Goal: Task Accomplishment & Management: Use online tool/utility

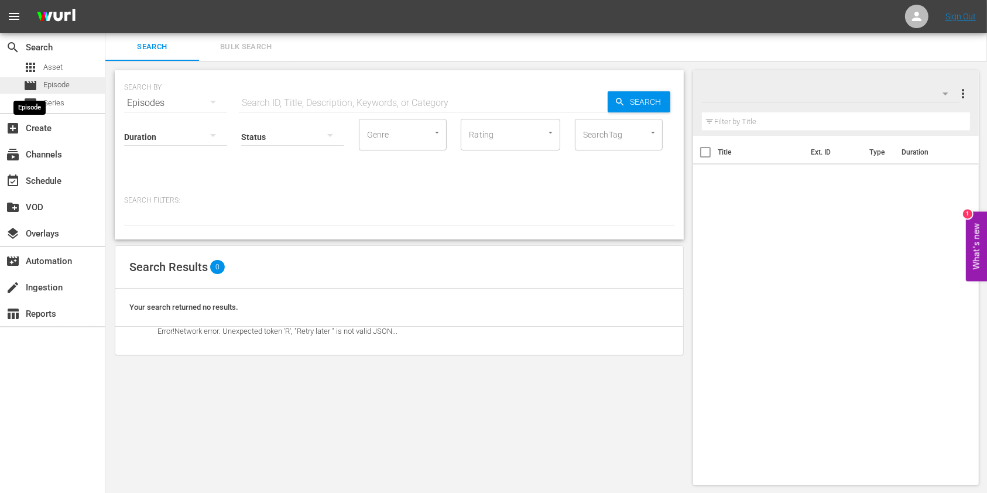
click at [35, 89] on span "movie" at bounding box center [30, 85] width 14 height 14
click at [43, 81] on span "Episode" at bounding box center [56, 85] width 26 height 12
click at [343, 93] on input "text" at bounding box center [423, 103] width 369 height 28
paste input "Outback Truckers S4E9"
type input "Outback Truckers S4 ep9"
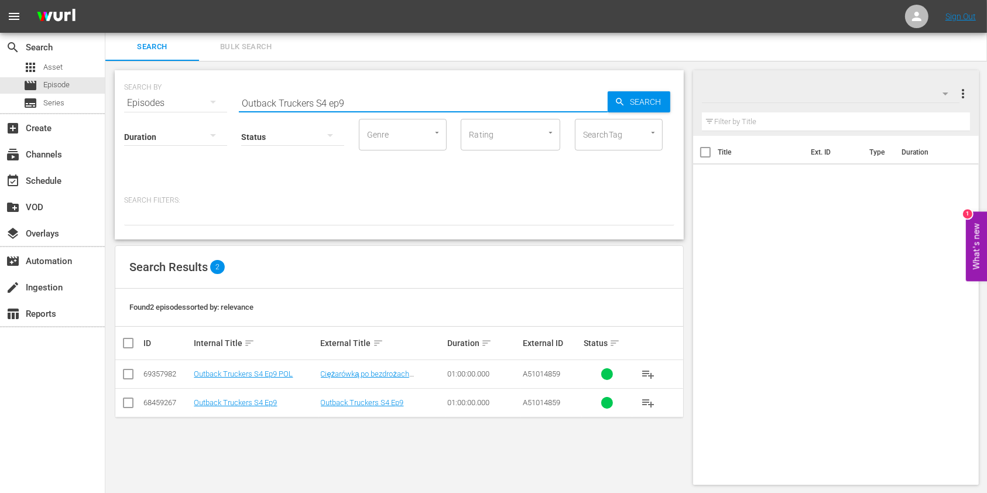
drag, startPoint x: 375, startPoint y: 99, endPoint x: 246, endPoint y: 11, distance: 156.3
click at [145, 79] on div "SEARCH BY Search By Episodes Search ID, Title, Description, Keywords, or Catego…" at bounding box center [399, 96] width 550 height 42
click at [244, 405] on link "Outback Truckers S4 Ep9" at bounding box center [235, 402] width 83 height 9
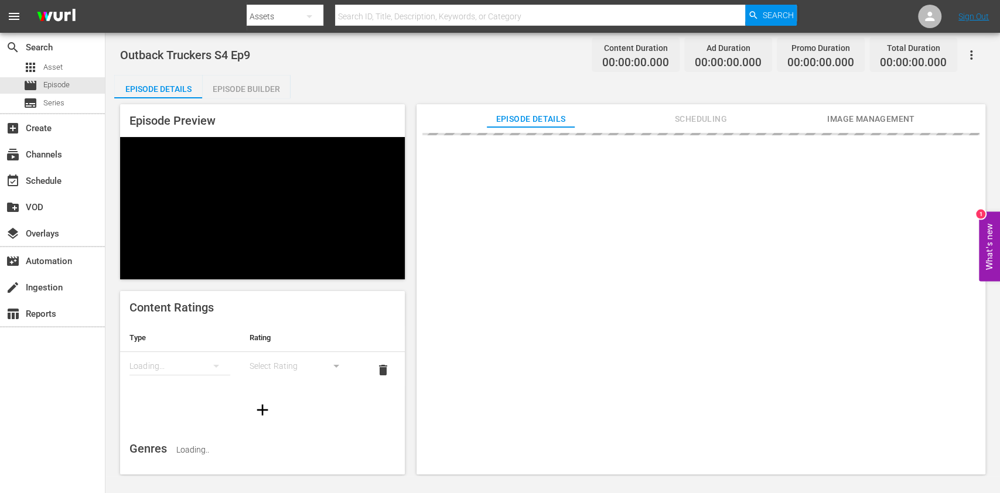
click at [276, 92] on div "Episode Builder" at bounding box center [246, 89] width 88 height 28
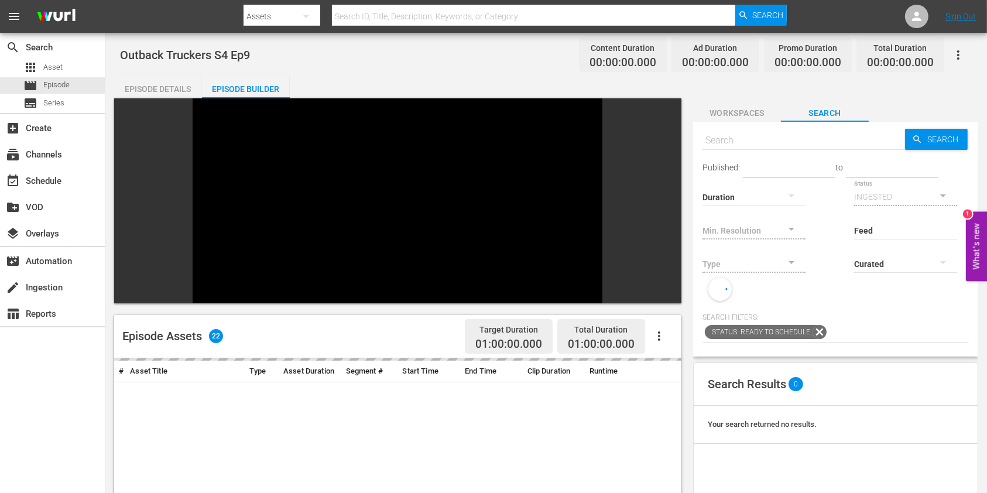
click at [768, 106] on span "Workspaces" at bounding box center [737, 113] width 88 height 15
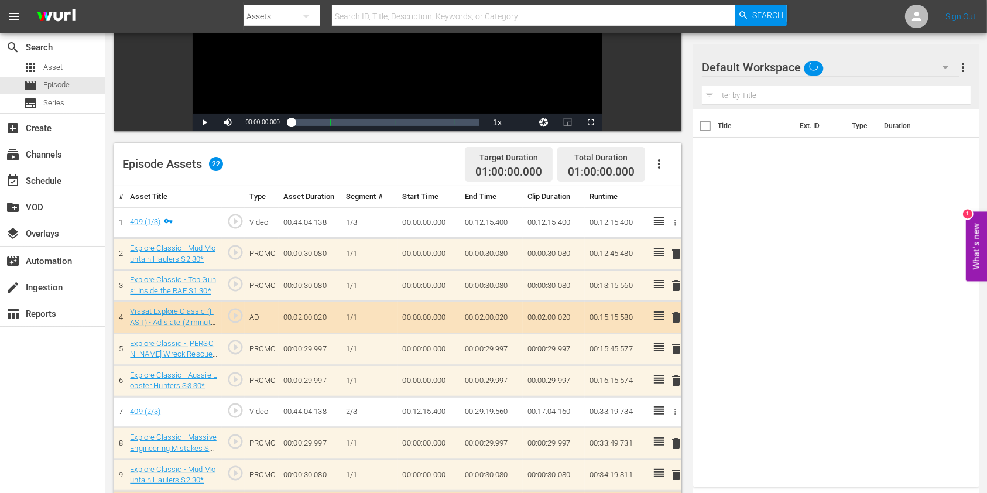
scroll to position [234, 0]
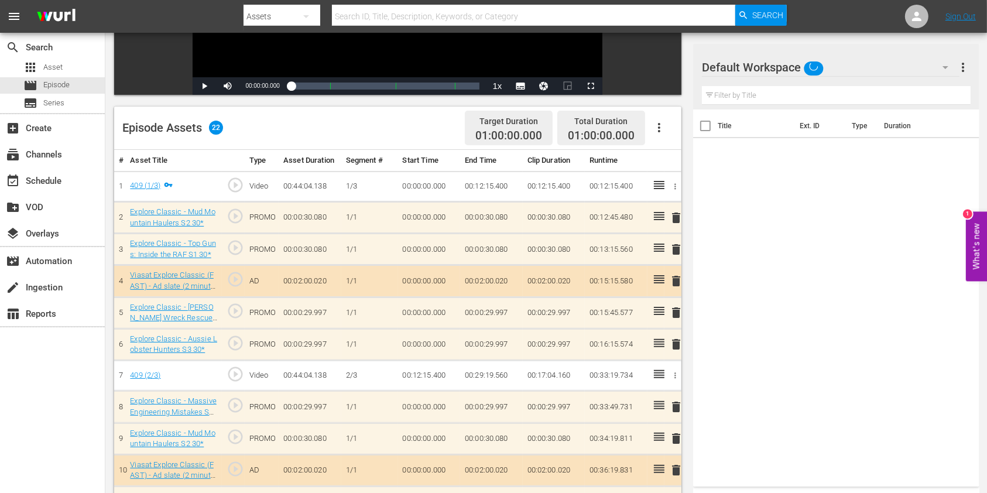
click at [935, 70] on button "button" at bounding box center [946, 67] width 28 height 28
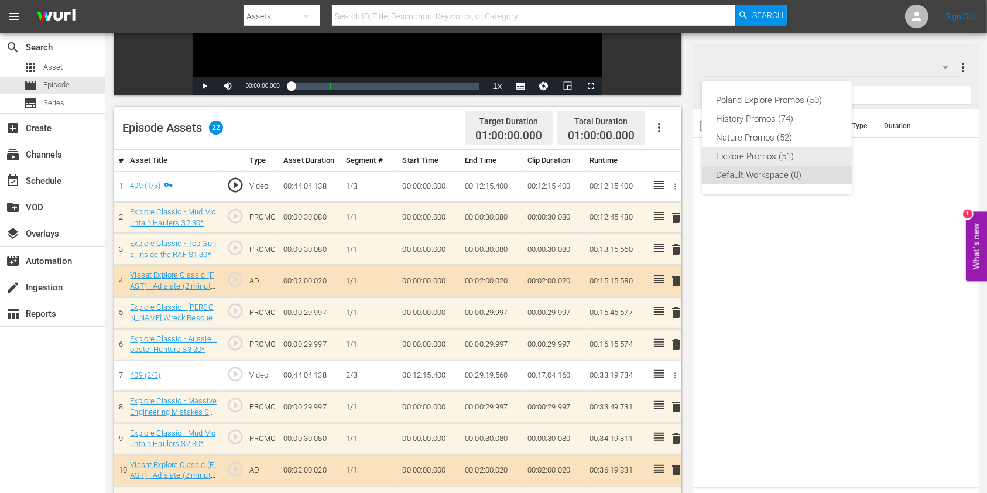
click at [752, 155] on div "Explore Promos (51)" at bounding box center [777, 156] width 122 height 19
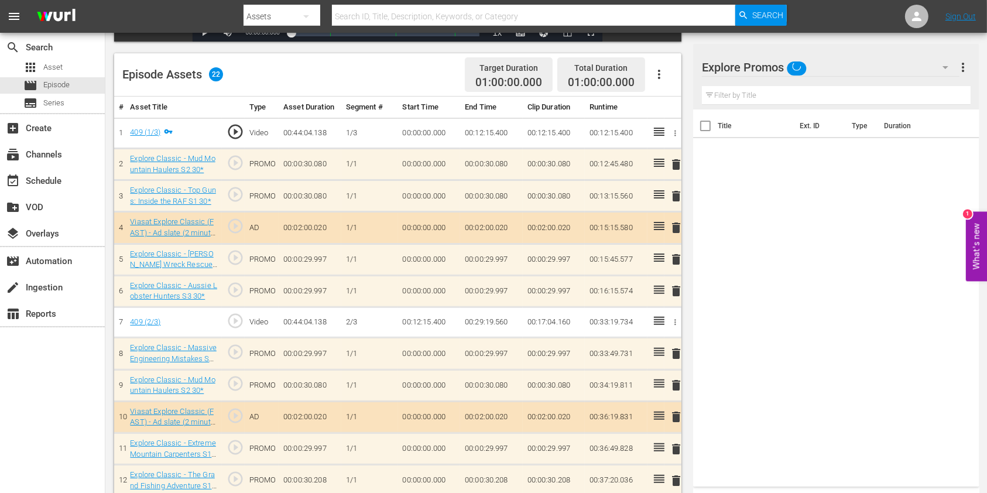
scroll to position [312, 0]
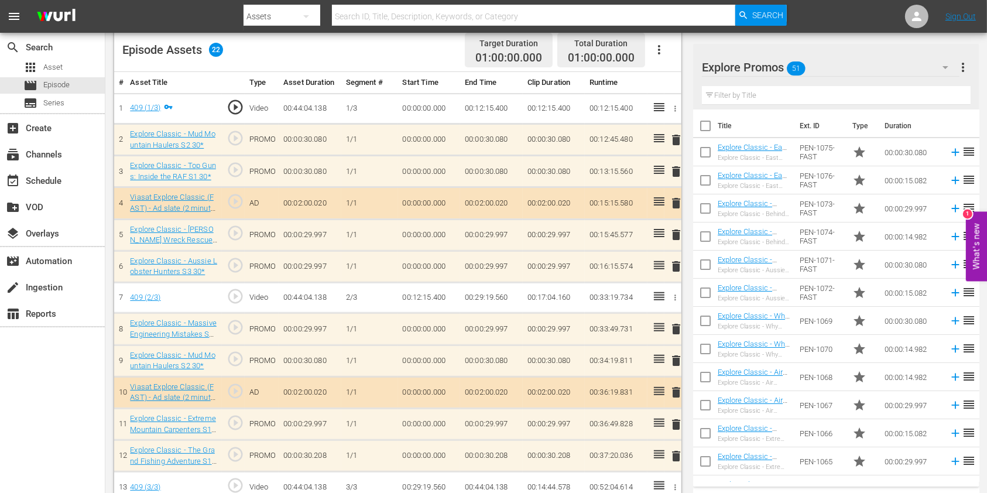
click at [757, 94] on input "text" at bounding box center [836, 95] width 269 height 19
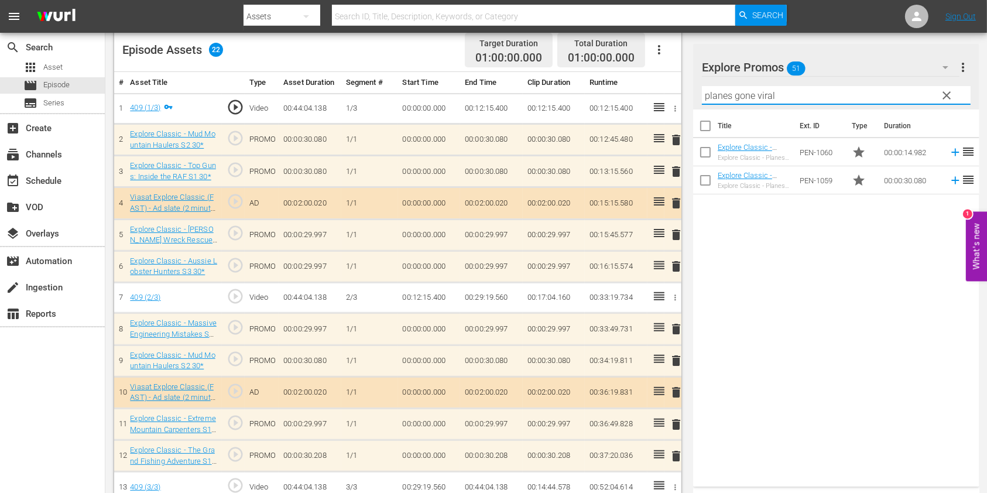
type input "planes gone viral"
click at [786, 213] on div "Title Ext. ID Type Duration Explore Classic - Planes Gone Viral 15* Explore Cla…" at bounding box center [836, 296] width 286 height 372
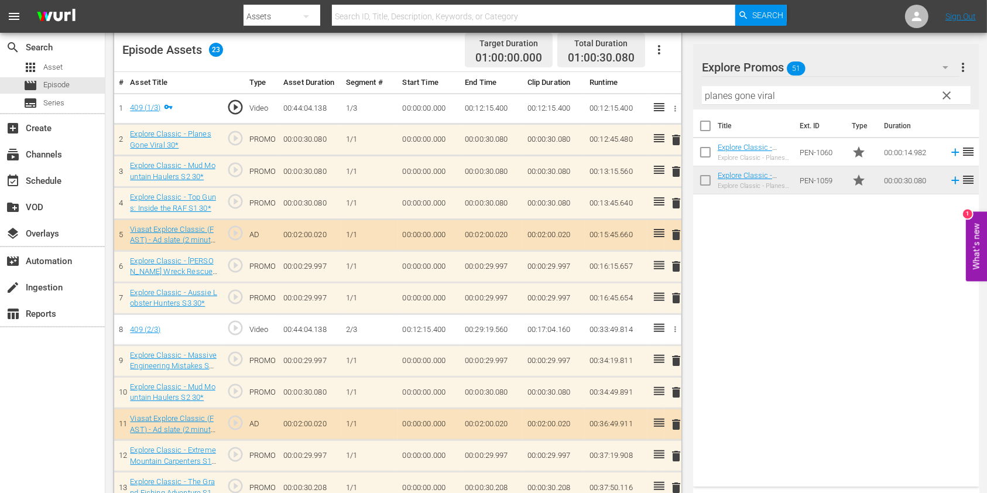
click at [677, 205] on span "delete" at bounding box center [676, 203] width 14 height 14
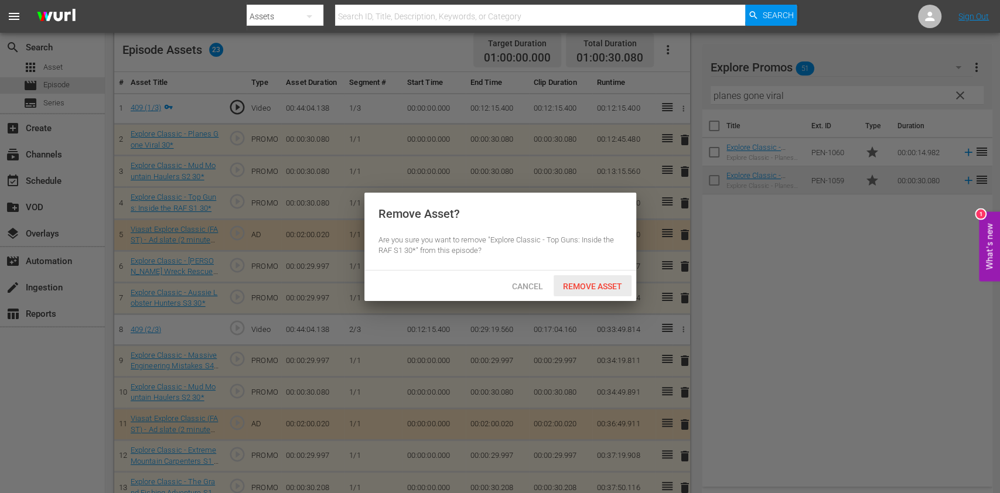
click at [605, 287] on span "Remove Asset" at bounding box center [592, 286] width 78 height 9
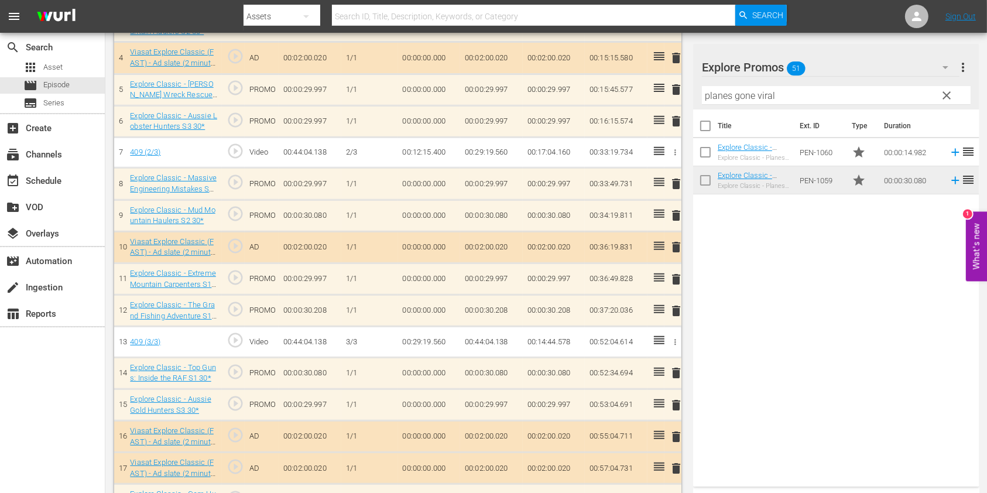
scroll to position [546, 0]
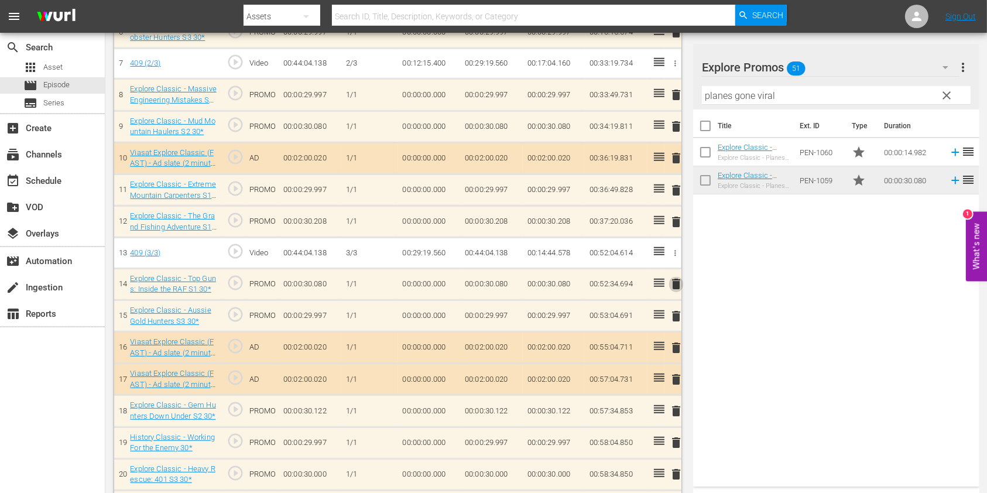
click at [682, 279] on span "delete" at bounding box center [676, 284] width 14 height 14
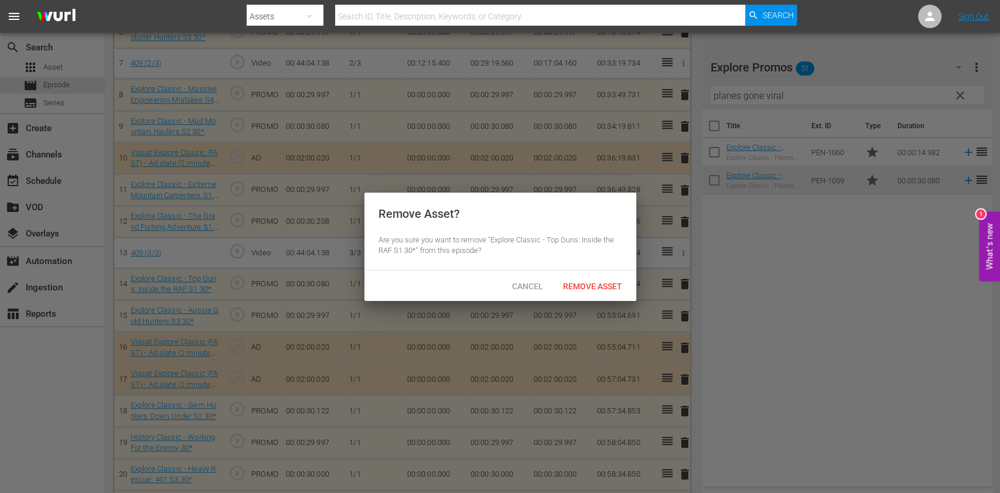
click at [631, 283] on div "Cancel Remove Asset" at bounding box center [500, 286] width 272 height 30
click at [620, 282] on span "Remove Asset" at bounding box center [592, 286] width 78 height 9
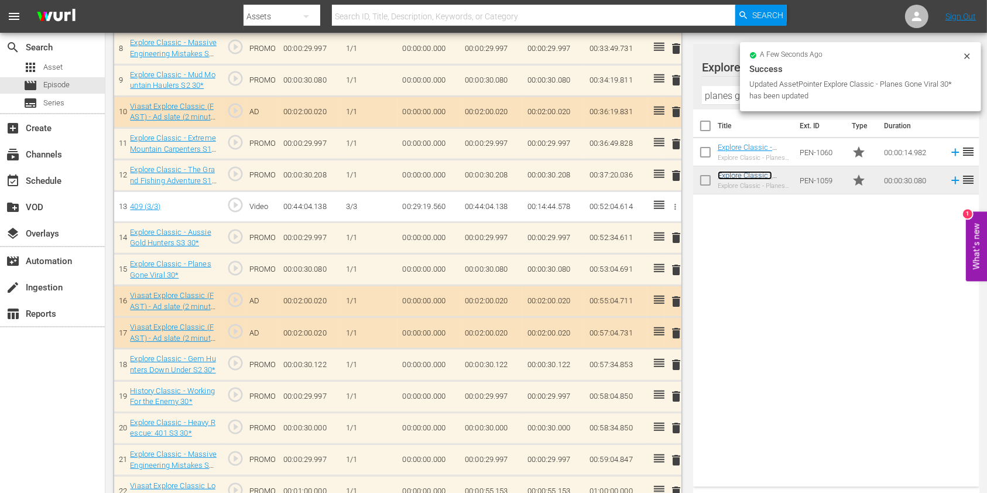
scroll to position [613, 0]
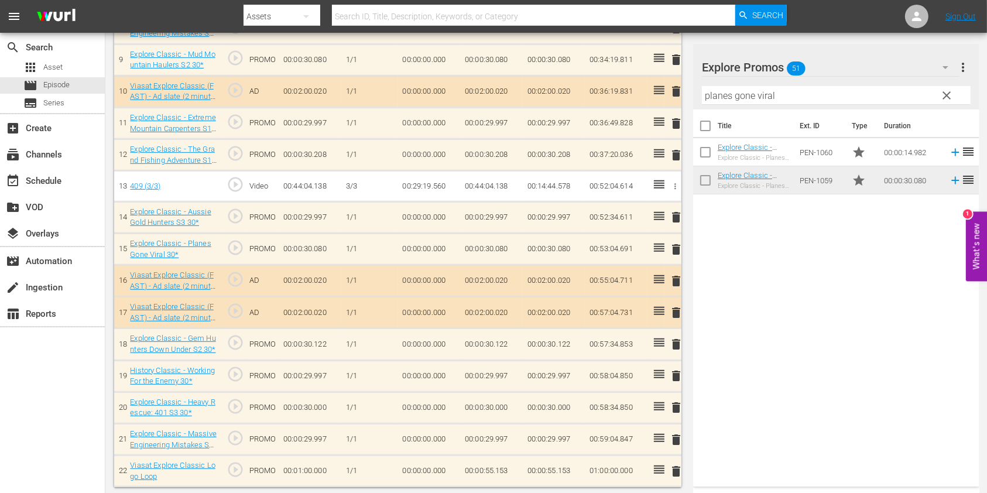
click at [679, 403] on span "delete" at bounding box center [676, 408] width 14 height 14
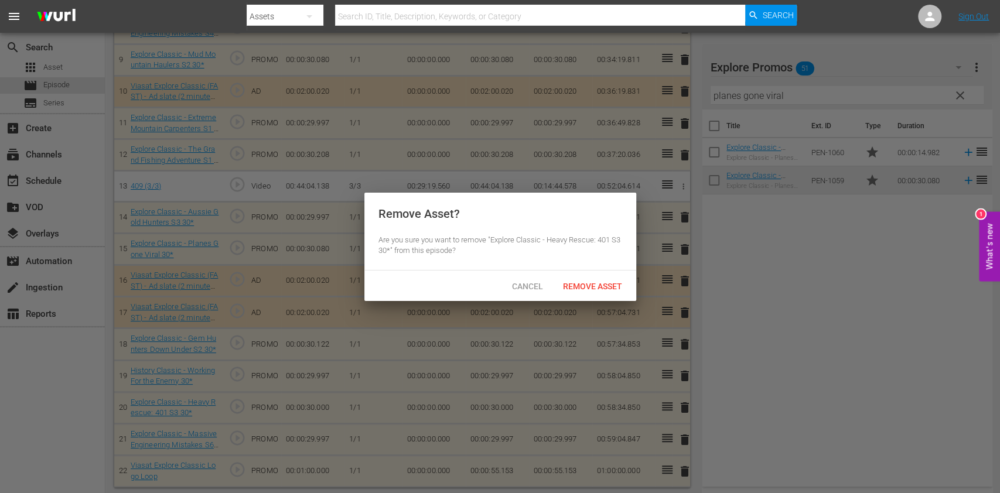
click at [607, 298] on div "Cancel Remove Asset" at bounding box center [500, 286] width 272 height 30
click at [607, 291] on div "Remove Asset" at bounding box center [592, 286] width 78 height 22
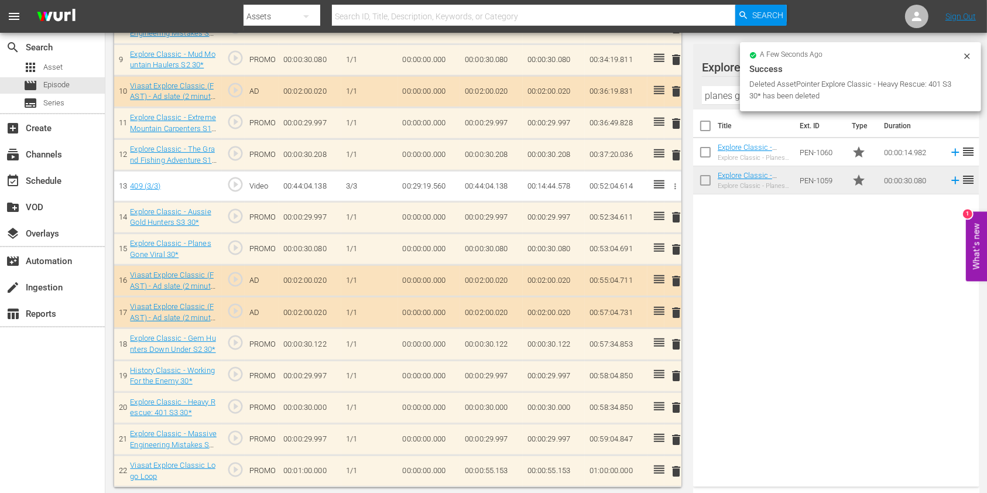
click at [718, 100] on input "planes gone viral" at bounding box center [836, 95] width 269 height 19
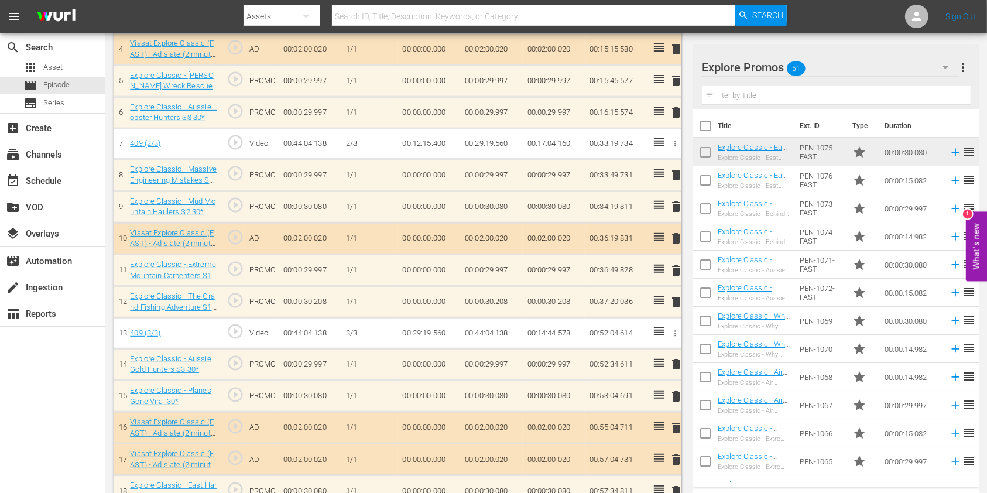
scroll to position [300, 0]
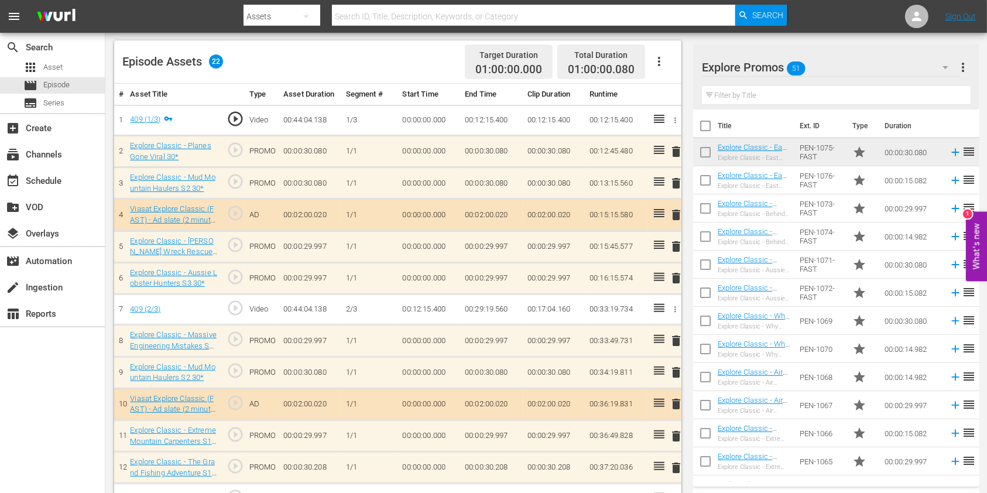
click at [743, 94] on input "text" at bounding box center [836, 95] width 269 height 19
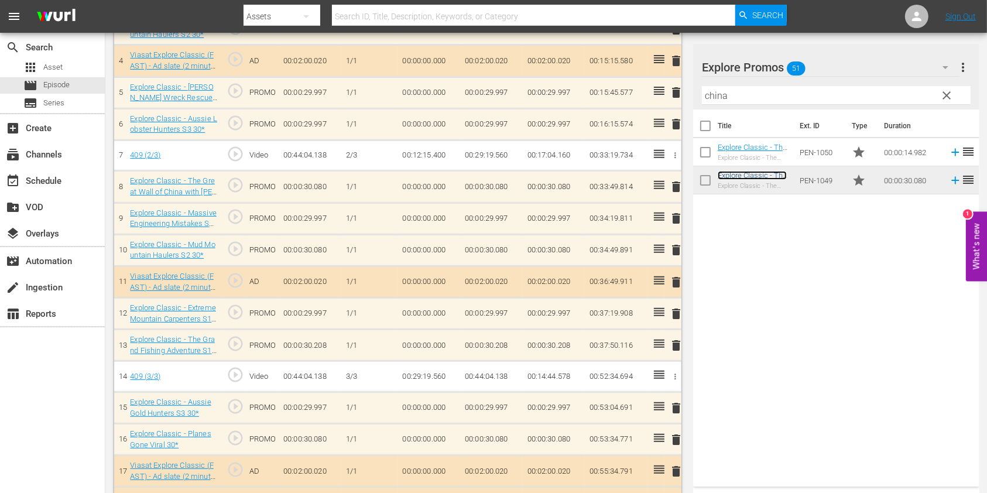
scroll to position [645, 0]
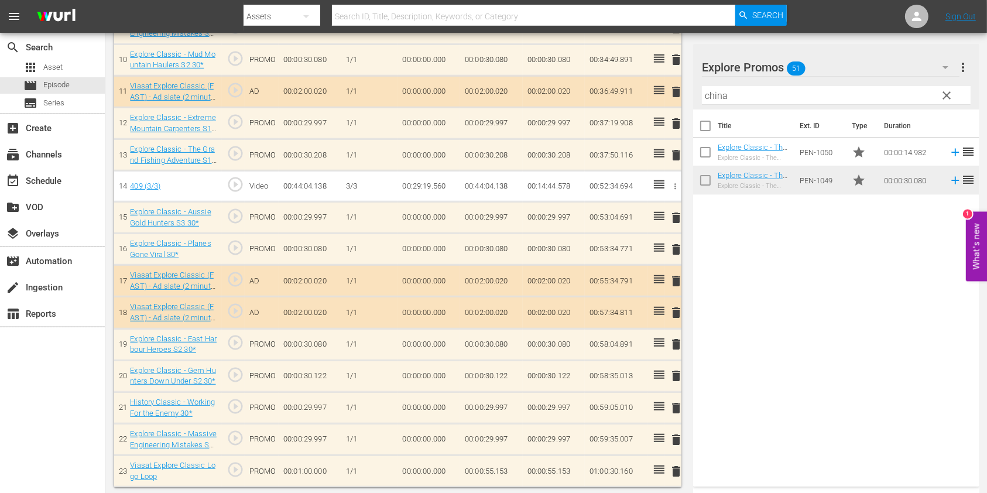
drag, startPoint x: 678, startPoint y: 344, endPoint x: 668, endPoint y: 335, distance: 12.8
click at [678, 343] on span "delete" at bounding box center [676, 344] width 14 height 14
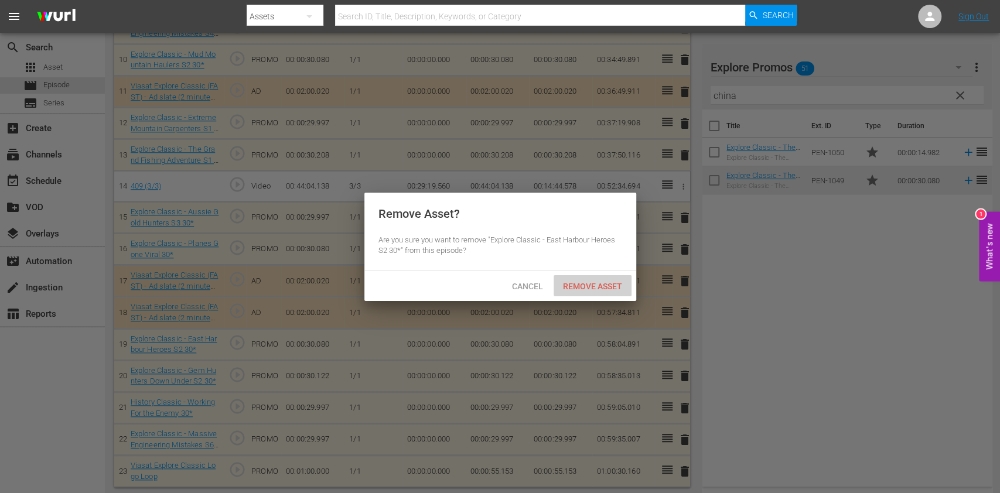
click at [603, 282] on span "Remove Asset" at bounding box center [592, 286] width 78 height 9
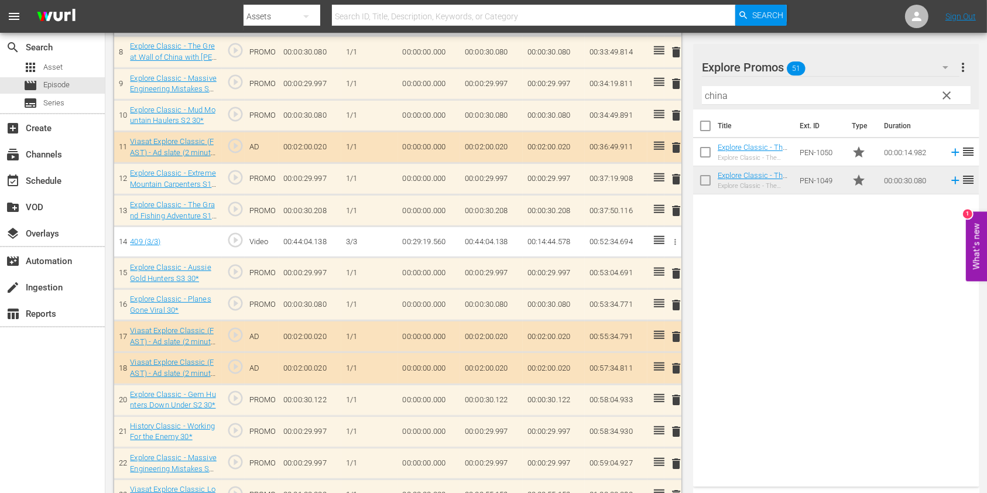
scroll to position [613, 0]
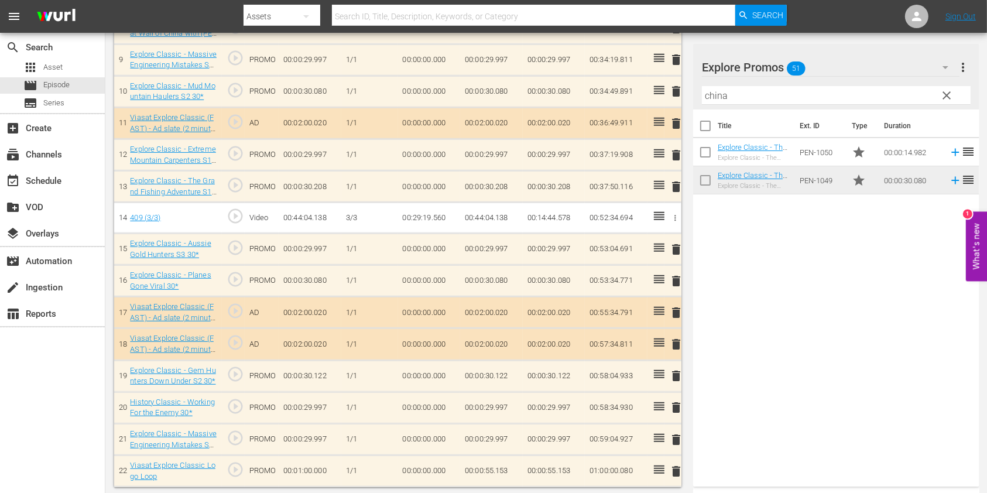
click at [680, 59] on span "delete" at bounding box center [676, 60] width 14 height 14
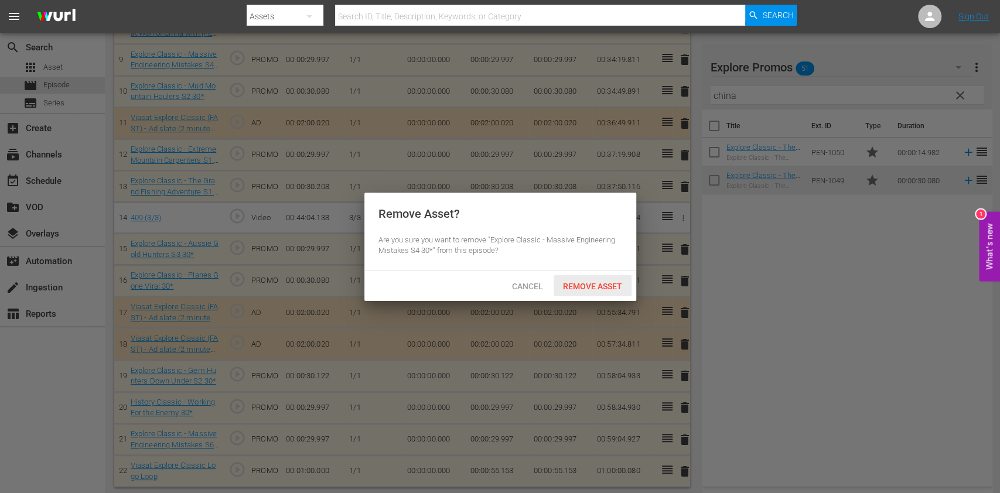
click at [598, 283] on span "Remove Asset" at bounding box center [592, 286] width 78 height 9
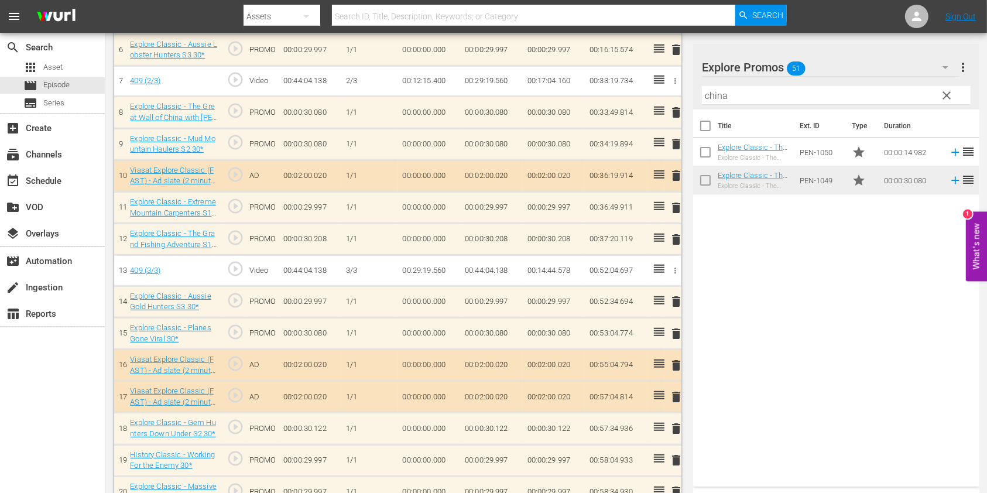
scroll to position [581, 0]
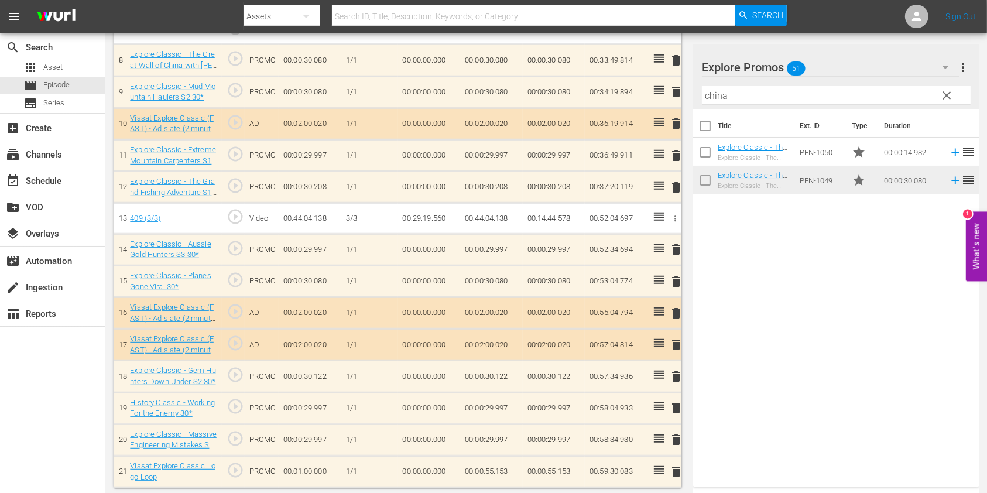
drag, startPoint x: 800, startPoint y: 101, endPoint x: 593, endPoint y: 100, distance: 207.3
click at [593, 100] on div "Video Player is loading. Play Video Play Mute Current Time 00:00:00.000 / Durat…" at bounding box center [546, 2] width 864 height 970
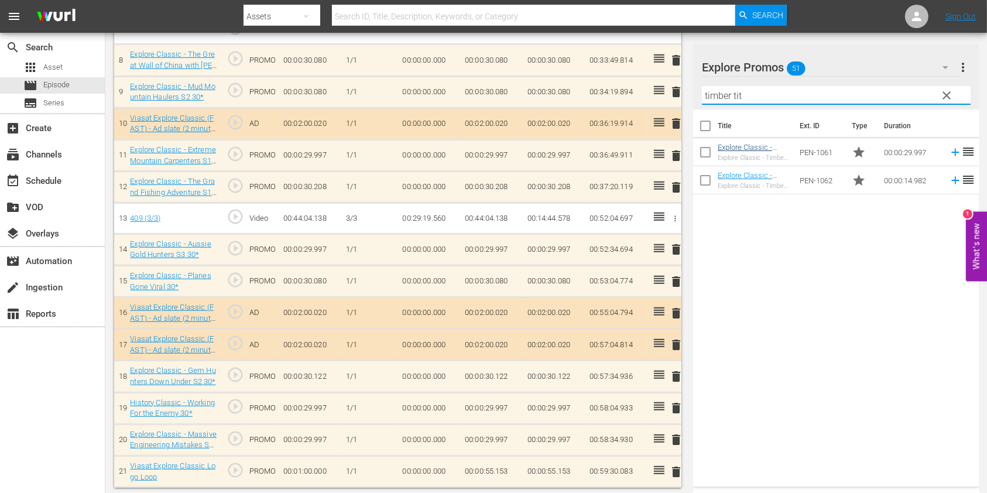
type input "timber tit"
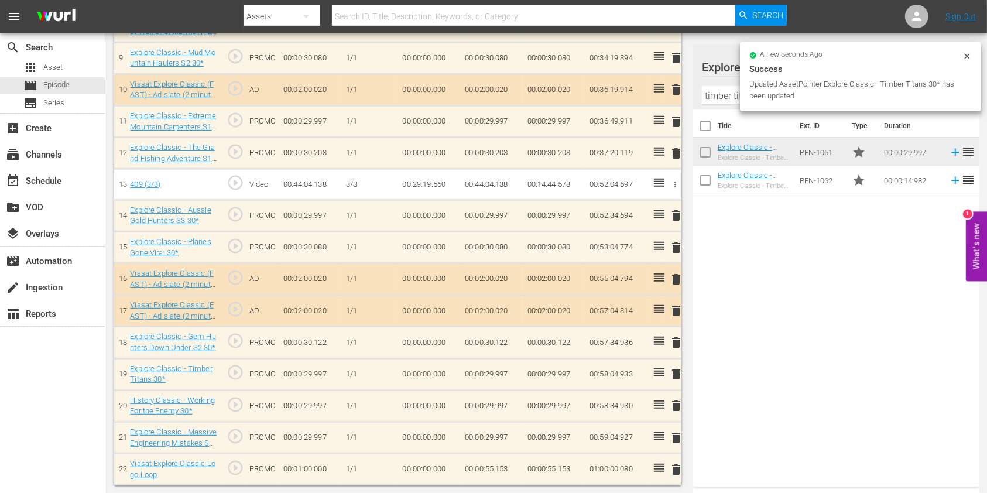
scroll to position [613, 0]
click at [501, 466] on td "00:00:55.153" at bounding box center [491, 472] width 63 height 32
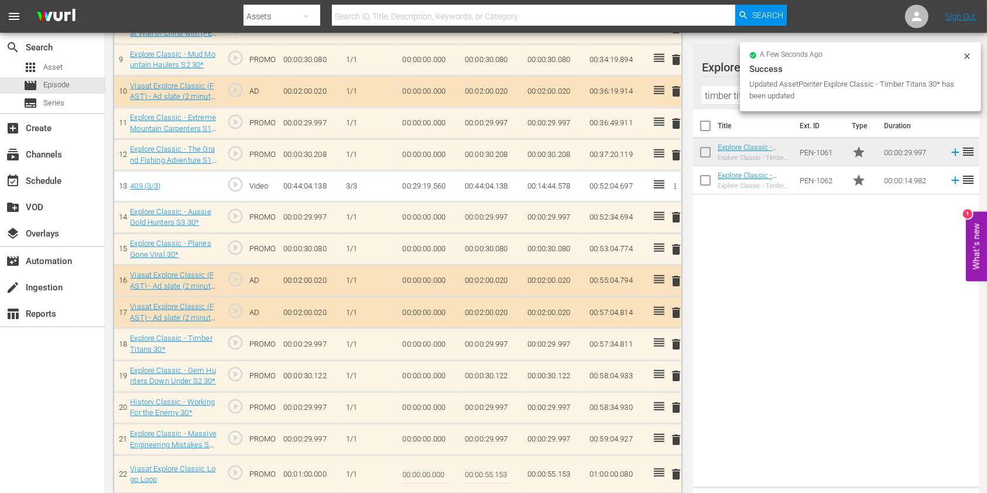
click at [501, 467] on input "00:00:55.153" at bounding box center [487, 474] width 45 height 28
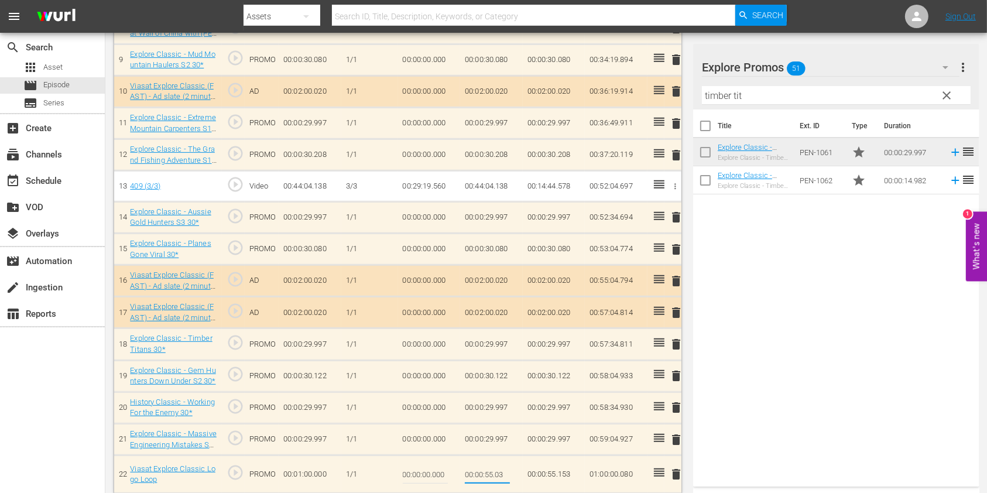
type input "00:00:55.073"
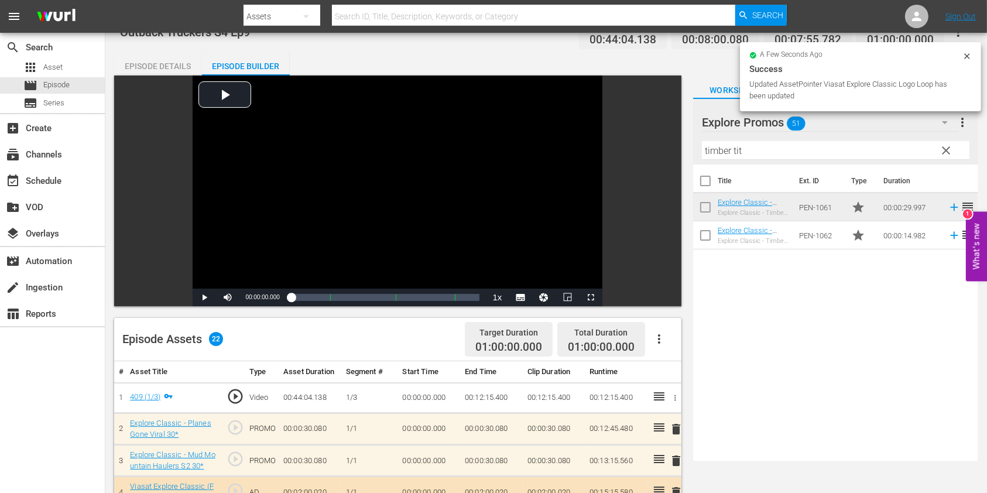
scroll to position [0, 0]
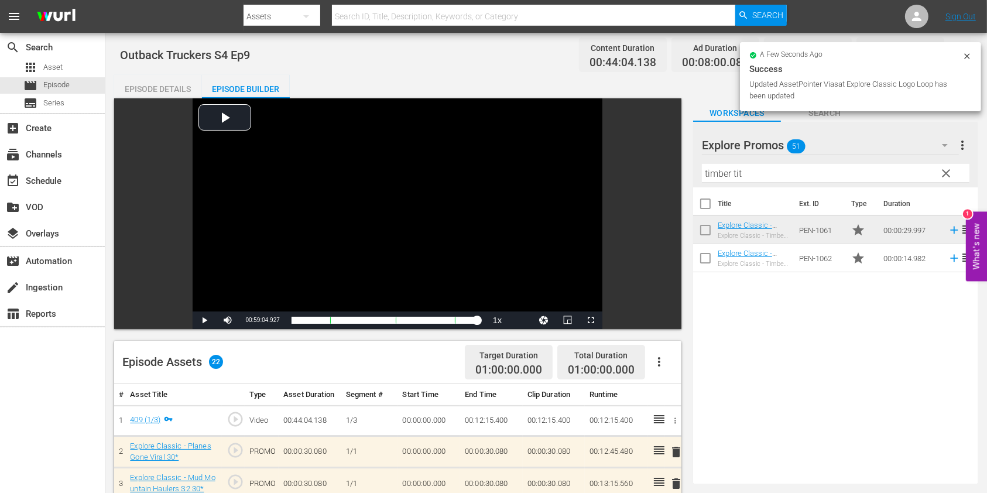
click at [966, 57] on icon at bounding box center [966, 55] width 5 height 5
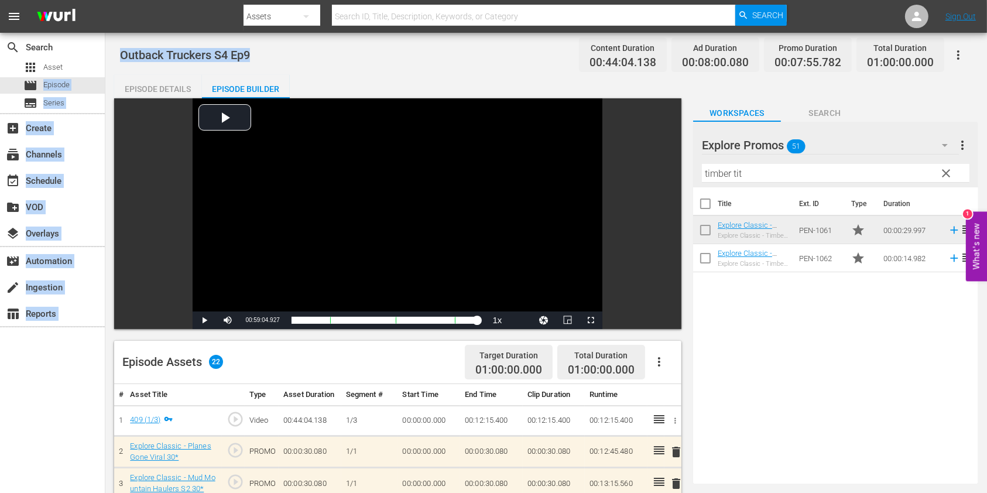
drag, startPoint x: 286, startPoint y: 60, endPoint x: 105, endPoint y: 66, distance: 181.0
click at [105, 0] on div "search Search apps Asset movie Episode subtitles Series add_box Create subscrip…" at bounding box center [546, 0] width 882 height 0
copy div "movie Episode subtitles Series add_box Create subscriptions Channels event_avai…"
click at [93, 85] on div "movie Episode" at bounding box center [52, 85] width 105 height 16
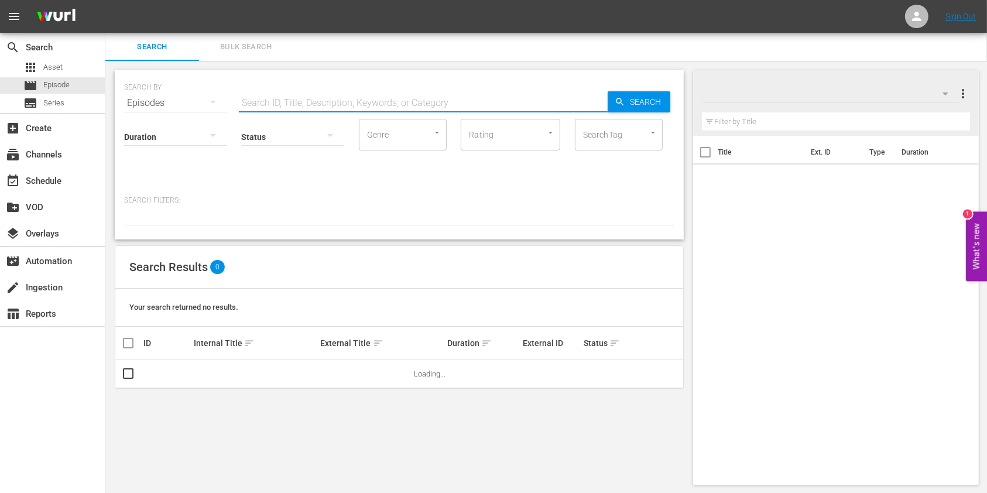
click at [387, 110] on input "text" at bounding box center [423, 103] width 369 height 28
paste input "Episode Series Create Channels Schedule VOD Overlays Automation Ingestion Repor…"
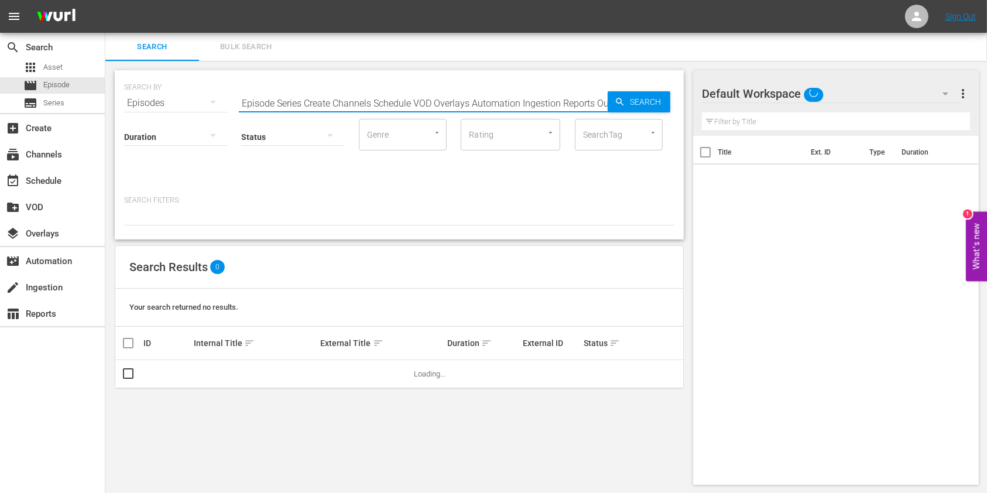
scroll to position [0, 94]
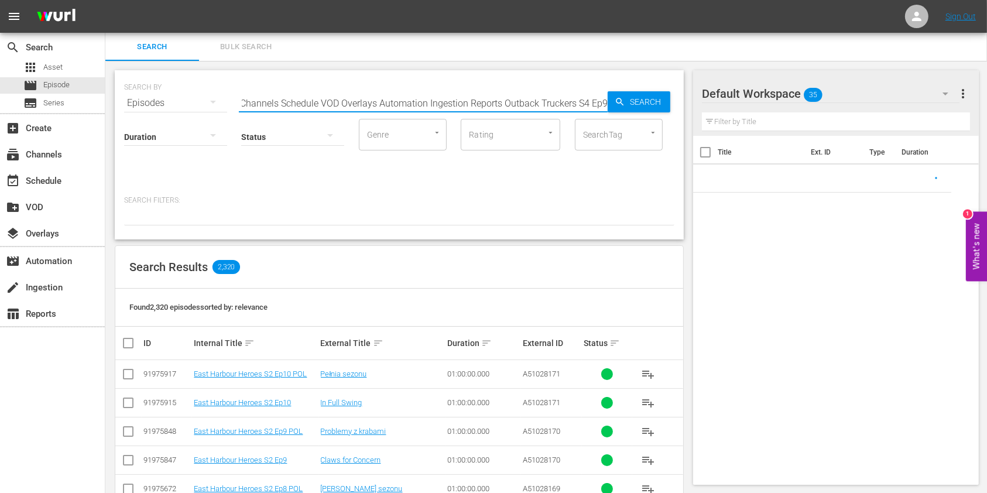
click at [412, 96] on input "Episode Series Create Channels Schedule VOD Overlays Automation Ingestion Repor…" at bounding box center [423, 103] width 369 height 28
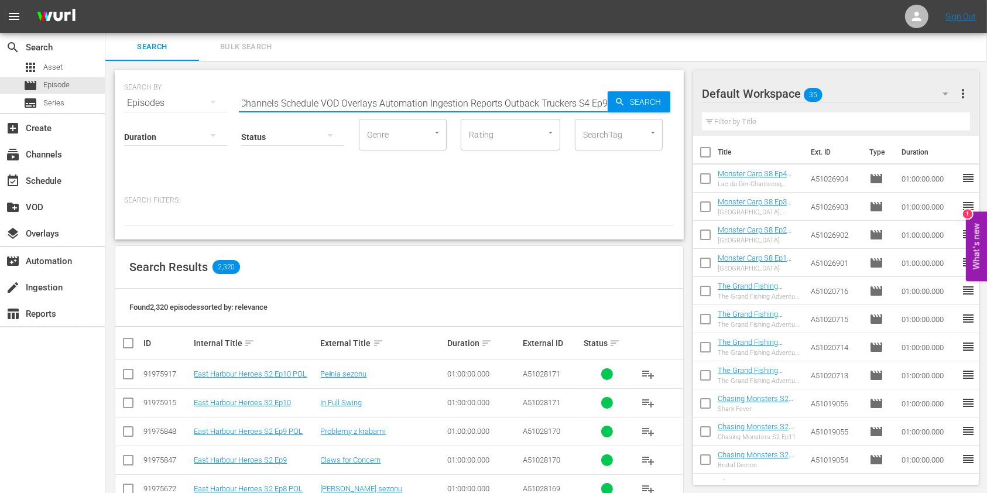
click at [412, 96] on input "Episode Series Create Channels Schedule VOD Overlays Automation Ingestion Repor…" at bounding box center [423, 103] width 369 height 28
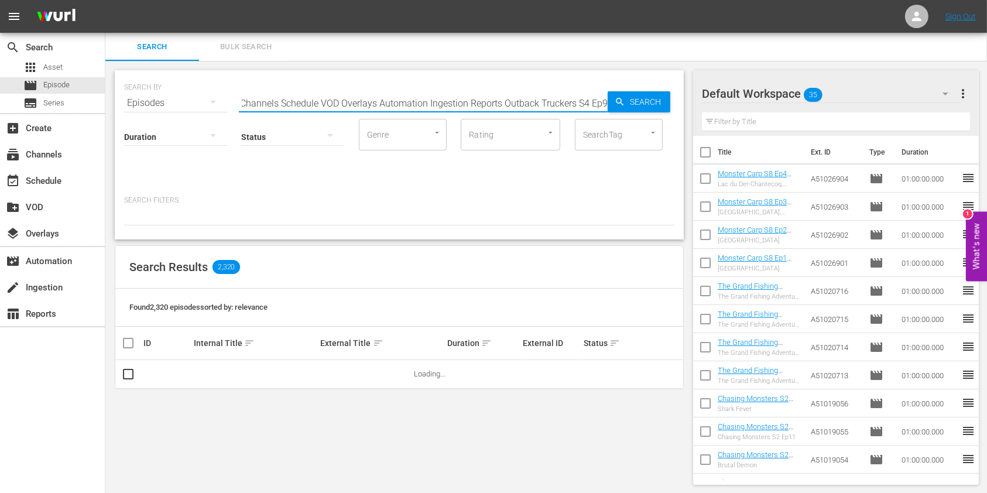
paste input "text"
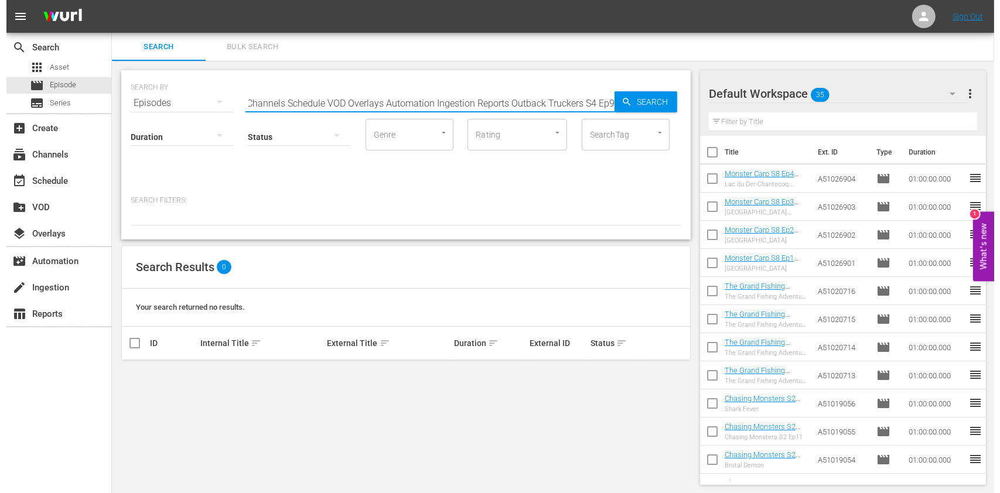
scroll to position [0, 0]
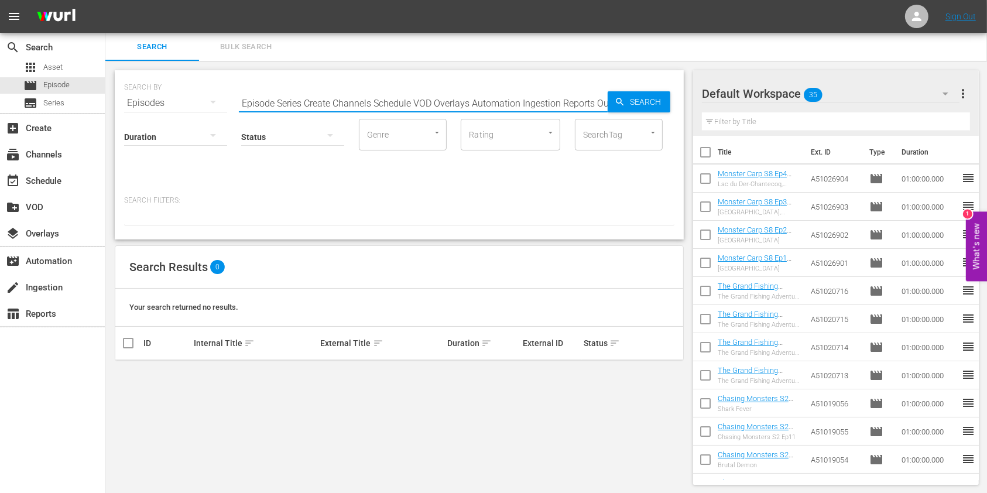
click at [309, 99] on input "Episode Series Create Channels Schedule VOD Overlays Automation Ingestion Repor…" at bounding box center [423, 103] width 369 height 28
paste input "Outback Truckers S4 Ep"
type input "Outback Truckers S4 Ep10"
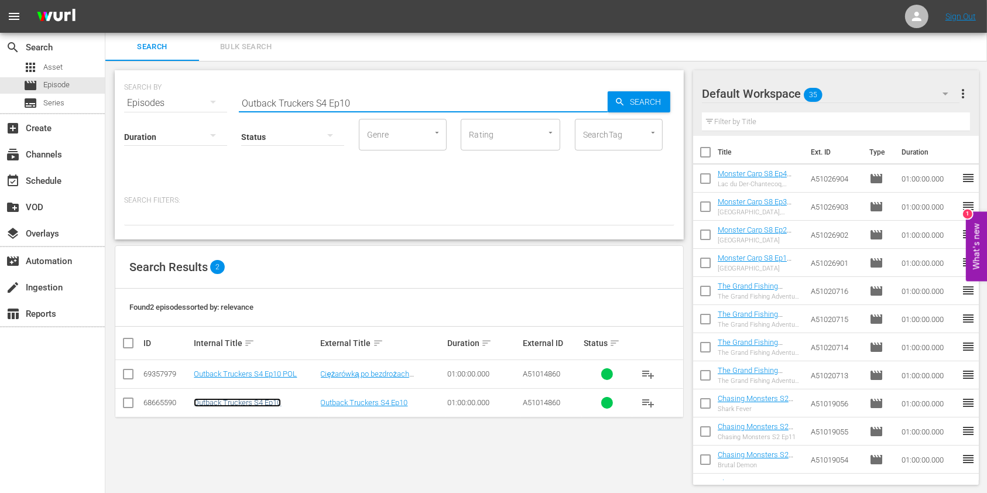
click at [252, 403] on link "Outback Truckers S4 Ep10" at bounding box center [237, 402] width 87 height 9
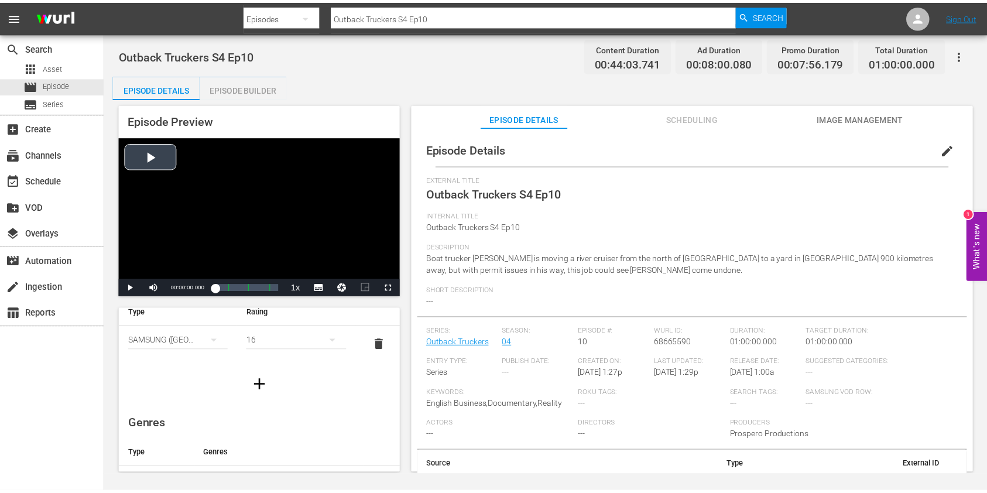
scroll to position [78, 0]
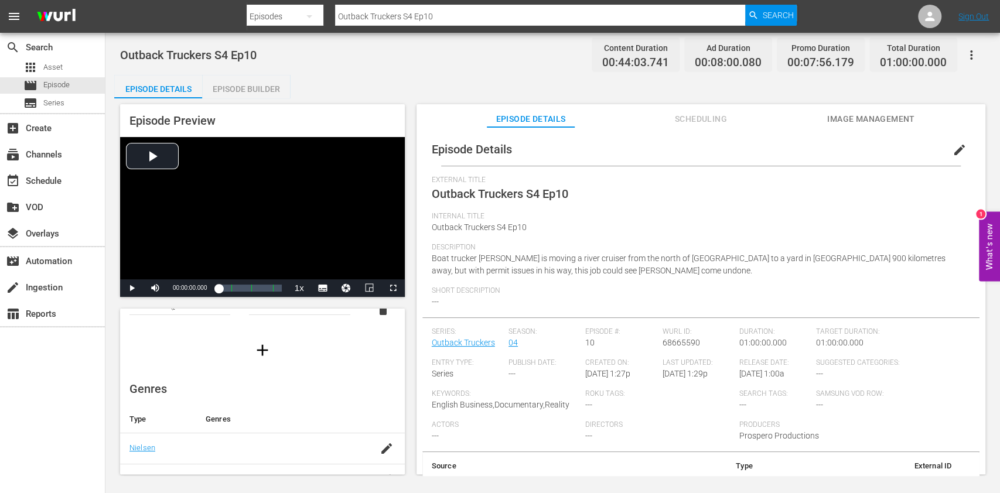
click at [248, 87] on div "Episode Builder" at bounding box center [246, 89] width 88 height 28
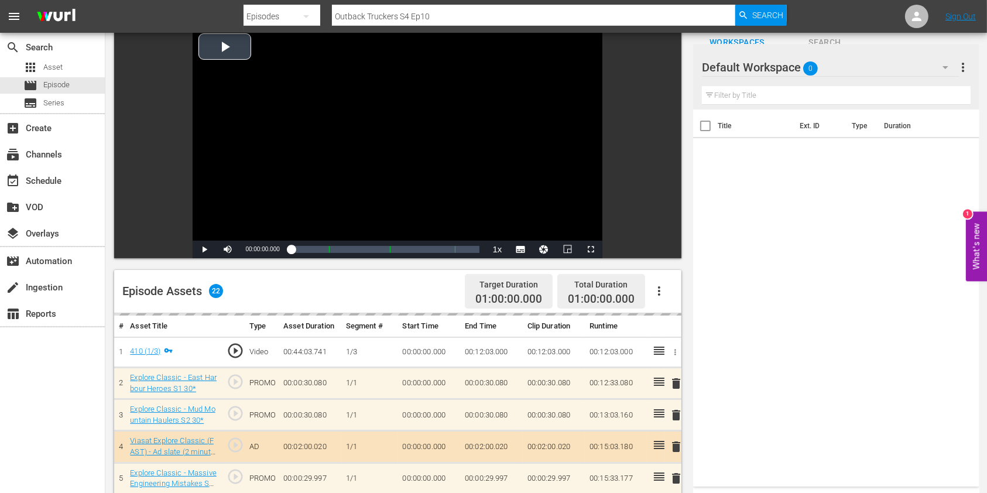
scroll to position [156, 0]
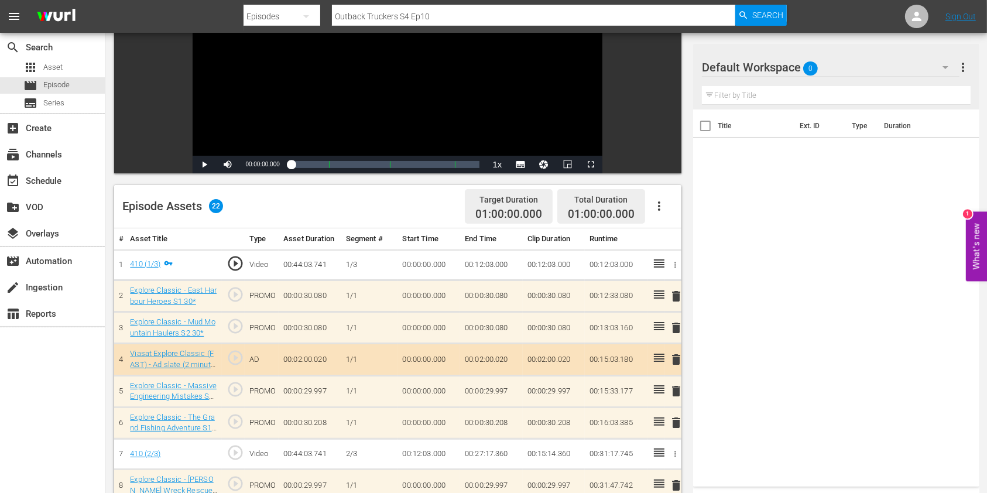
click at [824, 67] on div "Default Workspace 0" at bounding box center [831, 67] width 258 height 33
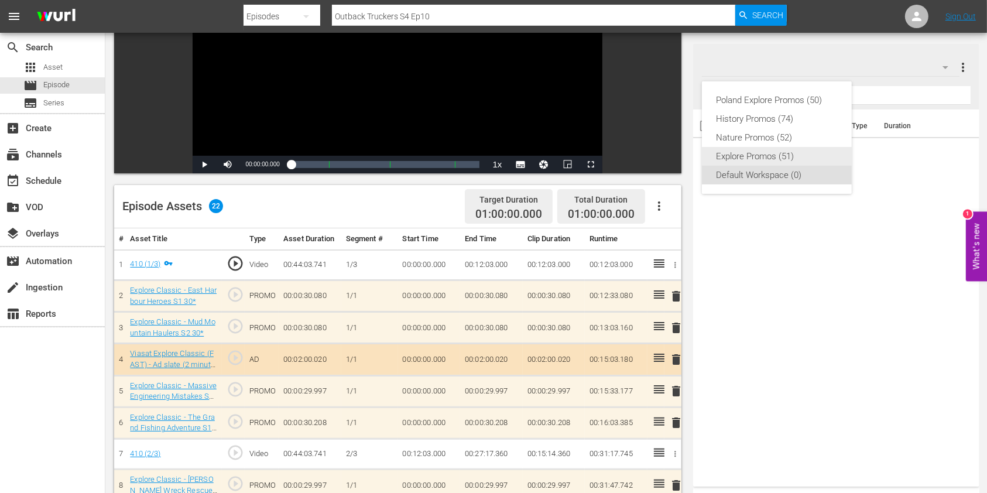
click at [766, 151] on div "Explore Promos (51)" at bounding box center [777, 156] width 122 height 19
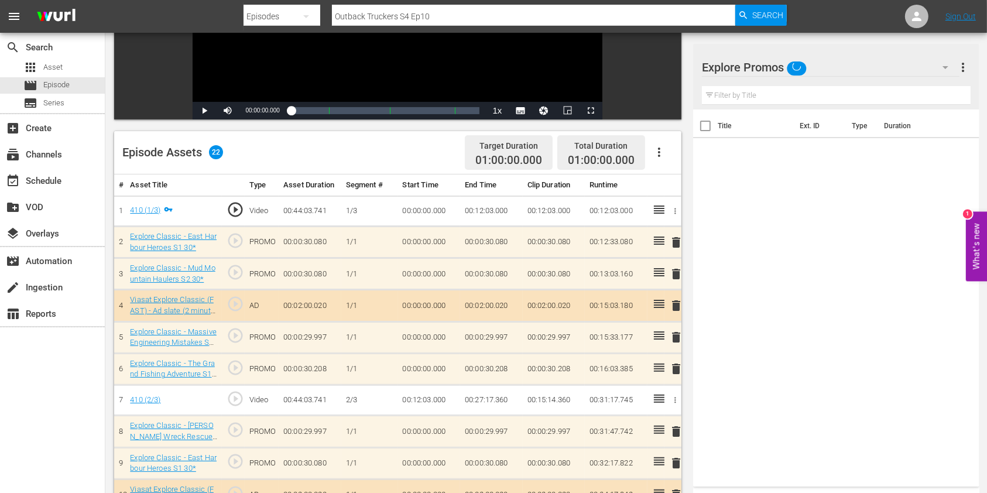
scroll to position [234, 0]
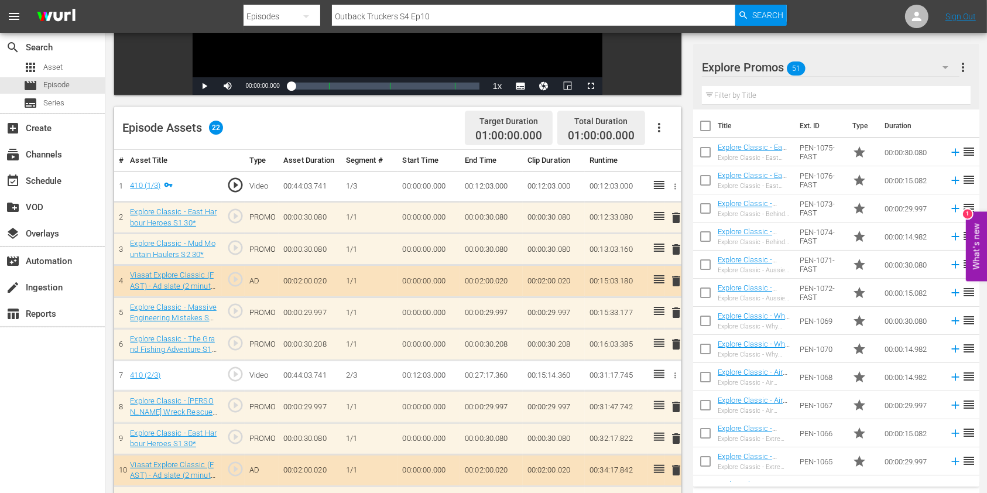
click at [762, 98] on input "text" at bounding box center [836, 95] width 269 height 19
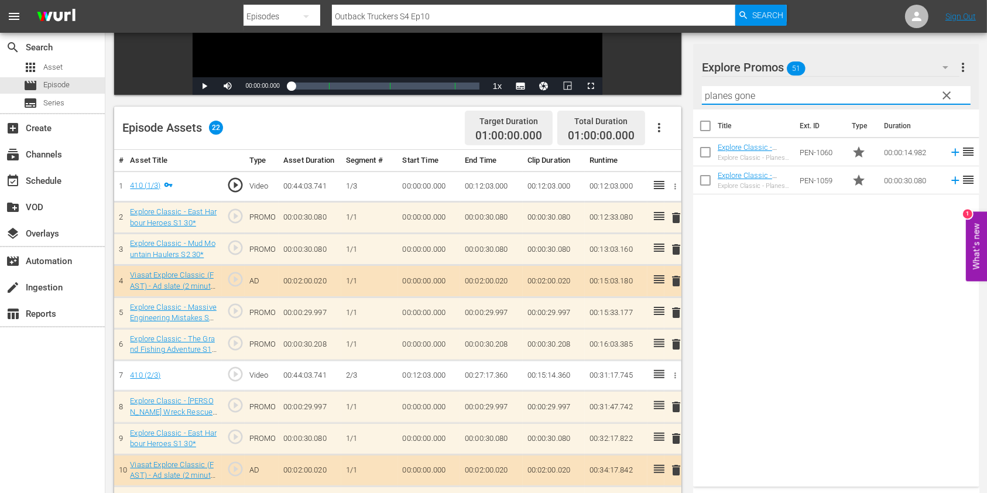
type input "planes gone"
click at [765, 238] on div "Title Ext. ID Type Duration Explore Classic - Planes Gone Viral 15* Explore Cla…" at bounding box center [836, 296] width 286 height 372
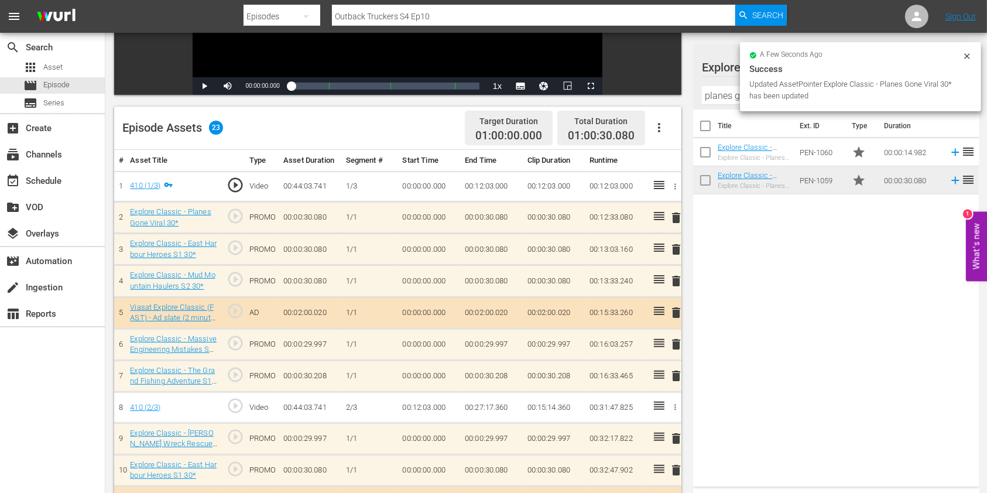
click at [669, 244] on span "delete" at bounding box center [676, 249] width 14 height 14
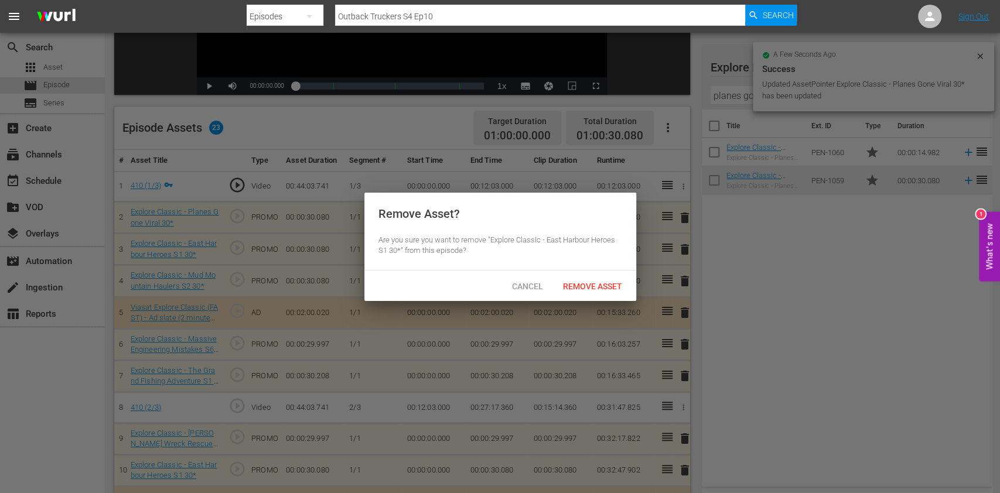
click at [604, 293] on div "Remove Asset" at bounding box center [592, 286] width 78 height 22
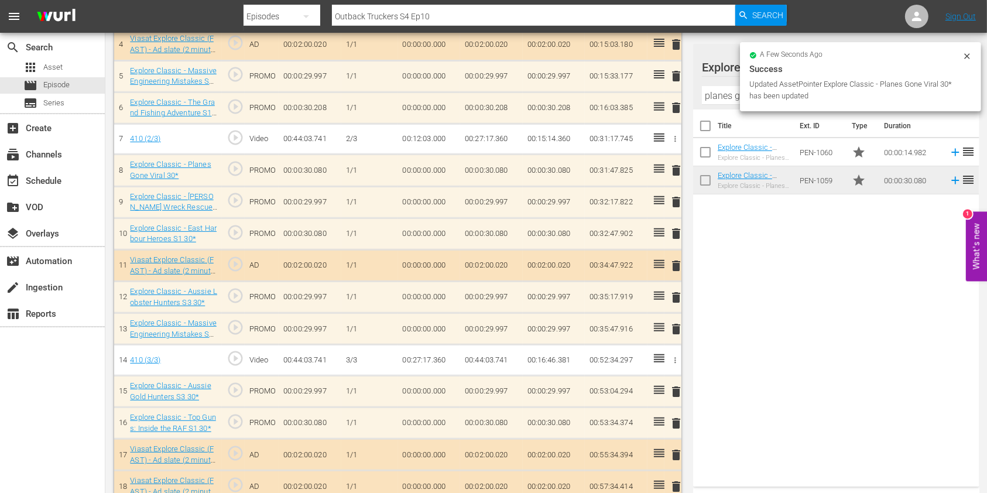
scroll to position [468, 0]
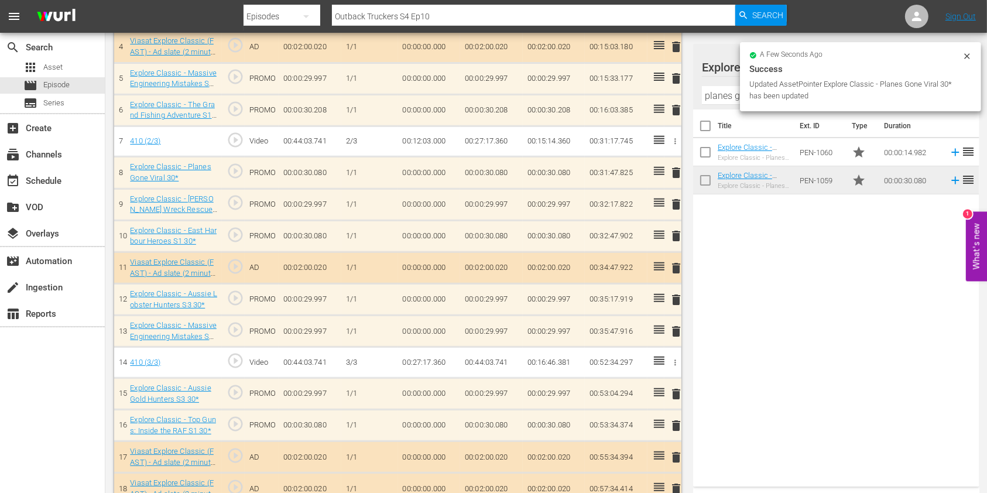
click at [675, 234] on div "delete" at bounding box center [673, 236] width 8 height 17
click at [673, 240] on span "delete" at bounding box center [676, 236] width 14 height 14
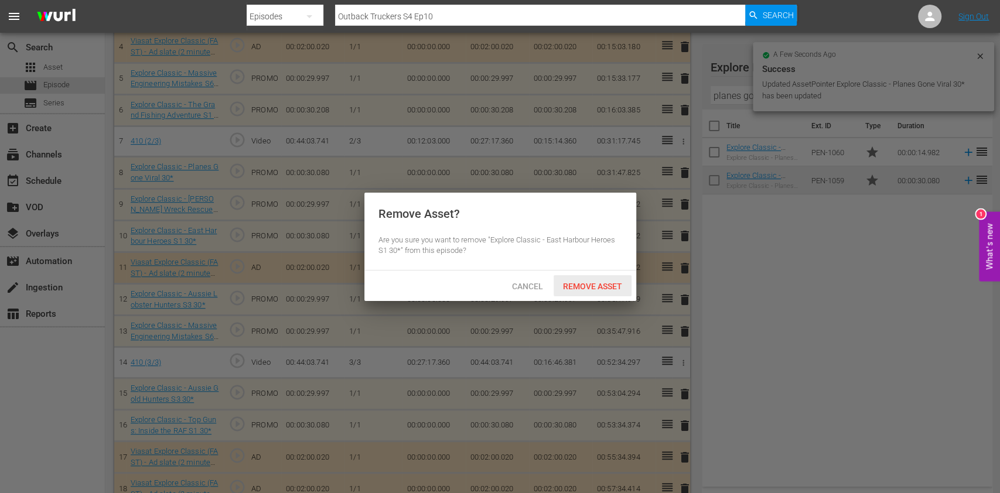
click at [587, 287] on span "Remove Asset" at bounding box center [592, 286] width 78 height 9
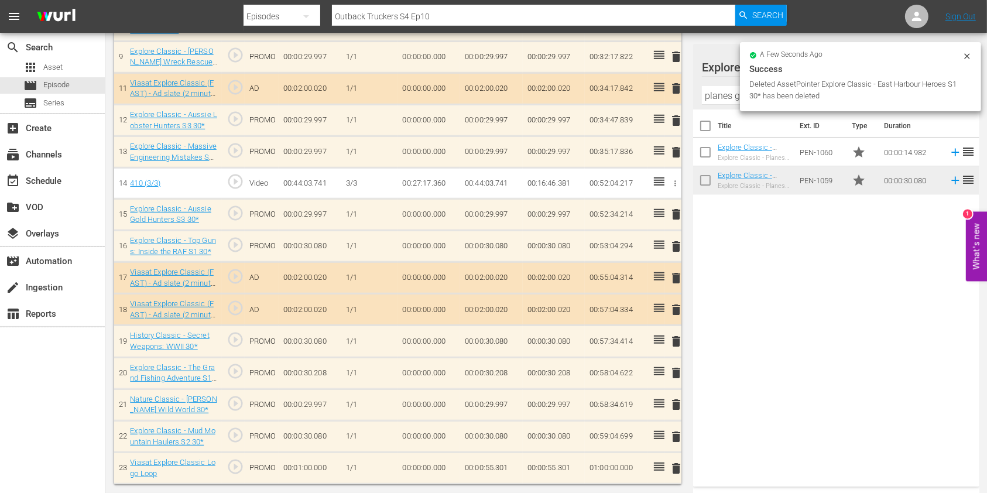
scroll to position [613, 0]
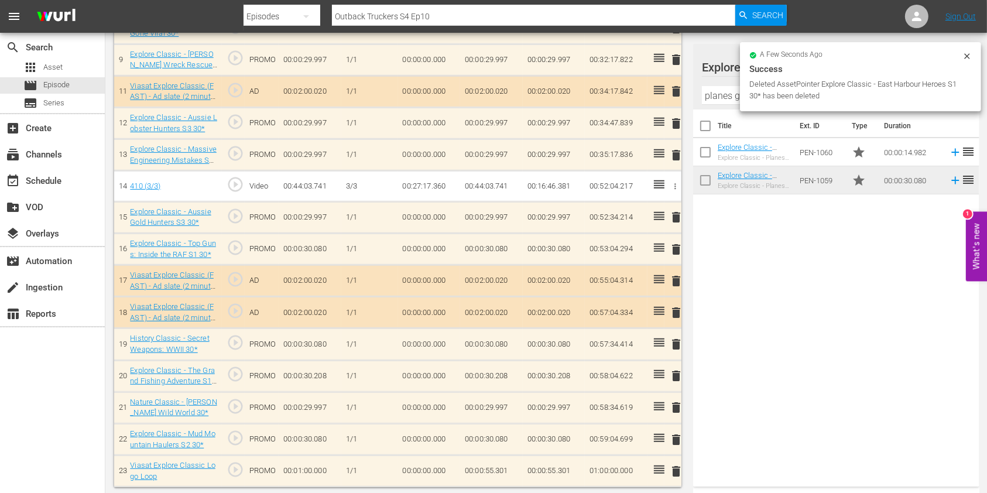
click at [679, 246] on span "delete" at bounding box center [676, 249] width 14 height 14
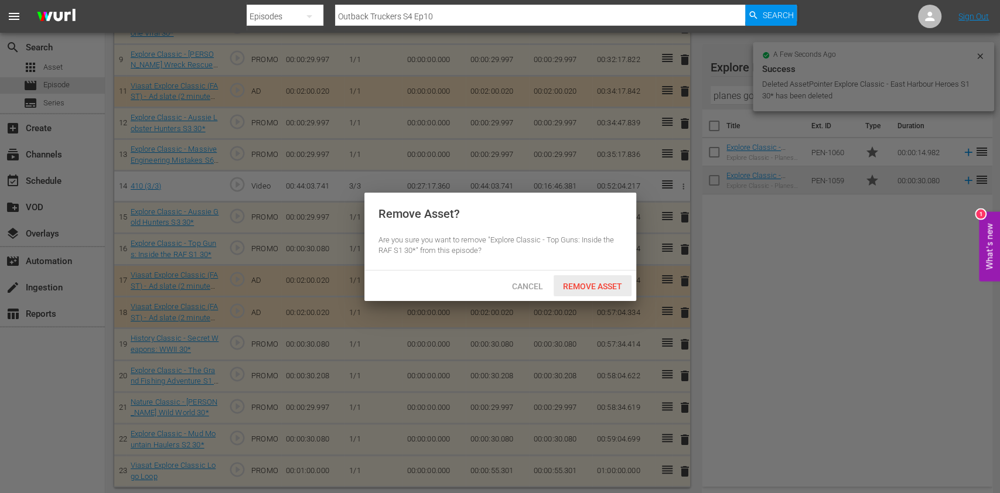
click at [619, 279] on div "Remove Asset" at bounding box center [592, 286] width 78 height 22
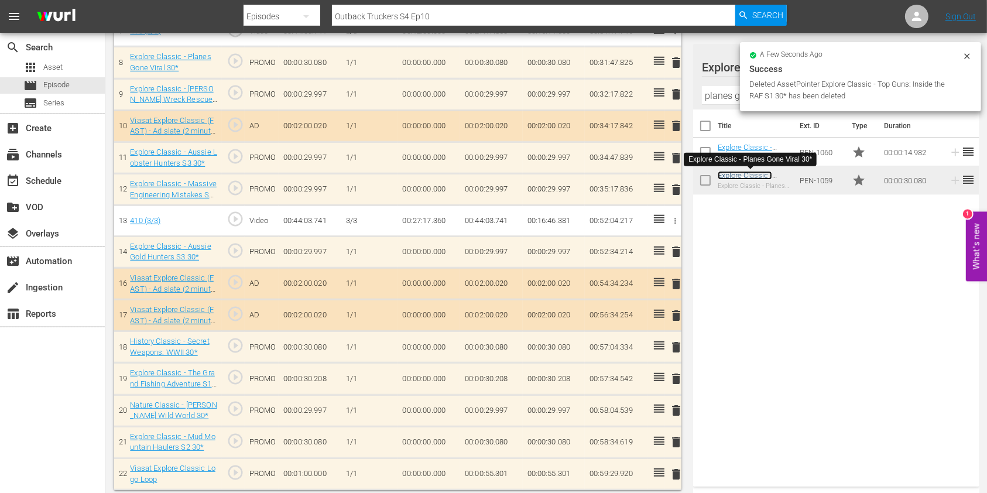
scroll to position [584, 0]
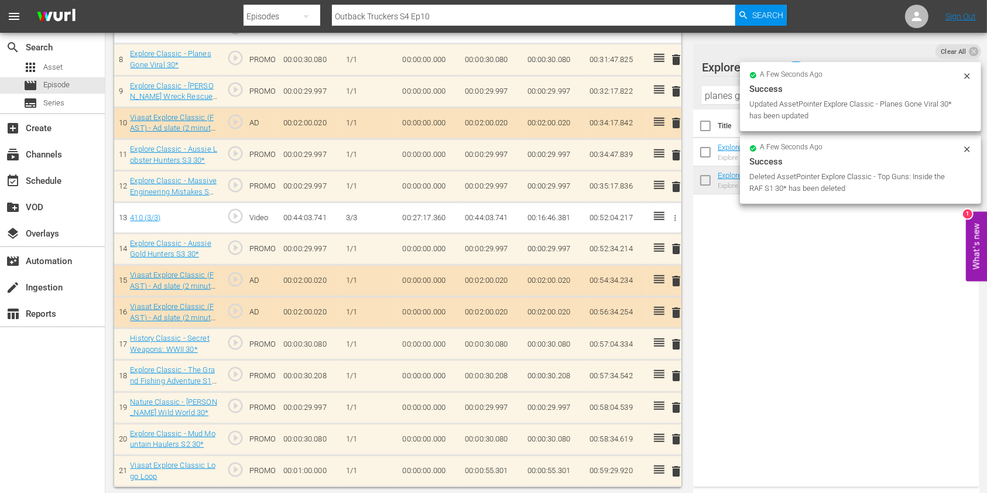
click at [724, 89] on input "planes gone" at bounding box center [836, 95] width 269 height 19
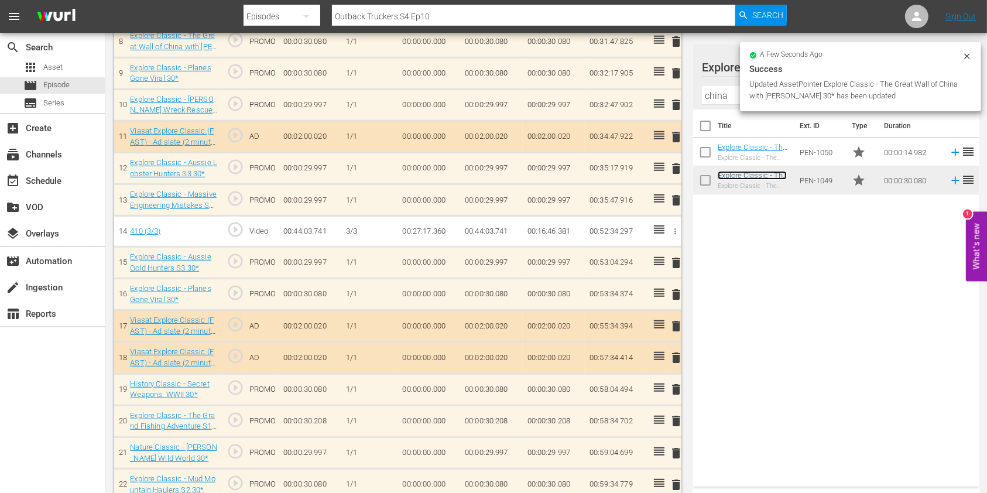
scroll to position [645, 0]
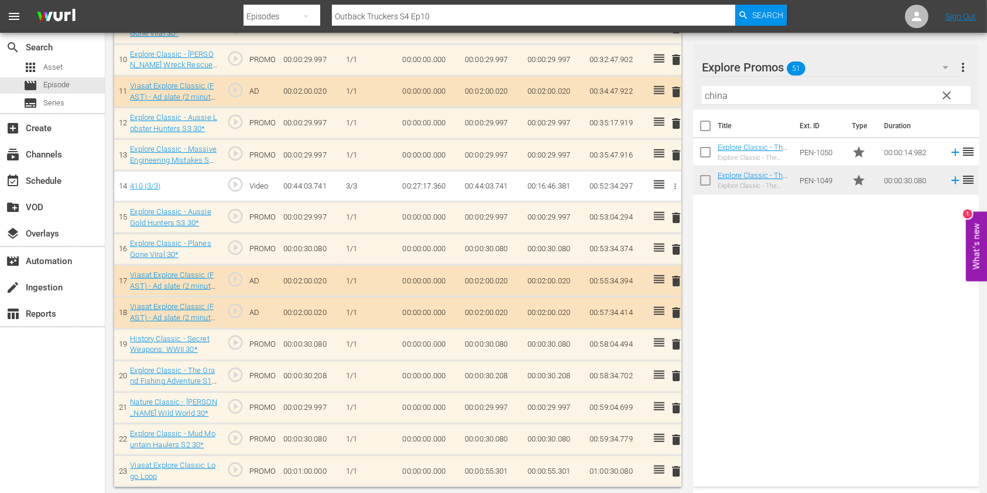
click at [679, 339] on span "delete" at bounding box center [676, 344] width 14 height 14
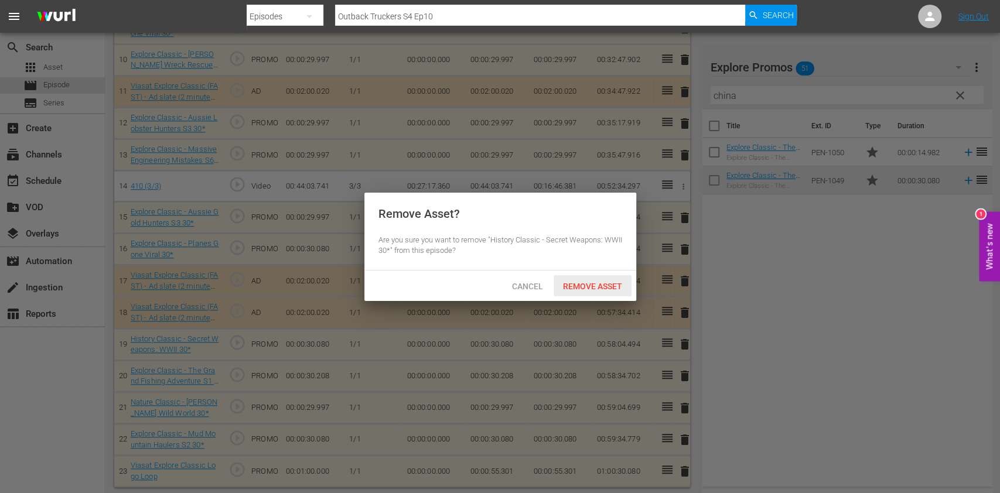
click at [600, 279] on div "Remove Asset" at bounding box center [592, 286] width 78 height 22
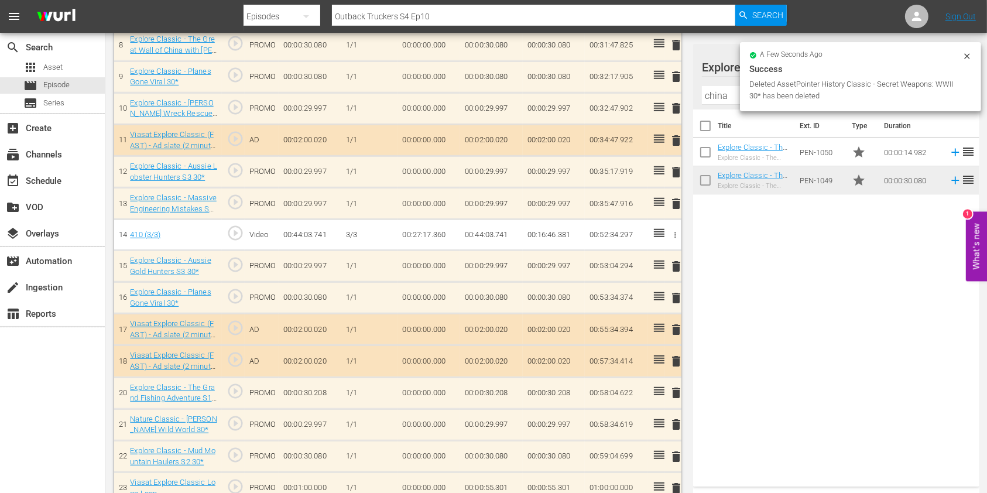
scroll to position [613, 0]
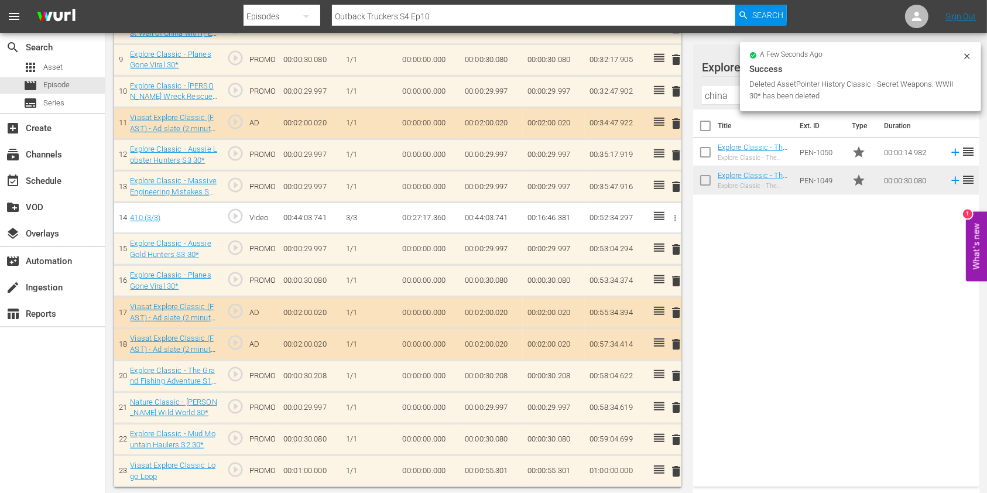
click at [670, 90] on span "delete" at bounding box center [676, 91] width 14 height 14
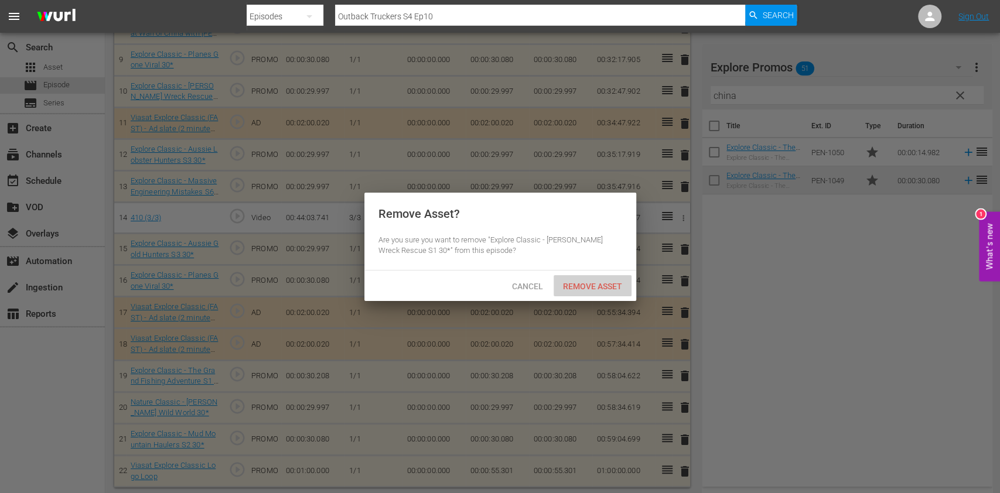
click at [586, 286] on span "Remove Asset" at bounding box center [592, 286] width 78 height 9
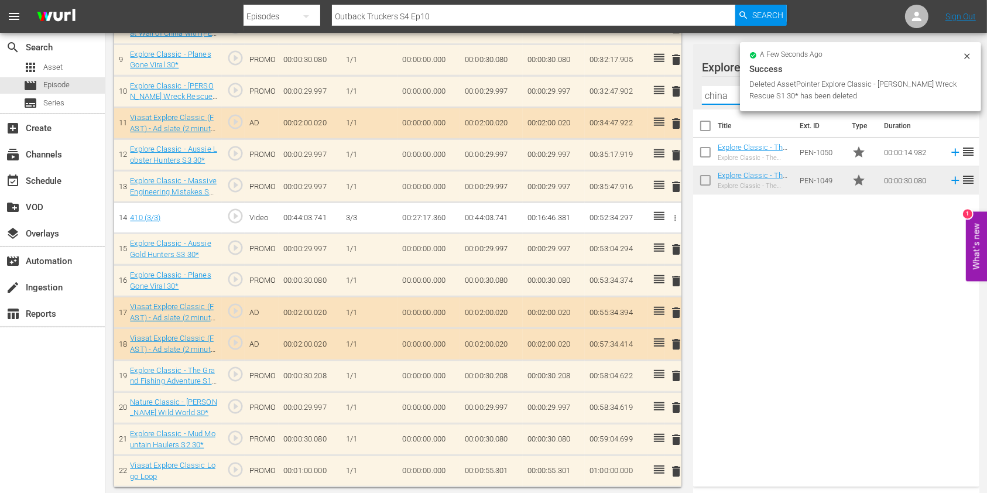
click at [711, 91] on input "china" at bounding box center [836, 95] width 269 height 19
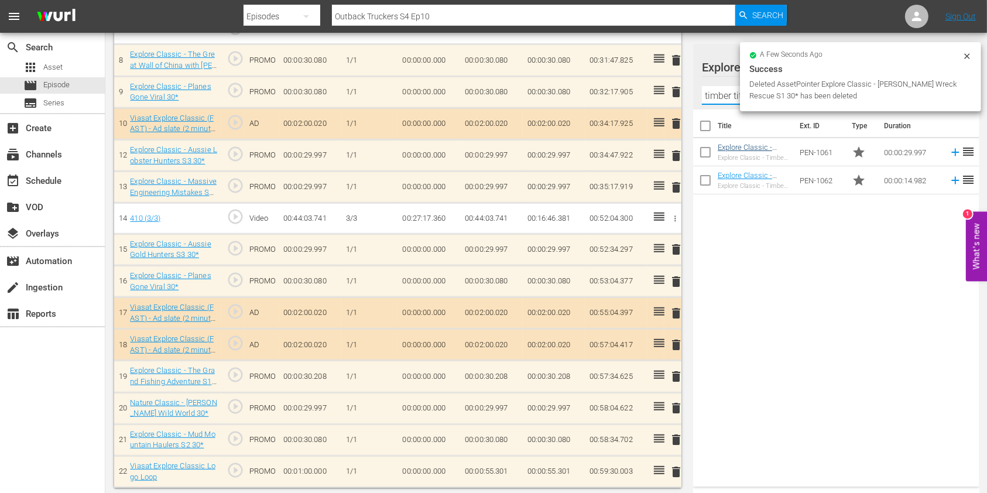
type input "timber titans"
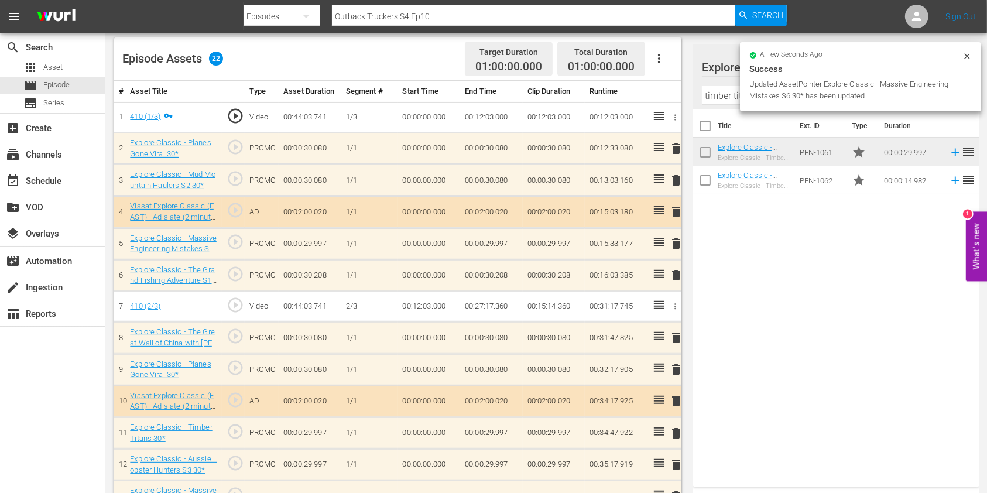
scroll to position [303, 0]
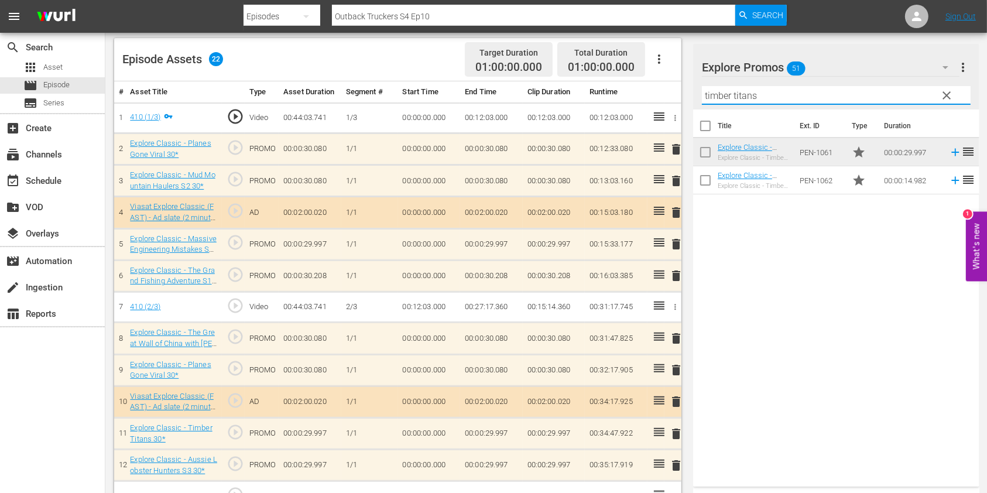
click at [715, 91] on input "timber titans" at bounding box center [836, 95] width 269 height 19
click at [762, 249] on div "Title Ext. ID Type Duration Explore Classic - Timber Titans 30* Explore Classic…" at bounding box center [836, 296] width 286 height 372
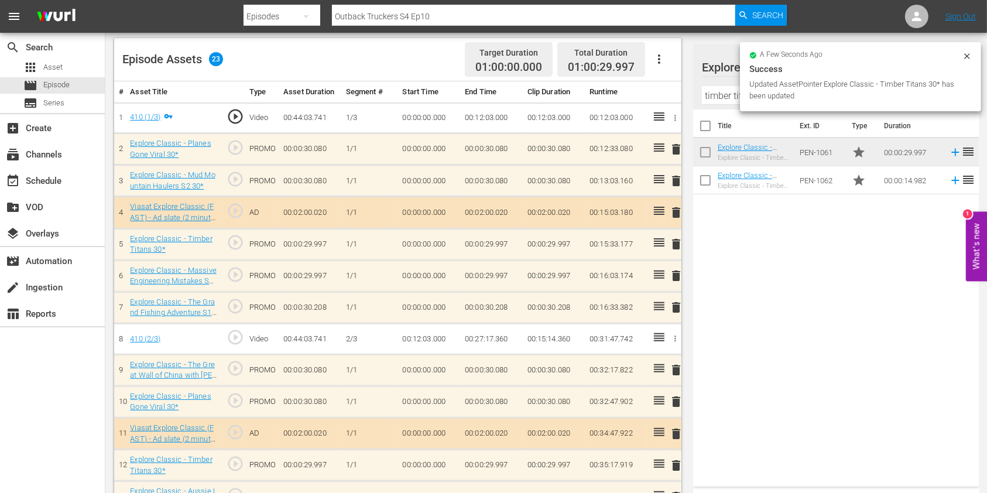
click at [675, 277] on span "delete" at bounding box center [676, 276] width 14 height 14
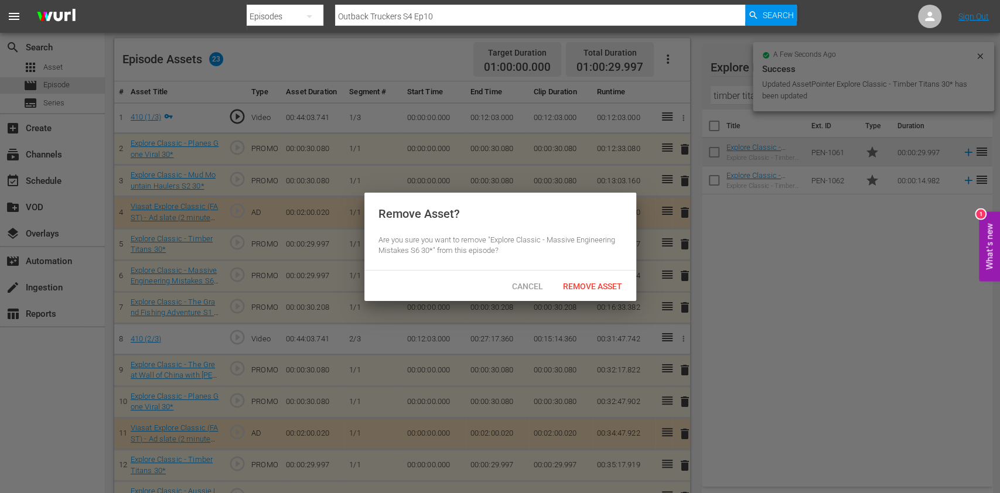
click at [601, 290] on div "Remove Asset" at bounding box center [592, 286] width 78 height 22
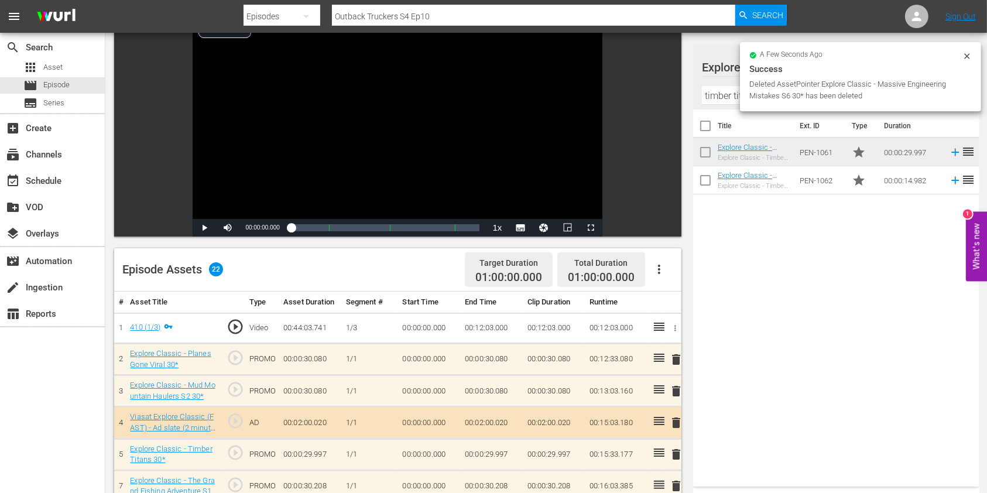
scroll to position [0, 0]
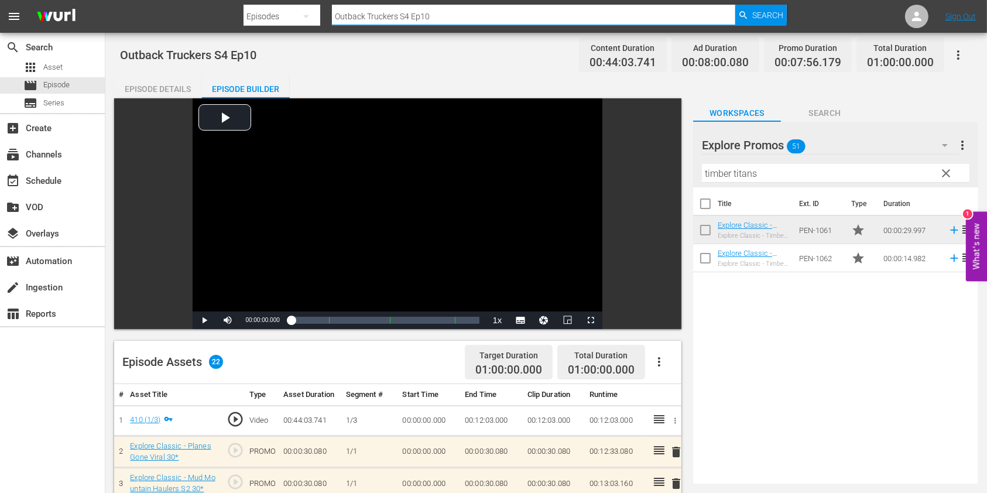
click at [445, 16] on input "Outback Truckers S4 Ep10" at bounding box center [533, 16] width 403 height 28
type input "Outback Truckers S4 Ep11"
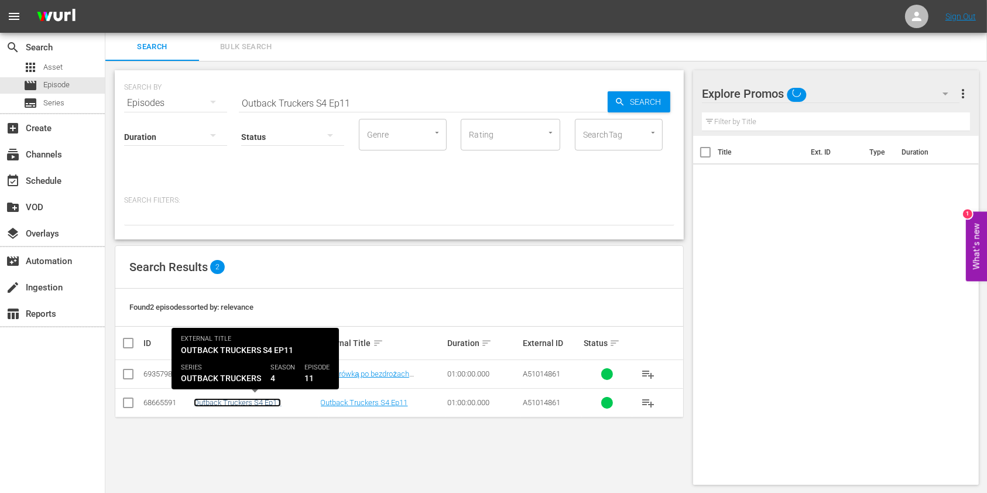
click at [271, 405] on link "Outback Truckers S4 Ep11" at bounding box center [237, 402] width 87 height 9
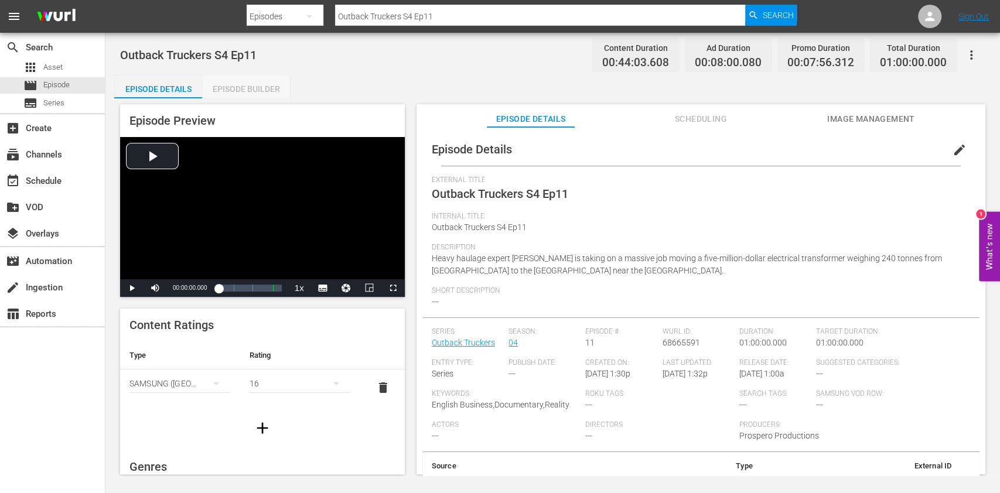
click at [255, 90] on div "Episode Builder" at bounding box center [246, 89] width 88 height 28
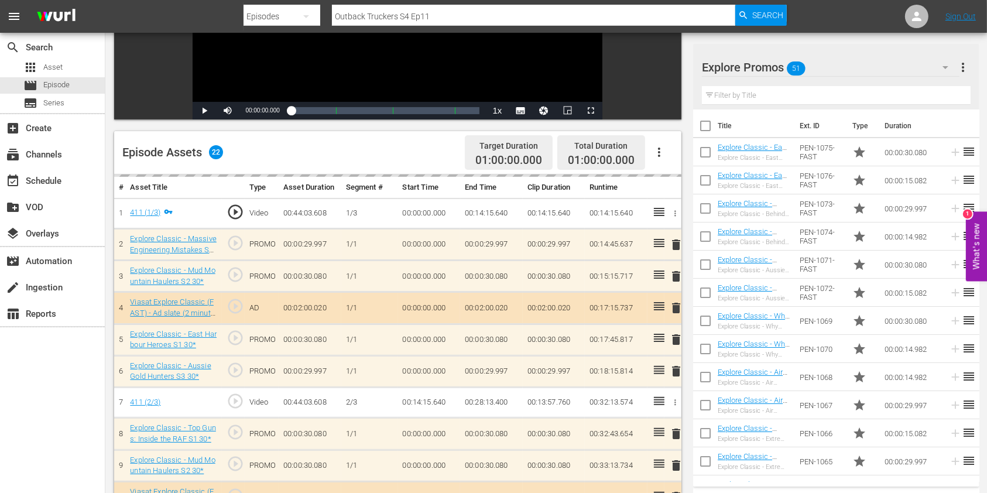
scroll to position [234, 0]
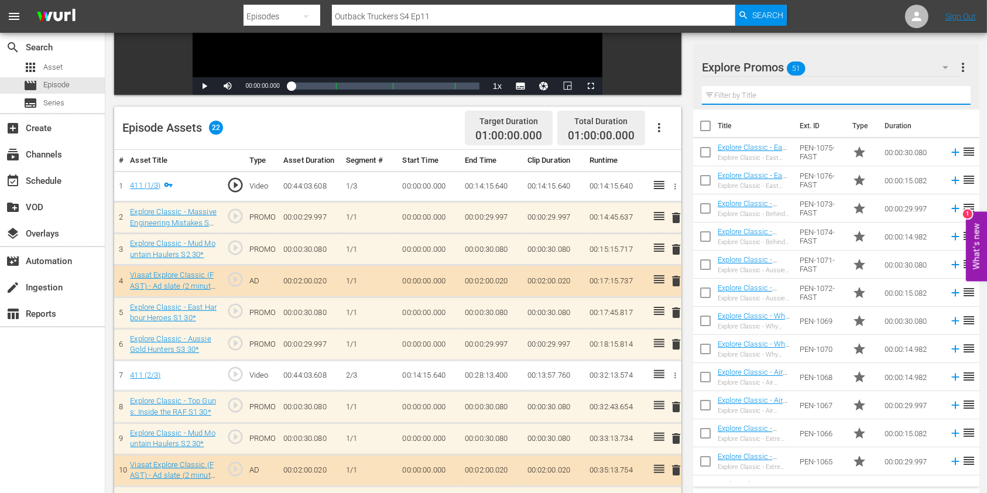
click at [746, 94] on input "text" at bounding box center [836, 95] width 269 height 19
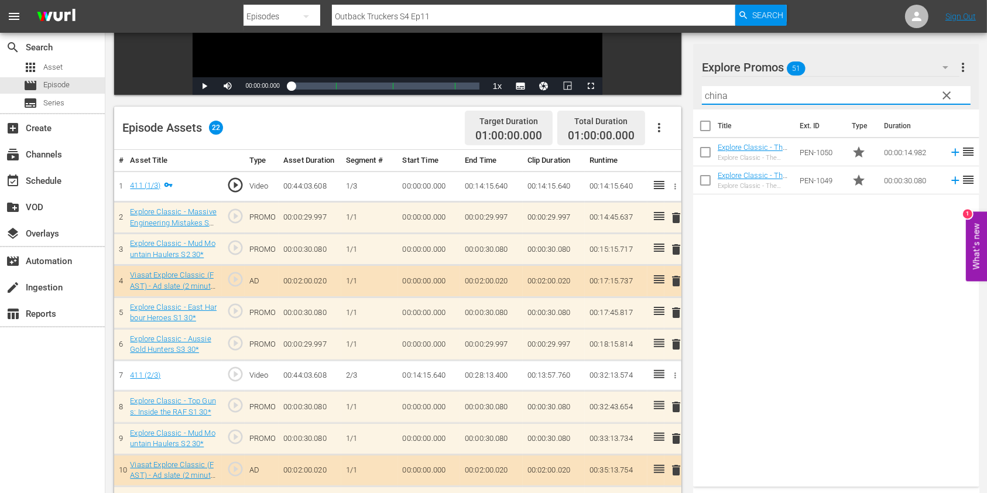
drag, startPoint x: 750, startPoint y: 94, endPoint x: 735, endPoint y: 94, distance: 15.2
click at [735, 94] on input "china" at bounding box center [836, 95] width 269 height 19
click at [813, 288] on div "Title Ext. ID Type Duration Explore Classic - The Great Wall of China with Ash …" at bounding box center [836, 296] width 286 height 372
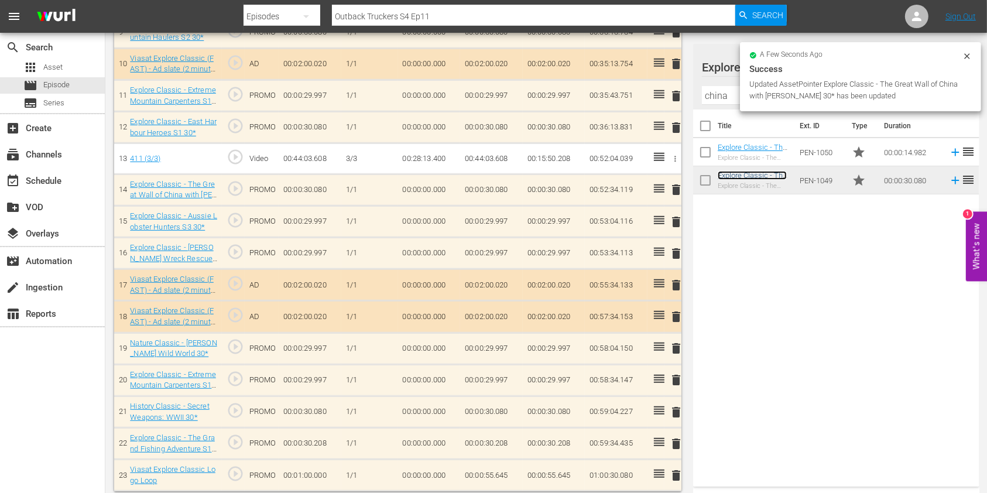
scroll to position [645, 0]
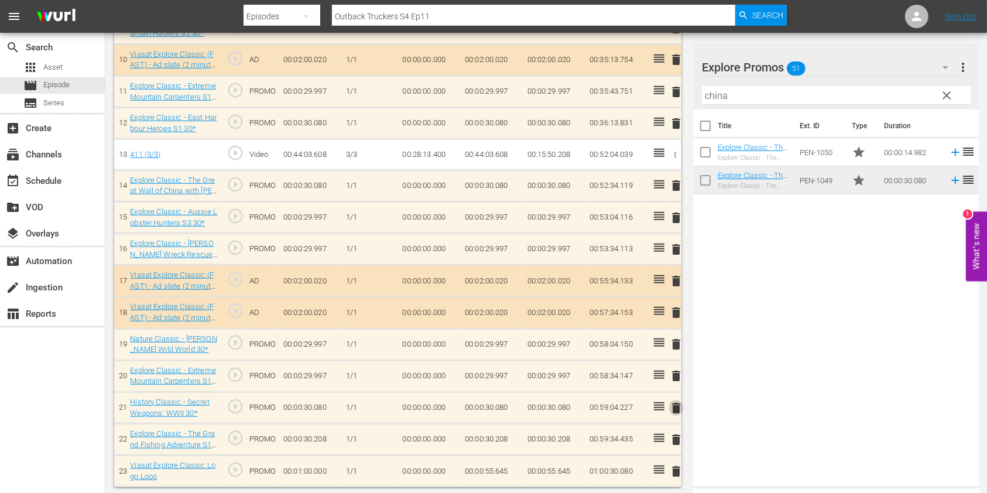
click at [679, 405] on span "delete" at bounding box center [676, 408] width 14 height 14
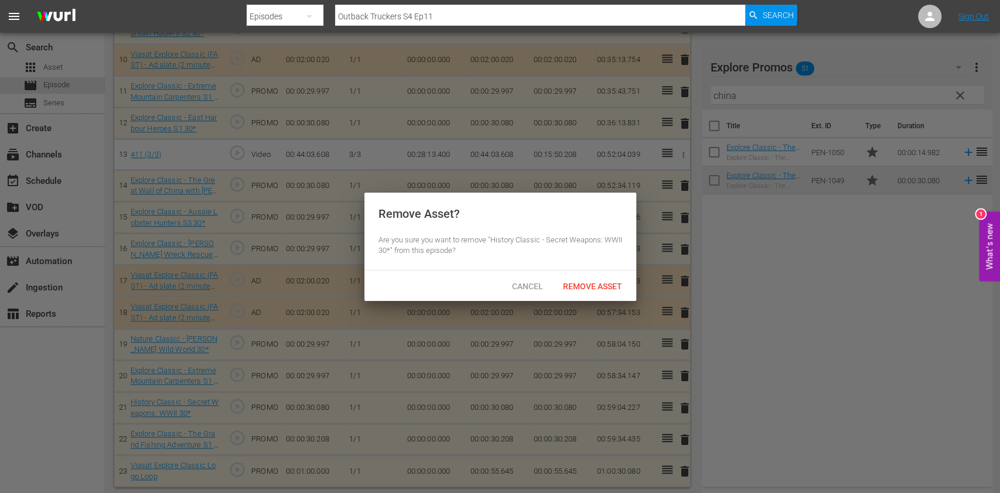
click at [601, 284] on span "Remove Asset" at bounding box center [592, 286] width 78 height 9
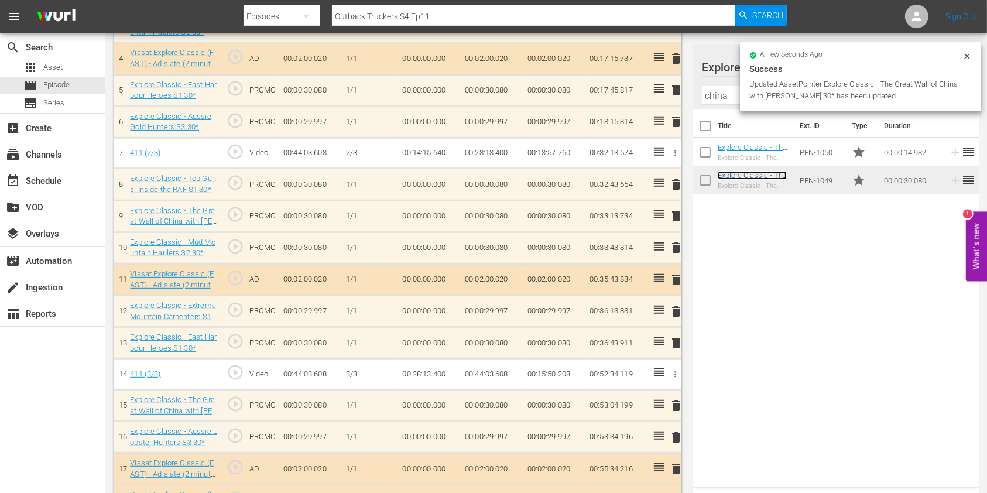
scroll to position [456, 0]
click at [675, 184] on span "delete" at bounding box center [676, 185] width 14 height 14
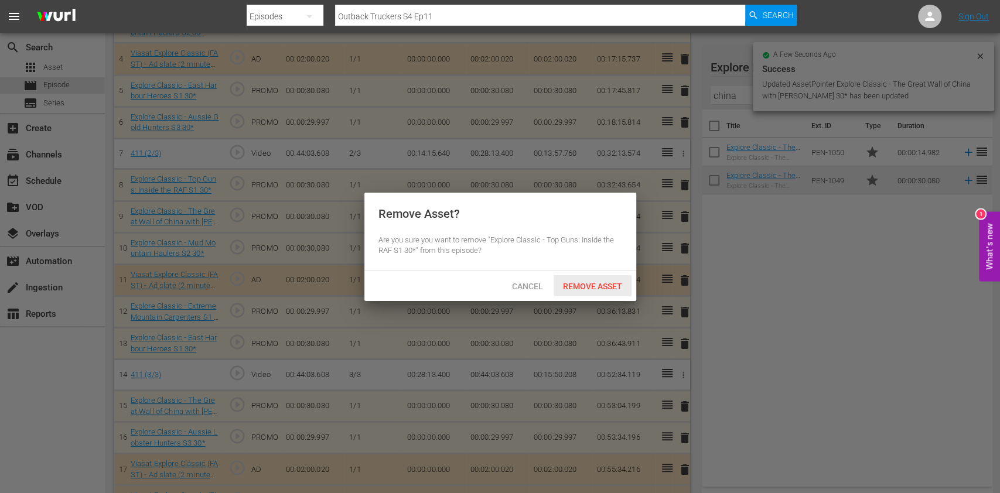
click at [610, 275] on div "Remove Asset" at bounding box center [592, 286] width 78 height 22
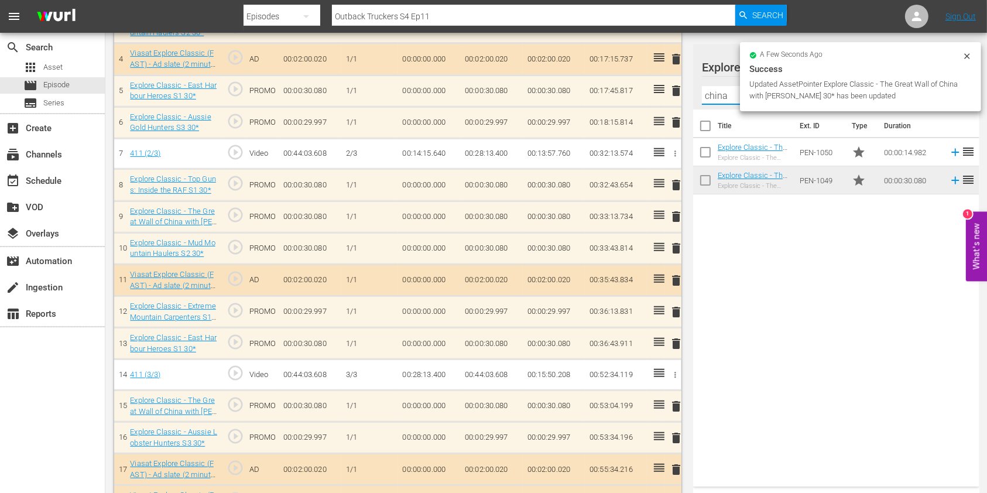
click at [711, 98] on input "china" at bounding box center [836, 95] width 269 height 19
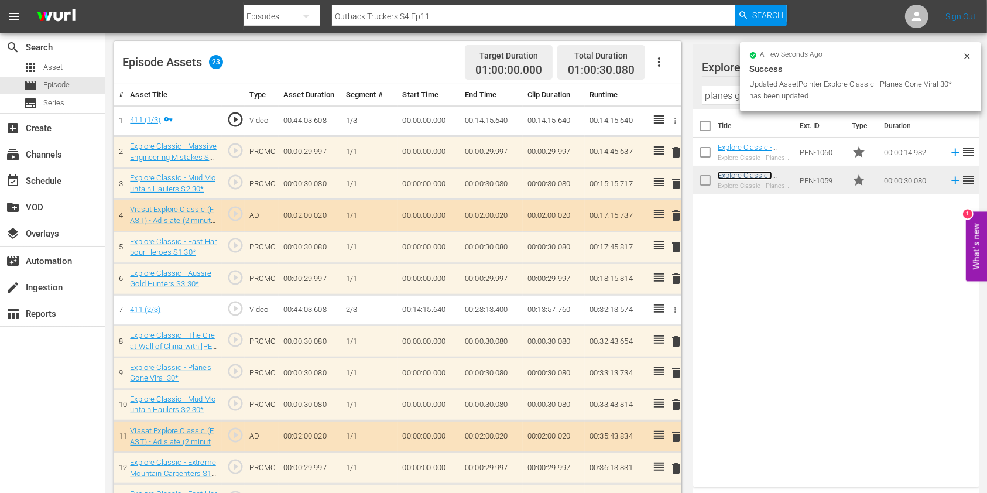
scroll to position [378, 0]
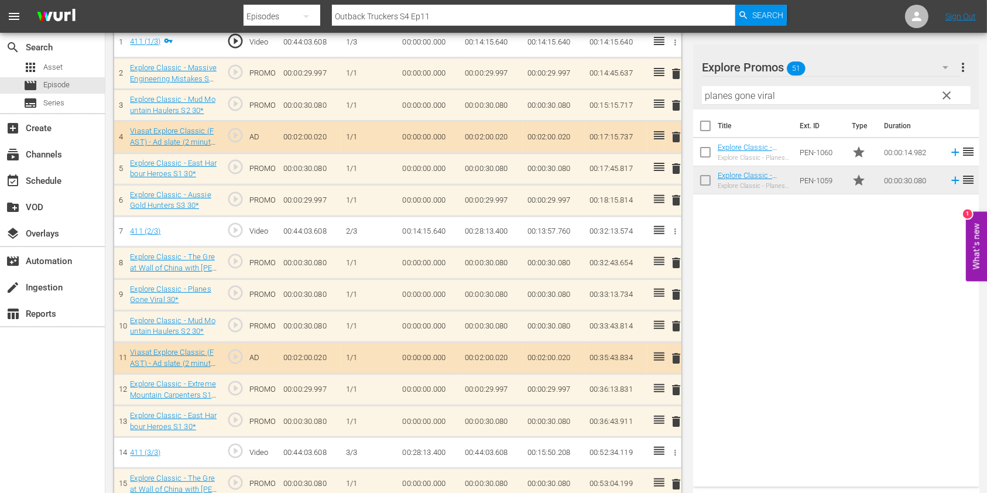
click at [679, 424] on span "delete" at bounding box center [676, 422] width 14 height 14
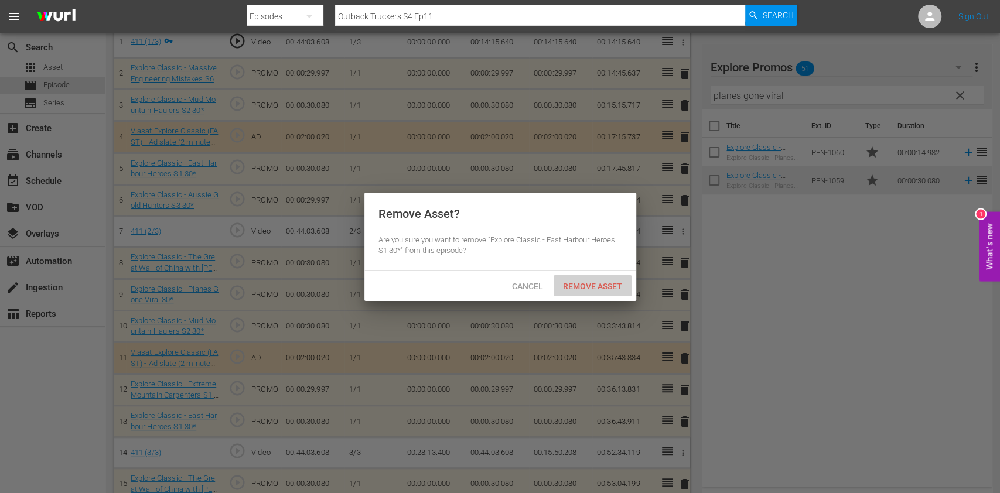
click at [604, 284] on span "Remove Asset" at bounding box center [592, 286] width 78 height 9
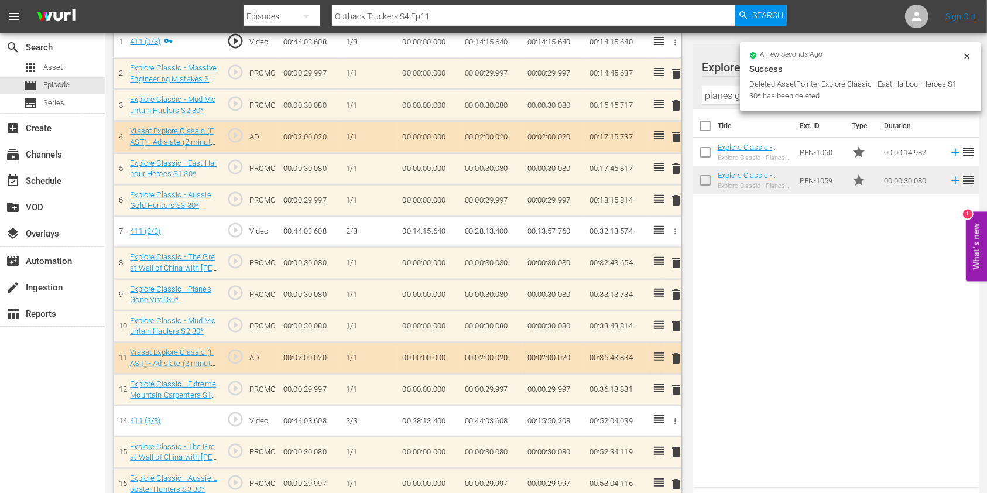
scroll to position [300, 0]
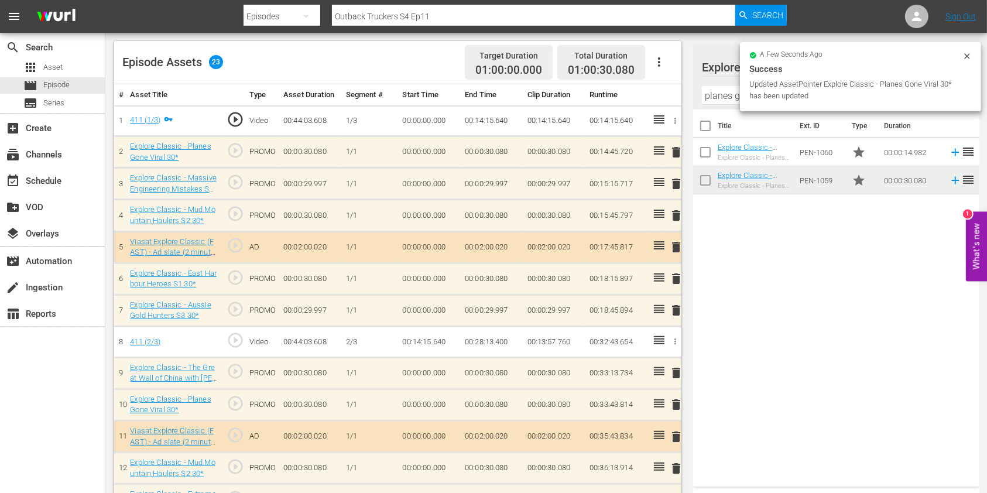
click at [679, 279] on span "delete" at bounding box center [676, 279] width 14 height 14
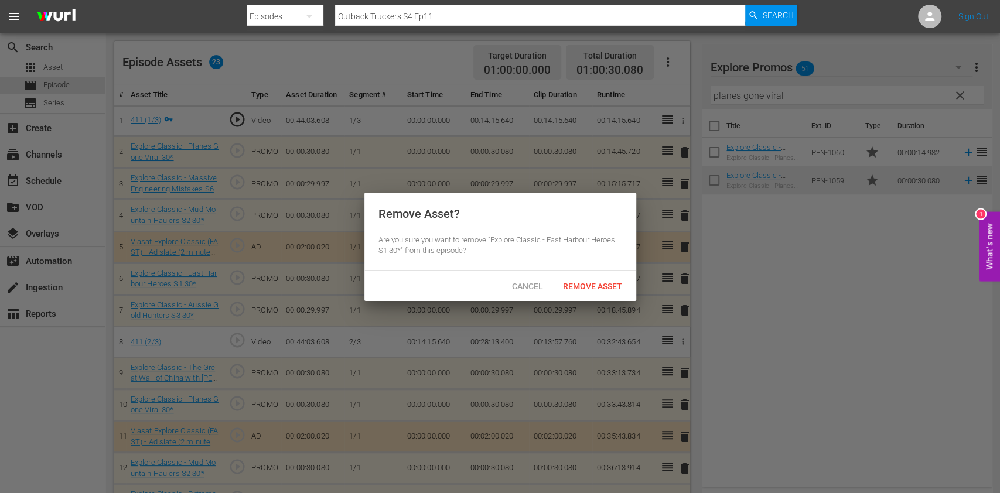
click at [594, 285] on span "Remove Asset" at bounding box center [592, 286] width 78 height 9
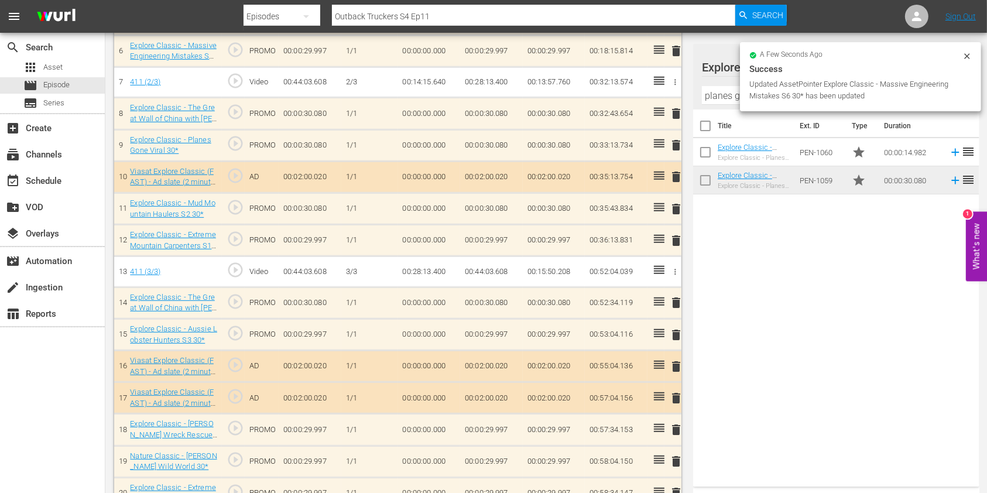
scroll to position [610, 0]
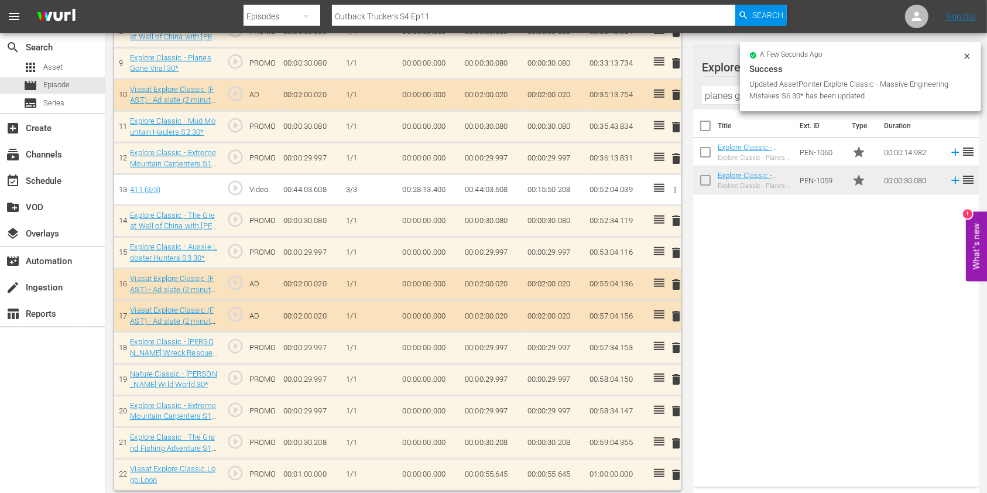
click at [713, 93] on input "planes gone viral" at bounding box center [836, 95] width 269 height 19
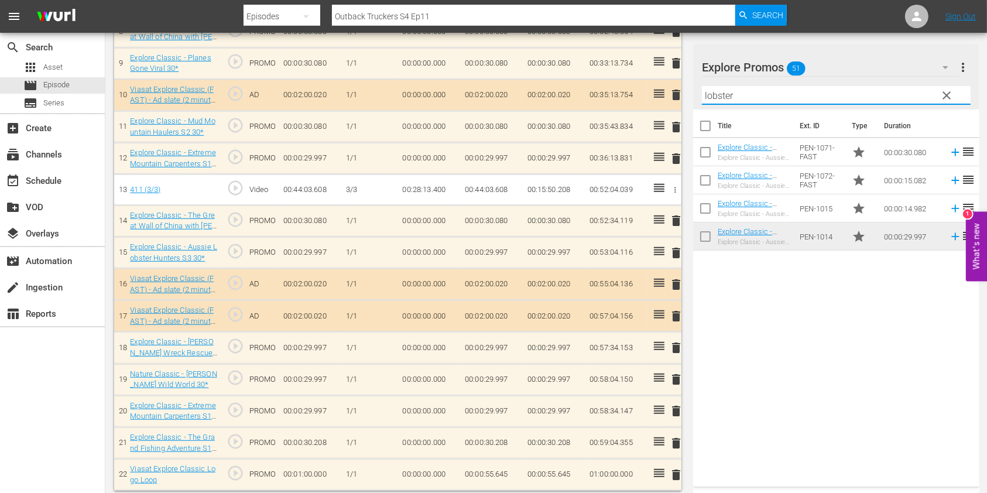
click at [800, 344] on div "Title Ext. ID Type Duration Explore Classic - Aussie Lobster Hunters S5 30* Exp…" at bounding box center [836, 296] width 286 height 372
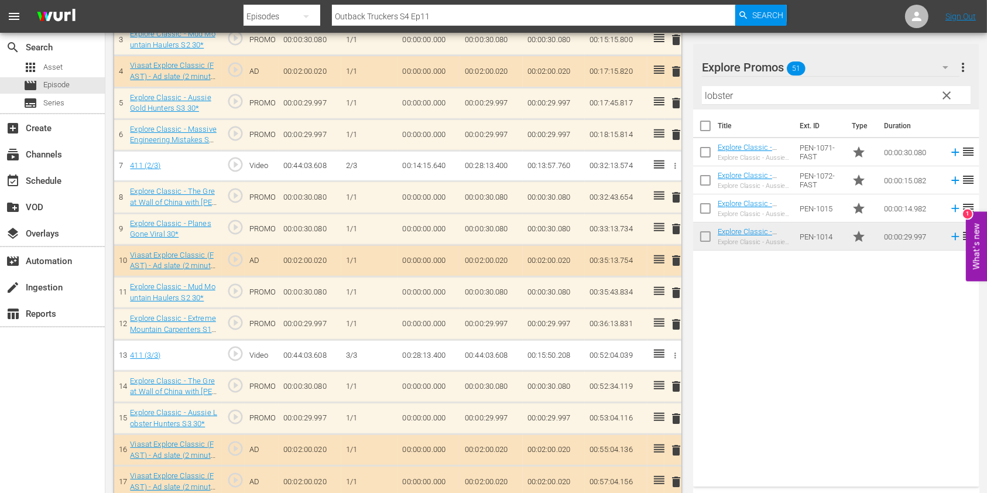
scroll to position [375, 0]
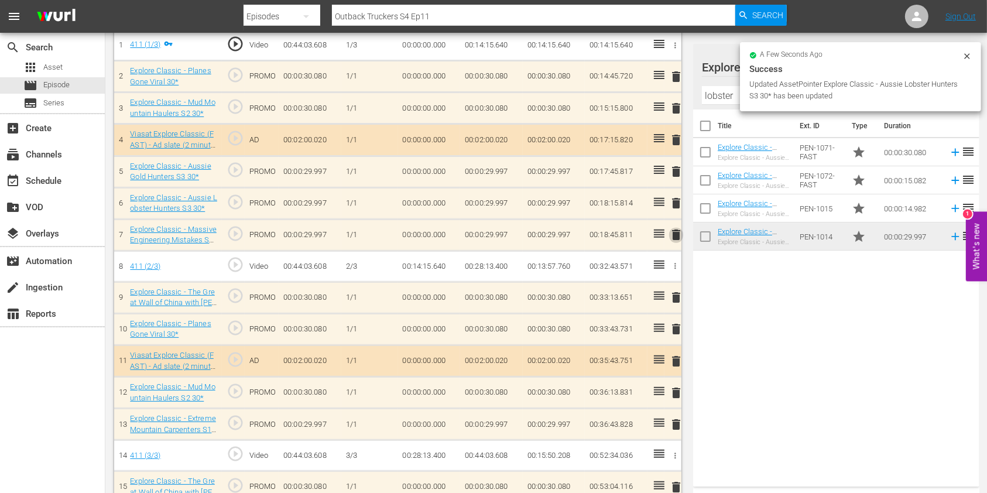
click at [675, 236] on span "delete" at bounding box center [676, 235] width 14 height 14
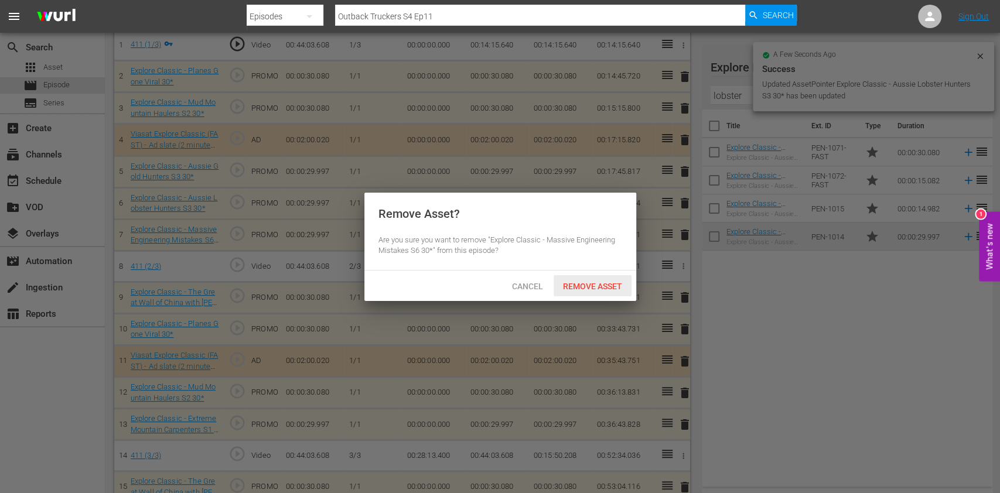
click at [604, 282] on span "Remove Asset" at bounding box center [592, 286] width 78 height 9
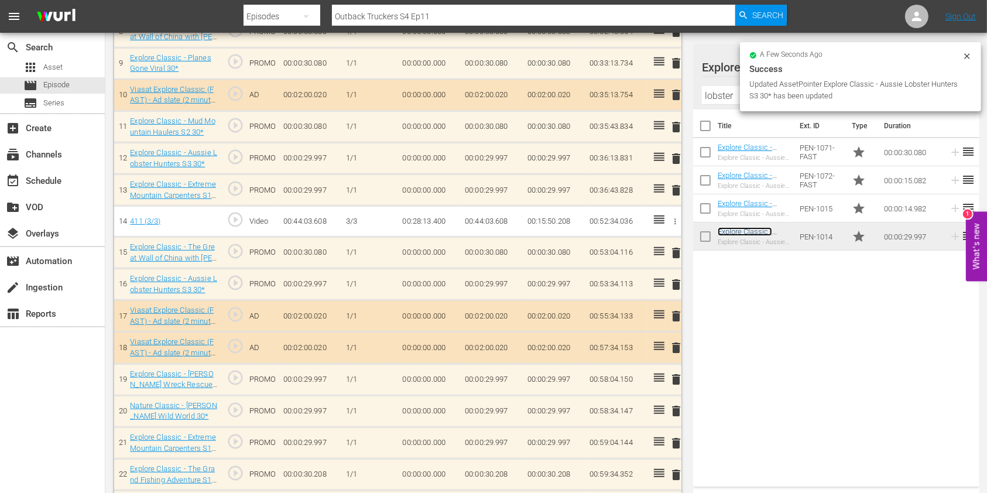
scroll to position [610, 0]
click at [676, 191] on span "delete" at bounding box center [676, 190] width 14 height 14
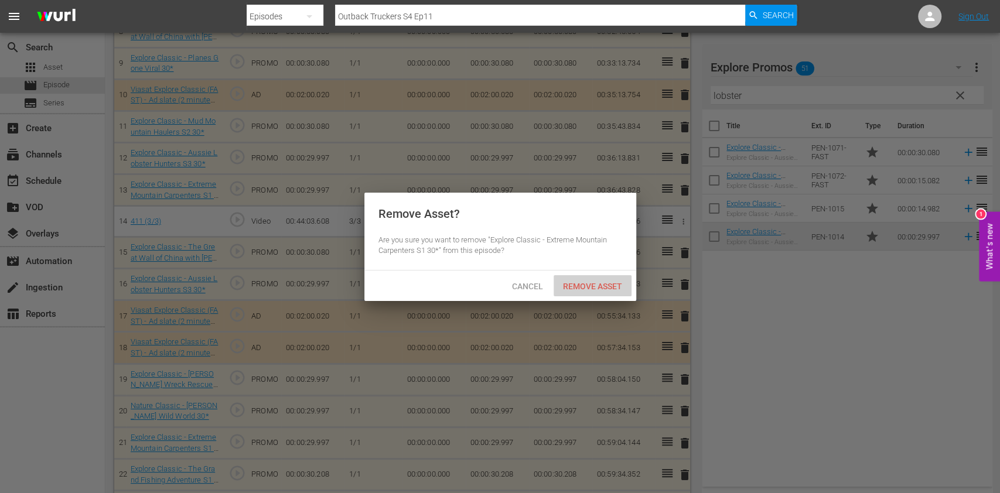
click at [591, 278] on div "Remove Asset" at bounding box center [592, 286] width 78 height 22
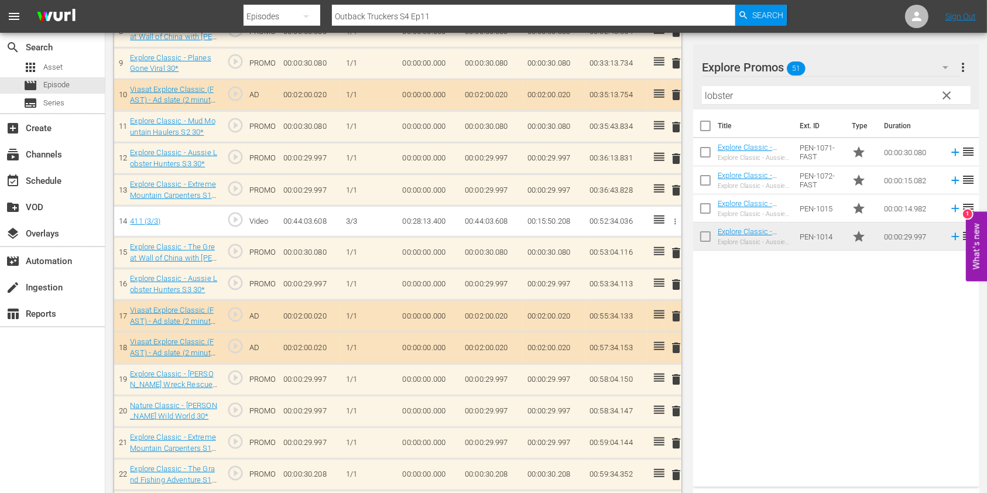
click at [713, 97] on input "lobster" at bounding box center [836, 95] width 269 height 19
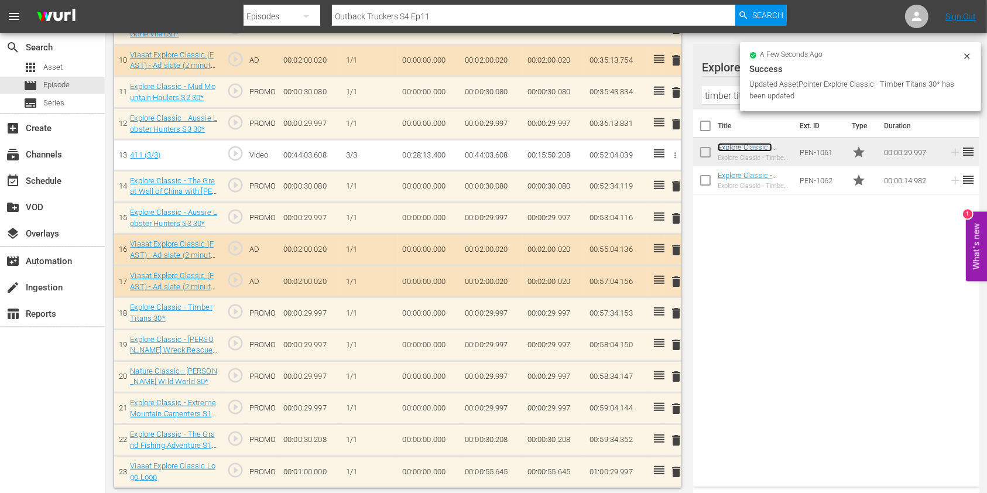
scroll to position [644, 0]
click at [672, 338] on span "delete" at bounding box center [676, 345] width 14 height 14
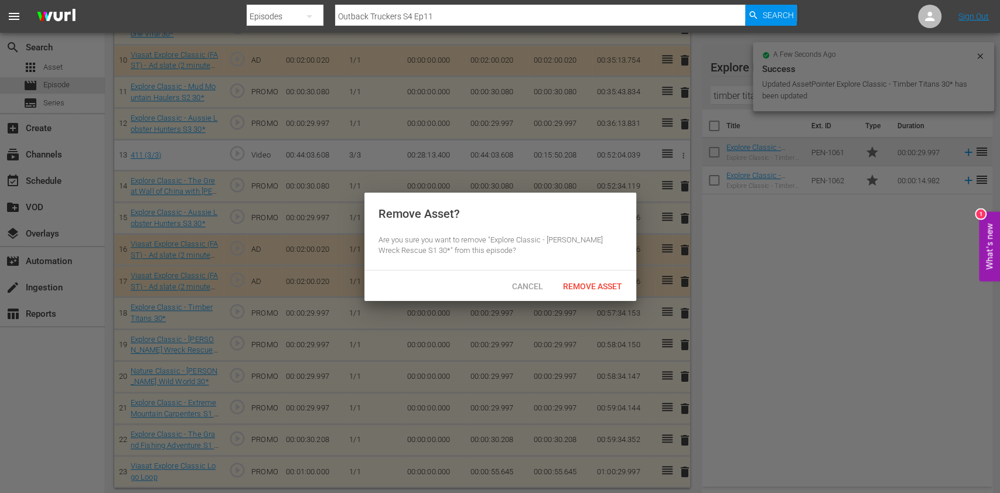
click at [568, 293] on div "Remove Asset" at bounding box center [592, 286] width 78 height 22
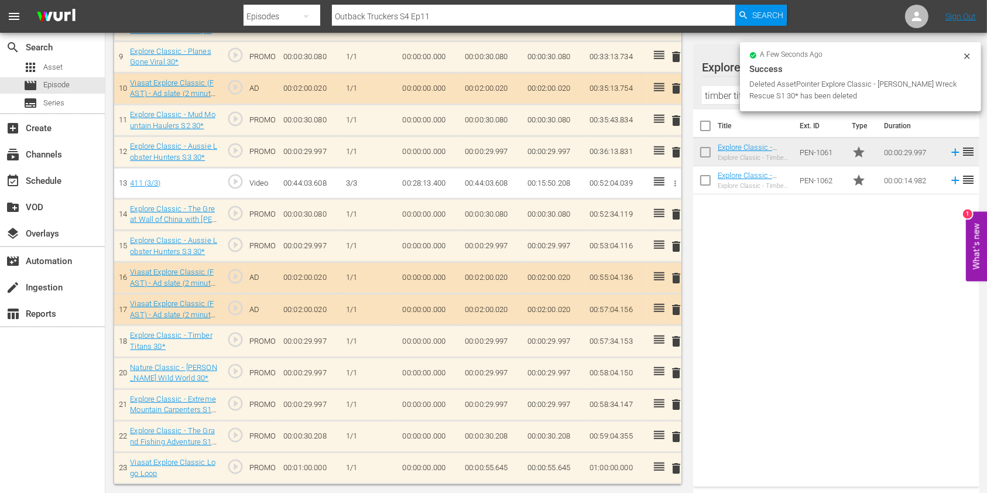
scroll to position [613, 0]
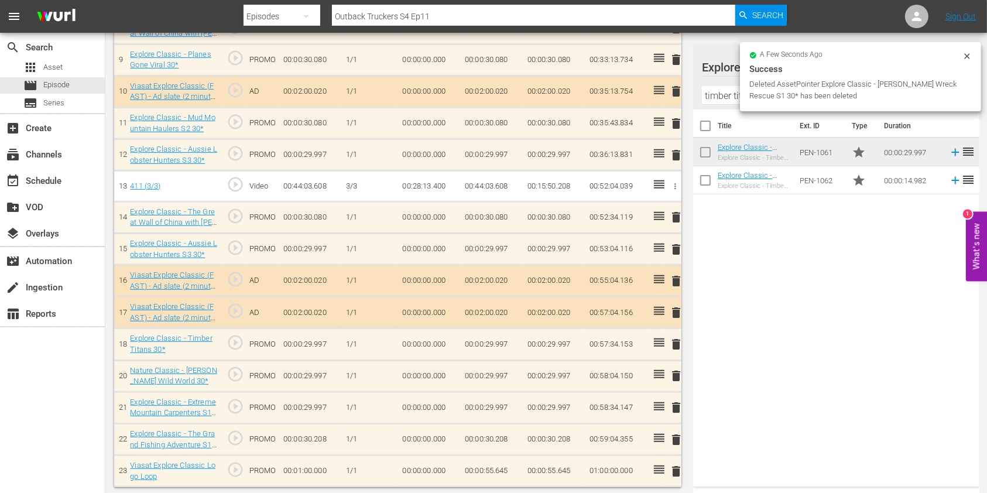
click at [717, 91] on input "timber titans" at bounding box center [836, 95] width 269 height 19
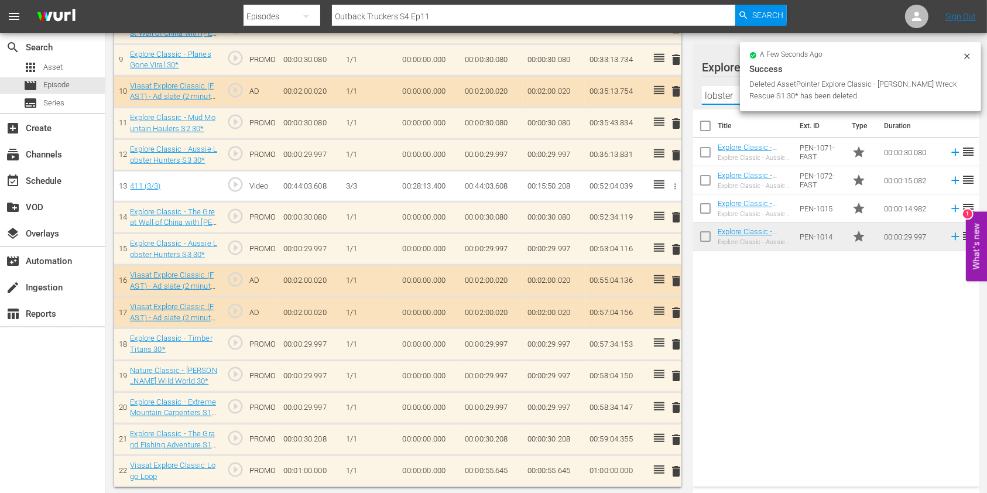
type input "lobster"
click at [713, 279] on div "Title Ext. ID Type Duration Explore Classic - Aussie Lobster Hunters S5 30* Exp…" at bounding box center [836, 296] width 286 height 372
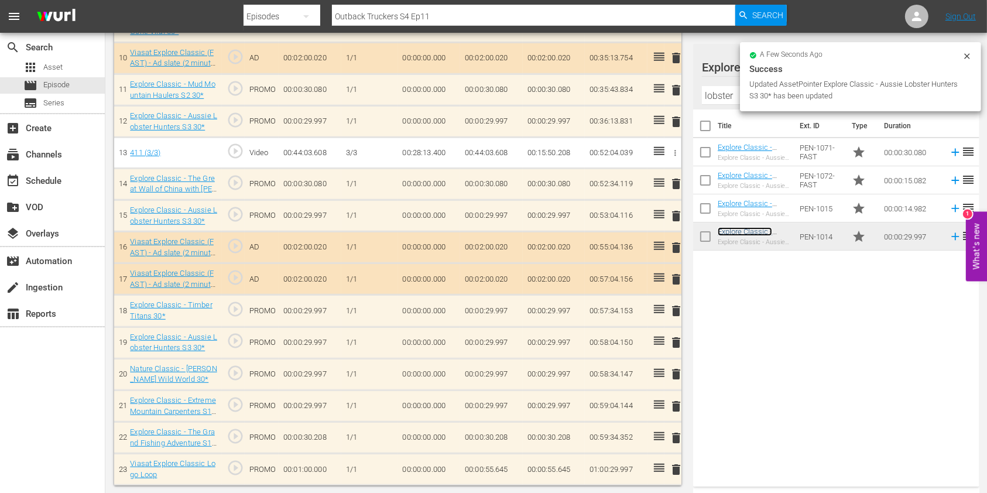
scroll to position [644, 0]
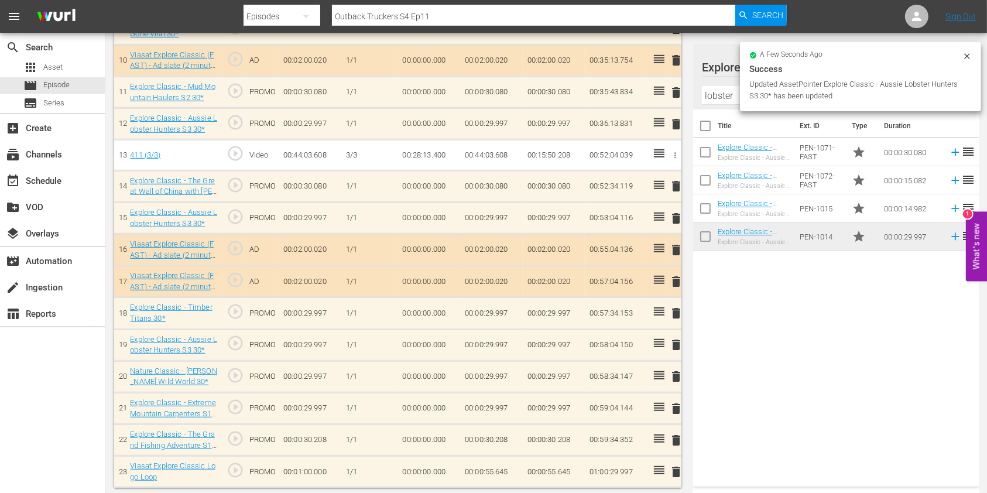
click at [674, 402] on span "delete" at bounding box center [676, 409] width 14 height 14
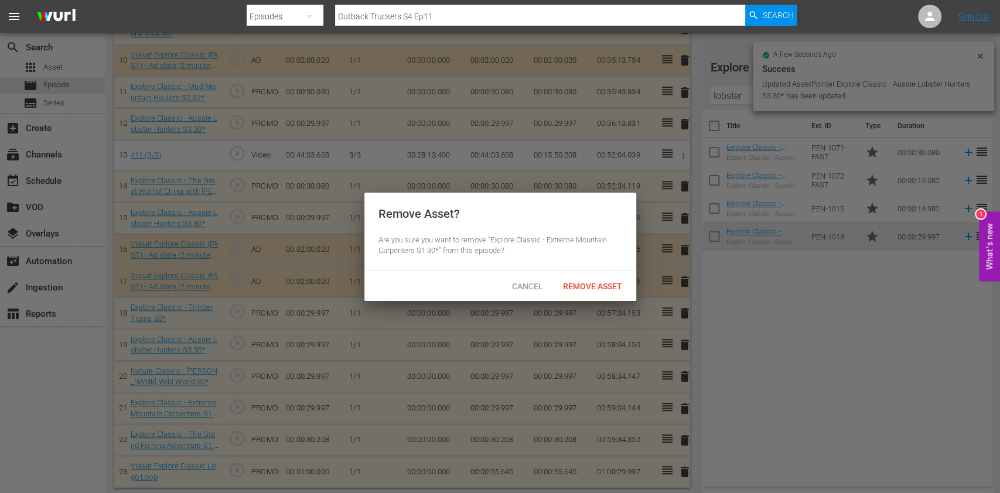
click at [581, 271] on div "Cancel Remove Asset" at bounding box center [500, 286] width 272 height 30
click at [608, 271] on div "Cancel Remove Asset" at bounding box center [500, 286] width 272 height 30
click at [607, 279] on div "Remove Asset" at bounding box center [592, 286] width 78 height 22
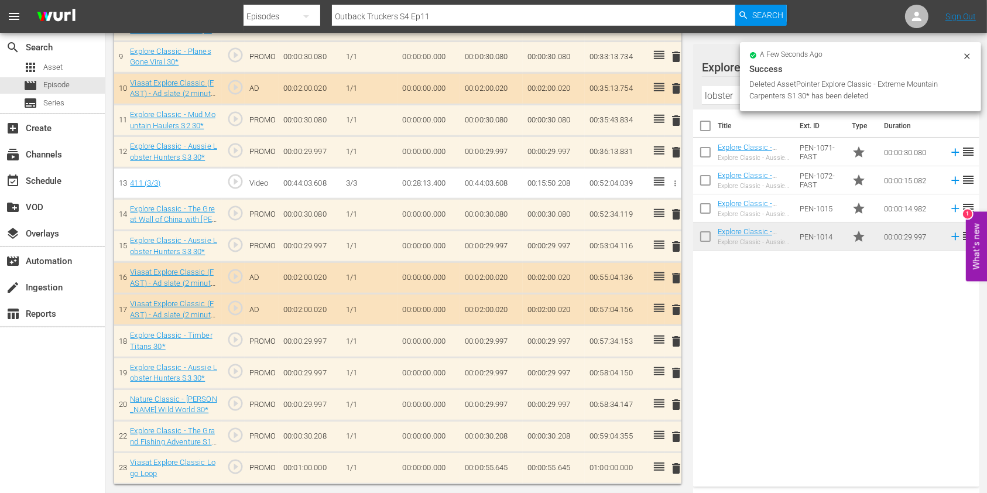
scroll to position [613, 0]
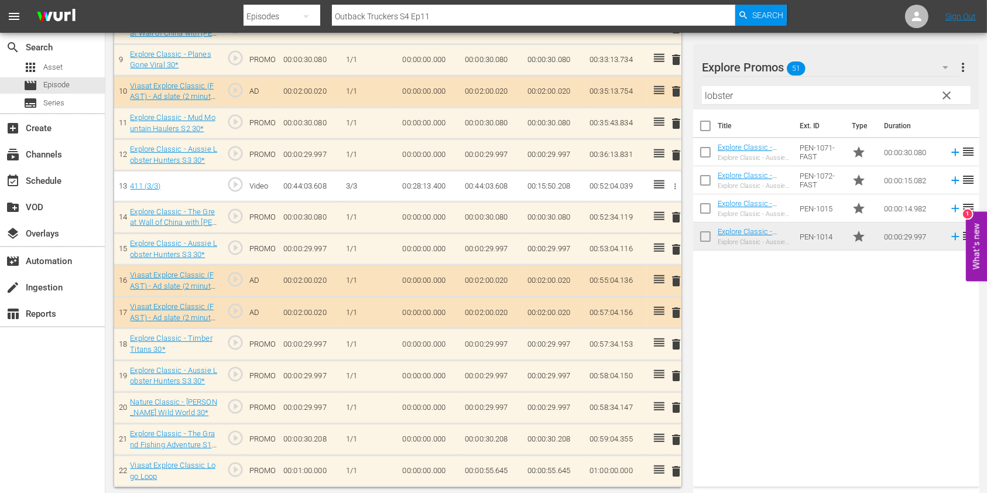
click at [675, 371] on span "delete" at bounding box center [676, 376] width 14 height 14
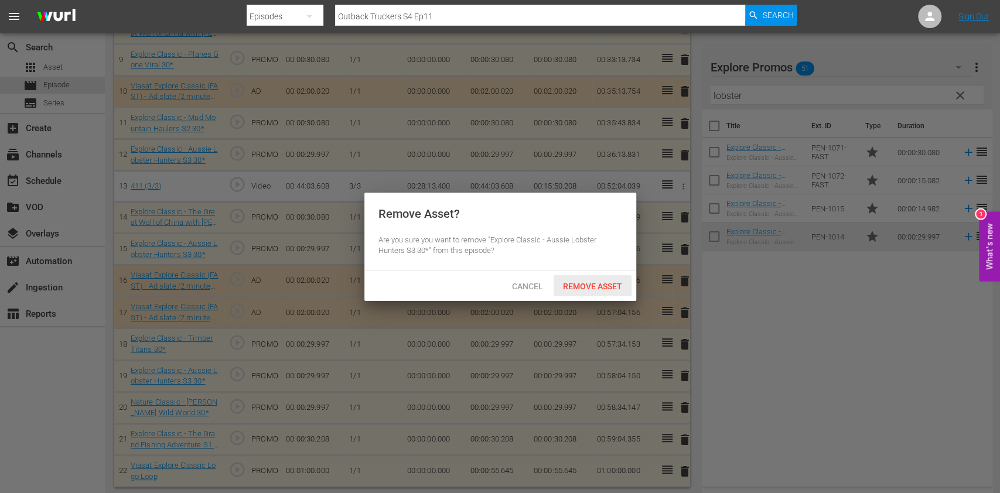
click at [567, 284] on span "Remove Asset" at bounding box center [592, 286] width 78 height 9
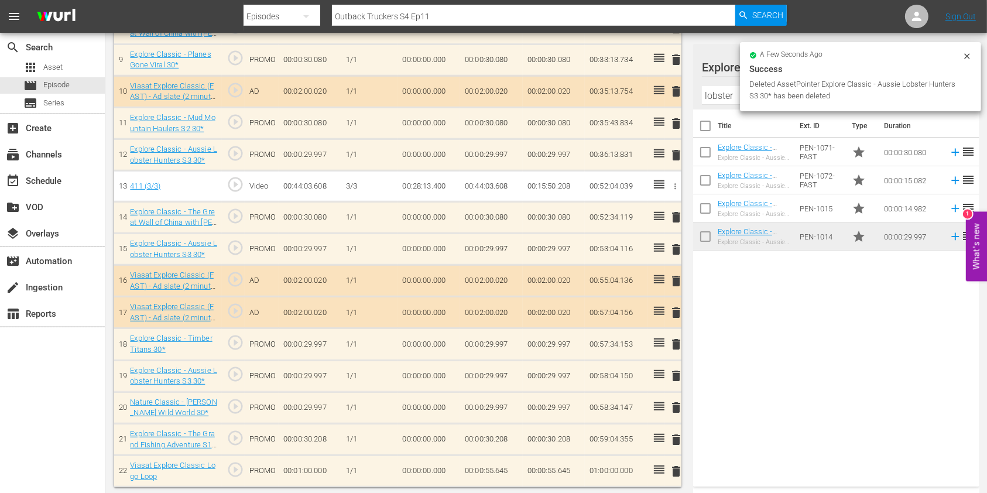
click at [967, 61] on div at bounding box center [967, 58] width 9 height 12
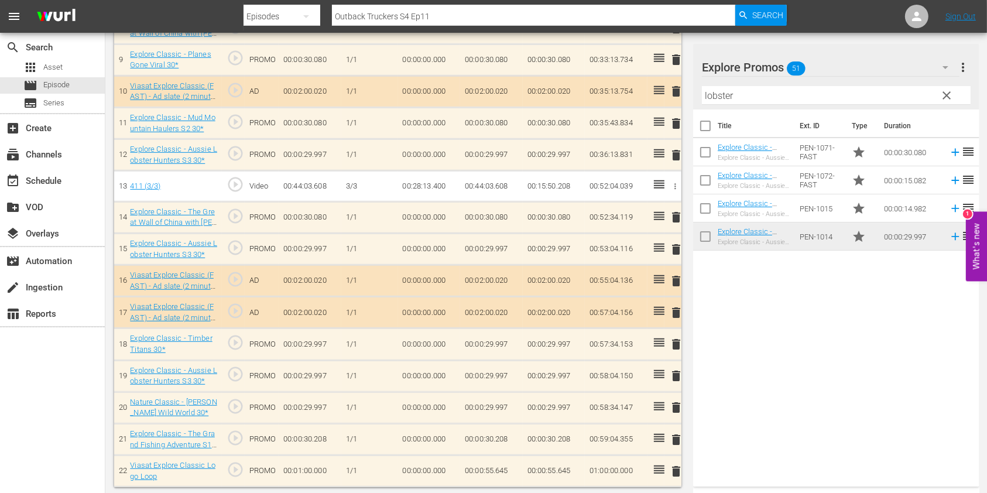
scroll to position [581, 0]
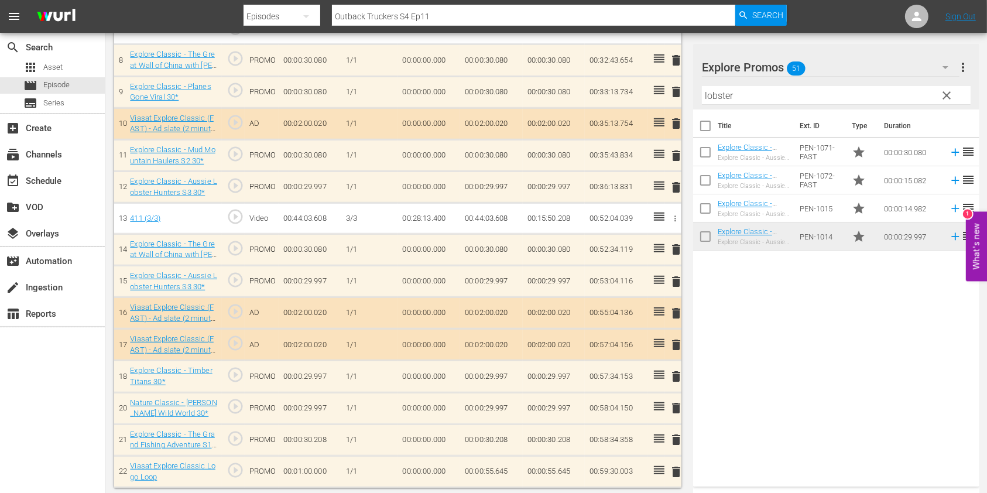
click at [947, 97] on span "clear" at bounding box center [947, 95] width 14 height 14
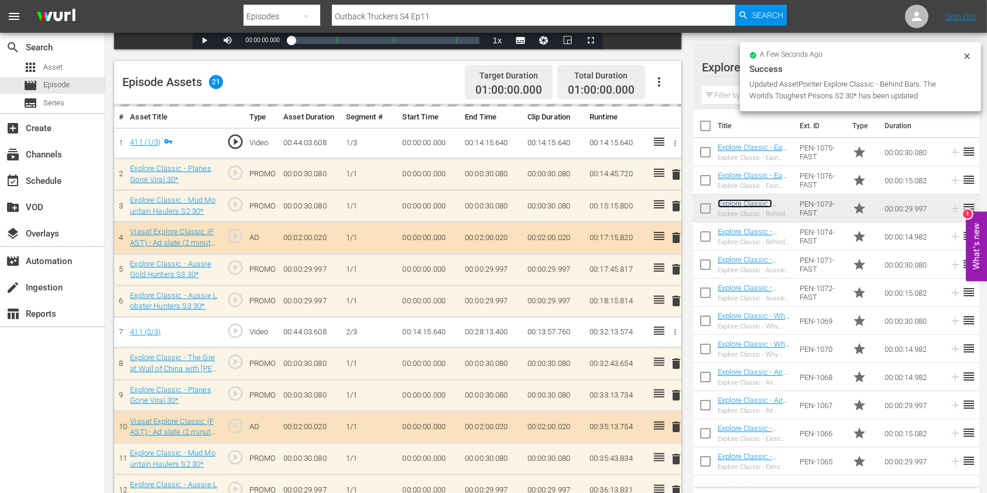
scroll to position [0, 0]
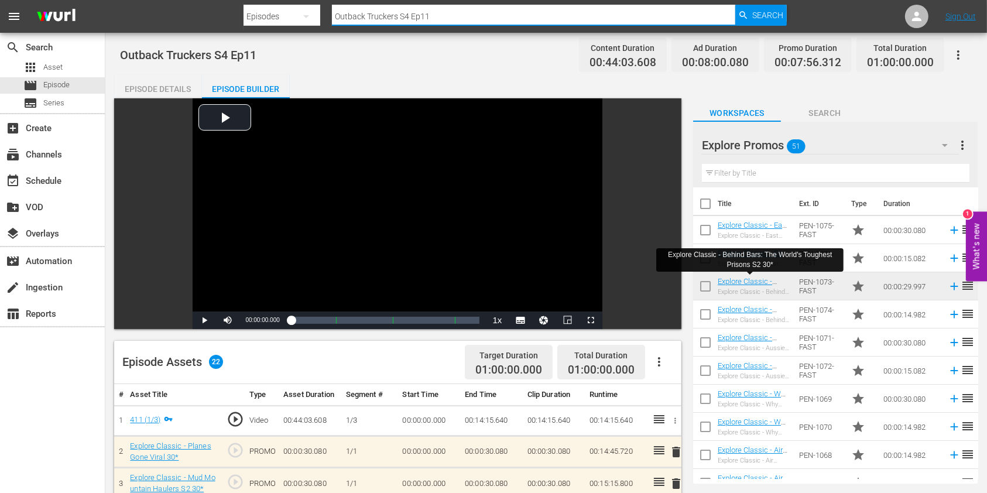
click at [456, 8] on input "Outback Truckers S4 Ep11" at bounding box center [533, 16] width 403 height 28
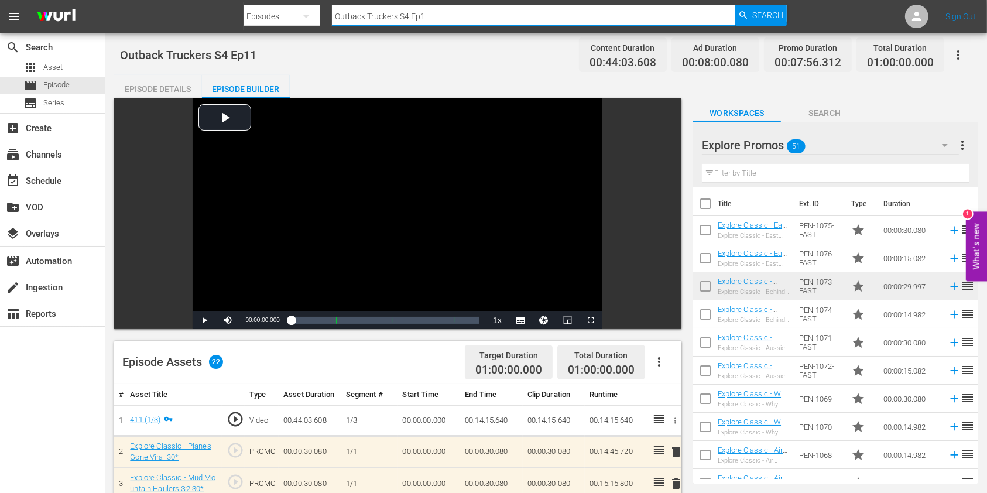
type input "Outback Truckers S4 Ep12"
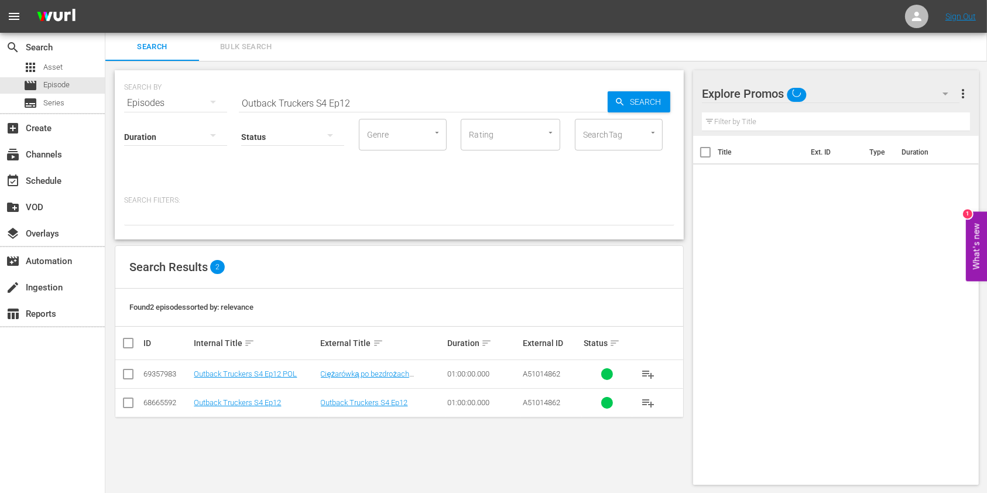
click at [253, 396] on td "Outback Truckers S4 Ep12" at bounding box center [255, 402] width 126 height 29
click at [254, 401] on link "Outback Truckers S4 Ep12" at bounding box center [237, 402] width 87 height 9
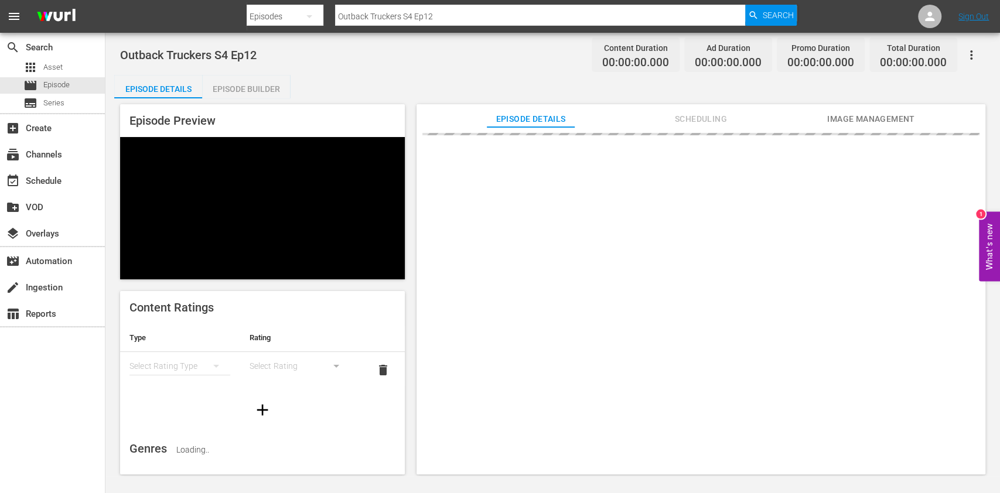
click at [276, 80] on div "Episode Builder" at bounding box center [246, 89] width 88 height 28
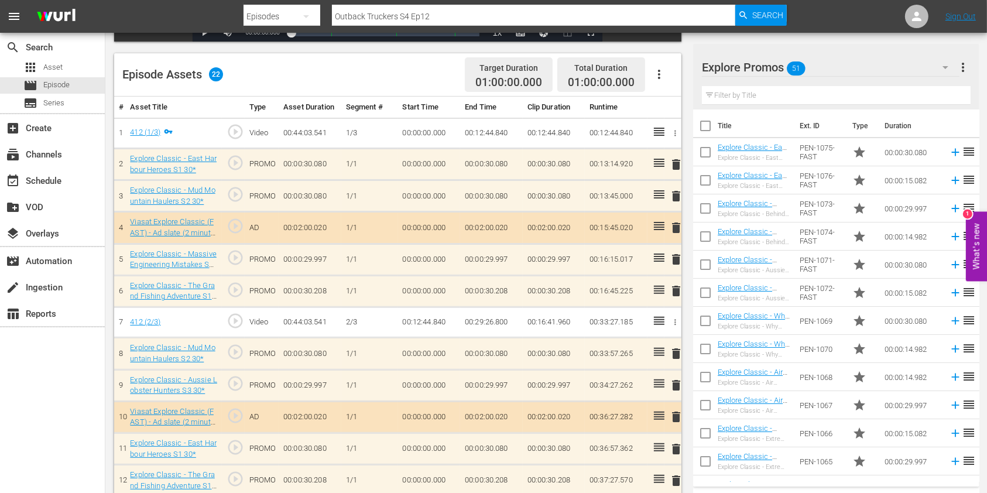
scroll to position [312, 0]
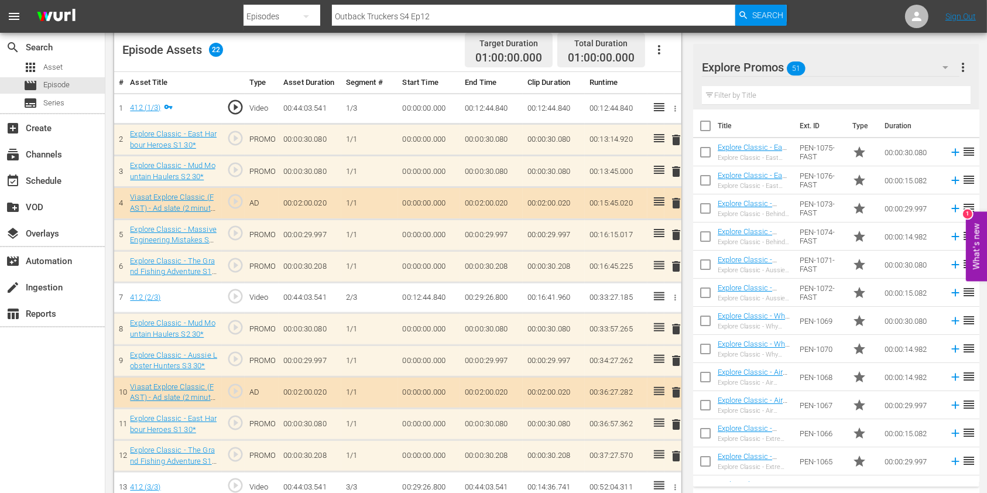
click at [752, 92] on input "text" at bounding box center [836, 95] width 269 height 19
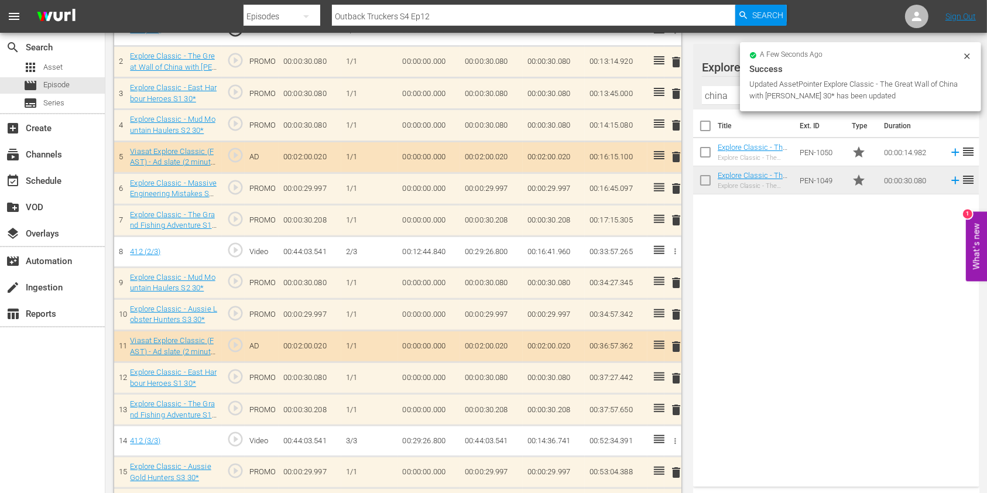
scroll to position [388, 0]
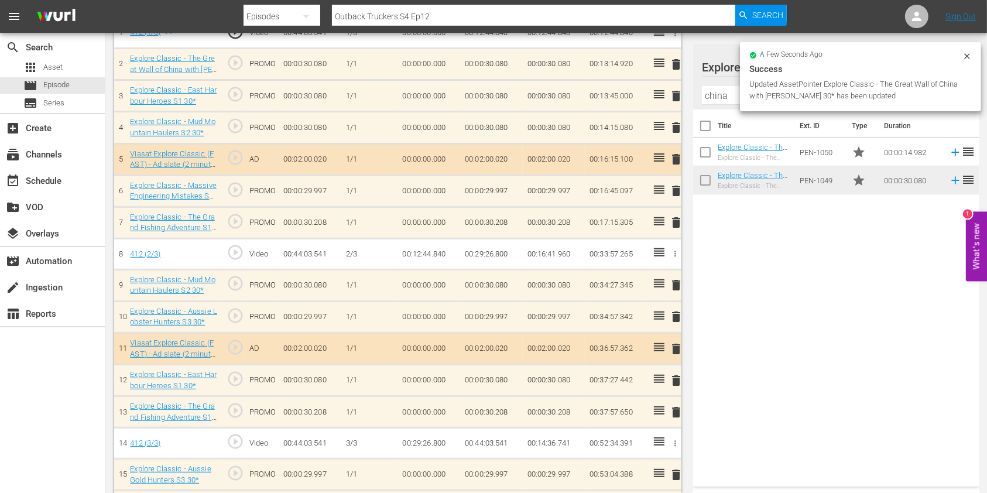
click at [681, 96] on span "delete" at bounding box center [676, 96] width 14 height 14
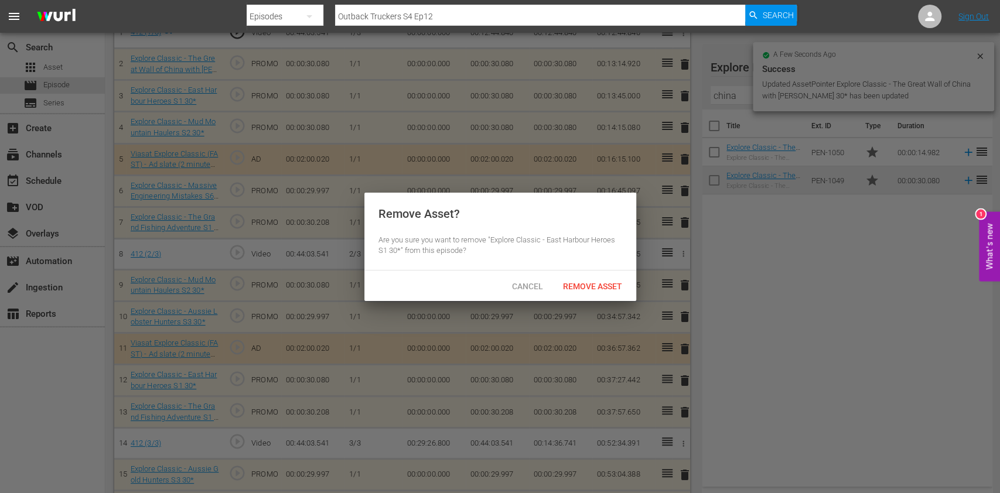
click at [586, 287] on span "Remove Asset" at bounding box center [592, 286] width 78 height 9
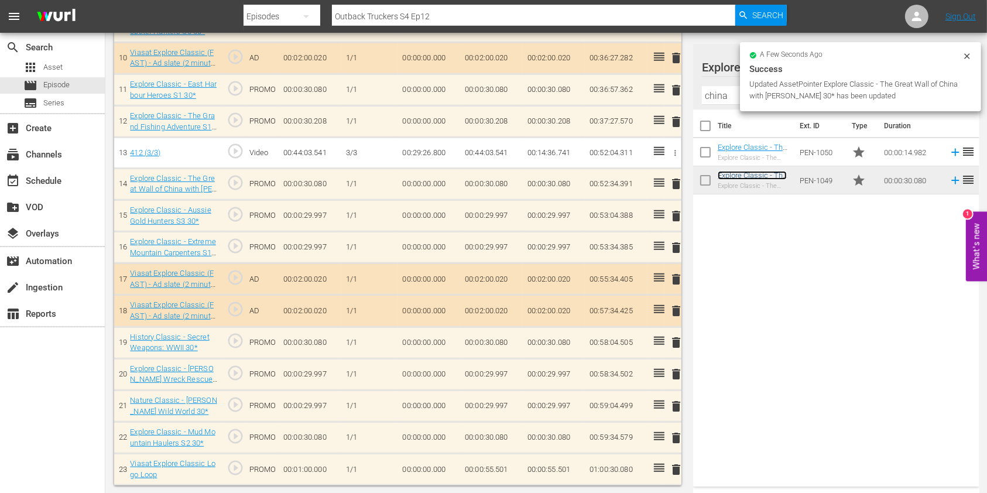
scroll to position [644, 0]
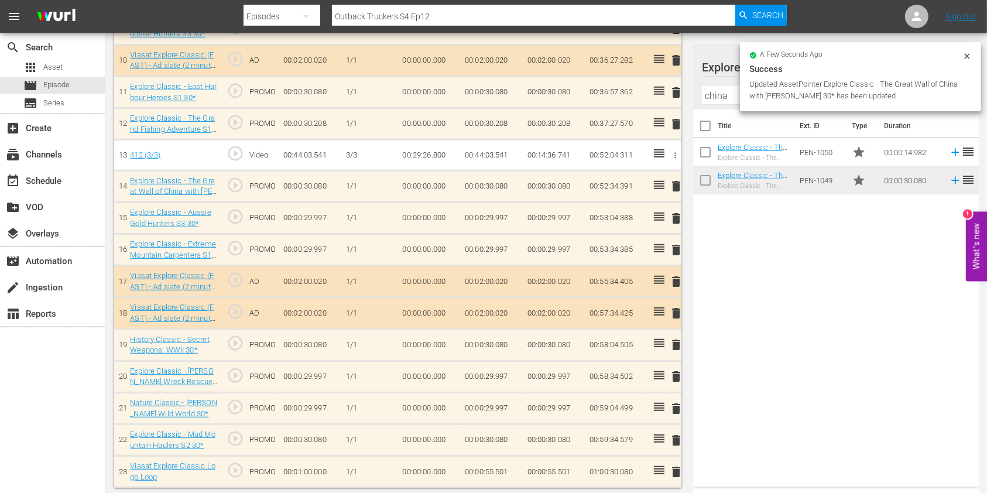
click at [674, 343] on span "delete" at bounding box center [676, 345] width 14 height 14
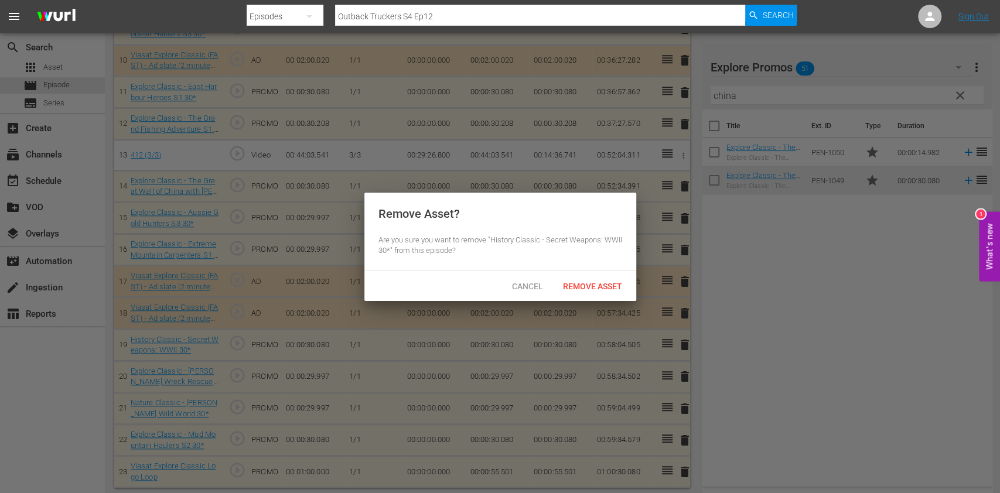
click at [587, 272] on div "Cancel Remove Asset" at bounding box center [500, 286] width 272 height 30
click at [587, 273] on div "Cancel Remove Asset" at bounding box center [500, 286] width 272 height 30
click at [583, 279] on div "Remove Asset" at bounding box center [592, 286] width 78 height 22
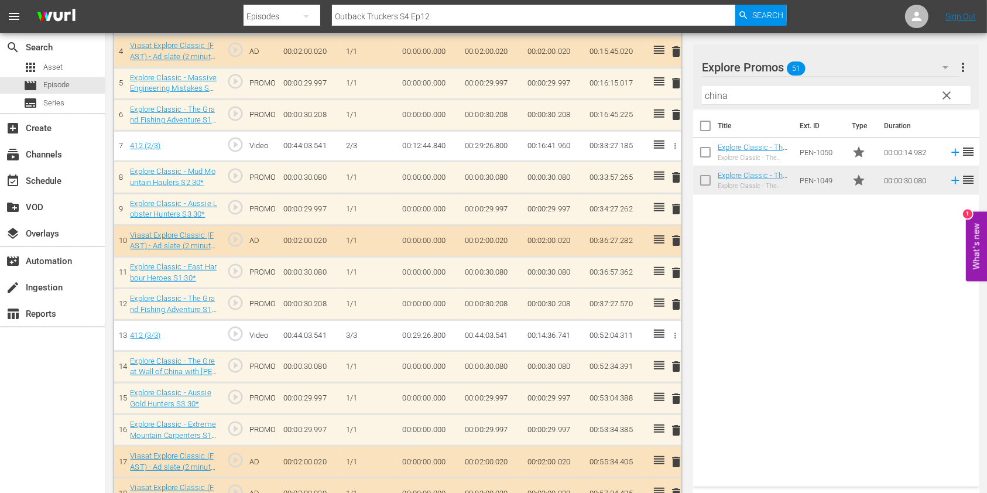
scroll to position [410, 0]
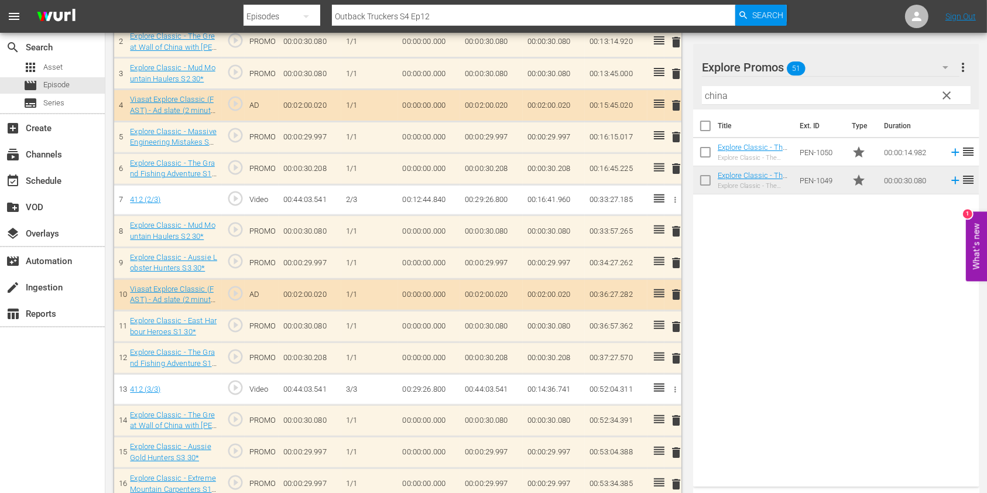
click at [703, 102] on input "china" at bounding box center [836, 95] width 269 height 19
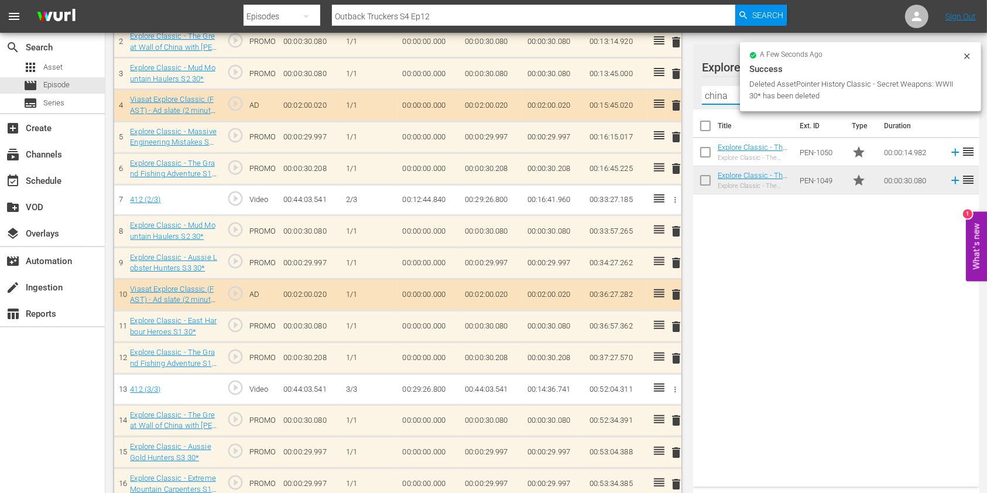
click at [706, 101] on input "china" at bounding box center [836, 95] width 269 height 19
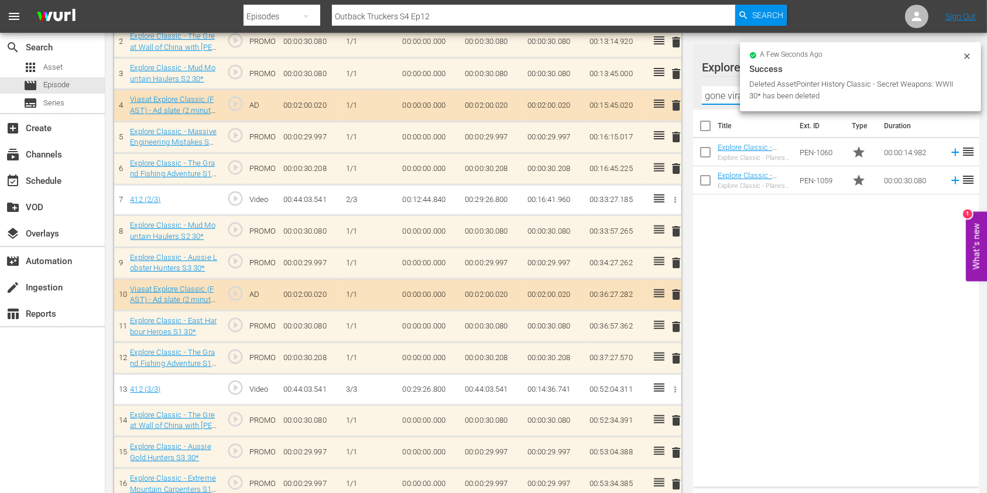
scroll to position [332, 0]
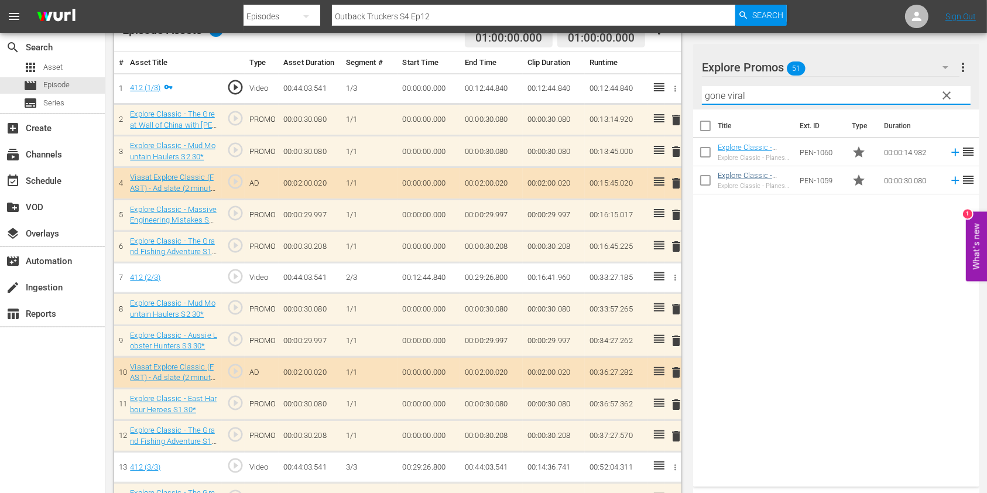
type input "gone viral"
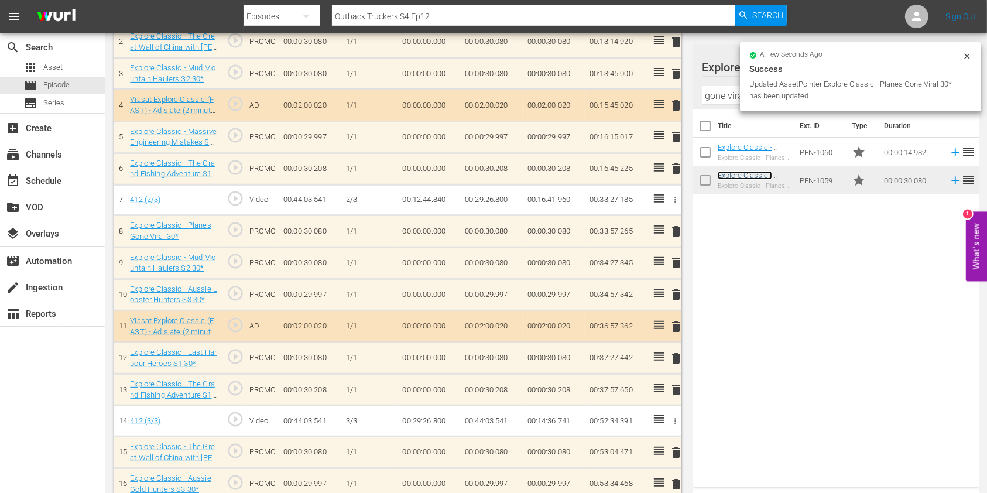
scroll to position [408, 0]
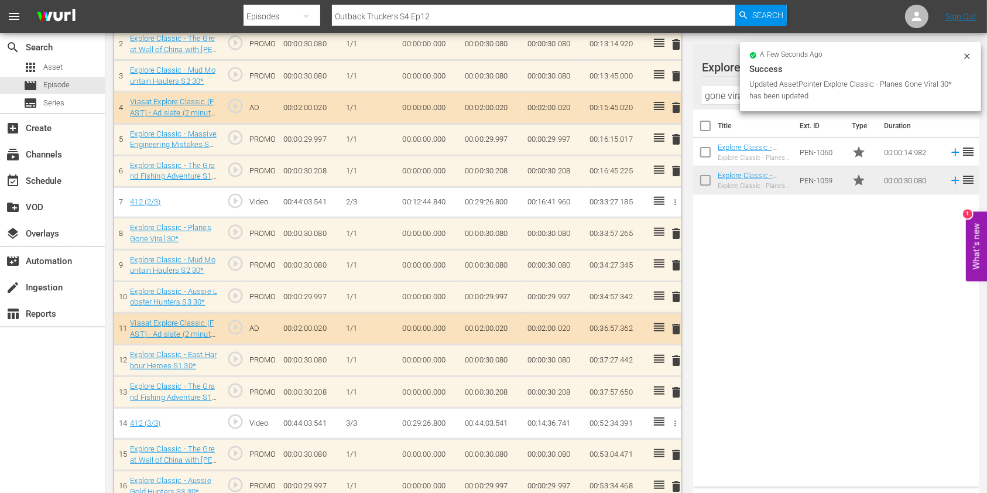
click at [672, 358] on span "delete" at bounding box center [676, 361] width 14 height 14
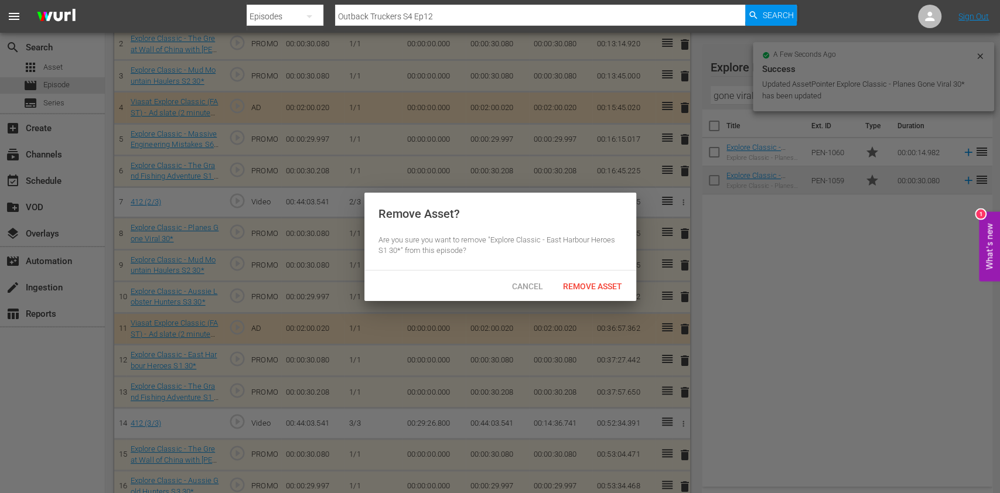
click at [590, 278] on div "Remove Asset" at bounding box center [592, 286] width 78 height 22
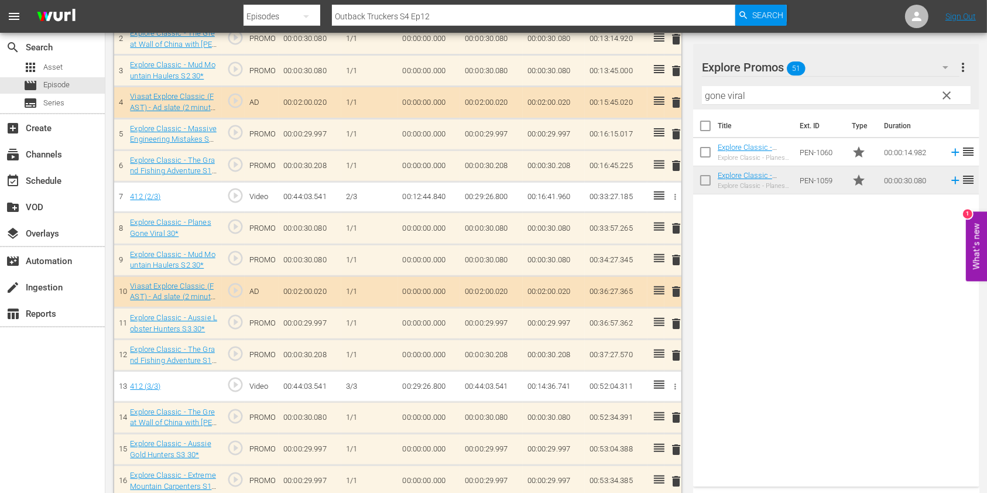
scroll to position [379, 0]
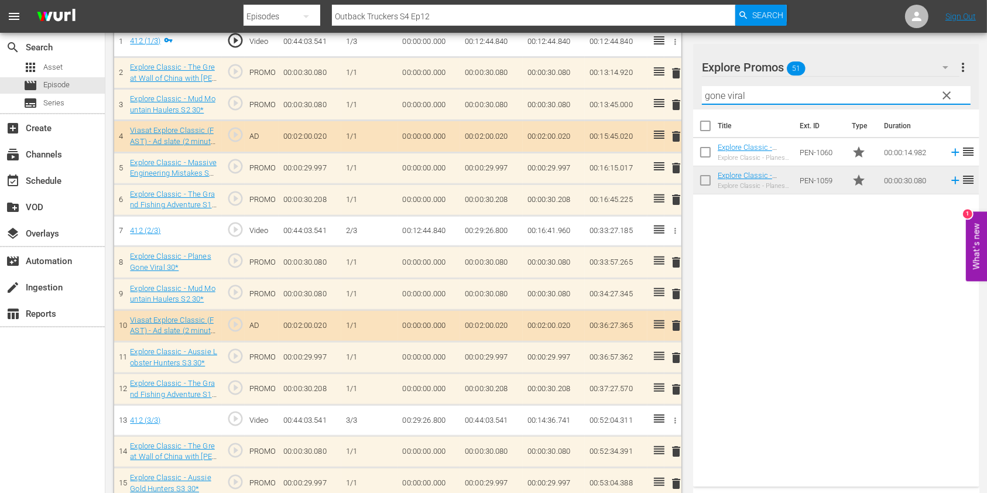
drag, startPoint x: 754, startPoint y: 98, endPoint x: 676, endPoint y: 94, distance: 78.0
click at [676, 94] on div "Video Player is loading. Play Video Play Mute Current Time 00:00:00.000 / Durat…" at bounding box center [546, 221] width 864 height 1002
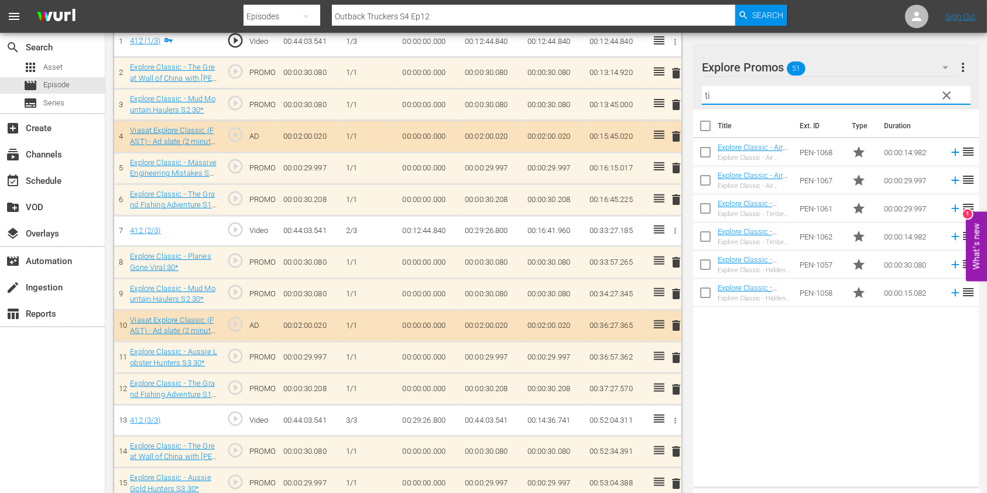
type input "t"
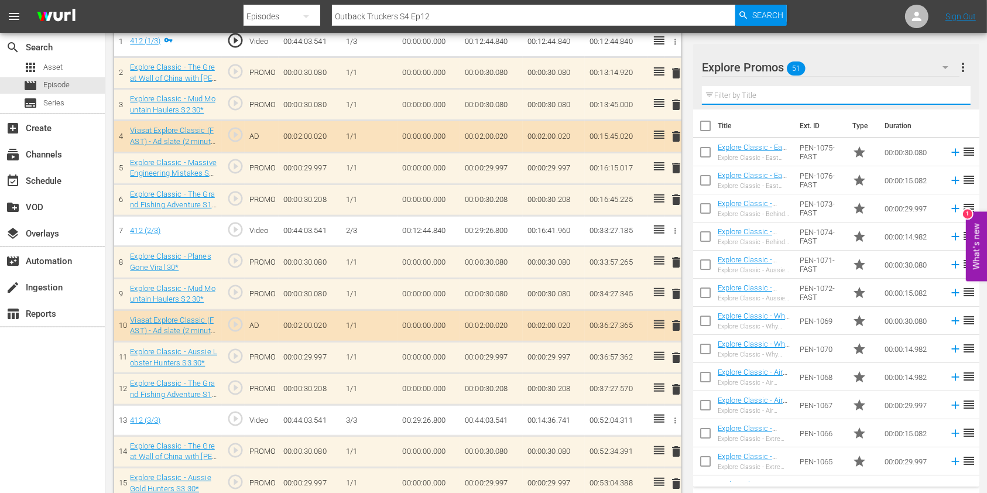
type input "l"
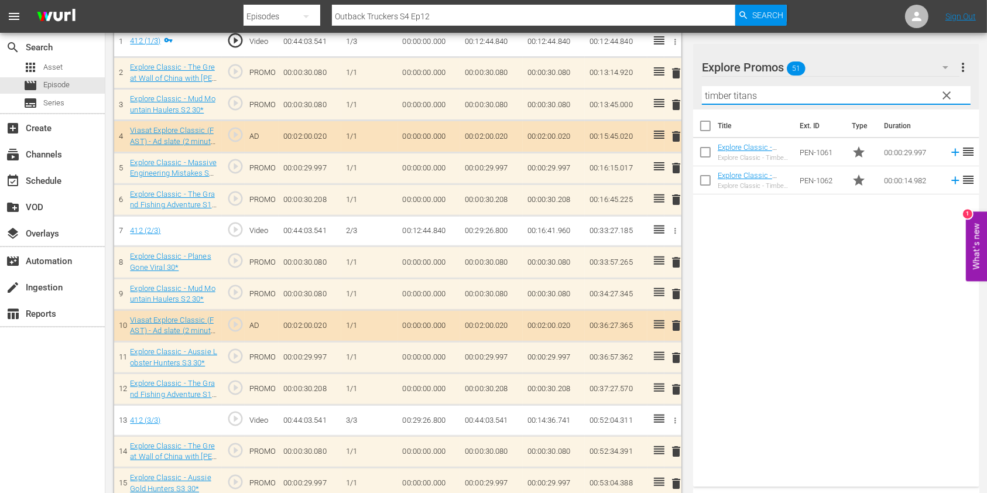
drag, startPoint x: 764, startPoint y: 93, endPoint x: 664, endPoint y: 88, distance: 99.7
click at [665, 89] on div "Video Player is loading. Play Video Play Mute Current Time 00:00:00.000 / Durat…" at bounding box center [546, 221] width 864 height 1002
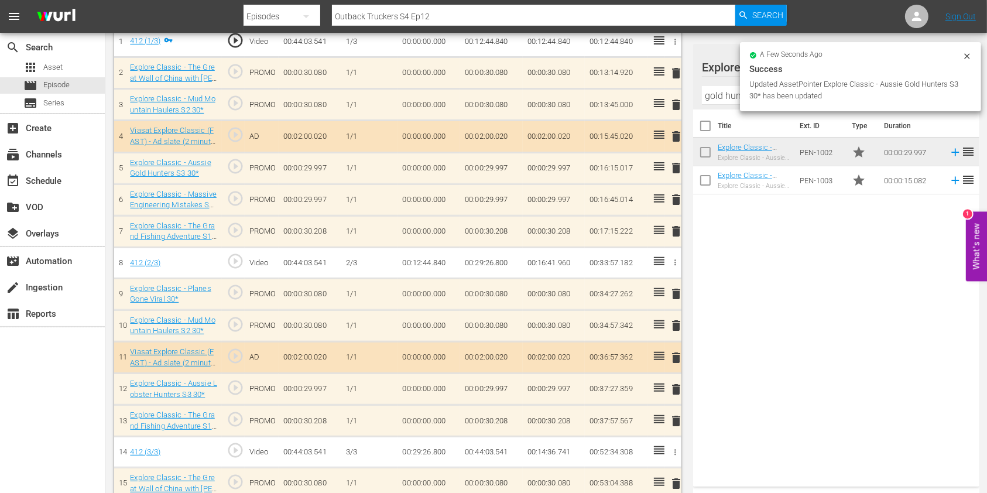
click at [675, 198] on span "delete" at bounding box center [676, 200] width 14 height 14
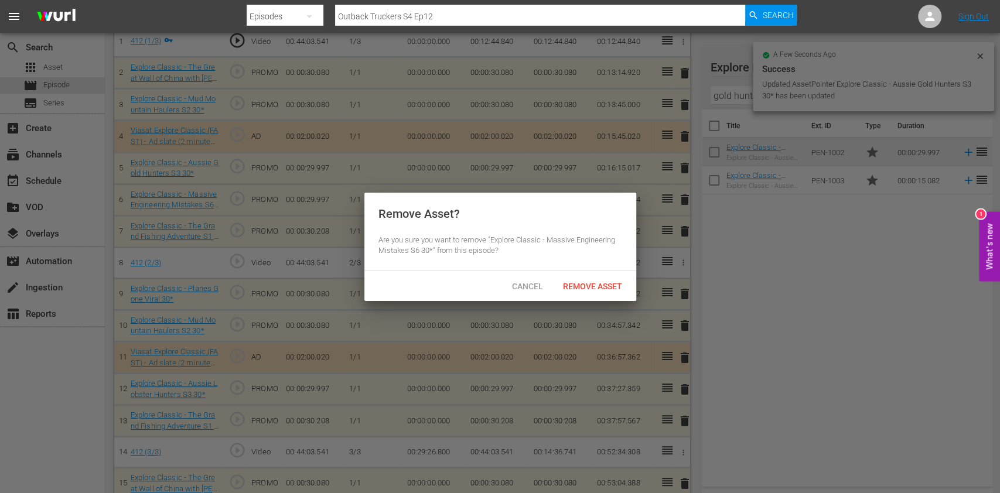
click at [589, 274] on div "Cancel Remove Asset" at bounding box center [500, 286] width 272 height 30
click at [589, 283] on span "Remove Asset" at bounding box center [592, 286] width 78 height 9
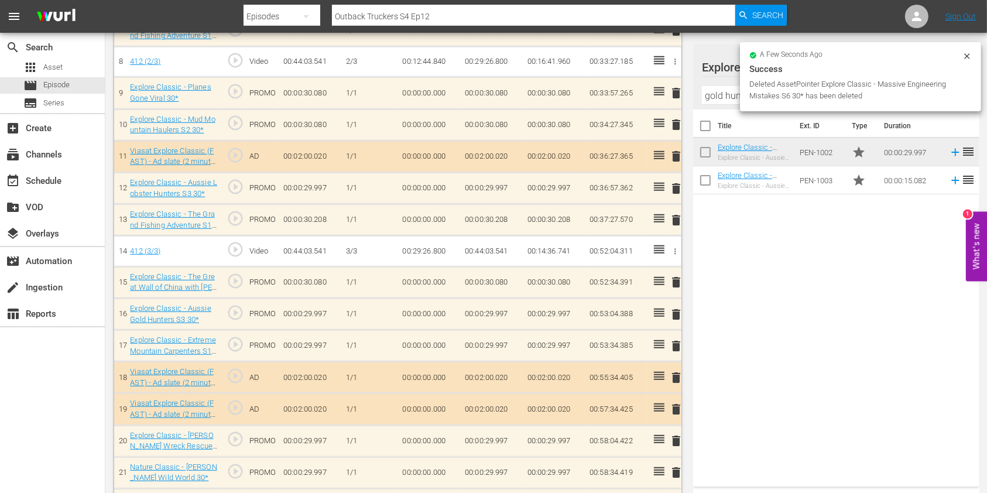
scroll to position [613, 0]
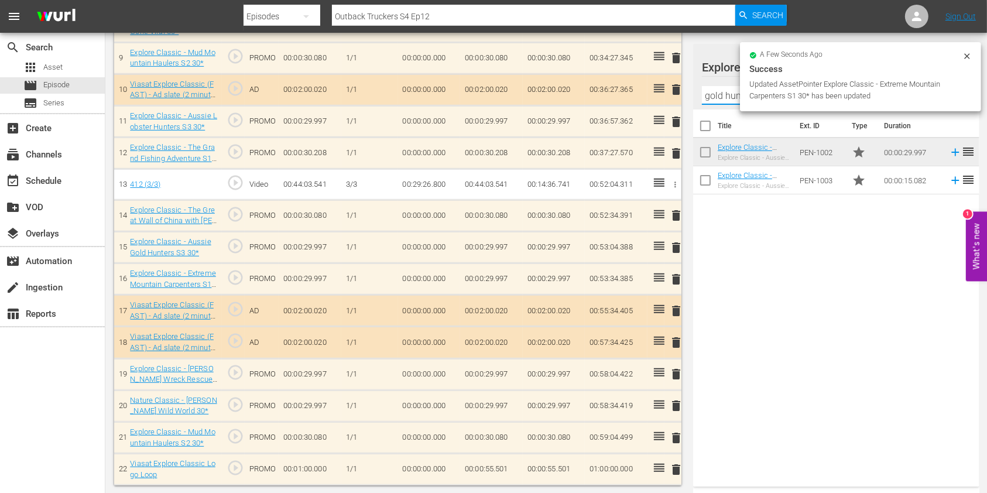
click at [718, 101] on input "gold hunters" at bounding box center [836, 95] width 269 height 19
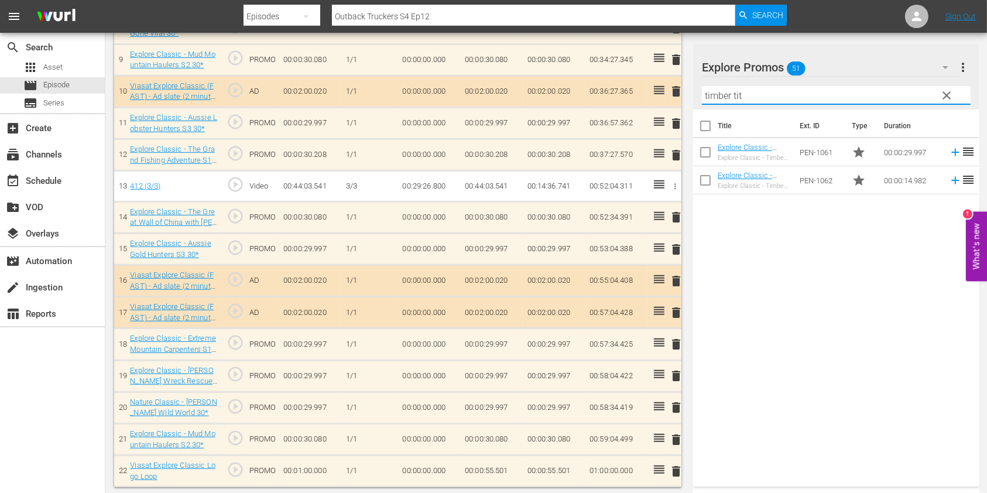
type input "timber tit"
drag, startPoint x: 781, startPoint y: 244, endPoint x: 779, endPoint y: 237, distance: 7.8
click at [781, 244] on div "Title Ext. ID Type Duration Explore Classic - Timber Titans 30* Explore Classic…" at bounding box center [836, 296] width 286 height 372
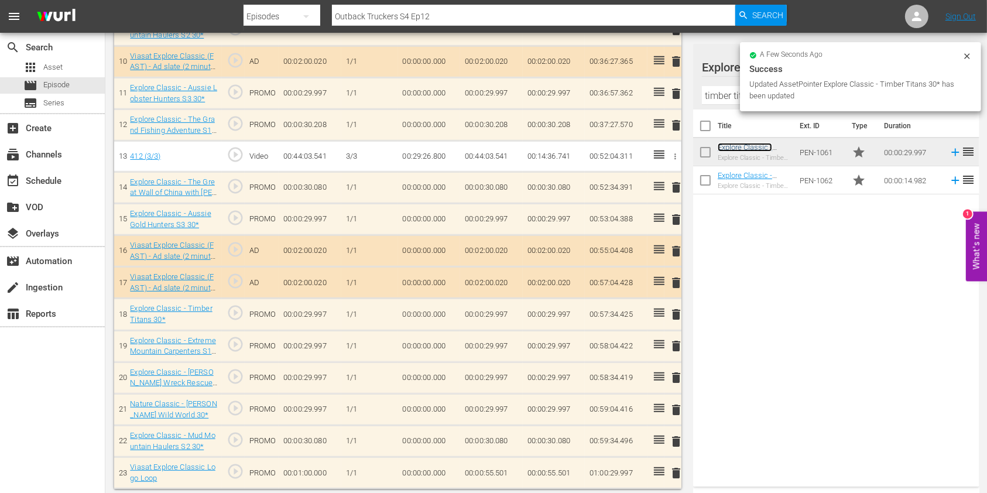
scroll to position [641, 0]
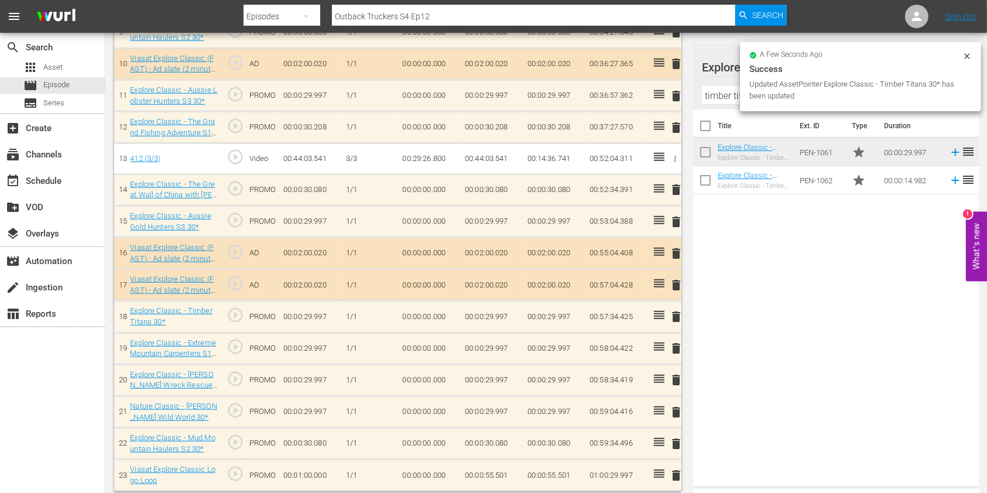
click at [676, 345] on span "delete" at bounding box center [676, 348] width 14 height 14
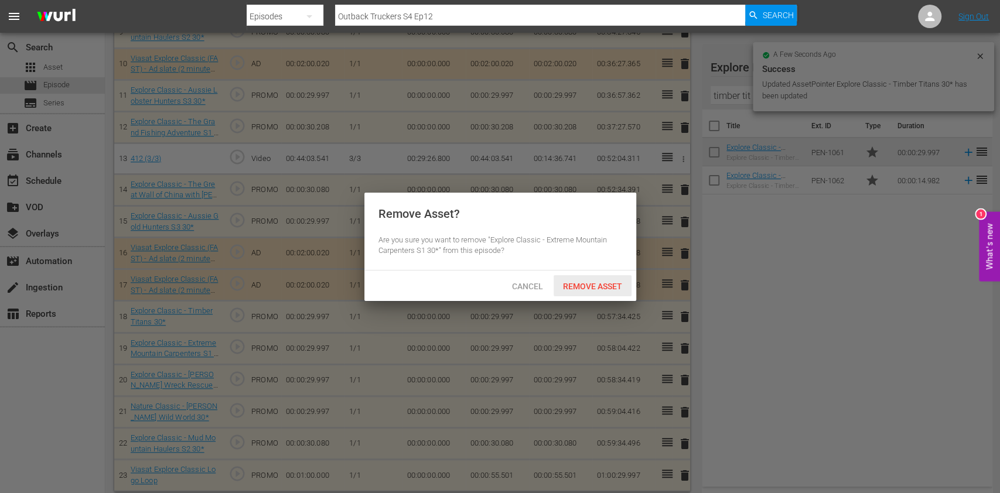
click at [577, 289] on span "Remove Asset" at bounding box center [592, 286] width 78 height 9
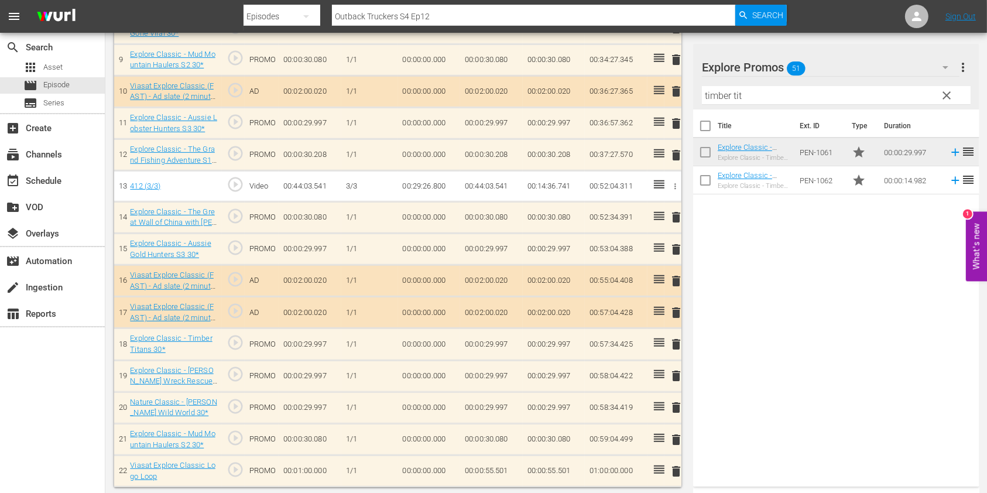
scroll to position [0, 0]
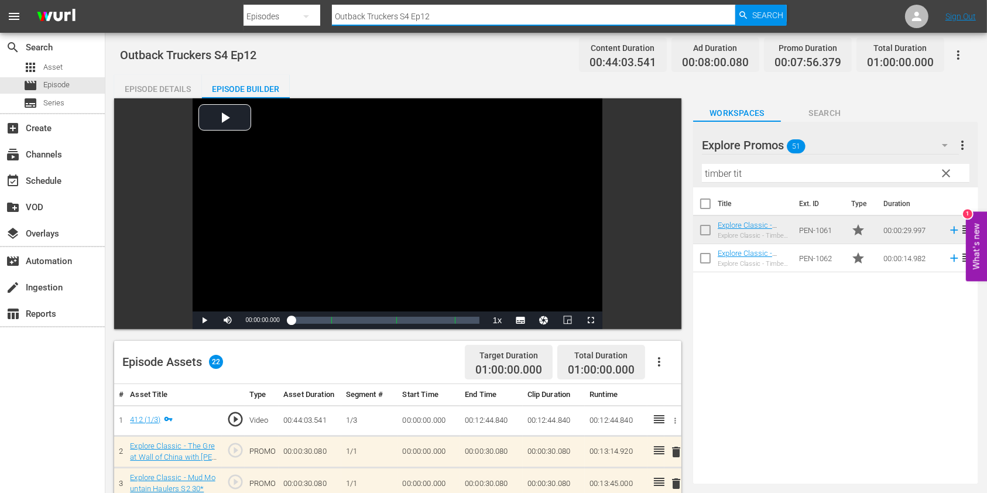
click at [449, 16] on input "Outback Truckers S4 Ep12" at bounding box center [533, 16] width 403 height 28
type input "Outback Truckers S4 Ep13"
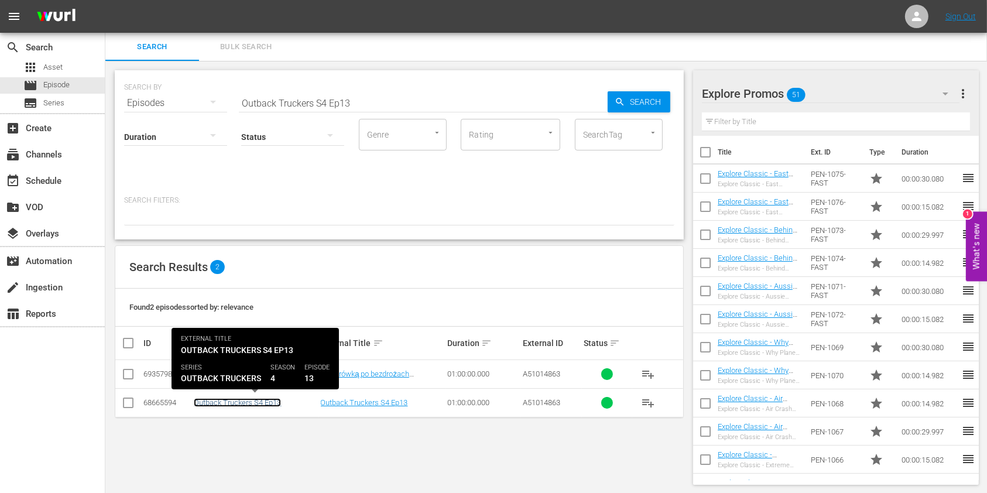
click at [256, 400] on link "Outback Truckers S4 Ep13" at bounding box center [237, 402] width 87 height 9
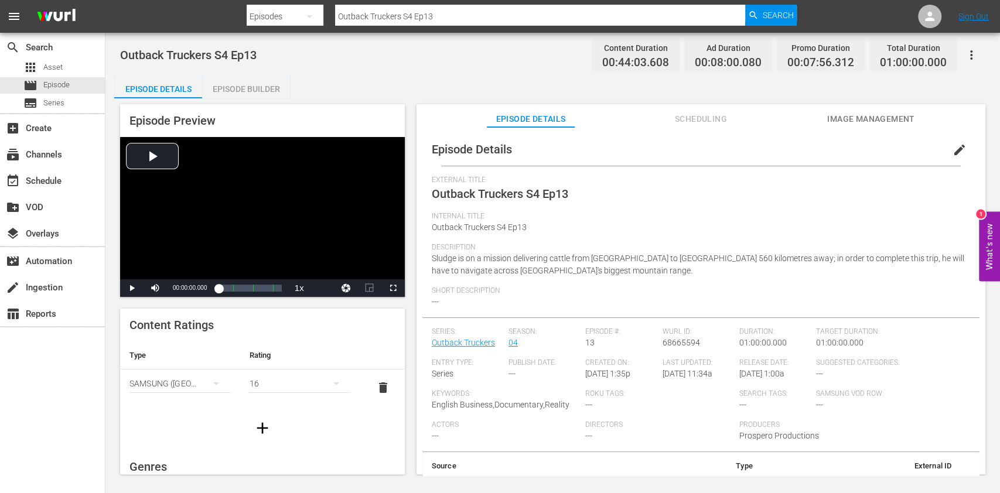
click at [228, 84] on div "Episode Builder" at bounding box center [246, 89] width 88 height 28
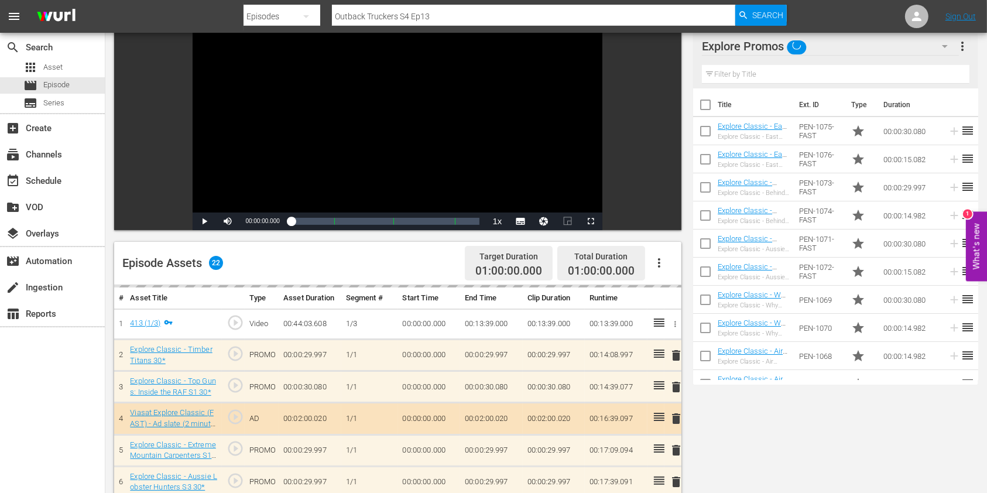
scroll to position [156, 0]
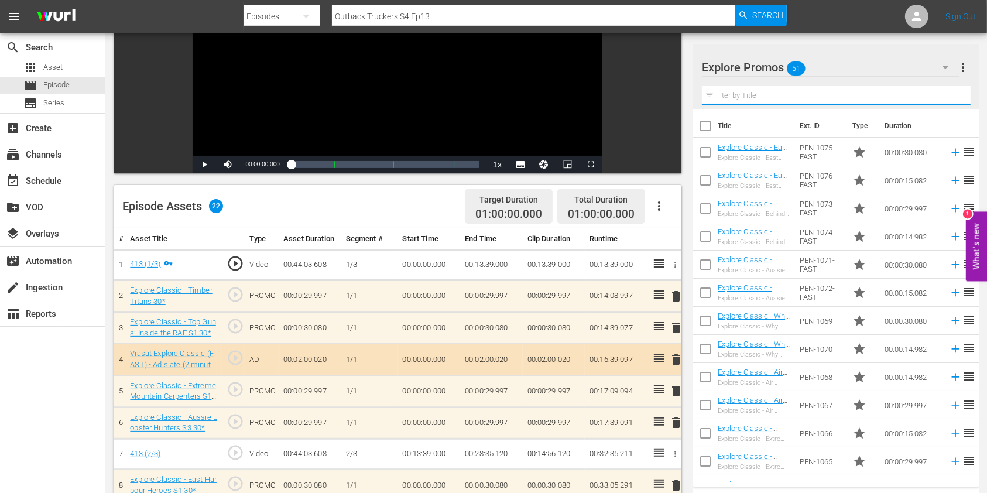
click at [755, 94] on input "text" at bounding box center [836, 95] width 269 height 19
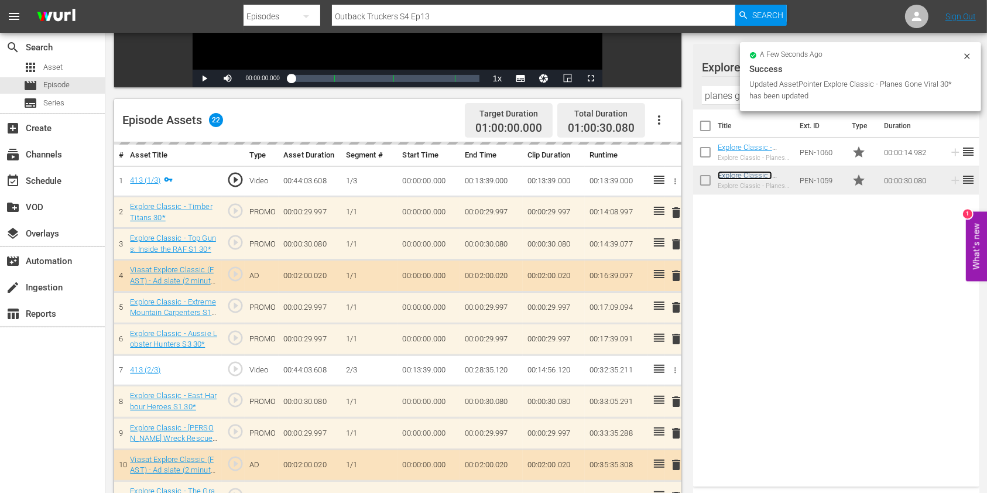
scroll to position [312, 0]
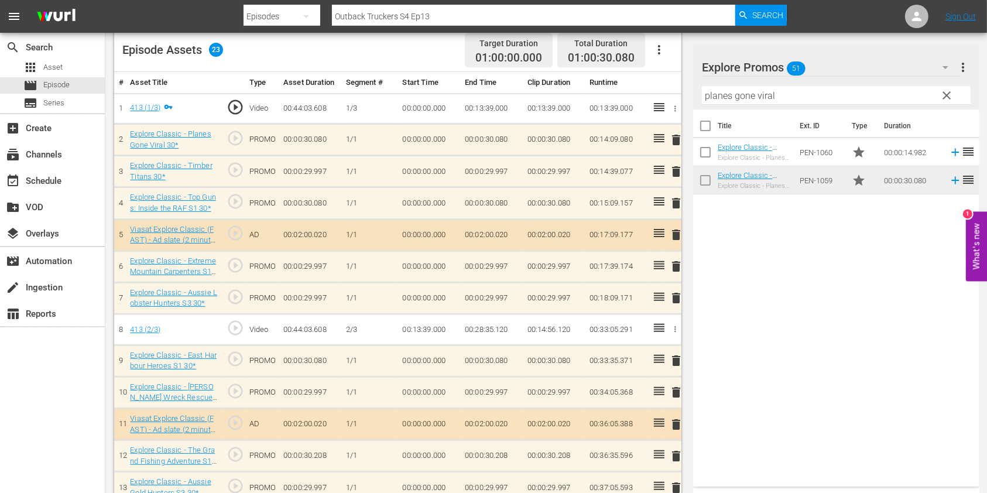
click at [672, 202] on span "delete" at bounding box center [676, 203] width 14 height 14
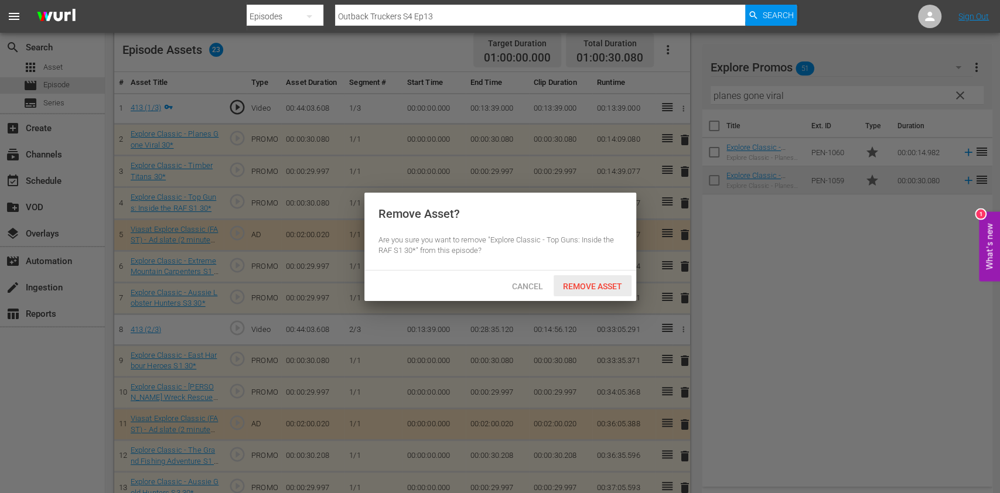
click at [599, 285] on span "Remove Asset" at bounding box center [592, 286] width 78 height 9
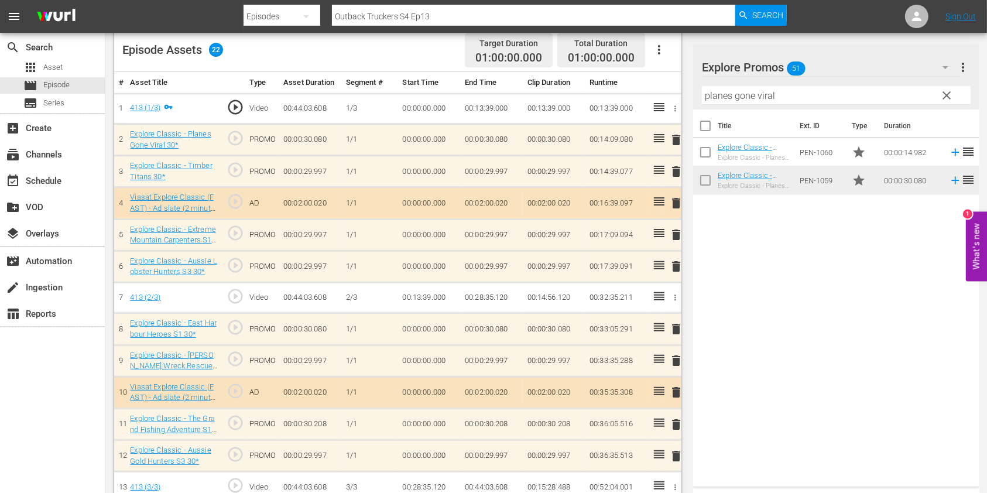
scroll to position [546, 0]
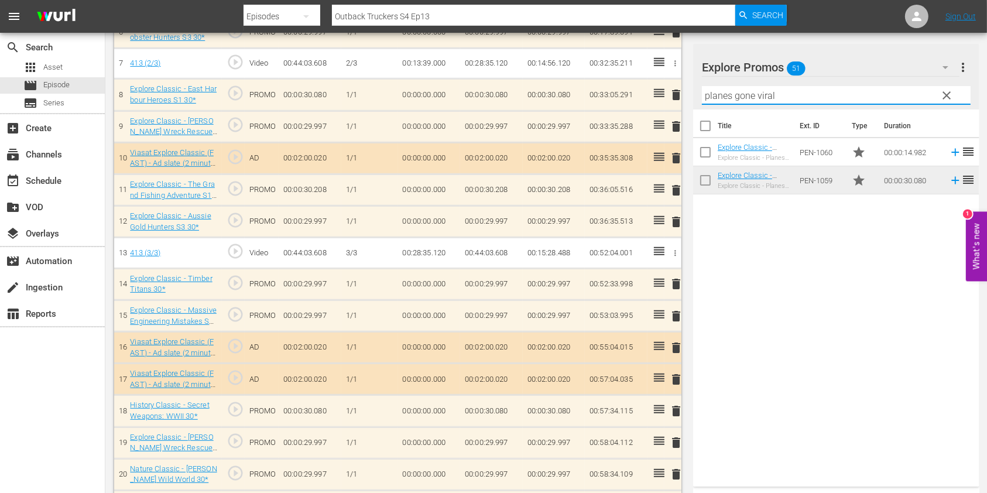
drag, startPoint x: 803, startPoint y: 100, endPoint x: 645, endPoint y: 104, distance: 157.6
click at [639, 96] on div "Video Player is loading. Play Video Play Mute Current Time 00:00:00.000 / Durat…" at bounding box center [546, 53] width 864 height 1002
click at [699, 273] on div "Title Ext. ID Type Duration Explore Classic - Planes Gone Viral 15* Explore Cla…" at bounding box center [836, 296] width 286 height 372
drag, startPoint x: 776, startPoint y: 91, endPoint x: 709, endPoint y: 138, distance: 82.0
click at [661, 93] on div "Video Player is loading. Play Video Play Mute Current Time 00:00:00.000 / Durat…" at bounding box center [546, 53] width 864 height 1002
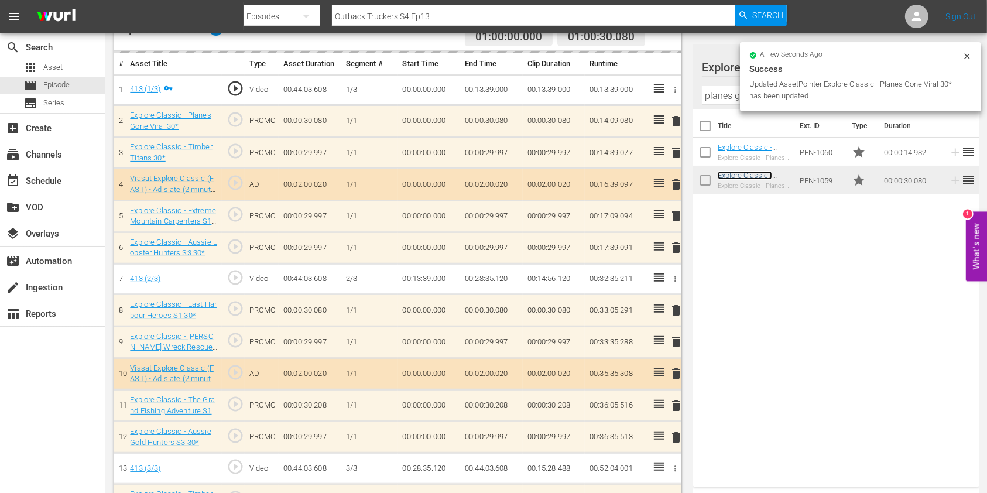
scroll to position [314, 0]
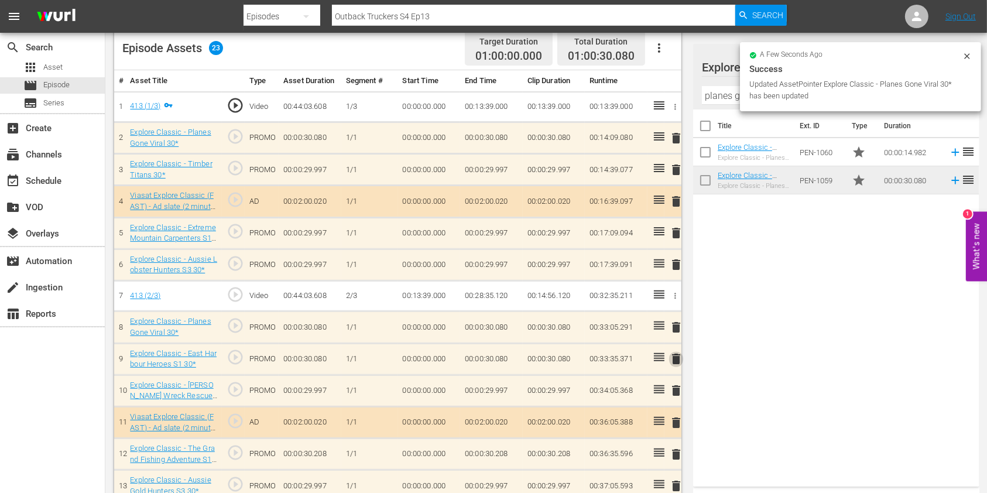
drag, startPoint x: 679, startPoint y: 354, endPoint x: 651, endPoint y: 336, distance: 32.7
click at [678, 354] on span "delete" at bounding box center [676, 359] width 14 height 14
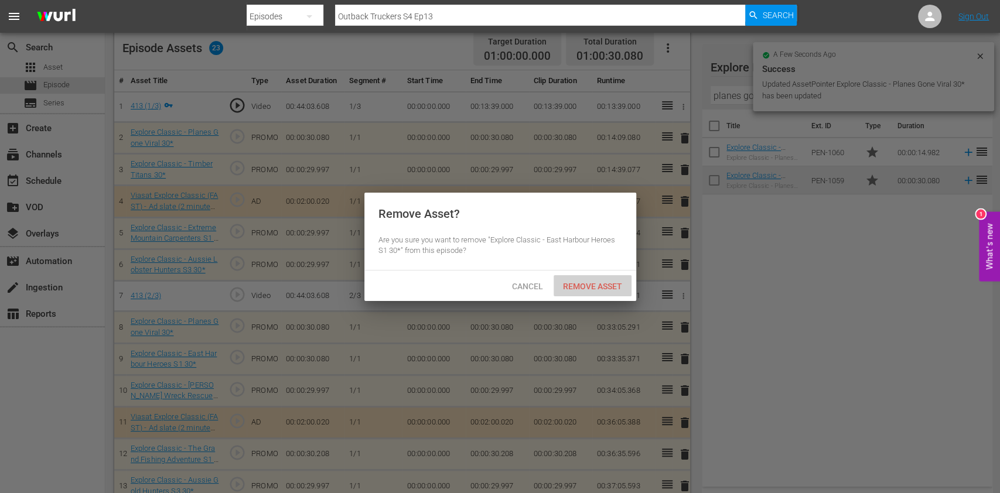
click at [620, 287] on span "Remove Asset" at bounding box center [592, 286] width 78 height 9
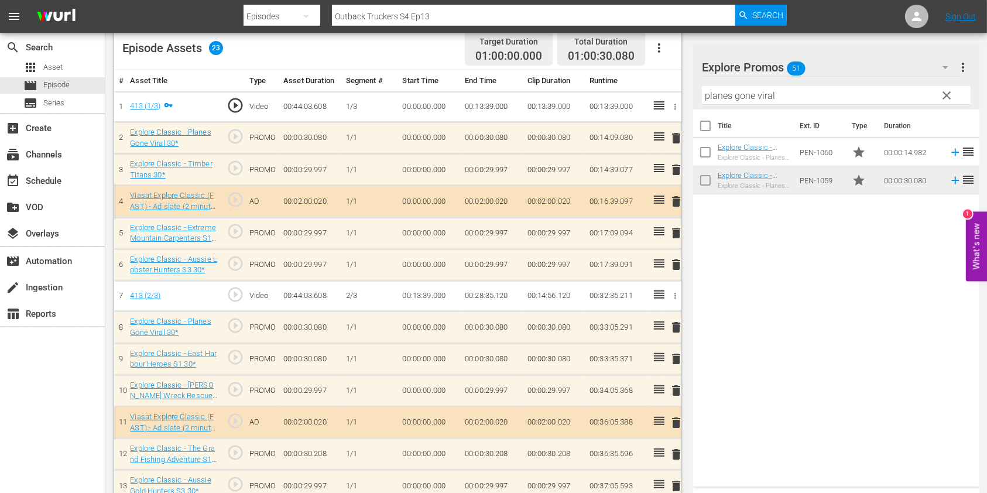
click at [720, 90] on input "planes gone viral" at bounding box center [836, 95] width 269 height 19
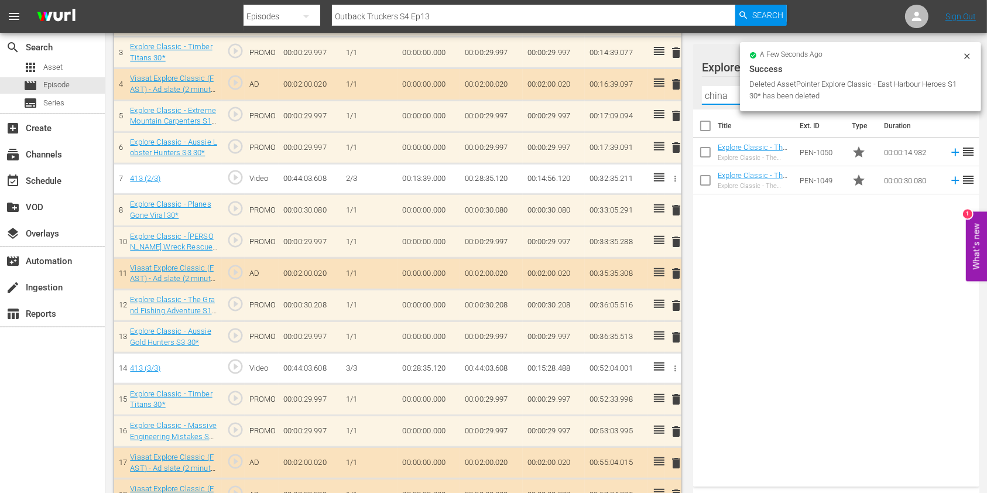
scroll to position [470, 0]
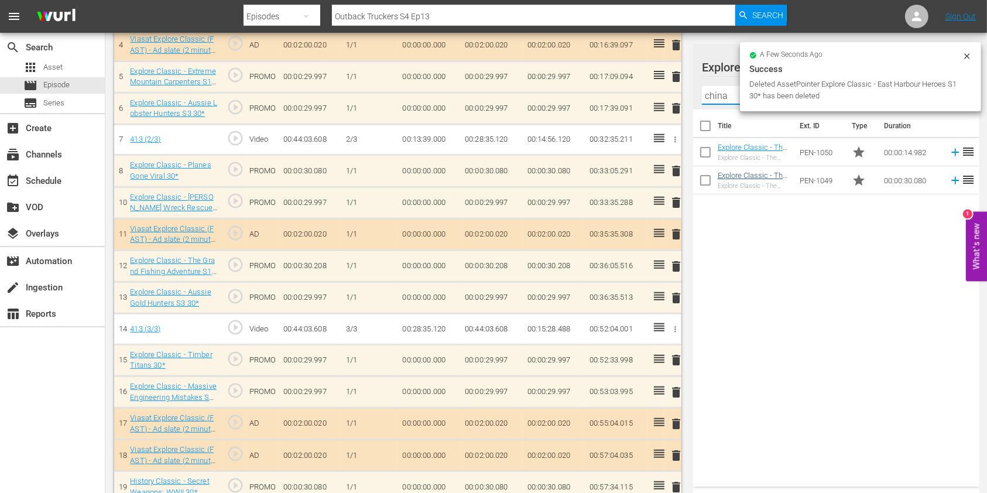
type input "china"
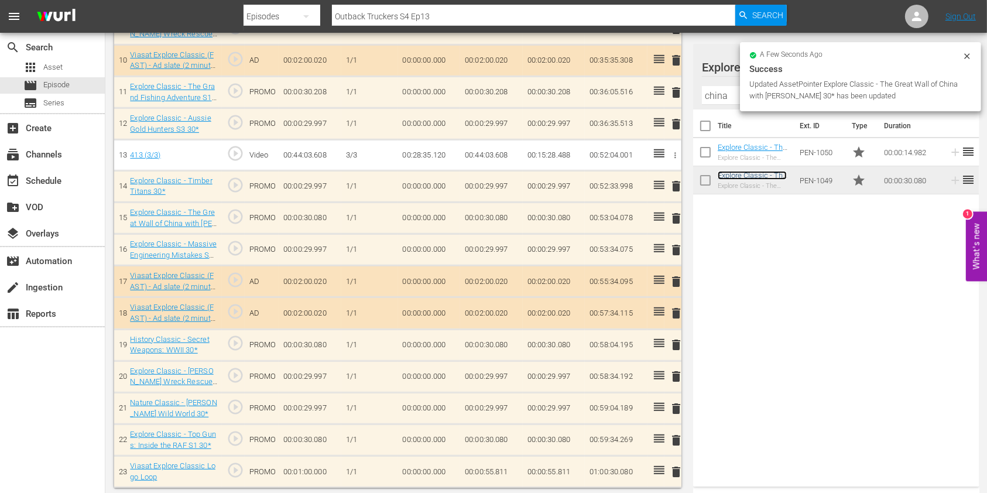
scroll to position [644, 0]
click at [680, 345] on span "delete" at bounding box center [676, 345] width 14 height 14
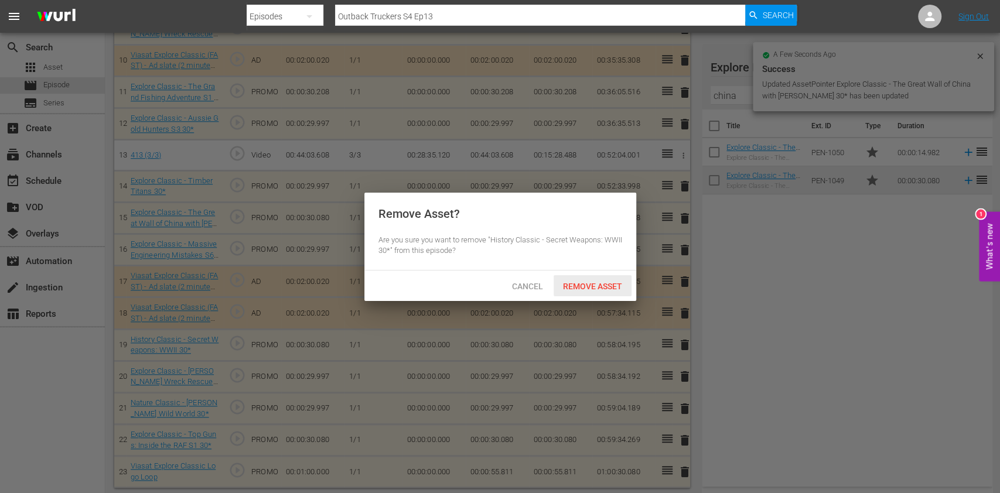
click at [600, 285] on span "Remove Asset" at bounding box center [592, 286] width 78 height 9
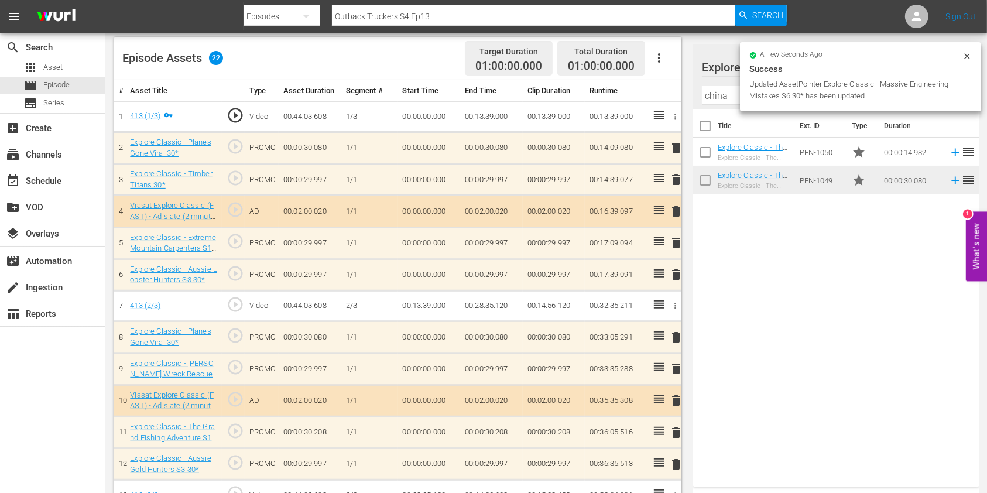
scroll to position [300, 0]
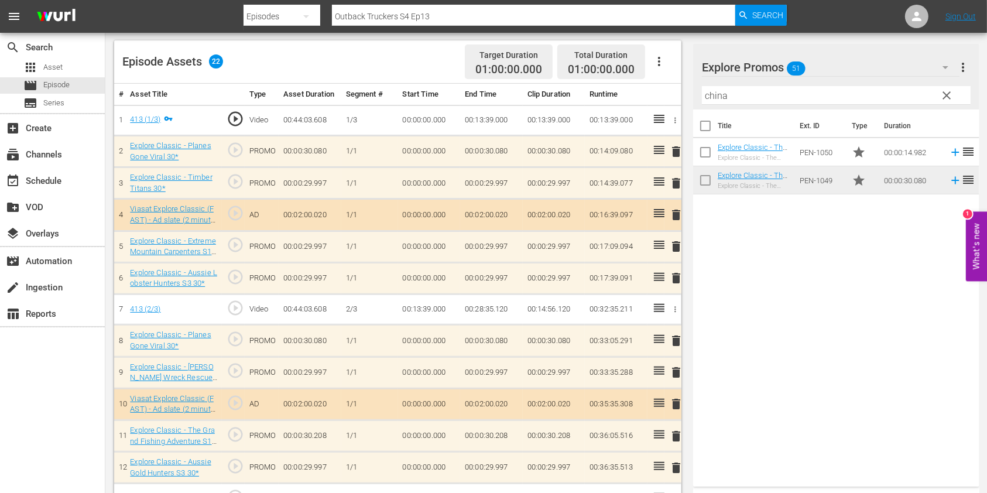
click at [709, 100] on input "china" at bounding box center [836, 95] width 269 height 19
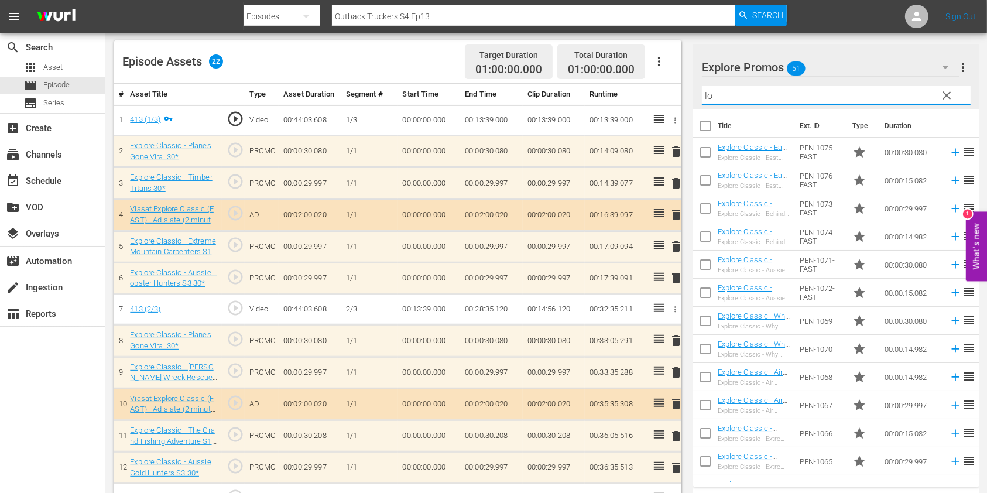
type input "l"
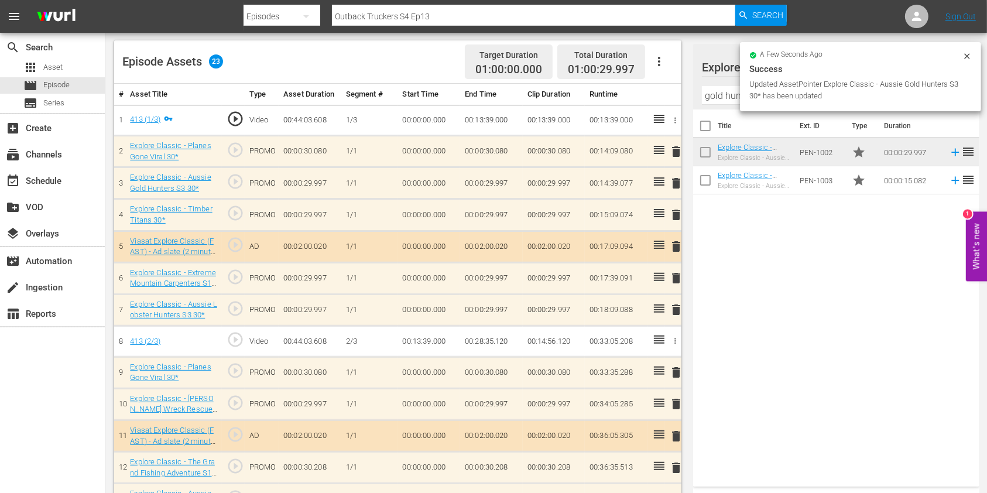
click at [676, 281] on span "delete" at bounding box center [676, 278] width 14 height 14
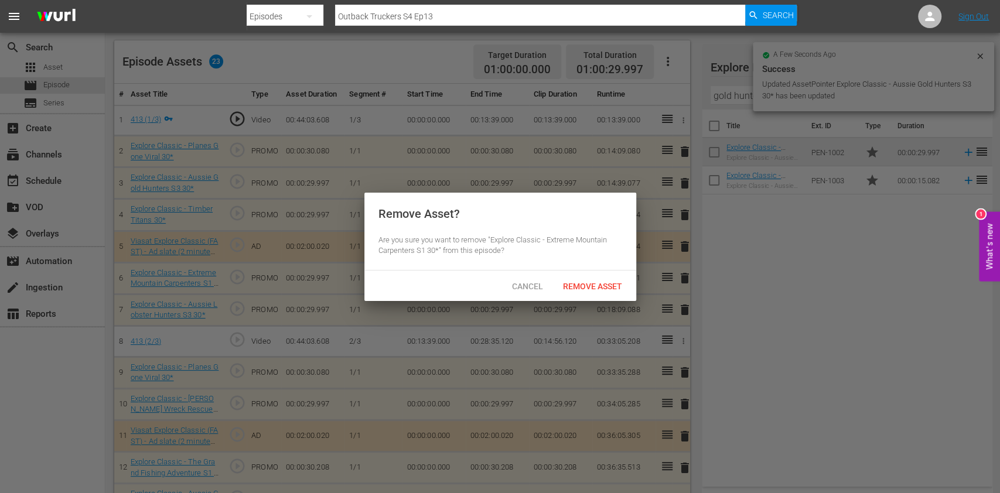
click at [612, 288] on span "Remove Asset" at bounding box center [592, 286] width 78 height 9
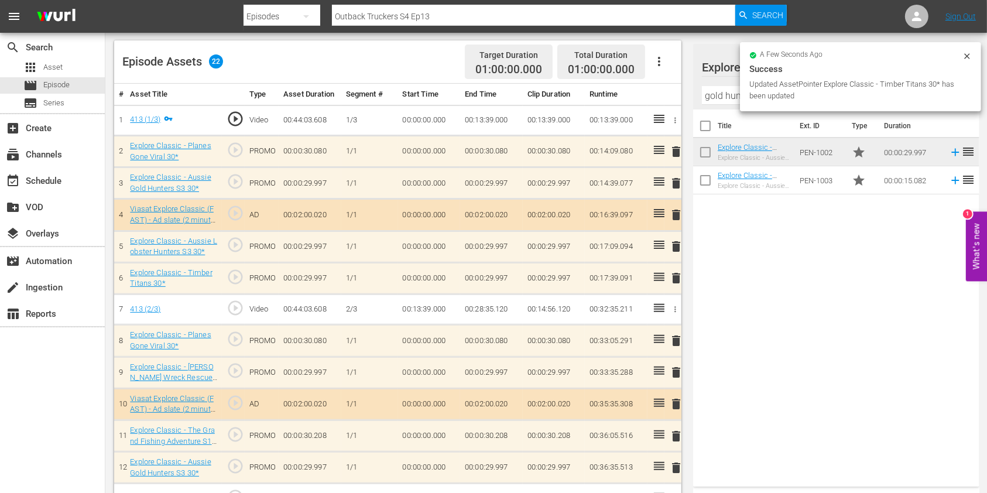
scroll to position [379, 0]
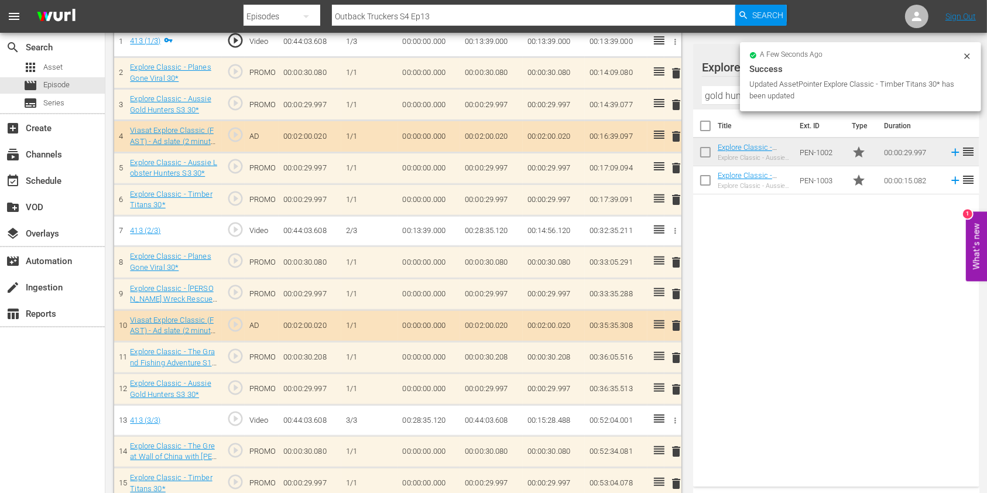
click at [680, 289] on span "delete" at bounding box center [676, 294] width 14 height 14
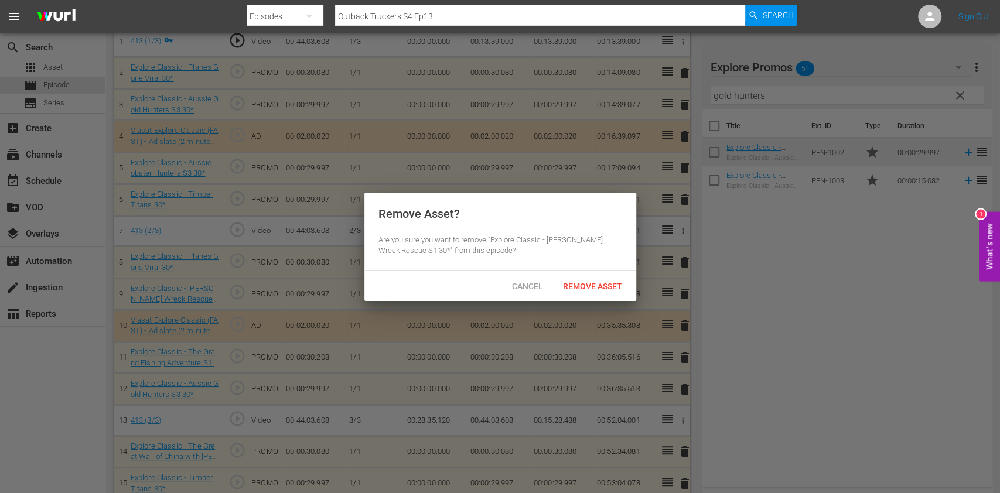
click at [601, 279] on div "Remove Asset" at bounding box center [592, 286] width 78 height 22
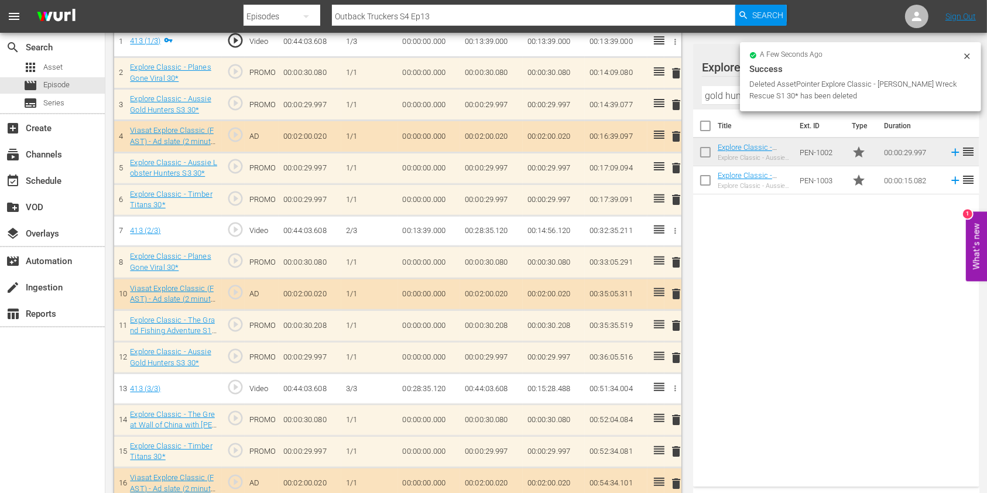
click at [709, 94] on input "gold hunters" at bounding box center [836, 95] width 269 height 19
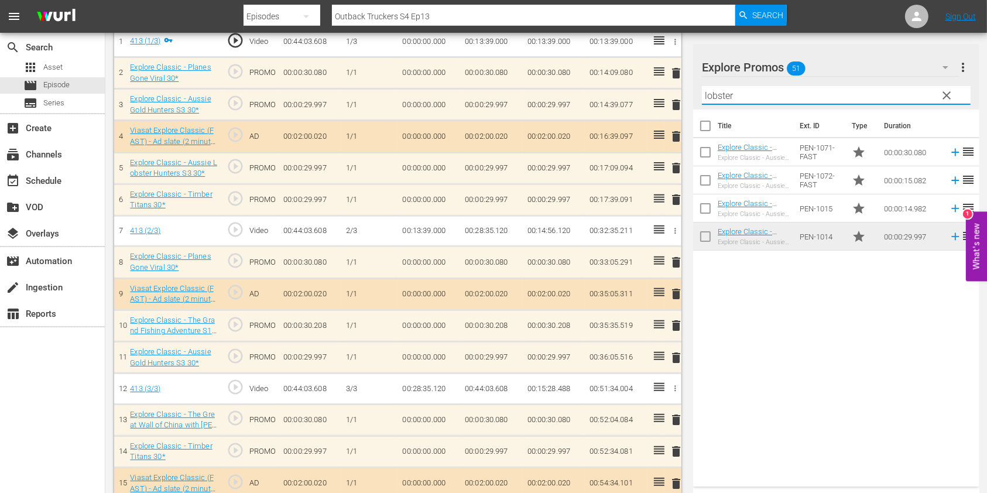
type input "lobster"
drag, startPoint x: 828, startPoint y: 395, endPoint x: 819, endPoint y: 385, distance: 13.7
click at [828, 395] on div "Title Ext. ID Type Duration Explore Classic - Aussie Lobster Hunters S5 30* Exp…" at bounding box center [836, 296] width 286 height 372
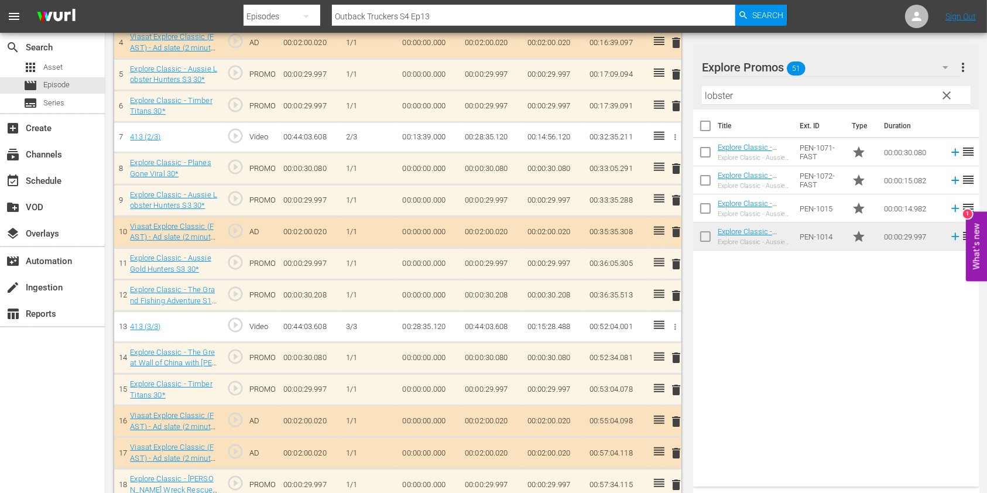
scroll to position [613, 0]
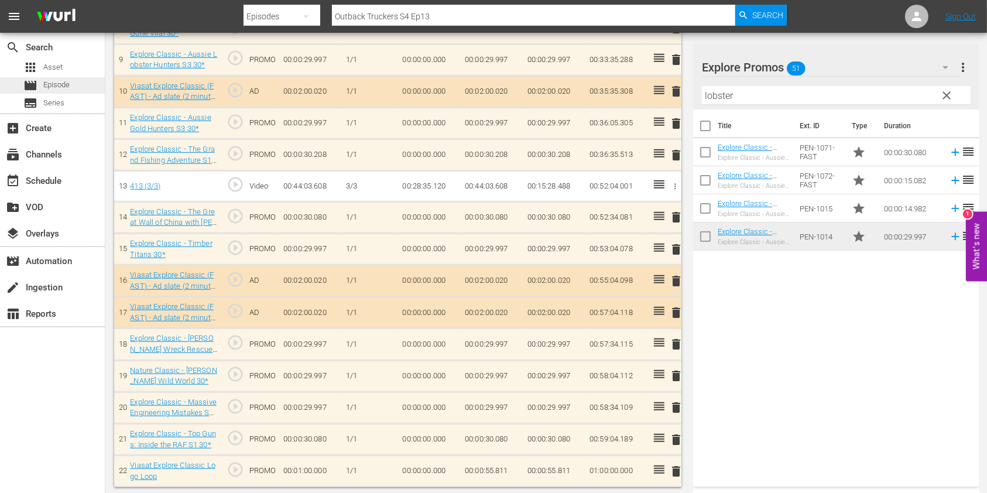
click at [75, 89] on div "movie Episode" at bounding box center [52, 85] width 105 height 16
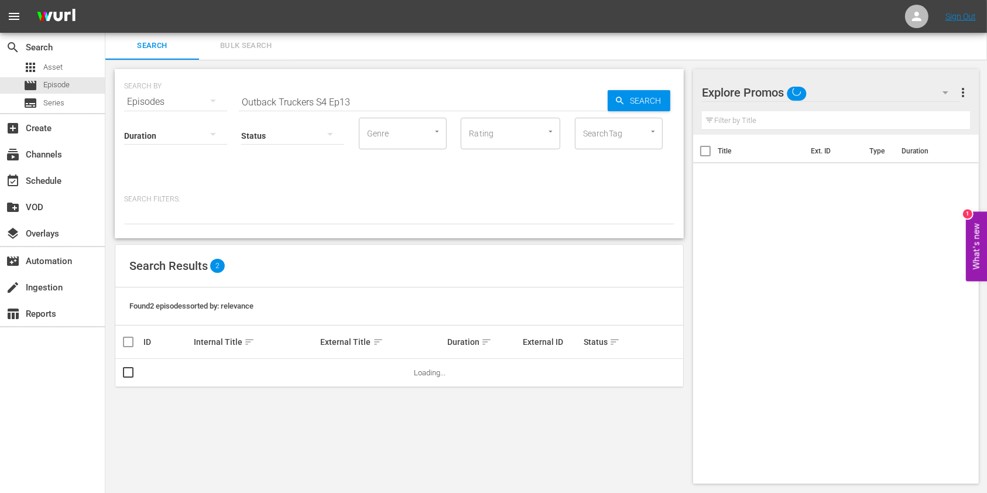
scroll to position [1, 0]
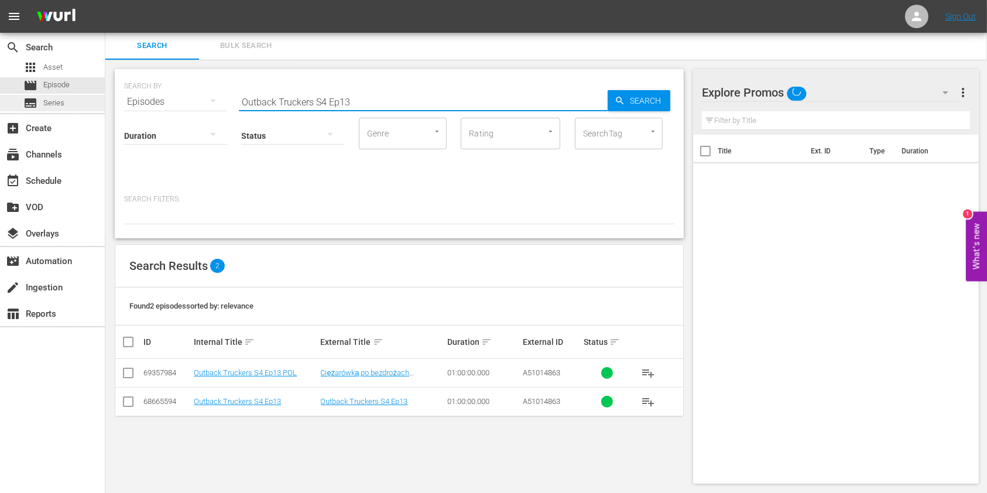
drag, startPoint x: 196, startPoint y: 100, endPoint x: 0, endPoint y: 97, distance: 195.6
paste input "Planes Gone Viral S1E6"
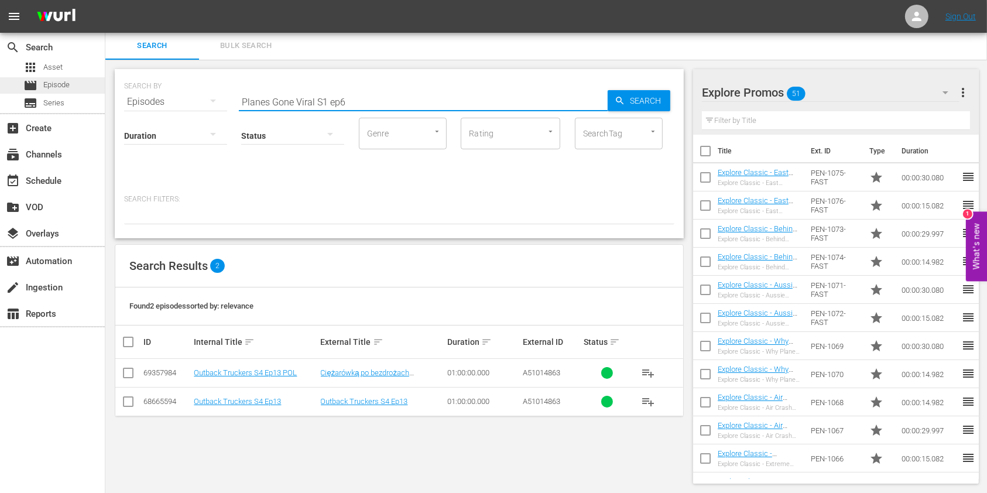
type input "Planes Gone Viral S1 ep6"
drag, startPoint x: 366, startPoint y: 100, endPoint x: 89, endPoint y: 99, distance: 277.0
click at [249, 407] on td "Planes Gone Viral S1 Ep6" at bounding box center [255, 401] width 126 height 29
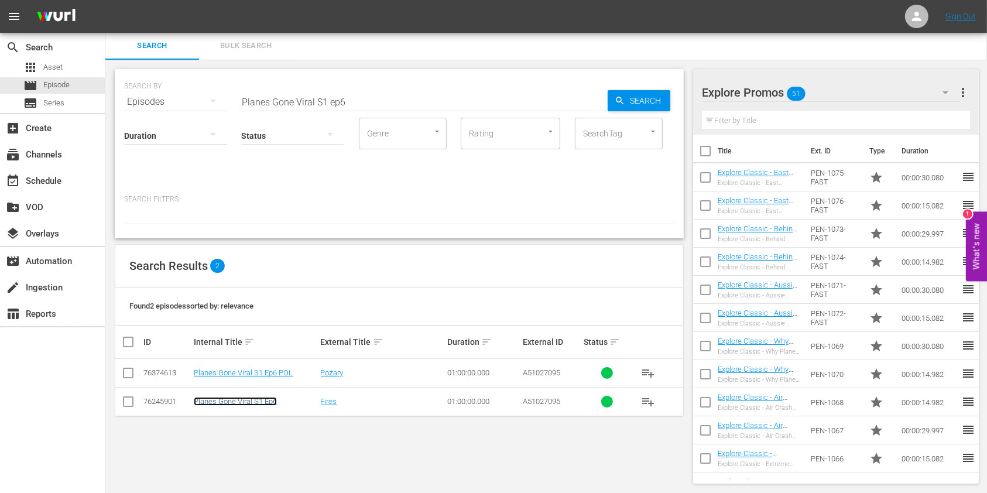
click at [249, 403] on link "Planes Gone Viral S1 Ep6" at bounding box center [235, 401] width 83 height 9
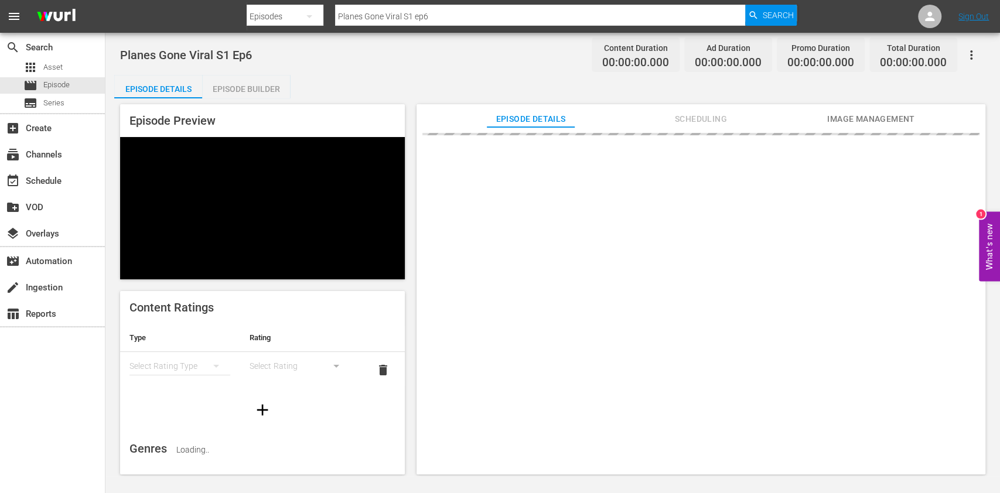
click at [266, 73] on div "Planes Gone Viral S1 Ep6 Content Duration 00:00:00.000 Ad Duration 00:00:00.000…" at bounding box center [552, 254] width 894 height 443
click at [266, 77] on div "Episode Builder" at bounding box center [246, 89] width 88 height 28
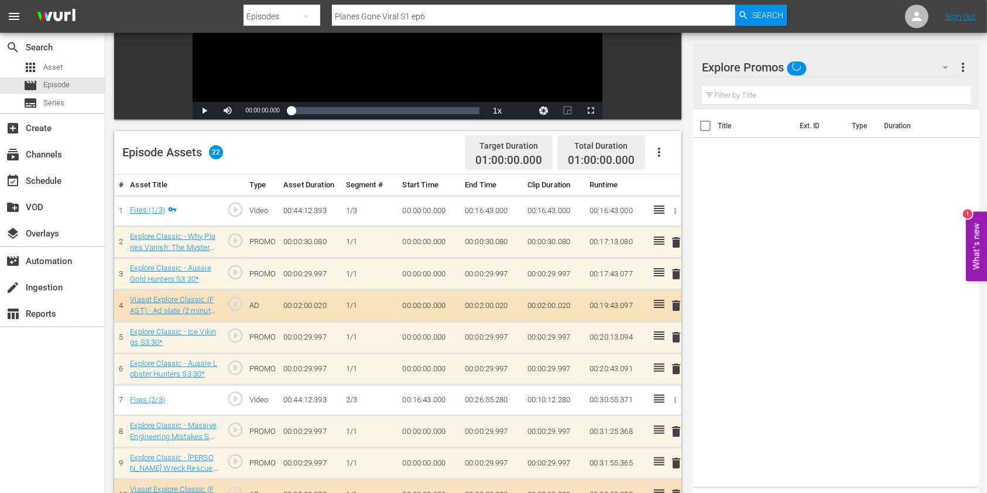
scroll to position [234, 0]
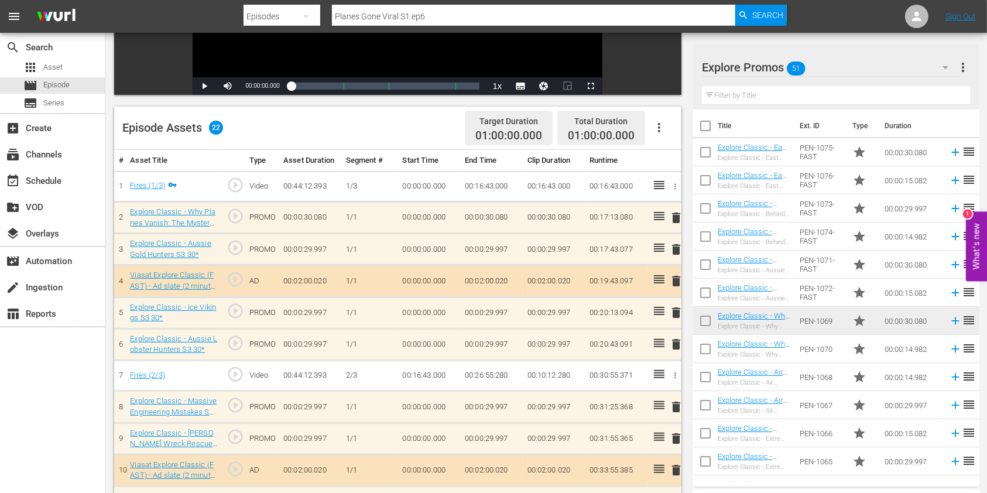
click at [780, 95] on input "text" at bounding box center [836, 95] width 269 height 19
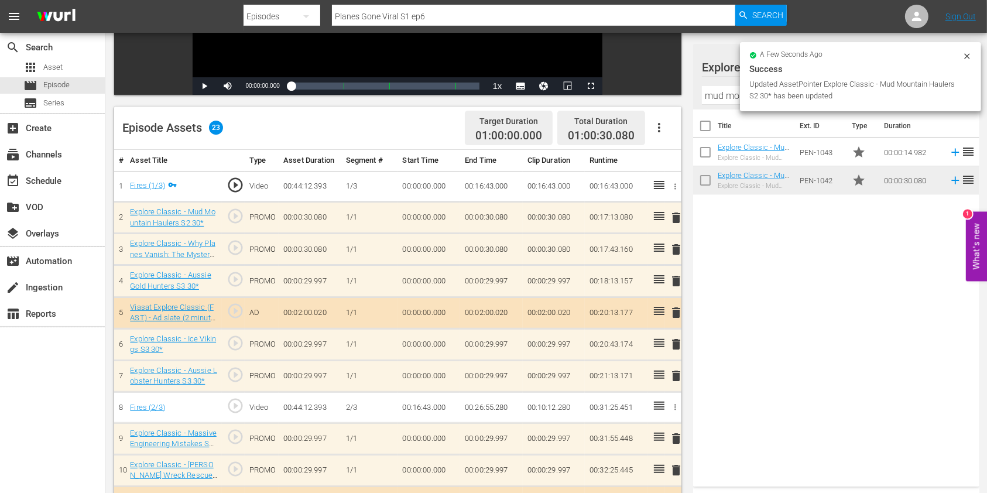
click at [676, 251] on span "delete" at bounding box center [676, 249] width 14 height 14
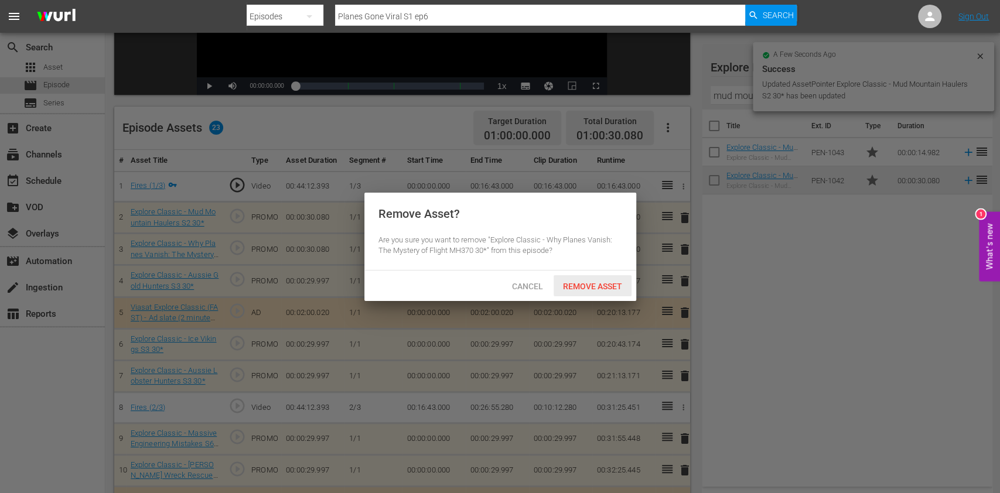
click at [580, 285] on span "Remove Asset" at bounding box center [592, 286] width 78 height 9
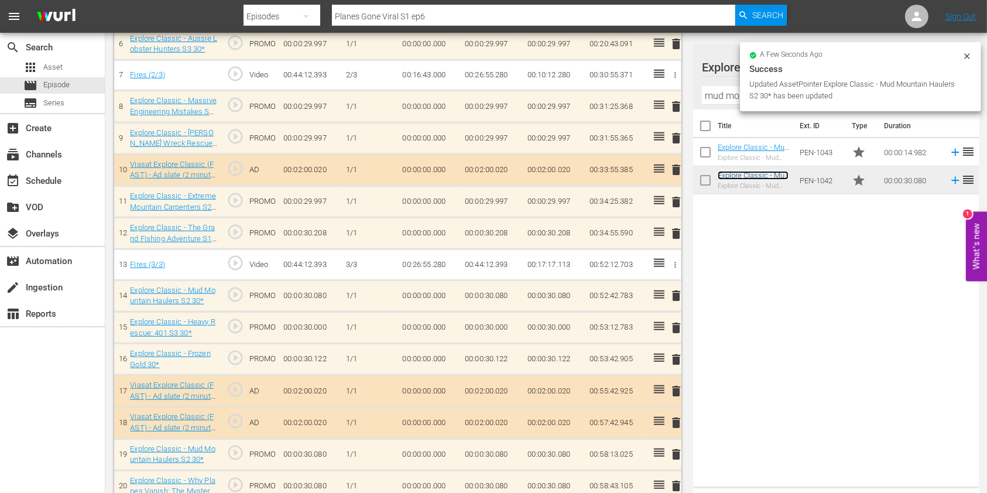
scroll to position [488, 0]
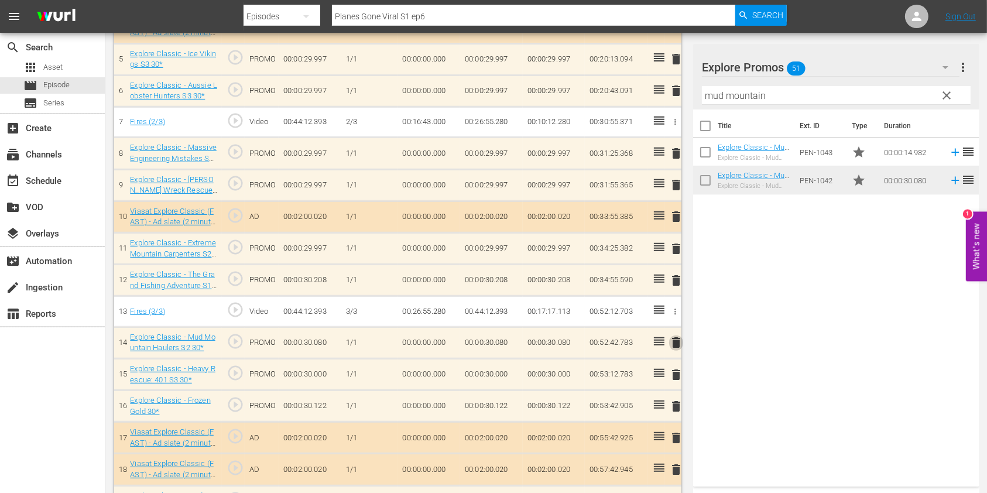
click at [675, 336] on span "delete" at bounding box center [676, 343] width 14 height 14
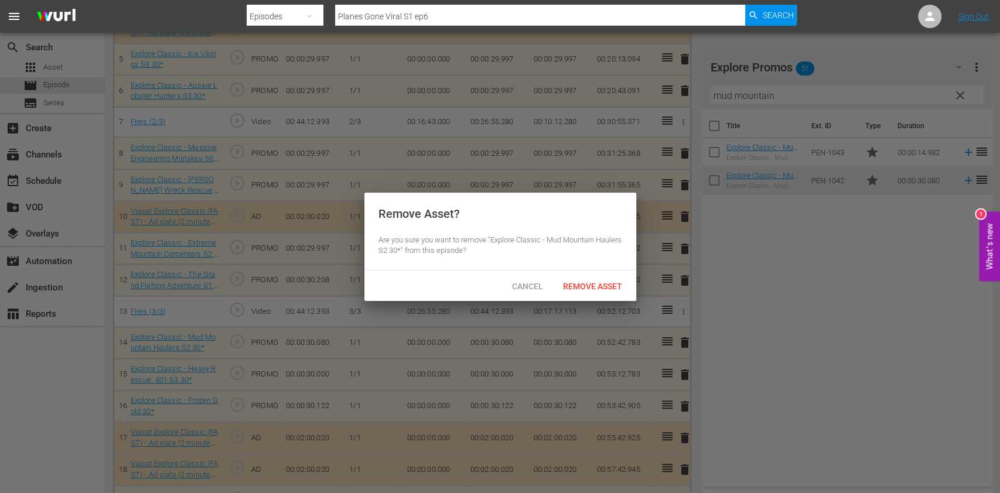
click at [614, 286] on span "Remove Asset" at bounding box center [592, 286] width 78 height 9
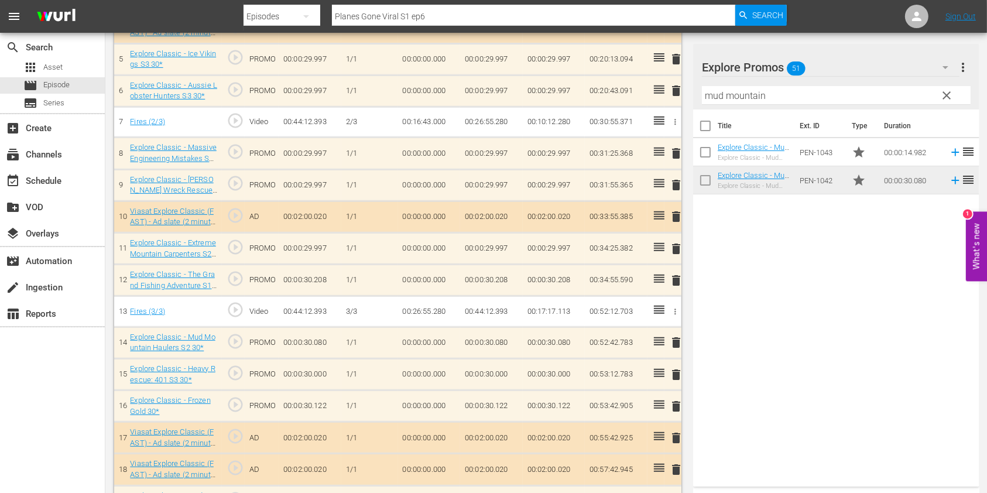
click at [719, 90] on input "mud mountain" at bounding box center [836, 95] width 269 height 19
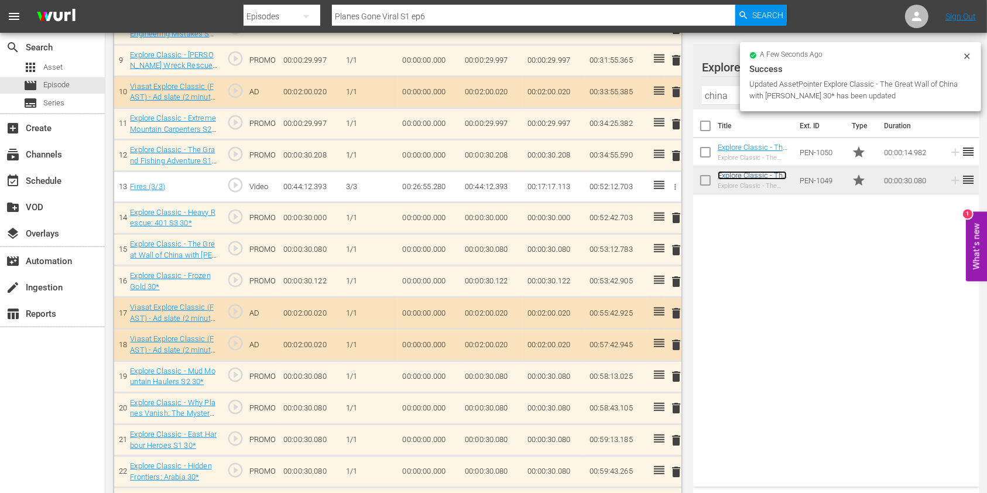
scroll to position [613, 0]
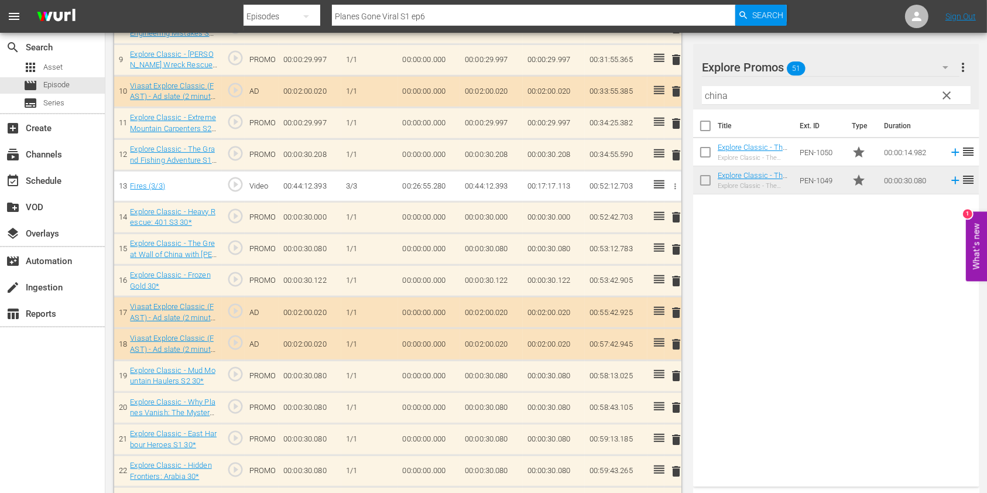
click at [682, 210] on span "delete" at bounding box center [676, 217] width 14 height 14
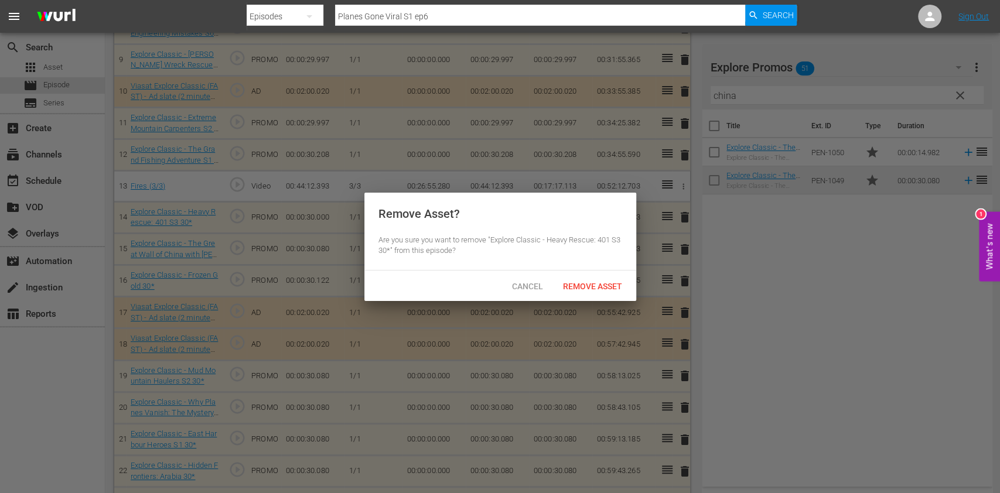
click at [593, 274] on div "Cancel Remove Asset" at bounding box center [500, 286] width 272 height 30
click at [587, 285] on span "Remove Asset" at bounding box center [592, 286] width 78 height 9
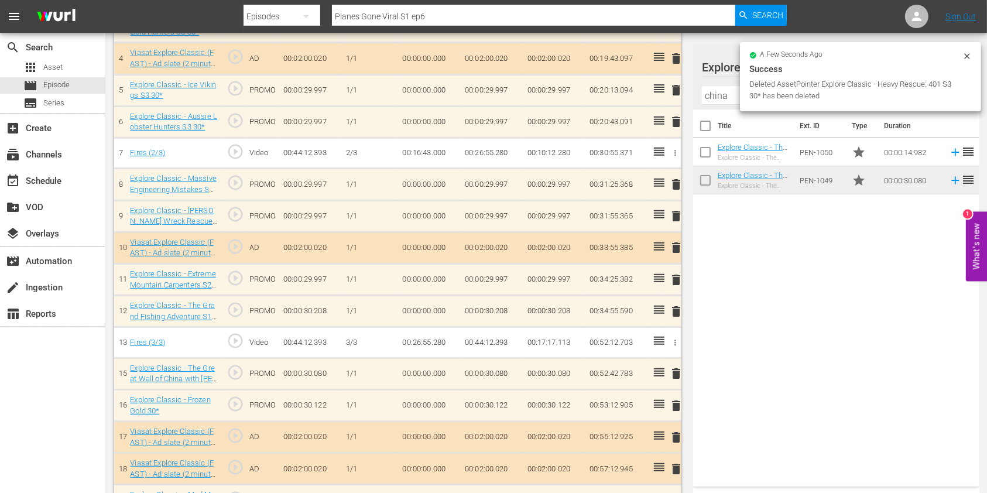
scroll to position [379, 0]
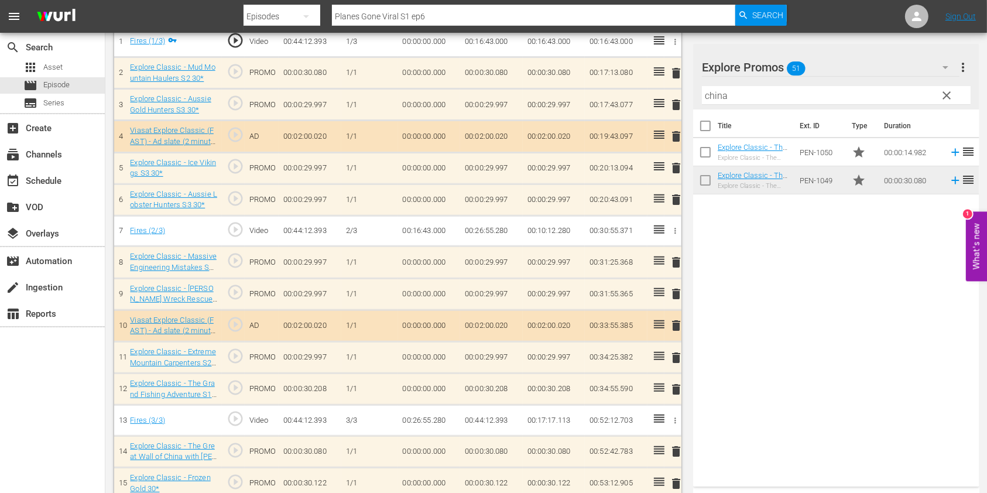
click at [721, 94] on input "china" at bounding box center [836, 95] width 269 height 19
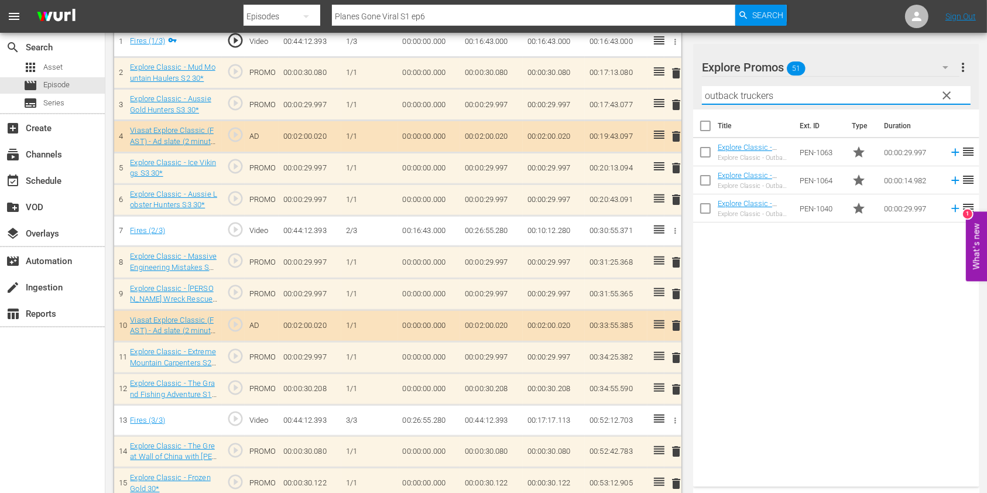
type input "outback truckers"
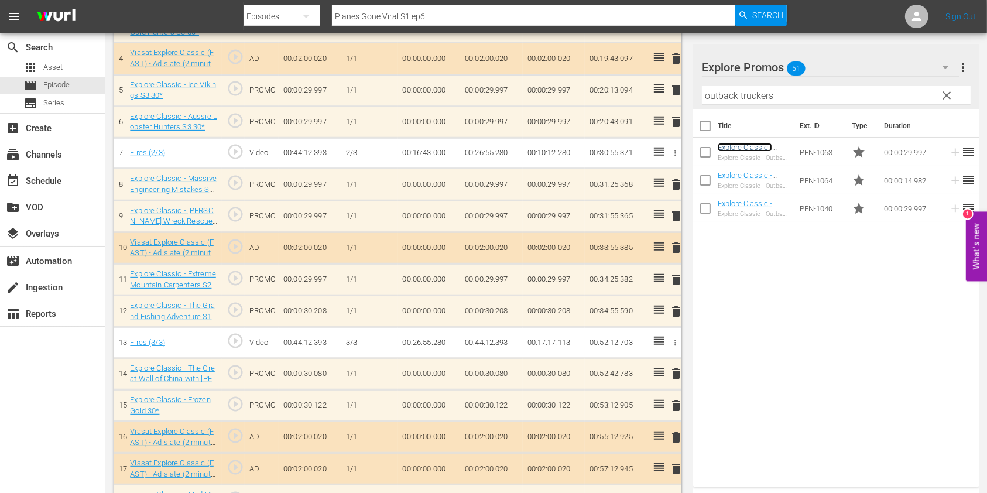
scroll to position [381, 0]
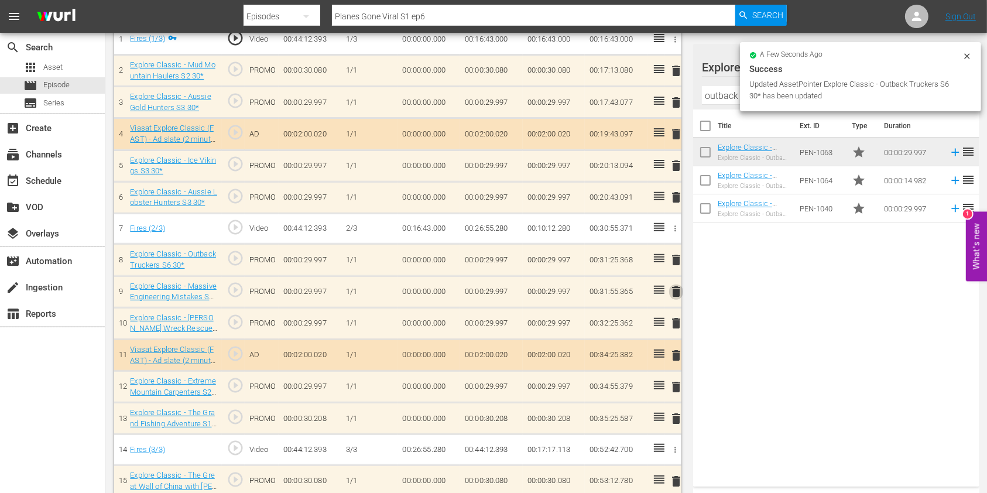
click at [675, 289] on span "delete" at bounding box center [676, 292] width 14 height 14
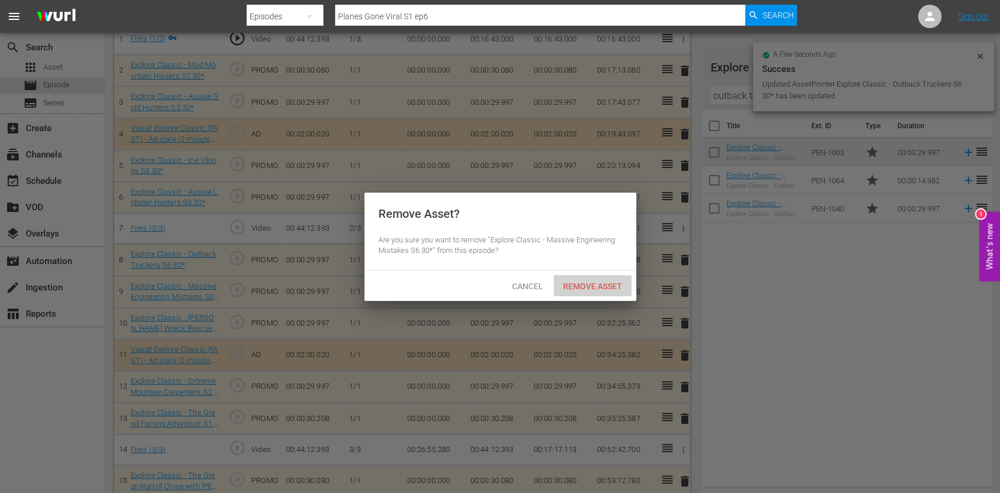
click at [608, 286] on span "Remove Asset" at bounding box center [592, 286] width 78 height 9
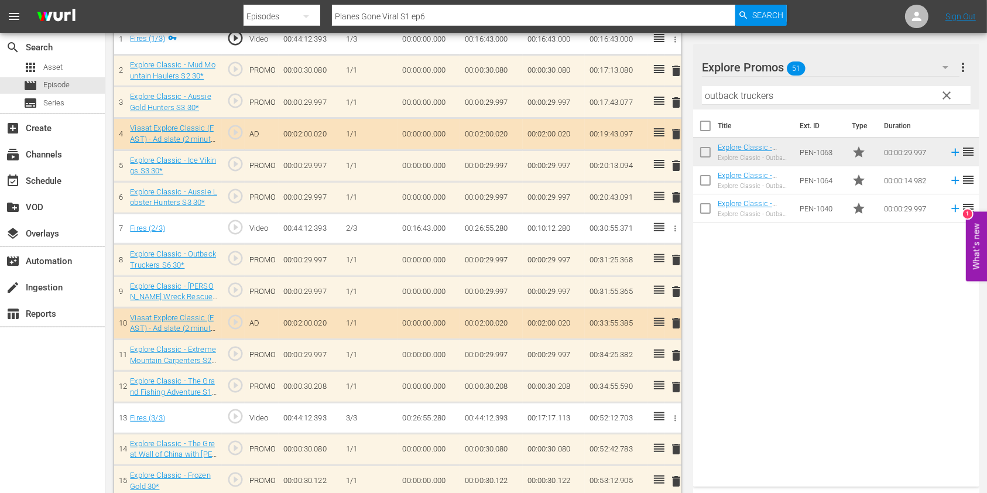
click at [670, 172] on div "delete" at bounding box center [673, 166] width 8 height 17
click at [670, 169] on span "delete" at bounding box center [676, 166] width 14 height 14
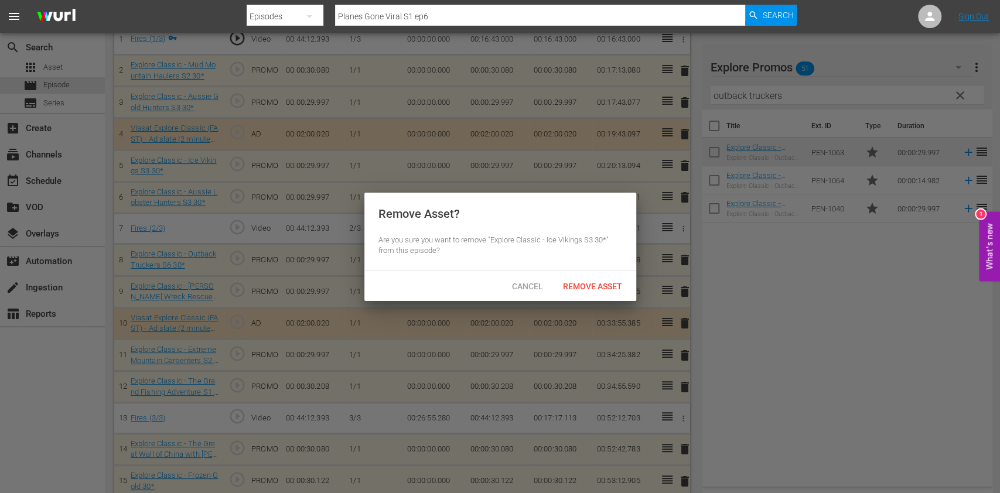
click at [608, 275] on div "Remove Asset" at bounding box center [592, 286] width 78 height 22
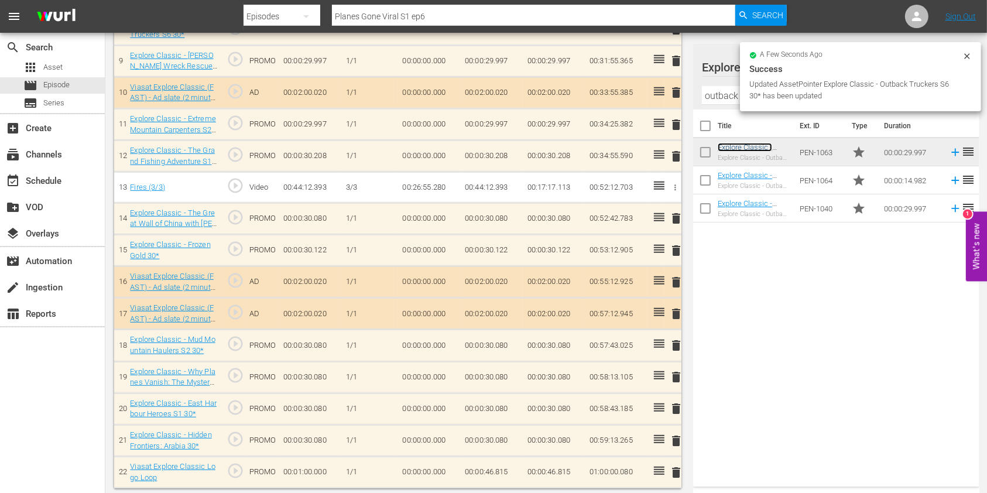
scroll to position [609, 0]
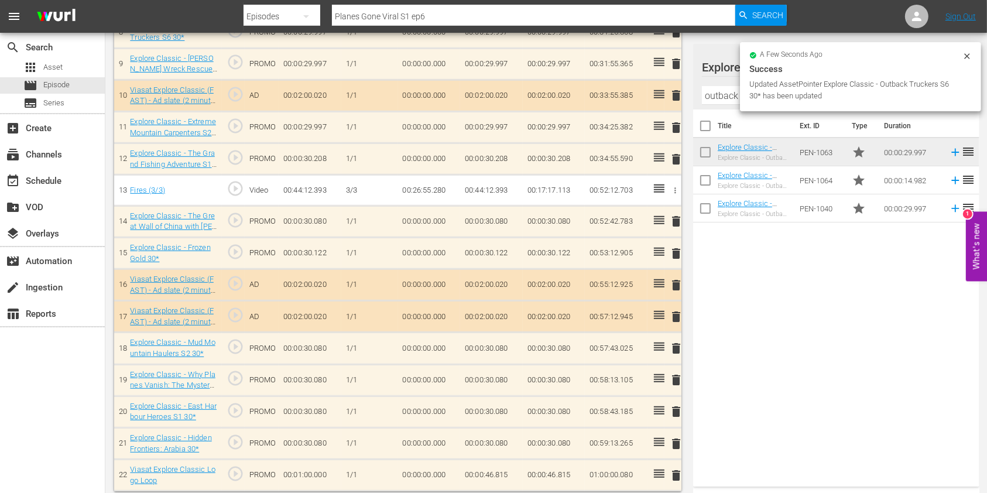
click at [714, 96] on input "outback truckers" at bounding box center [836, 95] width 269 height 19
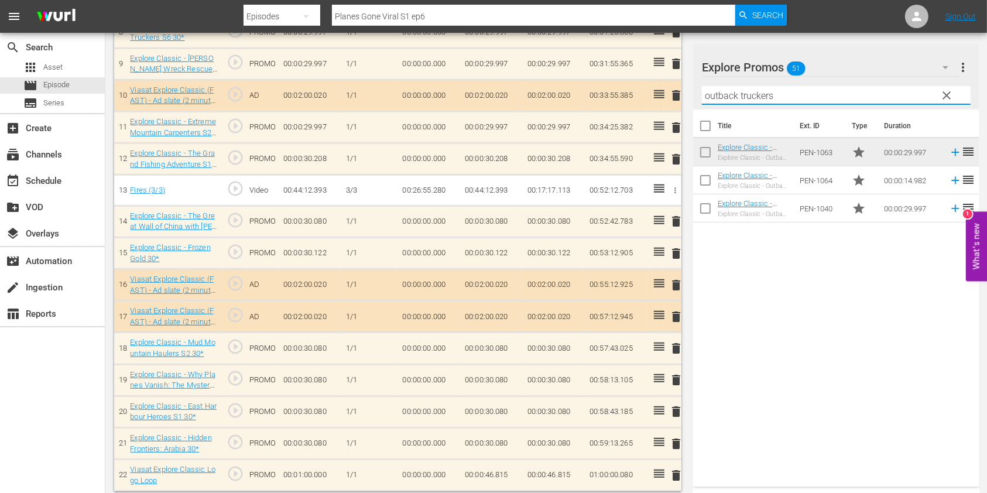
click at [714, 96] on input "outback truckers" at bounding box center [836, 95] width 269 height 19
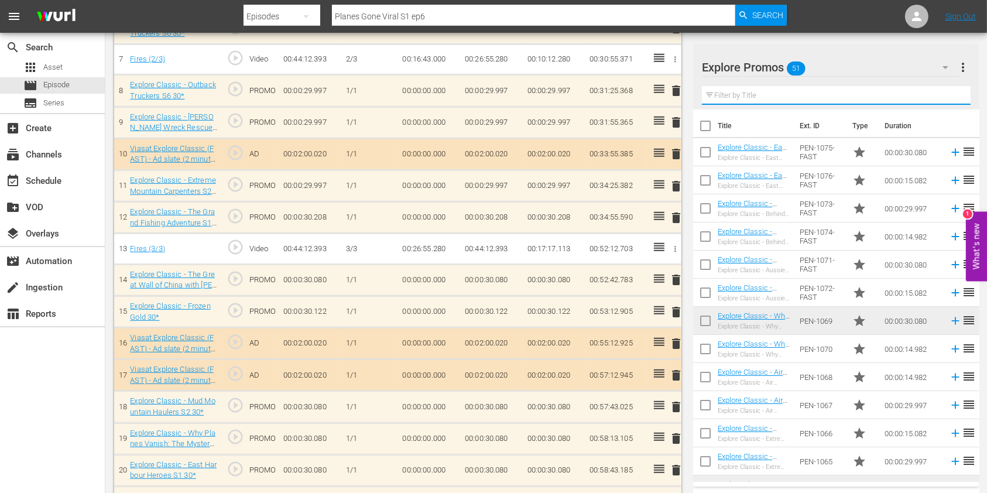
scroll to position [453, 0]
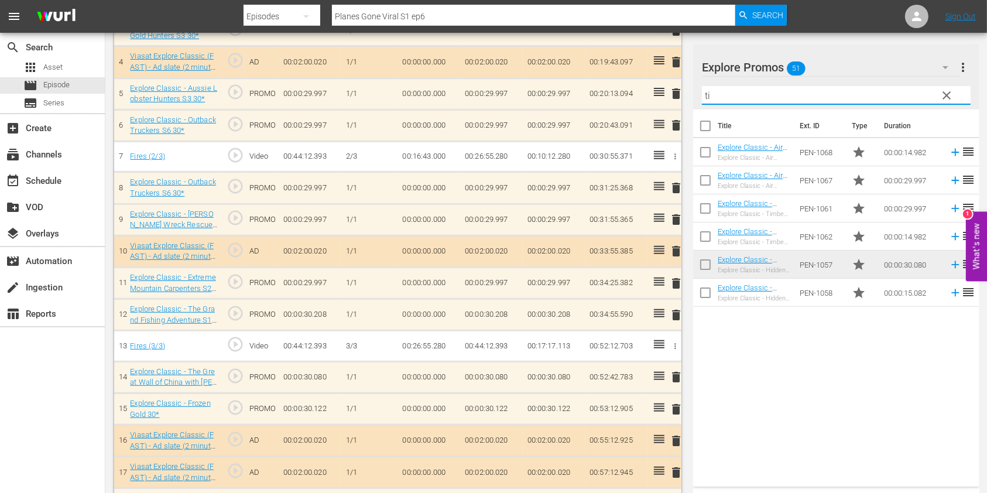
type input "t"
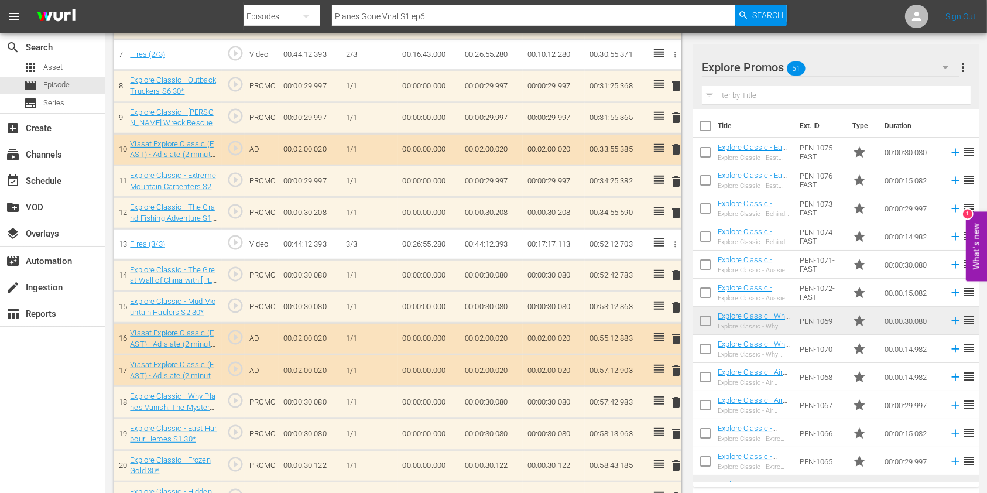
scroll to position [613, 0]
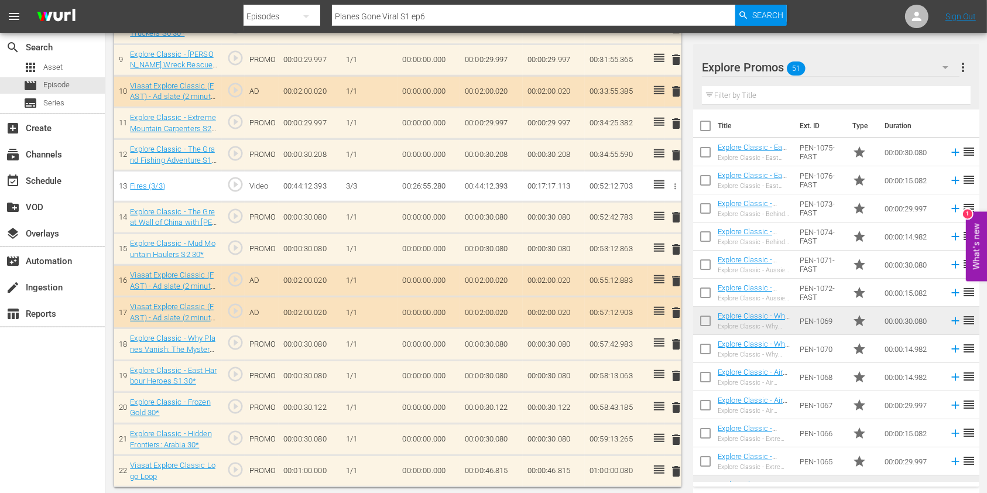
click at [500, 466] on td "00:00:46.815" at bounding box center [491, 472] width 63 height 32
click at [501, 469] on input "00:00:46.815" at bounding box center [487, 474] width 45 height 28
type input "00:00:46.735"
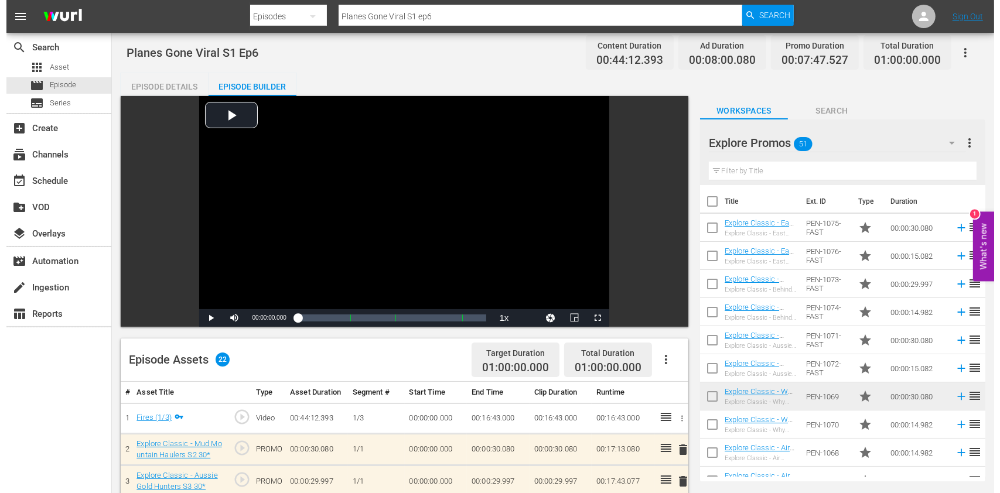
scroll to position [0, 0]
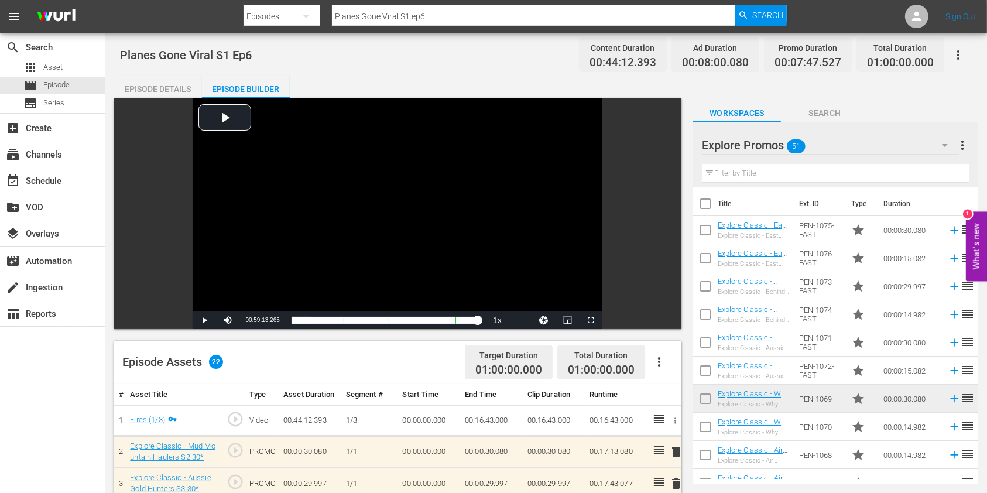
click at [475, 18] on input "Planes Gone Viral S1 ep6" at bounding box center [533, 16] width 403 height 28
type input "Planes Gone Viral S1 ep7"
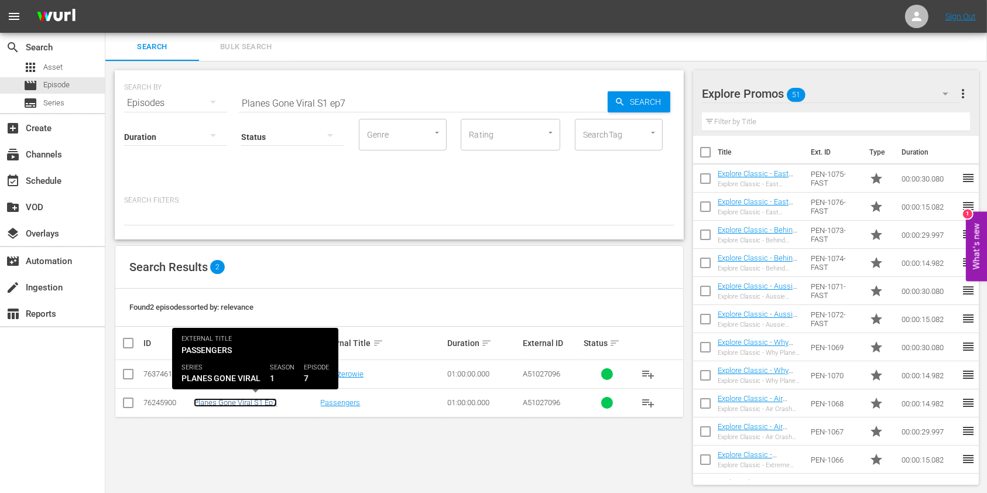
click at [258, 403] on link "Planes Gone Viral S1 Ep7" at bounding box center [235, 402] width 83 height 9
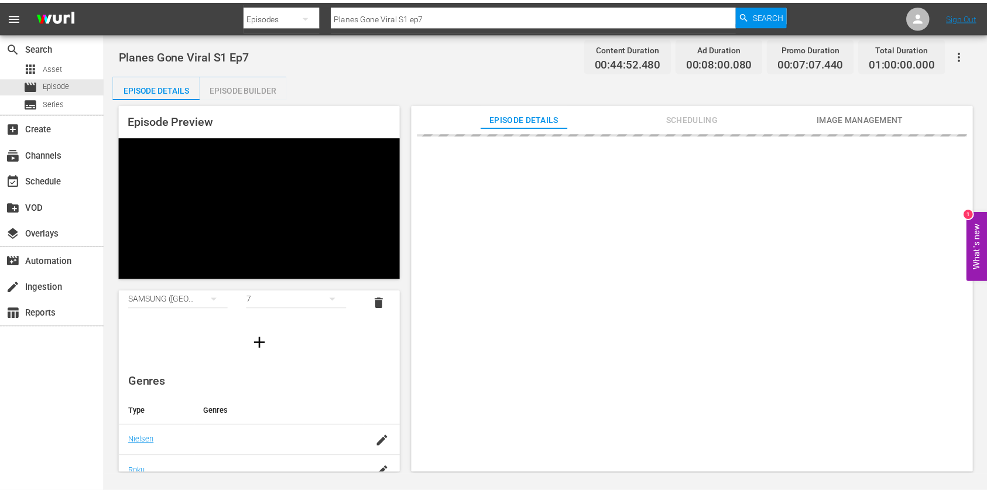
scroll to position [156, 0]
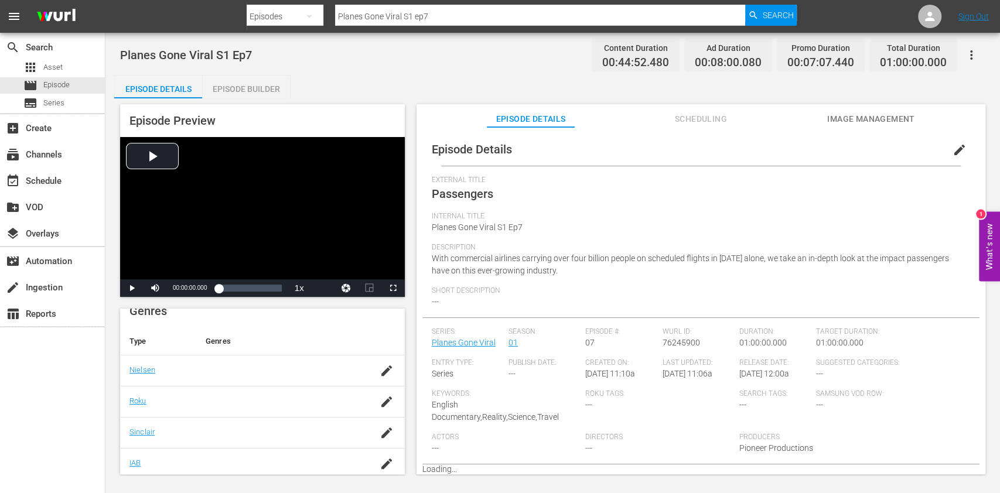
click at [249, 94] on div "Episode Builder" at bounding box center [246, 89] width 88 height 28
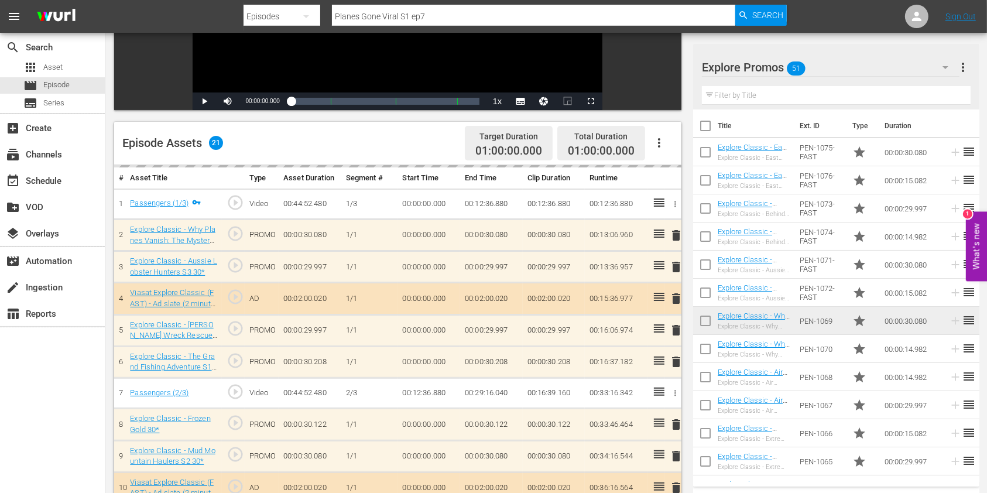
scroll to position [234, 0]
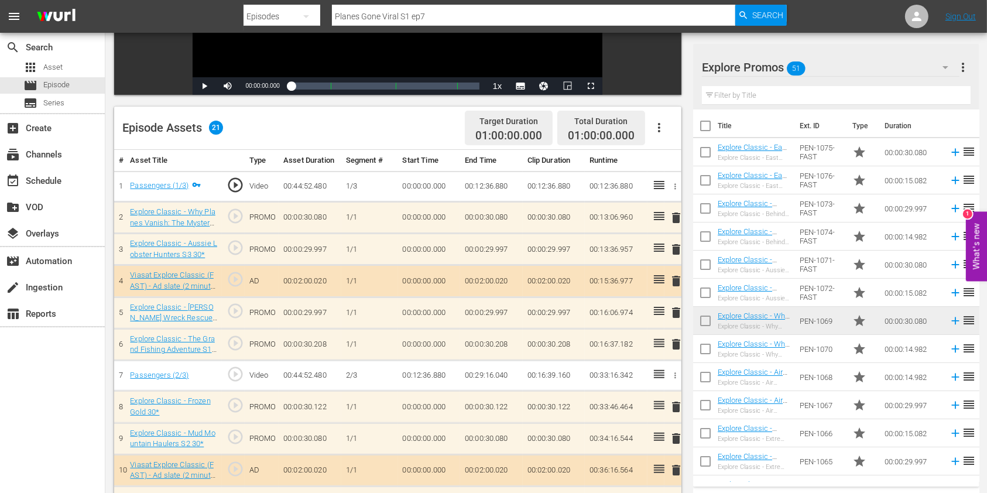
click at [738, 97] on input "text" at bounding box center [836, 95] width 269 height 19
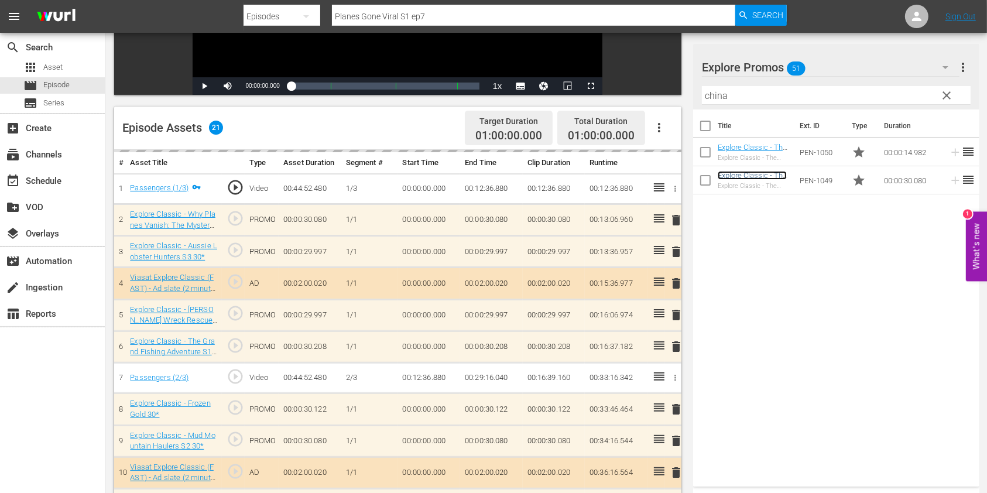
scroll to position [312, 0]
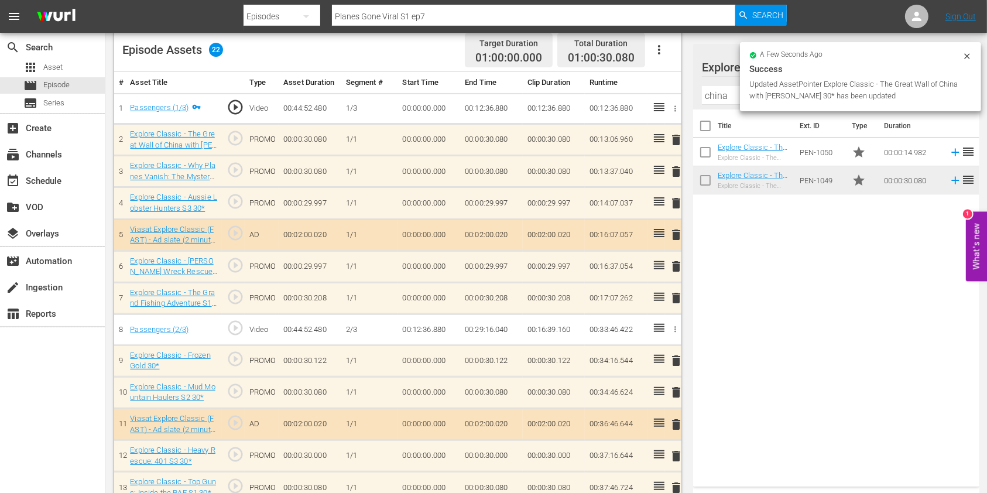
click at [673, 173] on span "delete" at bounding box center [676, 172] width 14 height 14
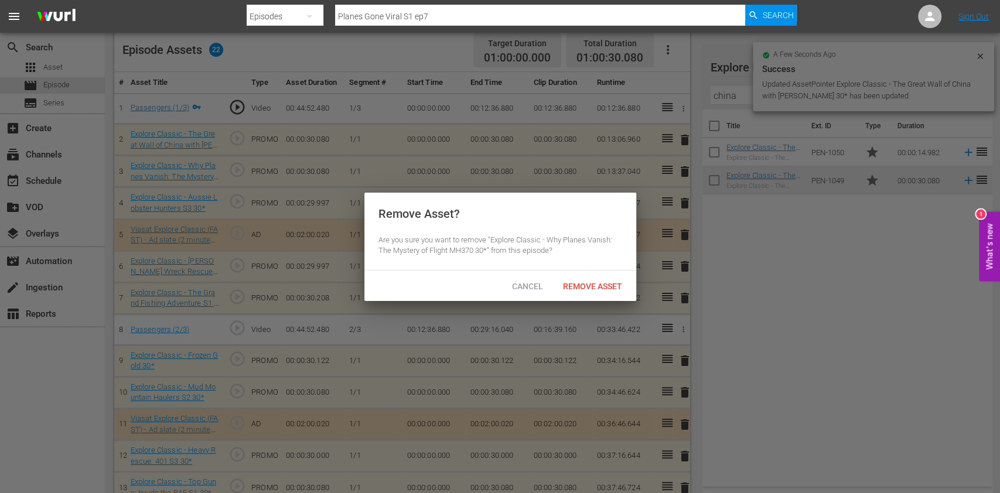
click at [603, 279] on div "Remove Asset" at bounding box center [592, 286] width 78 height 22
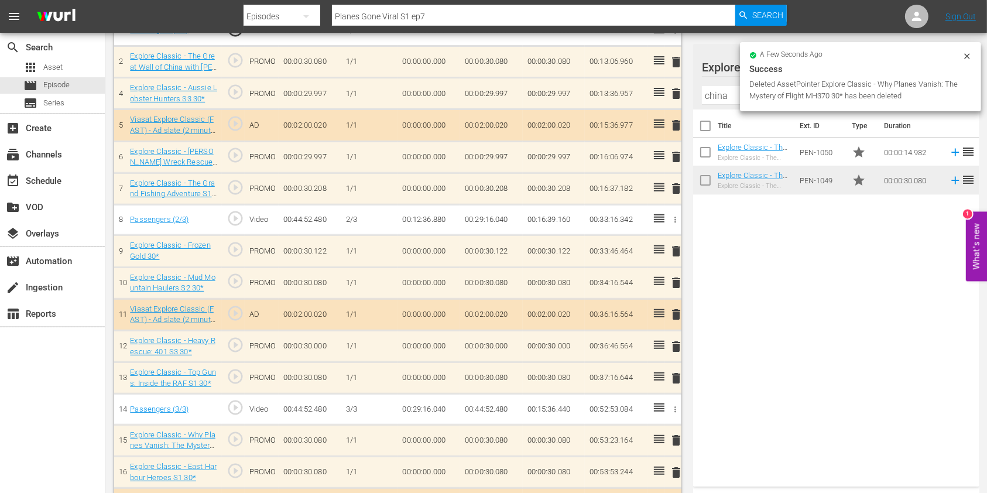
scroll to position [546, 0]
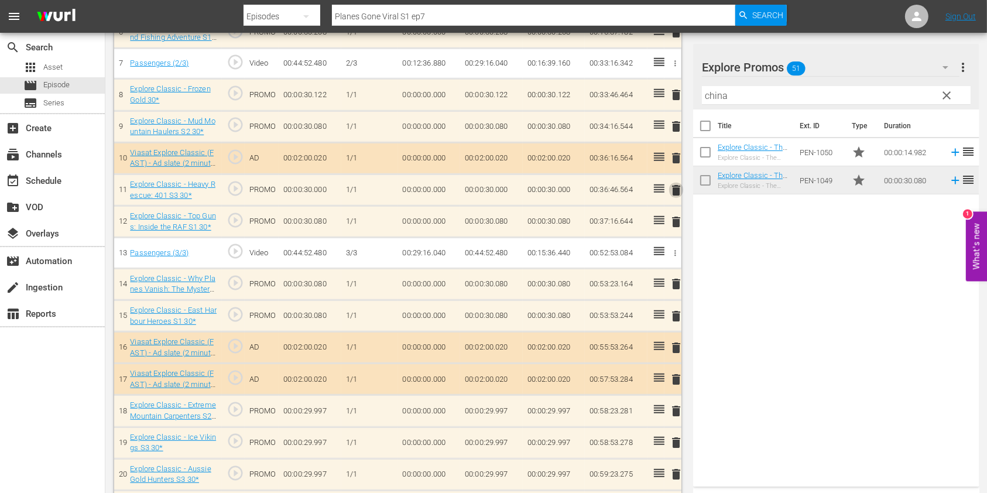
click at [676, 189] on span "delete" at bounding box center [676, 190] width 14 height 14
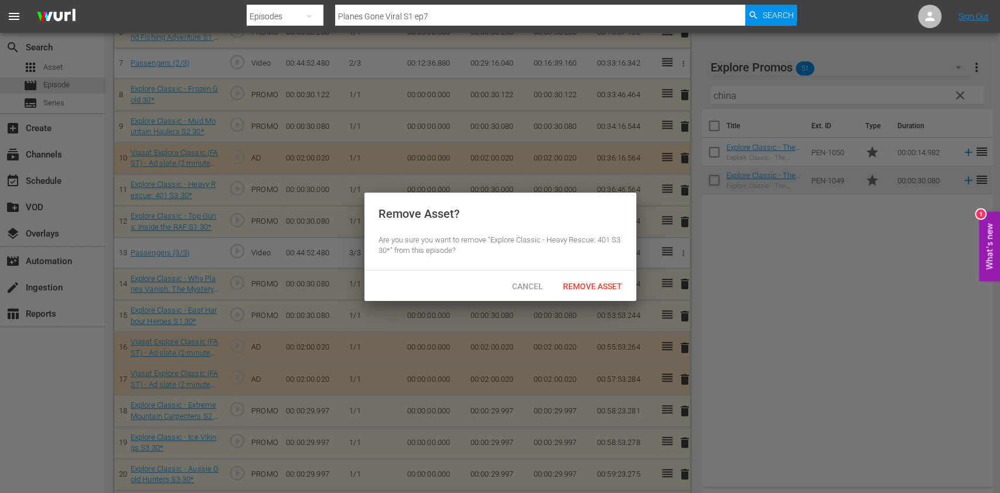
click at [626, 282] on span "Remove Asset" at bounding box center [592, 286] width 78 height 9
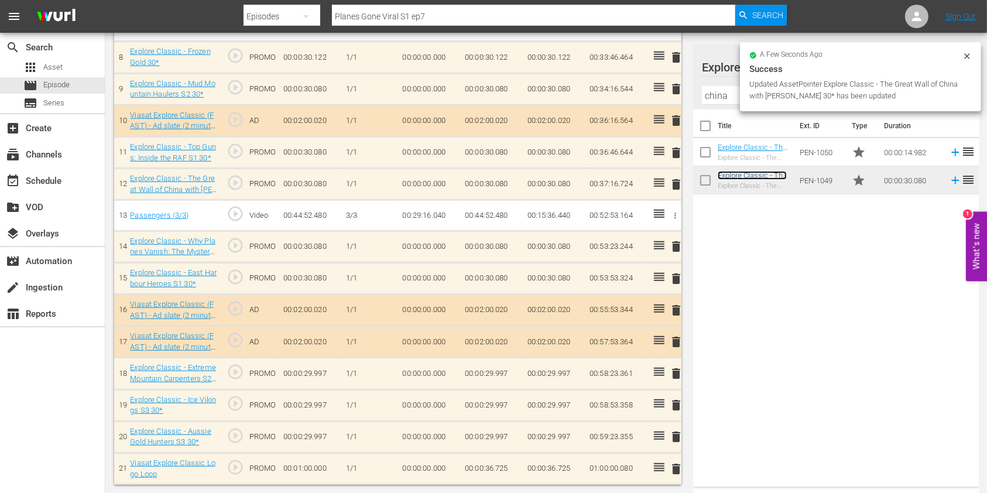
scroll to position [581, 0]
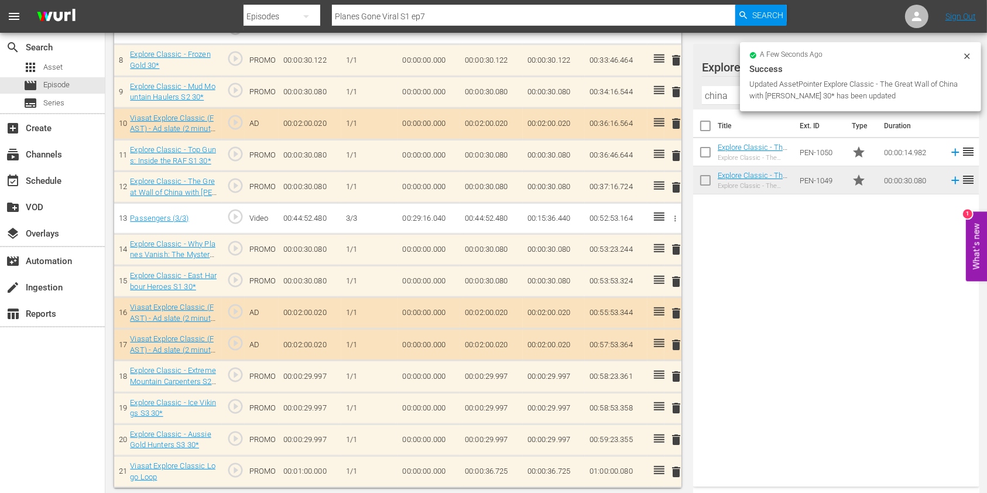
click at [678, 279] on span "delete" at bounding box center [676, 282] width 14 height 14
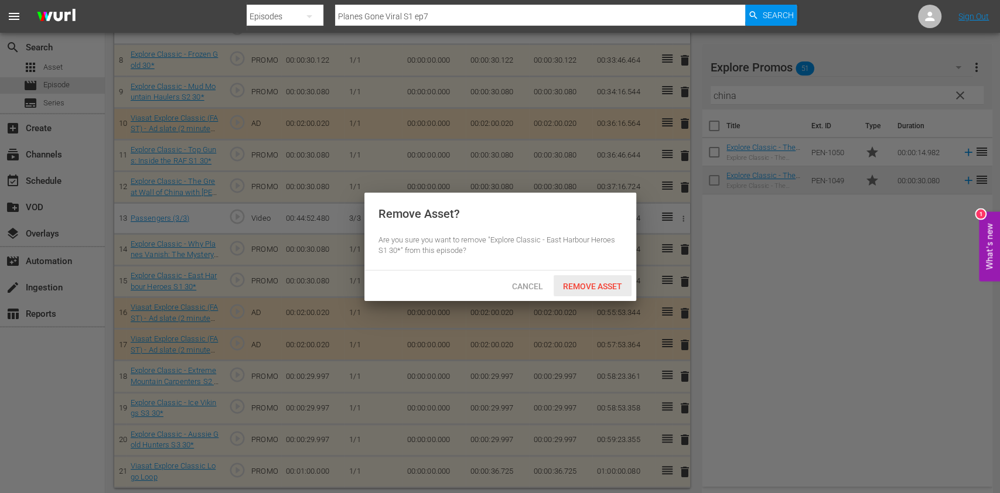
click at [600, 282] on span "Remove Asset" at bounding box center [592, 286] width 78 height 9
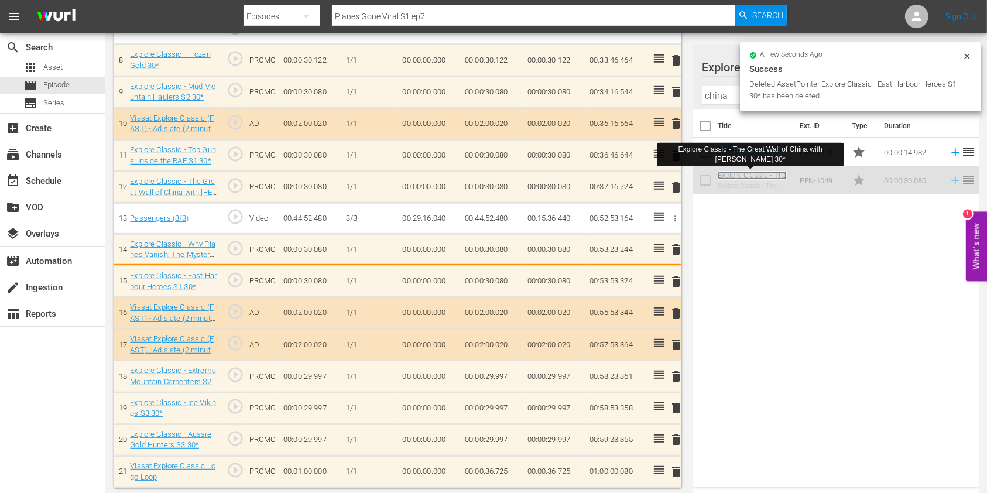
scroll to position [549, 0]
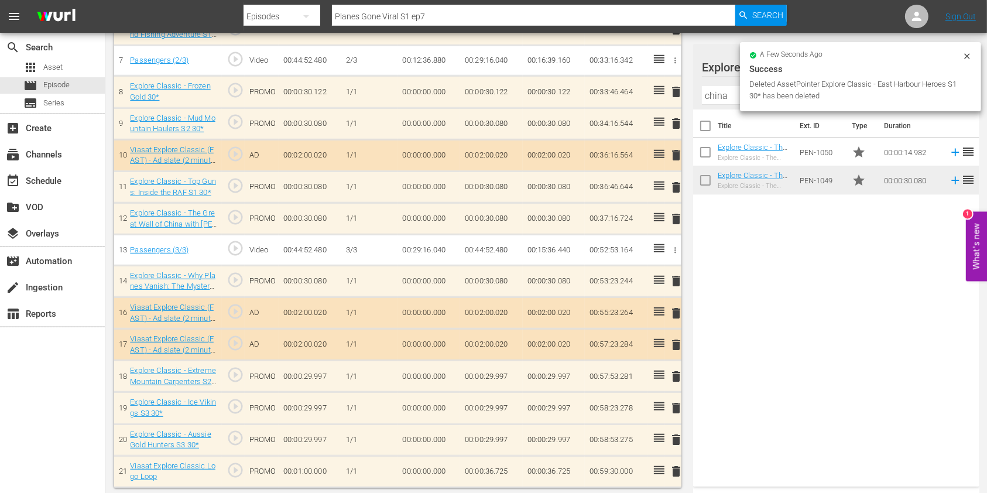
click at [710, 98] on input "china" at bounding box center [836, 95] width 269 height 19
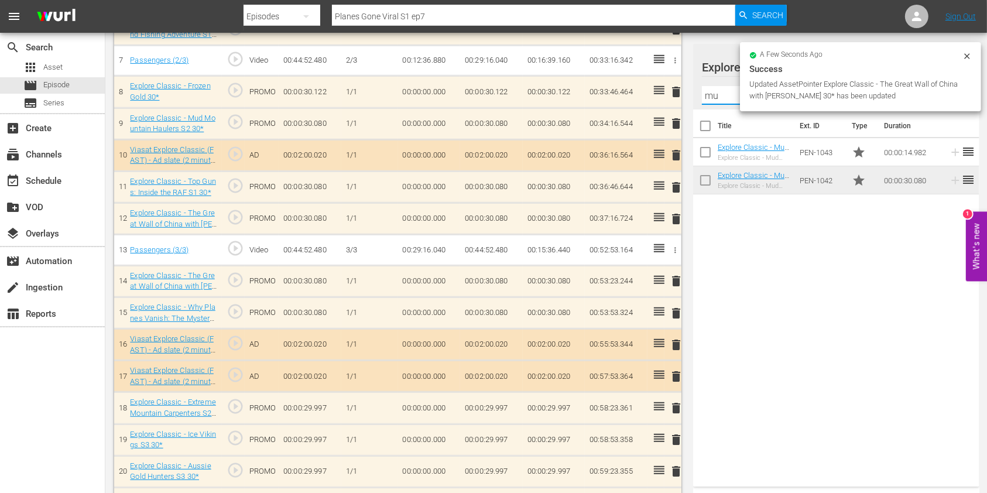
type input "m"
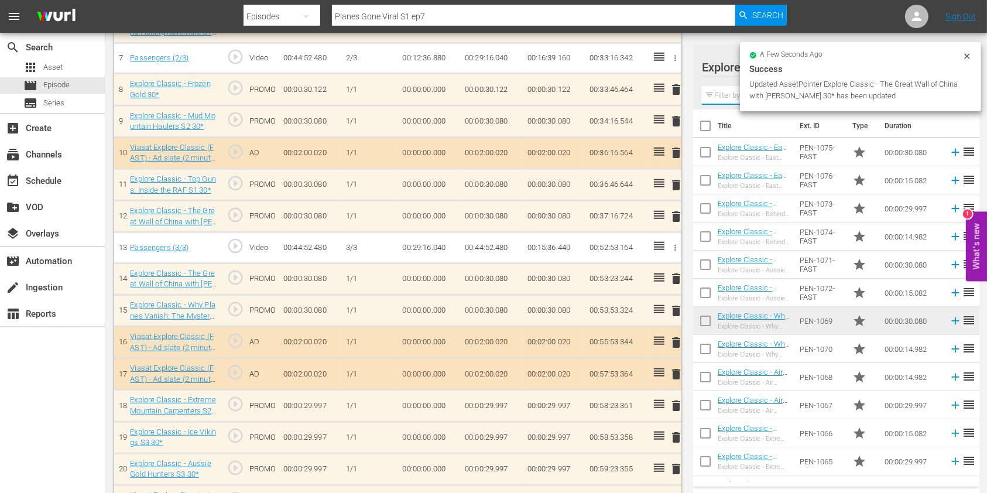
scroll to position [549, 0]
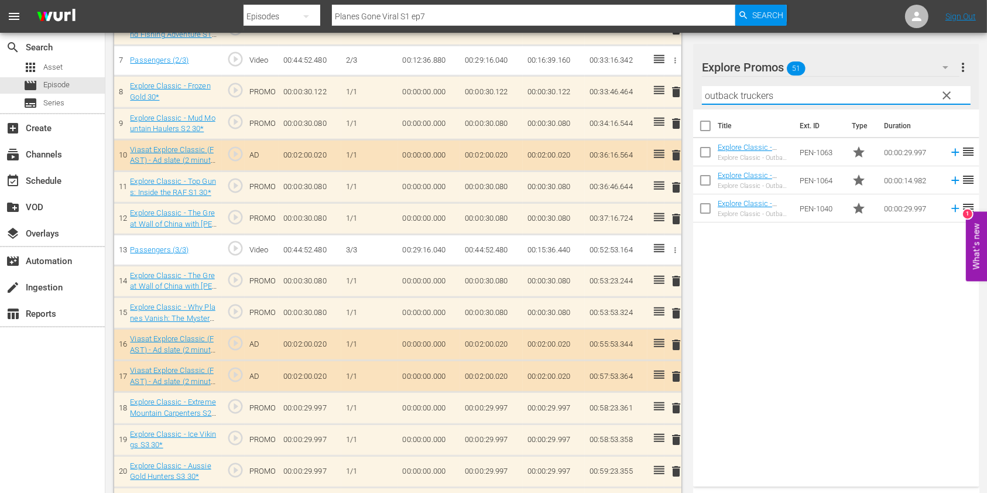
click at [717, 279] on div "Title Ext. ID Type Duration Explore Classic - Outback Truckers S6 30* Explore C…" at bounding box center [836, 296] width 286 height 372
drag, startPoint x: 775, startPoint y: 93, endPoint x: 641, endPoint y: 90, distance: 134.1
click at [642, 90] on div "Video Player is loading. Play Video Play Mute Current Time 00:00:00.000 / Durat…" at bounding box center [546, 34] width 864 height 970
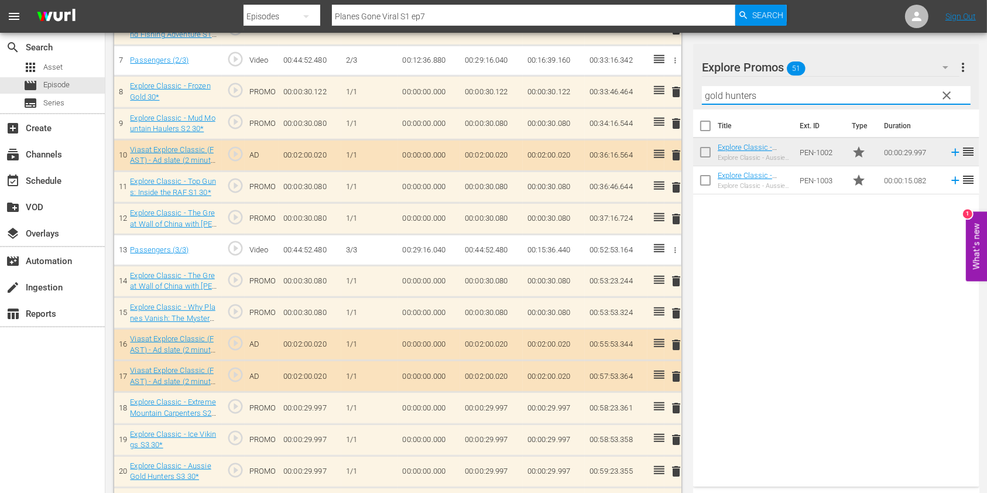
drag, startPoint x: 761, startPoint y: 91, endPoint x: 682, endPoint y: 89, distance: 79.7
click at [684, 90] on div "Video Player is loading. Play Video Play Mute Current Time 00:00:00.000 / Durat…" at bounding box center [546, 34] width 864 height 970
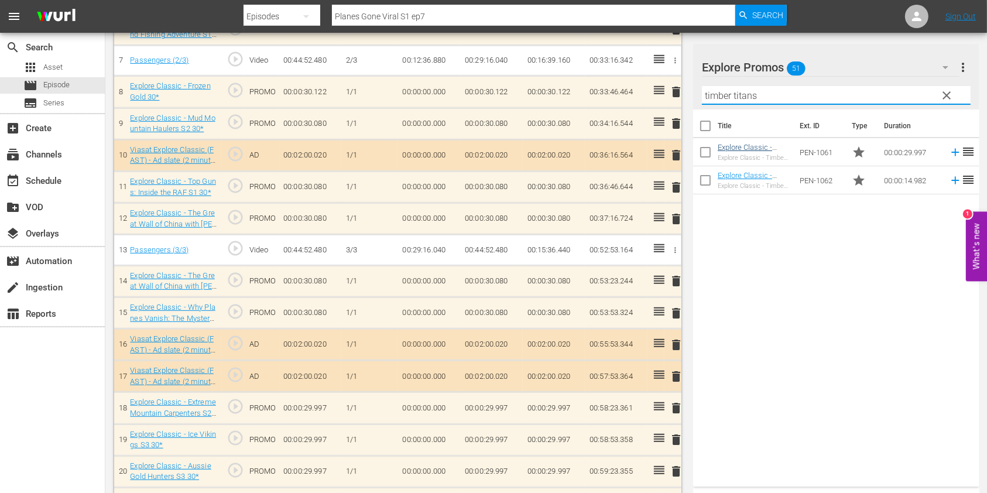
type input "timber titans"
drag, startPoint x: 771, startPoint y: 91, endPoint x: 672, endPoint y: 92, distance: 99.0
click at [675, 95] on div "Video Player is loading. Play Video Play Mute Current Time 00:00:00.000 / Durat…" at bounding box center [546, 34] width 864 height 970
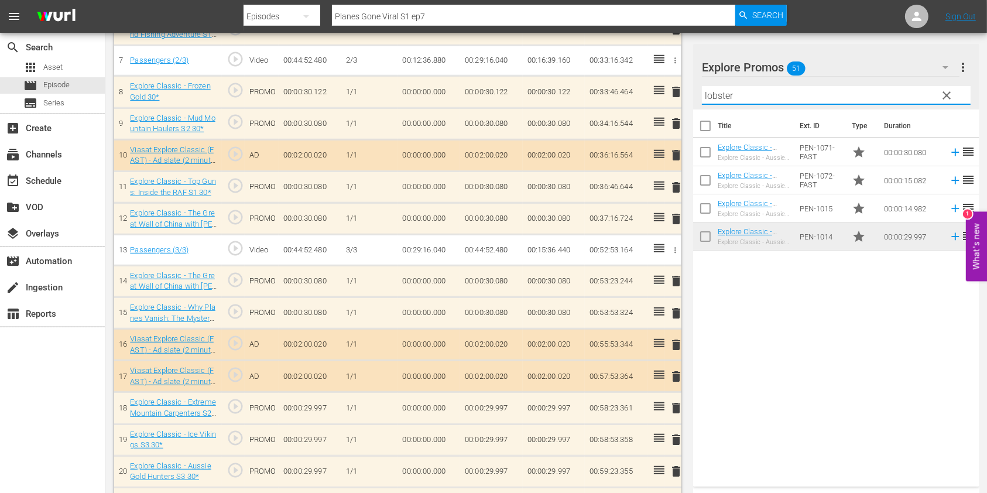
click at [885, 361] on div "Title Ext. ID Type Duration Explore Classic - Aussie Lobster Hunters S5 30* Exp…" at bounding box center [836, 296] width 286 height 372
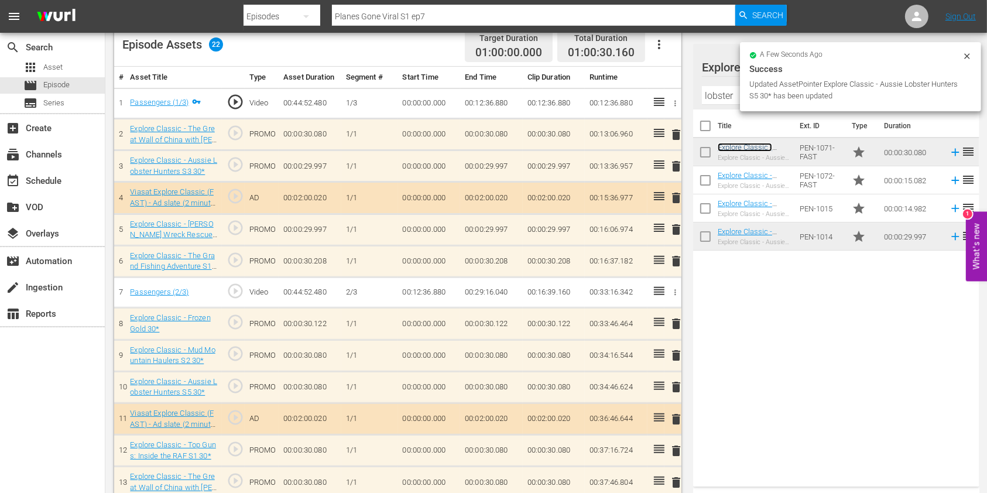
scroll to position [395, 0]
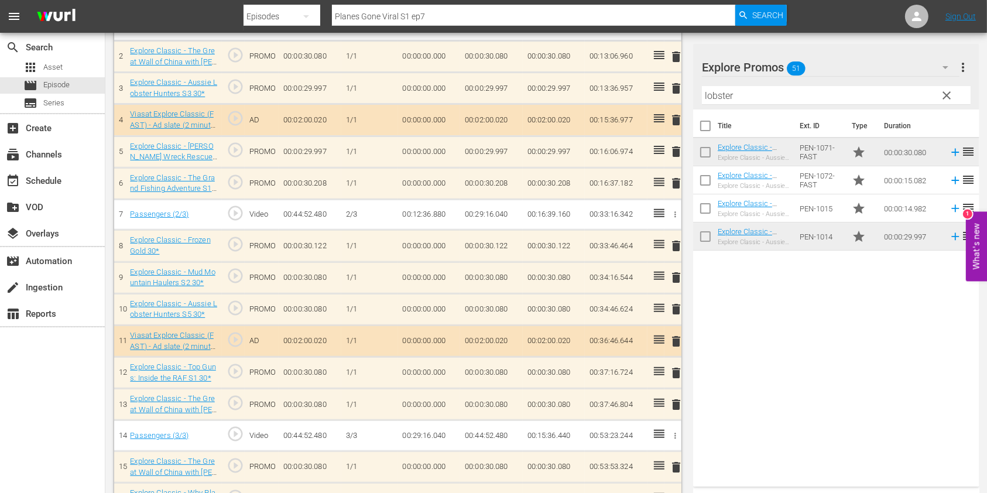
click at [673, 375] on span "delete" at bounding box center [676, 373] width 14 height 14
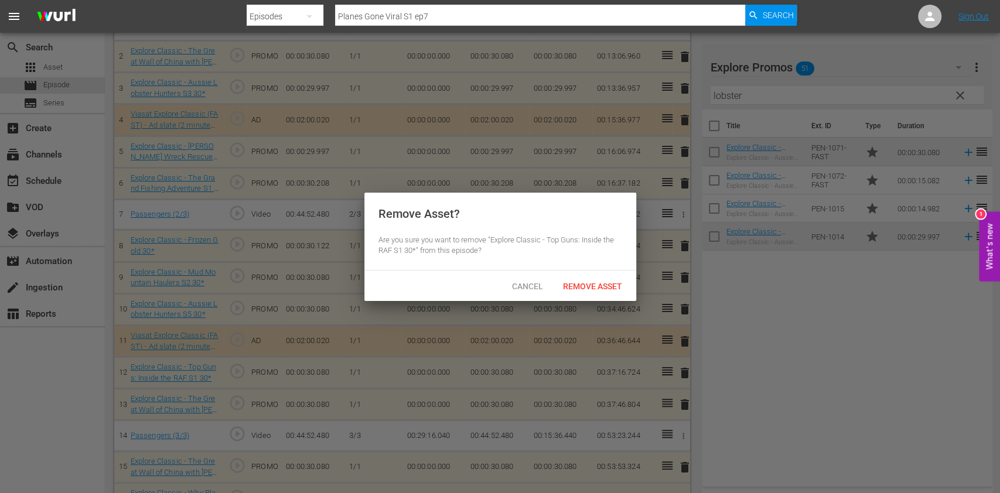
click at [580, 271] on div "Cancel Remove Asset" at bounding box center [500, 286] width 272 height 30
click at [584, 273] on div "Cancel Remove Asset" at bounding box center [500, 286] width 272 height 30
click at [596, 286] on span "Remove Asset" at bounding box center [592, 286] width 78 height 9
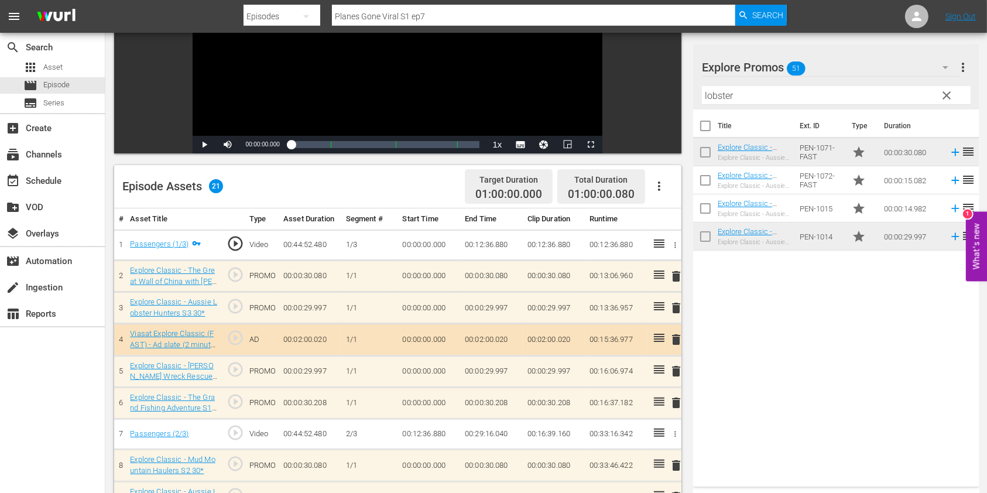
scroll to position [161, 0]
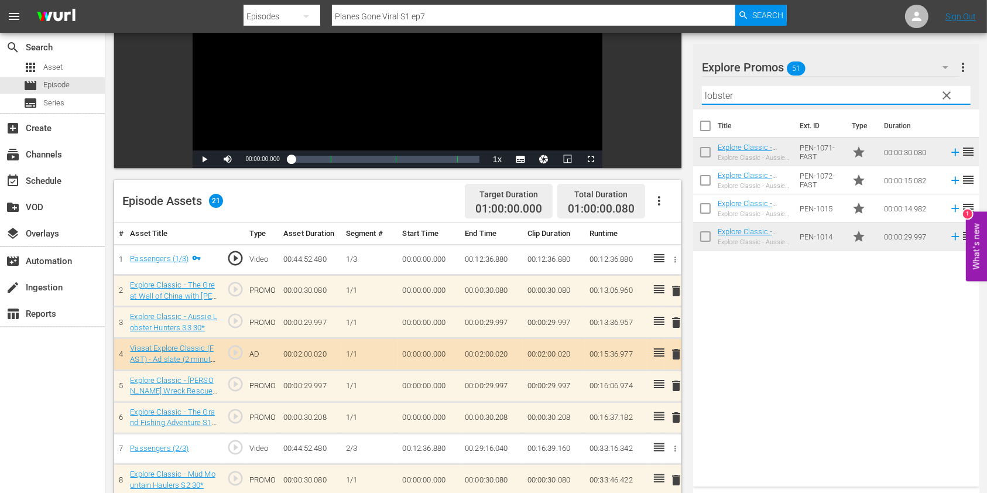
drag, startPoint x: 682, startPoint y: 96, endPoint x: 656, endPoint y: 97, distance: 25.8
click at [656, 97] on div "Video Player is loading. Play Video Play Mute Current Time 00:00:00.000 / Durat…" at bounding box center [546, 422] width 864 height 970
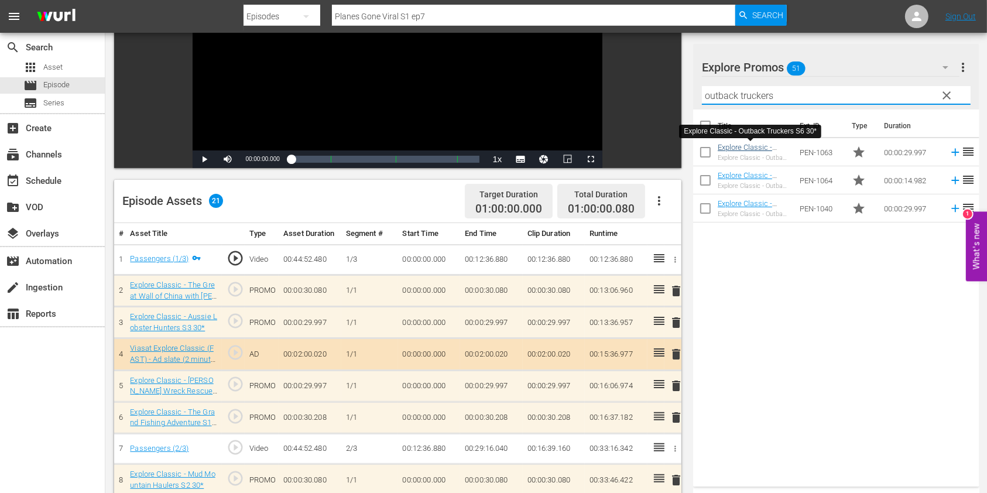
type input "outback truckers"
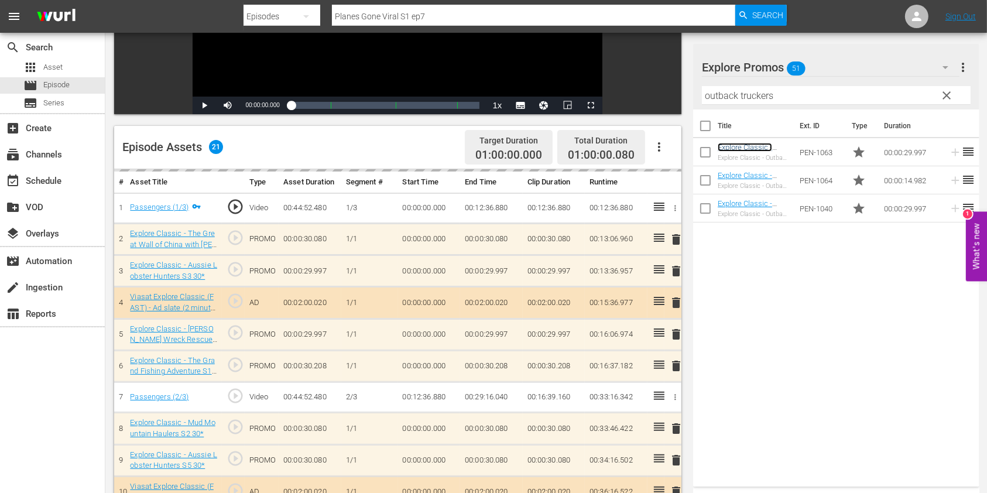
scroll to position [239, 0]
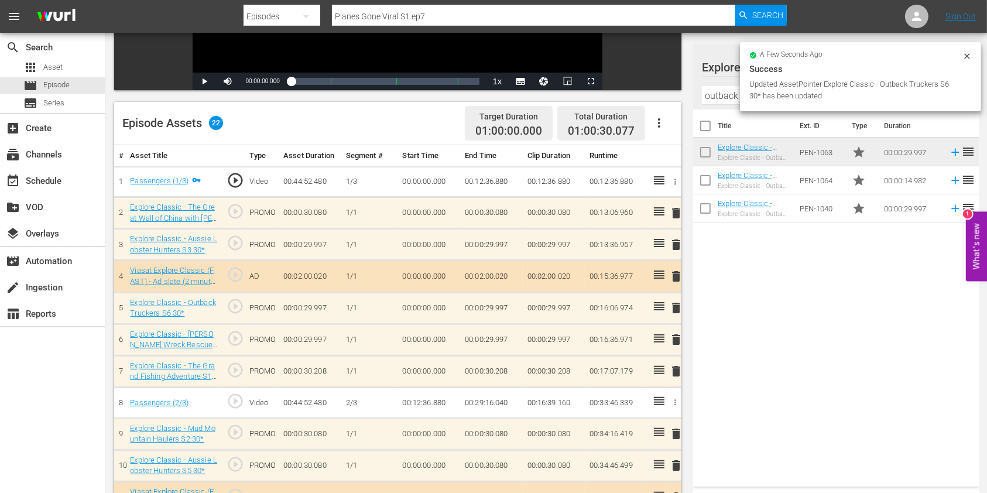
click at [675, 337] on span "delete" at bounding box center [676, 340] width 14 height 14
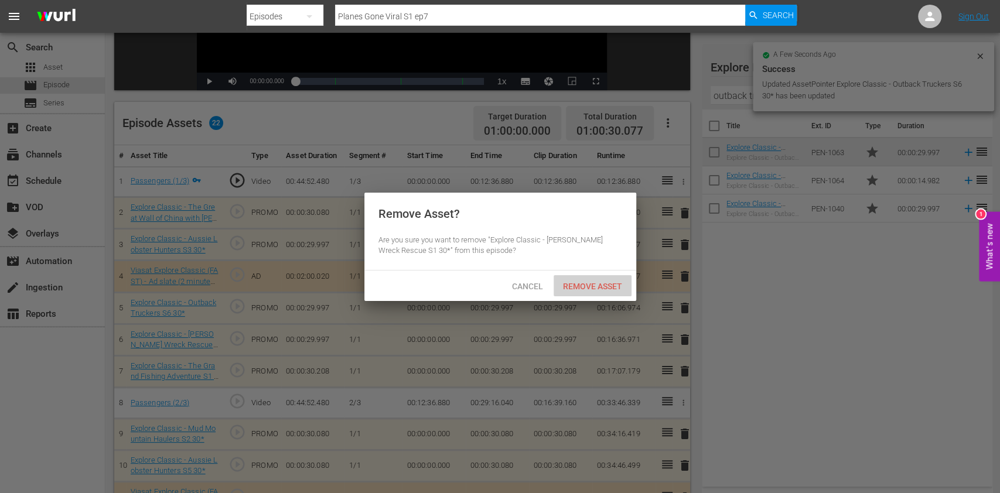
click at [603, 288] on span "Remove Asset" at bounding box center [592, 286] width 78 height 9
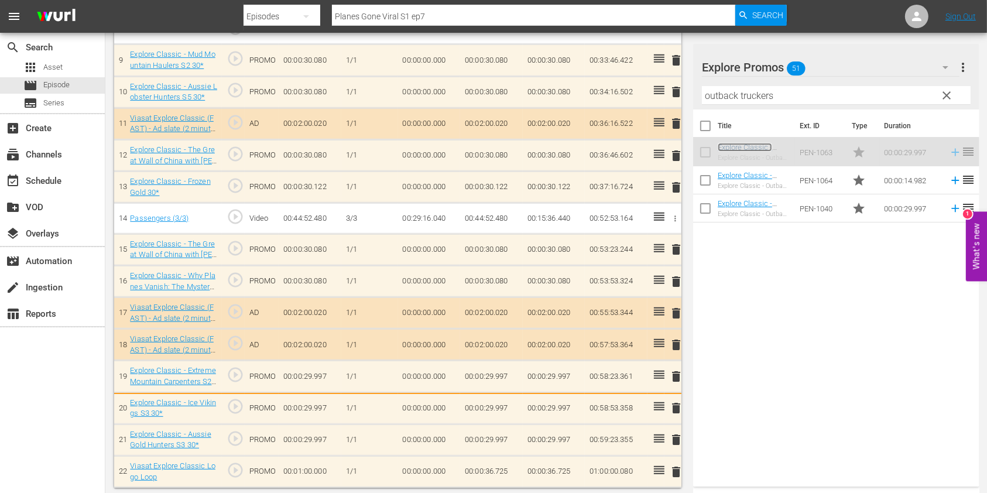
scroll to position [584, 0]
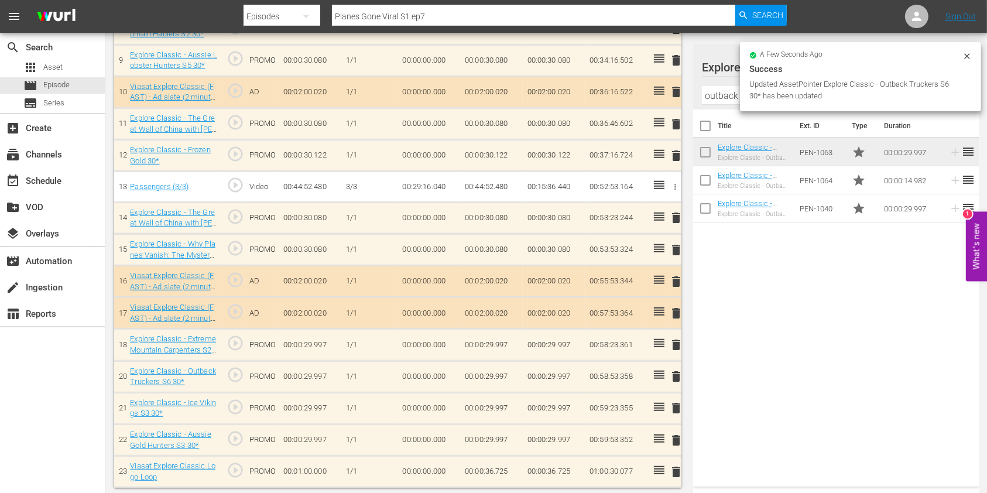
click at [673, 407] on div "delete" at bounding box center [673, 408] width 8 height 17
click at [673, 402] on span "delete" at bounding box center [676, 408] width 14 height 14
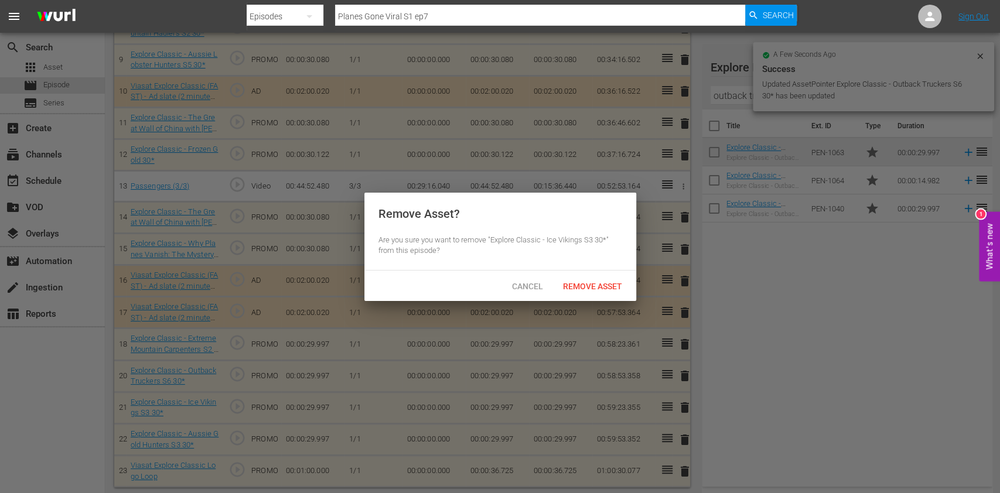
click at [603, 272] on div "Cancel Remove Asset" at bounding box center [500, 286] width 272 height 30
click at [599, 285] on span "Remove Asset" at bounding box center [592, 286] width 78 height 9
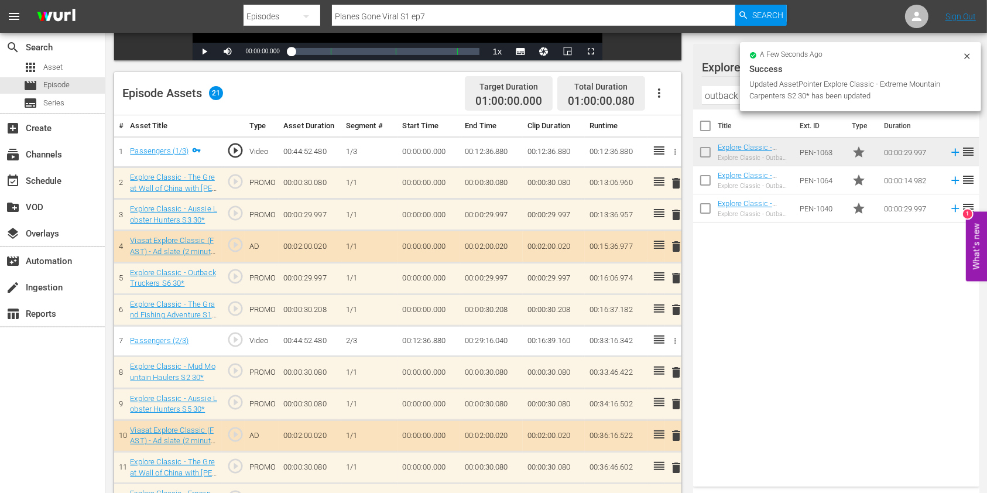
scroll to position [581, 0]
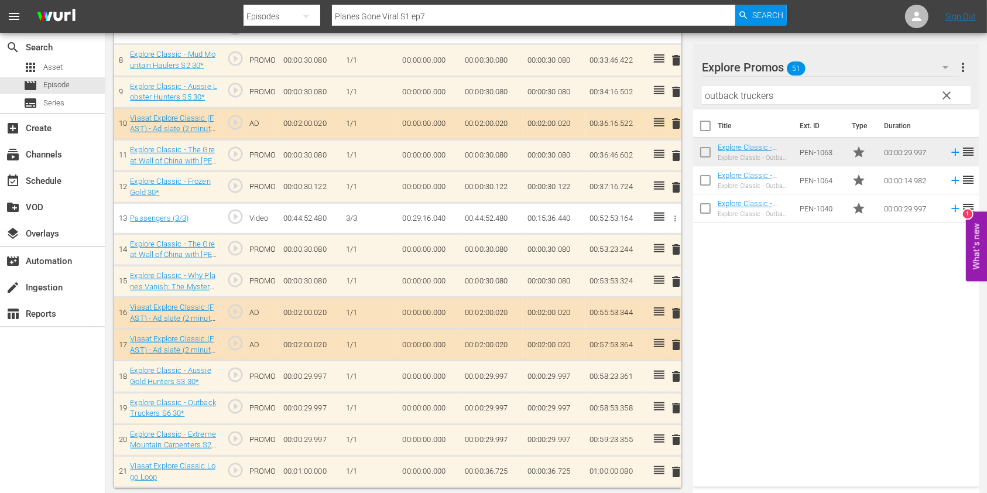
click at [505, 465] on td "00:00:36.725" at bounding box center [491, 472] width 63 height 32
click at [501, 470] on input "00:00:36.725" at bounding box center [487, 475] width 45 height 28
type input "00:00:36.645"
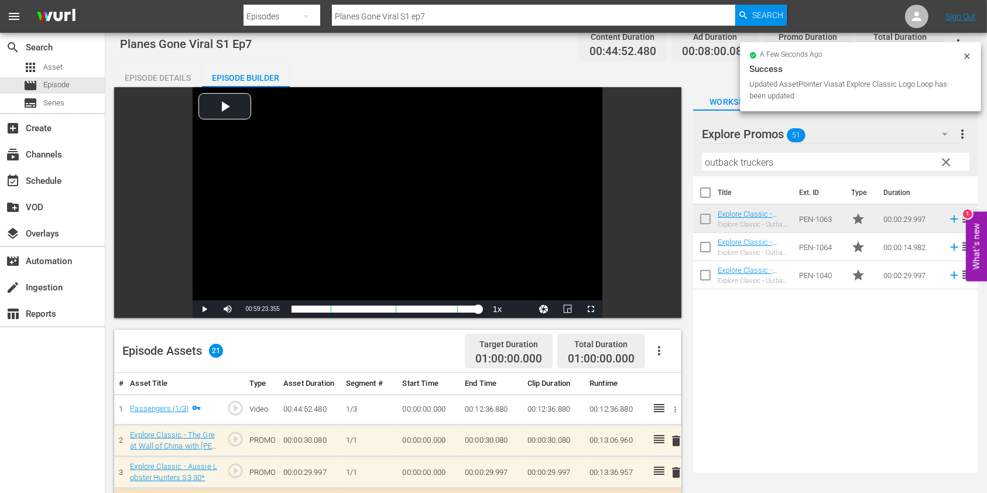
scroll to position [0, 0]
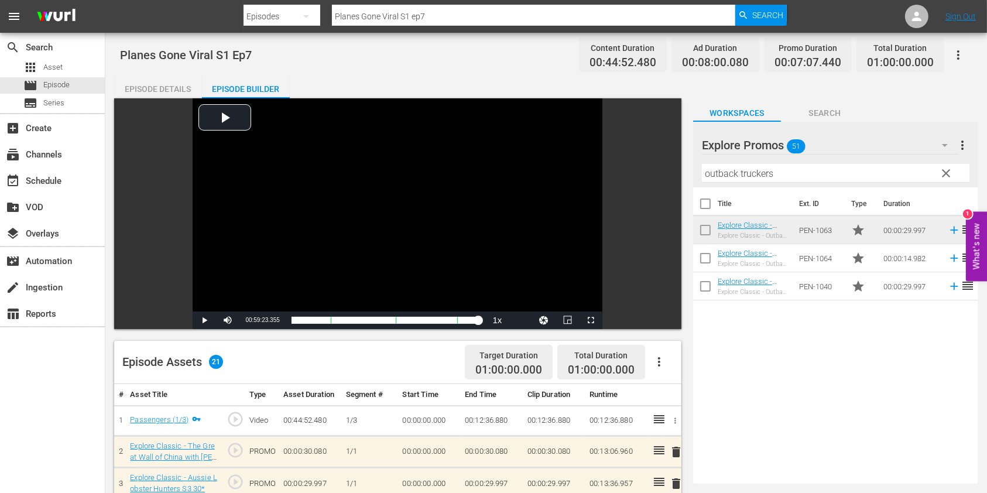
click at [465, 4] on div at bounding box center [515, 3] width 543 height 2
click at [469, 16] on input "Planes Gone Viral S1 ep7" at bounding box center [533, 16] width 403 height 28
type input "Planes Gone Viral S1 ep8"
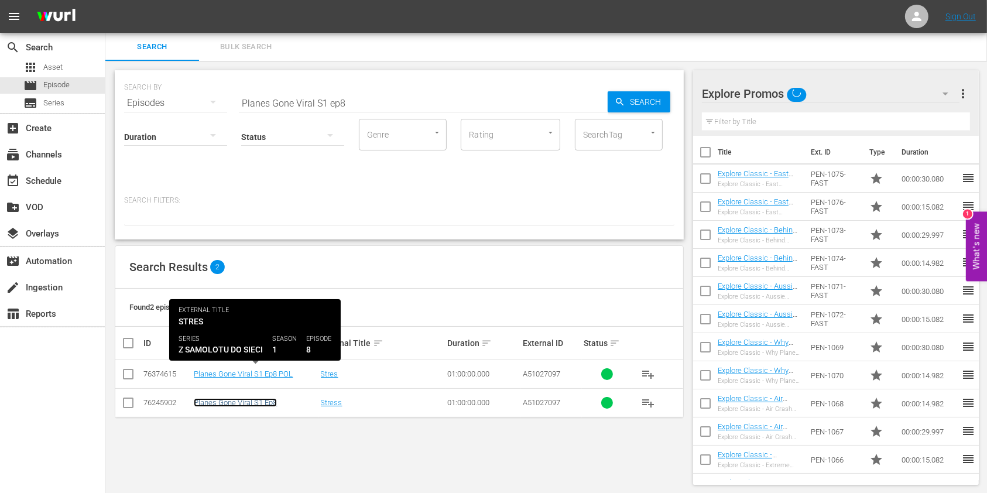
click at [242, 402] on link "Planes Gone Viral S1 Ep8" at bounding box center [235, 402] width 83 height 9
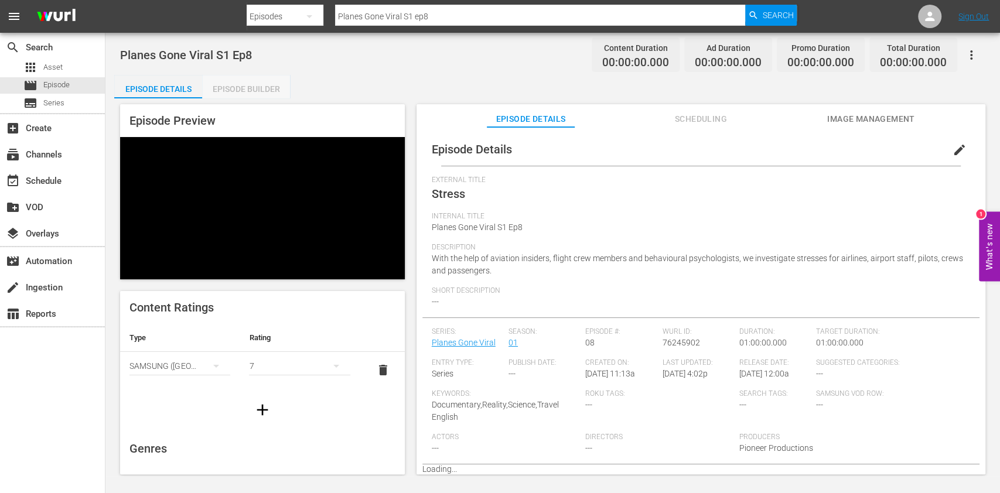
click at [258, 95] on div "Episode Builder" at bounding box center [246, 89] width 88 height 28
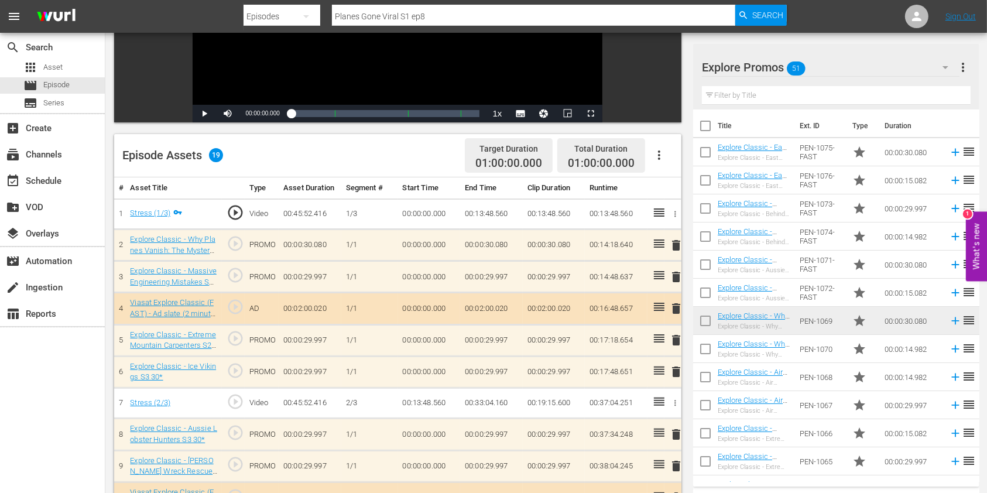
scroll to position [234, 0]
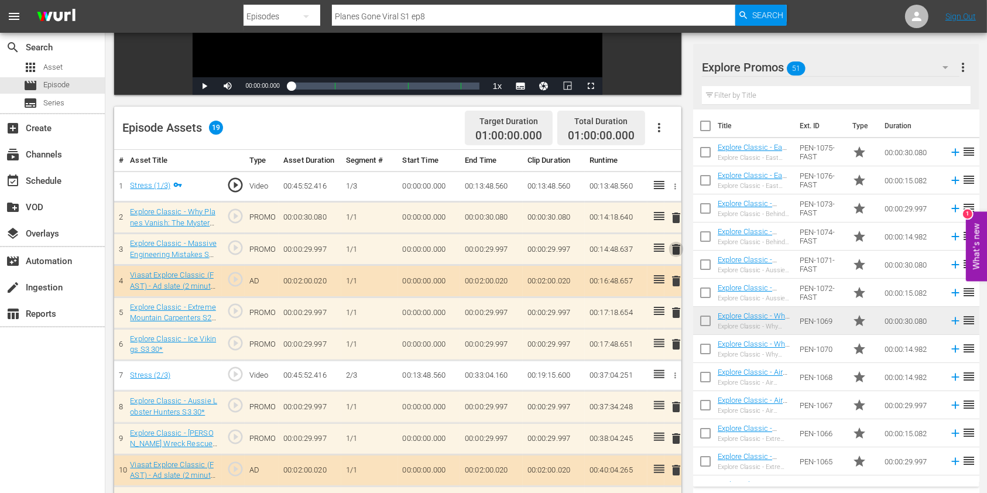
click at [675, 246] on span "delete" at bounding box center [676, 249] width 14 height 14
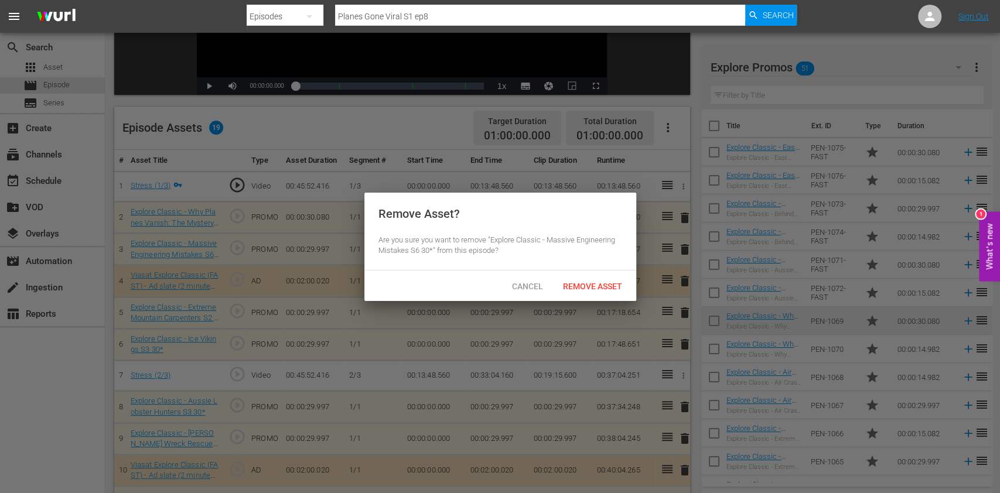
click at [600, 283] on span "Remove Asset" at bounding box center [592, 286] width 78 height 9
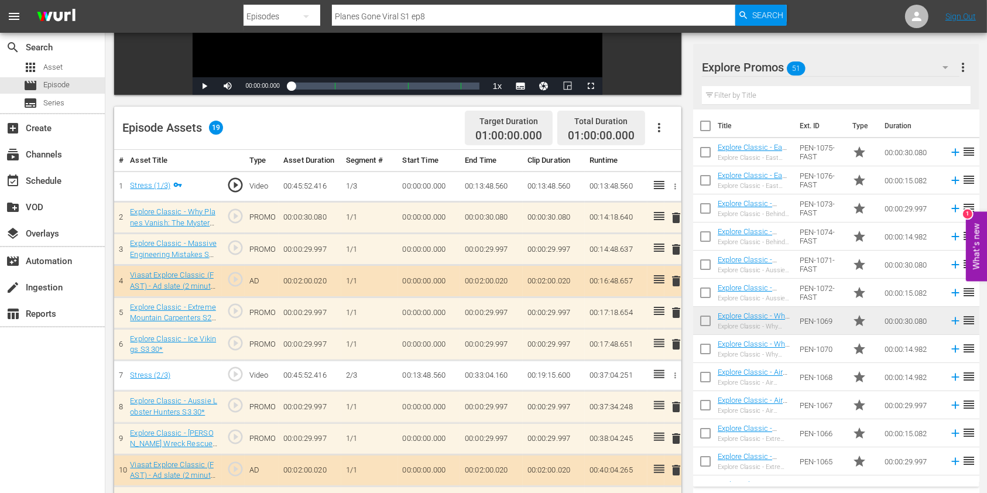
click at [731, 101] on input "text" at bounding box center [836, 95] width 269 height 19
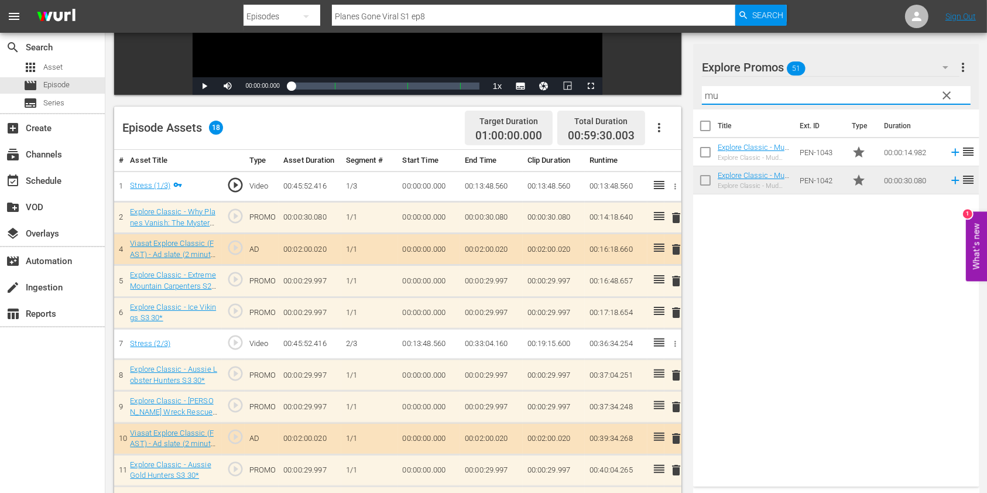
type input "m"
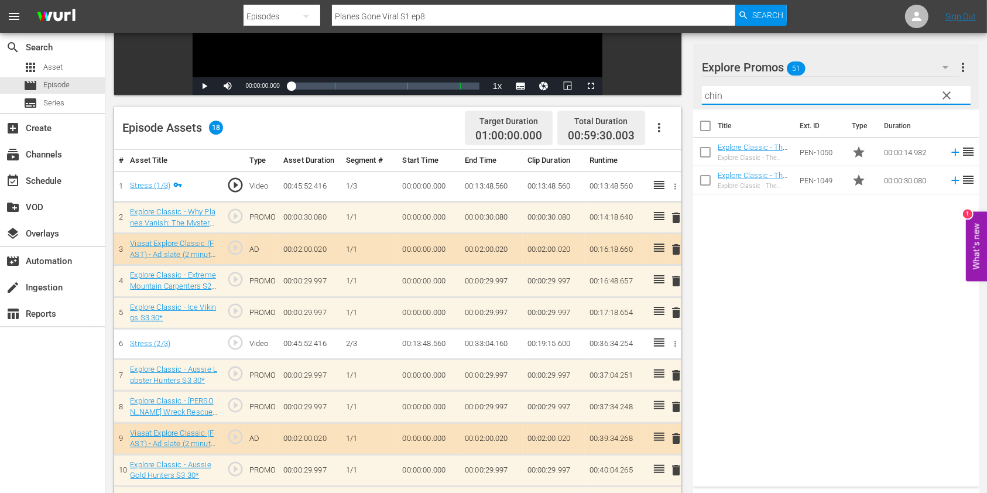
type input "china"
click at [731, 88] on input "china" at bounding box center [836, 95] width 269 height 19
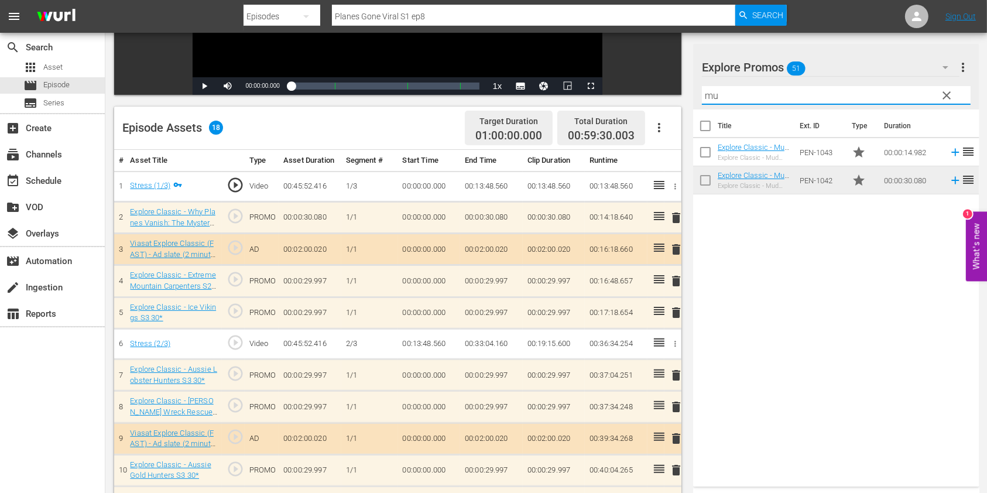
type input "m"
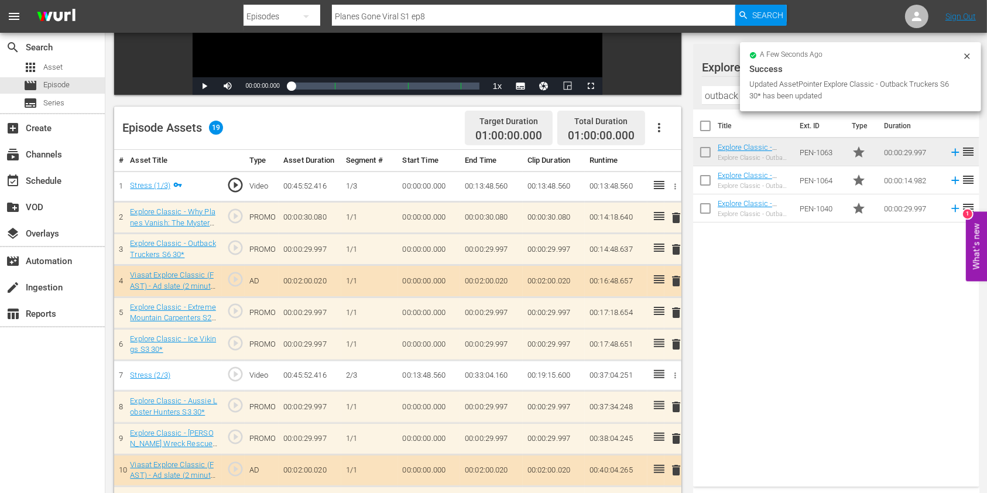
click at [670, 218] on span "delete" at bounding box center [676, 218] width 14 height 14
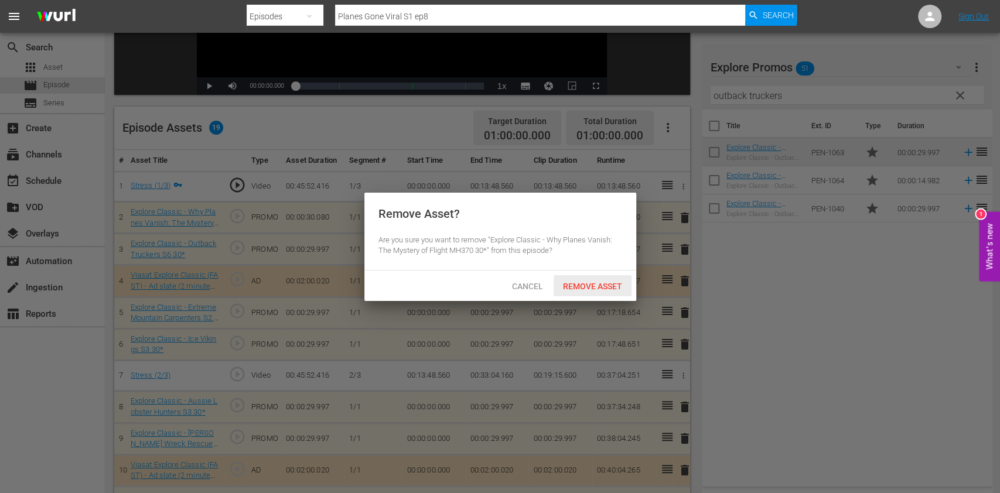
click at [603, 280] on div "Remove Asset" at bounding box center [592, 286] width 78 height 22
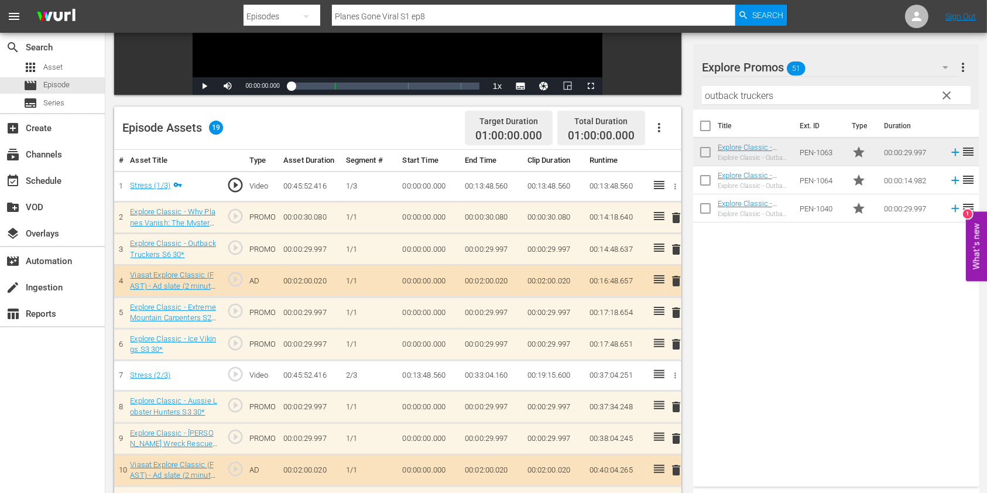
click at [717, 95] on input "outback truckers" at bounding box center [836, 95] width 269 height 19
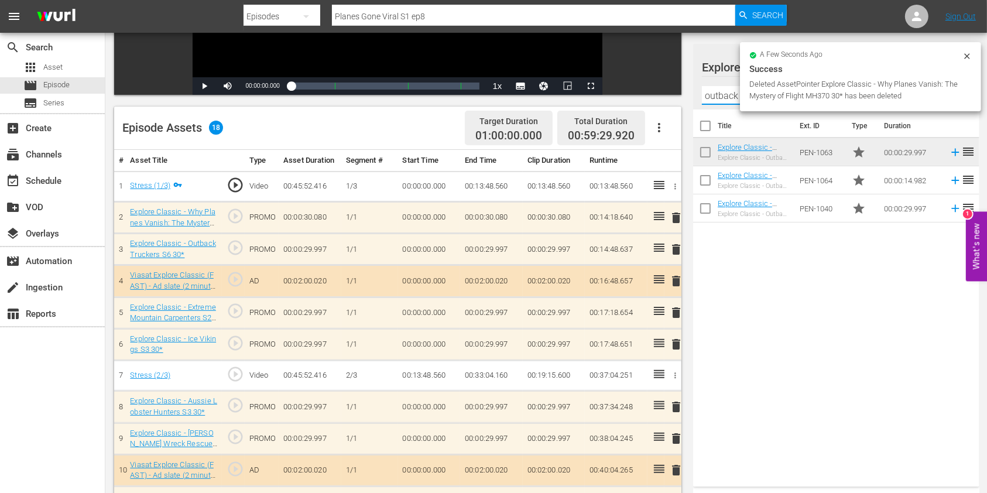
click at [717, 95] on input "outback truckers" at bounding box center [836, 95] width 269 height 19
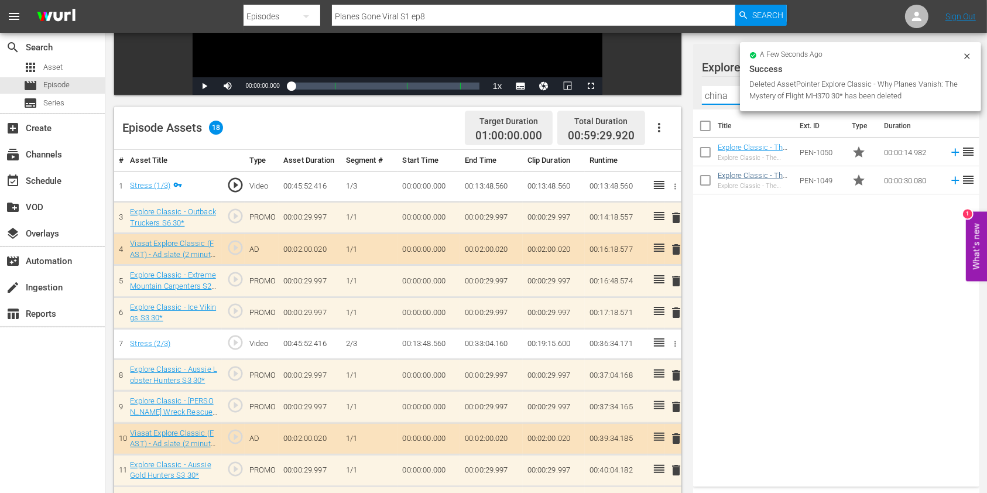
type input "china"
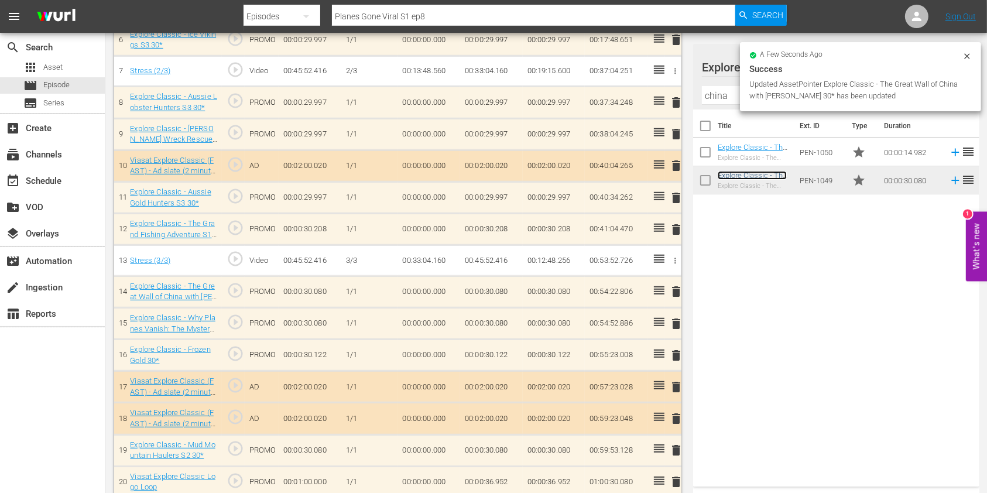
scroll to position [549, 0]
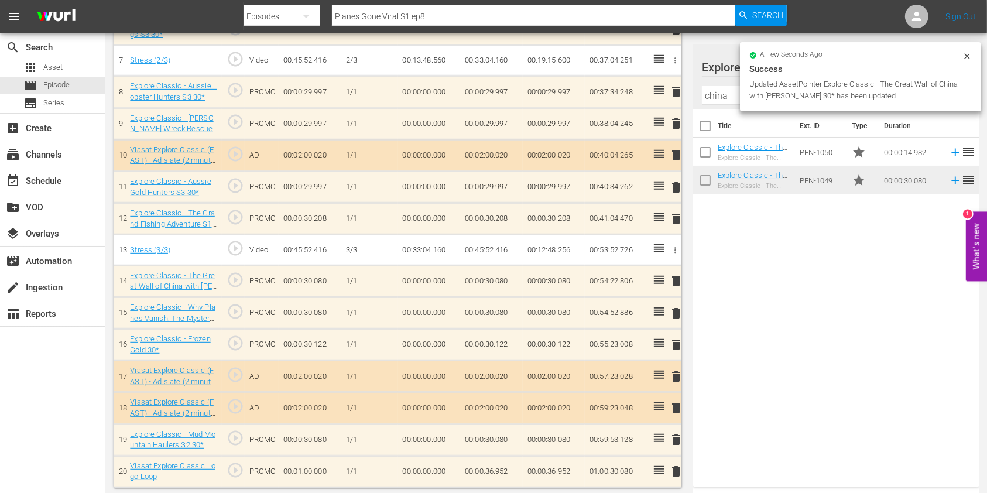
click at [671, 310] on span "delete" at bounding box center [676, 313] width 14 height 14
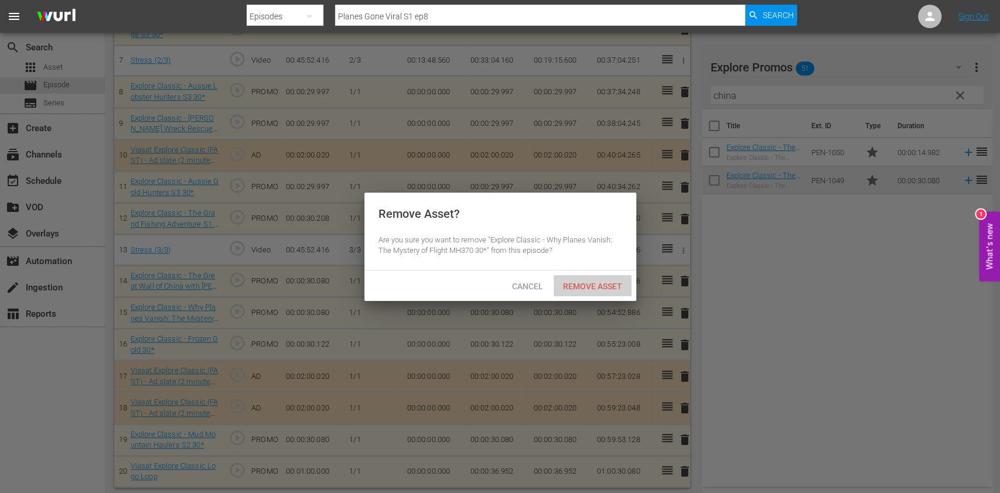
click at [586, 279] on div "Remove Asset" at bounding box center [592, 286] width 78 height 22
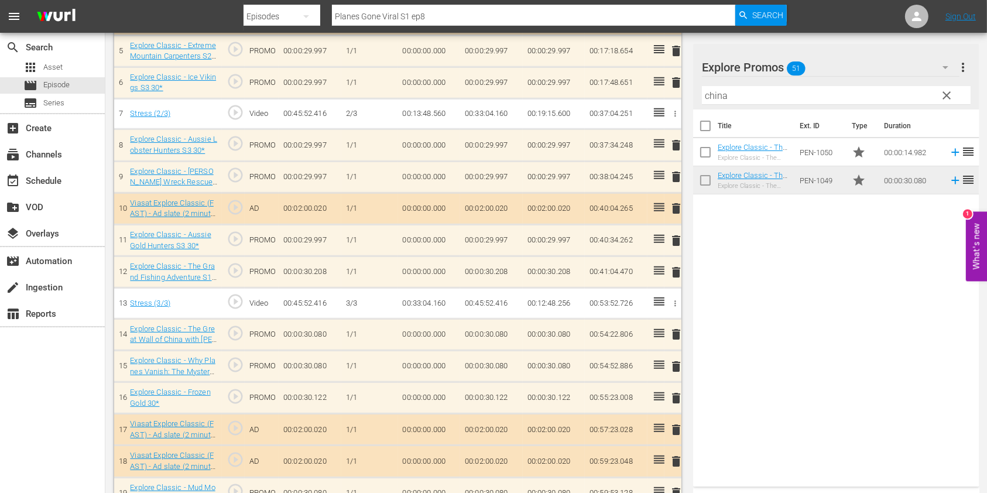
scroll to position [471, 0]
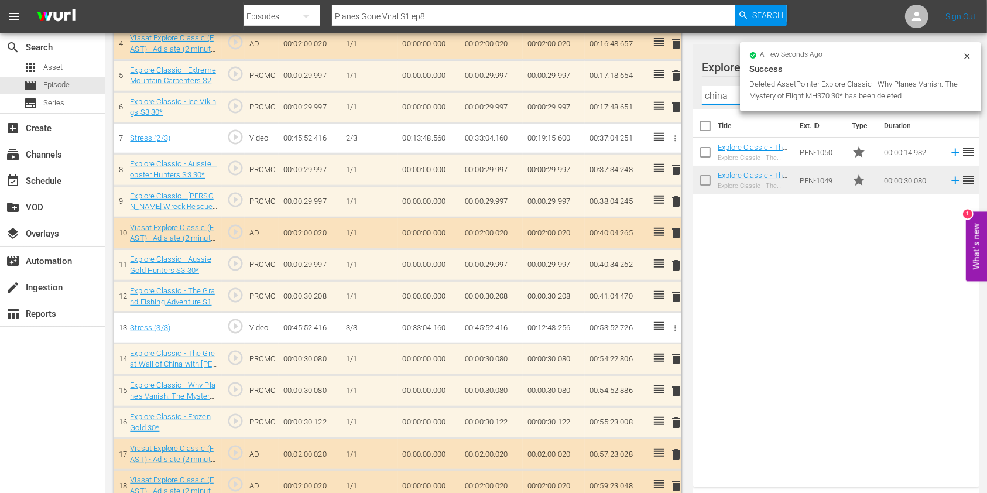
click at [713, 95] on input "china" at bounding box center [836, 95] width 269 height 19
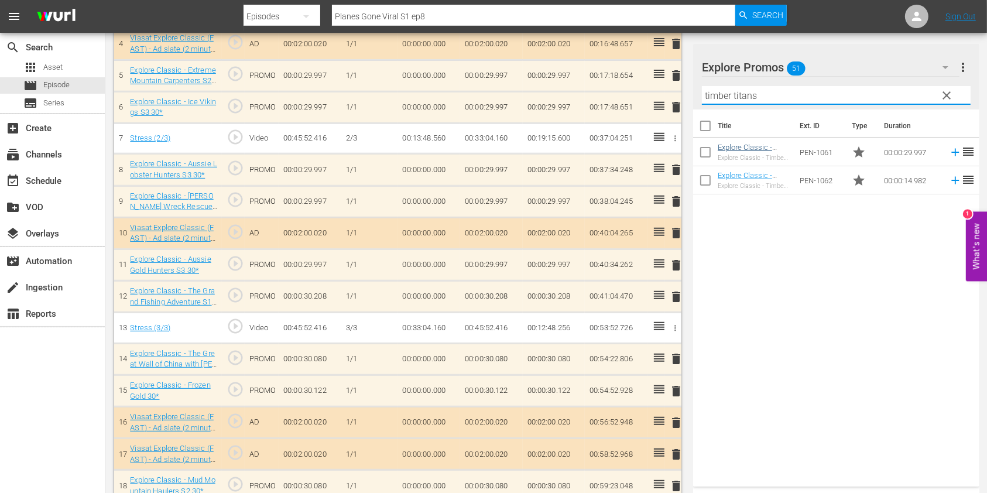
type input "timber titans"
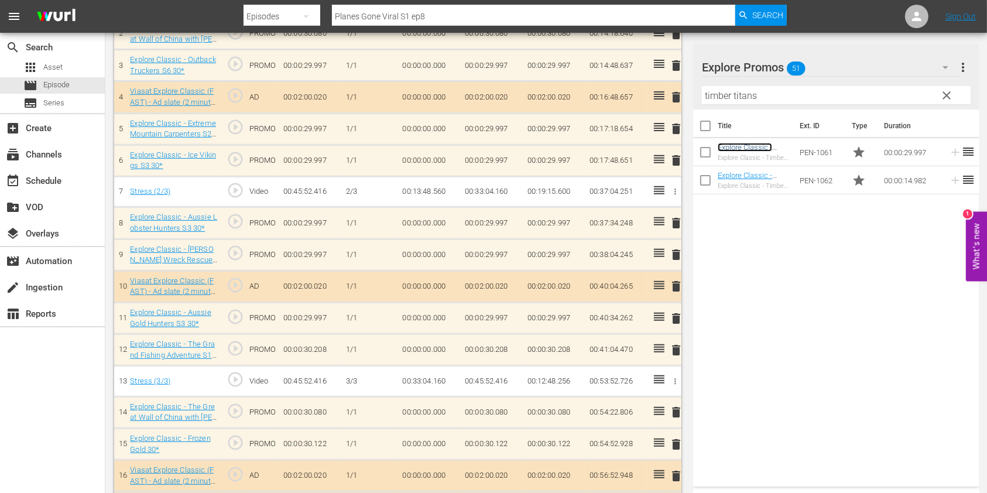
scroll to position [396, 0]
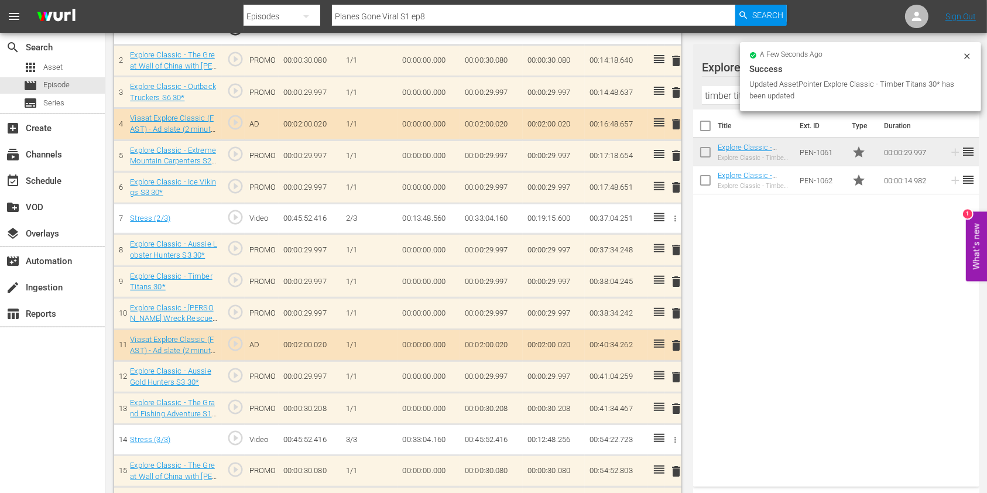
click at [675, 312] on span "delete" at bounding box center [676, 313] width 14 height 14
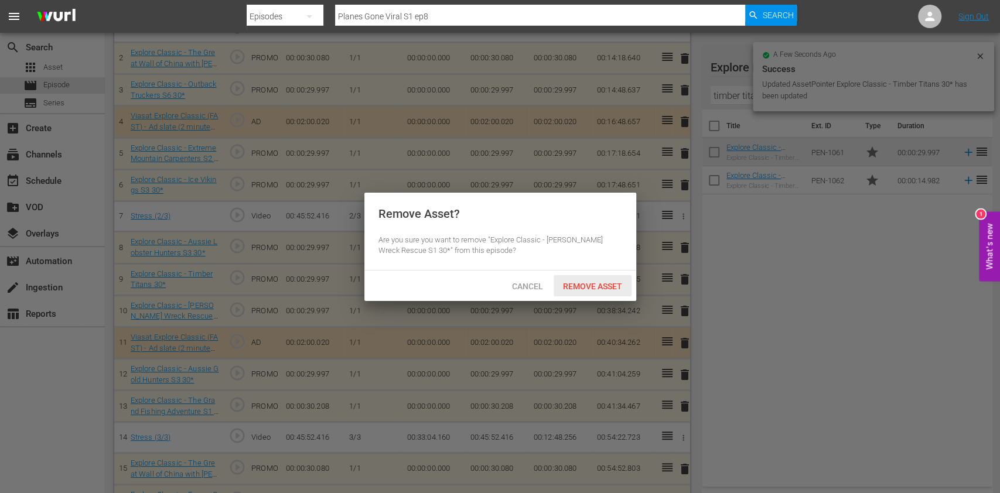
click at [601, 282] on span "Remove Asset" at bounding box center [592, 286] width 78 height 9
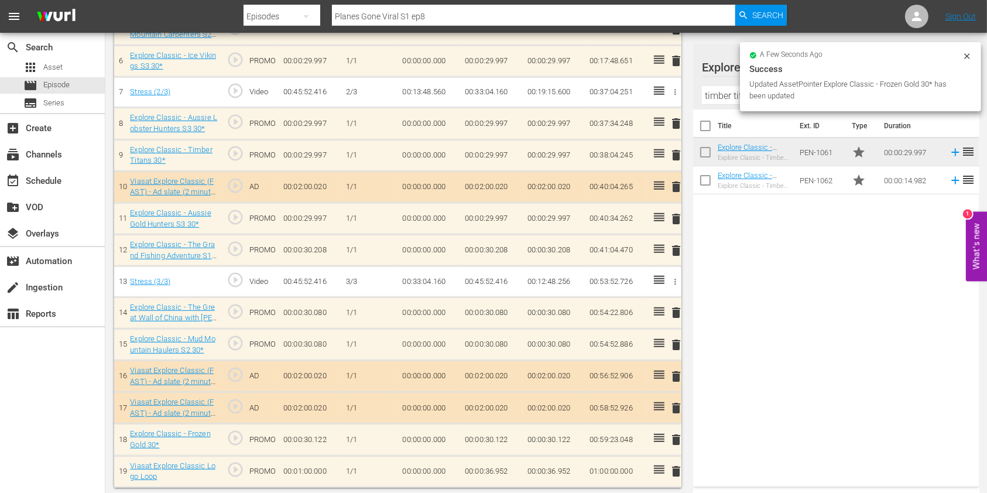
scroll to position [0, 0]
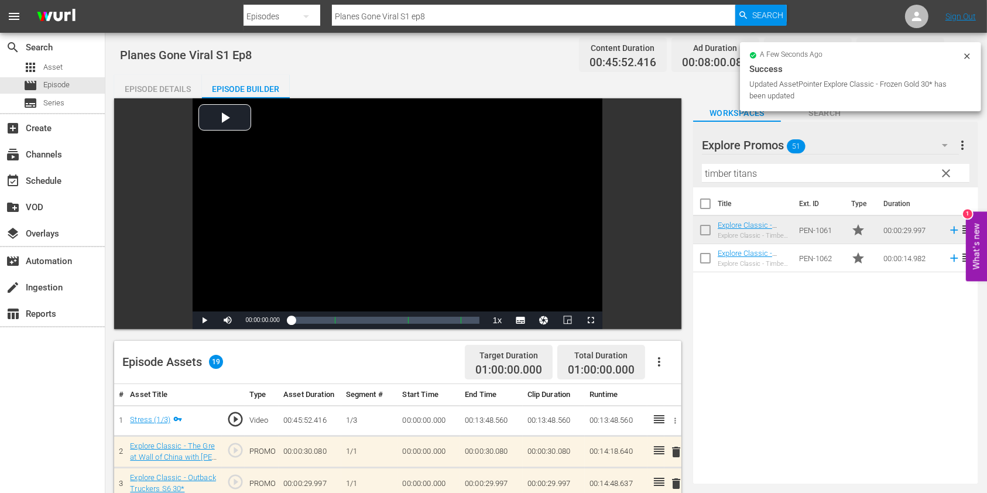
click at [454, 16] on input "Planes Gone Viral S1 ep8" at bounding box center [533, 16] width 403 height 28
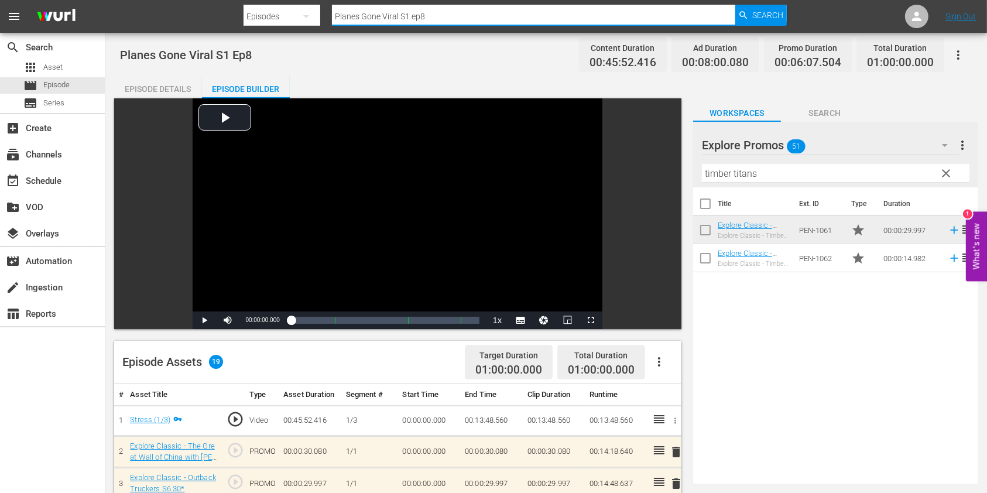
click at [446, 20] on input "Planes Gone Viral S1 ep8" at bounding box center [533, 16] width 403 height 28
type input "Planes Gone Viral S1 ep9"
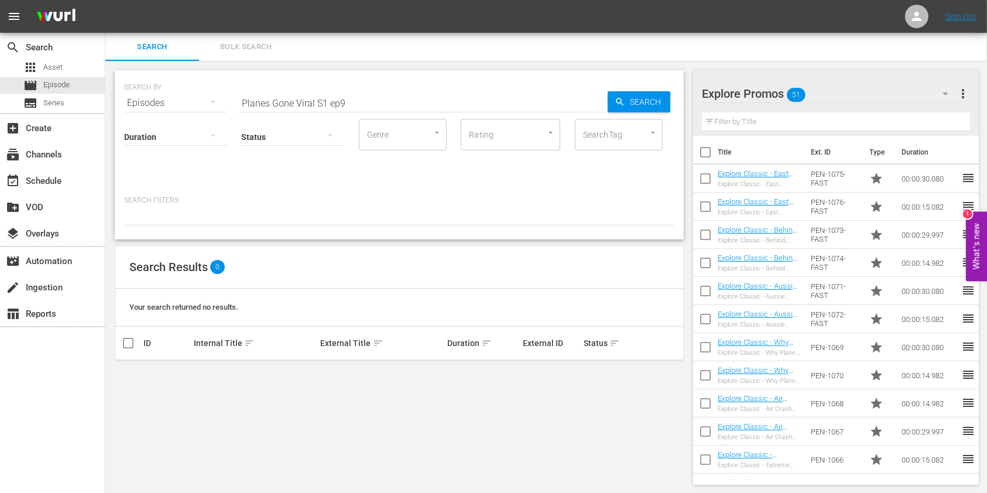
click at [384, 92] on input "Planes Gone Viral S1 ep9" at bounding box center [423, 103] width 369 height 28
drag, startPoint x: 366, startPoint y: 97, endPoint x: 176, endPoint y: 111, distance: 190.2
click at [176, 111] on div "SEARCH BY Search By Episodes Search ID, Title, Description, Keywords, or Catego…" at bounding box center [399, 154] width 569 height 169
paste input "Massive Engineering Mistakes S4E1"
type input "Massive Engineering Mistakes S4 ep1"
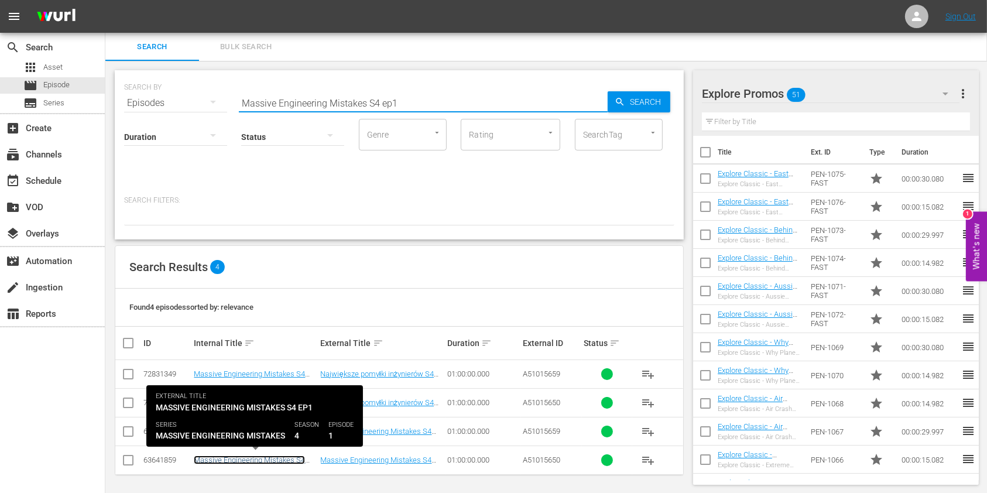
click at [269, 459] on link "Massive Engineering Mistakes S4 Ep1" at bounding box center [249, 465] width 111 height 18
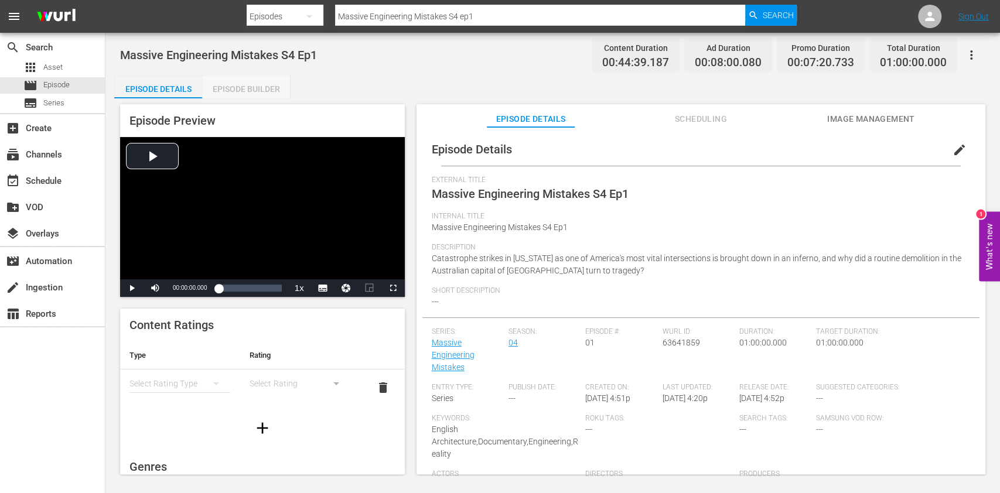
click at [262, 91] on div "Episode Builder" at bounding box center [246, 89] width 88 height 28
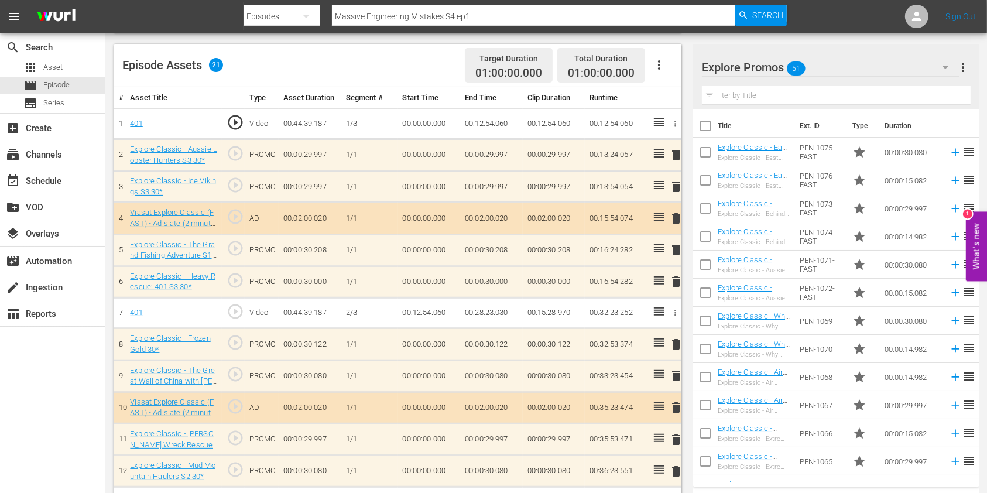
scroll to position [312, 0]
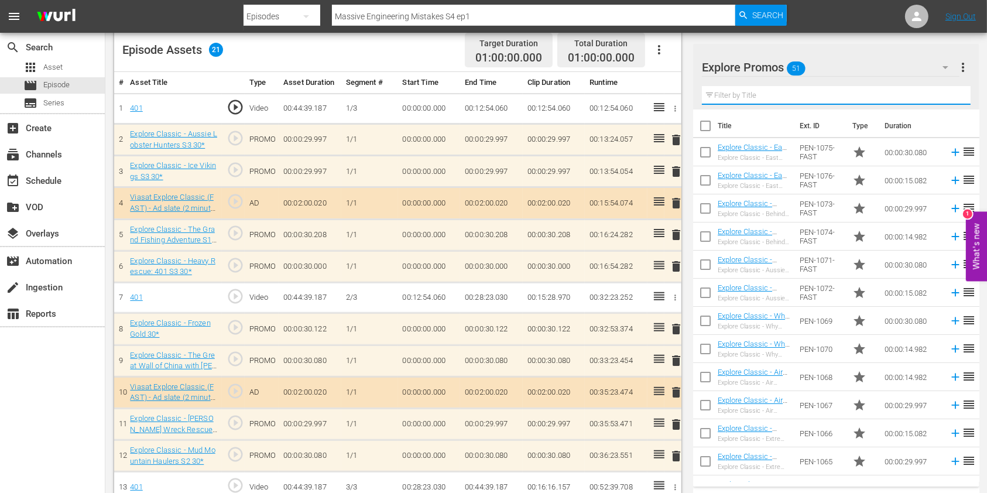
click at [742, 93] on input "text" at bounding box center [836, 95] width 269 height 19
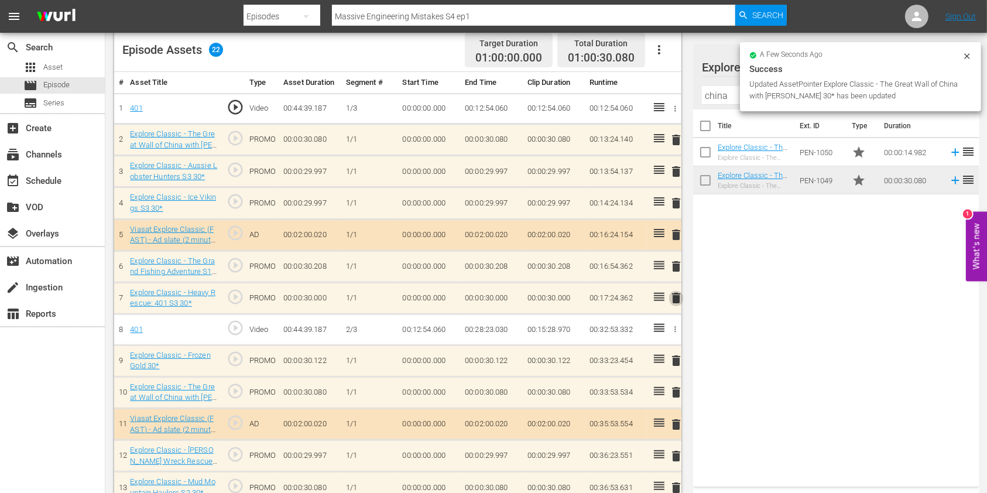
click at [670, 300] on span "delete" at bounding box center [676, 298] width 14 height 14
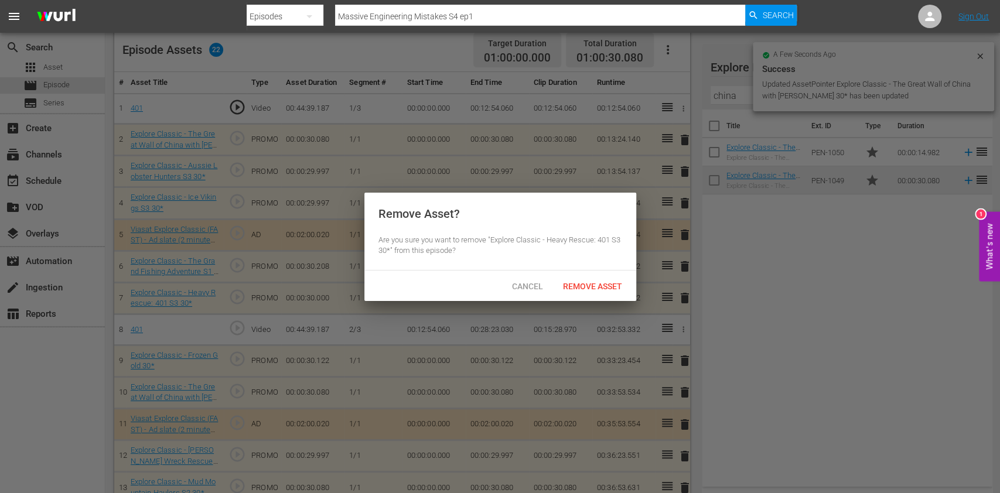
click at [581, 286] on span "Remove Asset" at bounding box center [592, 286] width 78 height 9
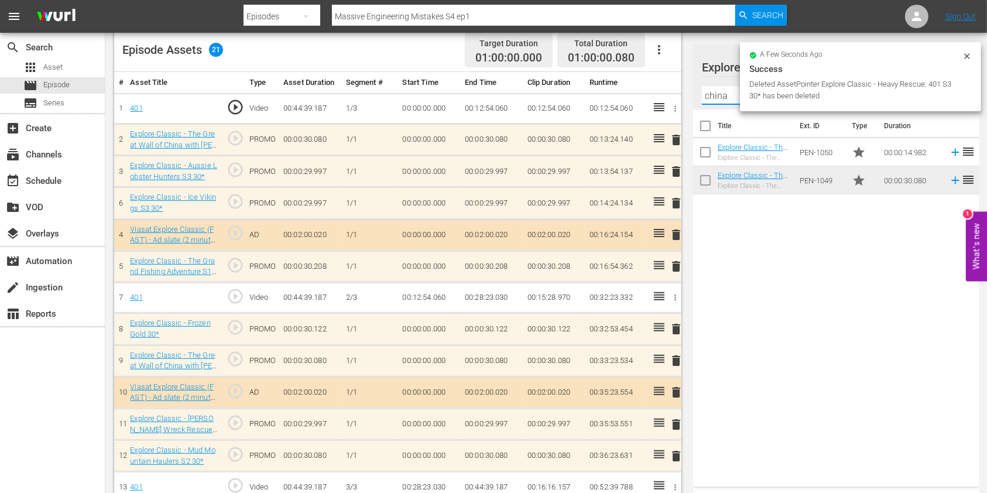
click at [716, 90] on input "china" at bounding box center [836, 95] width 269 height 19
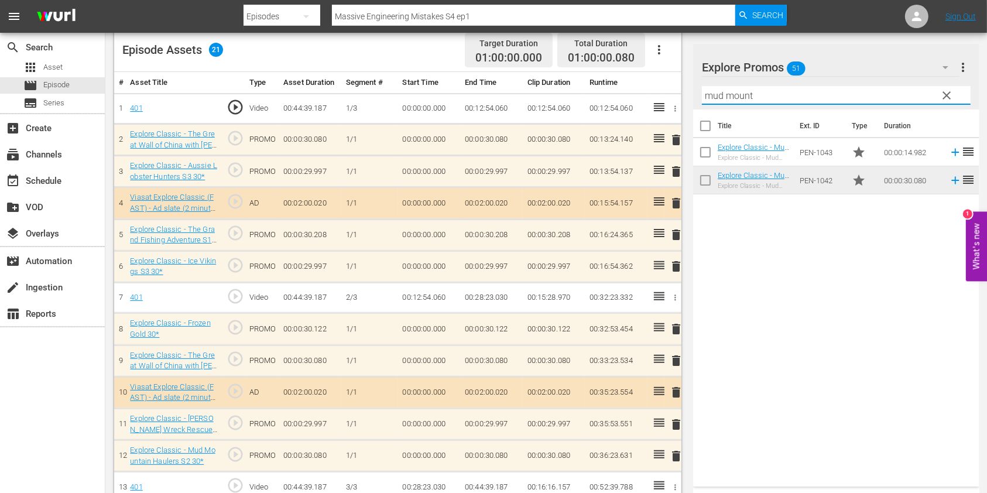
click at [759, 235] on div "Title Ext. ID Type Duration Explore Classic - Mud Mountain Haulers S2 15* Explo…" at bounding box center [836, 296] width 286 height 372
click at [752, 95] on input "mud mount" at bounding box center [836, 95] width 269 height 19
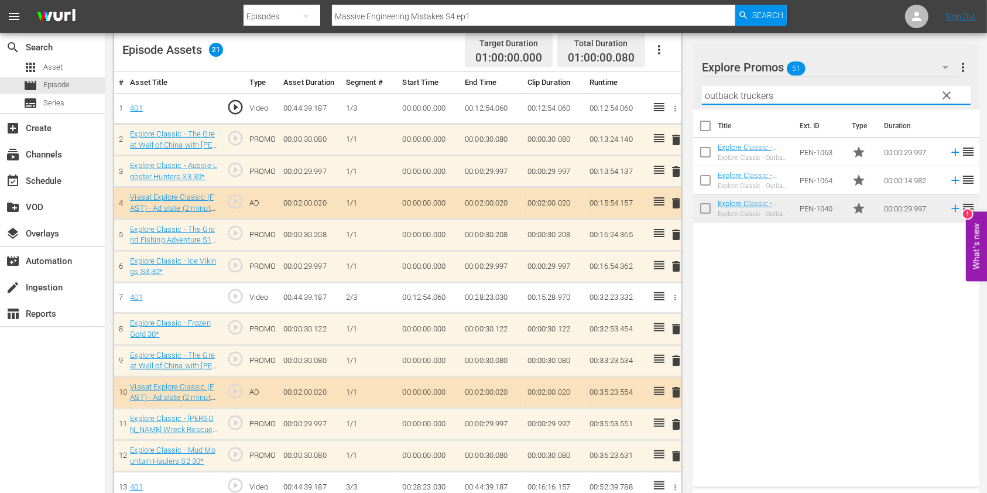
click at [799, 312] on div "Title Ext. ID Type Duration Explore Classic - Outback Truckers S6 30* Explore C…" at bounding box center [836, 296] width 286 height 372
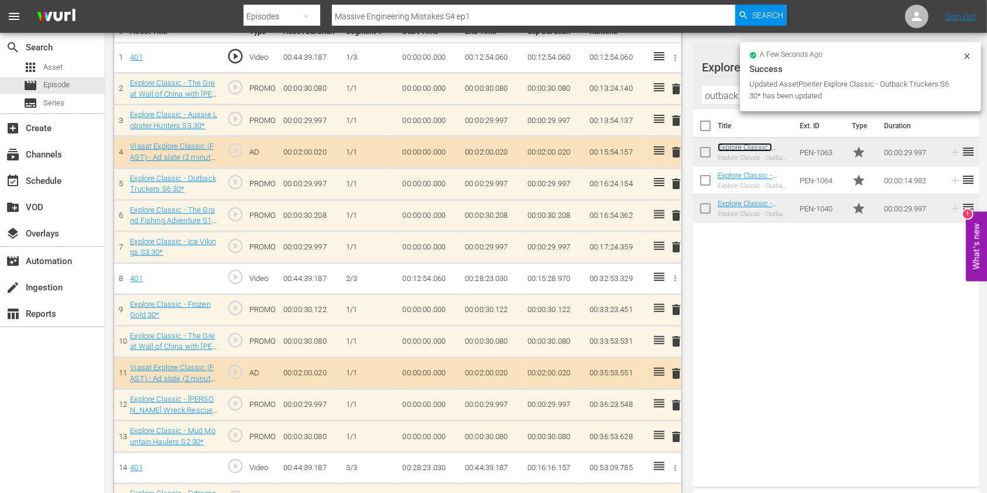
scroll to position [388, 0]
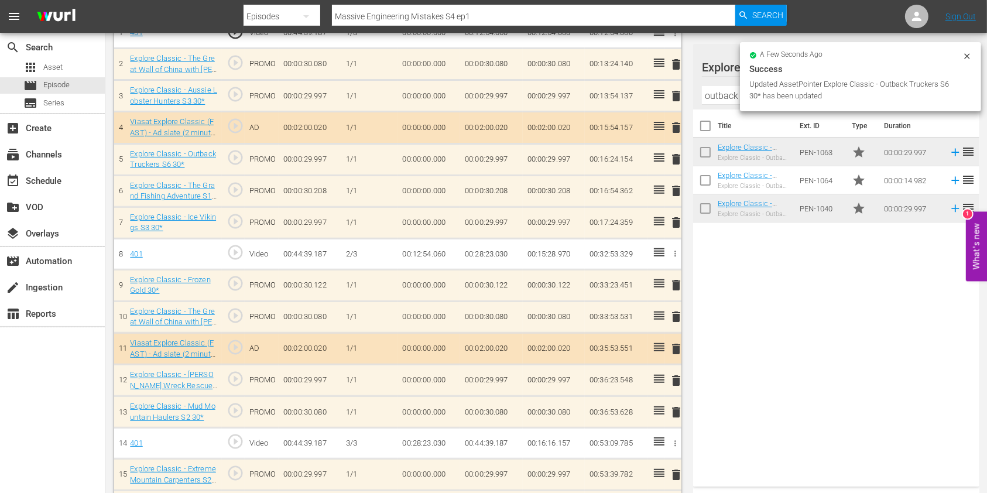
click at [679, 223] on span "delete" at bounding box center [676, 222] width 14 height 14
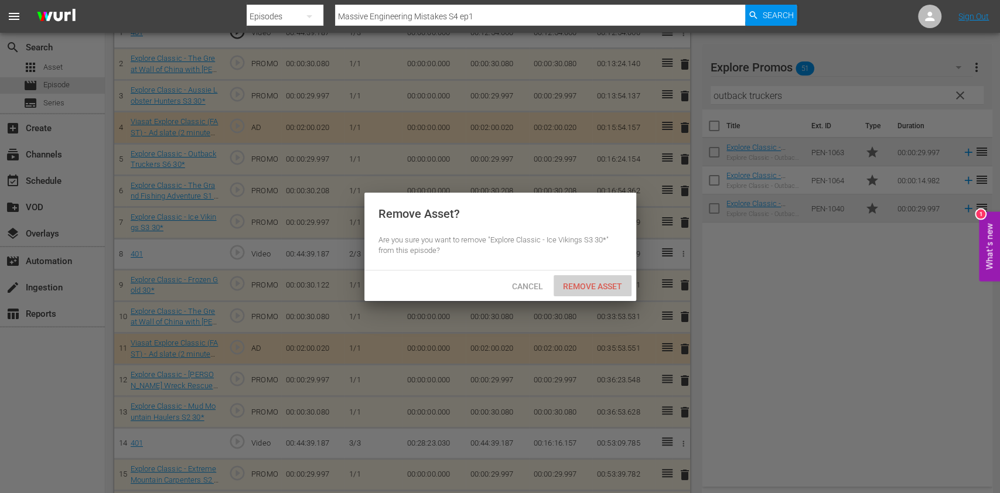
click at [603, 284] on span "Remove Asset" at bounding box center [592, 286] width 78 height 9
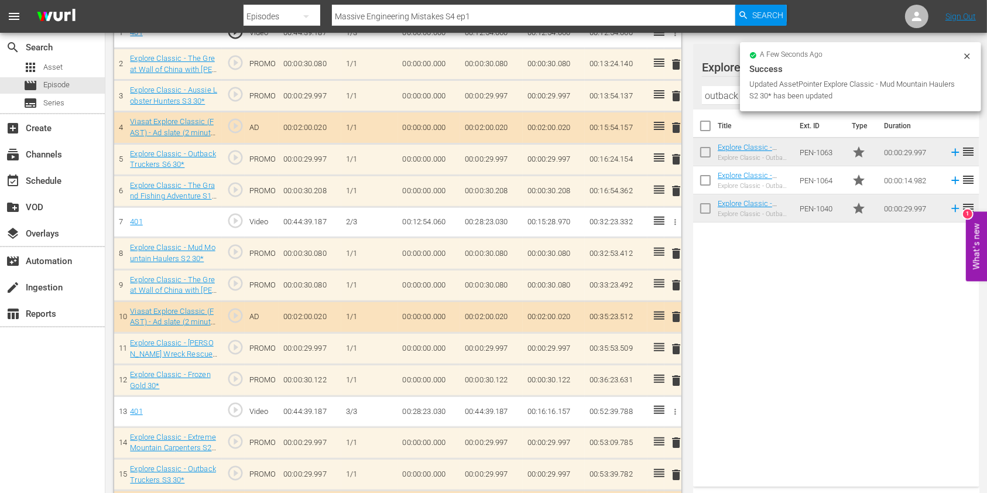
click at [713, 95] on input "outback truckers" at bounding box center [836, 95] width 269 height 19
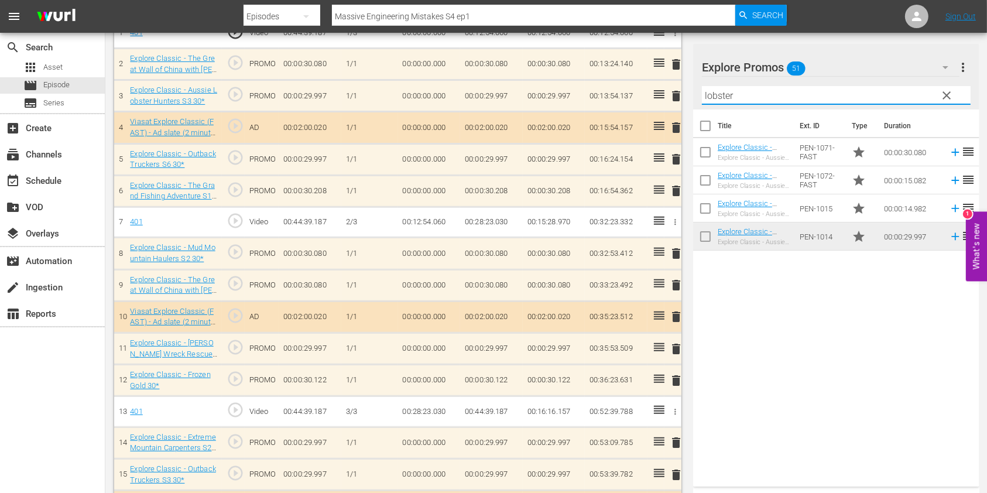
click at [750, 331] on div "Title Ext. ID Type Duration Explore Classic - Aussie Lobster Hunters S5 30* Exp…" at bounding box center [836, 296] width 286 height 372
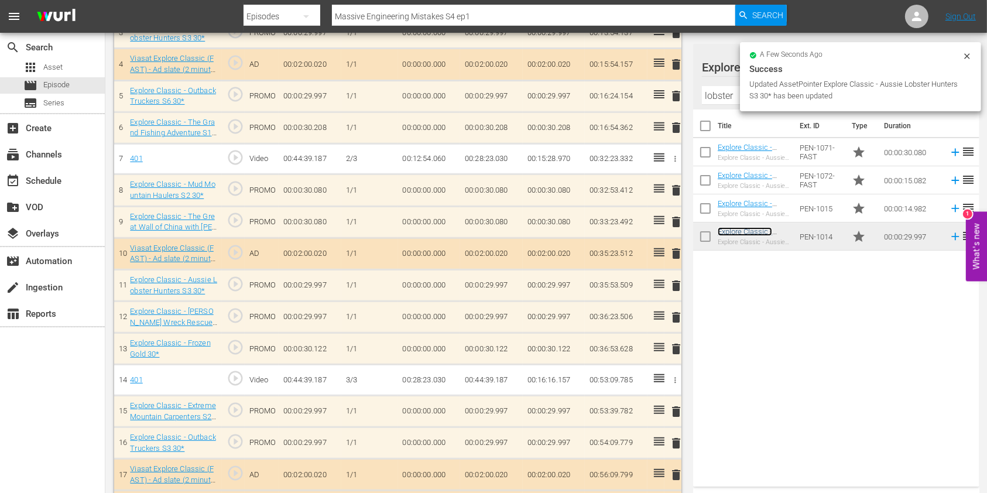
scroll to position [466, 0]
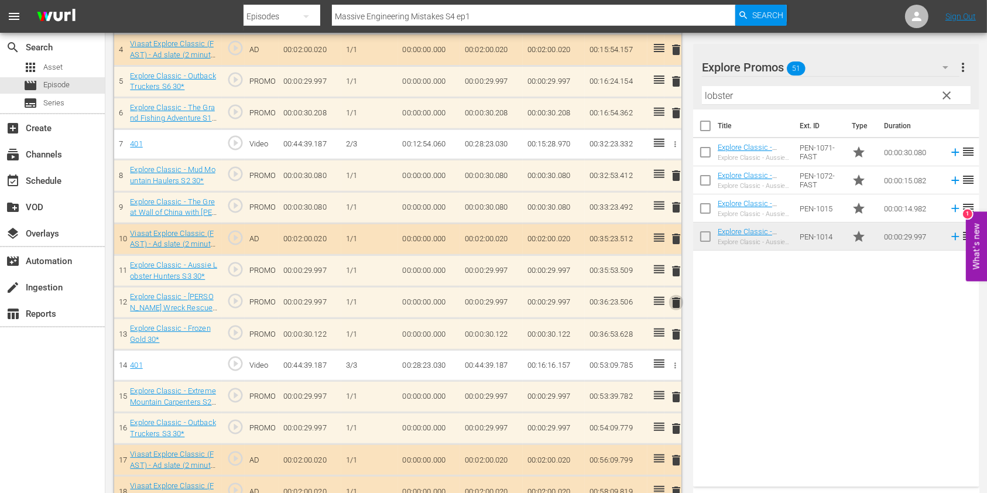
click at [679, 304] on span "delete" at bounding box center [676, 303] width 14 height 14
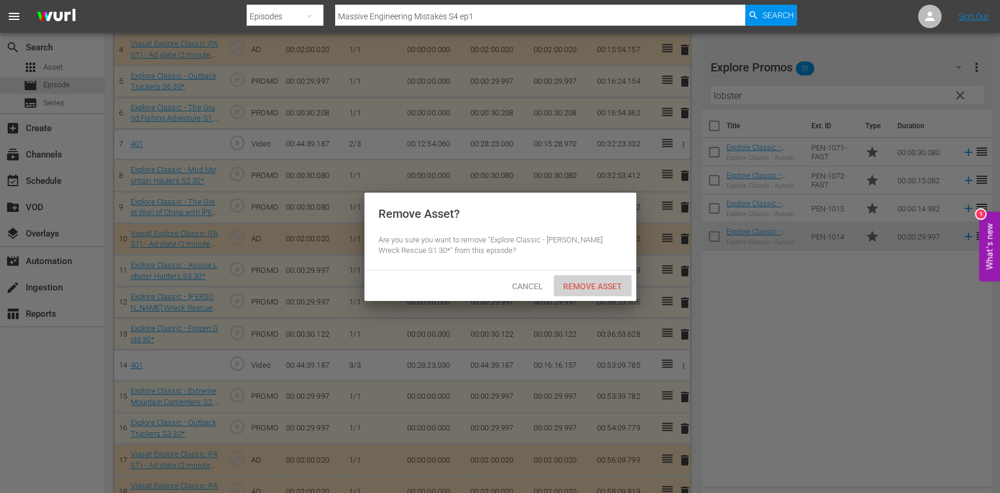
click at [599, 286] on span "Remove Asset" at bounding box center [592, 286] width 78 height 9
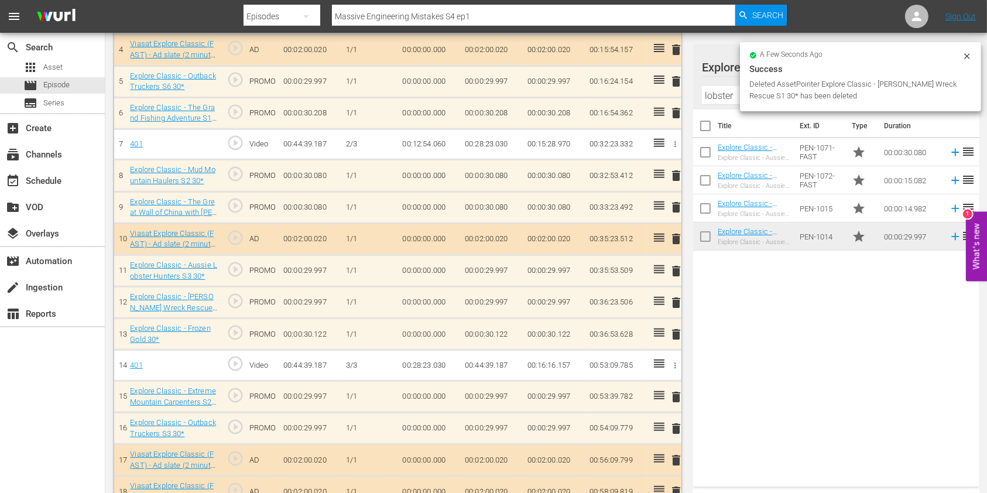
scroll to position [543, 0]
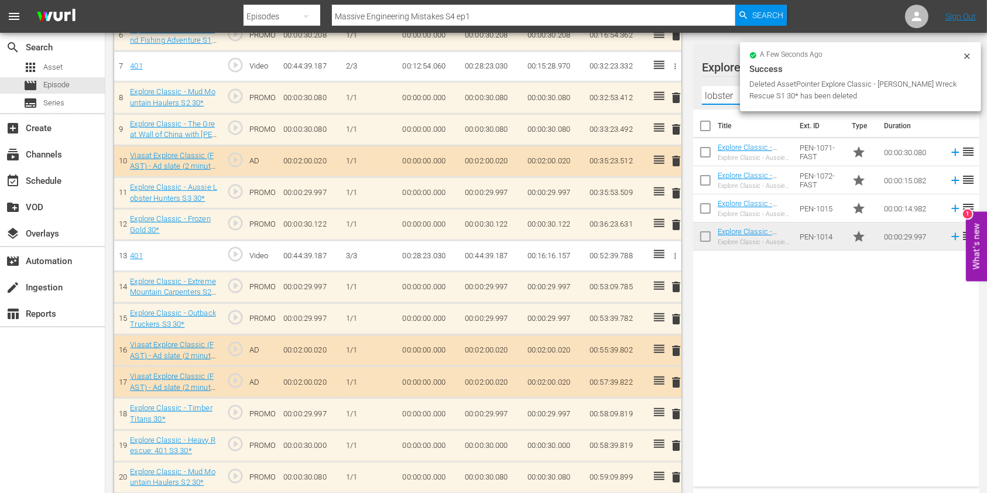
click at [717, 97] on input "lobster" at bounding box center [836, 95] width 269 height 19
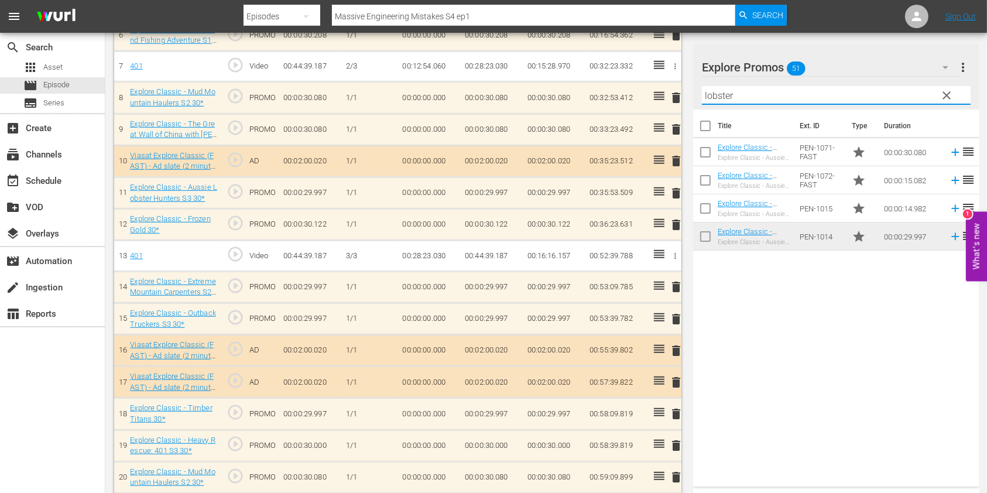
click at [717, 97] on input "lobster" at bounding box center [836, 95] width 269 height 19
click at [820, 294] on div "Title Ext. ID Type Duration Explore Classic - Aussie Lobster Hunters S5 30* Exp…" at bounding box center [836, 296] width 286 height 372
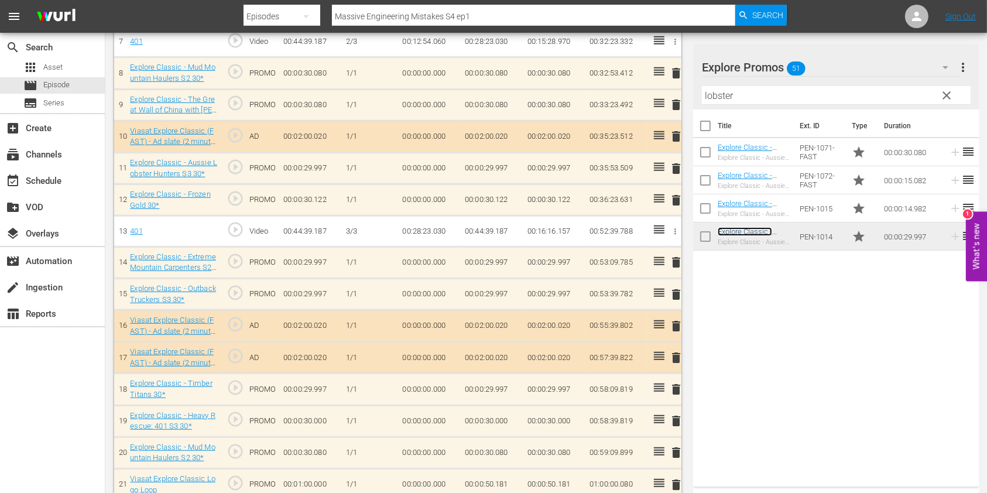
scroll to position [584, 0]
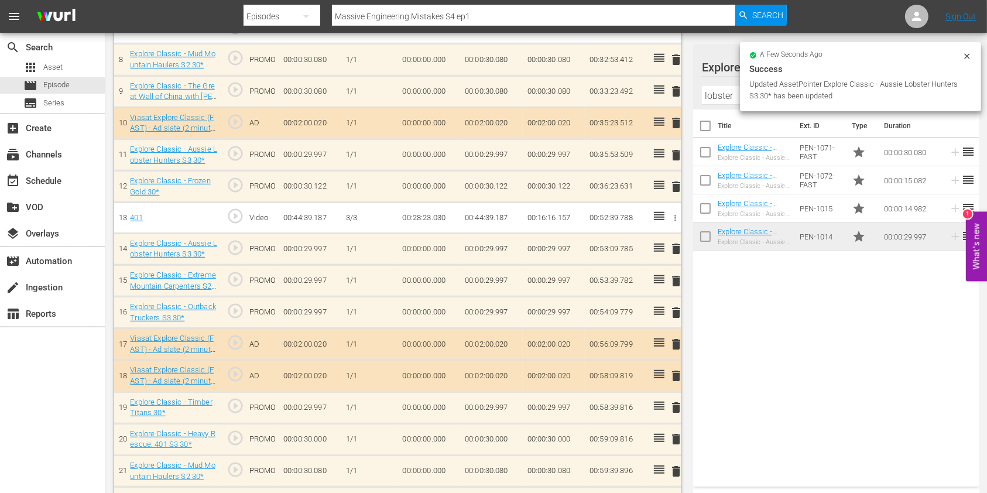
click at [734, 98] on input "lobster" at bounding box center [836, 95] width 269 height 19
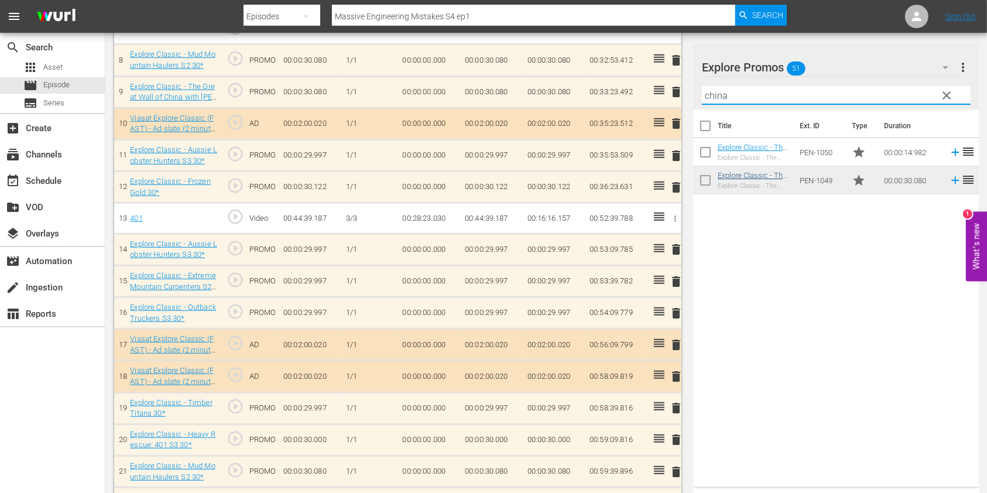
type input "china"
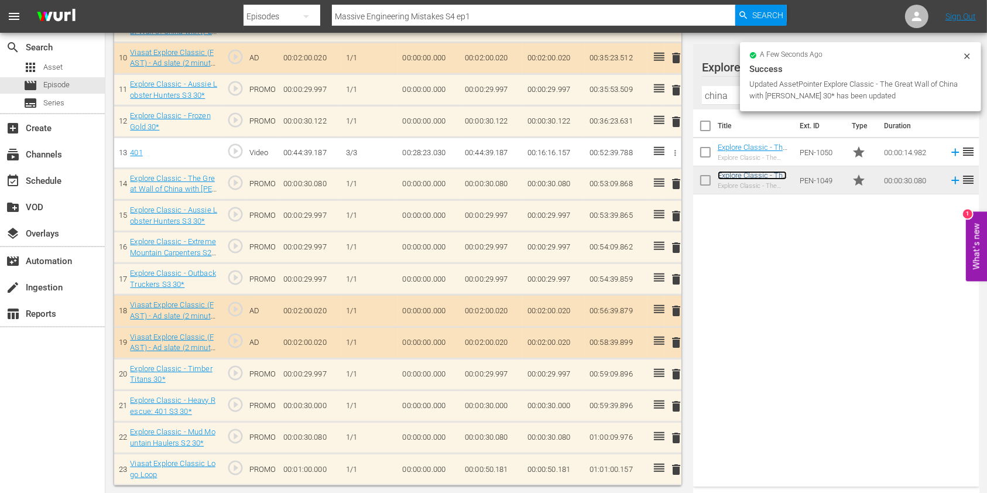
scroll to position [644, 0]
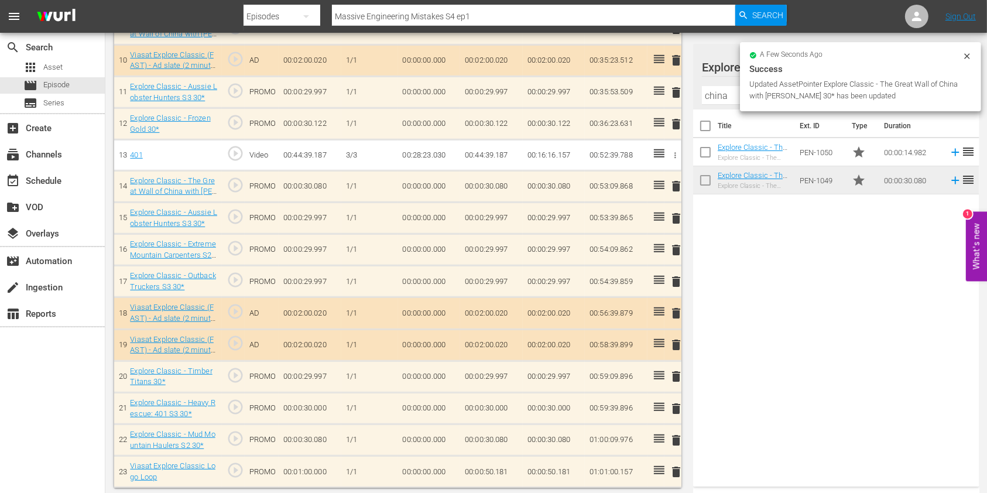
click at [673, 406] on span "delete" at bounding box center [676, 409] width 14 height 14
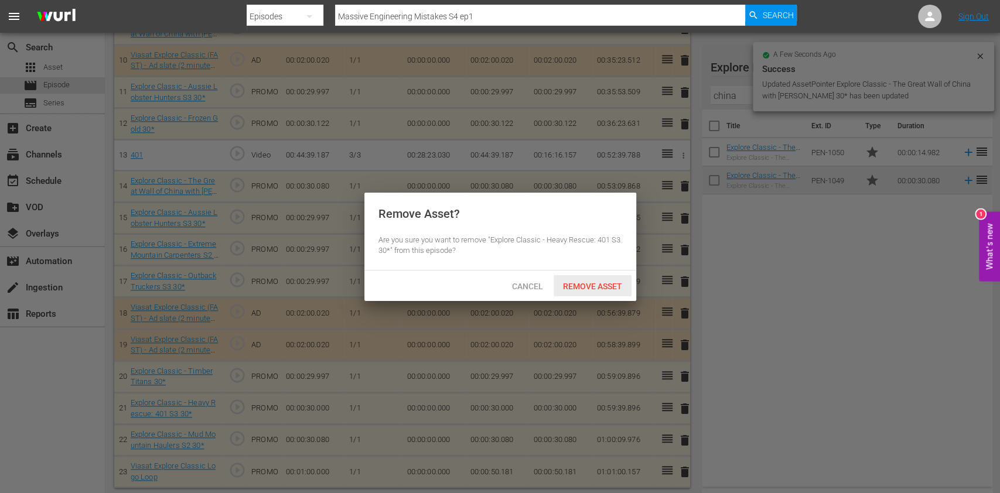
click at [587, 288] on span "Remove Asset" at bounding box center [592, 286] width 78 height 9
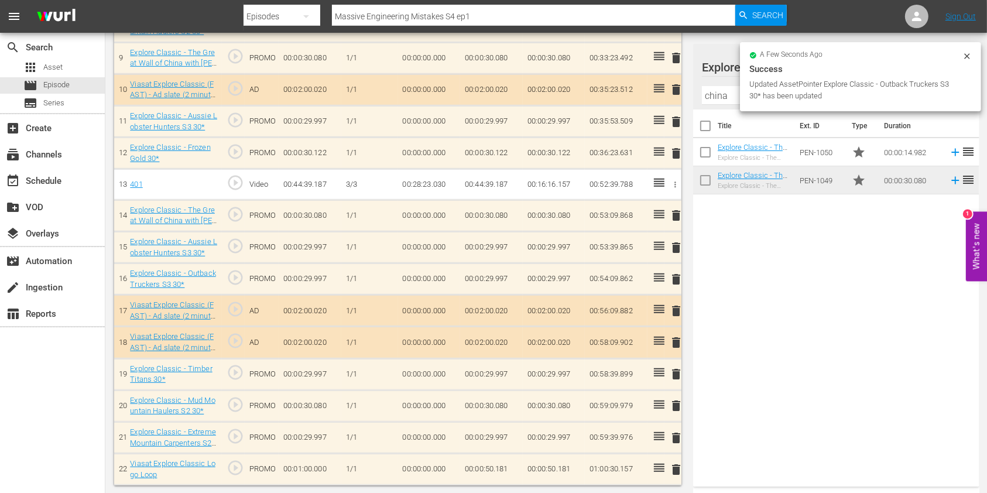
scroll to position [613, 0]
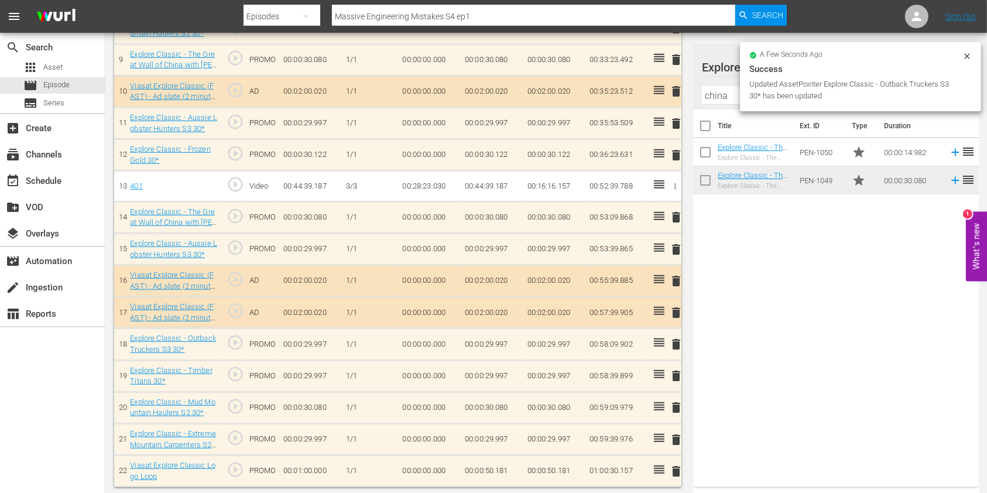
click at [497, 466] on td "00:00:50.181" at bounding box center [491, 472] width 63 height 32
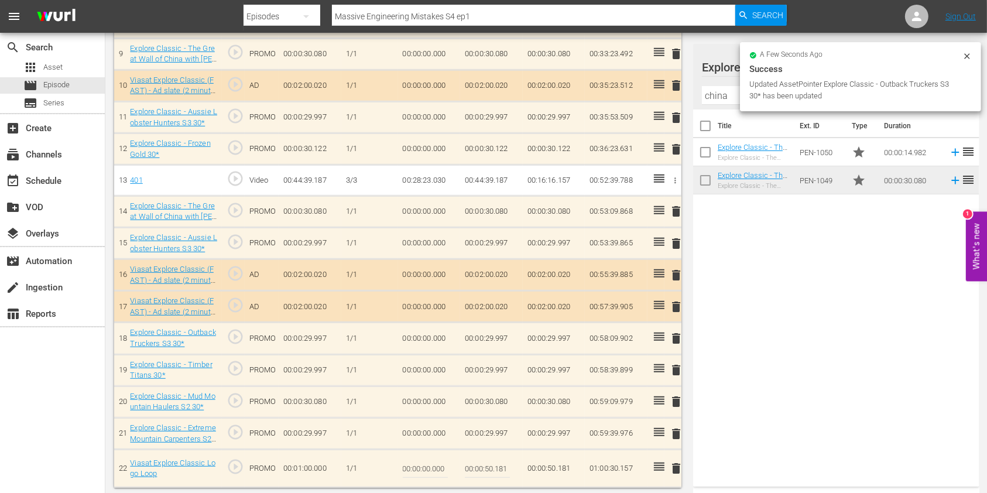
click at [501, 466] on input "00:00:50.181" at bounding box center [487, 468] width 45 height 28
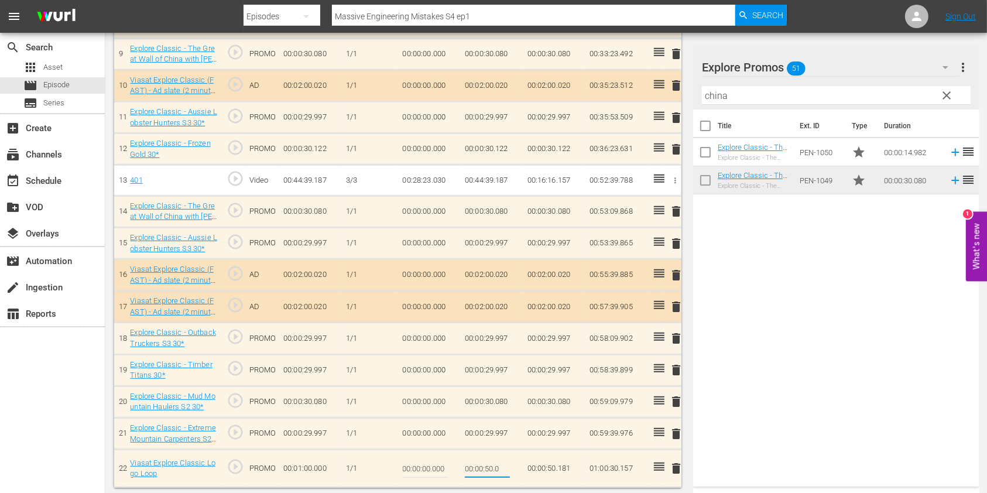
type input "00:00:50.02"
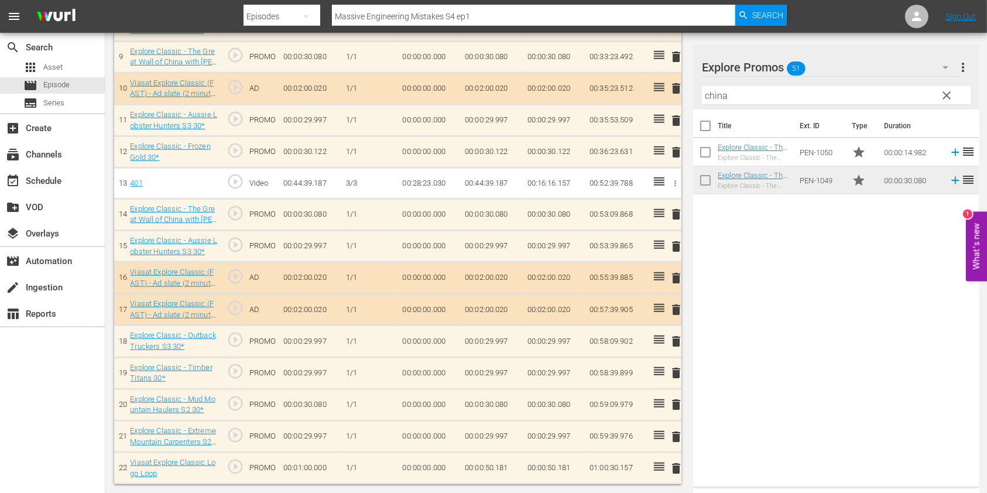
scroll to position [613, 0]
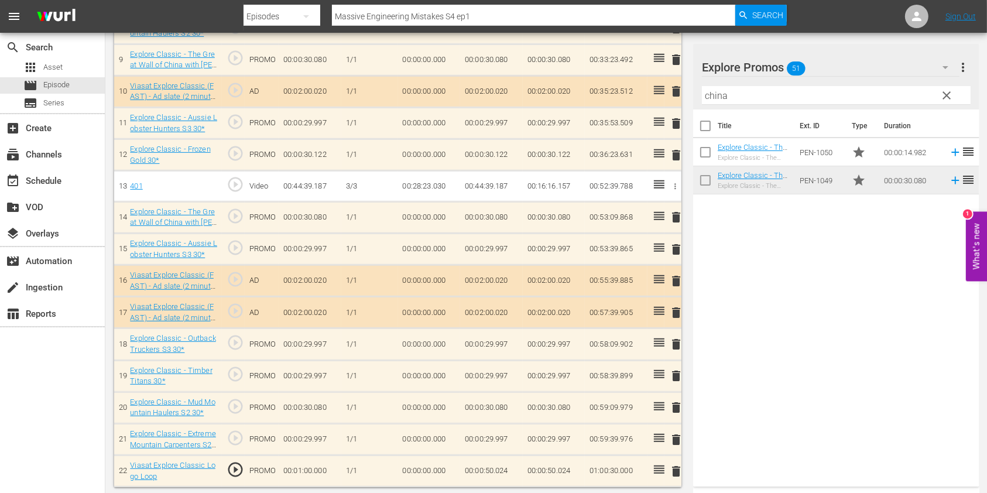
click at [485, 468] on td "00:00:50.024" at bounding box center [491, 472] width 63 height 32
click at [484, 468] on td "00:00:50.024" at bounding box center [491, 472] width 63 height 32
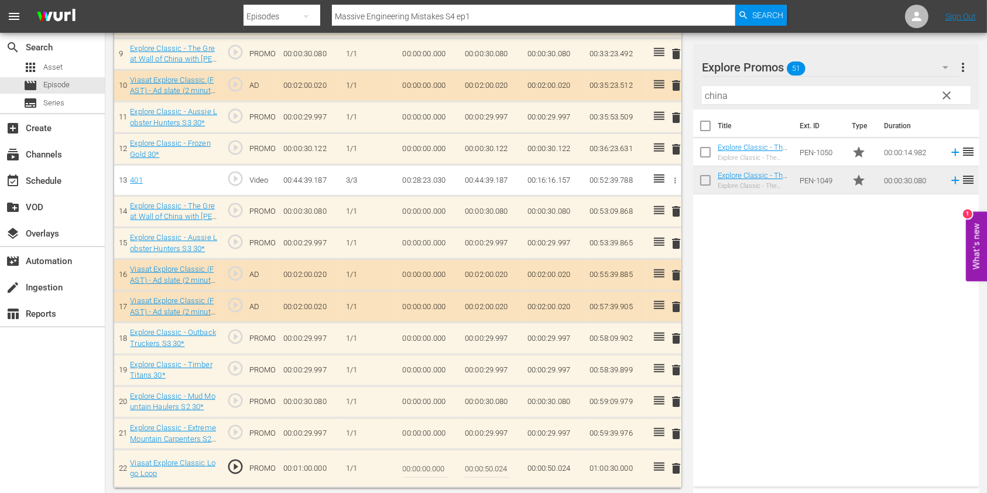
click at [792, 386] on div "Title Ext. ID Type Duration Explore Classic - The Great Wall of China with Ash …" at bounding box center [836, 296] width 286 height 372
click at [491, 467] on input "00:00:50.024" at bounding box center [487, 468] width 45 height 28
click at [497, 465] on input "00:00:50.024" at bounding box center [487, 468] width 45 height 28
click at [490, 468] on input "00:00:50.024" at bounding box center [487, 468] width 45 height 28
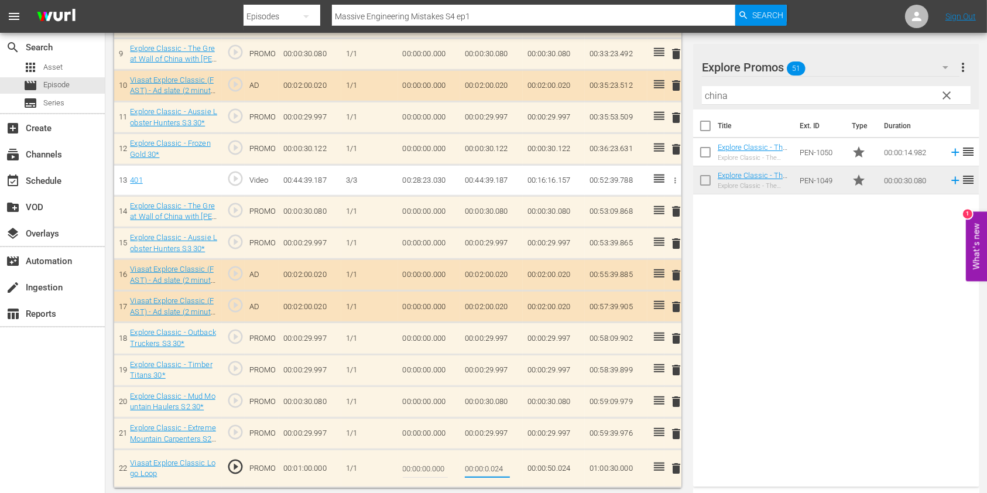
type input "00:00:20.024"
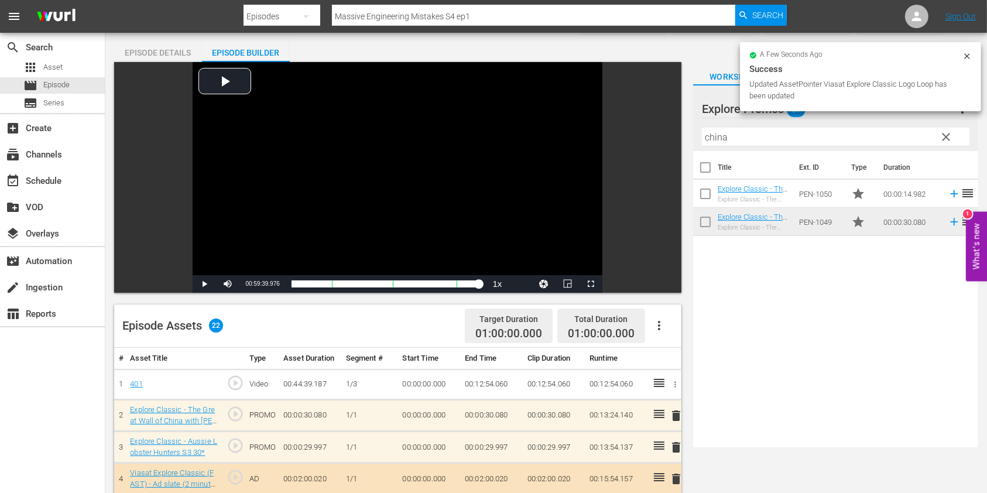
scroll to position [0, 0]
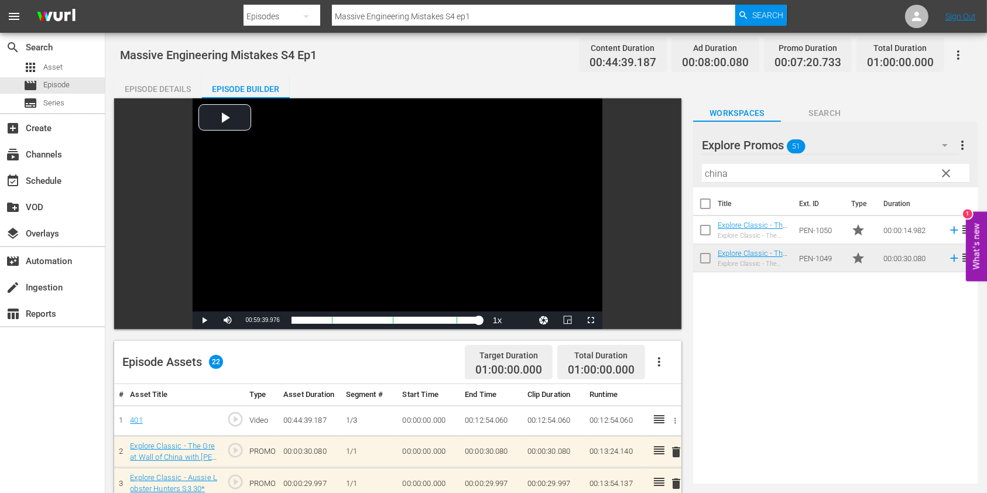
click at [500, 15] on input "Massive Engineering Mistakes S4 ep1" at bounding box center [533, 16] width 403 height 28
type input "Massive Engineering Mistakes S4 ep2"
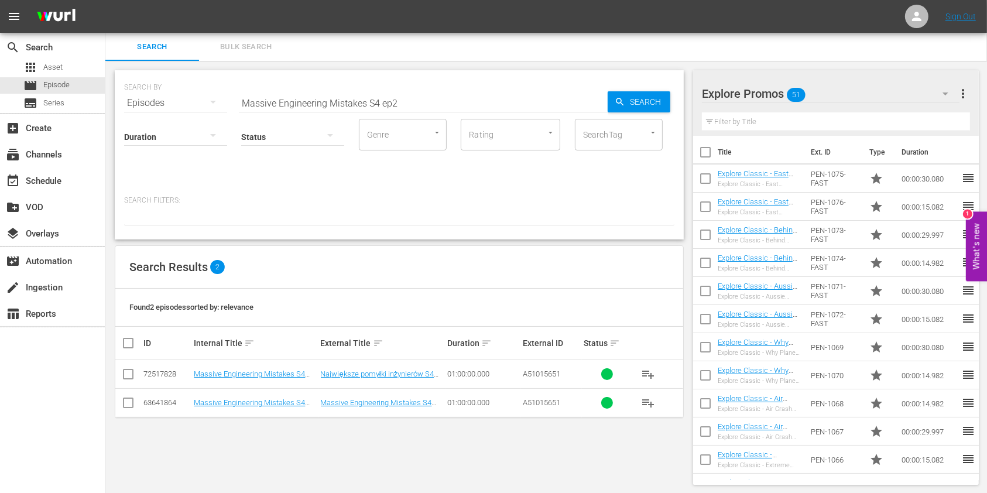
click at [323, 426] on div "SEARCH BY Search By Episodes Search ID, Title, Description, Keywords, or Catego…" at bounding box center [399, 277] width 588 height 433
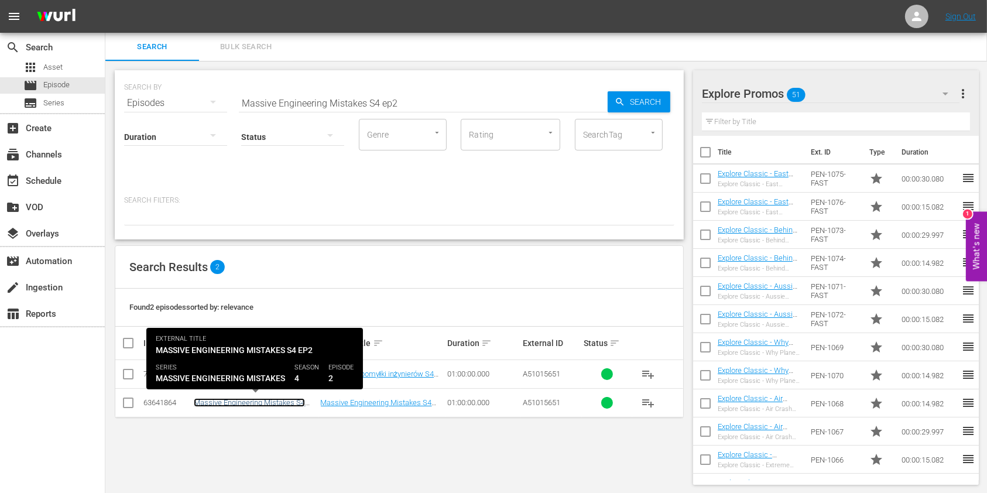
click at [278, 403] on link "Massive Engineering Mistakes S4 Ep2" at bounding box center [249, 407] width 111 height 18
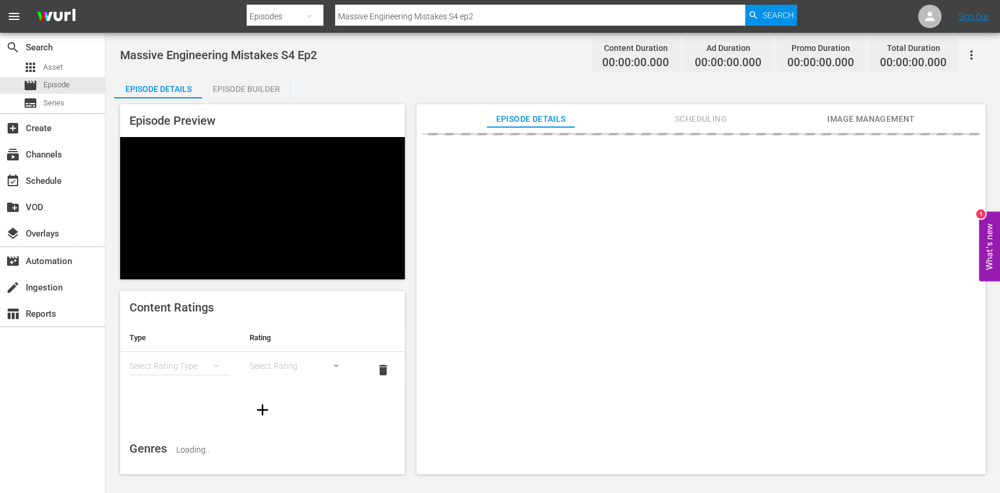
click at [253, 93] on div "Episode Builder" at bounding box center [246, 89] width 88 height 28
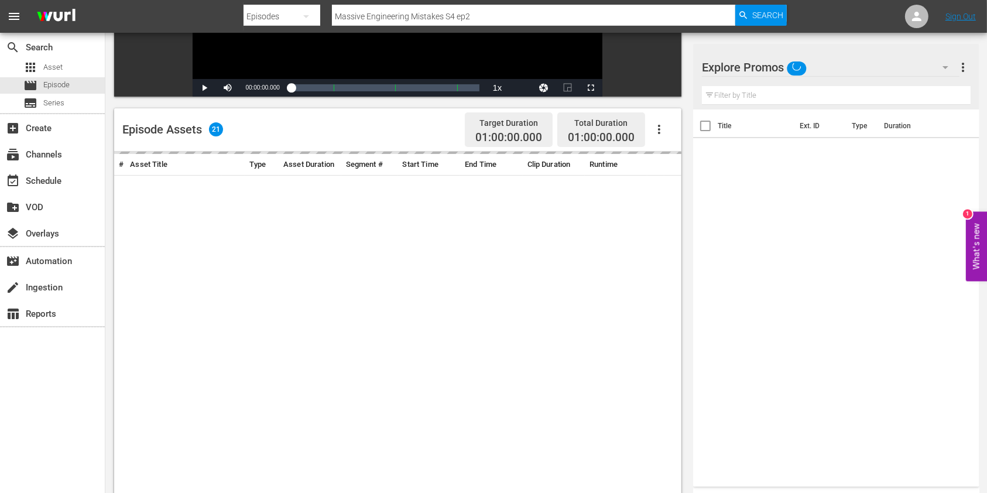
scroll to position [304, 0]
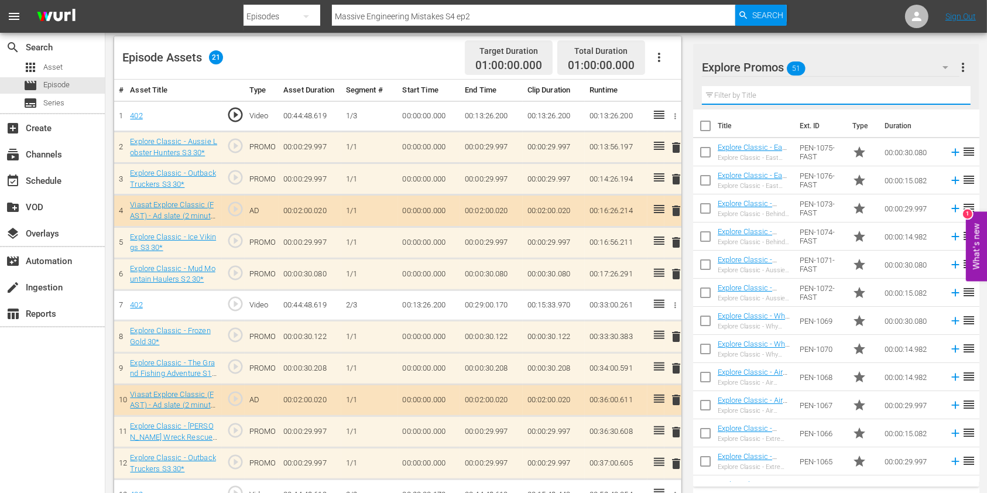
click at [738, 88] on input "text" at bounding box center [836, 95] width 269 height 19
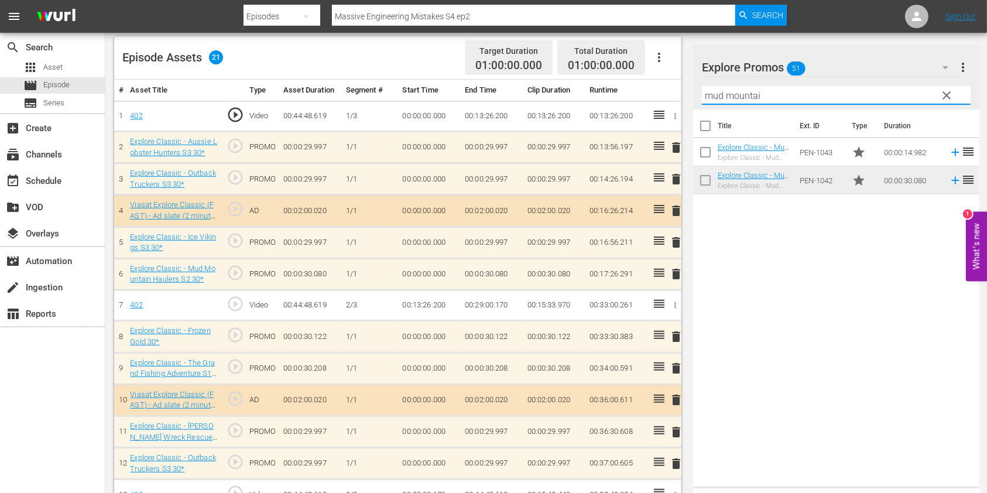
type input "mud mountain"
click at [738, 88] on input "mud mountain" at bounding box center [836, 95] width 269 height 19
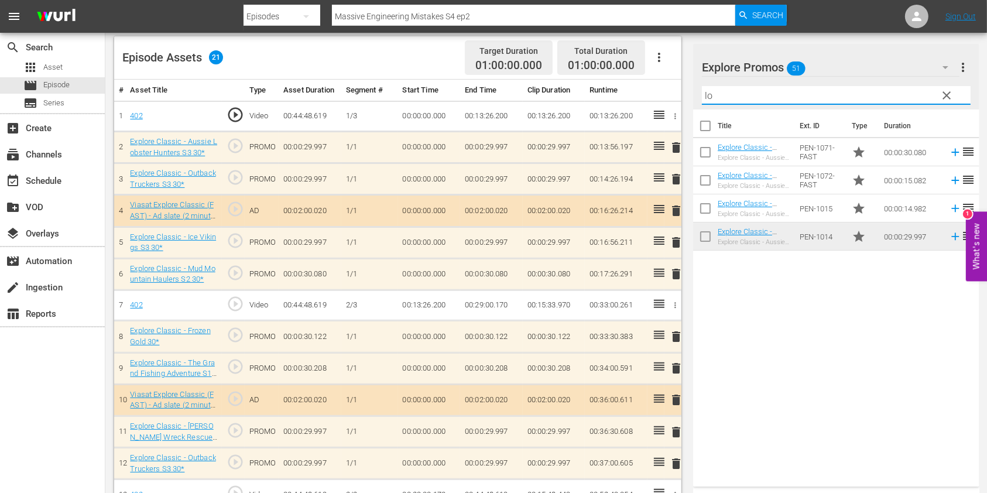
type input "l"
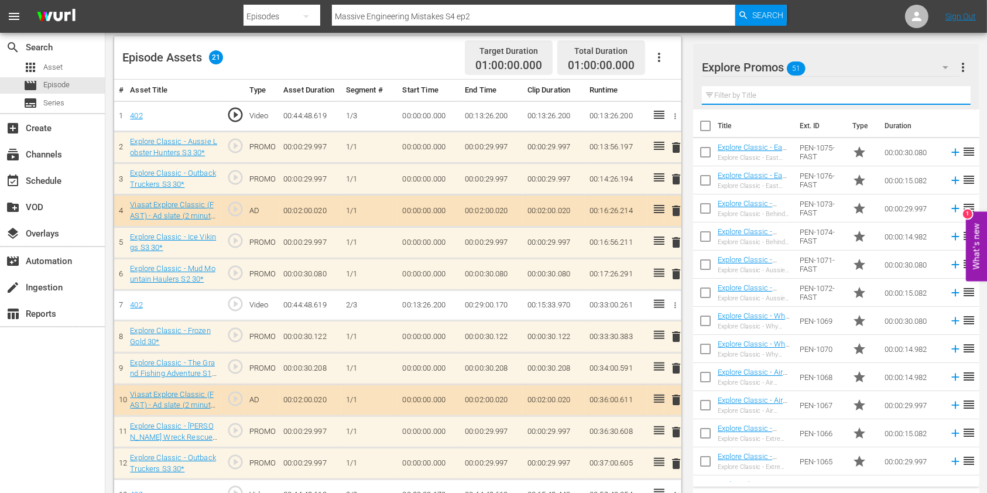
click at [389, 52] on div "Episode Assets 21 Target Duration 01:00:00.000 Total Duration 01:00:00.000" at bounding box center [397, 57] width 567 height 43
click at [768, 98] on input "text" at bounding box center [836, 95] width 269 height 19
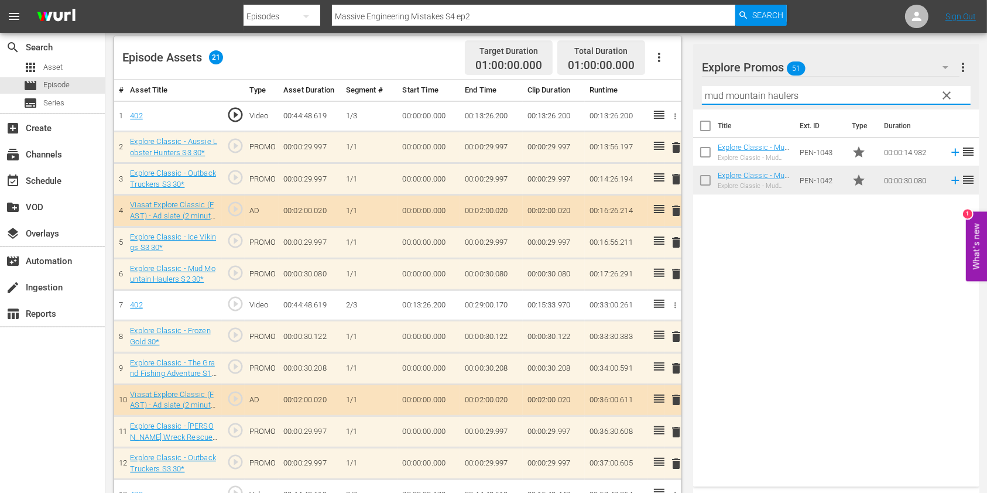
drag, startPoint x: 821, startPoint y: 88, endPoint x: 688, endPoint y: 91, distance: 133.0
click at [688, 91] on div "Video Player is loading. Play Video Play Mute Current Time 00:00:00.000 / Durat…" at bounding box center [546, 279] width 864 height 970
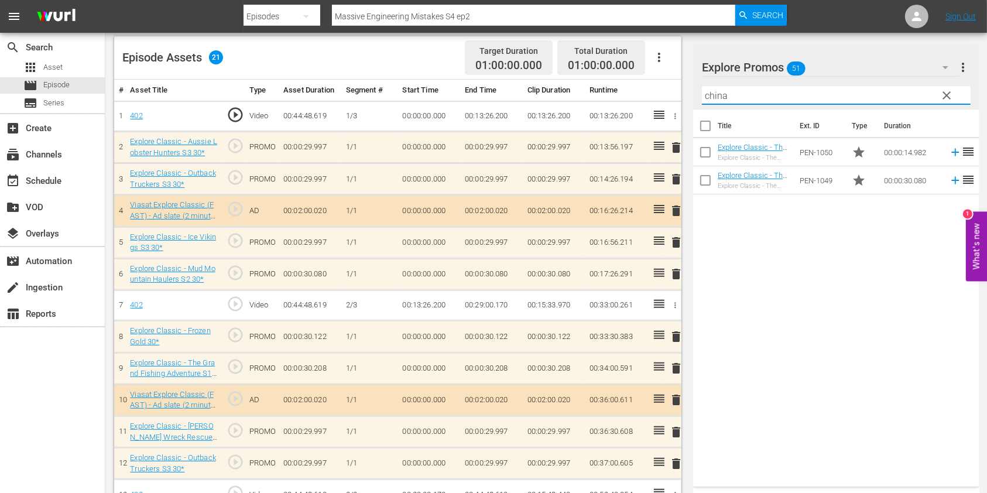
type input "china"
click at [737, 226] on div "Title Ext. ID Type Duration Explore Classic - The Great Wall of China with Ash …" at bounding box center [836, 296] width 286 height 372
drag, startPoint x: 772, startPoint y: 98, endPoint x: 668, endPoint y: 93, distance: 104.3
click at [668, 93] on div "Video Player is loading. Play Video Play Mute Current Time 00:00:00.000 / Durat…" at bounding box center [546, 279] width 864 height 970
click at [737, 241] on div "Title Ext. ID Type Duration Explore Classic - The Great Wall of China with Ash …" at bounding box center [836, 296] width 286 height 372
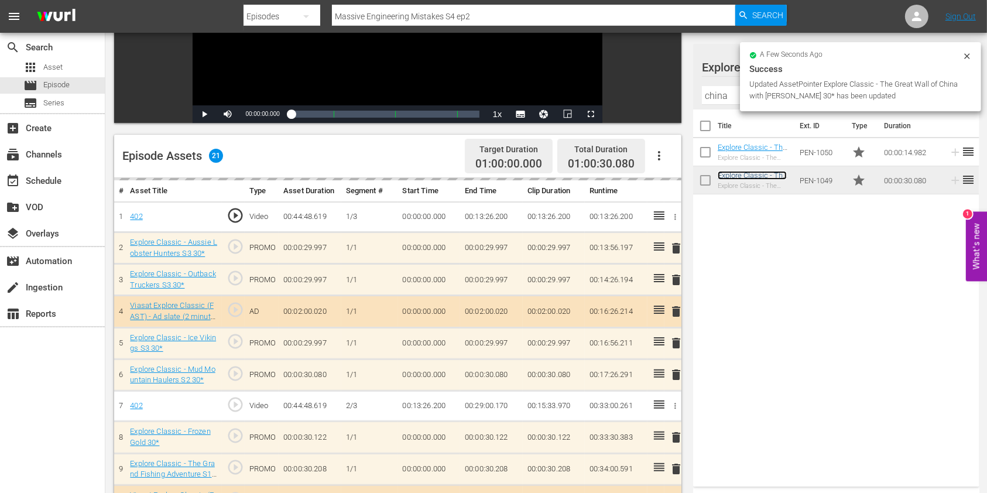
scroll to position [234, 0]
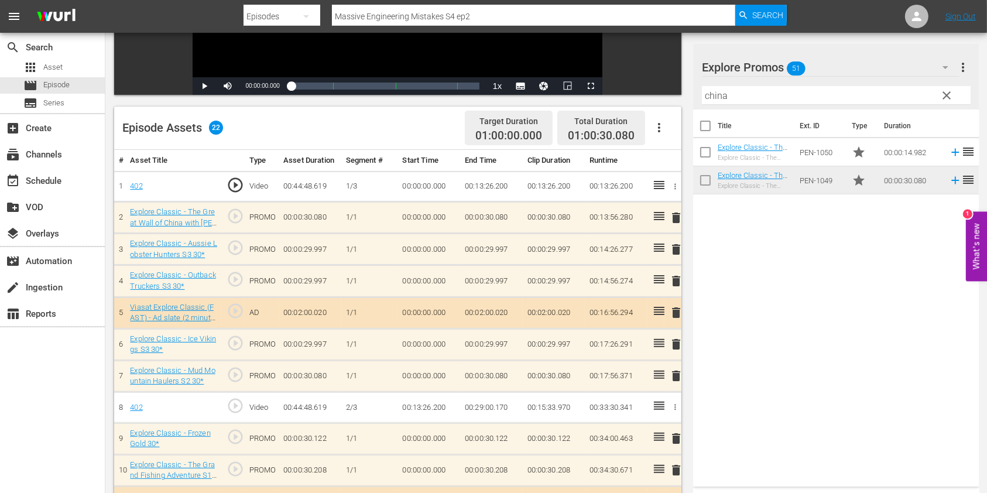
drag, startPoint x: 684, startPoint y: 349, endPoint x: 678, endPoint y: 346, distance: 6.5
click at [684, 348] on div "Video Player is loading. Play Video Play Mute Current Time 00:00:00.000 / Durat…" at bounding box center [400, 365] width 573 height 1002
click at [676, 345] on span "delete" at bounding box center [676, 344] width 14 height 14
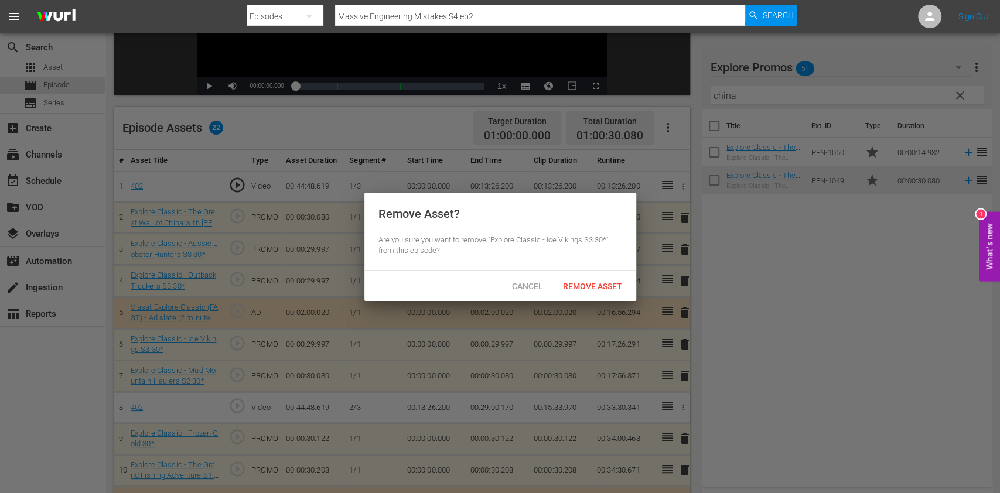
click at [600, 271] on div "Cancel Remove Asset" at bounding box center [500, 286] width 272 height 30
click at [601, 278] on div "Remove Asset" at bounding box center [592, 286] width 78 height 22
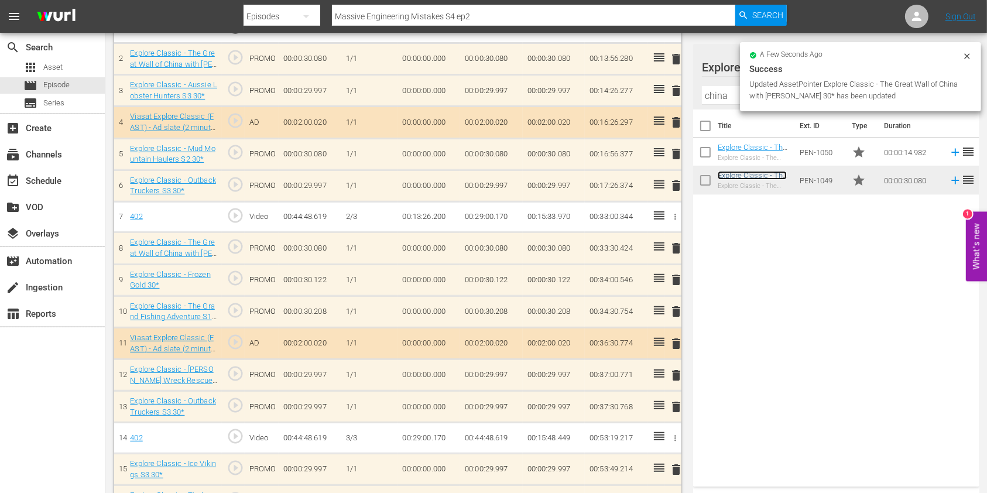
scroll to position [390, 0]
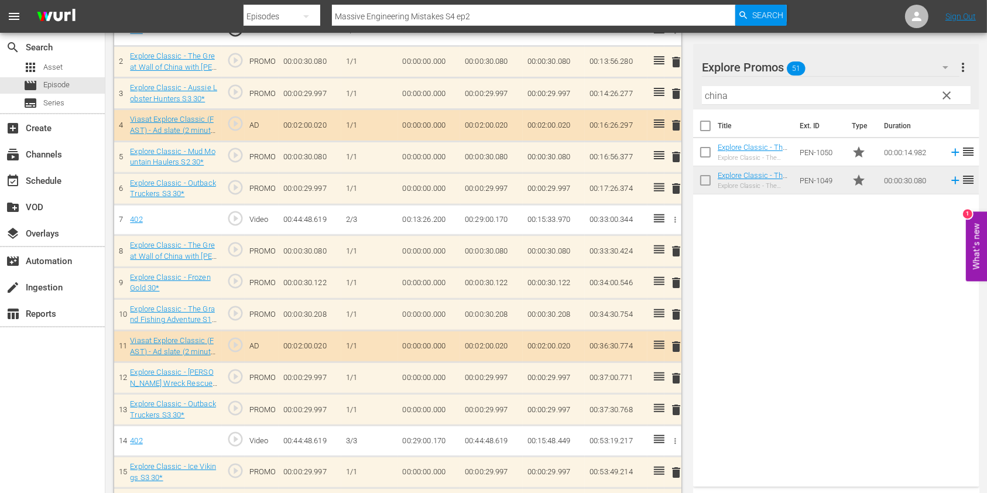
click at [675, 282] on span "delete" at bounding box center [676, 283] width 14 height 14
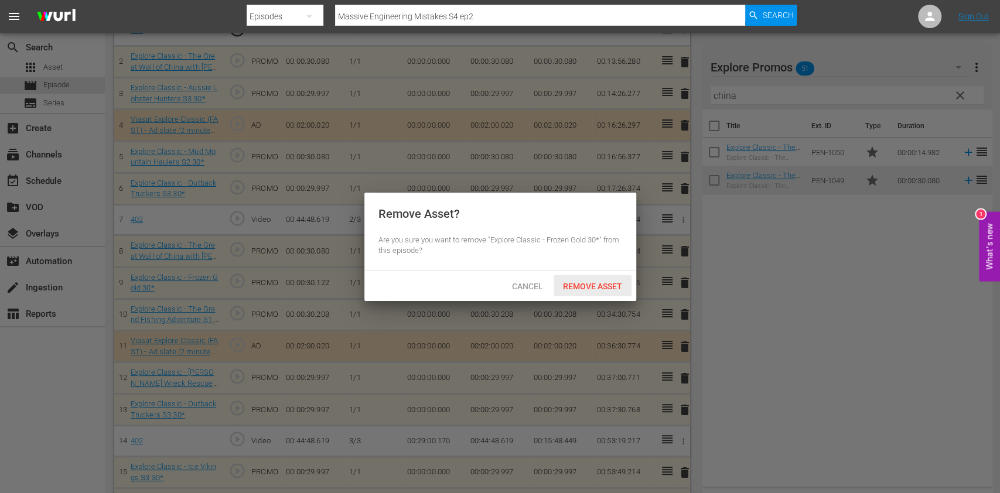
click at [596, 296] on div "Cancel Remove Asset" at bounding box center [500, 286] width 272 height 30
click at [594, 288] on span "Remove Asset" at bounding box center [592, 286] width 78 height 9
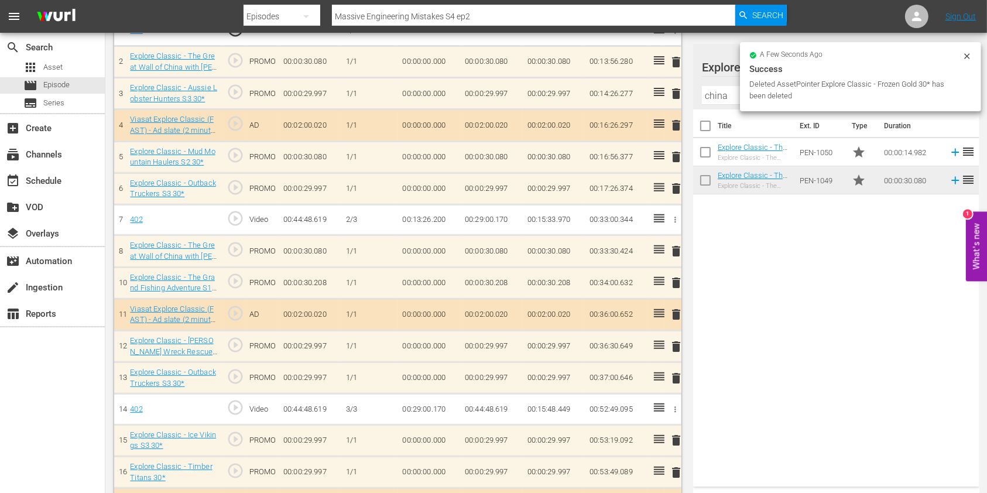
click at [711, 95] on input "china" at bounding box center [836, 95] width 269 height 19
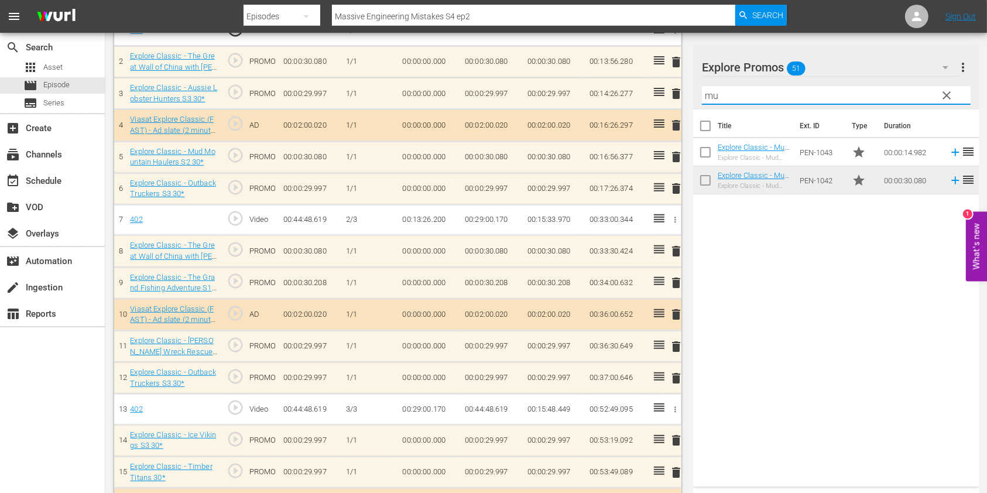
type input "m"
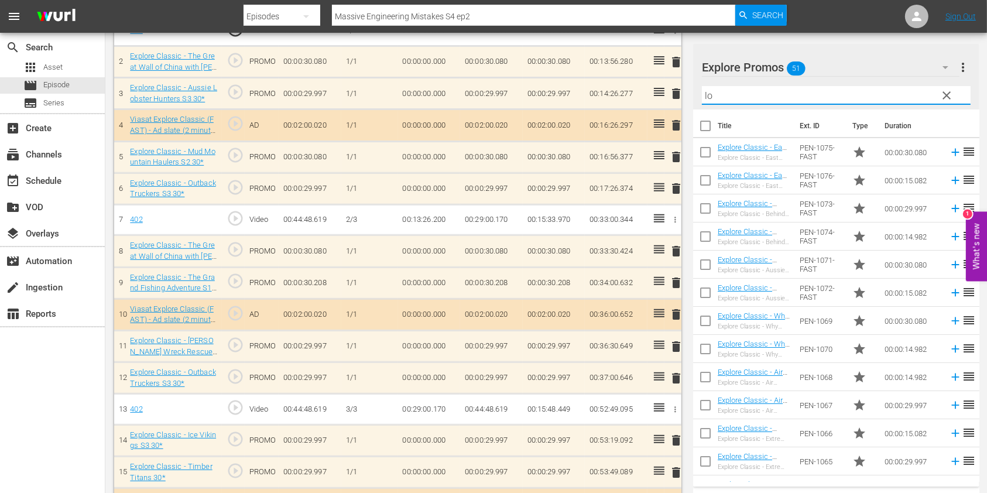
type input "l"
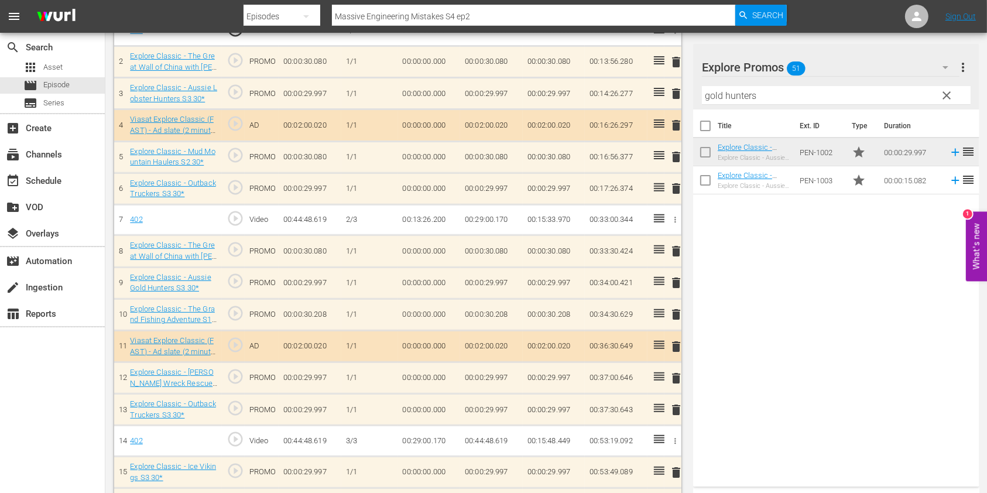
click at [677, 371] on span "delete" at bounding box center [676, 378] width 14 height 14
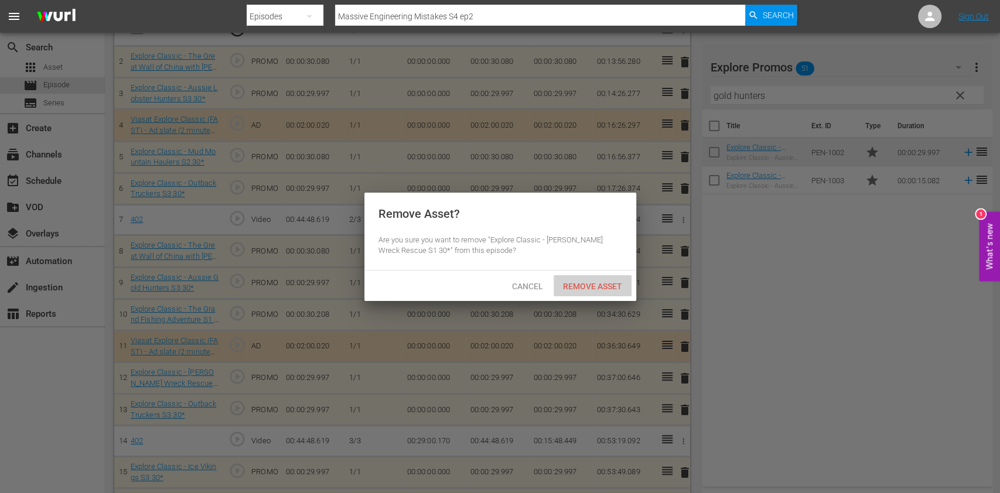
click at [597, 284] on span "Remove Asset" at bounding box center [592, 286] width 78 height 9
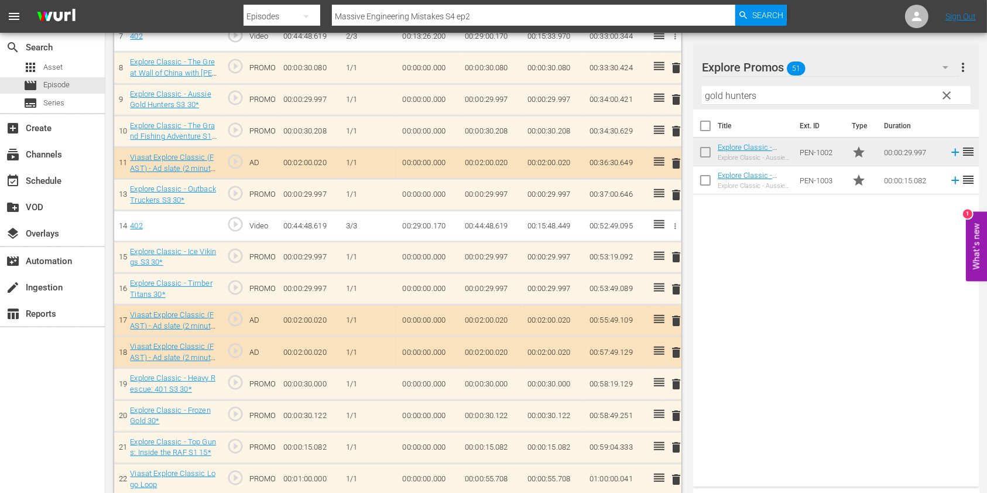
scroll to position [581, 0]
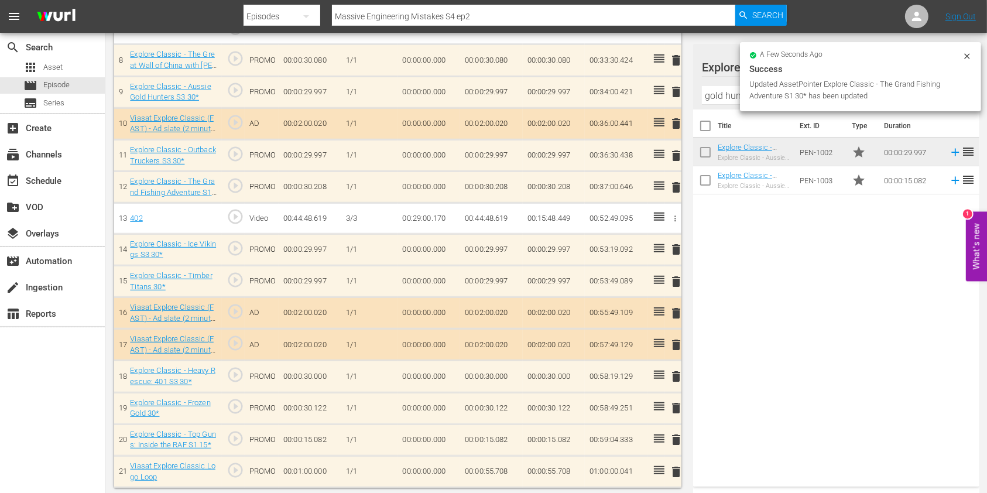
click at [678, 242] on span "delete" at bounding box center [676, 249] width 14 height 14
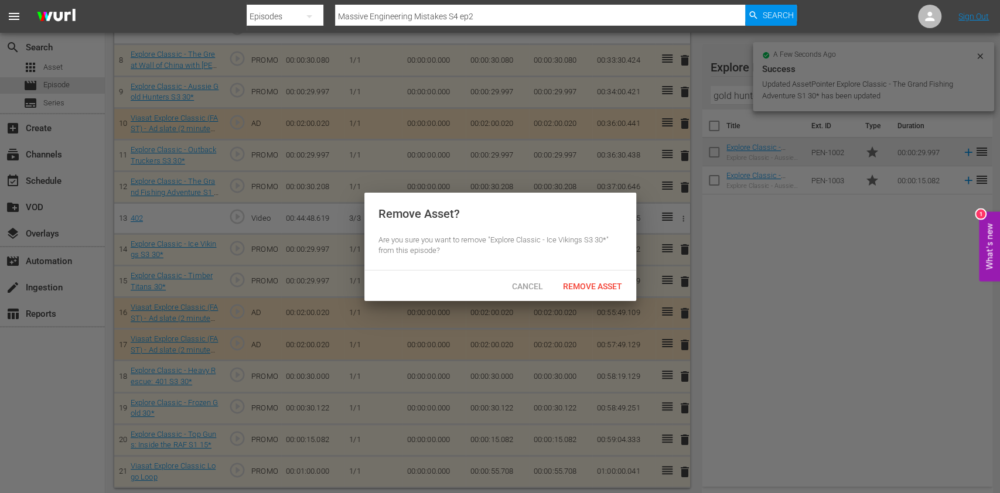
click at [581, 273] on div "Cancel Remove Asset" at bounding box center [500, 286] width 272 height 30
click at [601, 271] on div "Cancel Remove Asset" at bounding box center [500, 286] width 272 height 30
click at [595, 282] on span "Remove Asset" at bounding box center [592, 286] width 78 height 9
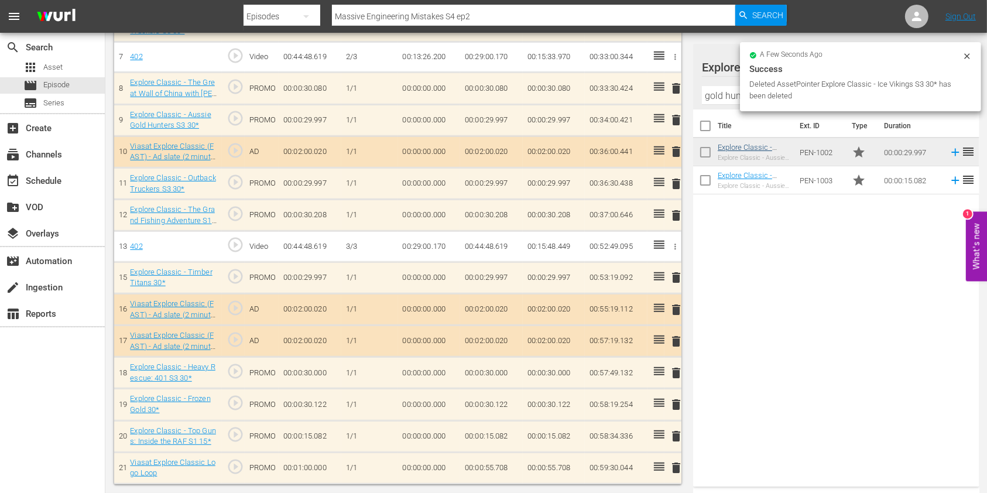
scroll to position [549, 0]
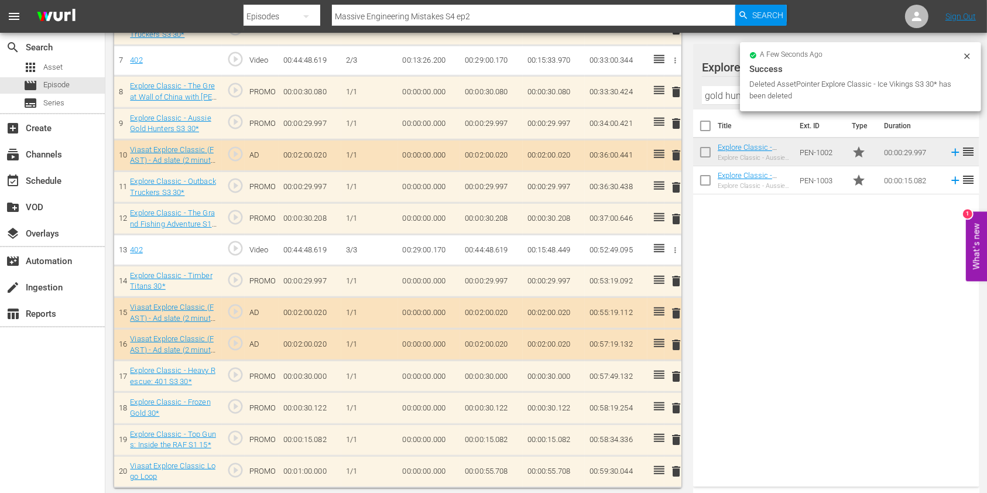
click at [716, 95] on input "gold hunters" at bounding box center [836, 95] width 269 height 19
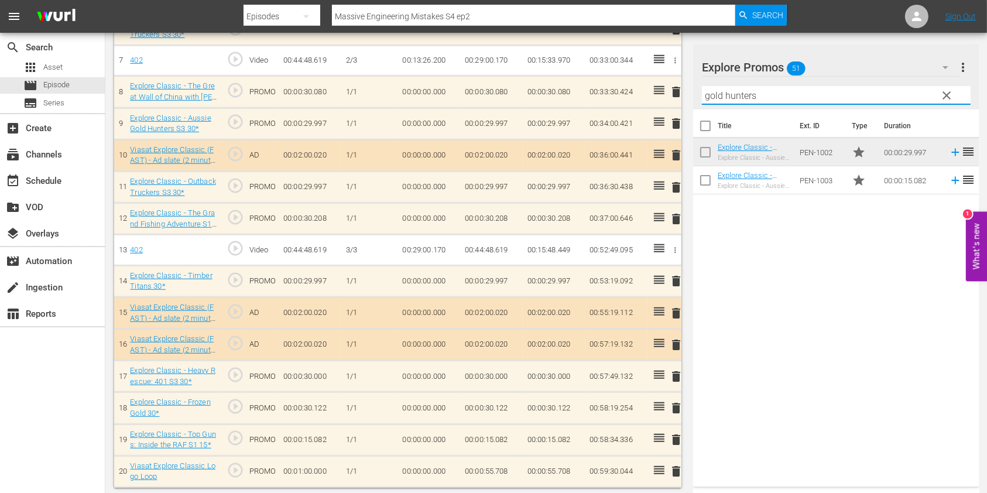
click at [716, 95] on input "gold hunters" at bounding box center [836, 95] width 269 height 19
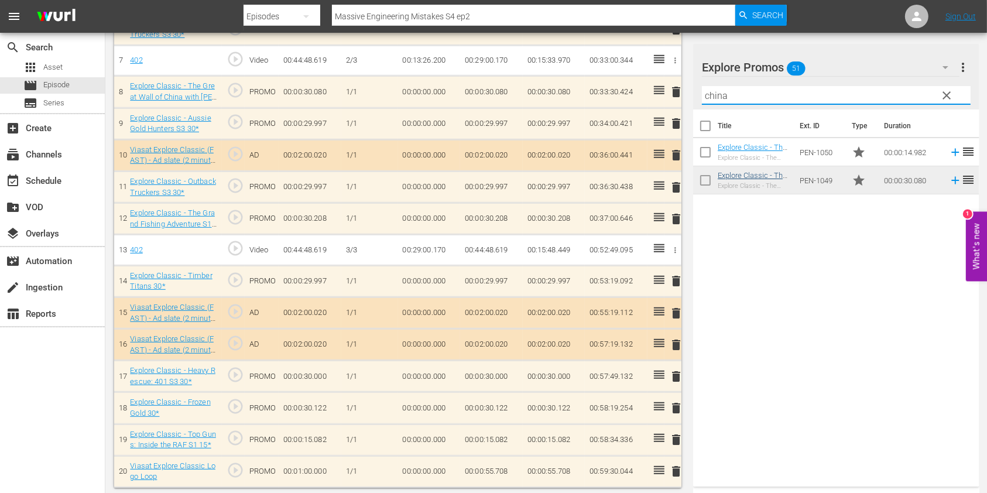
type input "china"
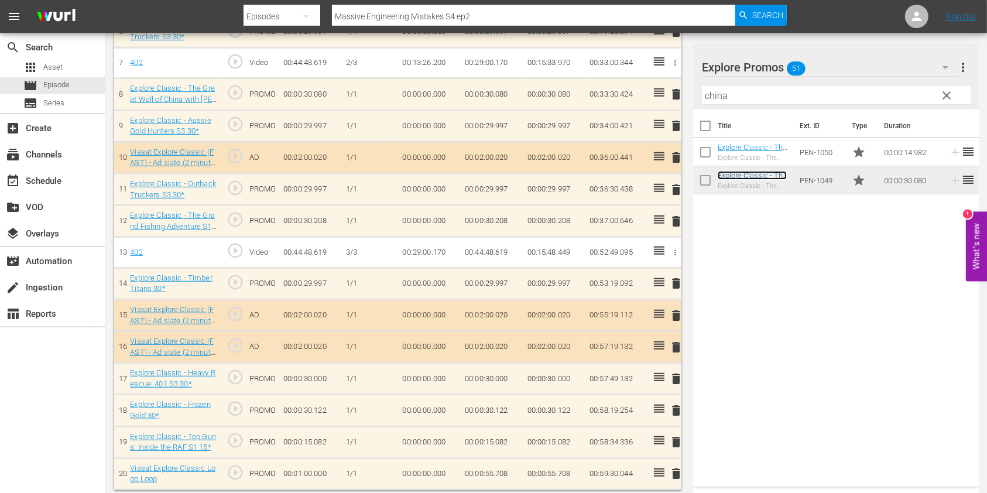
scroll to position [552, 0]
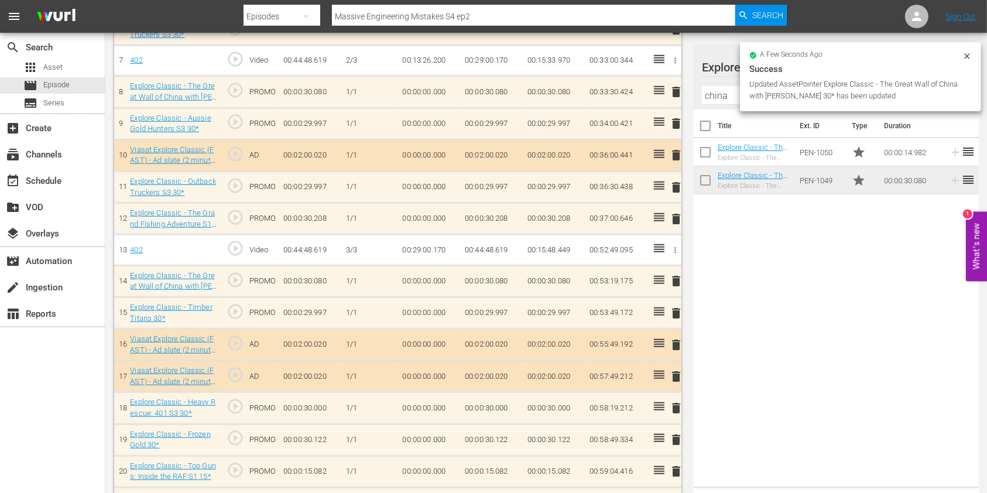
click at [675, 406] on div "delete" at bounding box center [673, 408] width 8 height 17
click at [675, 401] on span "delete" at bounding box center [676, 408] width 14 height 14
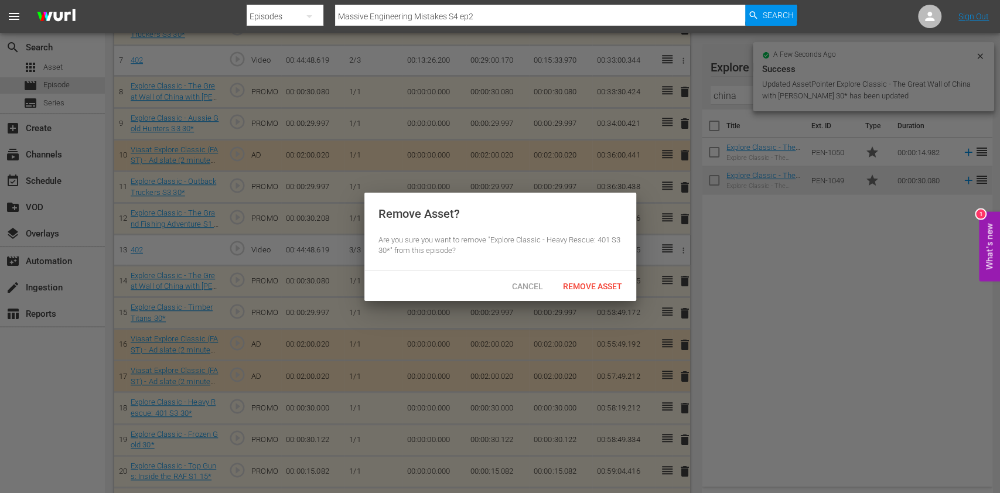
click at [589, 288] on span "Remove Asset" at bounding box center [592, 286] width 78 height 9
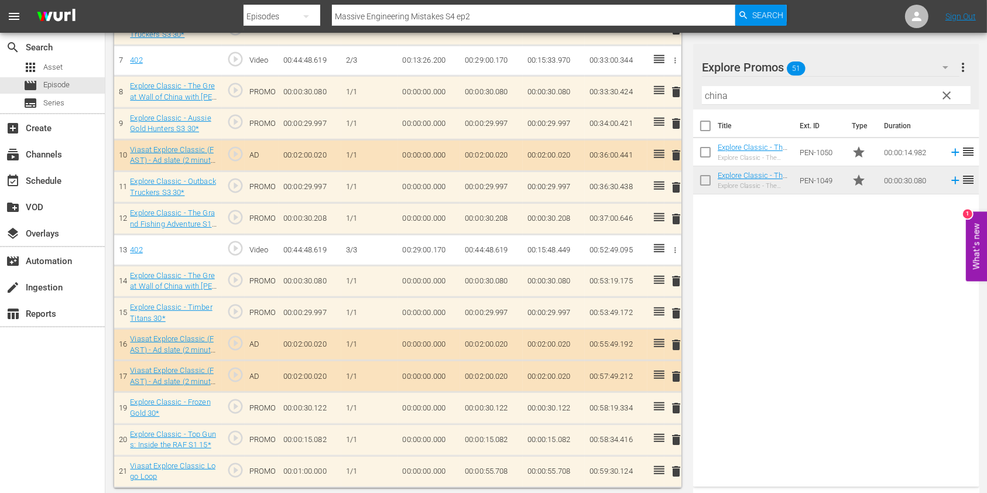
click at [727, 101] on input "china" at bounding box center [836, 95] width 269 height 19
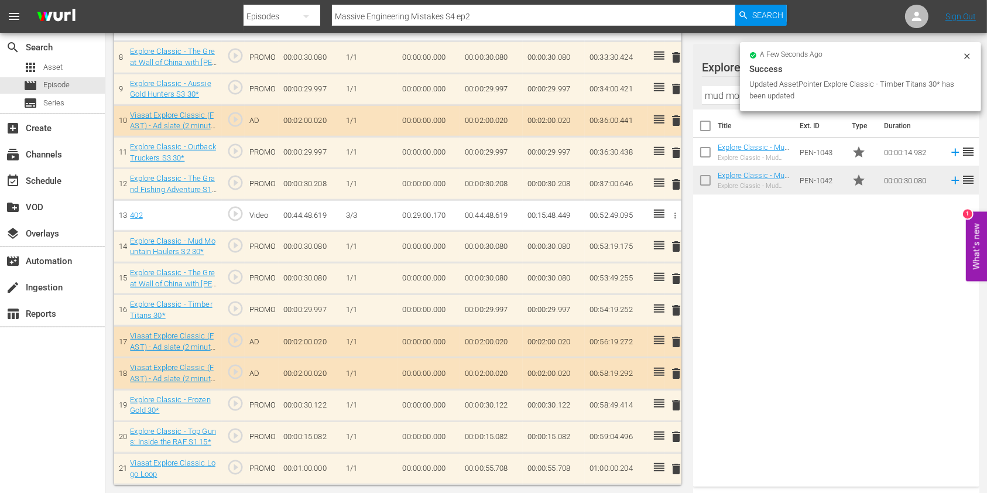
scroll to position [581, 0]
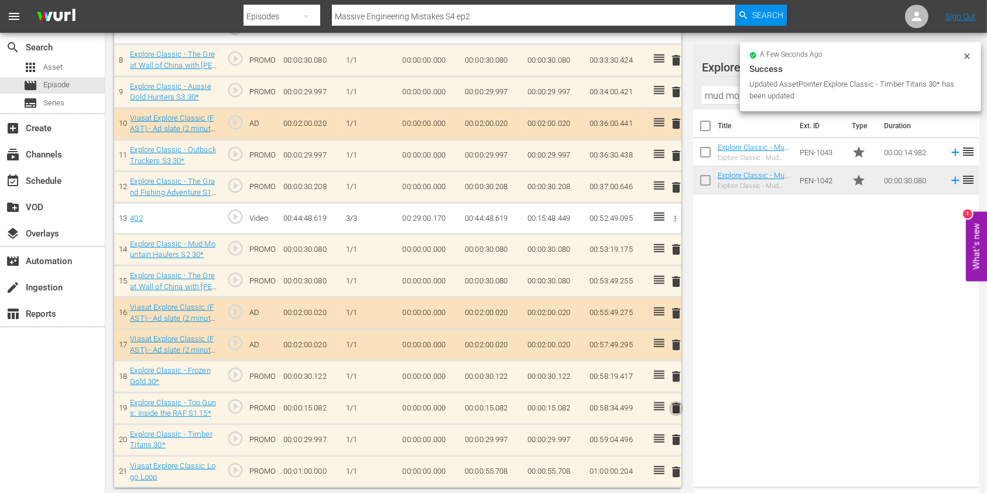
click at [678, 405] on span "delete" at bounding box center [676, 408] width 14 height 14
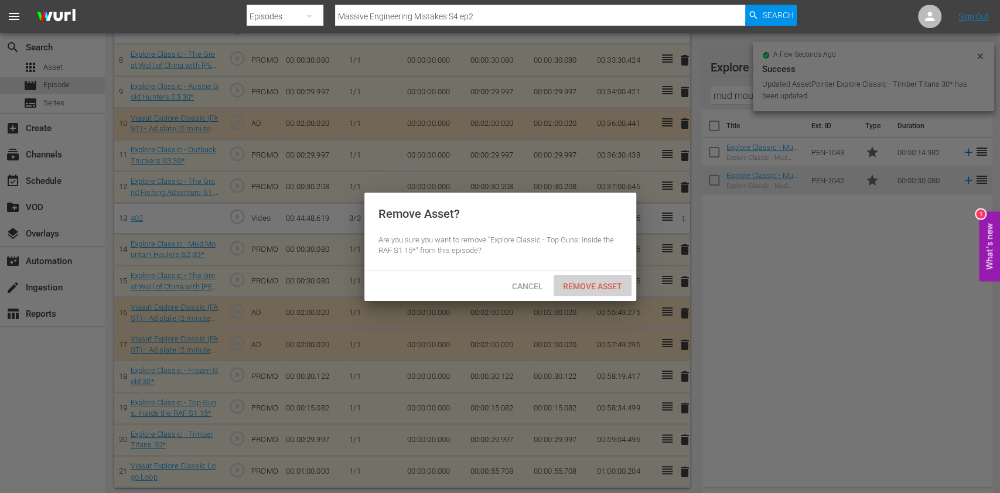
click at [598, 283] on span "Remove Asset" at bounding box center [592, 286] width 78 height 9
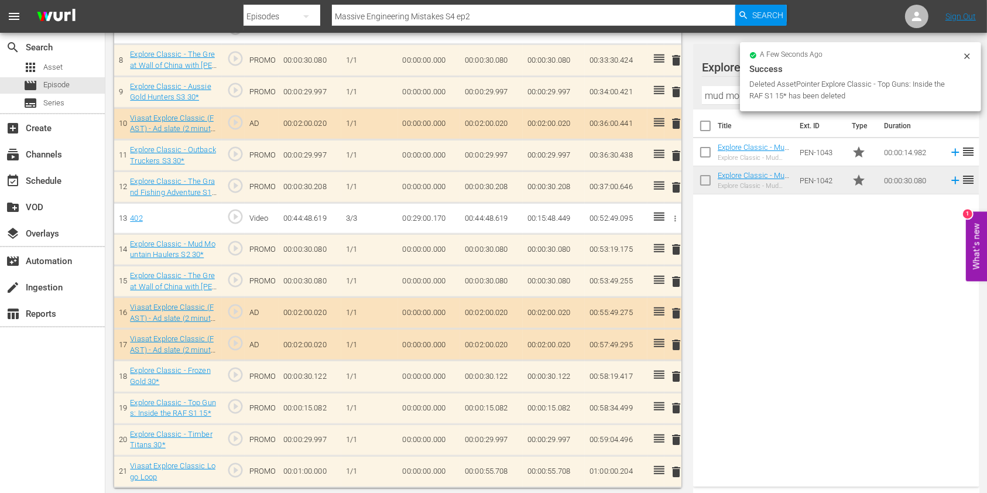
click at [972, 56] on div "a few seconds ago Success Deleted AssetPointer Explore Classic - Top Guns: Insi…" at bounding box center [860, 76] width 241 height 69
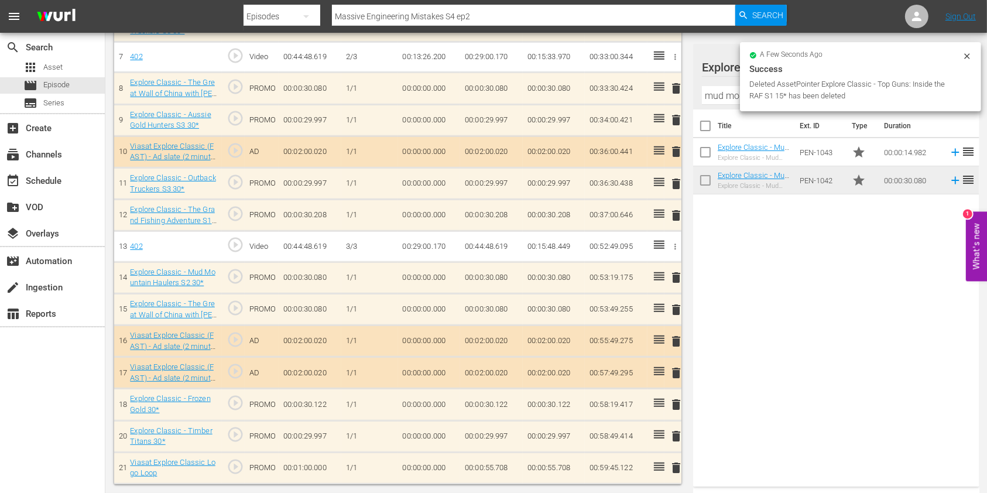
scroll to position [549, 0]
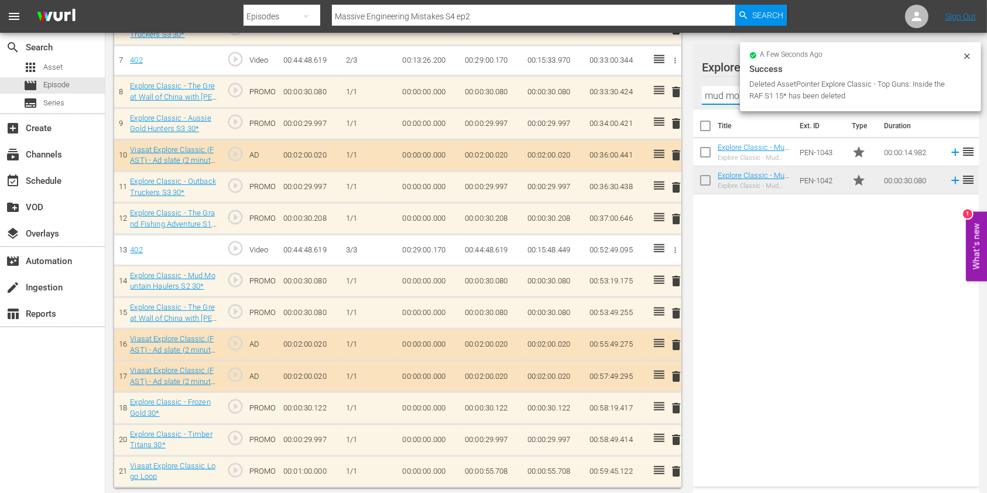
click at [704, 89] on input "mud moun" at bounding box center [836, 95] width 269 height 19
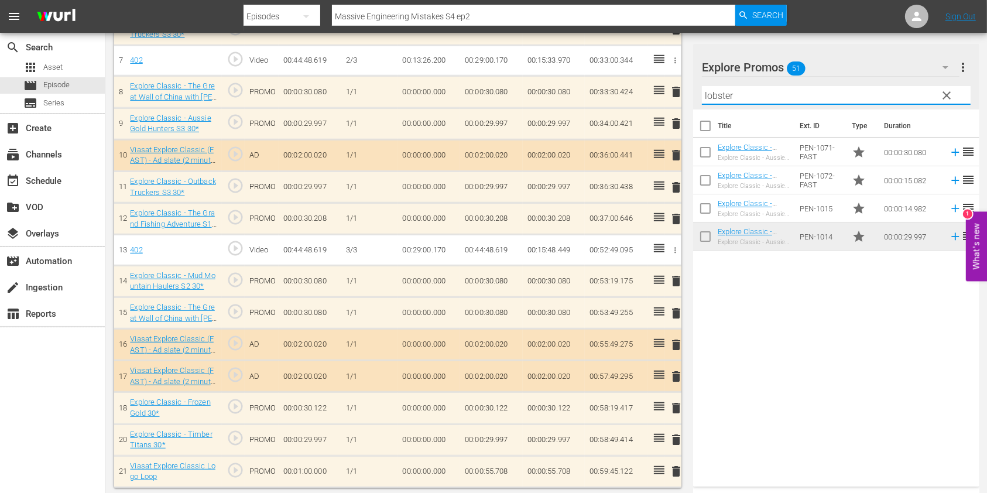
type input "lobster"
click at [770, 300] on div "Title Ext. ID Type Duration Explore Classic - Aussie Lobster Hunters S5 30* Exp…" at bounding box center [836, 296] width 286 height 372
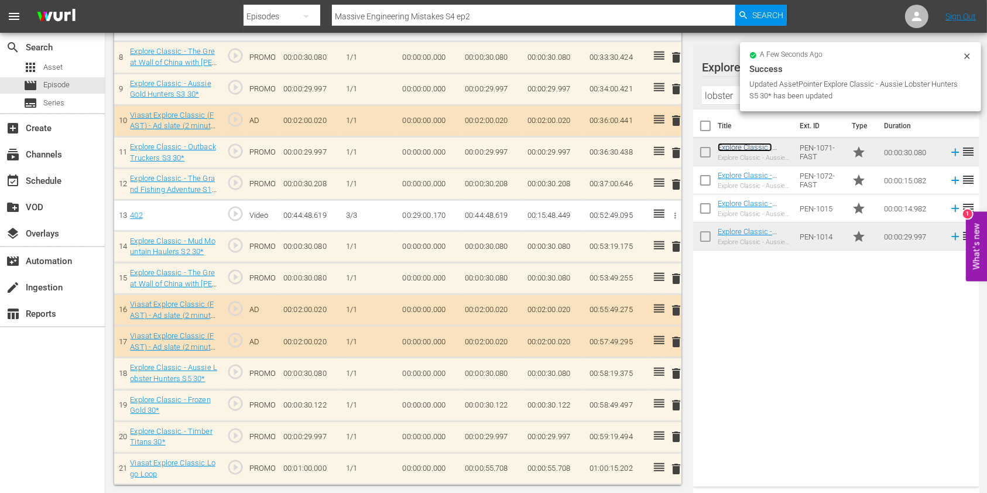
scroll to position [581, 0]
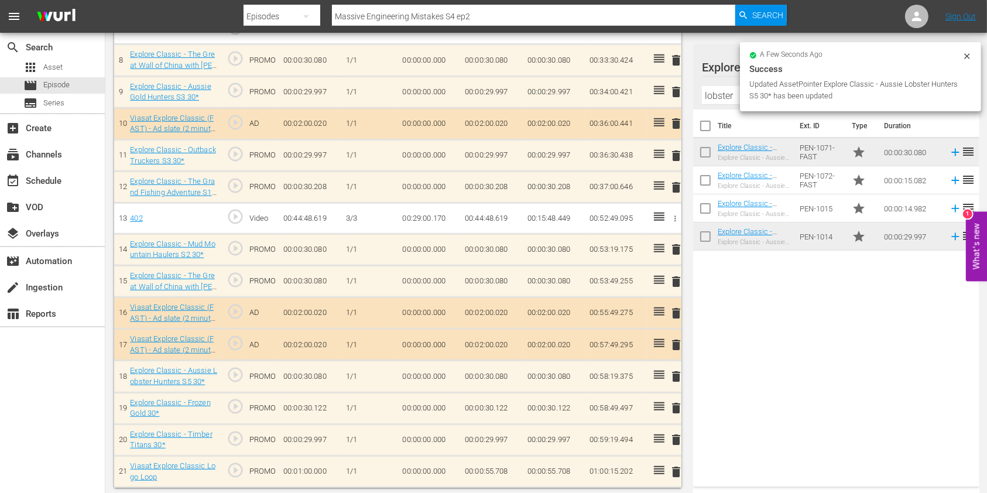
click at [475, 468] on td "00:00:55.708" at bounding box center [491, 472] width 63 height 32
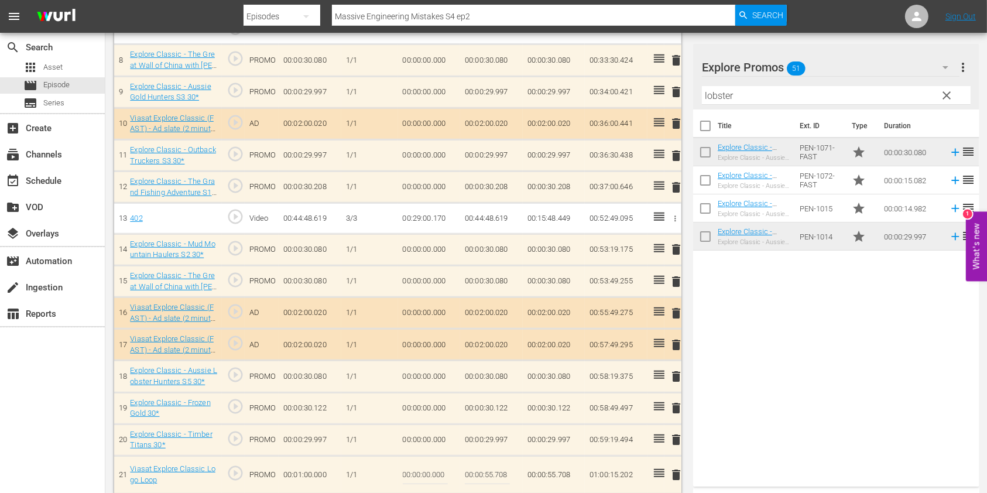
click at [491, 469] on input "00:00:55.708" at bounding box center [487, 475] width 45 height 28
type input "00:00:39.506"
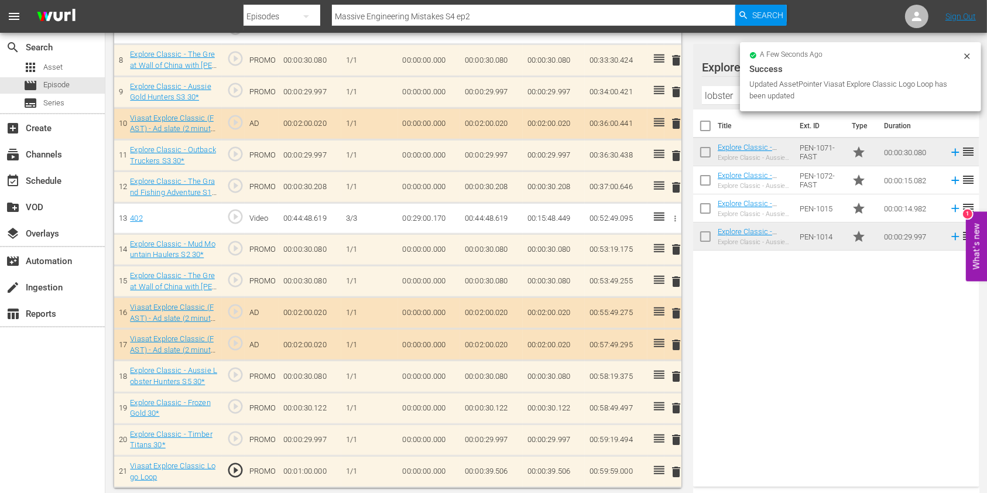
click at [492, 466] on td "00:00:39.506" at bounding box center [491, 472] width 63 height 32
click at [492, 474] on input "00:00:39.506" at bounding box center [487, 475] width 45 height 28
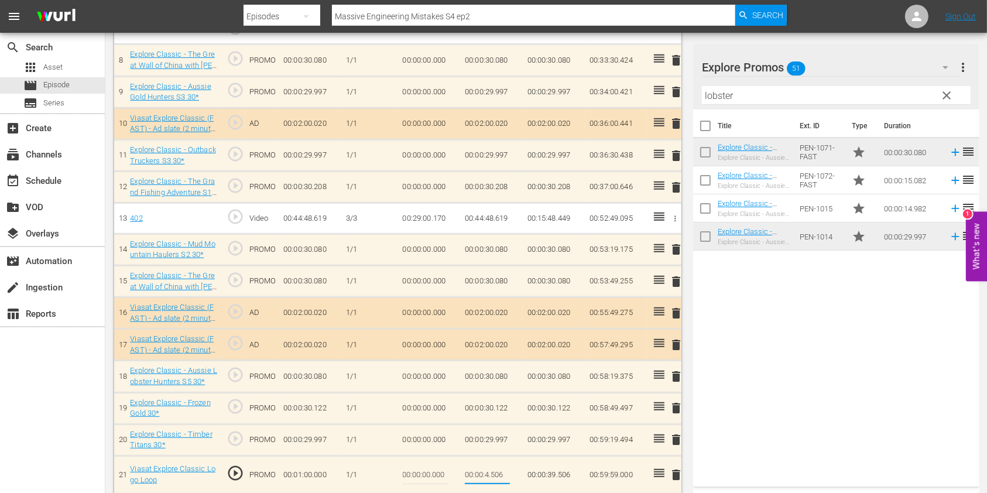
type input "00:00:40.506"
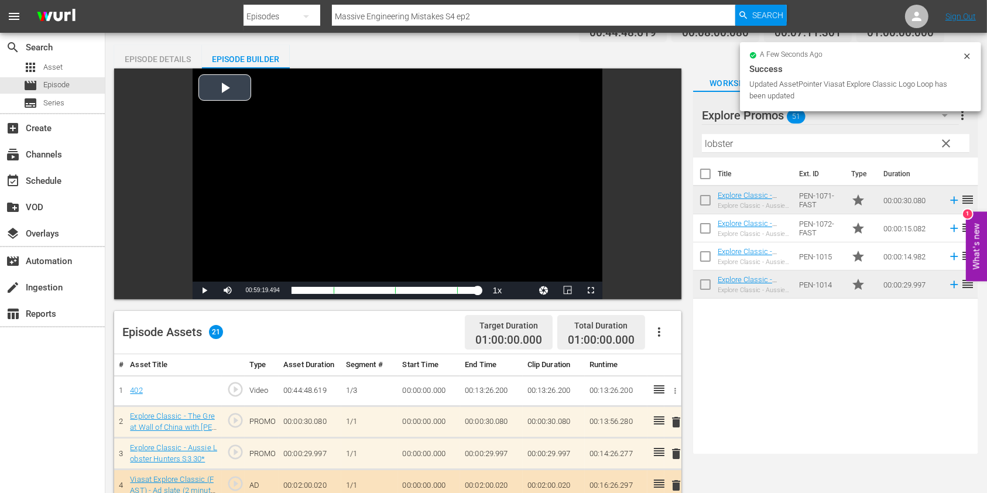
scroll to position [0, 0]
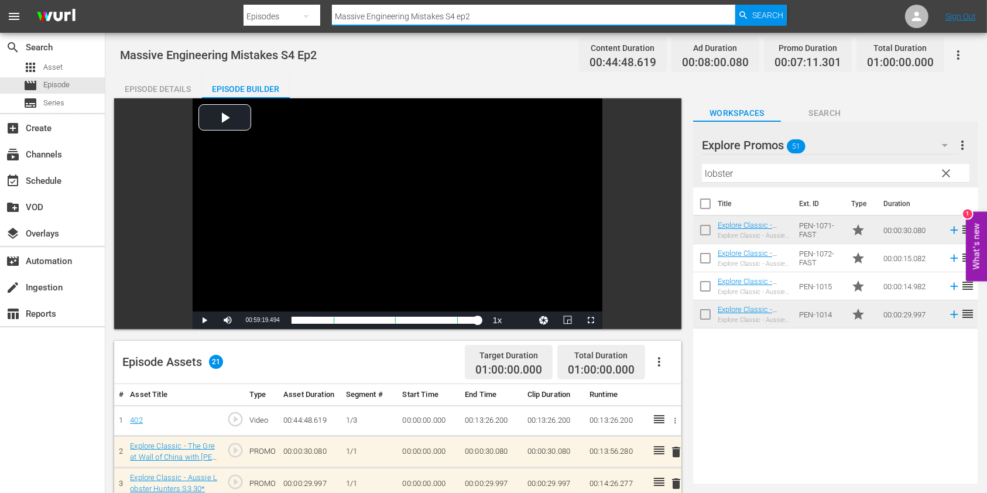
drag, startPoint x: 403, startPoint y: 14, endPoint x: 147, endPoint y: -5, distance: 257.2
click at [147, 0] on html "menu Search By Episodes Search ID, Title, Description, Keywords, or Category Ma…" at bounding box center [493, 246] width 987 height 493
paste input "Aussie Gold Hunters S1E1"
type input "Aussie Gold Hunters S1 ep1"
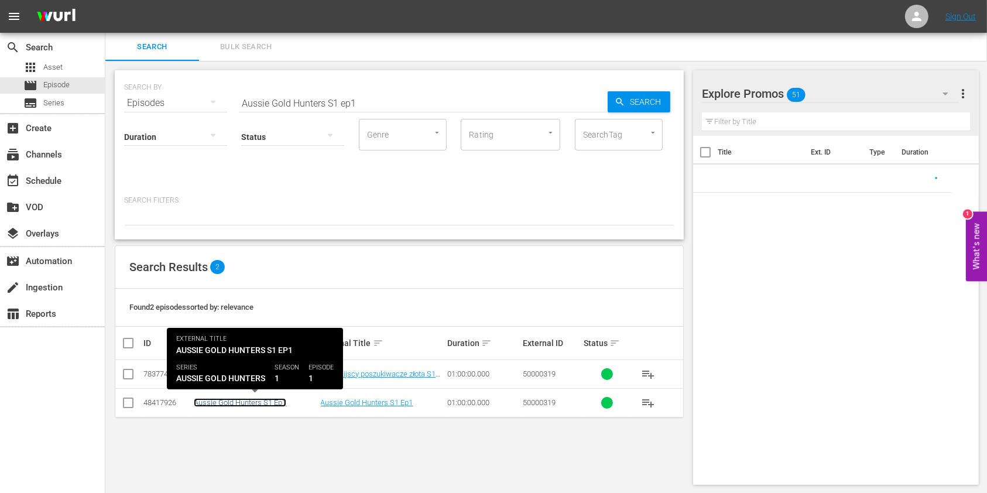
click at [232, 402] on link "Aussie Gold Hunters S1 Ep1" at bounding box center [240, 402] width 93 height 9
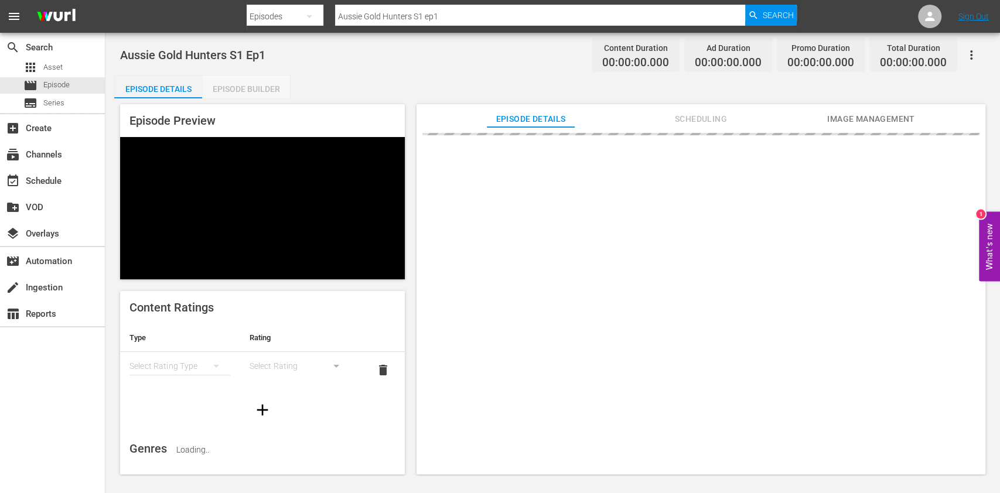
click at [220, 87] on div "Episode Builder" at bounding box center [246, 89] width 88 height 28
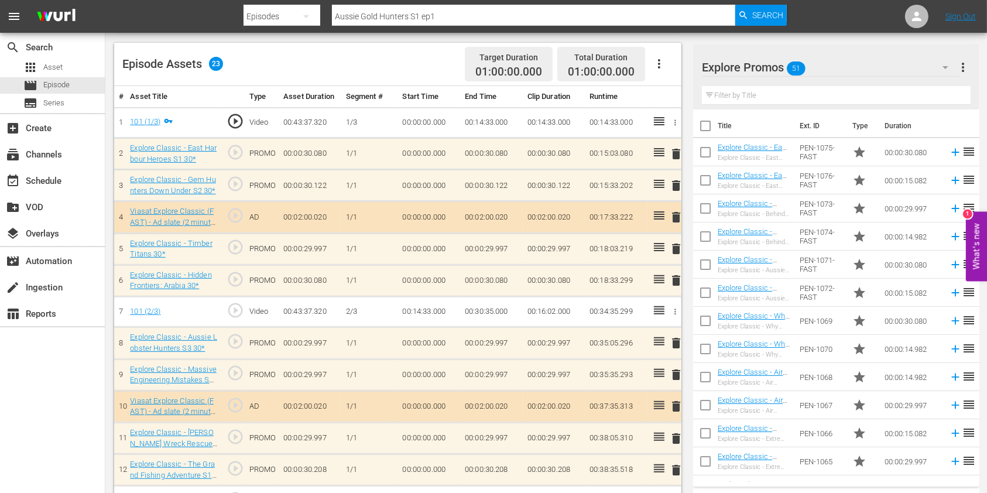
scroll to position [319, 0]
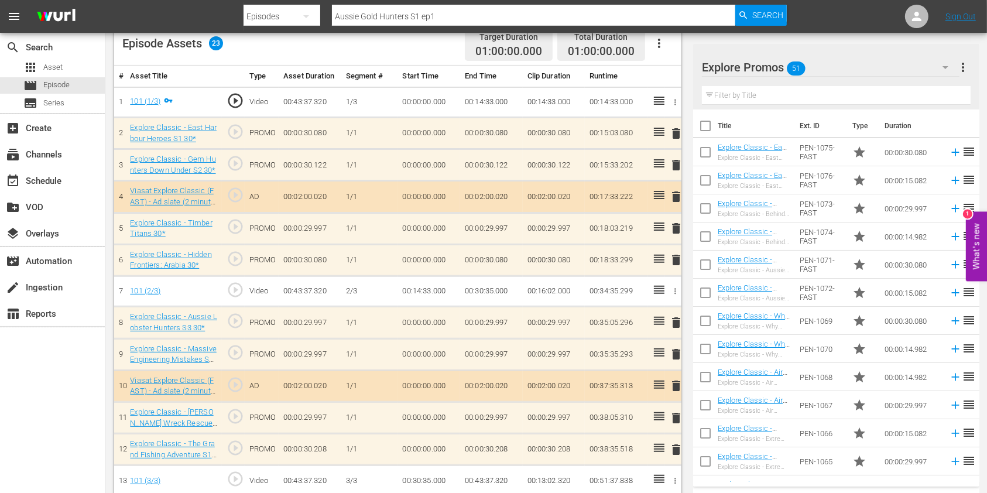
click at [675, 134] on span "delete" at bounding box center [676, 133] width 14 height 14
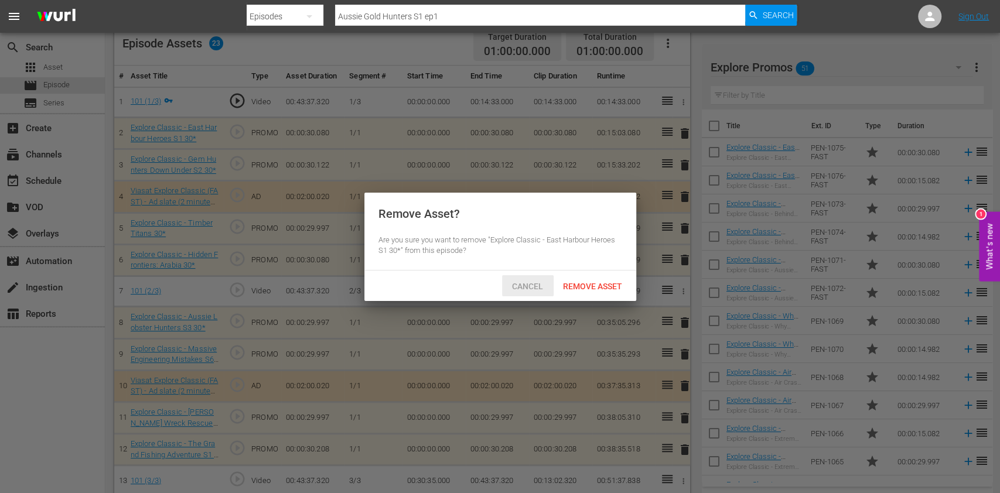
click at [543, 278] on div "Cancel" at bounding box center [528, 286] width 52 height 22
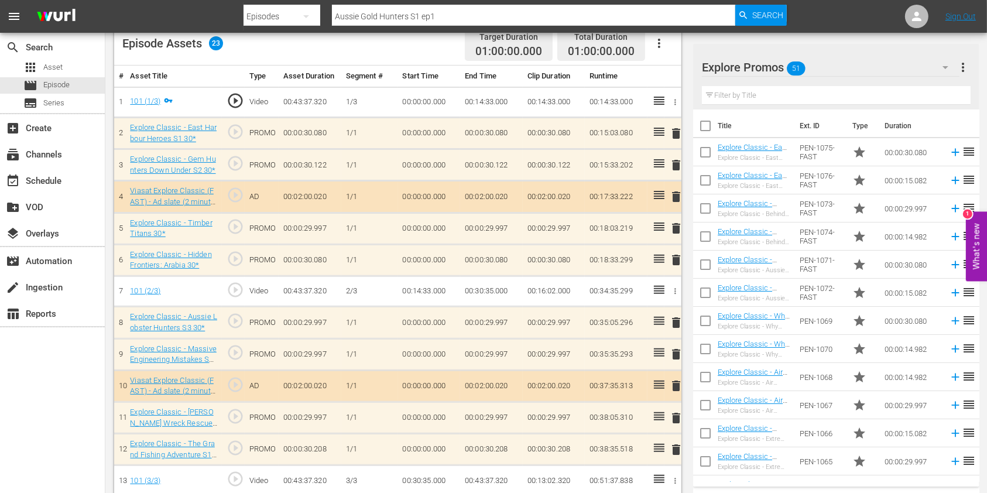
click at [679, 128] on span "delete" at bounding box center [676, 133] width 14 height 14
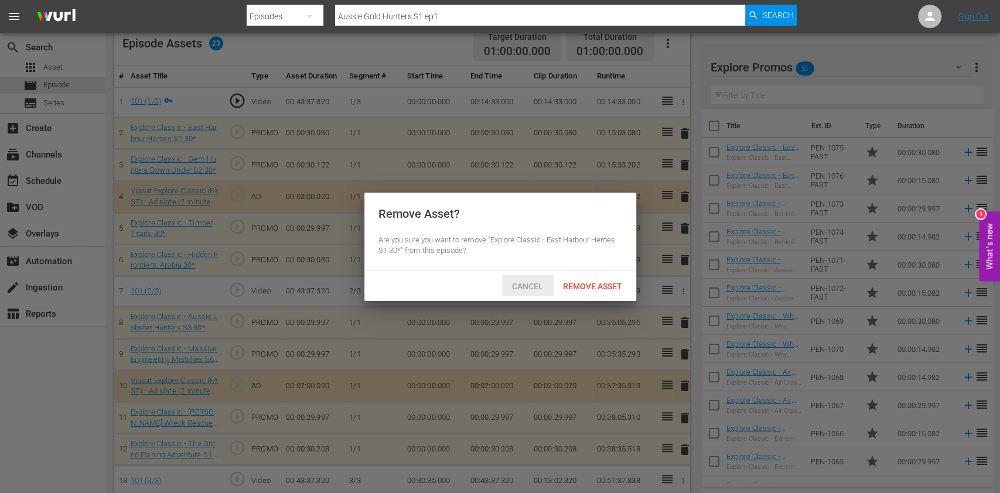
click at [537, 289] on span "Cancel" at bounding box center [527, 286] width 50 height 9
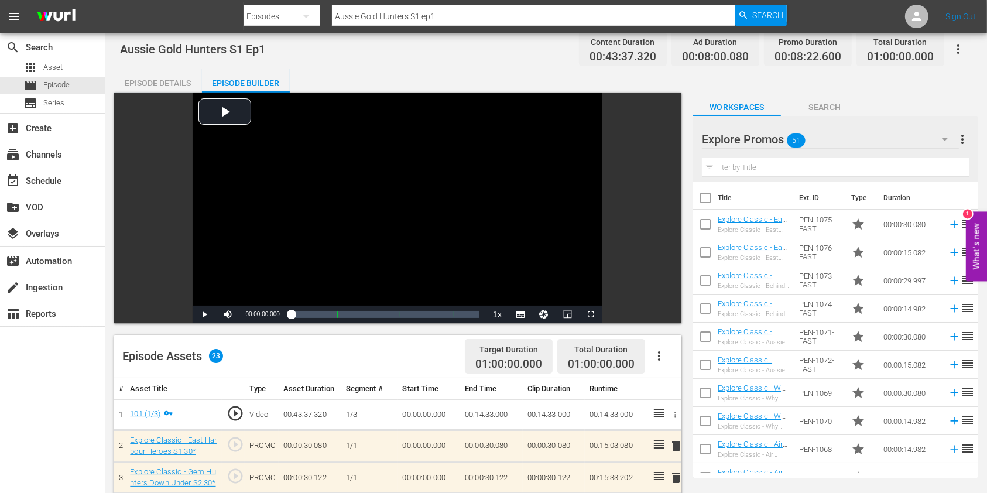
scroll to position [0, 0]
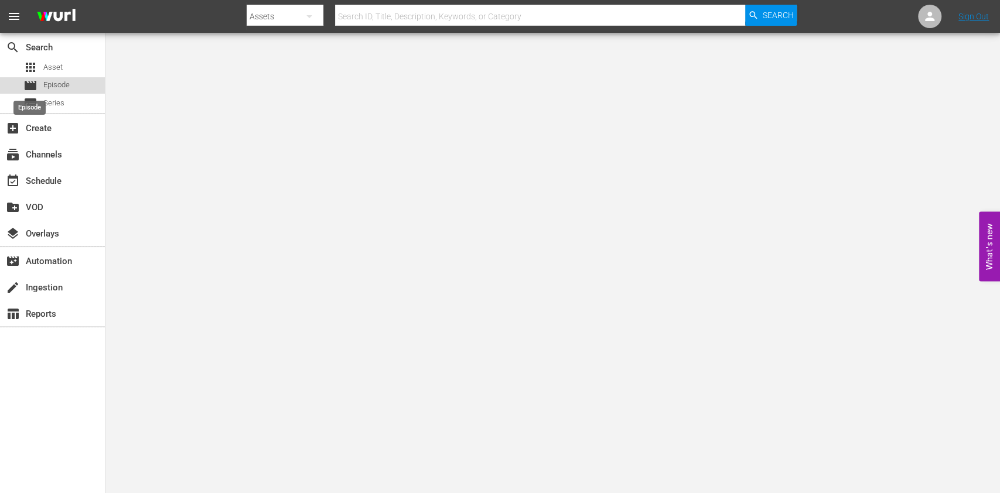
click at [25, 86] on span "movie" at bounding box center [30, 85] width 14 height 14
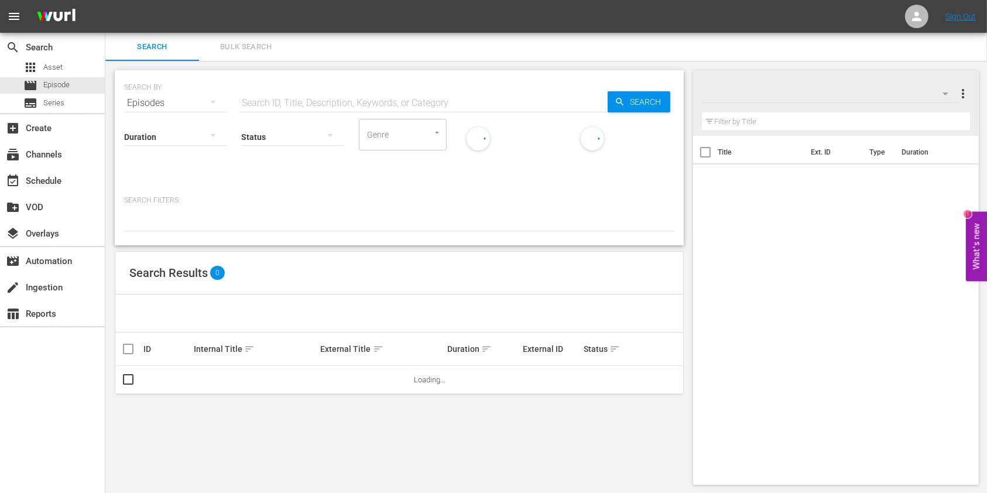
click at [430, 123] on div "Genre" at bounding box center [403, 135] width 88 height 32
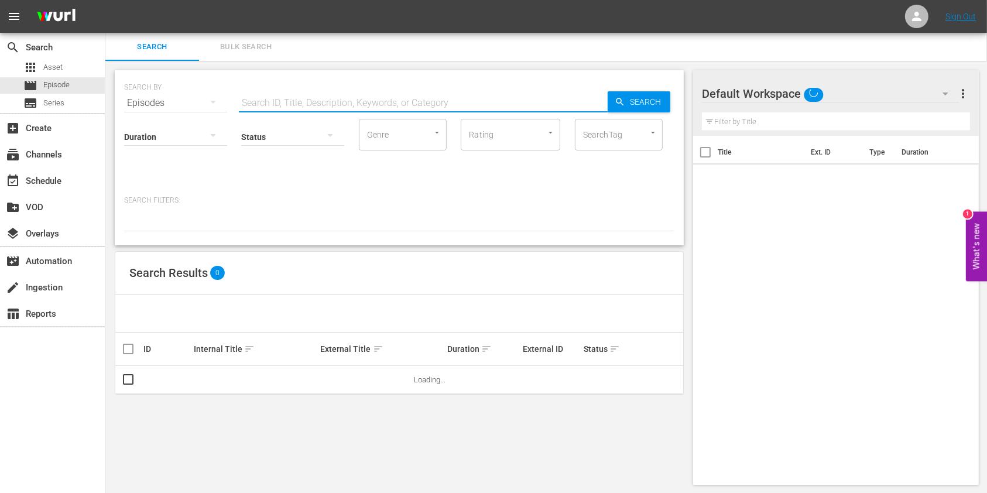
click at [434, 107] on input "text" at bounding box center [423, 103] width 369 height 28
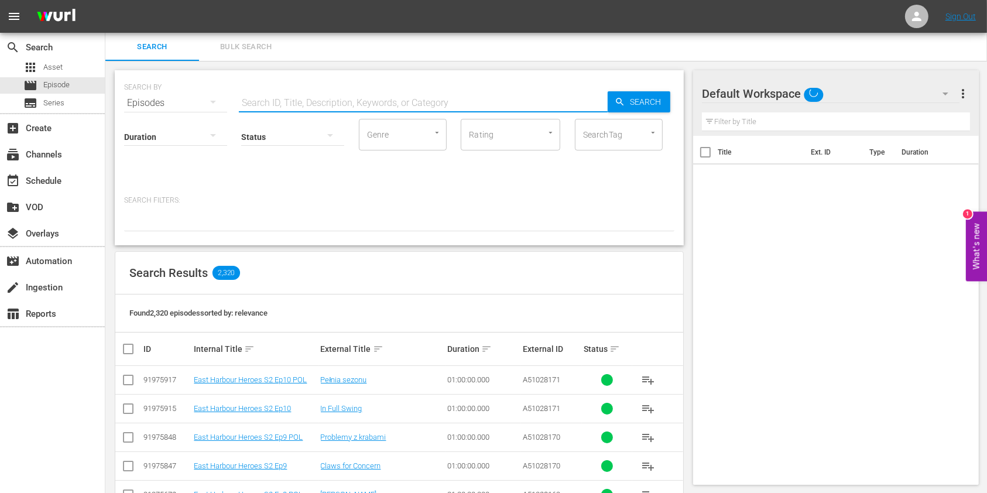
paste input "Outback Truckers S4 ep9"
type input "Outback Truckers S4 ep9"
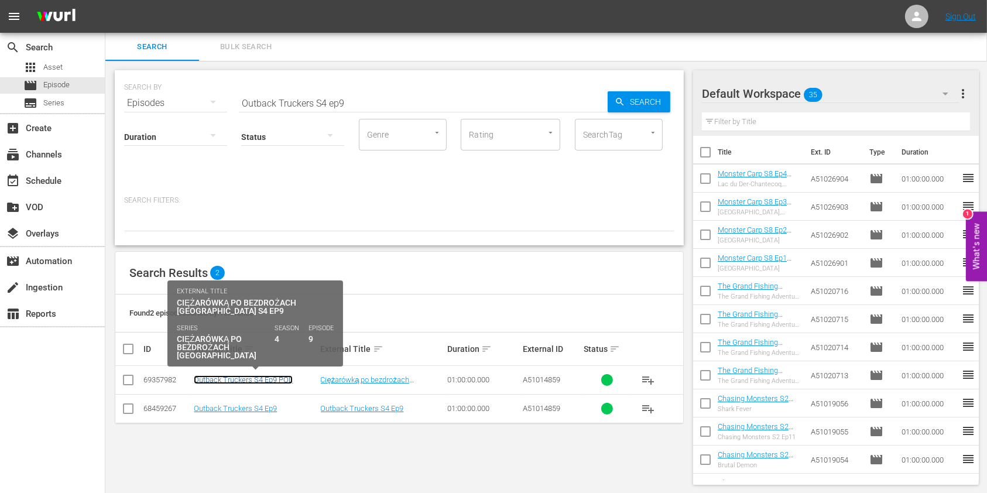
click at [270, 378] on link "Outback Truckers S4 Ep9 POL" at bounding box center [243, 379] width 99 height 9
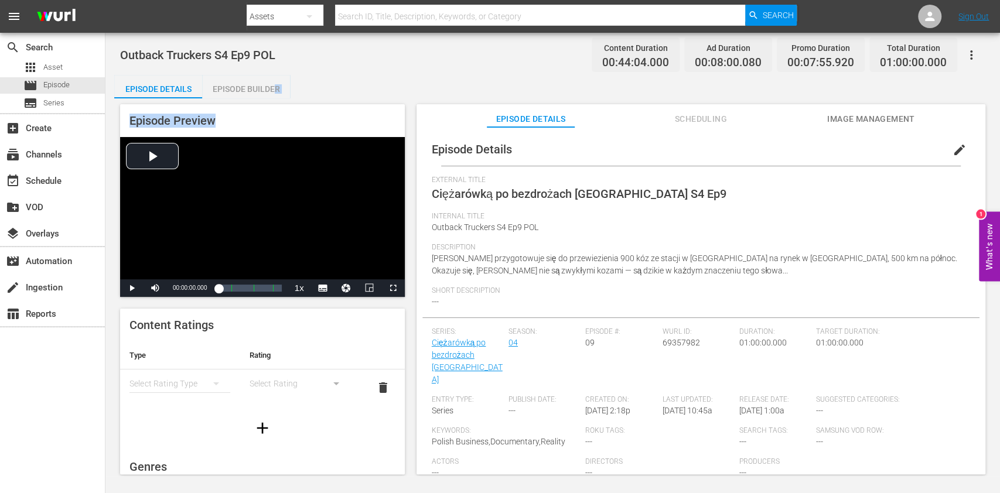
click at [273, 96] on div "Episode Details Episode Builder Episode Preview Video Player is loading. Play V…" at bounding box center [552, 279] width 877 height 409
click at [268, 90] on div "Episode Builder" at bounding box center [246, 89] width 88 height 28
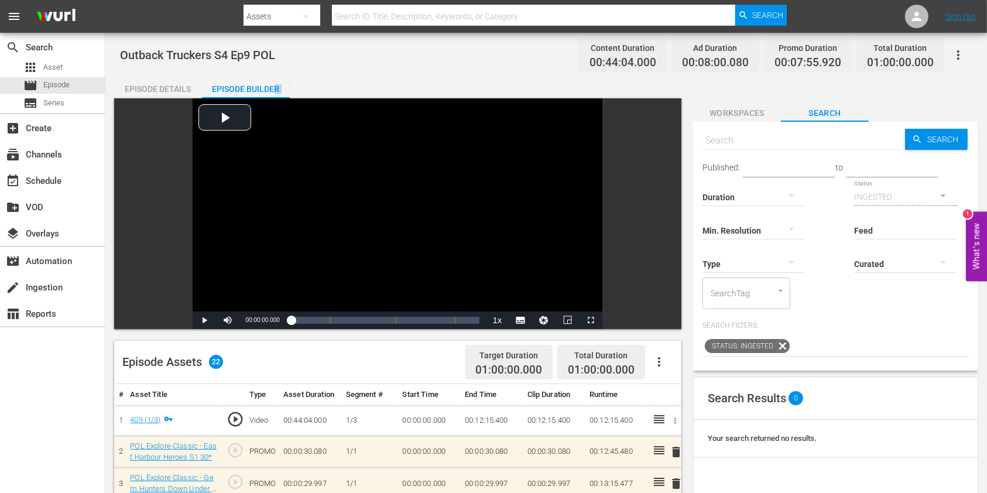
click at [751, 116] on span "Workspaces" at bounding box center [737, 113] width 88 height 15
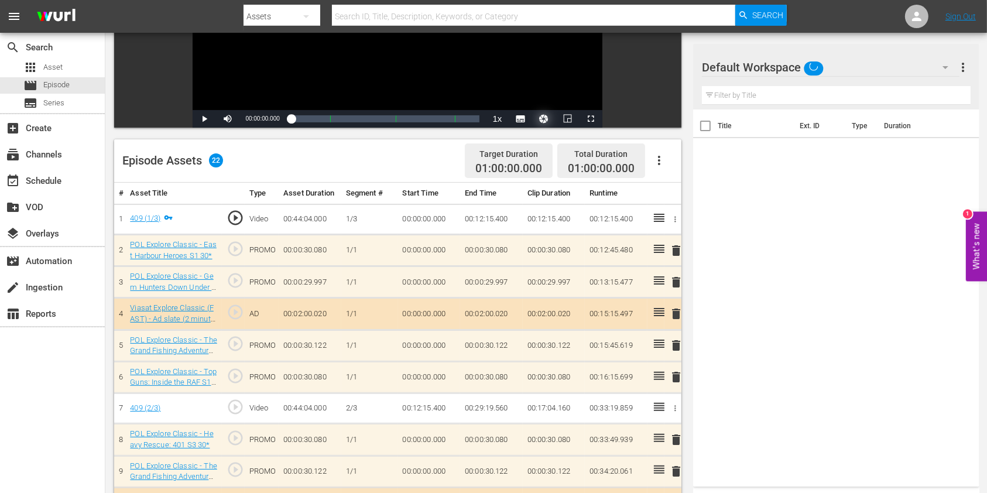
scroll to position [234, 0]
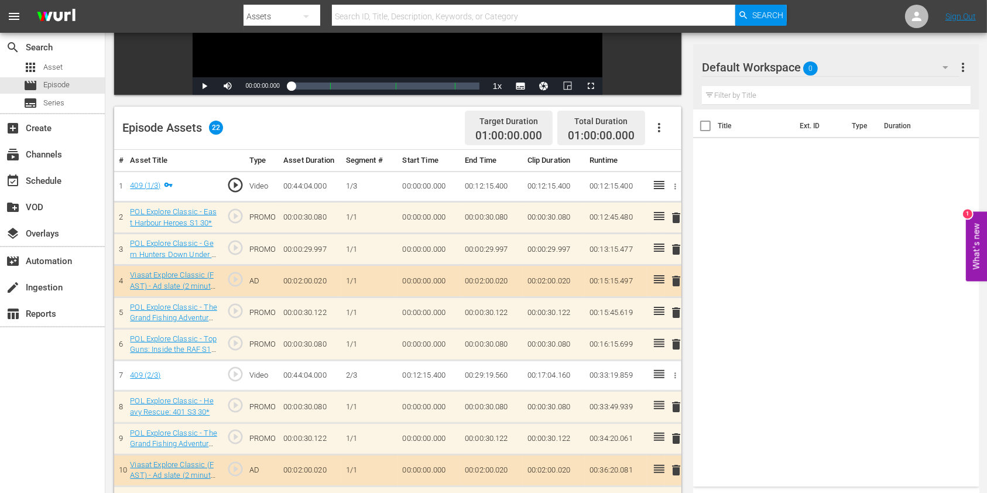
click at [759, 89] on input "text" at bounding box center [836, 95] width 269 height 19
click at [906, 71] on div "Default Workspace 0" at bounding box center [831, 67] width 258 height 33
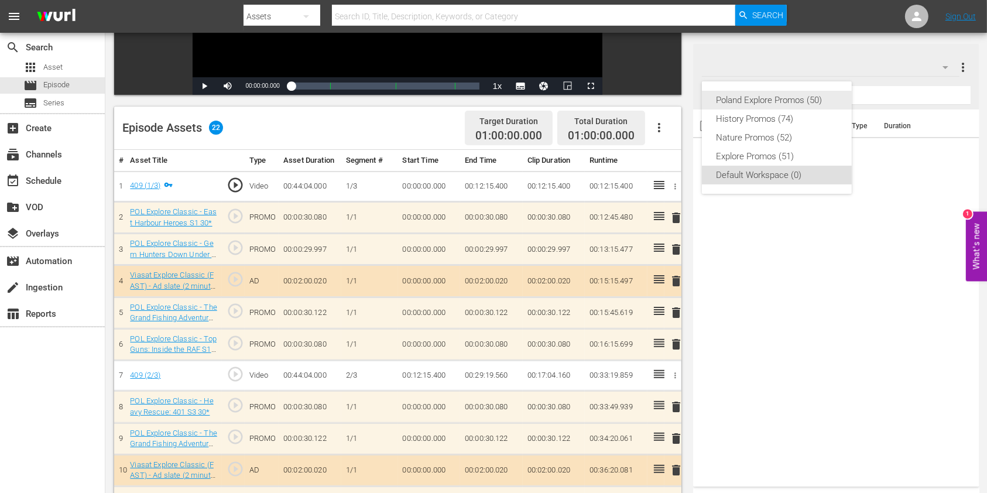
click at [786, 97] on div "Poland Explore Promos (50)" at bounding box center [777, 100] width 122 height 19
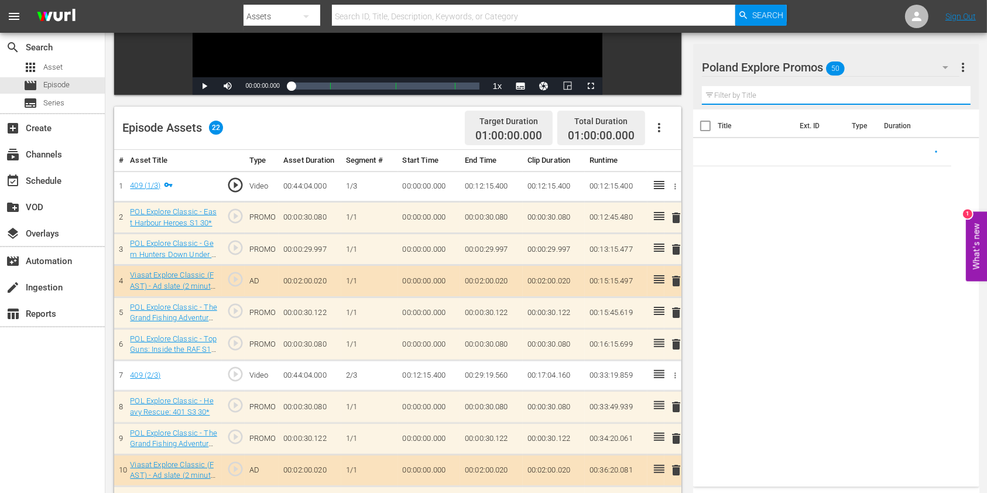
click at [733, 95] on input "text" at bounding box center [836, 95] width 269 height 19
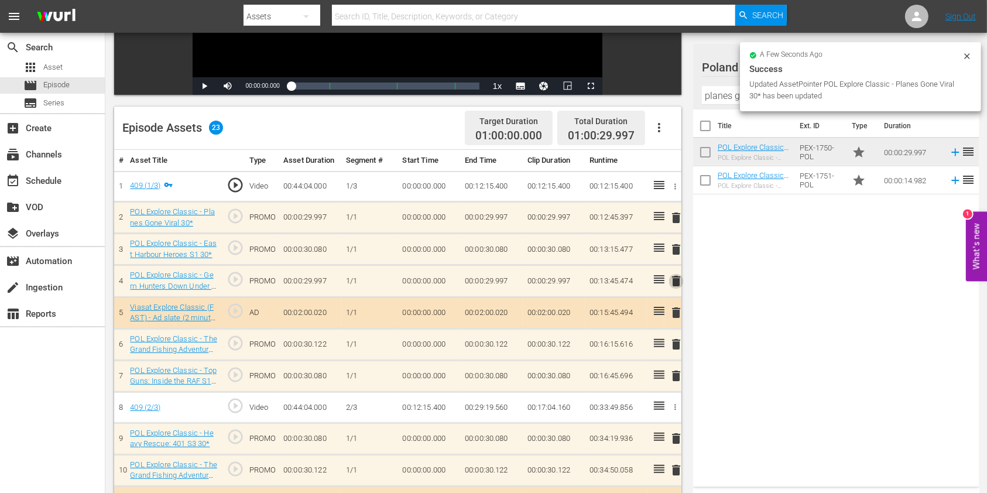
click at [676, 278] on span "delete" at bounding box center [676, 281] width 14 height 14
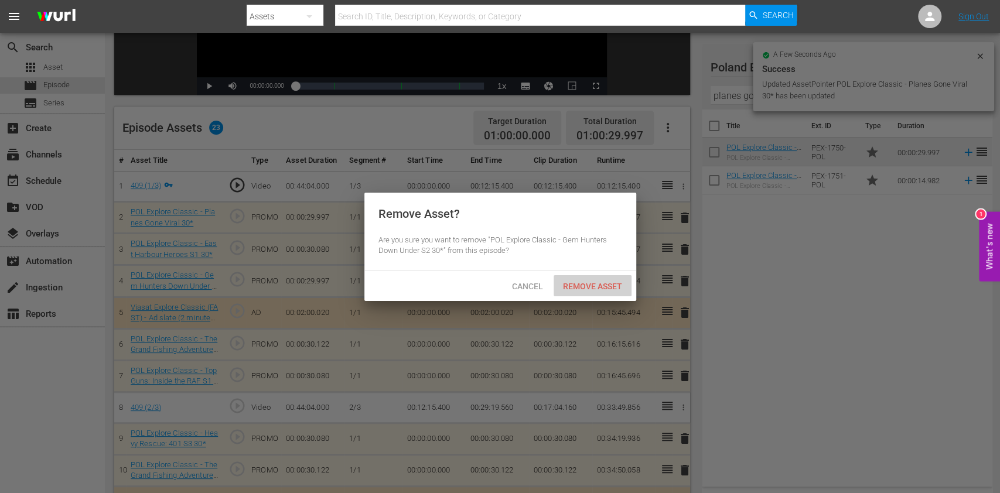
click at [611, 279] on div "Remove Asset" at bounding box center [592, 286] width 78 height 22
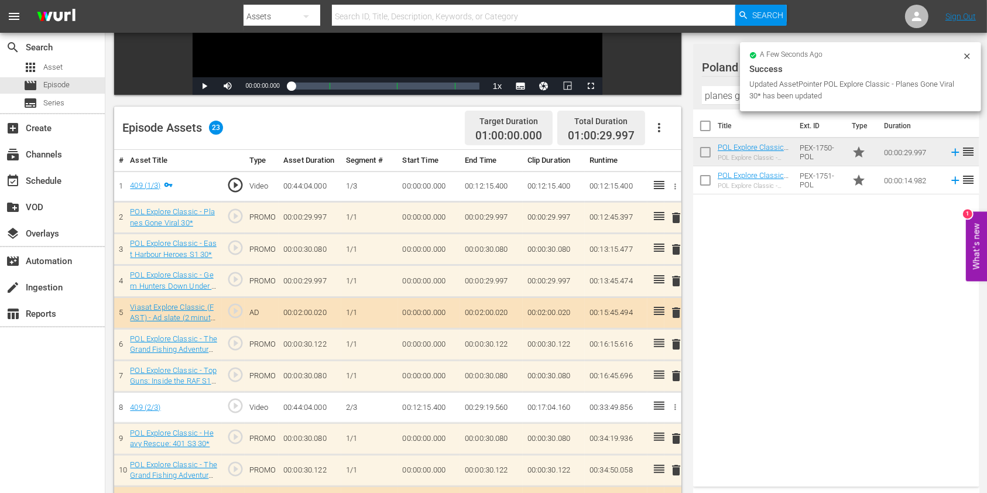
click at [709, 97] on input "planes gone viral" at bounding box center [836, 95] width 269 height 19
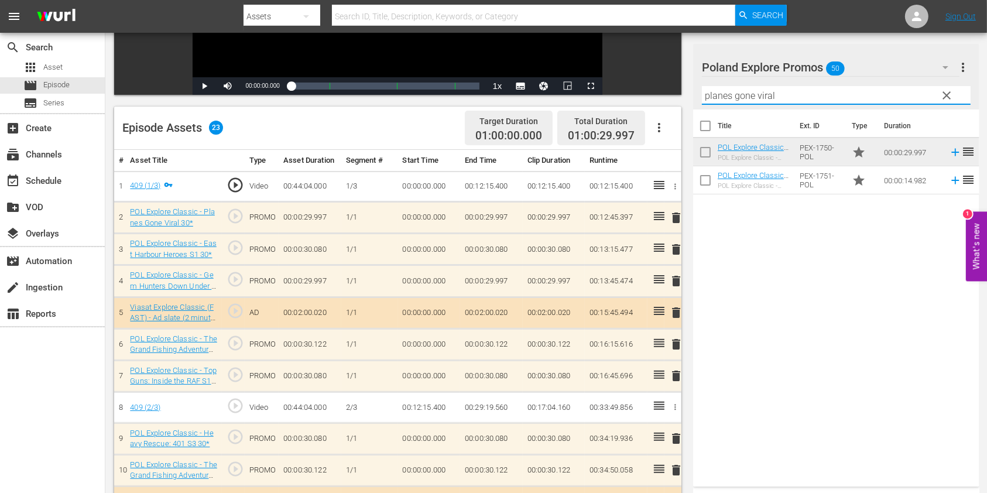
click at [709, 97] on input "planes gone viral" at bounding box center [836, 95] width 269 height 19
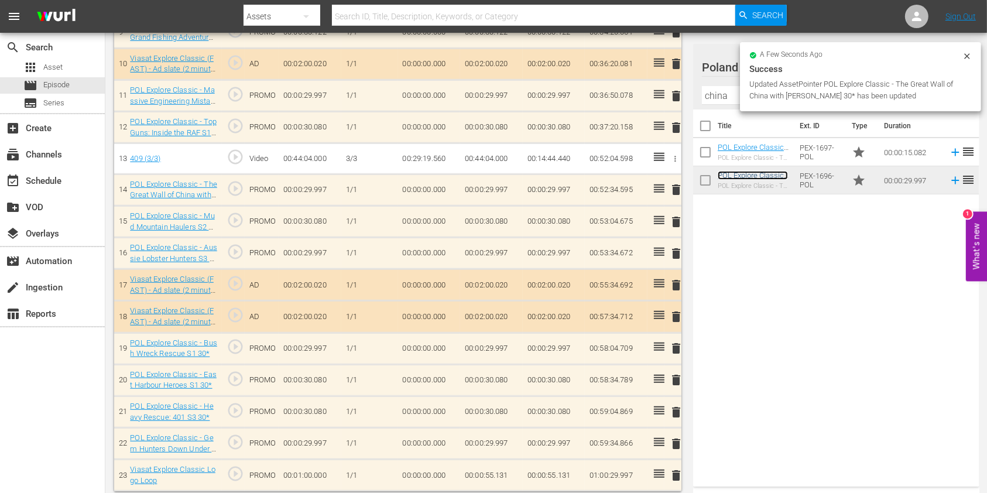
scroll to position [645, 0]
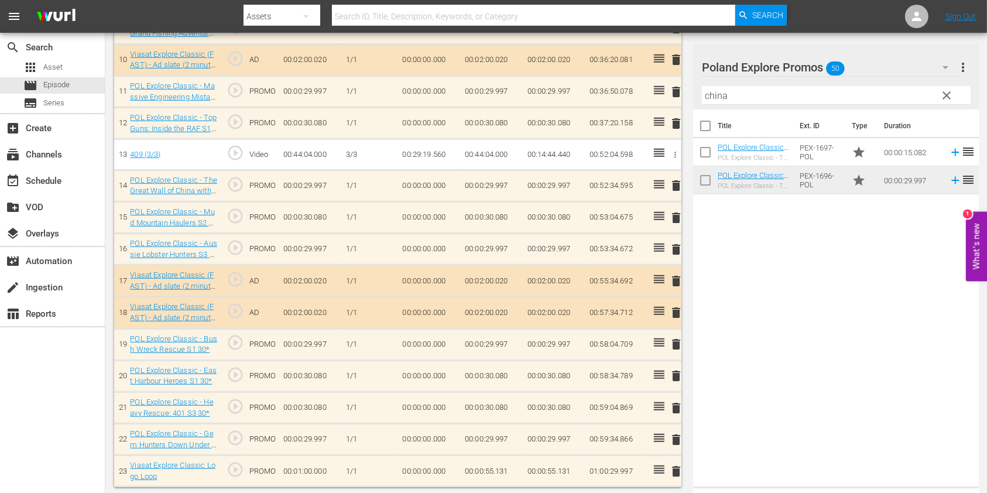
click at [676, 340] on span "delete" at bounding box center [676, 344] width 14 height 14
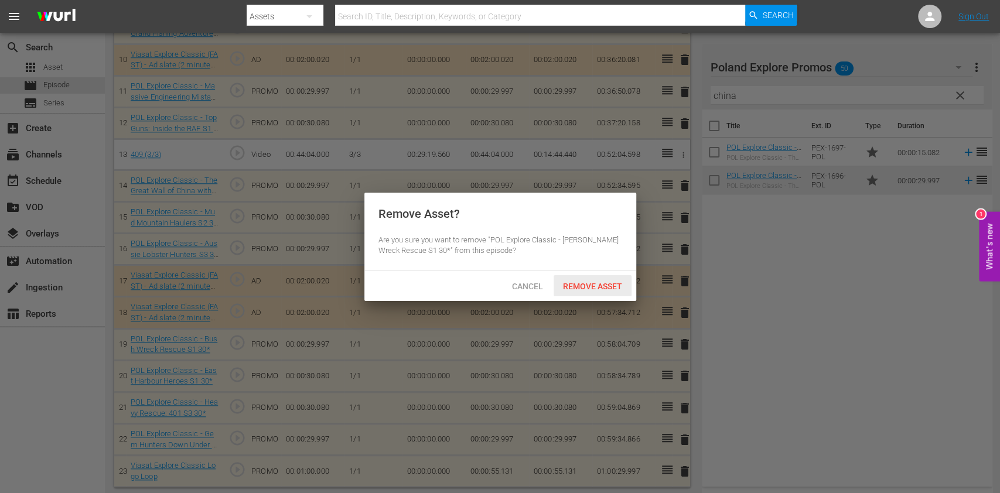
click at [608, 279] on div "Remove Asset" at bounding box center [592, 286] width 78 height 22
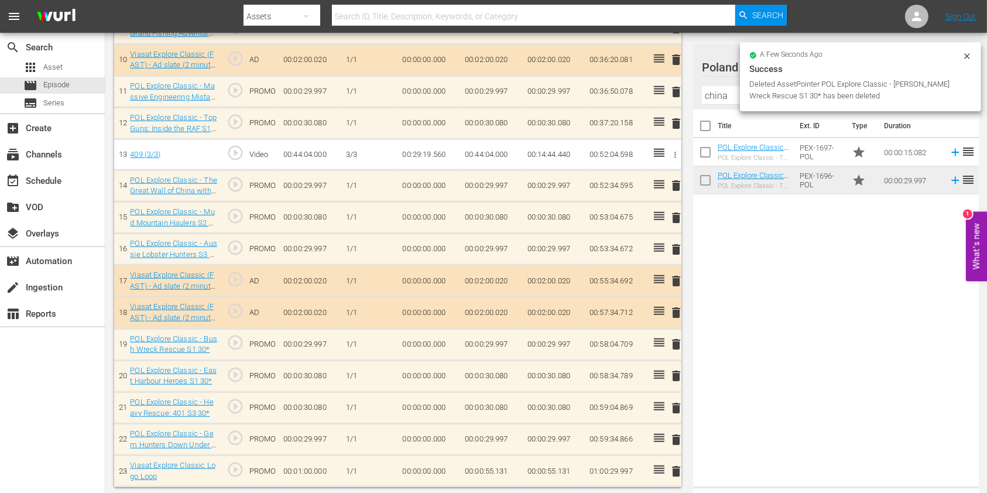
scroll to position [613, 0]
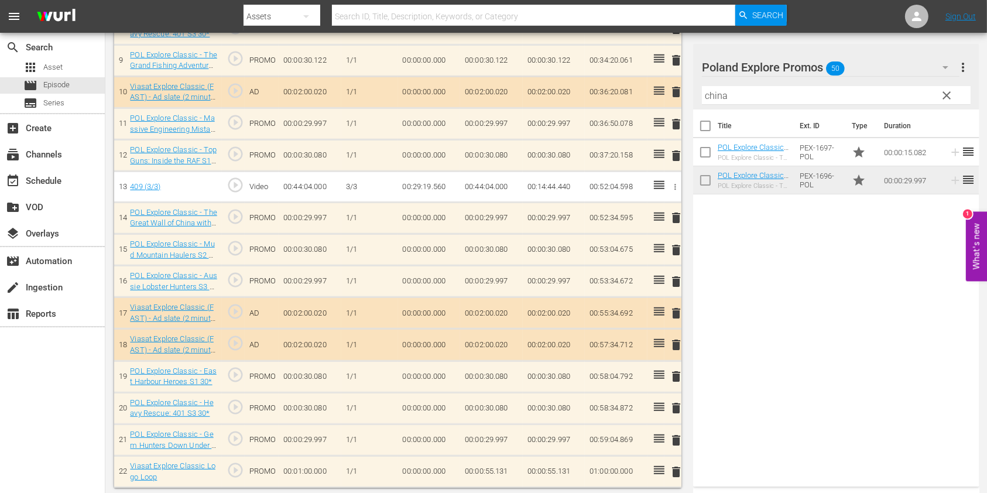
click at [721, 111] on th "Title" at bounding box center [755, 126] width 75 height 33
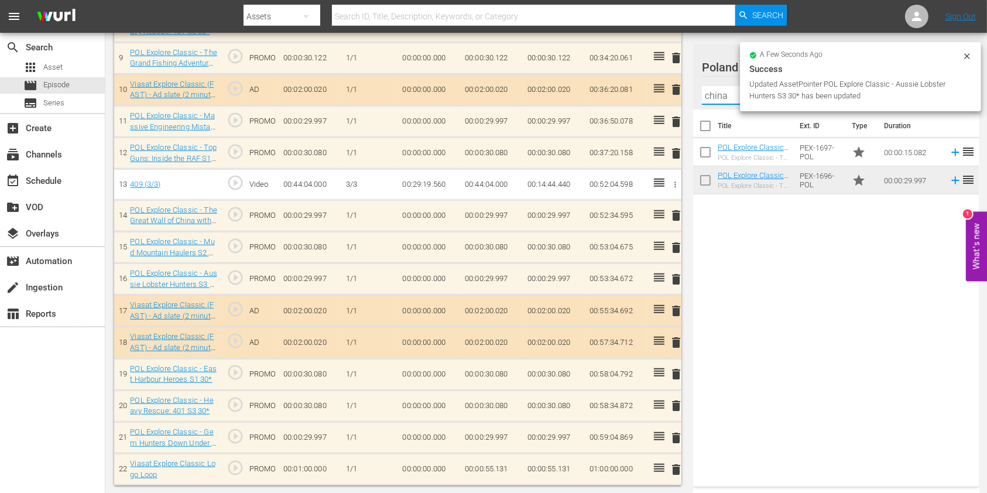
click at [717, 95] on input "china" at bounding box center [836, 95] width 269 height 19
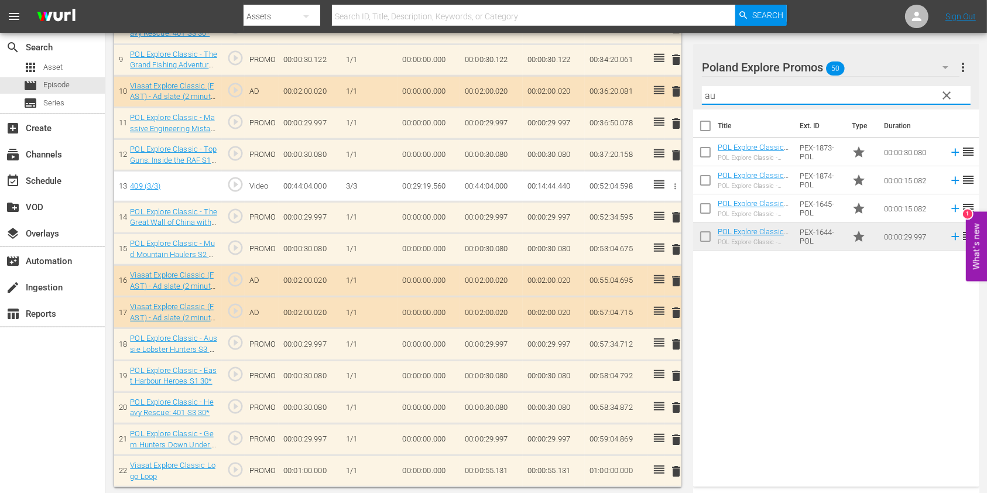
type input "a"
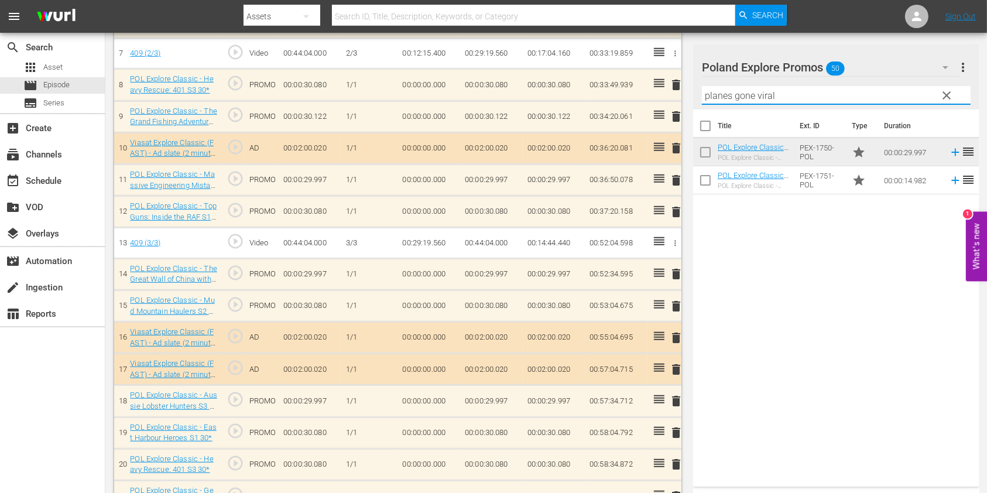
scroll to position [535, 0]
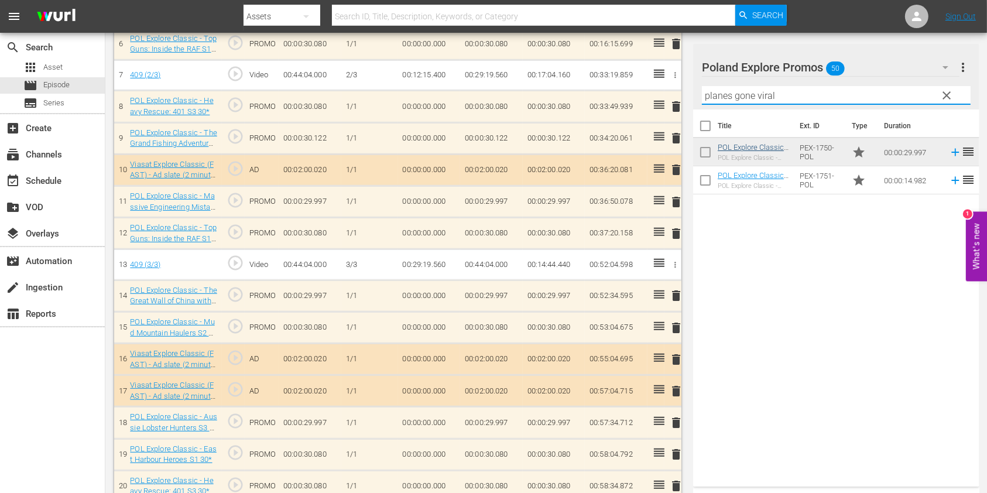
type input "planes gone viral"
drag, startPoint x: 788, startPoint y: 95, endPoint x: 673, endPoint y: 100, distance: 115.5
click at [673, 100] on div "Video Player is loading. Play Video Play Mute Current Time 00:00:00.000 / Durat…" at bounding box center [546, 65] width 864 height 1002
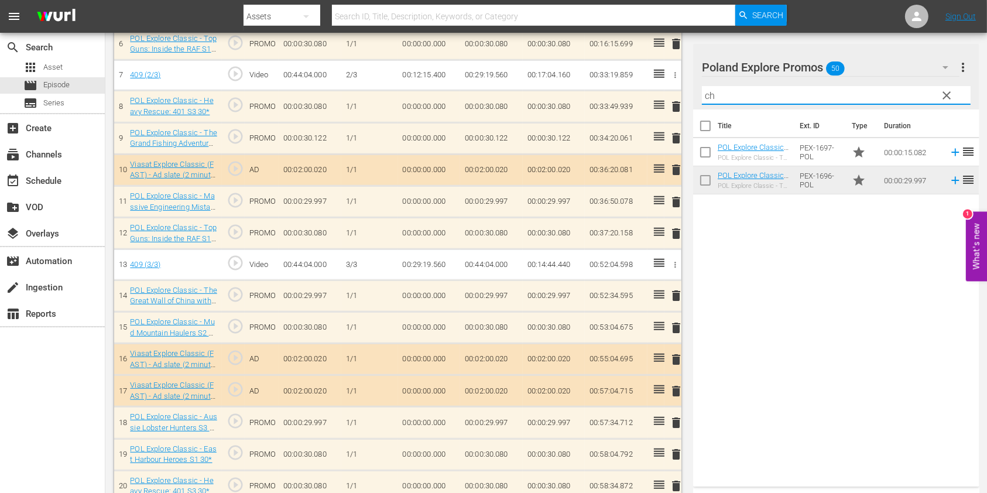
type input "c"
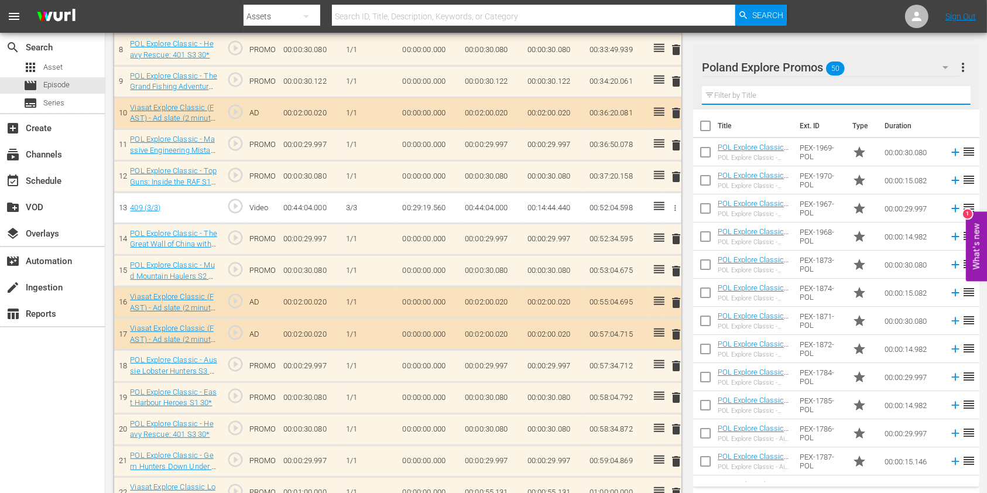
scroll to position [613, 0]
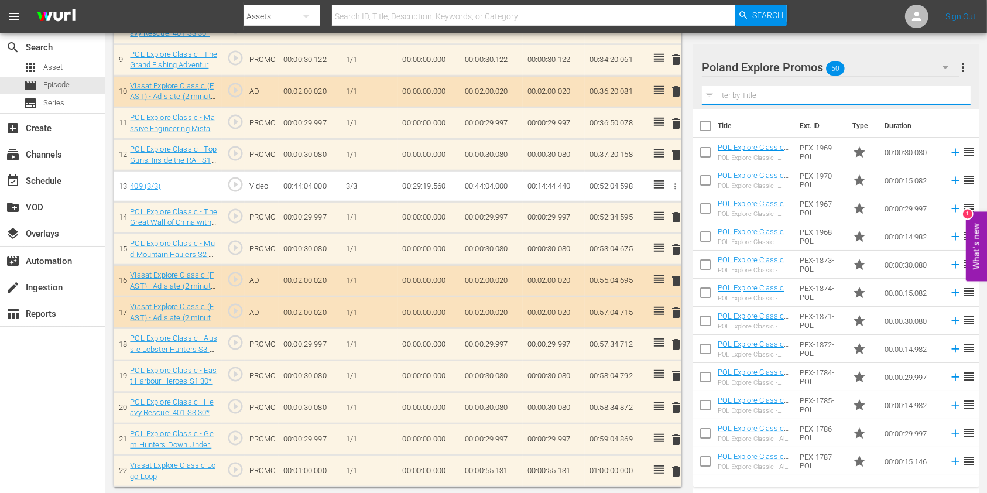
click at [676, 401] on span "delete" at bounding box center [676, 408] width 14 height 14
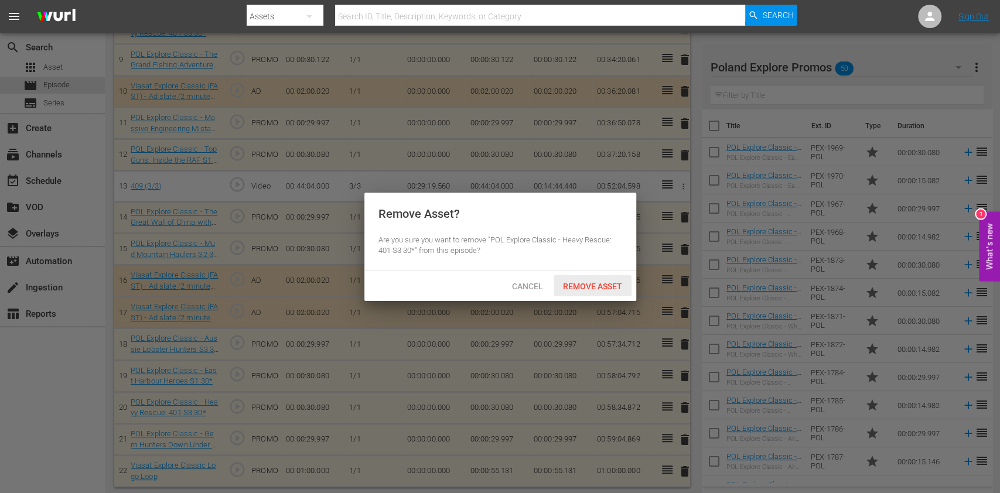
click at [609, 288] on span "Remove Asset" at bounding box center [592, 286] width 78 height 9
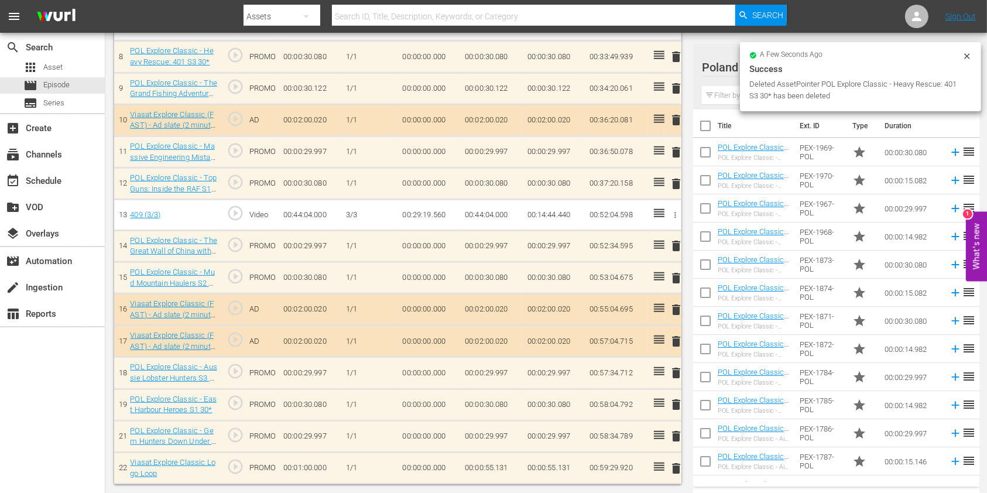
scroll to position [581, 0]
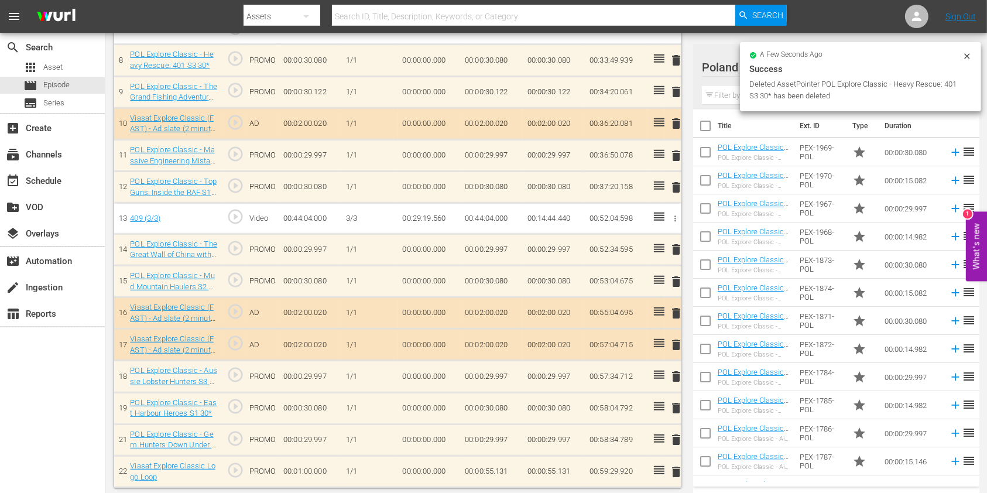
click at [729, 89] on input "text" at bounding box center [836, 95] width 269 height 19
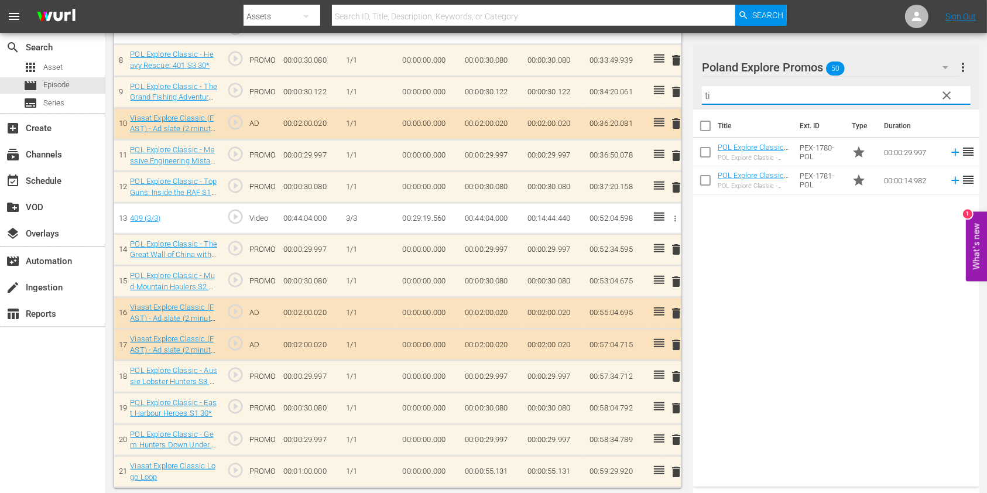
type input "t"
type input "h"
type input "g"
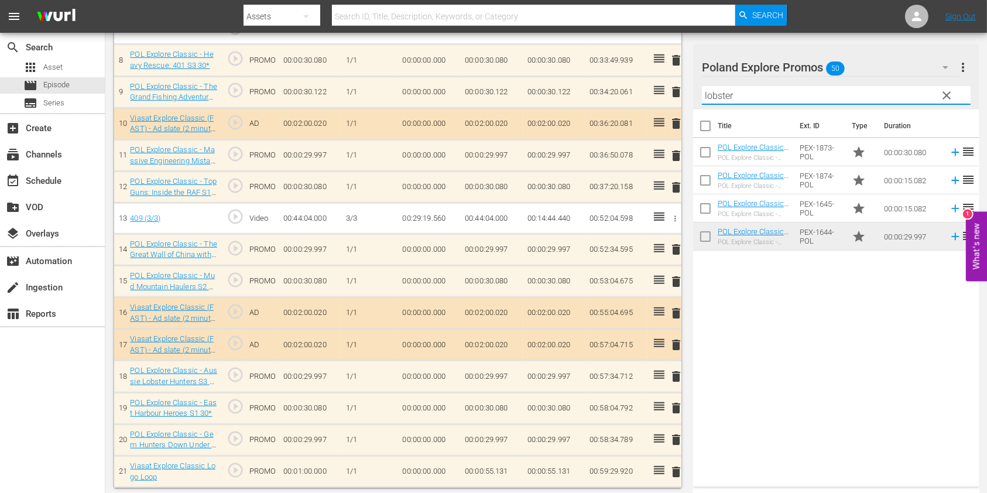
type input "lobster"
click at [768, 318] on div "Title Ext. ID Type Duration POL Explore Classic - Aussie Lobster Hunters S5 30*…" at bounding box center [836, 296] width 286 height 372
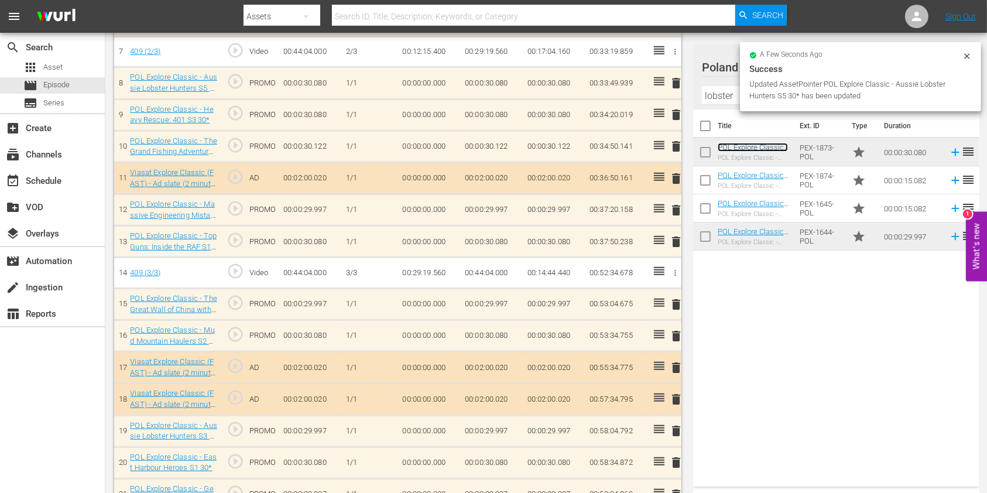
scroll to position [532, 0]
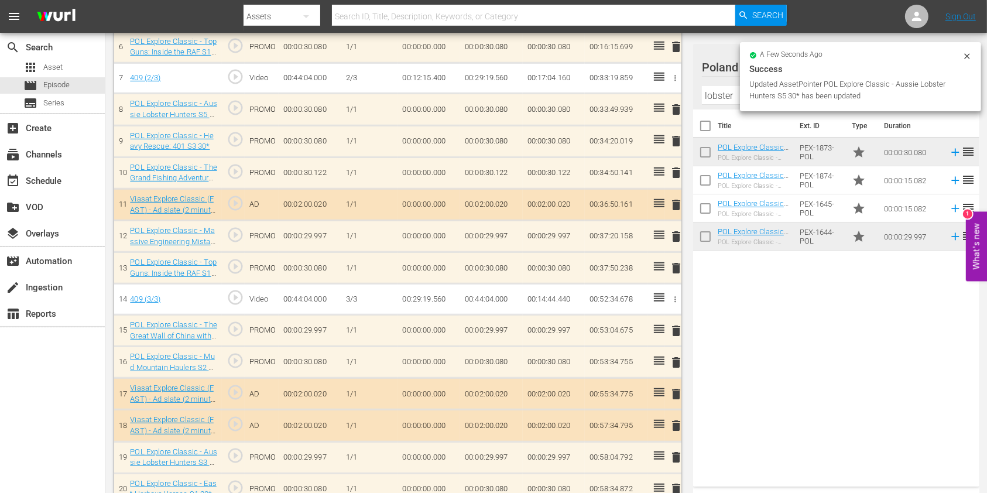
click at [680, 141] on span "delete" at bounding box center [676, 141] width 14 height 14
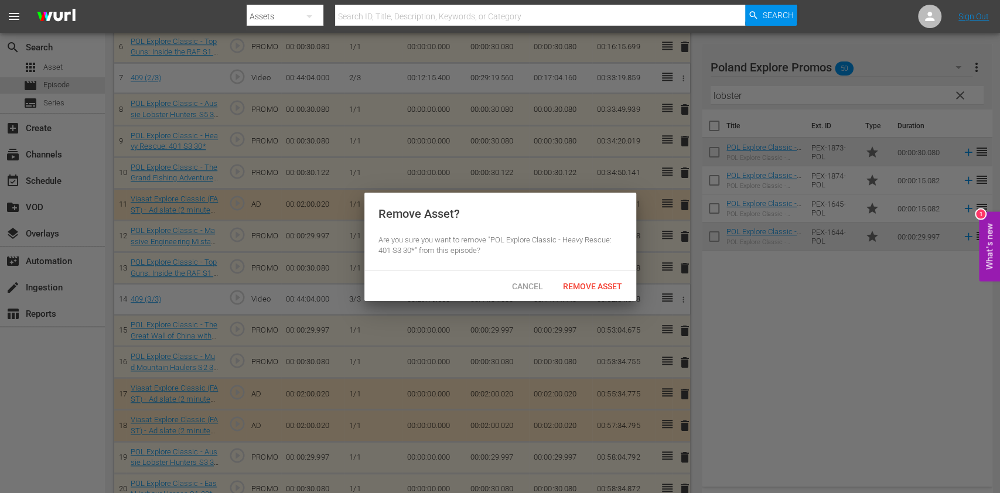
click at [594, 276] on div "Remove Asset" at bounding box center [592, 286] width 78 height 22
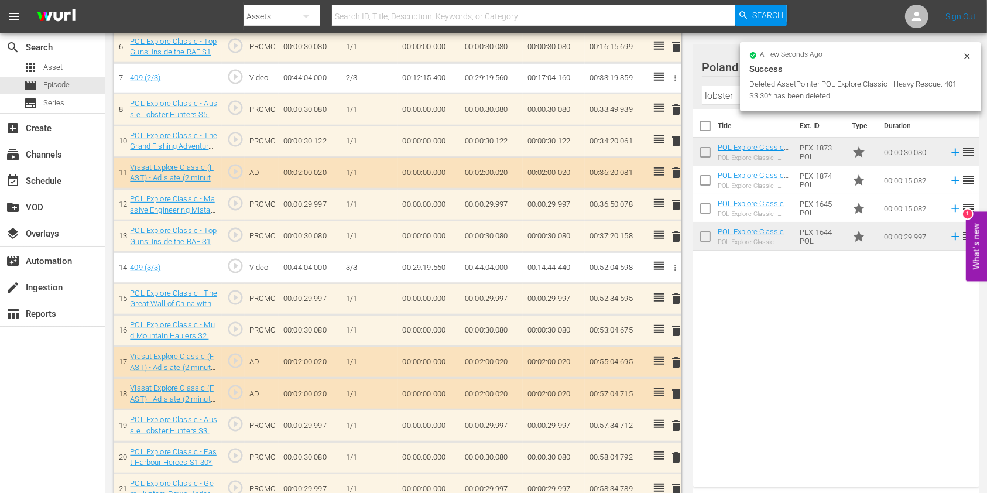
click at [969, 52] on icon at bounding box center [967, 56] width 9 height 9
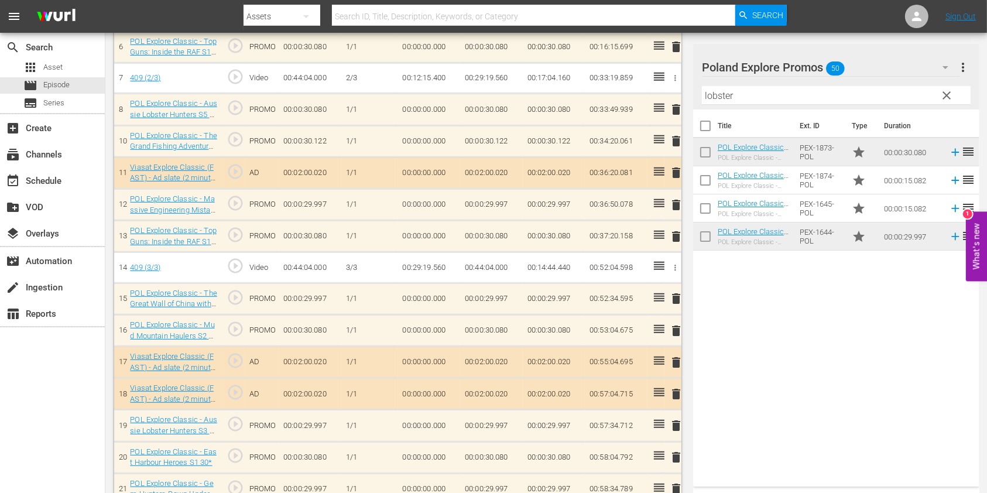
click at [943, 96] on span "clear" at bounding box center [947, 95] width 14 height 14
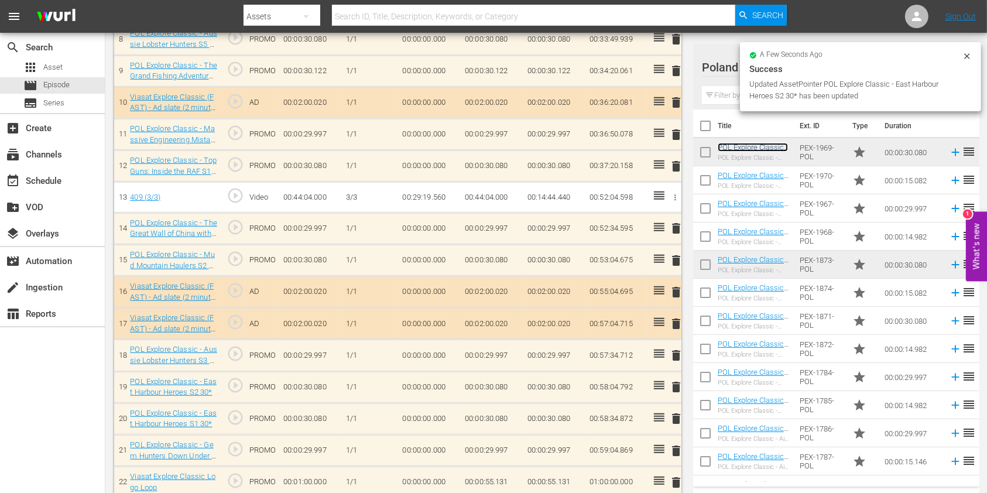
scroll to position [613, 0]
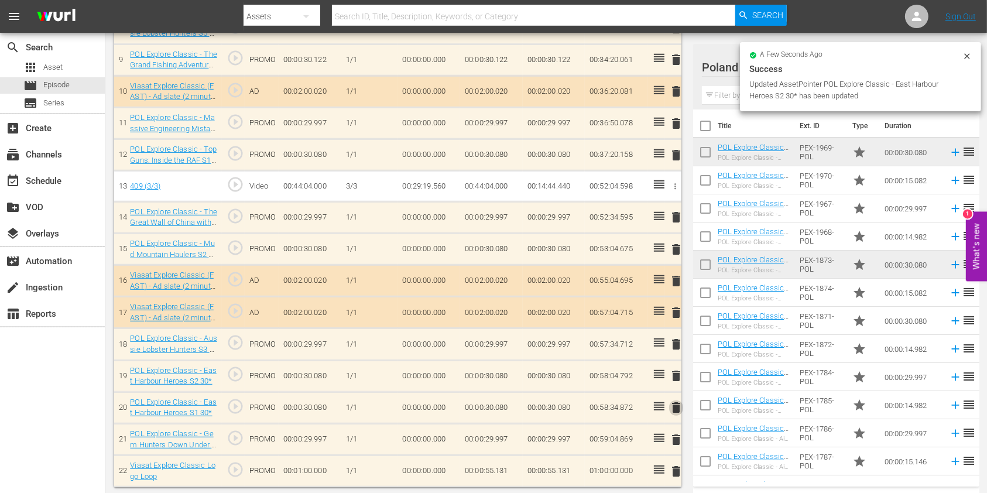
click at [673, 408] on span "delete" at bounding box center [676, 408] width 14 height 14
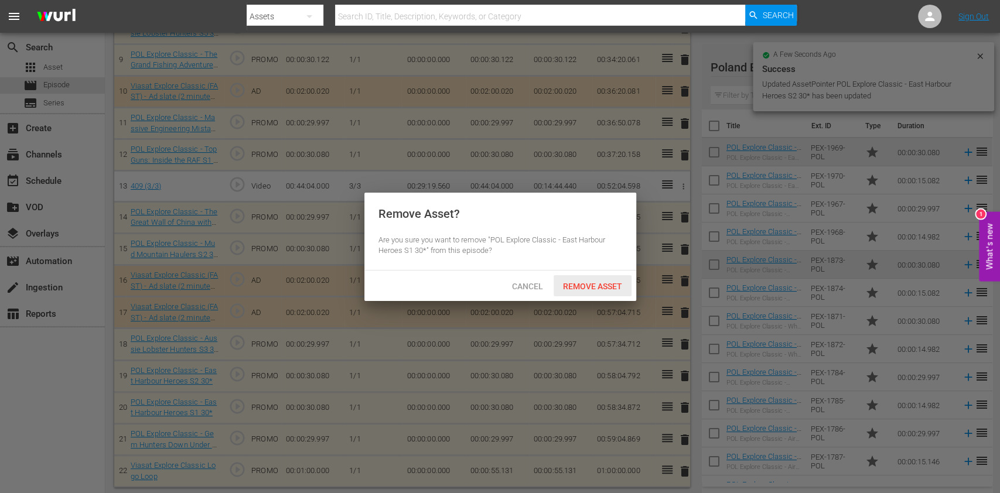
click at [617, 289] on span "Remove Asset" at bounding box center [592, 286] width 78 height 9
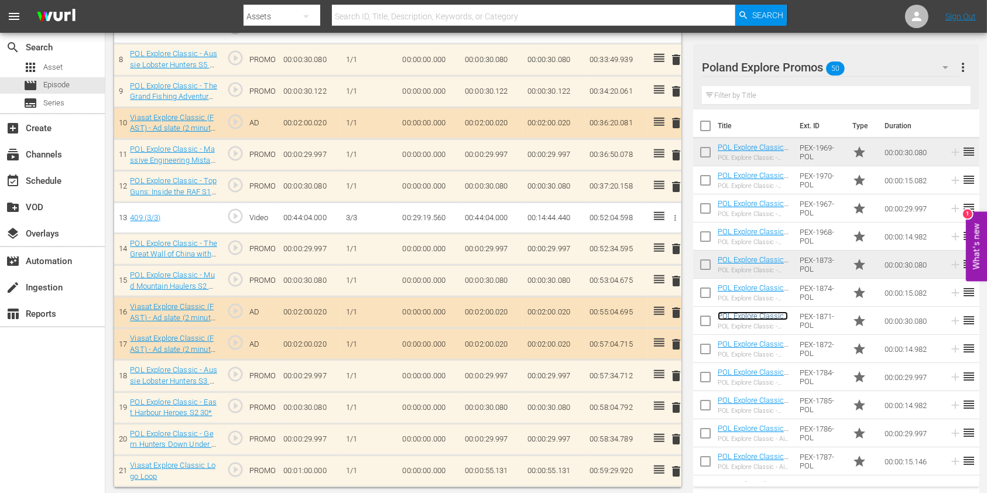
scroll to position [506, 0]
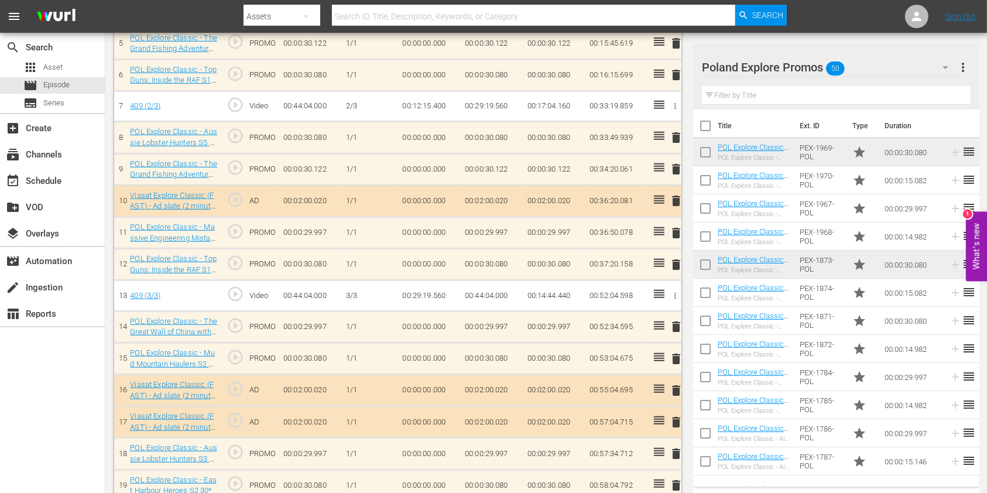
click at [731, 93] on input "text" at bounding box center [836, 95] width 269 height 19
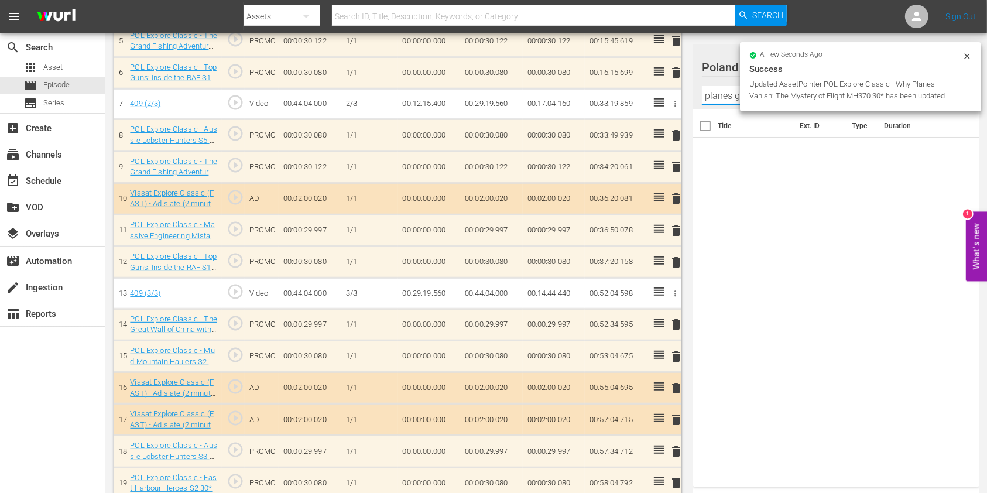
scroll to position [504, 0]
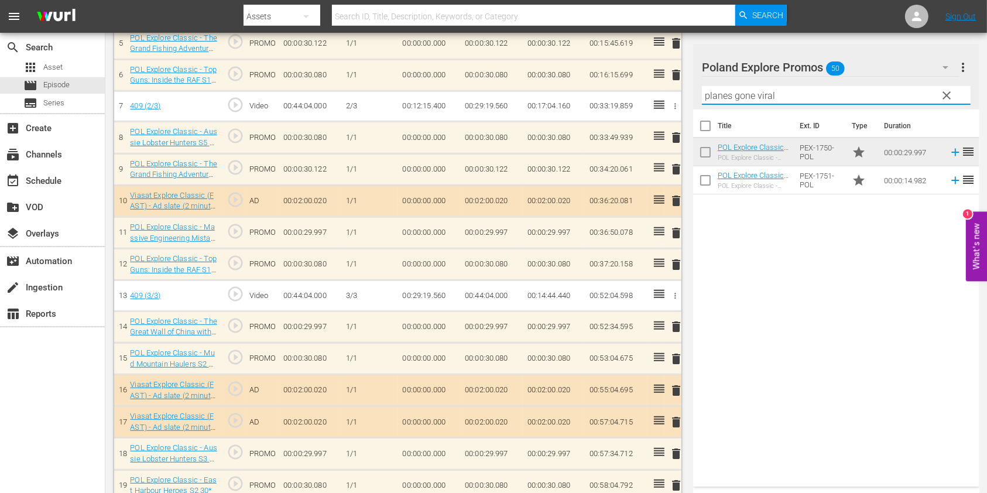
type input "planes gone viral"
click at [699, 271] on div "Title Ext. ID Type Duration POL Explore Classic - Planes Gone Viral 30* POL Exp…" at bounding box center [836, 296] width 286 height 372
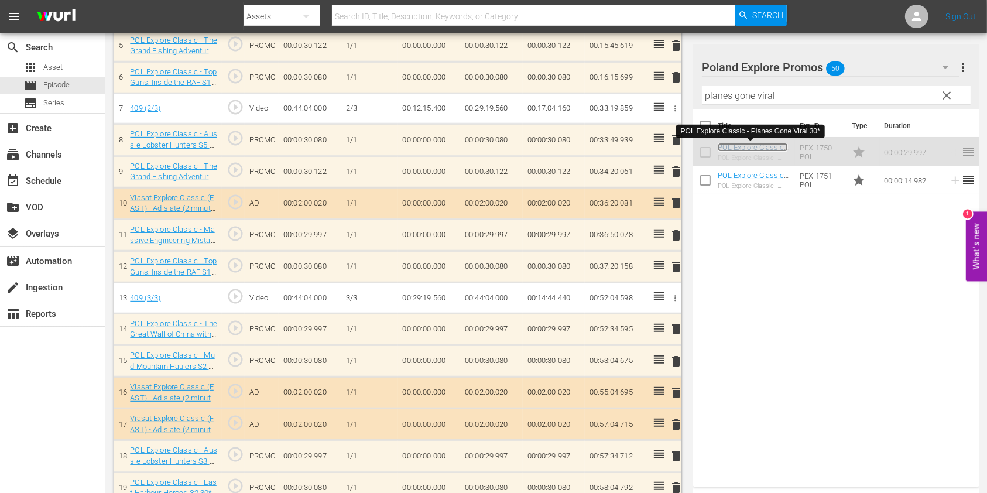
scroll to position [506, 0]
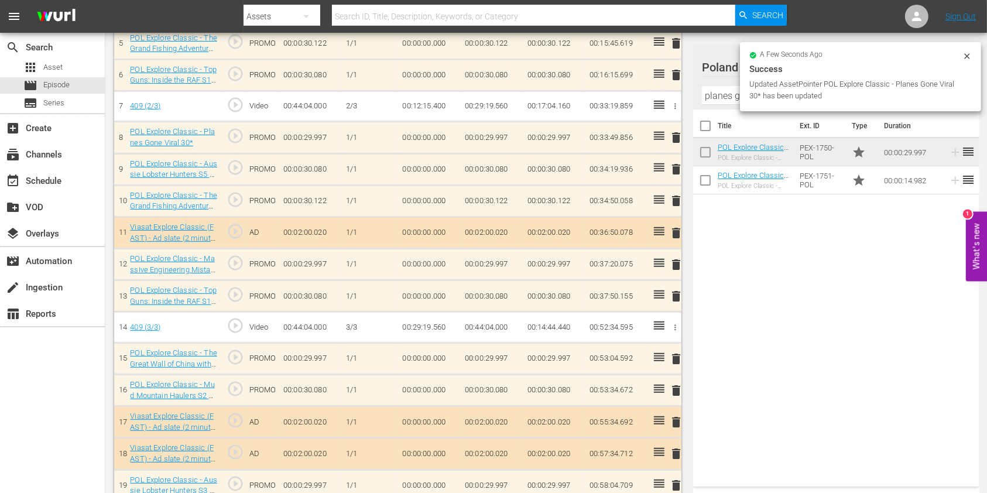
click at [678, 263] on td "delete" at bounding box center [673, 265] width 17 height 32
click at [676, 258] on div "delete" at bounding box center [673, 264] width 8 height 17
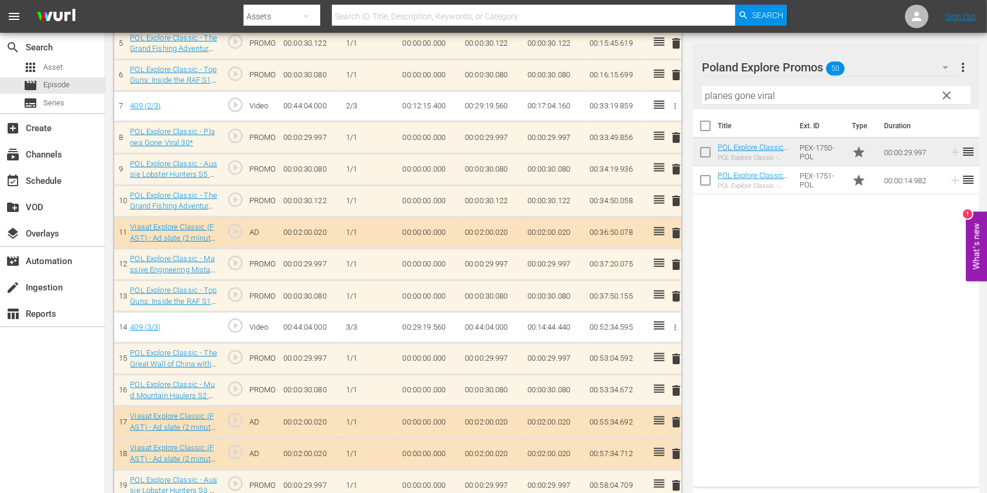
scroll to position [504, 0]
click at [673, 265] on span "delete" at bounding box center [676, 265] width 14 height 14
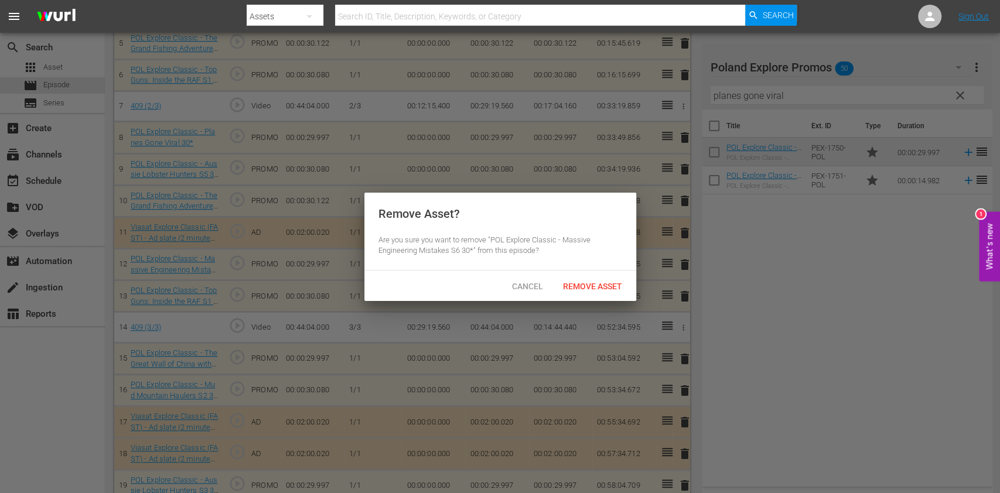
click at [598, 275] on div "Remove Asset" at bounding box center [592, 286] width 78 height 22
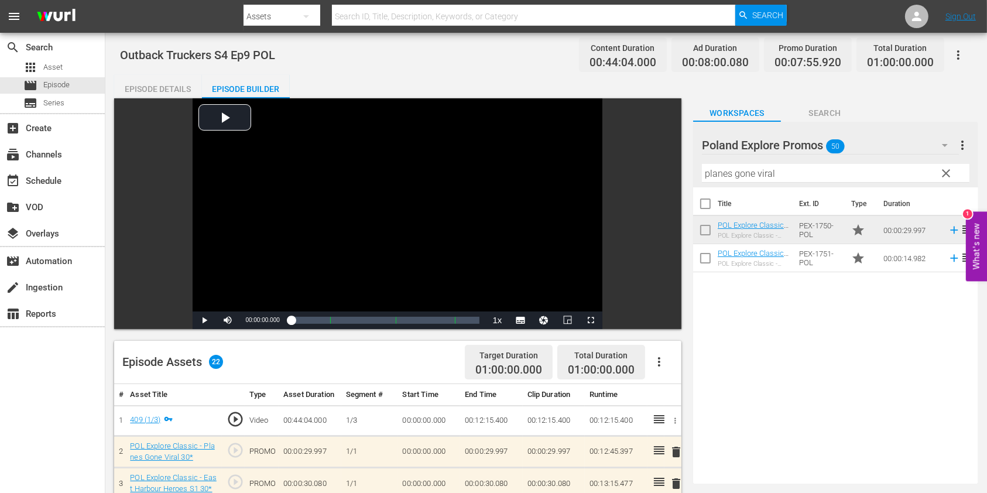
scroll to position [0, 0]
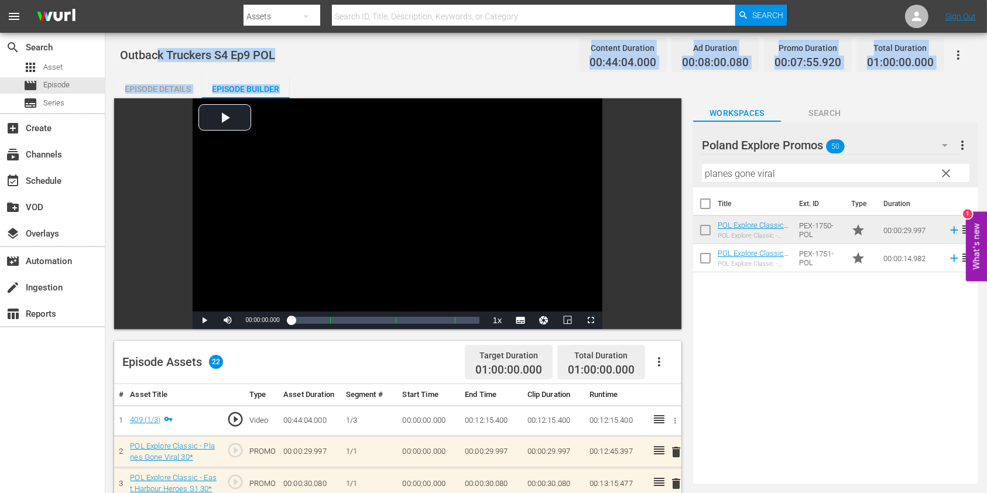
drag, startPoint x: 295, startPoint y: 71, endPoint x: 150, endPoint y: 66, distance: 144.8
click at [149, 66] on div "Outback Truckers S4 Ep9 POL Content Duration 00:44:04.000 Ad Duration 00:08:00.…" at bounding box center [546, 55] width 853 height 26
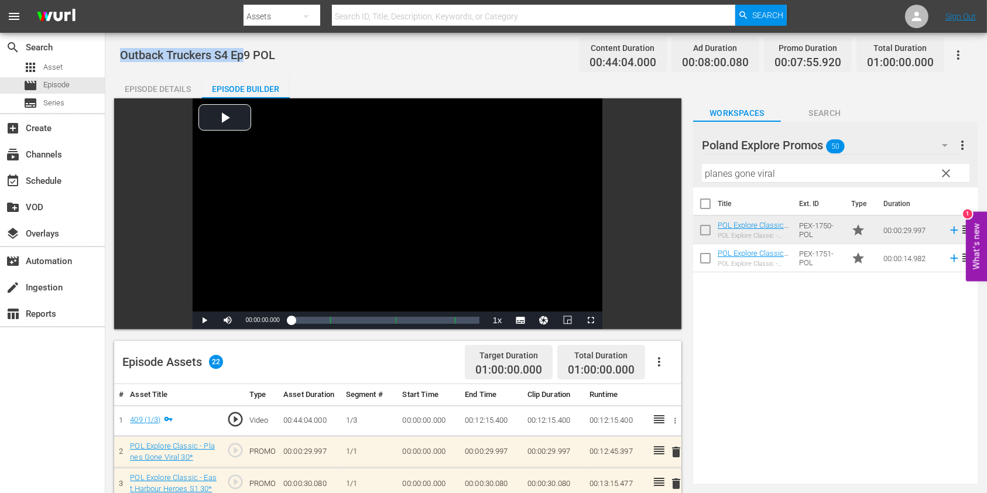
drag, startPoint x: 122, startPoint y: 59, endPoint x: 244, endPoint y: 60, distance: 122.4
click at [244, 60] on span "Outback Truckers S4 Ep9 POL" at bounding box center [197, 55] width 155 height 14
copy span "Outback Truckers S4 Ep"
click at [80, 87] on div "movie Episode" at bounding box center [52, 85] width 105 height 16
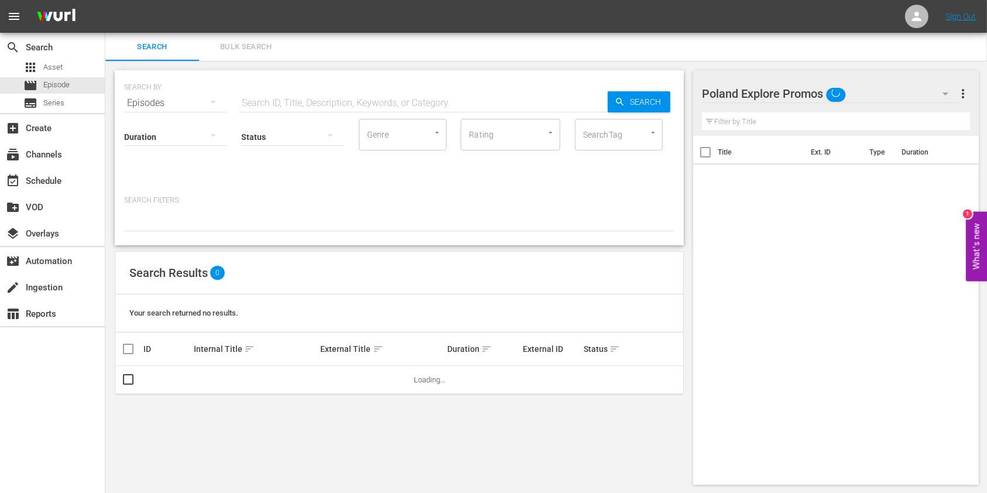
click at [319, 90] on input "text" at bounding box center [423, 103] width 369 height 28
paste input "Outback Truckers S4 Ep"
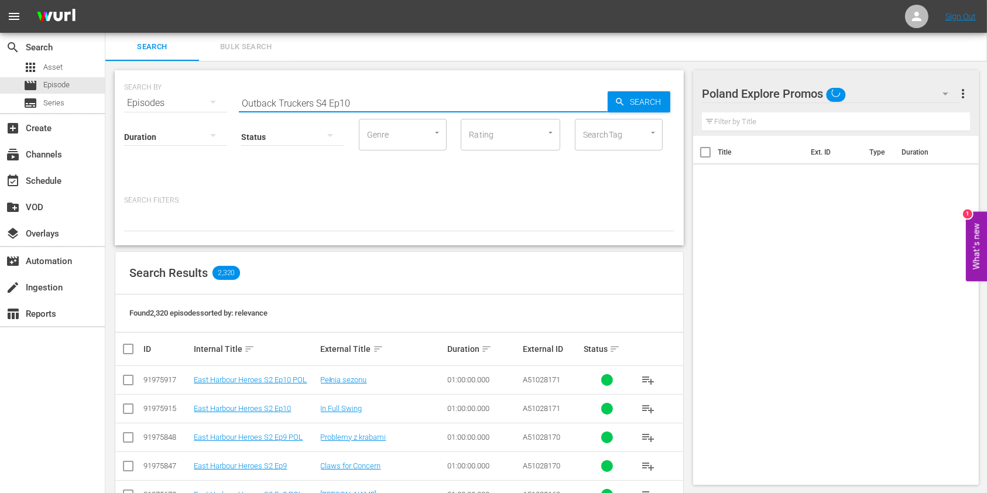
type input "Outback Truckers S4 Ep10"
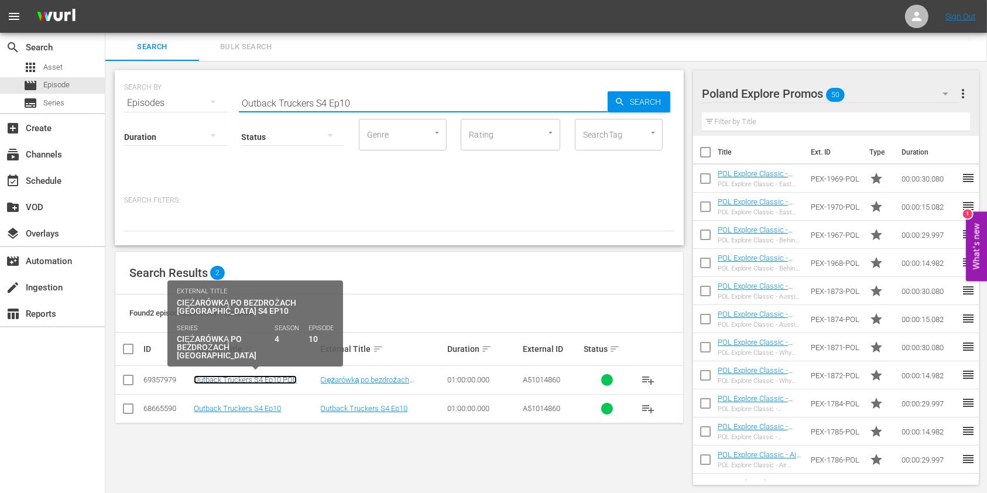
click at [280, 382] on link "Outback Truckers S4 Ep10 POL" at bounding box center [245, 379] width 103 height 9
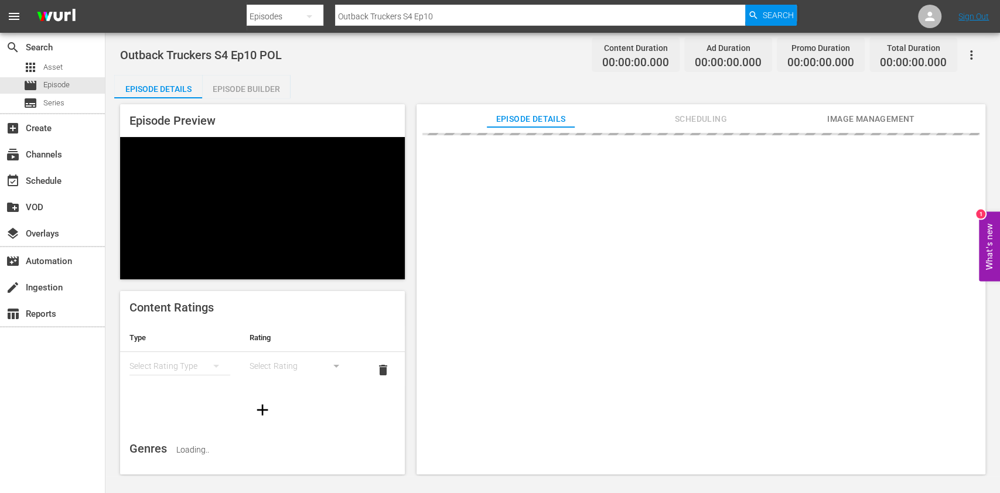
click at [267, 80] on div "Episode Builder" at bounding box center [246, 89] width 88 height 28
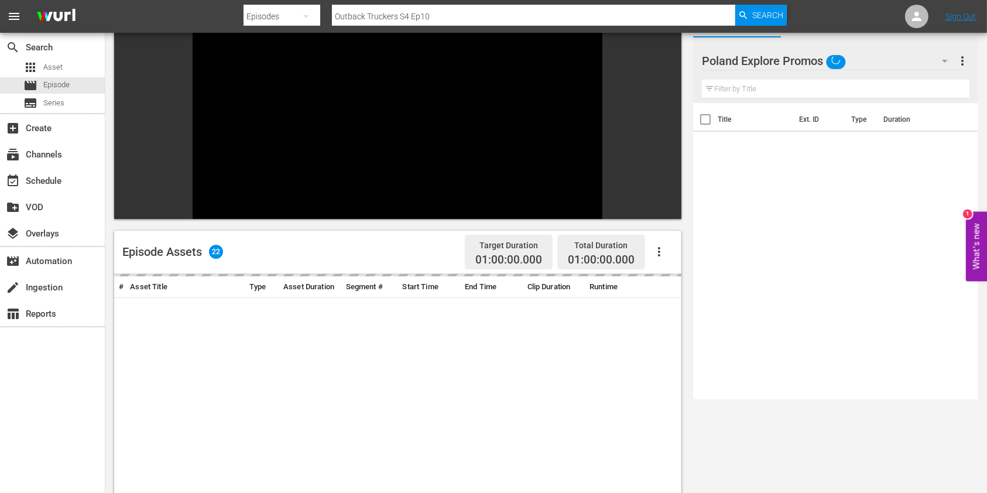
scroll to position [156, 0]
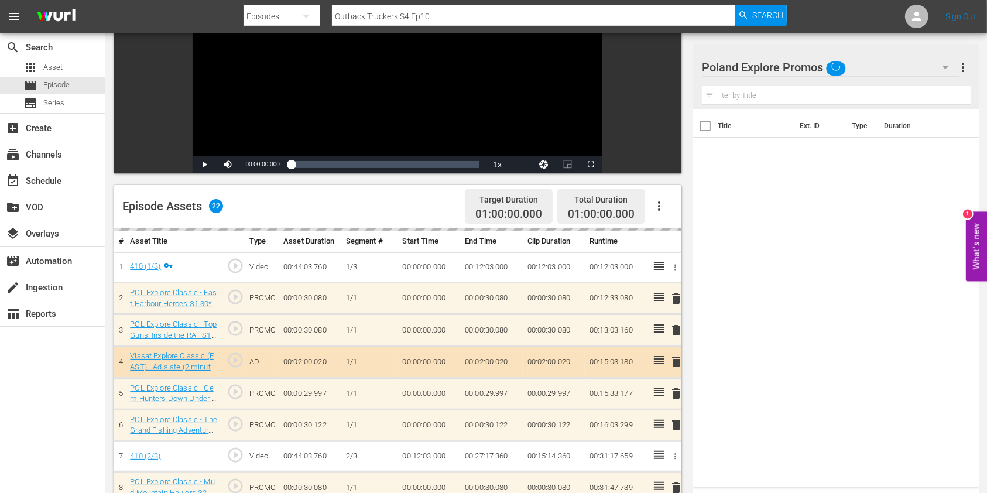
click at [772, 98] on input "text" at bounding box center [836, 95] width 269 height 19
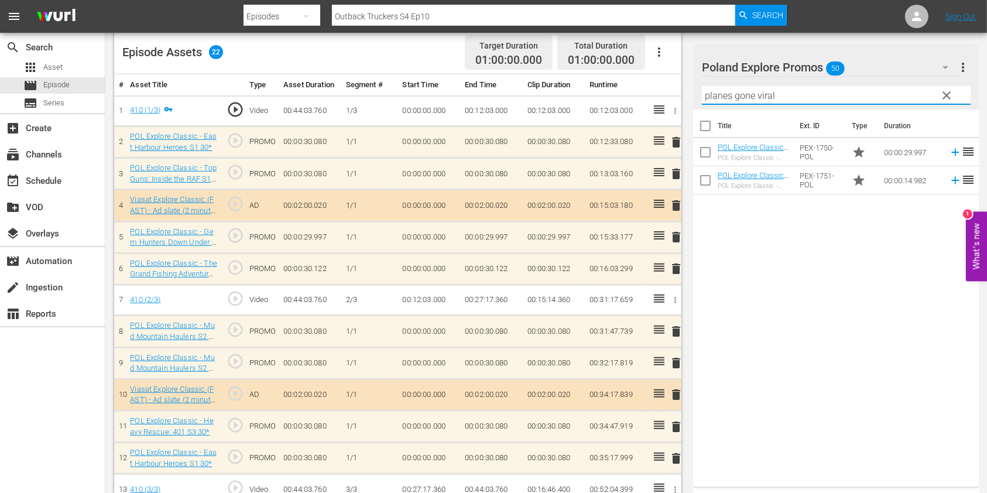
scroll to position [312, 0]
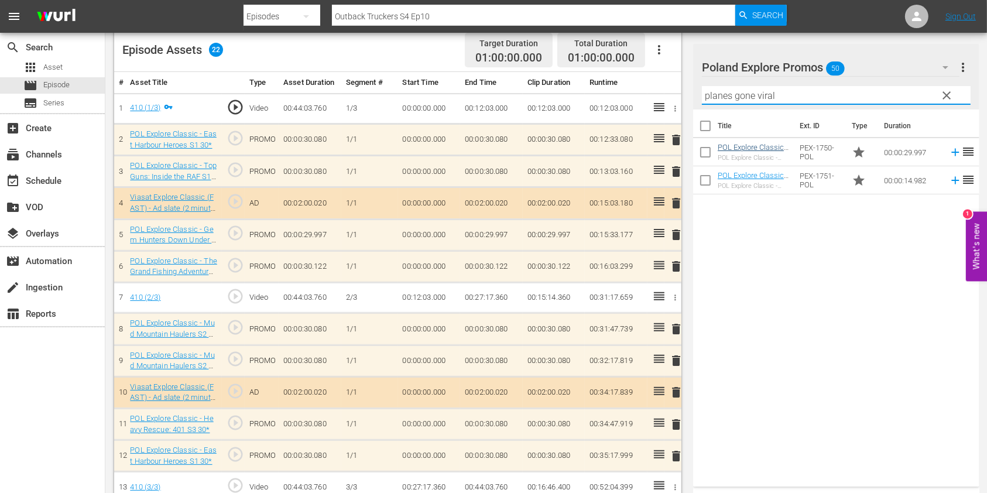
type input "planes gone viral"
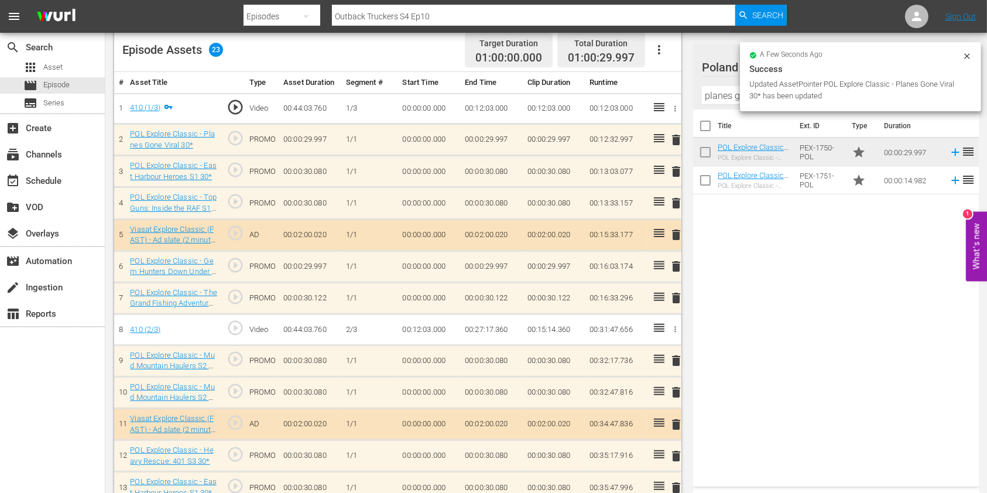
click at [676, 266] on span "delete" at bounding box center [676, 266] width 14 height 14
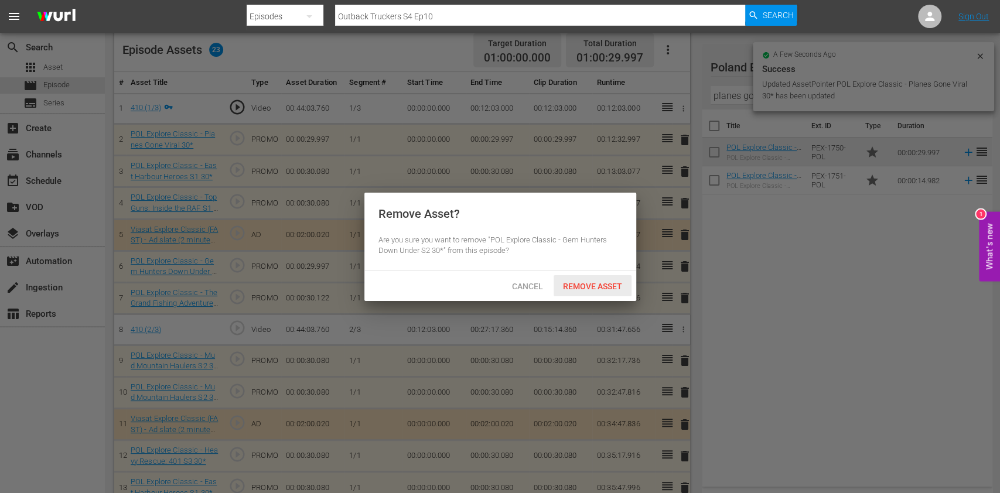
click at [570, 282] on span "Remove Asset" at bounding box center [592, 286] width 78 height 9
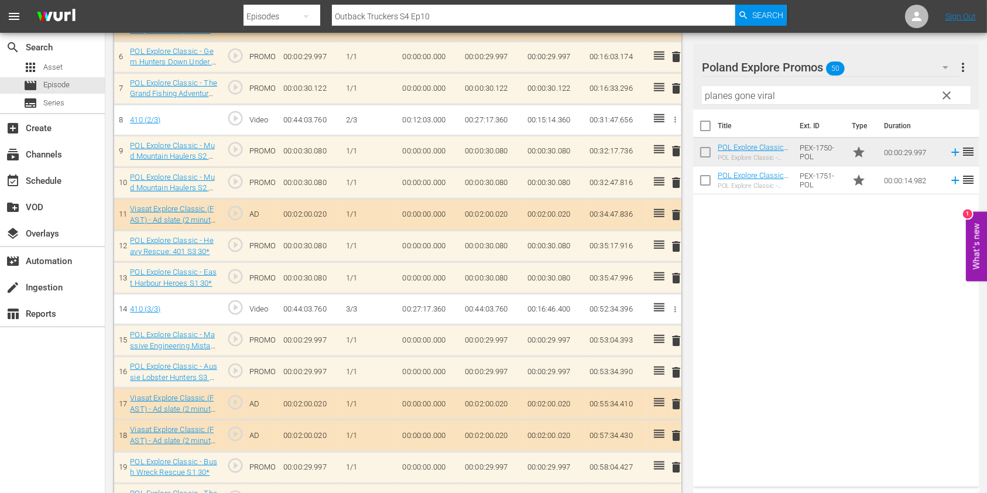
scroll to position [546, 0]
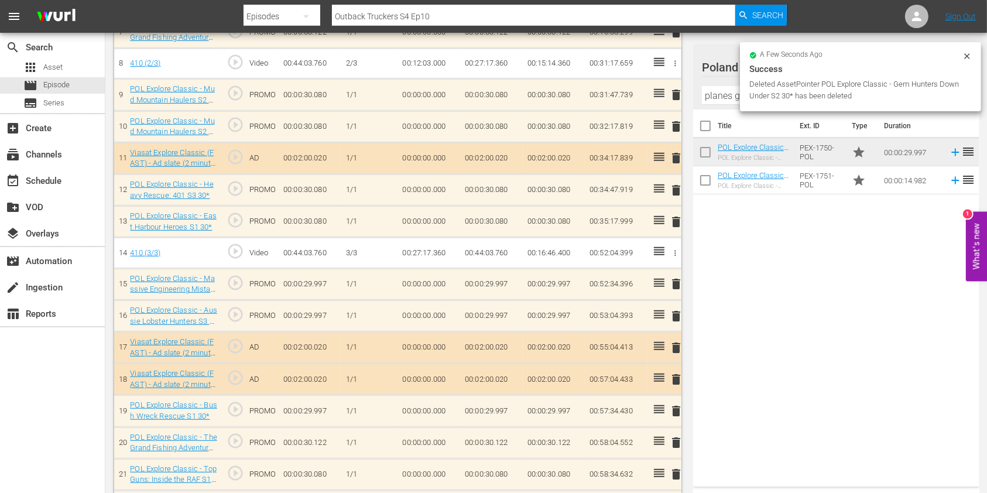
click at [680, 277] on span "delete" at bounding box center [676, 284] width 14 height 14
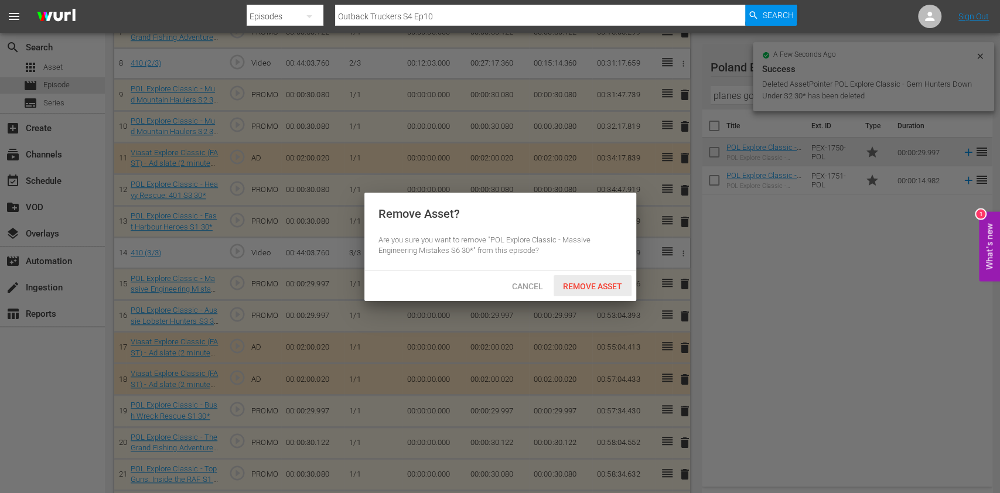
drag, startPoint x: 607, startPoint y: 282, endPoint x: 675, endPoint y: 236, distance: 82.7
click at [607, 282] on span "Remove Asset" at bounding box center [592, 286] width 78 height 9
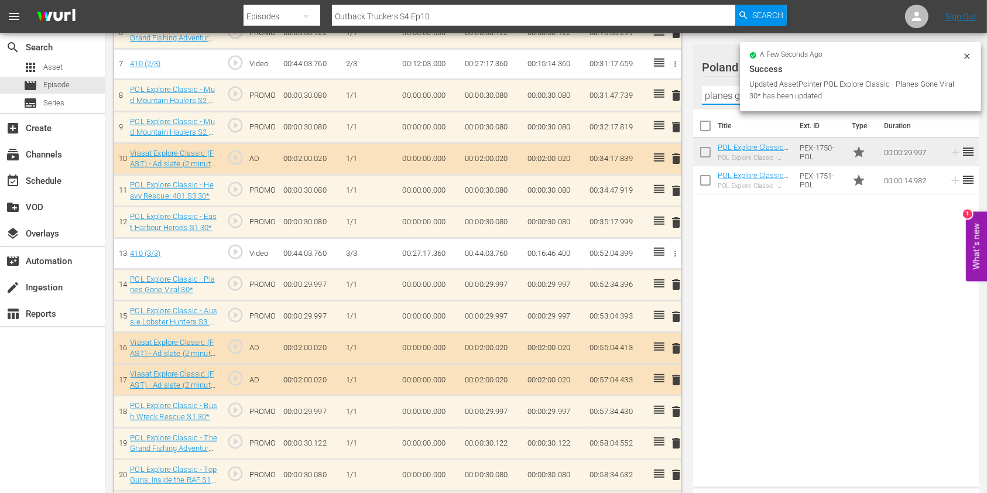
click at [714, 96] on input "planes gone viral" at bounding box center [836, 95] width 269 height 19
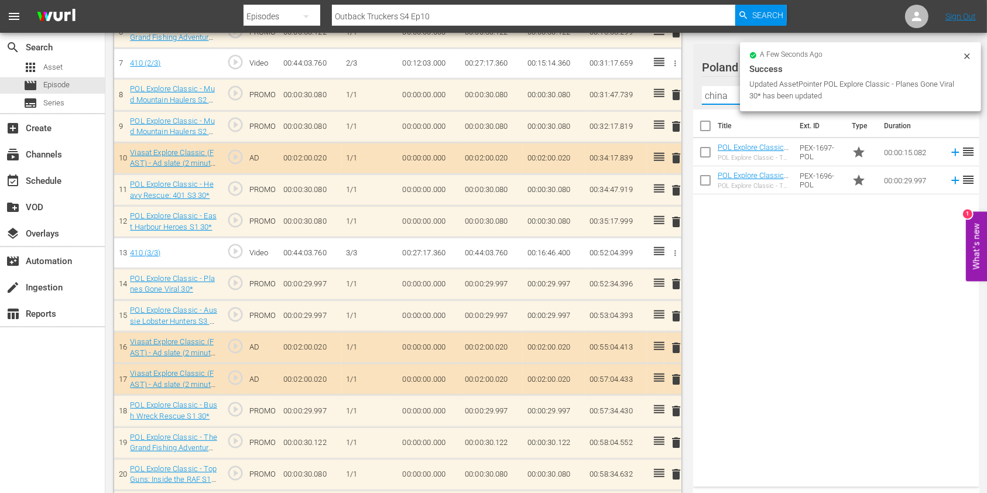
type input "china"
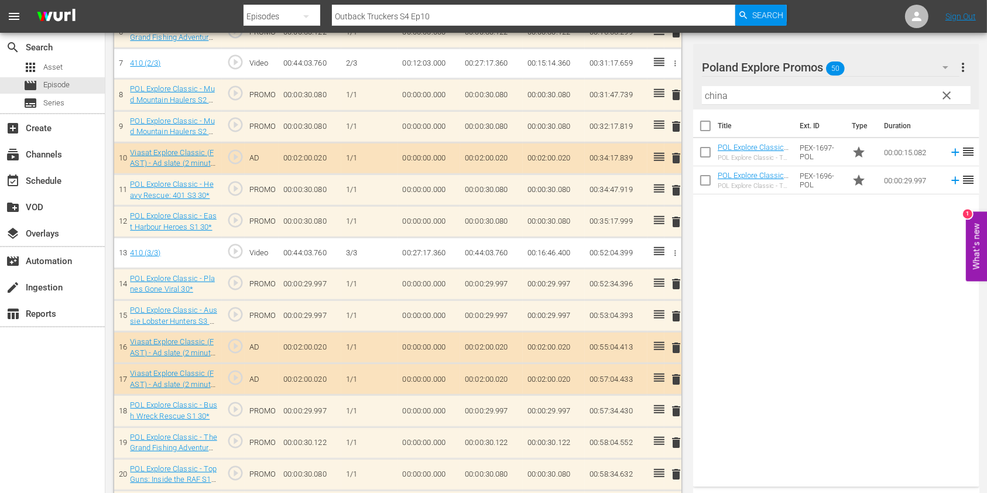
click at [735, 201] on div "Title Ext. ID Type Duration POL Explore Classic - The Great Wall of China with …" at bounding box center [836, 296] width 286 height 372
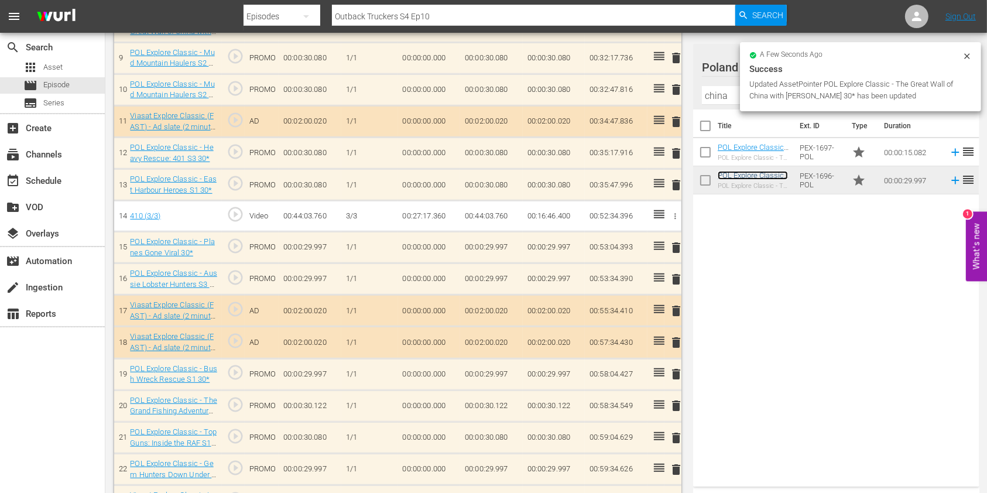
scroll to position [613, 0]
click at [673, 378] on span "delete" at bounding box center [676, 376] width 14 height 14
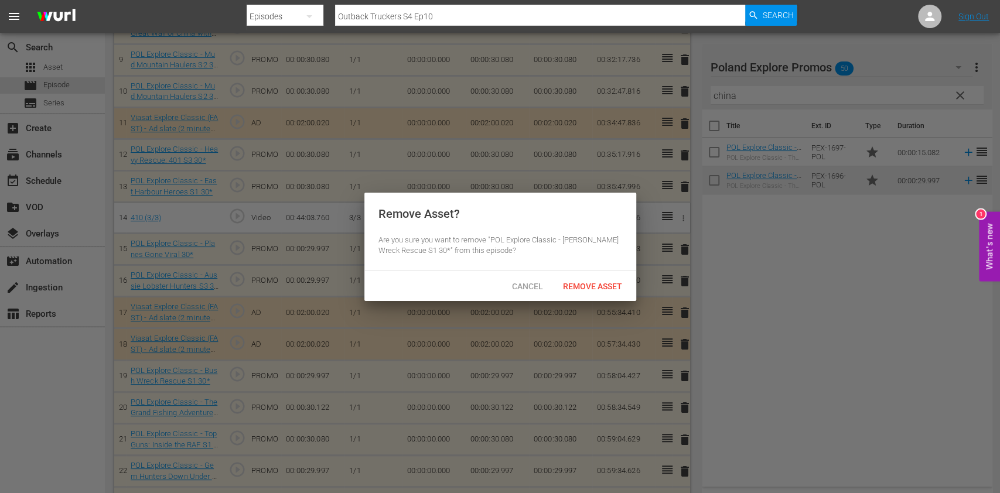
click at [586, 278] on div "Remove Asset" at bounding box center [592, 286] width 78 height 22
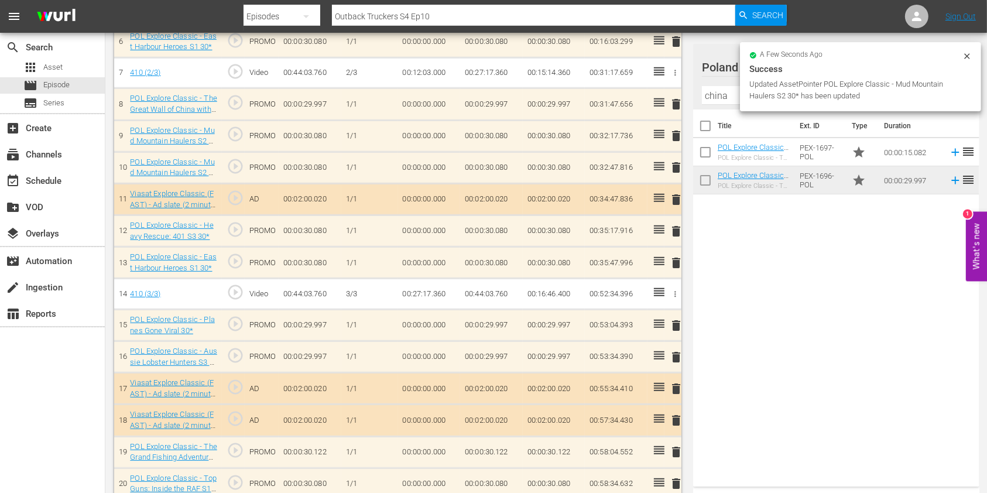
scroll to position [535, 0]
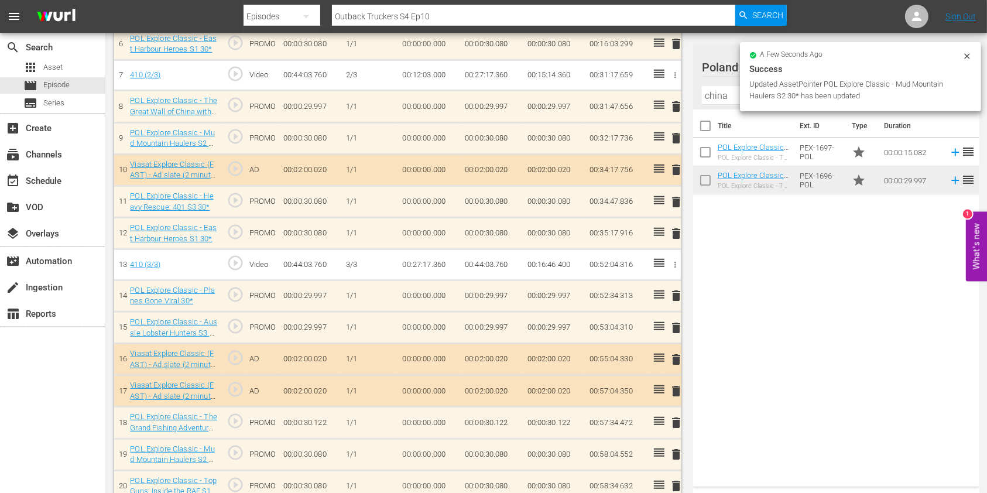
click at [672, 196] on span "delete" at bounding box center [676, 202] width 14 height 14
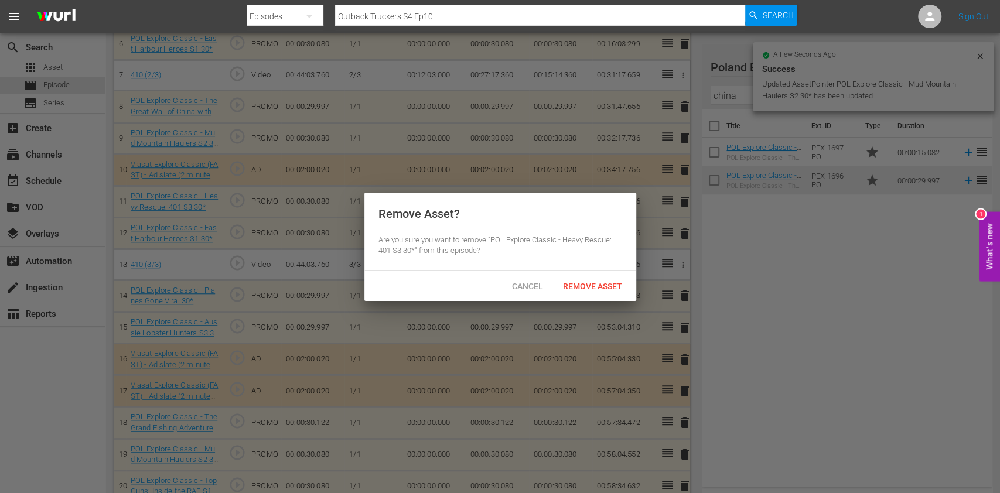
click at [596, 280] on div "Remove Asset" at bounding box center [592, 286] width 78 height 22
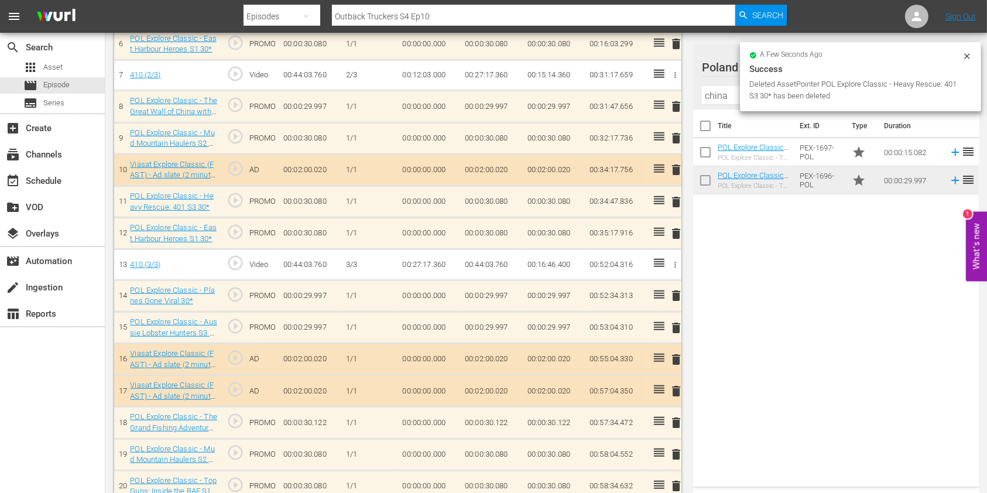
click at [969, 61] on div at bounding box center [967, 58] width 9 height 12
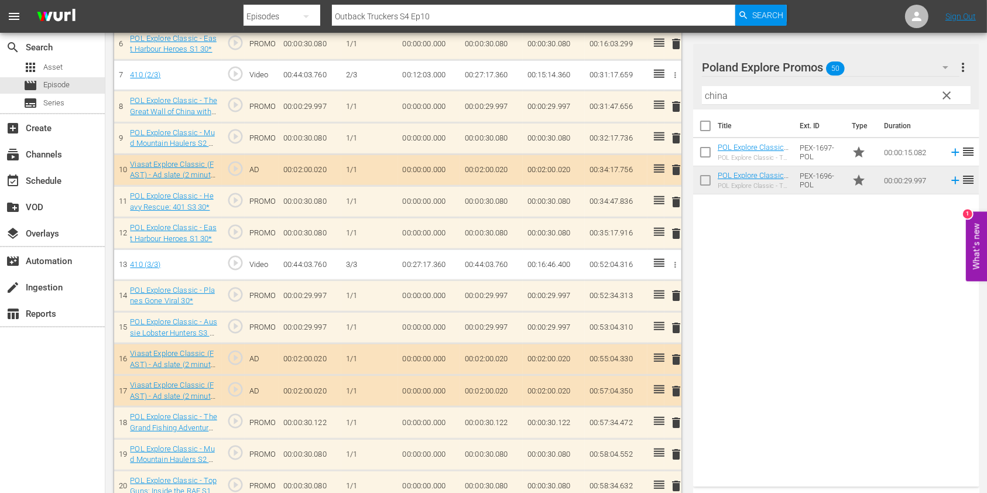
click at [945, 100] on span "clear" at bounding box center [947, 95] width 14 height 14
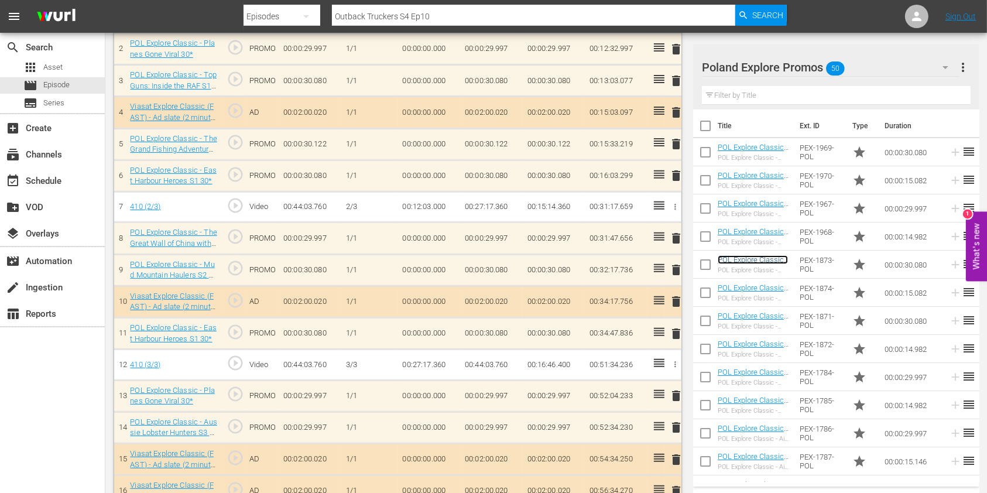
scroll to position [381, 0]
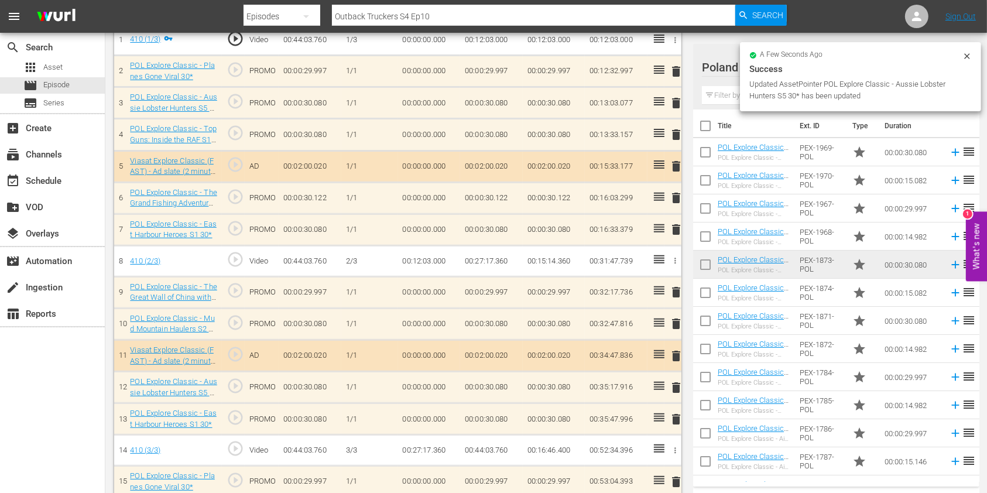
click at [676, 132] on span "delete" at bounding box center [676, 135] width 14 height 14
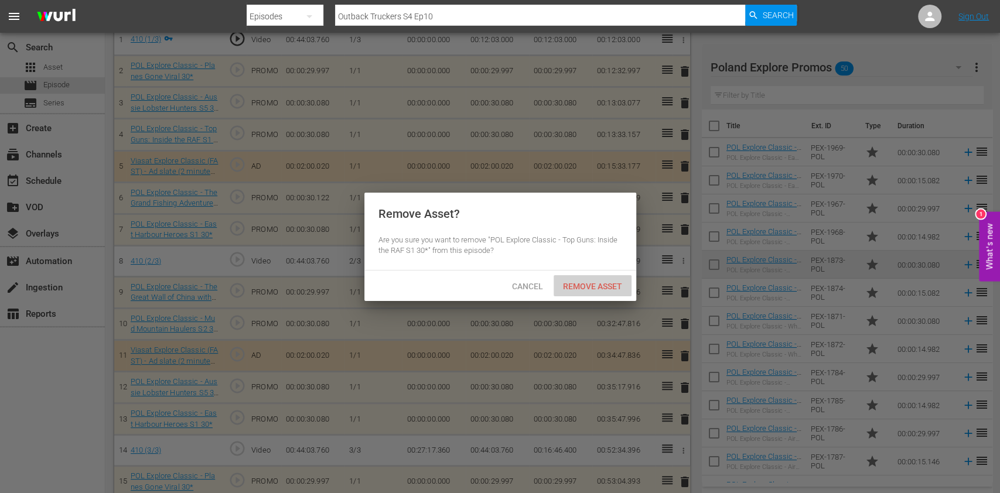
click at [590, 290] on span "Remove Asset" at bounding box center [592, 286] width 78 height 9
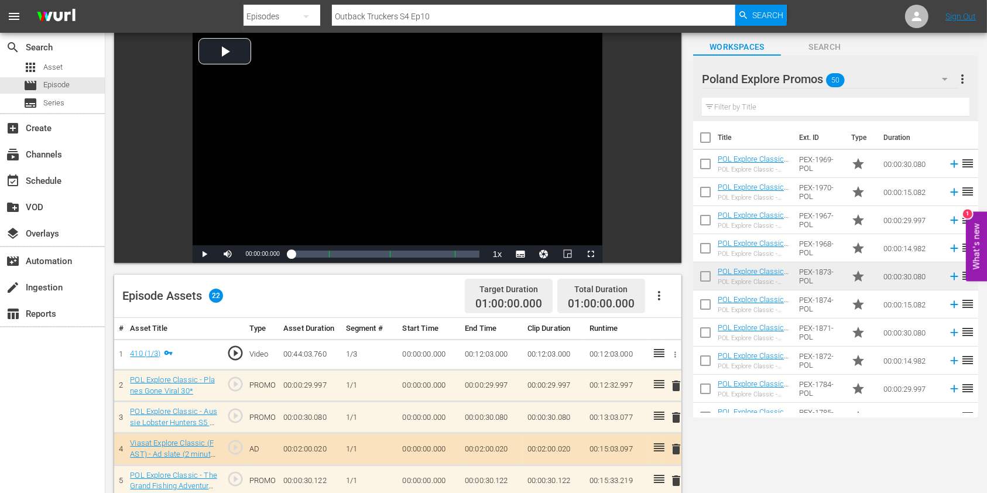
scroll to position [0, 0]
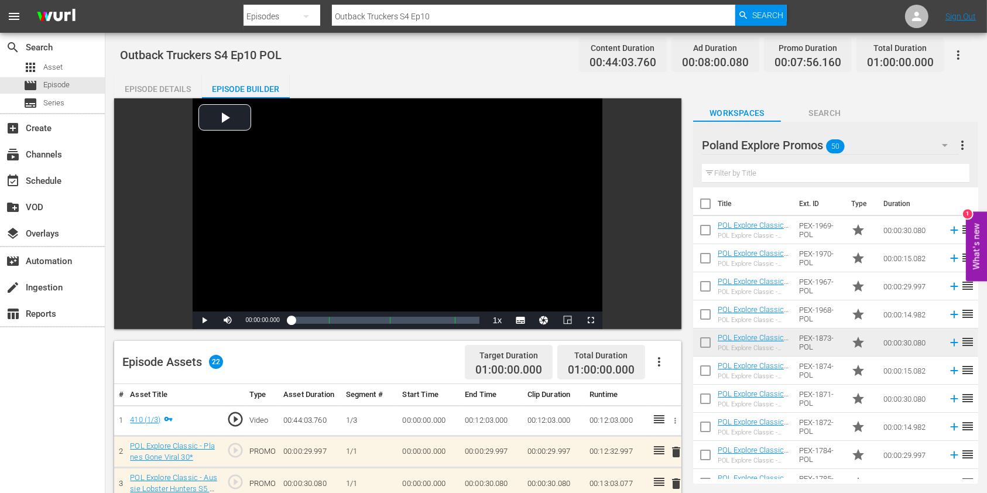
click at [528, 16] on input "Outback Truckers S4 Ep10" at bounding box center [533, 16] width 403 height 28
type input "Outback Truckers S4 Ep11"
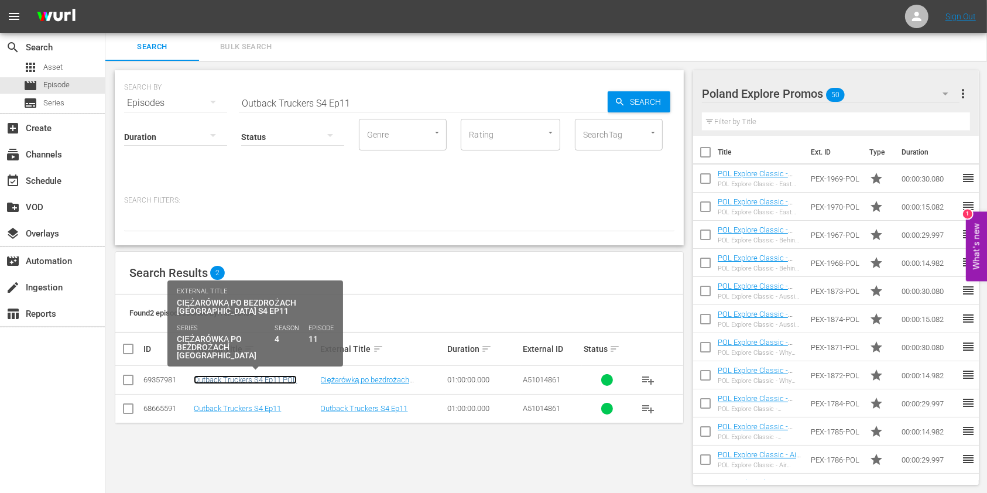
click at [255, 382] on link "Outback Truckers S4 Ep11 POL" at bounding box center [245, 379] width 103 height 9
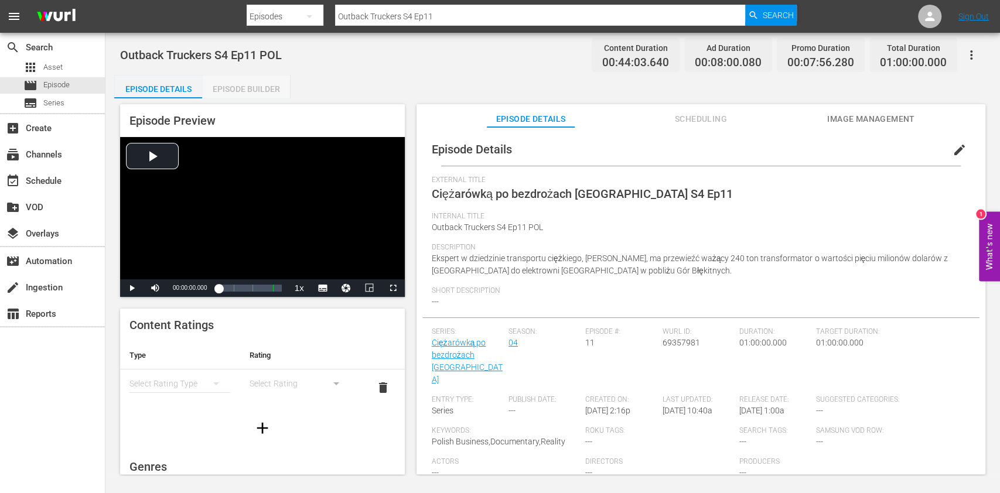
click at [224, 82] on div "Episode Builder" at bounding box center [246, 89] width 88 height 28
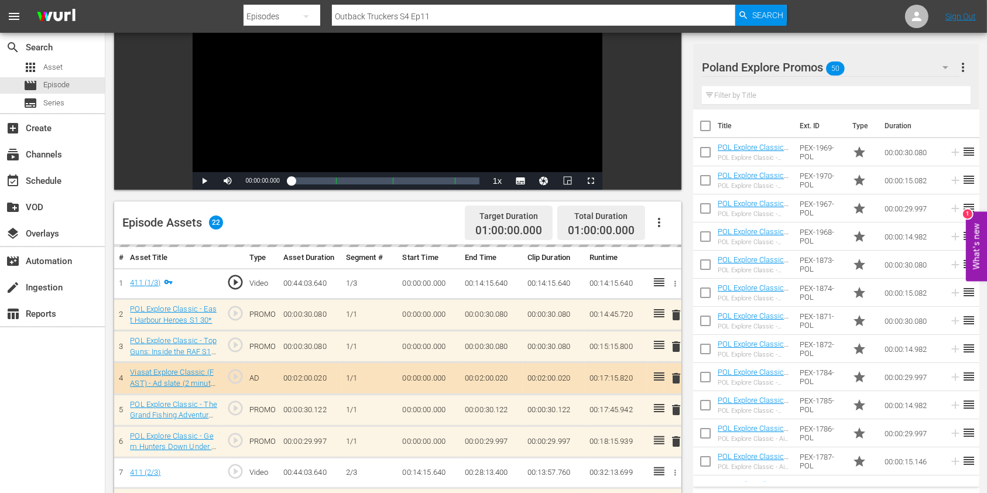
scroll to position [234, 0]
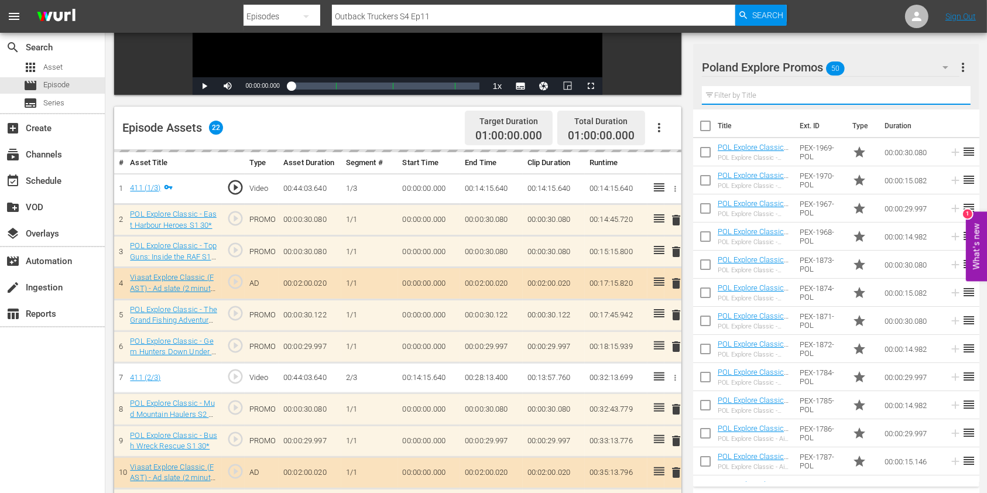
click at [793, 91] on input "text" at bounding box center [836, 95] width 269 height 19
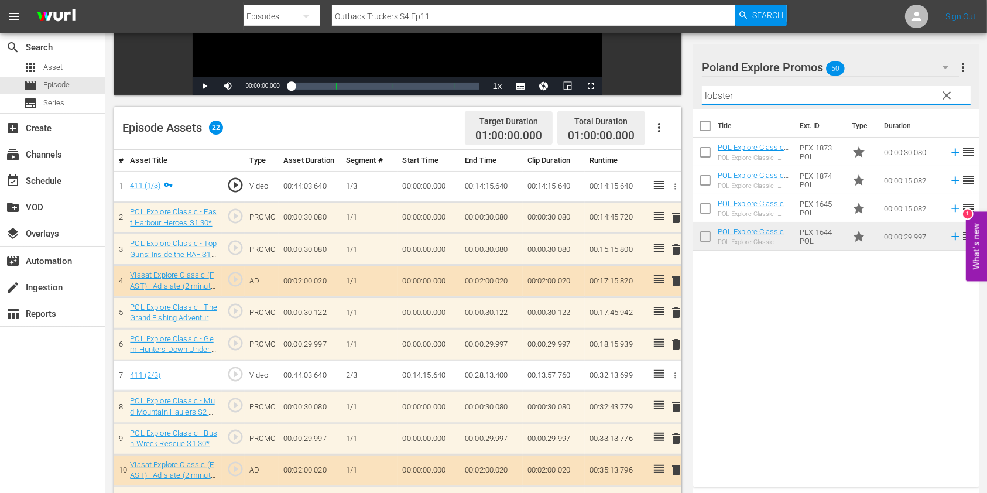
drag, startPoint x: 741, startPoint y: 97, endPoint x: 673, endPoint y: 92, distance: 67.5
click at [673, 92] on div "Video Player is loading. Play Video Play Mute Current Time 00:00:00.000 / Durat…" at bounding box center [546, 365] width 864 height 1002
drag, startPoint x: 726, startPoint y: 333, endPoint x: 724, endPoint y: 309, distance: 24.7
click at [726, 334] on div "Title Ext. ID Type Duration POL Explore Classic - Aussie Lobster Hunters S5 30*…" at bounding box center [836, 296] width 286 height 372
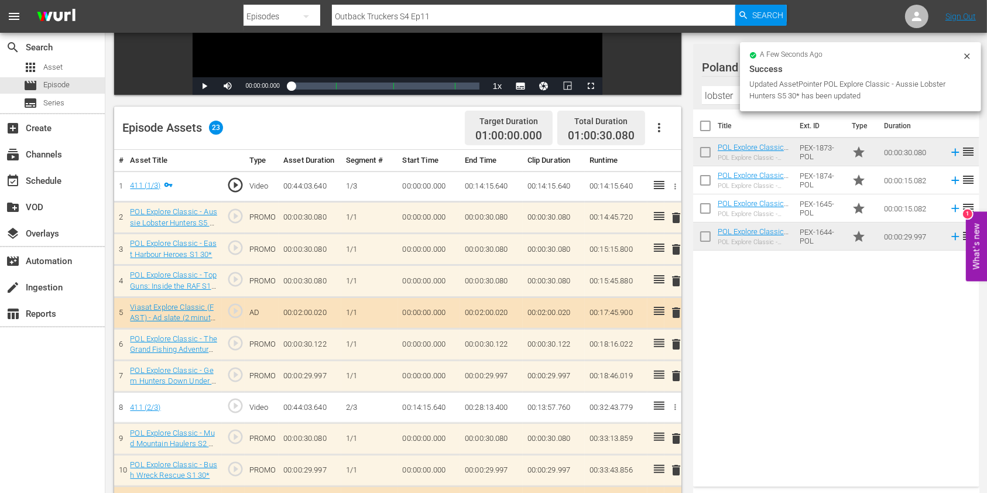
click at [731, 98] on input "lobster" at bounding box center [836, 95] width 269 height 19
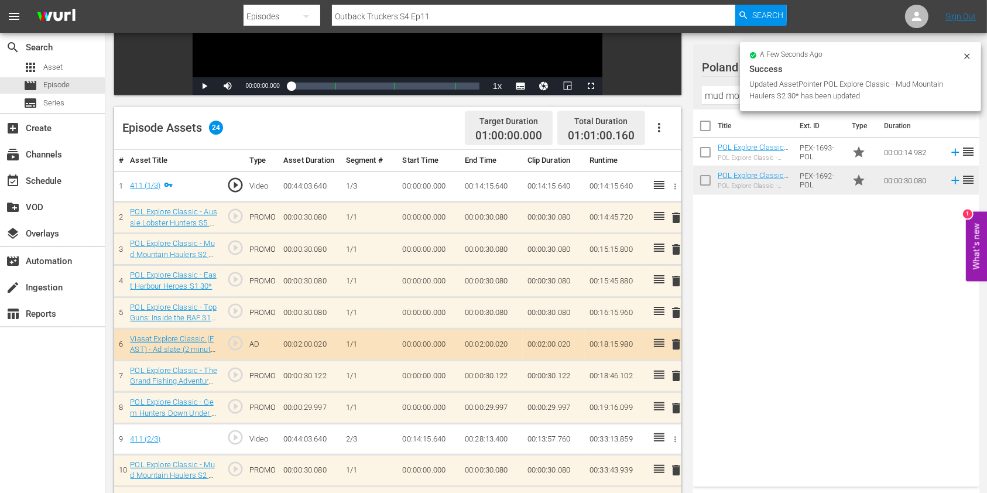
click at [668, 277] on td "delete" at bounding box center [673, 281] width 17 height 32
click at [671, 282] on span "delete" at bounding box center [676, 281] width 14 height 14
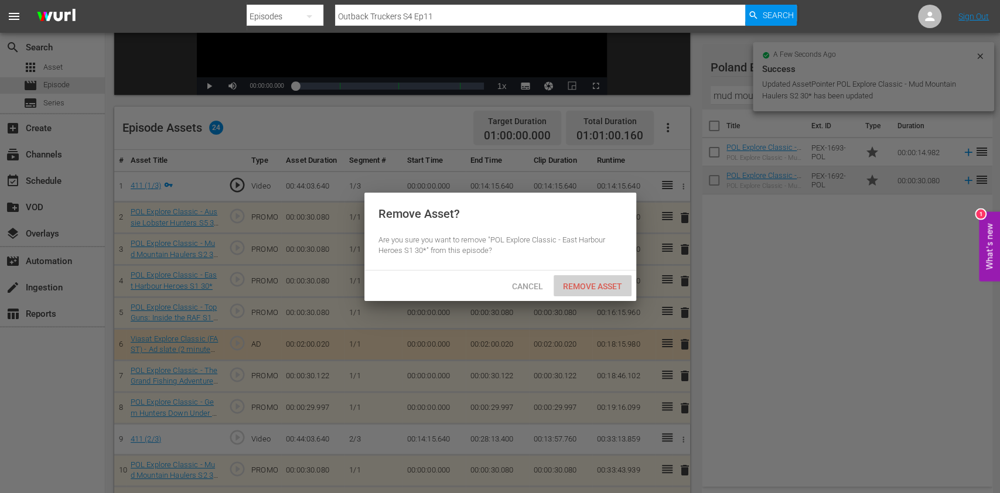
click at [621, 282] on span "Remove Asset" at bounding box center [592, 286] width 78 height 9
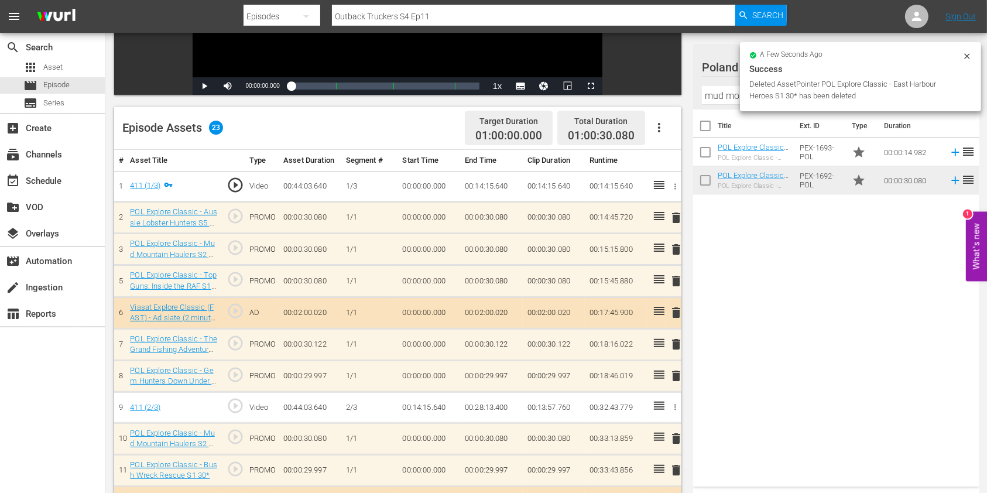
click at [719, 84] on div "Filter by Title mud mount" at bounding box center [836, 95] width 269 height 28
drag, startPoint x: 719, startPoint y: 84, endPoint x: 717, endPoint y: 97, distance: 13.5
click at [718, 88] on div "Filter by Title mud mount" at bounding box center [836, 95] width 269 height 28
click at [717, 97] on input "mud mount" at bounding box center [836, 95] width 269 height 19
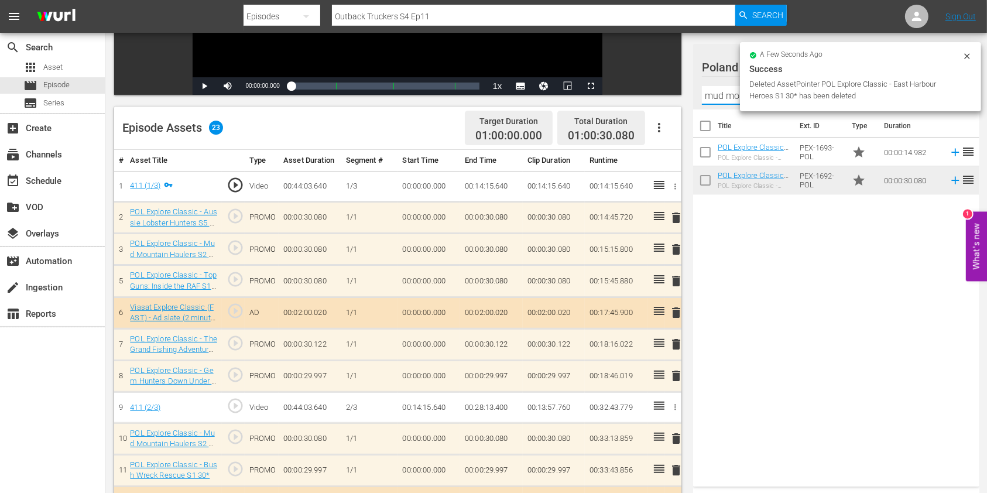
click at [717, 97] on input "mud mount" at bounding box center [836, 95] width 269 height 19
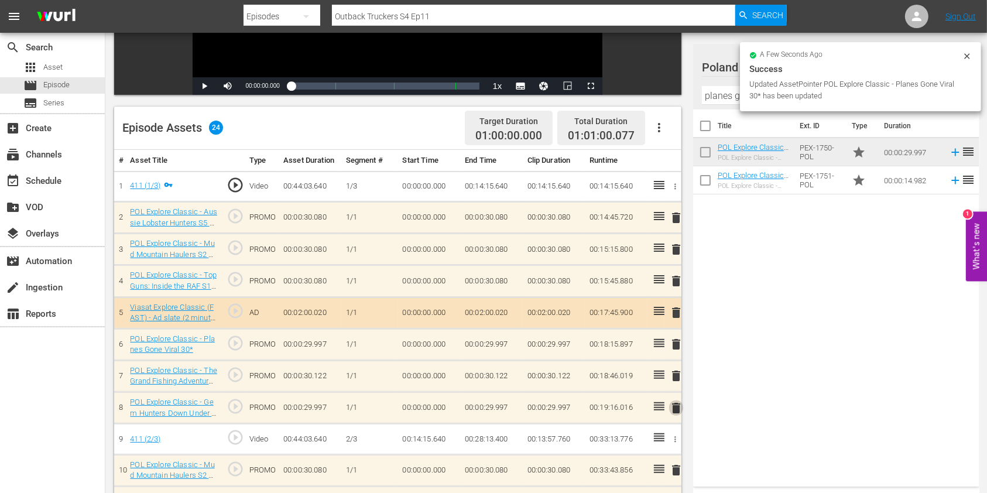
click at [676, 408] on span "delete" at bounding box center [676, 408] width 14 height 14
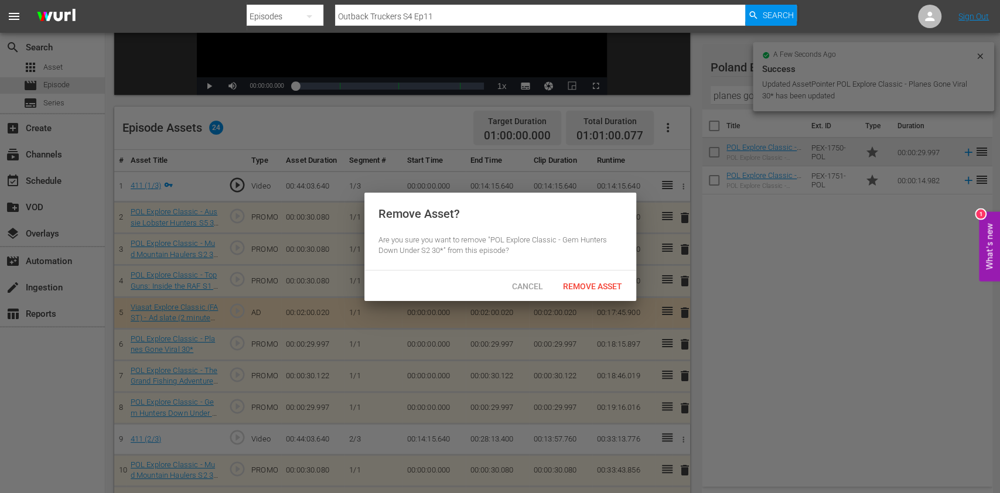
click at [600, 274] on div "Cancel Remove Asset" at bounding box center [500, 286] width 272 height 30
click at [603, 287] on span "Remove Asset" at bounding box center [592, 286] width 78 height 9
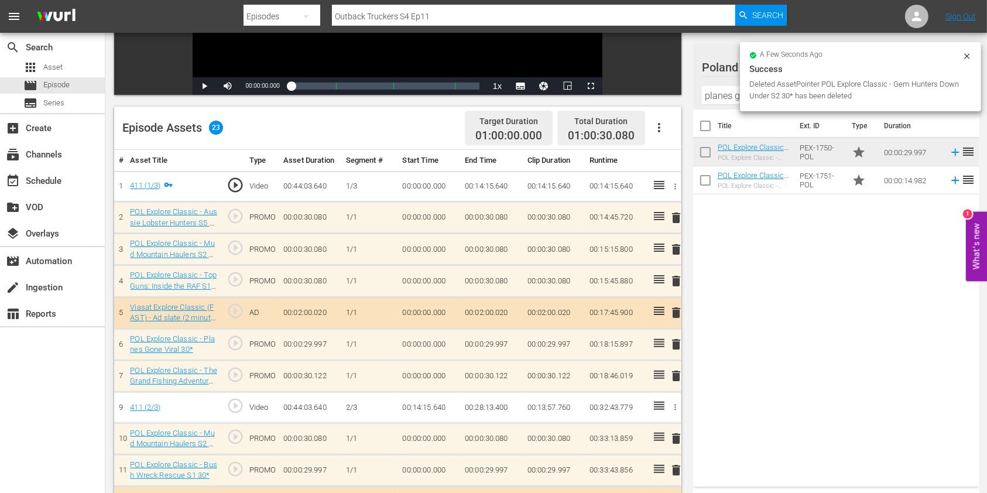
click at [683, 282] on div "Video Player is loading. Play Video Play Mute Current Time 00:00:00.000 / Durat…" at bounding box center [400, 381] width 573 height 1034
click at [681, 280] on span "delete" at bounding box center [676, 281] width 14 height 14
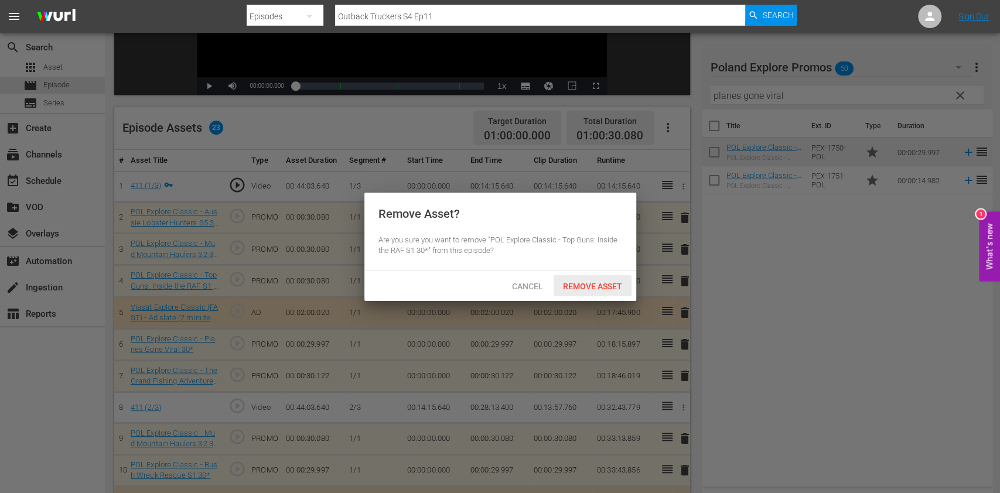
click at [618, 285] on span "Remove Asset" at bounding box center [592, 286] width 78 height 9
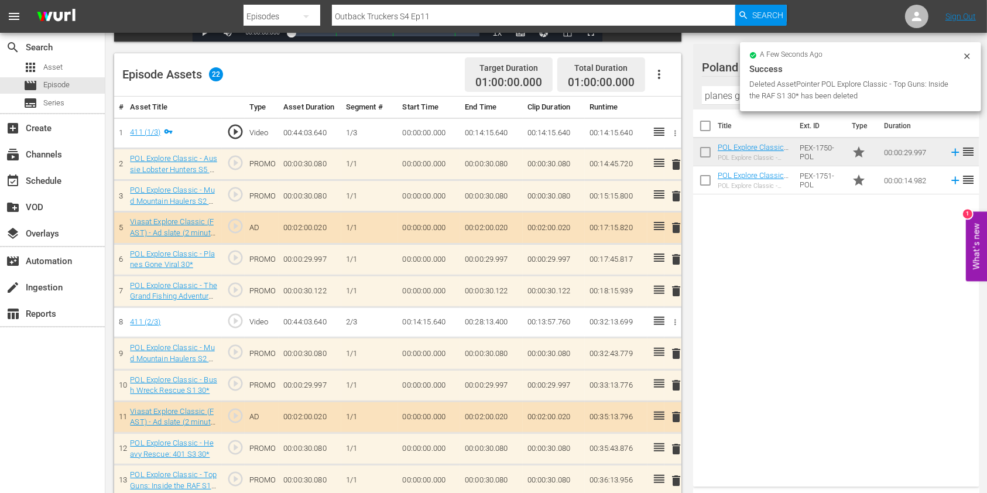
scroll to position [312, 0]
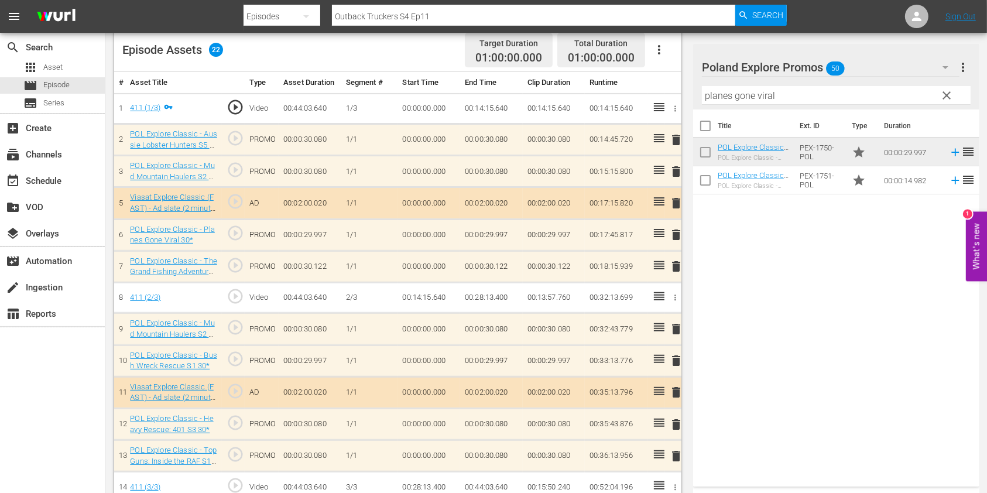
click at [673, 357] on span "delete" at bounding box center [676, 361] width 14 height 14
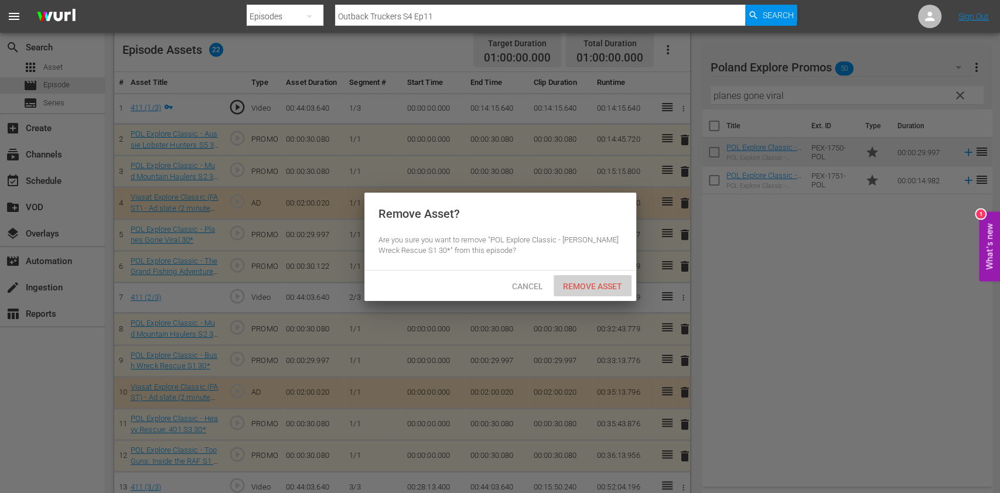
click at [607, 282] on span "Remove Asset" at bounding box center [592, 286] width 78 height 9
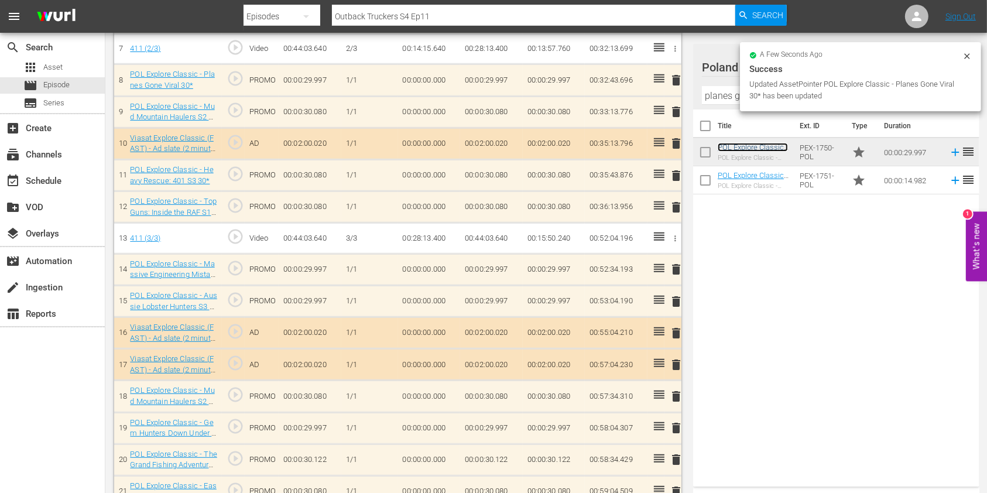
scroll to position [613, 0]
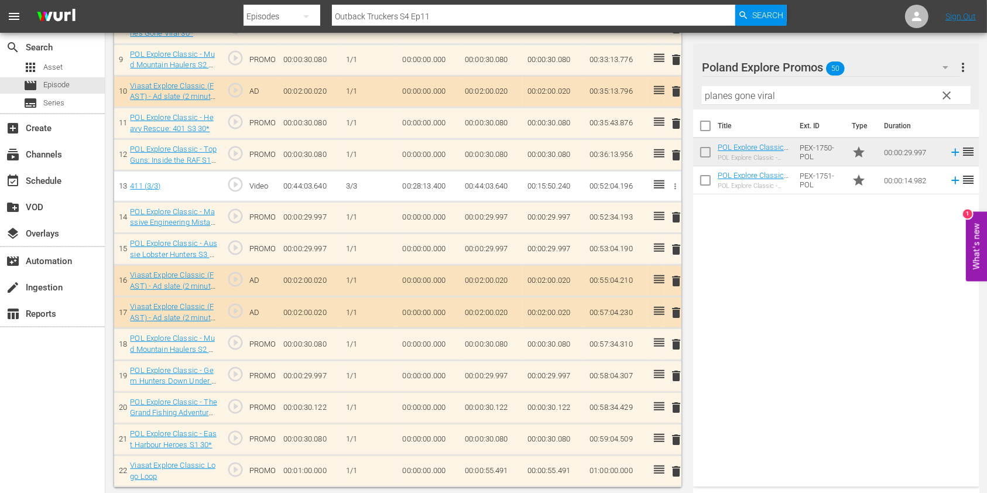
click at [675, 213] on span "delete" at bounding box center [676, 217] width 14 height 14
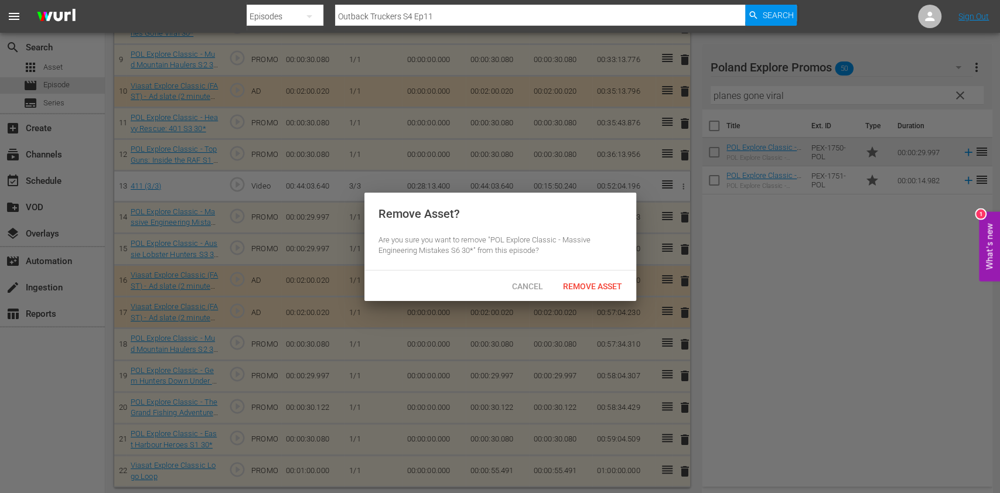
click at [591, 296] on div "Cancel Remove Asset" at bounding box center [500, 286] width 272 height 30
click at [596, 283] on span "Remove Asset" at bounding box center [592, 286] width 78 height 9
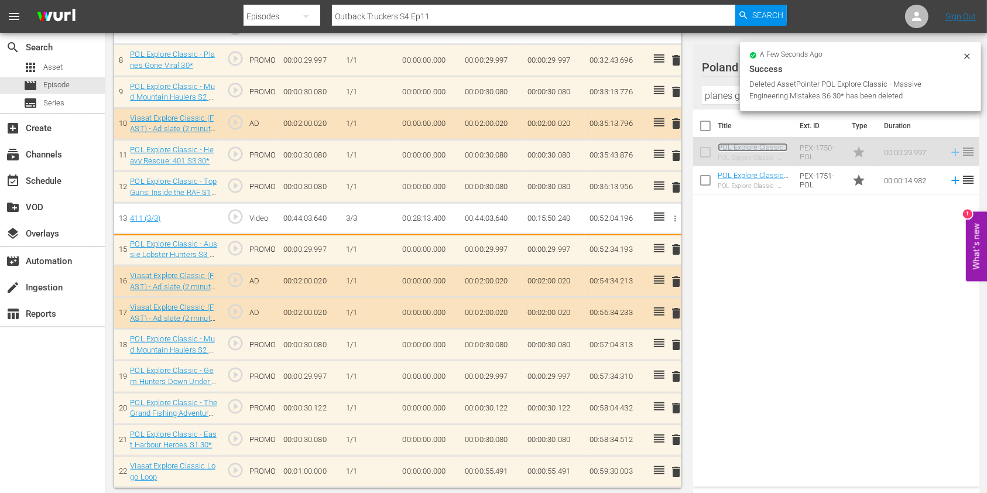
scroll to position [584, 0]
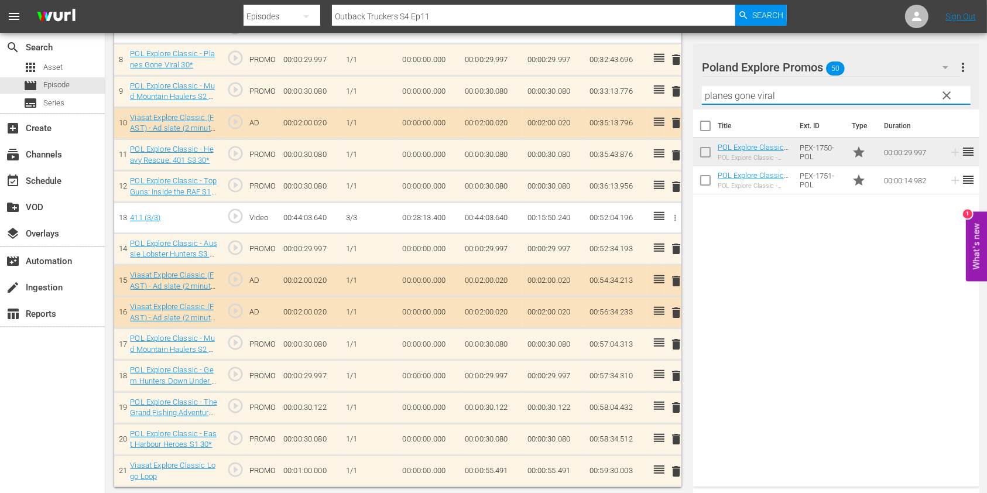
click at [716, 91] on input "planes gone viral" at bounding box center [836, 95] width 269 height 19
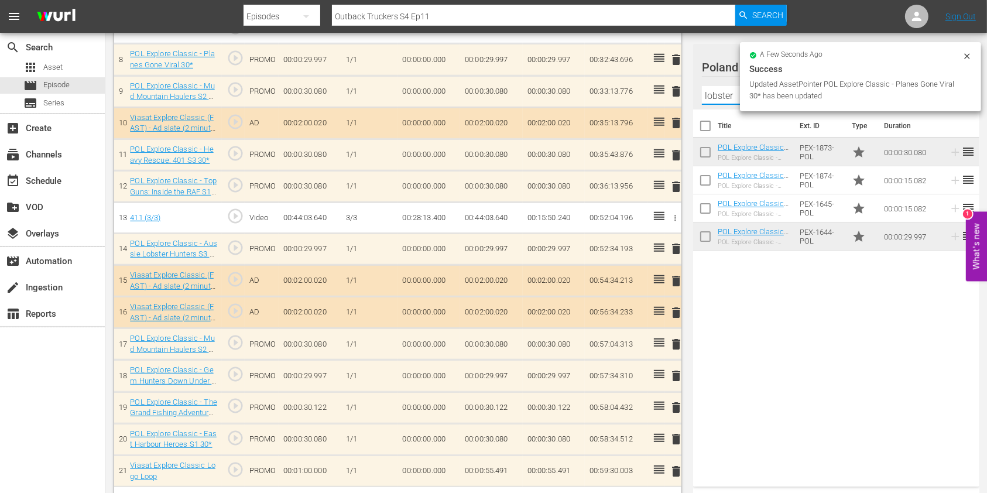
scroll to position [581, 0]
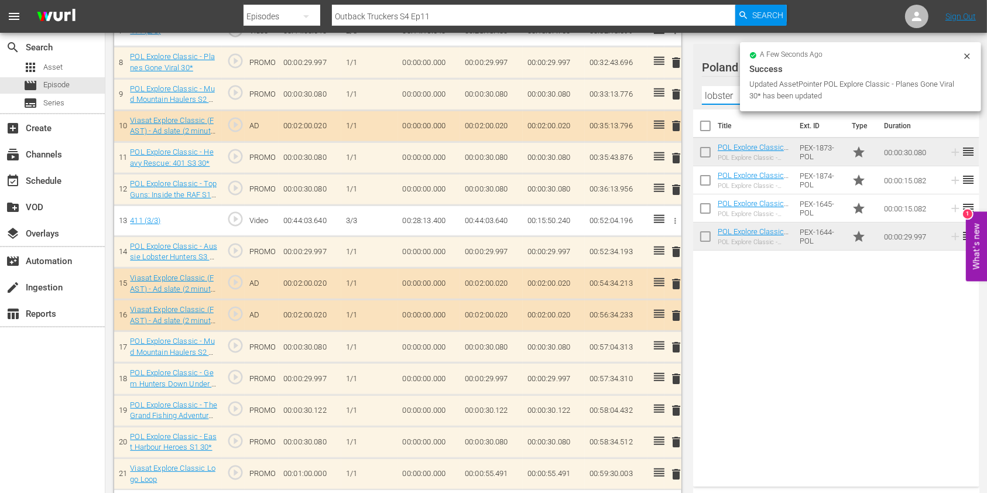
click at [804, 310] on div "Title Ext. ID Type Duration POL Explore Classic - Aussie Lobster Hunters S5 30*…" at bounding box center [836, 296] width 286 height 372
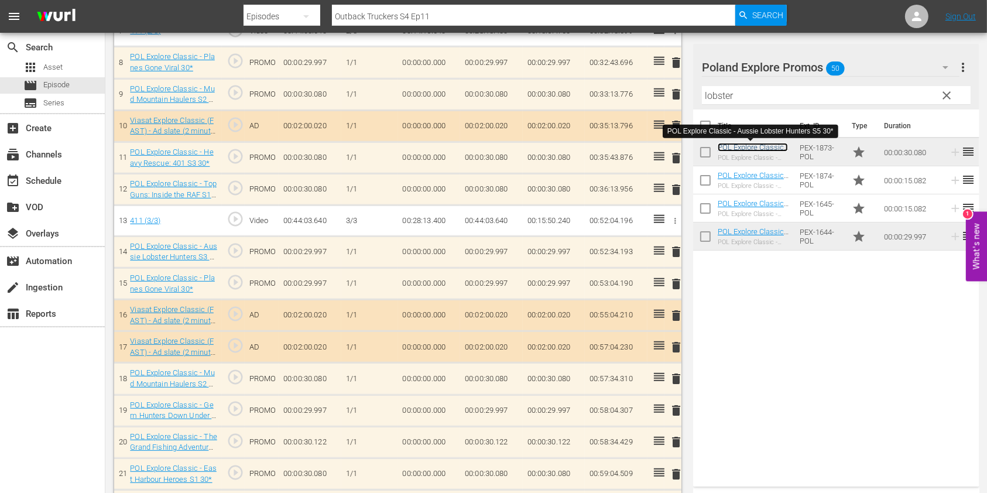
scroll to position [584, 0]
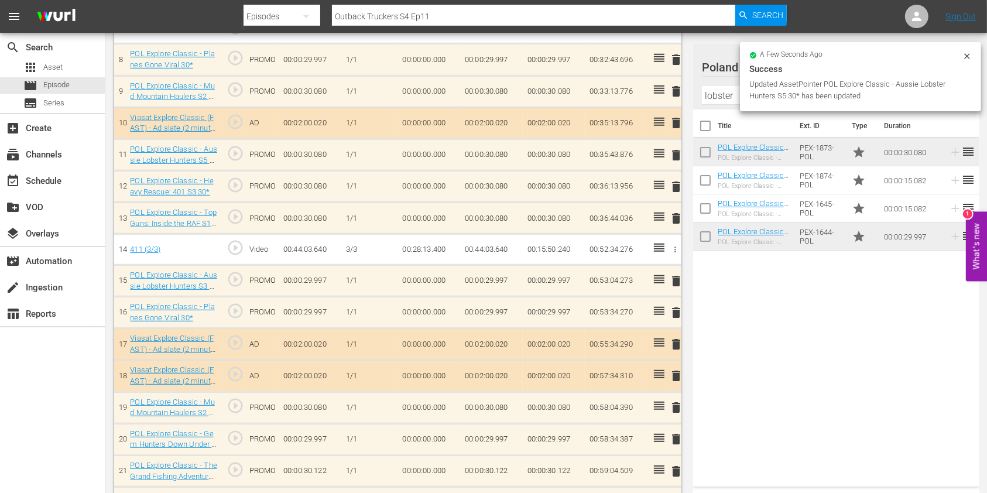
click at [676, 186] on div "delete" at bounding box center [673, 186] width 8 height 17
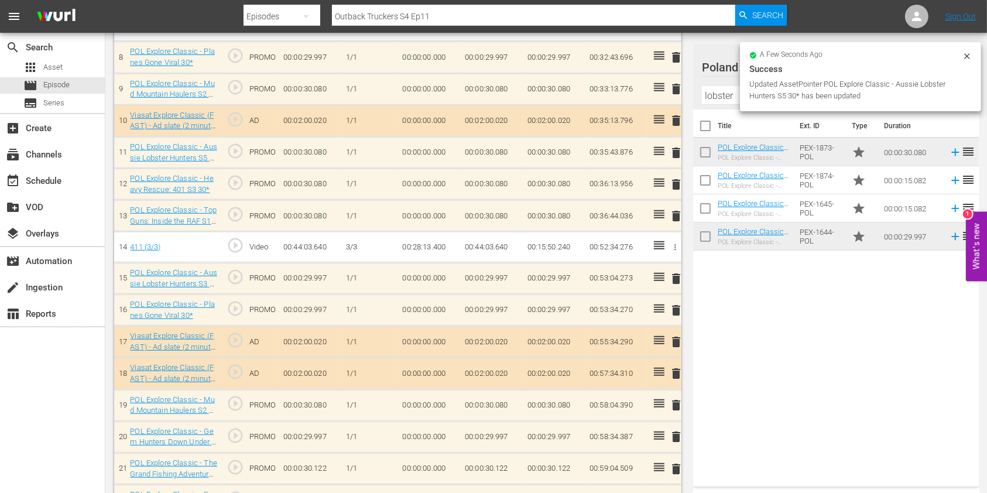
scroll to position [581, 0]
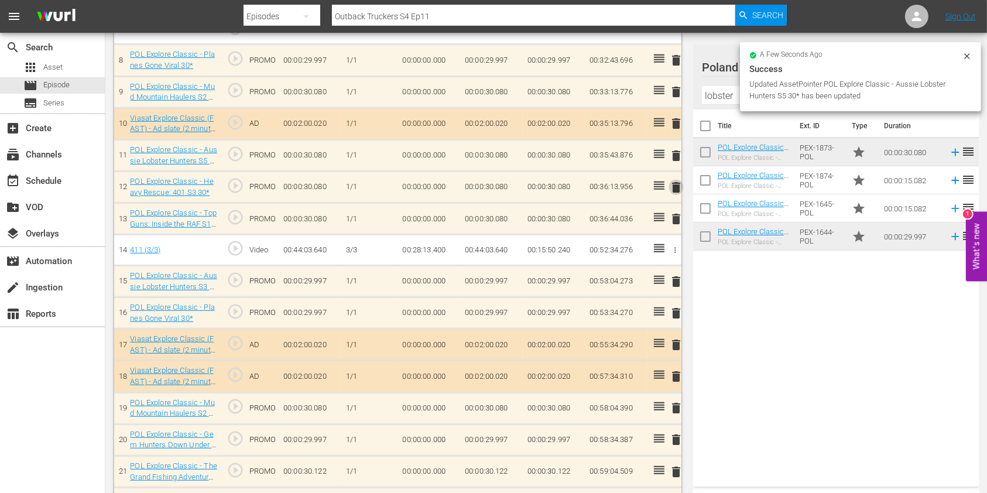
click at [670, 186] on span "delete" at bounding box center [676, 187] width 14 height 14
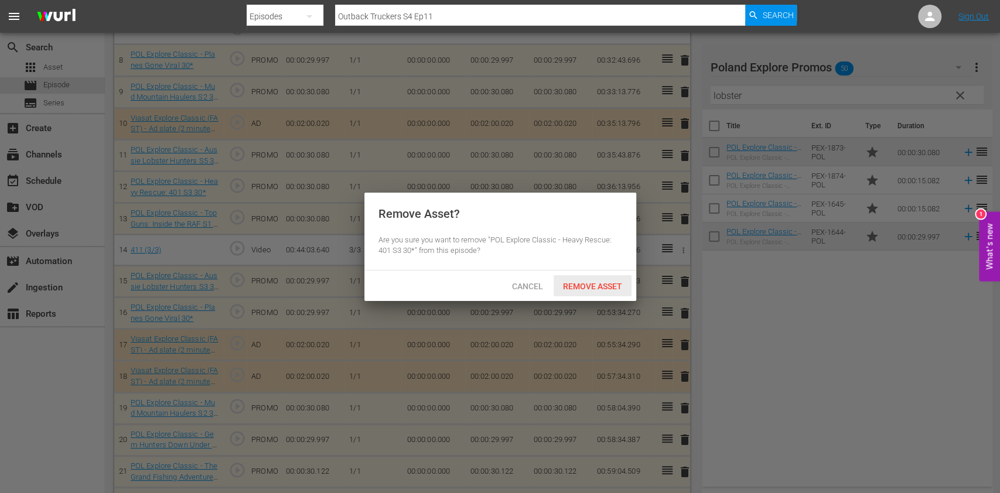
click at [591, 283] on span "Remove Asset" at bounding box center [592, 286] width 78 height 9
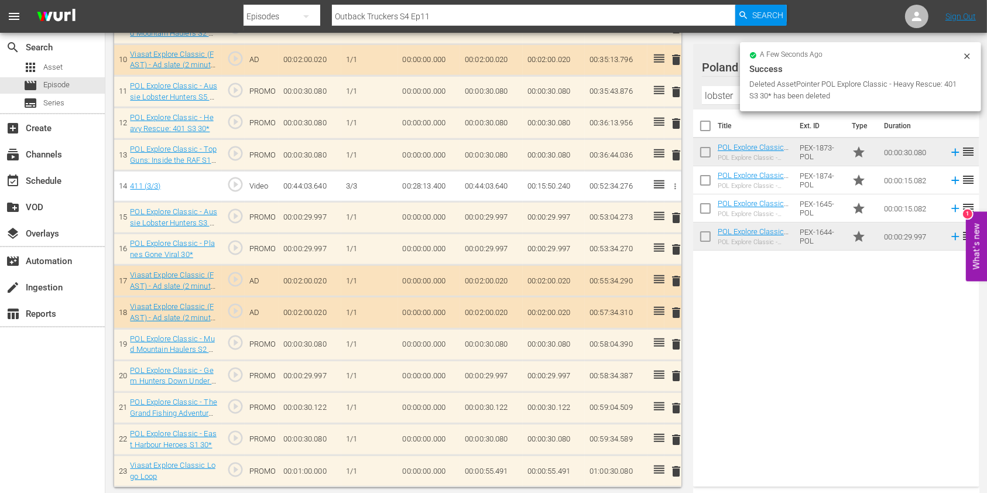
scroll to position [613, 0]
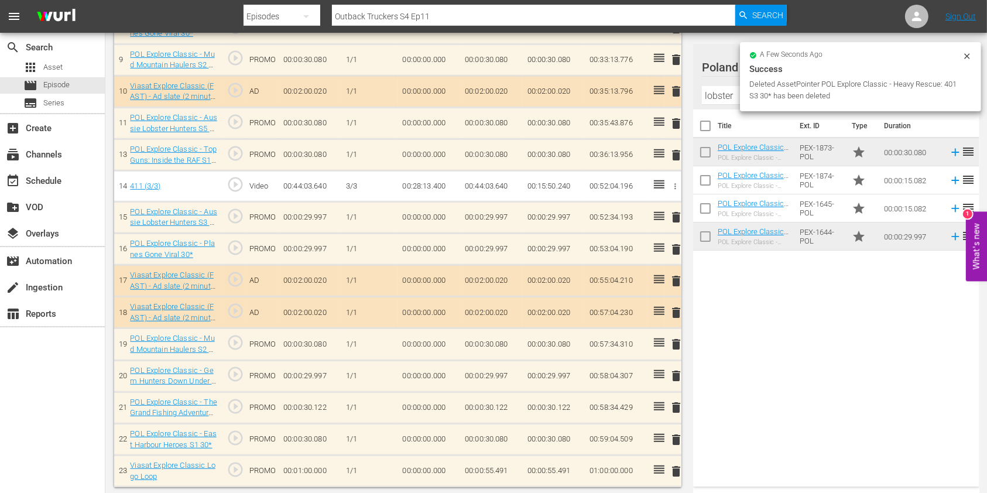
click at [724, 101] on input "lobster" at bounding box center [836, 95] width 269 height 19
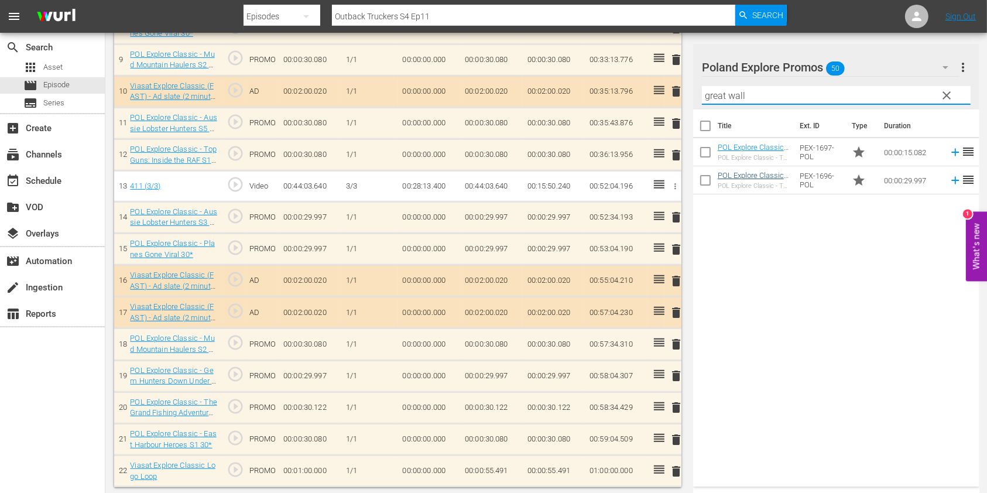
type input "great wall"
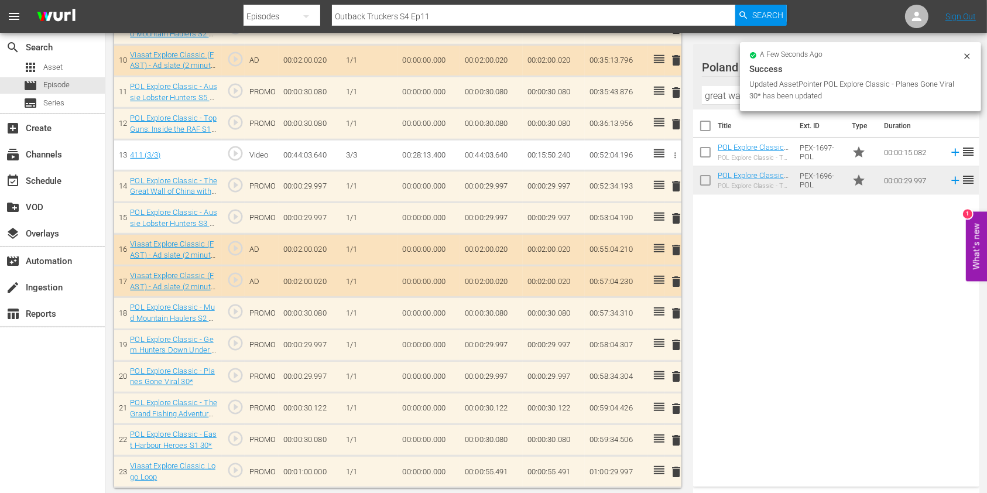
scroll to position [645, 0]
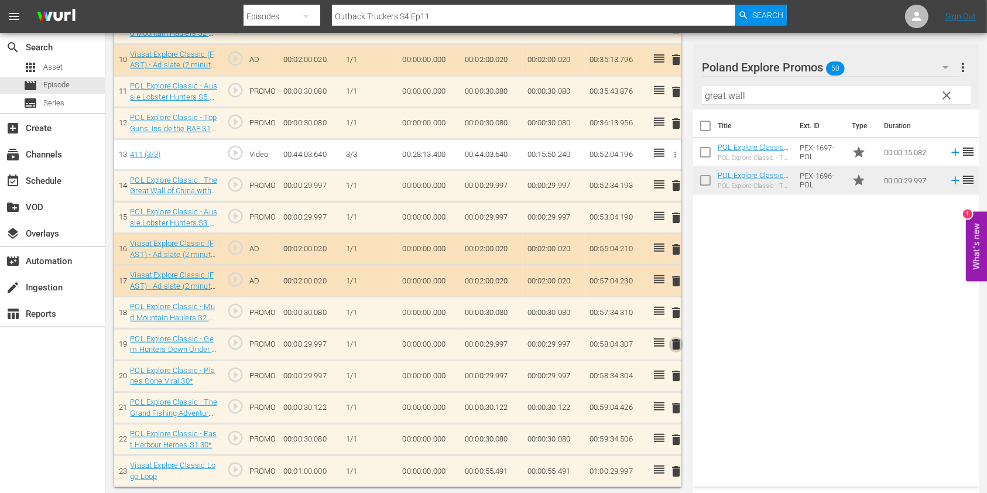
click at [673, 338] on span "delete" at bounding box center [676, 344] width 14 height 14
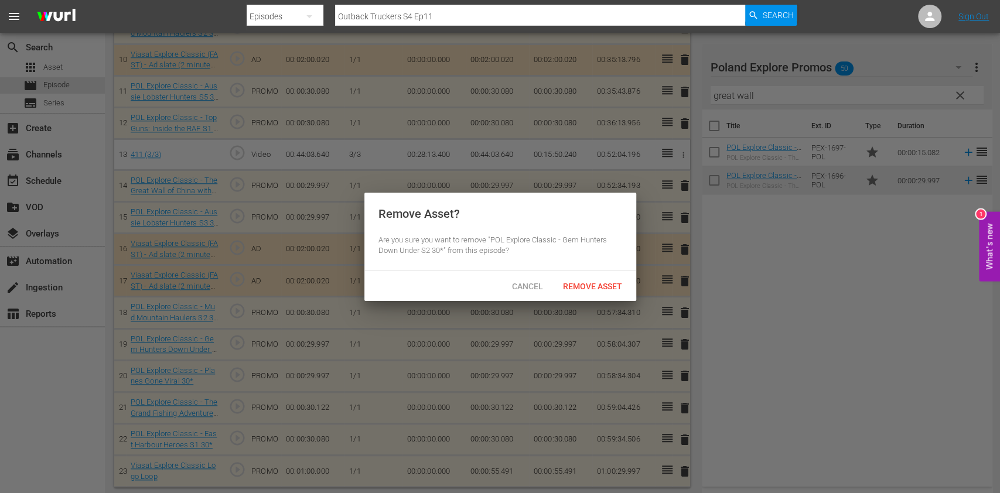
click at [594, 290] on div "Remove Asset" at bounding box center [592, 286] width 78 height 22
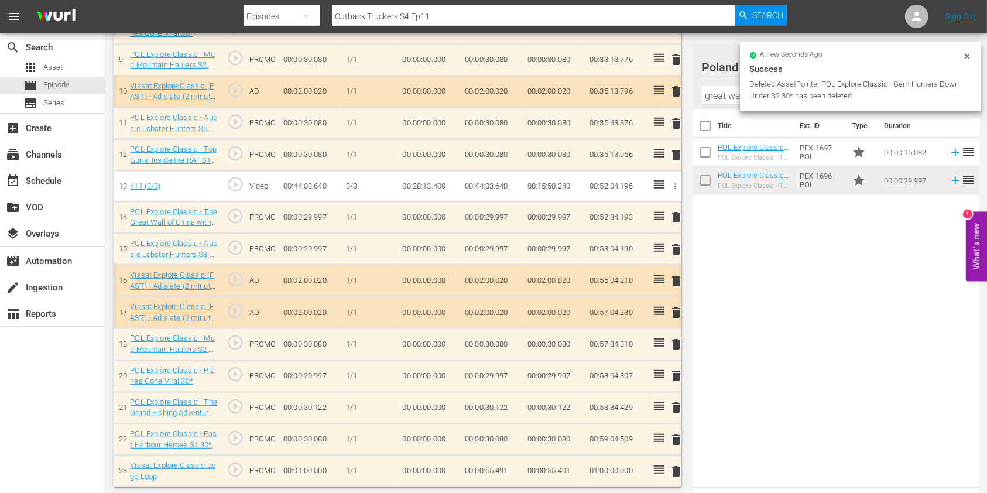
scroll to position [0, 0]
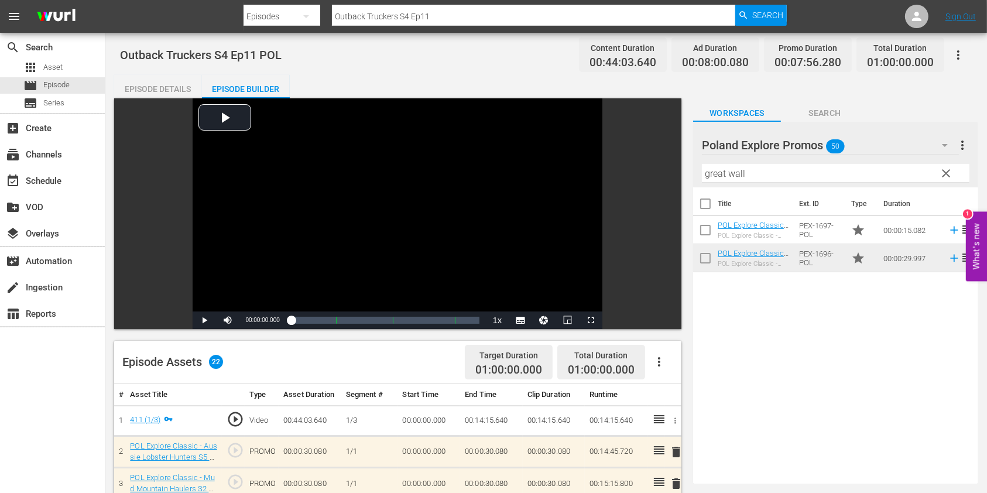
click at [474, 16] on input "Outback Truckers S4 Ep11" at bounding box center [533, 16] width 403 height 28
type input "Outback Truckers S4 Ep12"
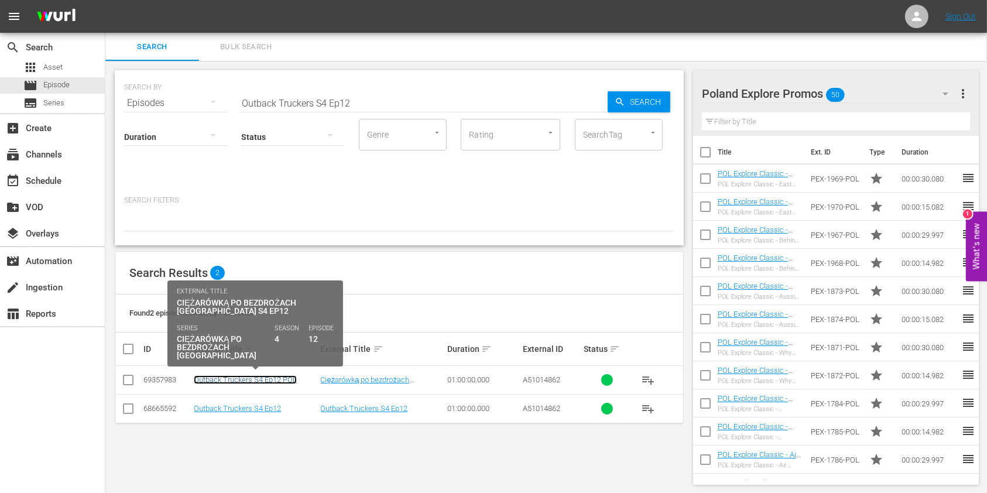
click at [258, 379] on link "Outback Truckers S4 Ep12 POL" at bounding box center [245, 379] width 103 height 9
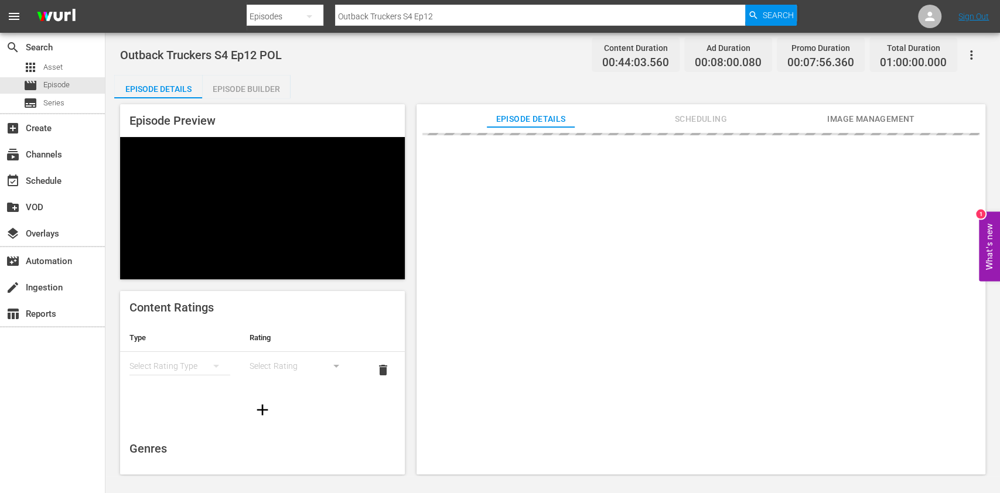
click at [264, 91] on div "Episode Builder" at bounding box center [246, 89] width 88 height 28
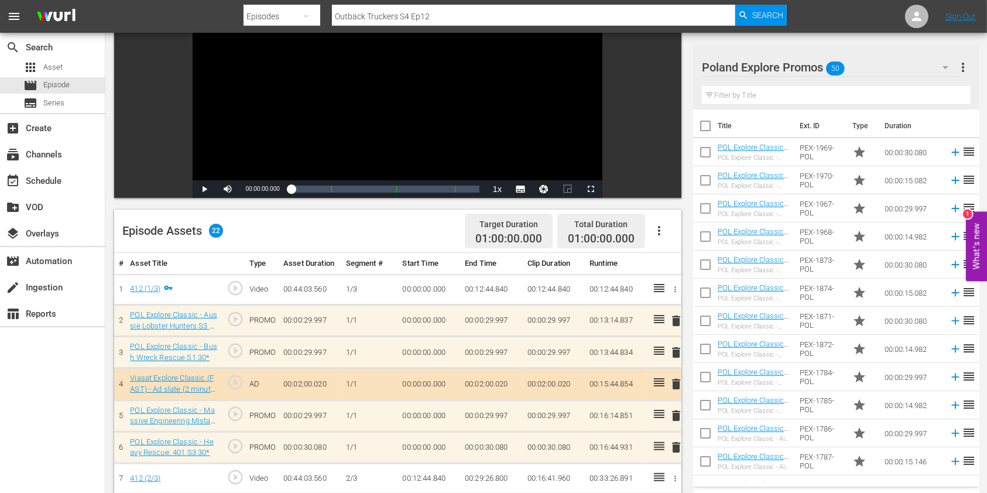
scroll to position [156, 0]
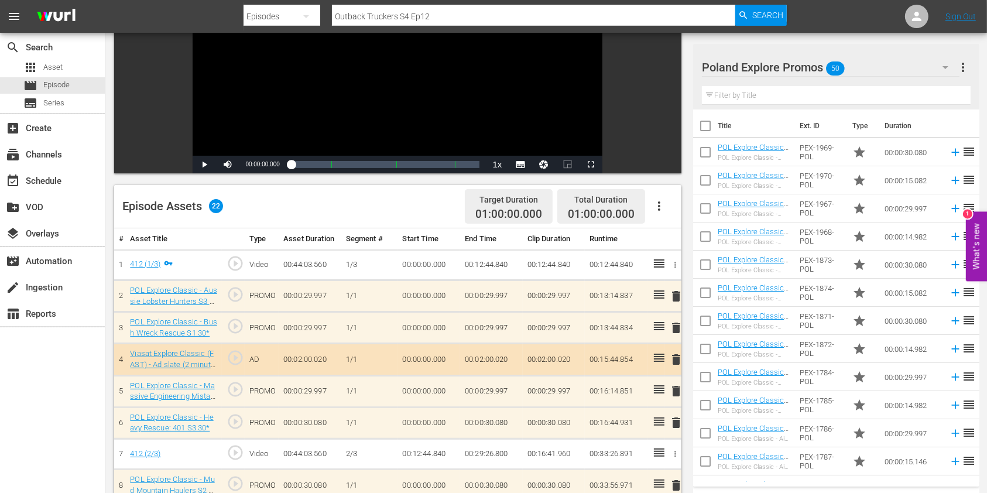
click at [743, 93] on input "text" at bounding box center [836, 95] width 269 height 19
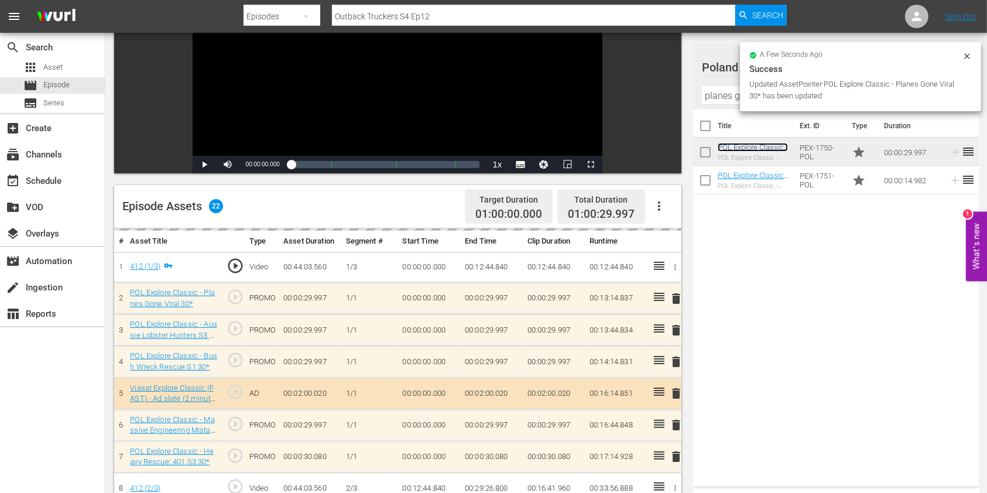
scroll to position [234, 0]
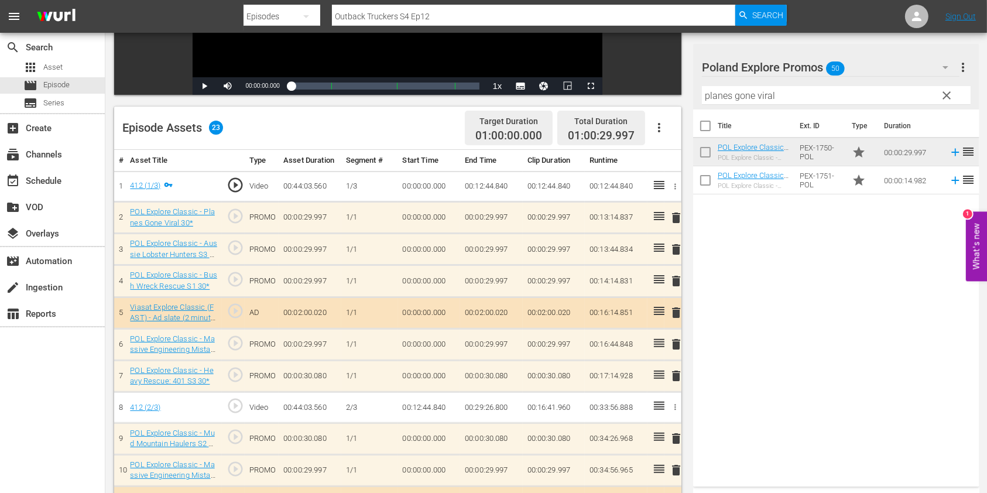
click at [681, 283] on span "delete" at bounding box center [676, 281] width 14 height 14
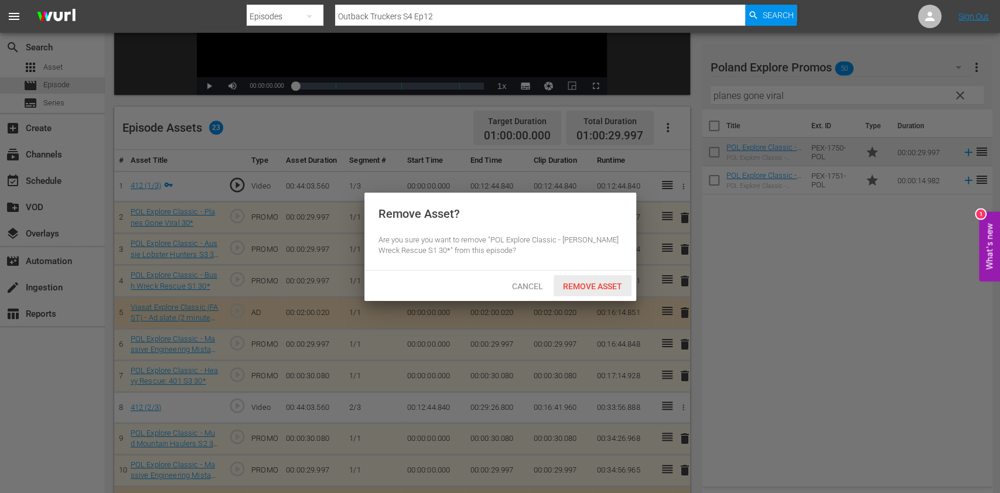
click at [598, 282] on span "Remove Asset" at bounding box center [592, 286] width 78 height 9
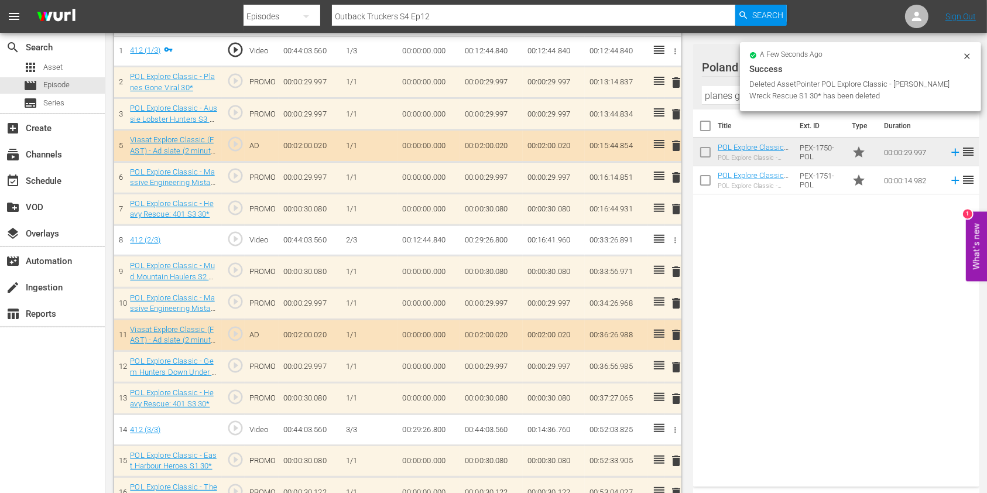
scroll to position [390, 0]
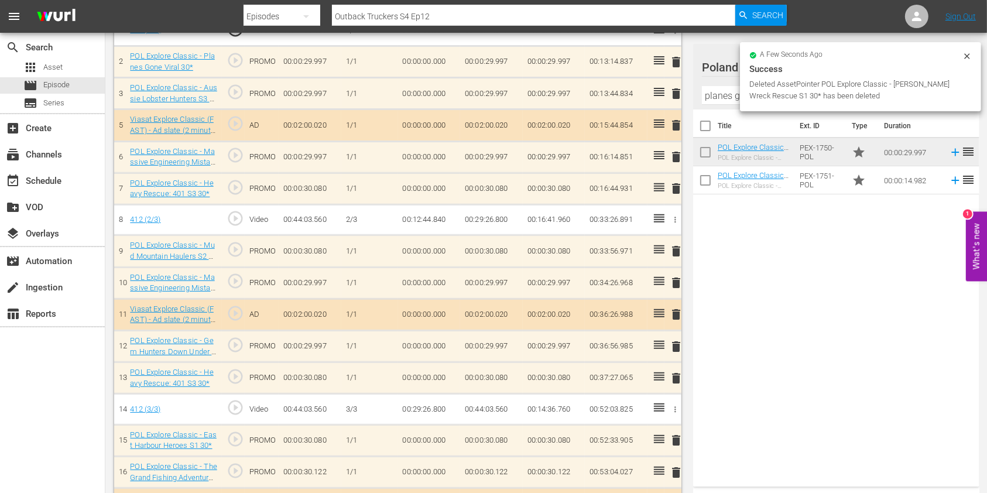
click at [670, 283] on span "delete" at bounding box center [676, 283] width 14 height 14
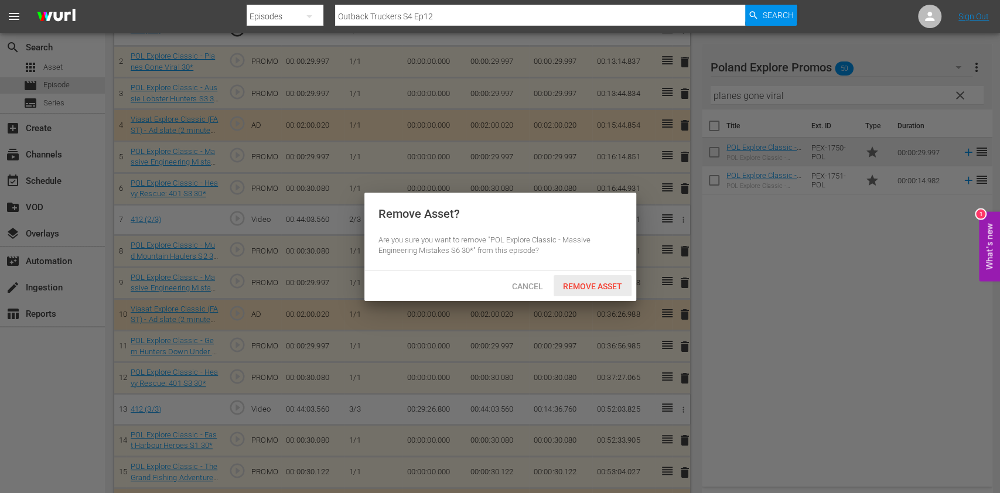
click at [608, 283] on span "Remove Asset" at bounding box center [592, 286] width 78 height 9
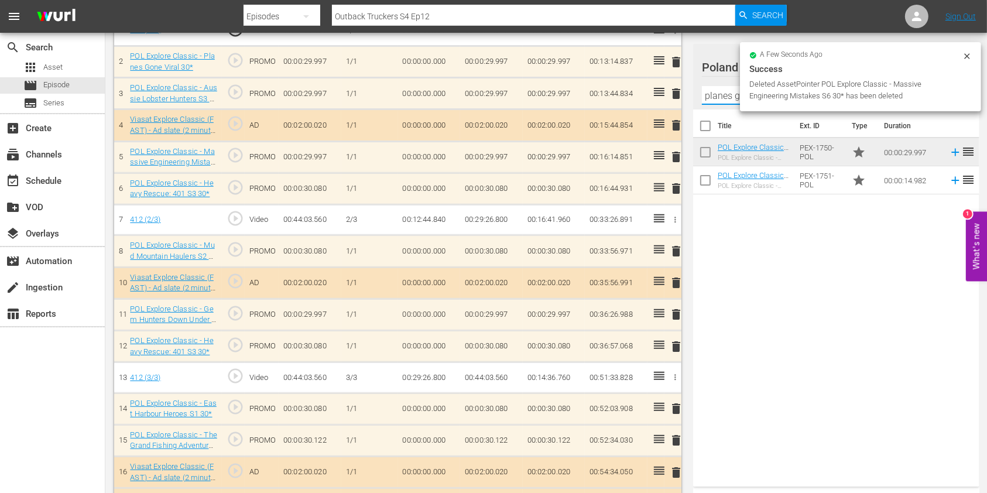
click at [719, 97] on input "planes gone viral" at bounding box center [836, 95] width 269 height 19
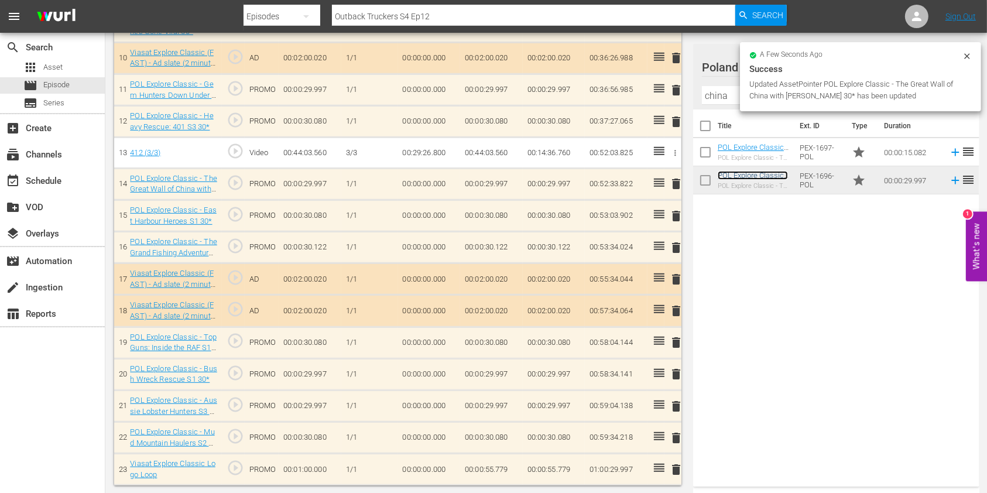
scroll to position [644, 0]
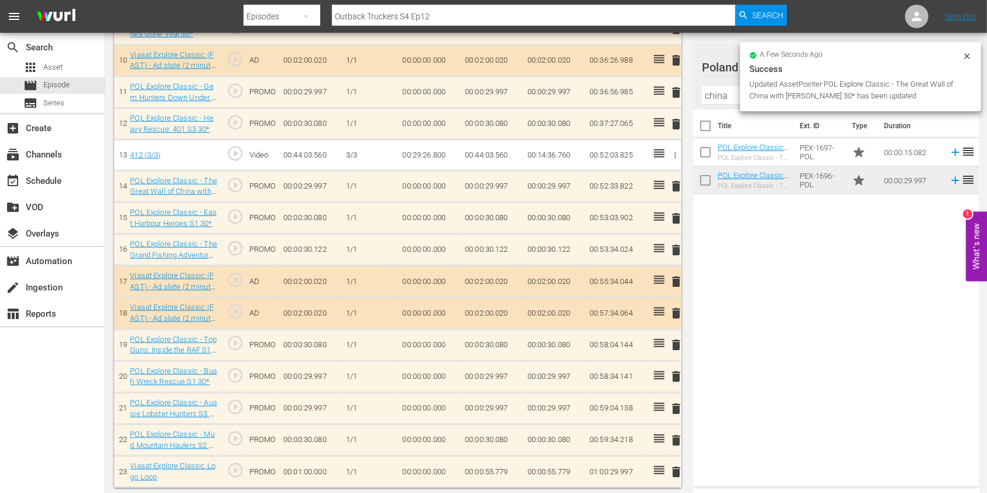
click at [669, 371] on span "delete" at bounding box center [676, 376] width 14 height 14
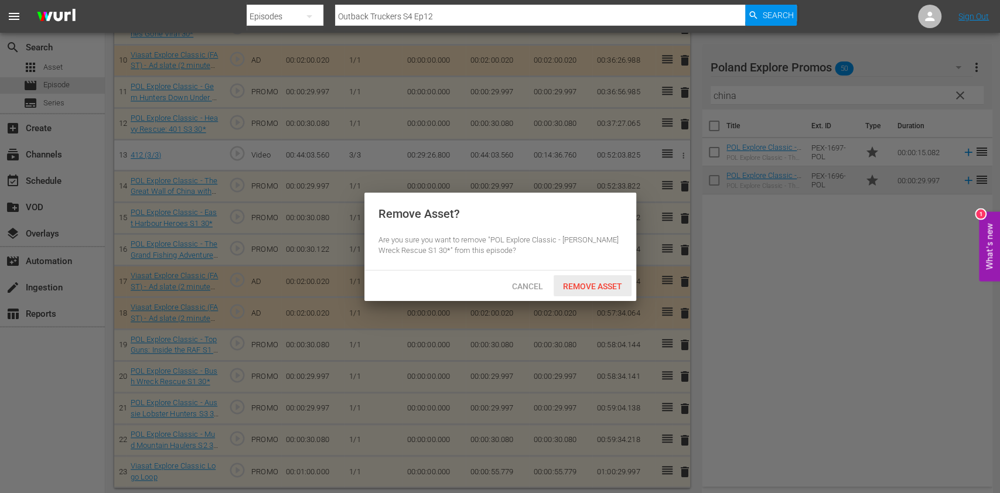
click at [598, 283] on span "Remove Asset" at bounding box center [592, 286] width 78 height 9
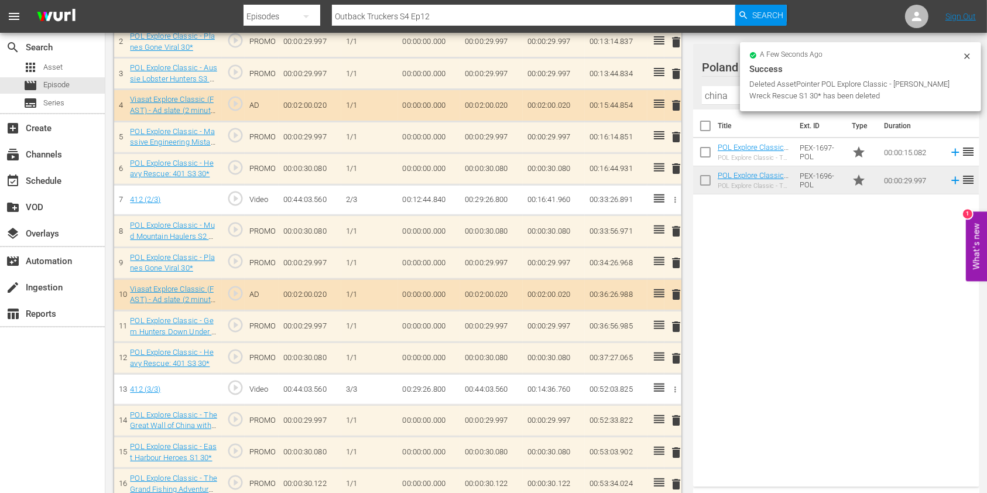
scroll to position [332, 0]
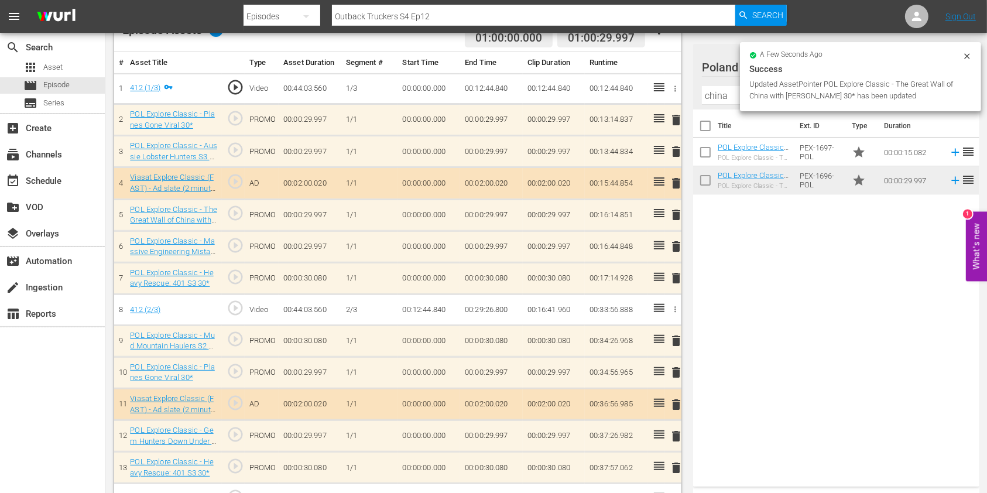
click at [677, 245] on span "delete" at bounding box center [676, 247] width 14 height 14
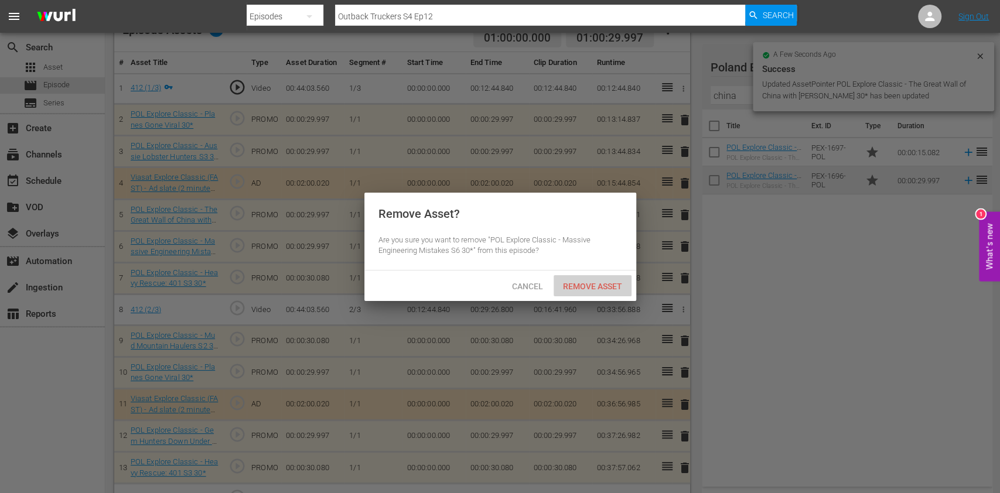
click at [601, 283] on span "Remove Asset" at bounding box center [592, 286] width 78 height 9
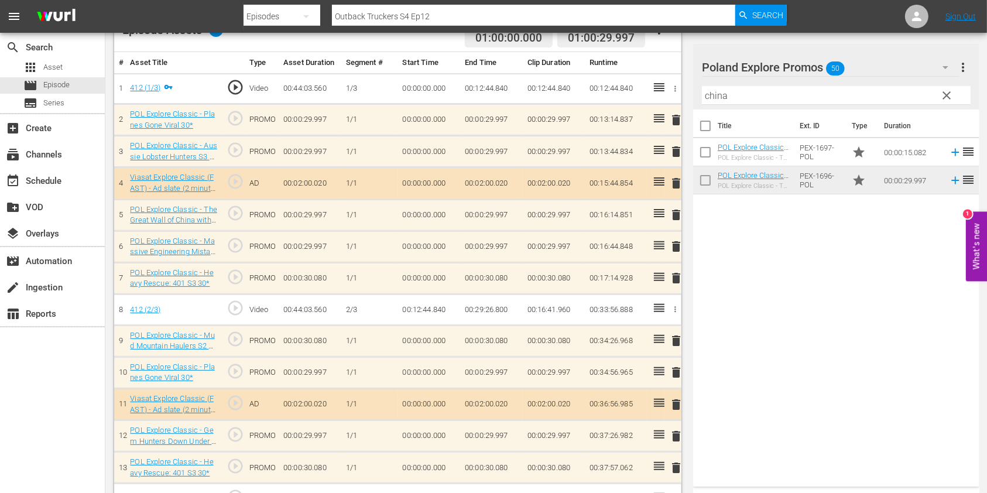
click at [717, 101] on input "china" at bounding box center [836, 95] width 269 height 19
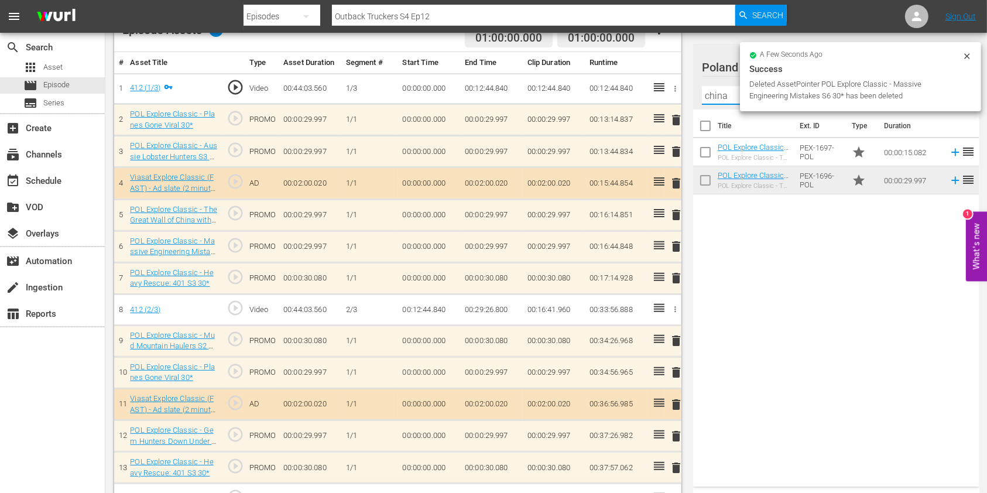
click at [718, 100] on input "china" at bounding box center [836, 95] width 269 height 19
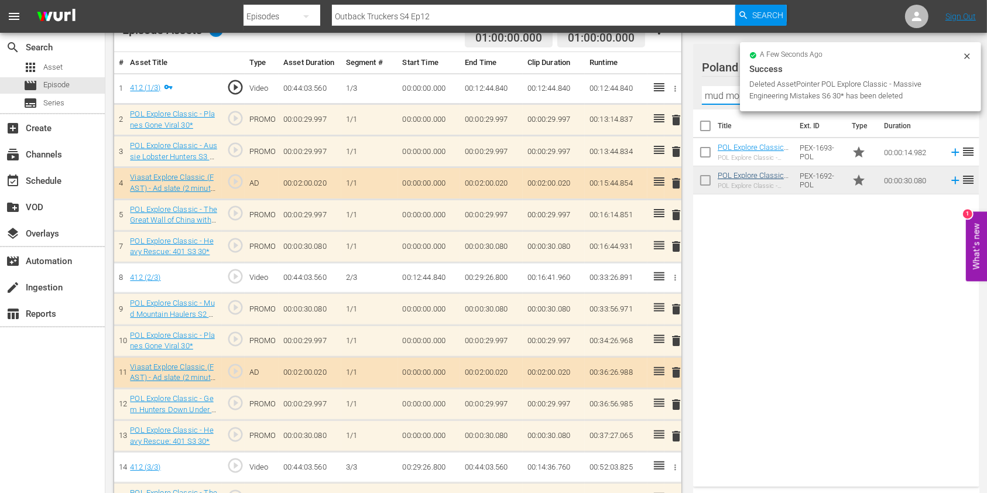
type input "mud mountain"
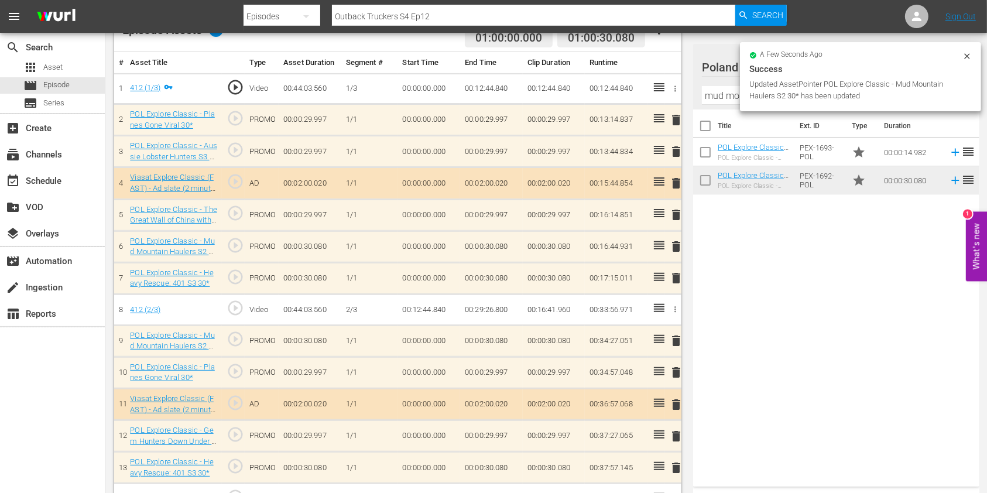
click at [679, 277] on span "delete" at bounding box center [676, 278] width 14 height 14
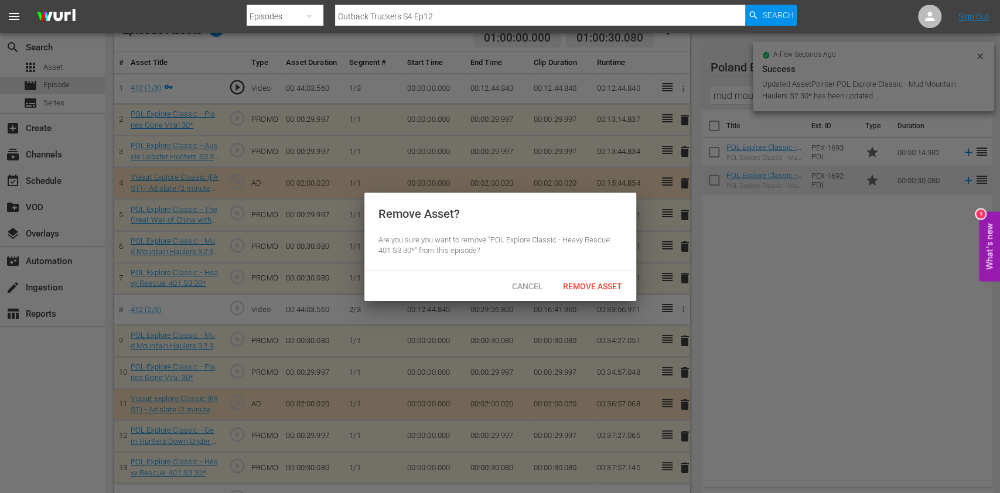
click at [591, 289] on span "Remove Asset" at bounding box center [592, 286] width 78 height 9
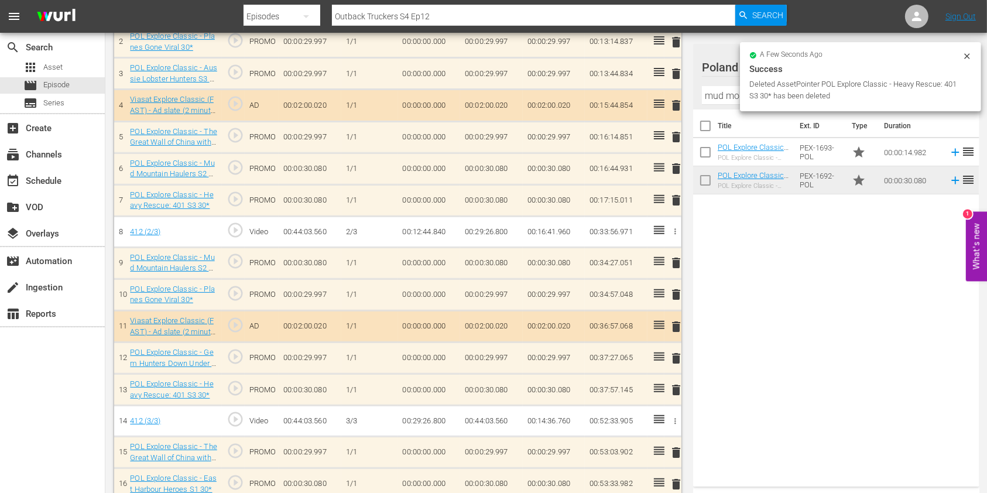
scroll to position [488, 0]
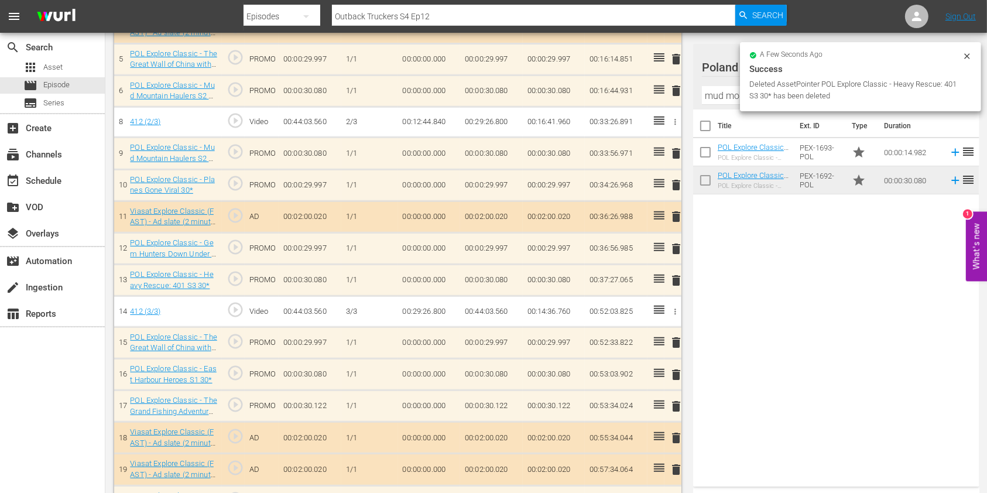
click at [682, 276] on span "delete" at bounding box center [676, 280] width 14 height 14
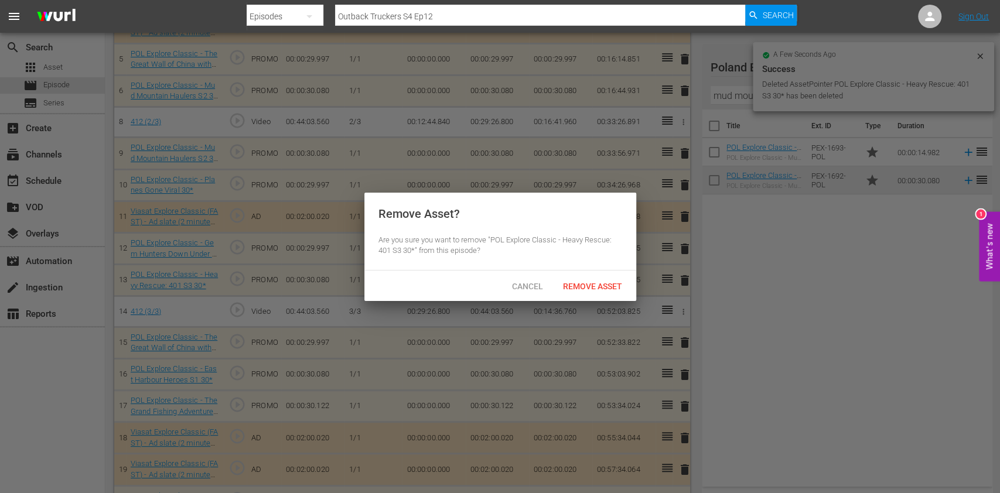
click at [612, 293] on div "Remove Asset" at bounding box center [592, 286] width 78 height 22
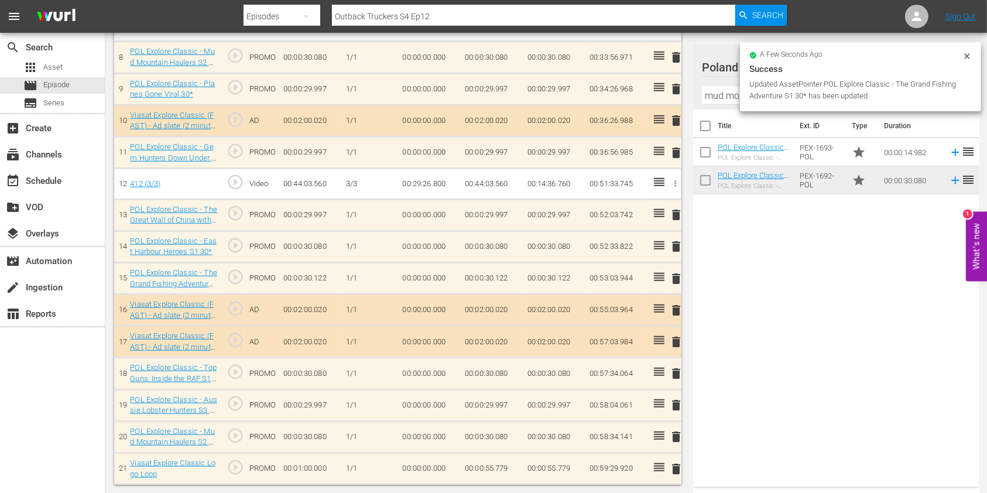
scroll to position [581, 0]
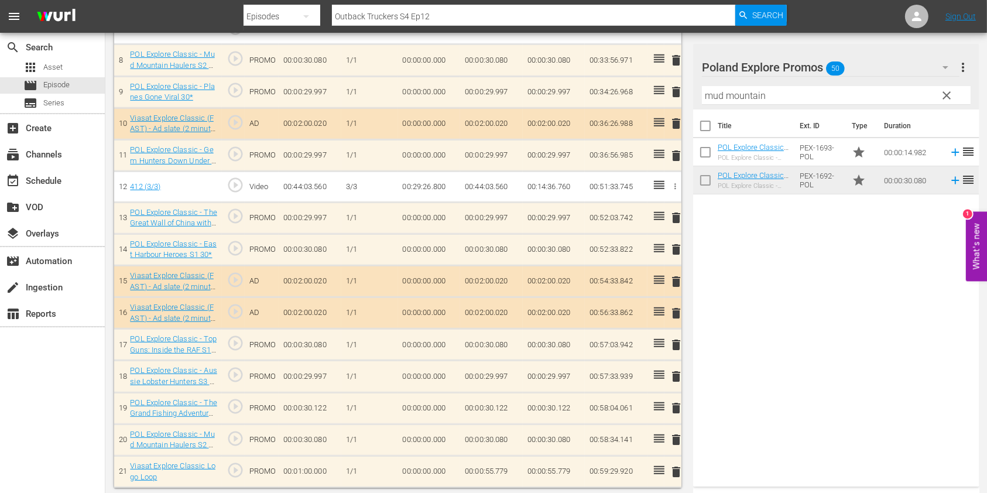
click at [769, 214] on div "Title Ext. ID Type Duration POL Explore Classic - Mud Mountain Haulers S2 15* P…" at bounding box center [836, 296] width 286 height 372
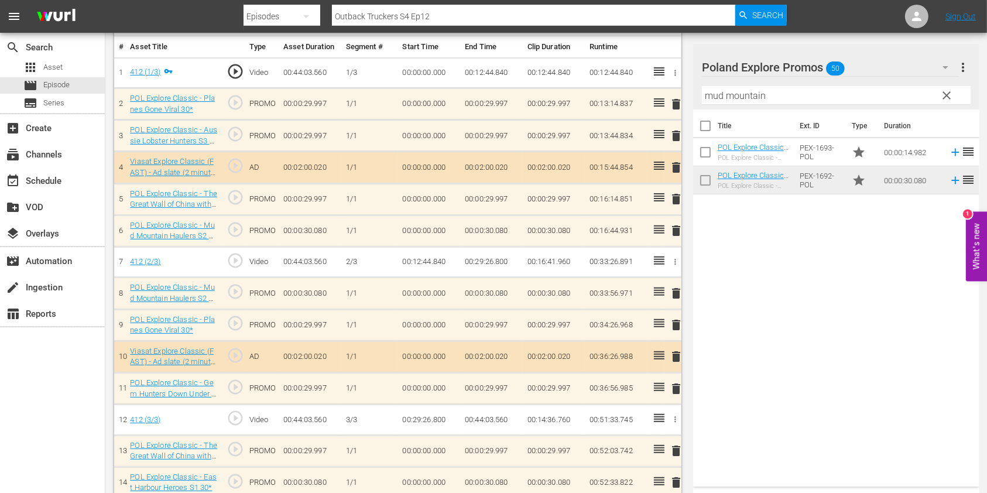
scroll to position [347, 0]
click at [941, 90] on span "clear" at bounding box center [947, 95] width 14 height 14
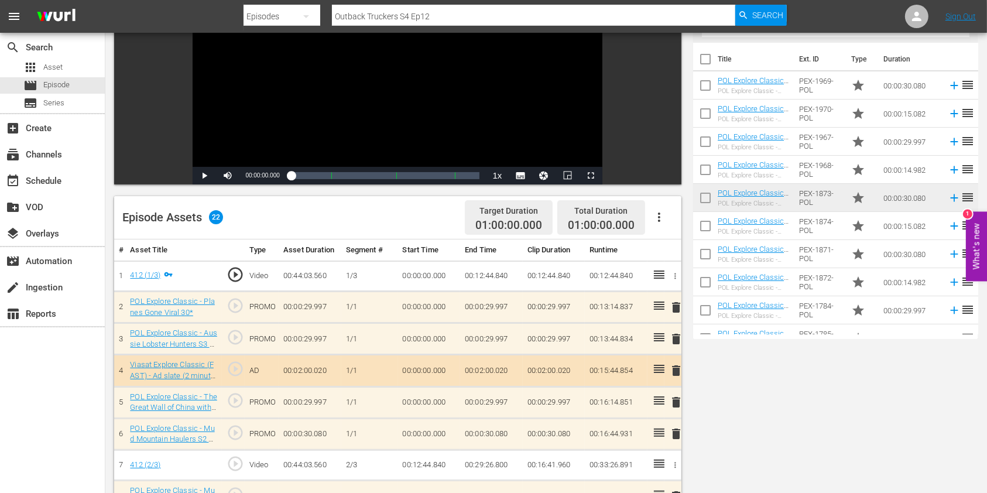
scroll to position [0, 0]
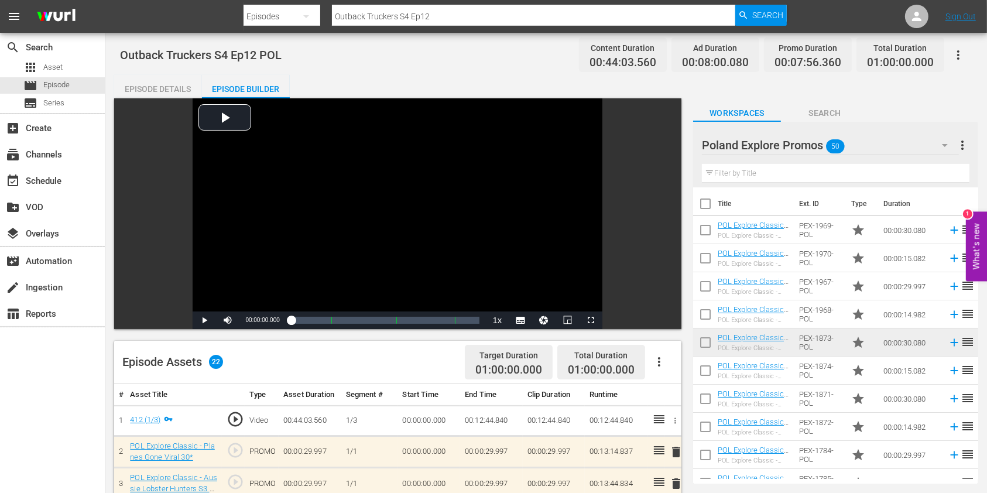
click at [506, 2] on nav "menu Search By Episodes Search ID, Title, Description, Keywords, or Category Ou…" at bounding box center [493, 16] width 987 height 33
click at [506, 20] on input "Outback Truckers S4 Ep12" at bounding box center [533, 16] width 403 height 28
type input "Outback Truckers S4 Ep13"
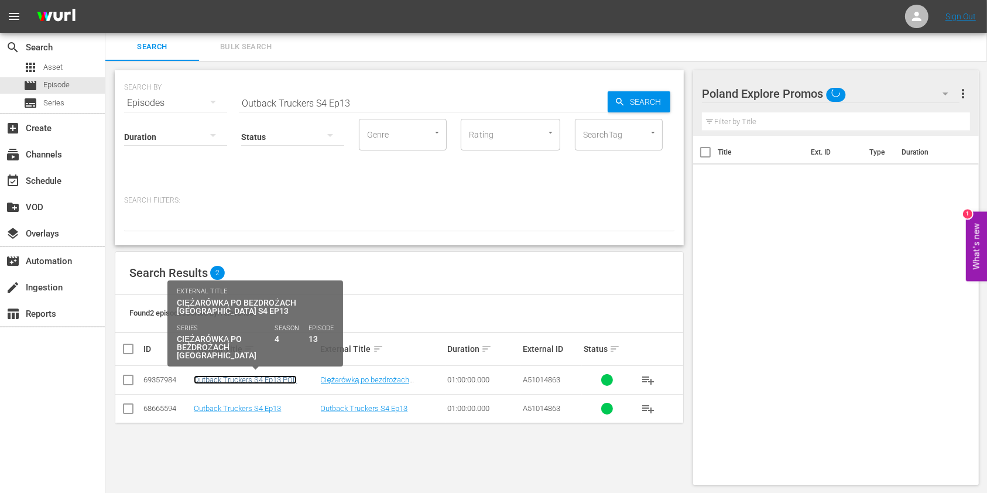
click at [242, 377] on link "Outback Truckers S4 Ep13 POL" at bounding box center [245, 379] width 103 height 9
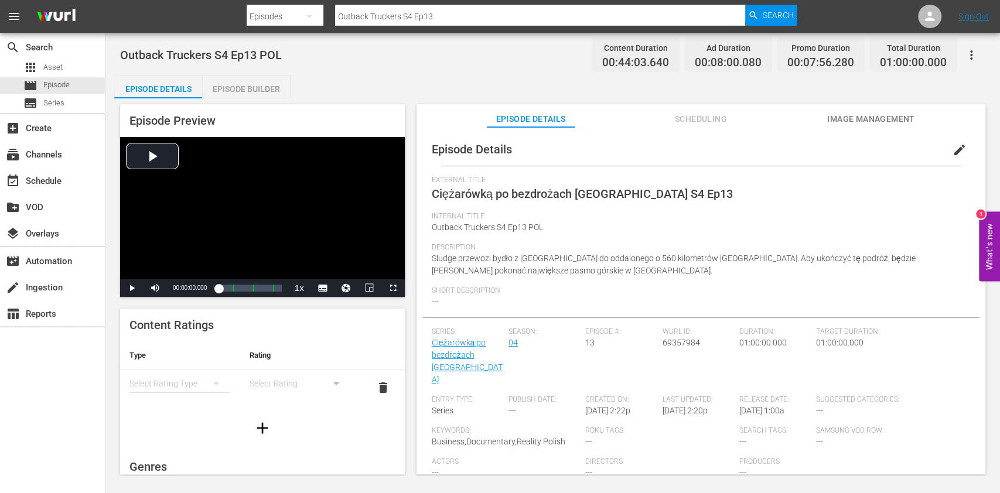
click at [239, 84] on div "Episode Builder" at bounding box center [246, 89] width 88 height 28
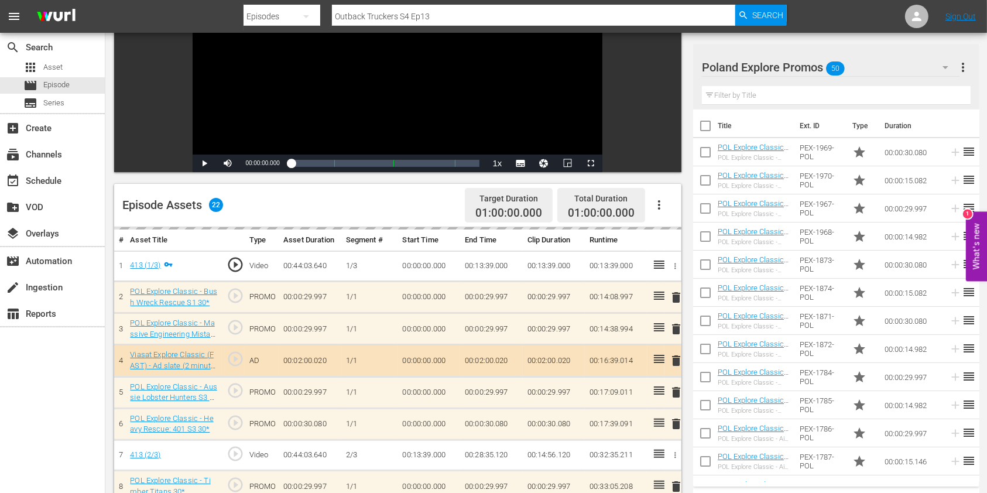
scroll to position [234, 0]
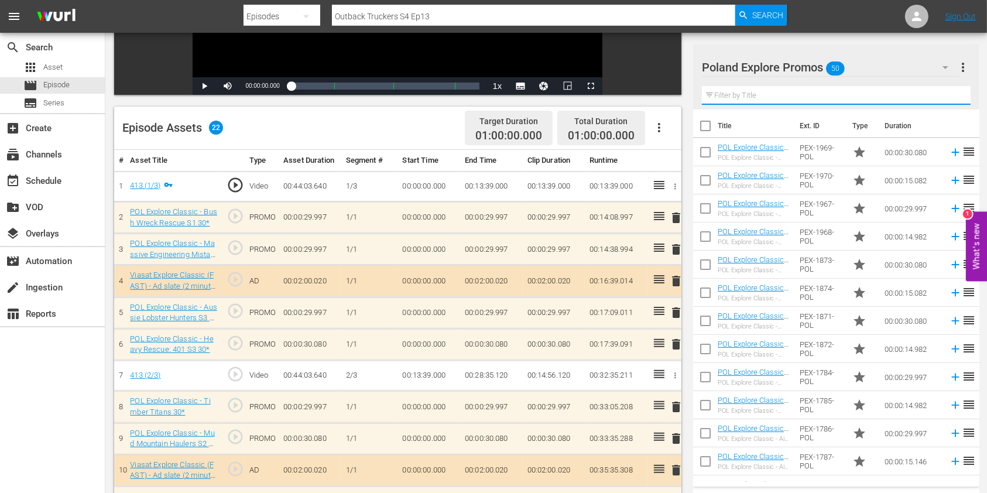
click at [755, 97] on input "text" at bounding box center [836, 95] width 269 height 19
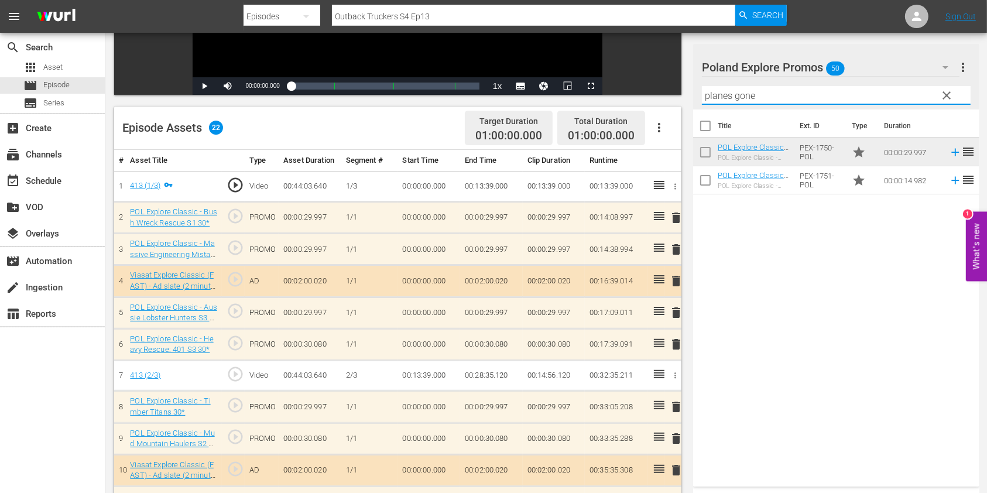
click at [787, 257] on div "Title Ext. ID Type Duration POL Explore Classic - Planes Gone Viral 30* POL Exp…" at bounding box center [836, 296] width 286 height 372
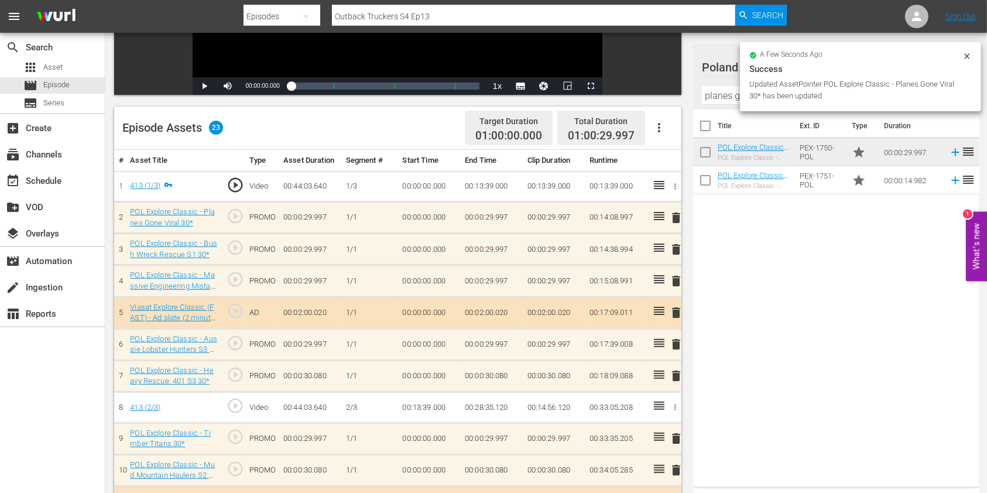
click at [677, 247] on span "delete" at bounding box center [676, 249] width 14 height 14
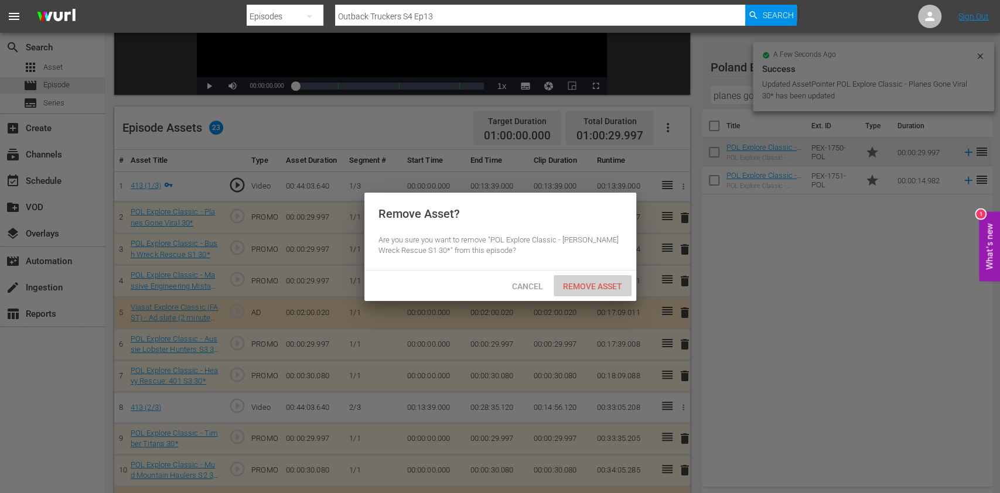
click at [609, 291] on div "Remove Asset" at bounding box center [592, 286] width 78 height 22
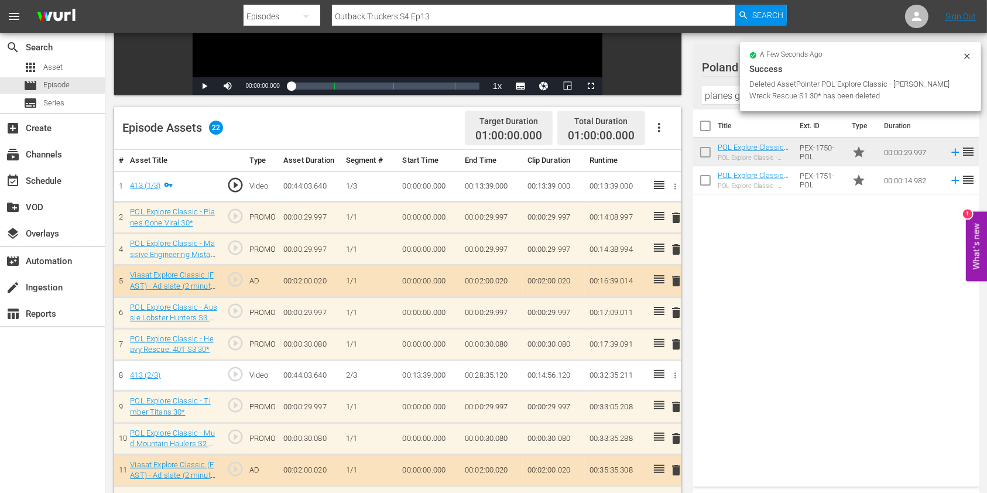
click at [676, 249] on span "delete" at bounding box center [676, 249] width 14 height 14
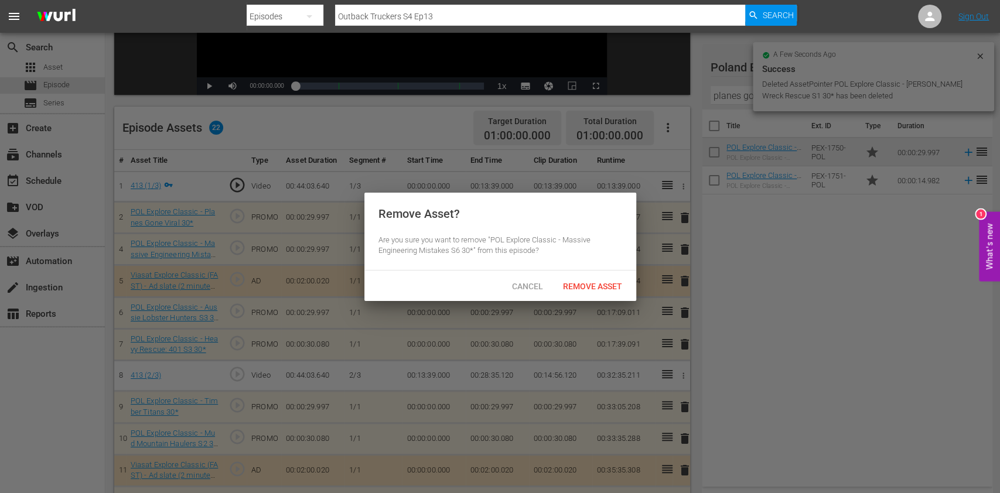
click at [597, 288] on span "Remove Asset" at bounding box center [592, 286] width 78 height 9
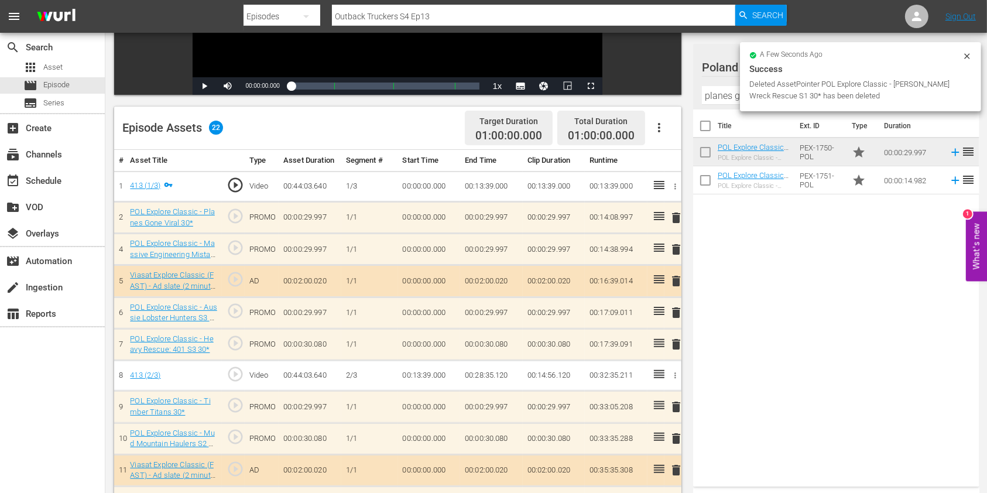
click at [716, 101] on input "planes gone" at bounding box center [836, 95] width 269 height 19
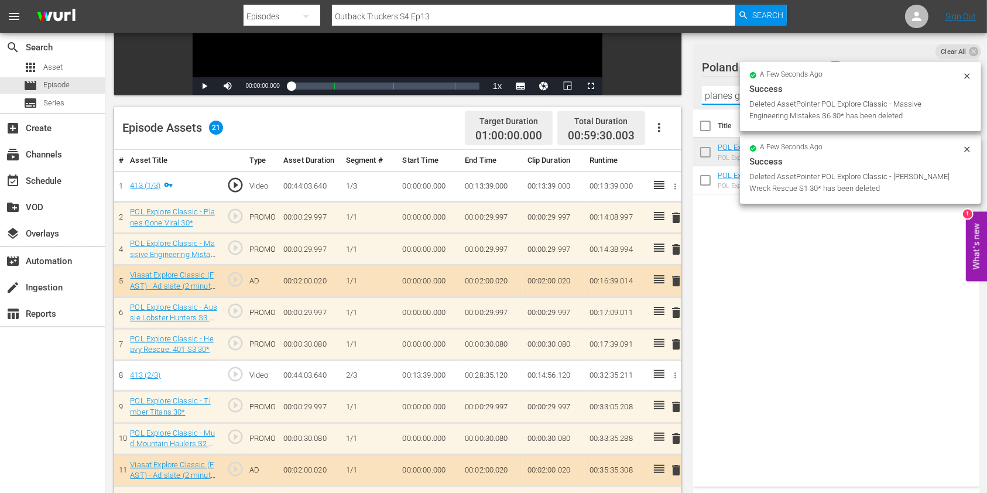
click at [716, 101] on input "planes gone" at bounding box center [836, 95] width 269 height 19
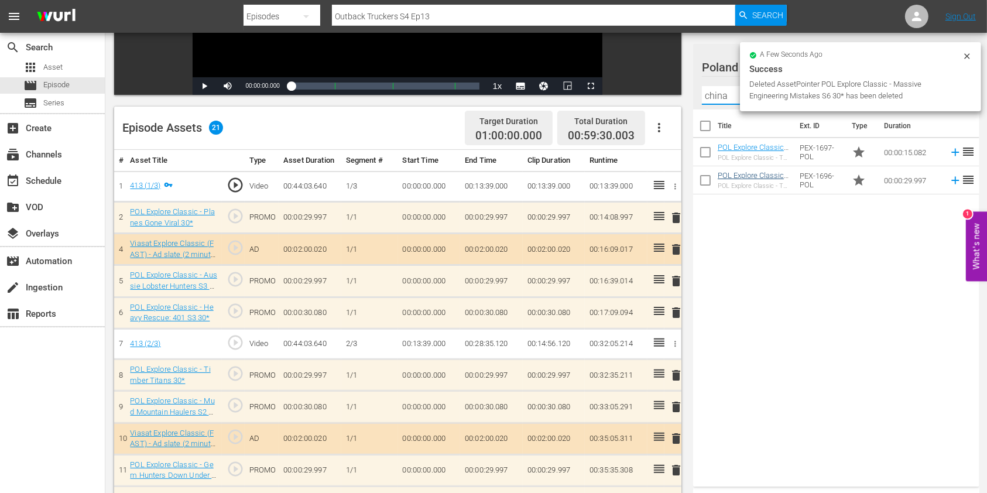
type input "china"
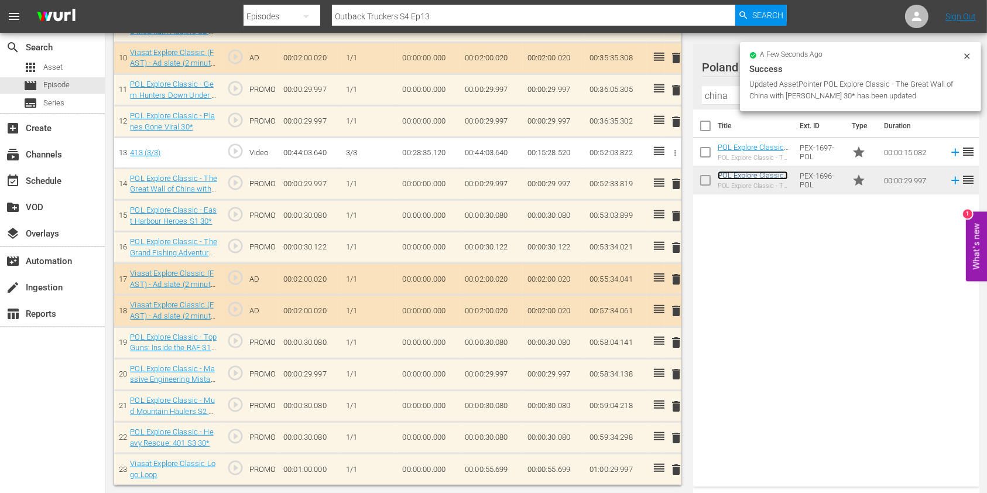
scroll to position [644, 0]
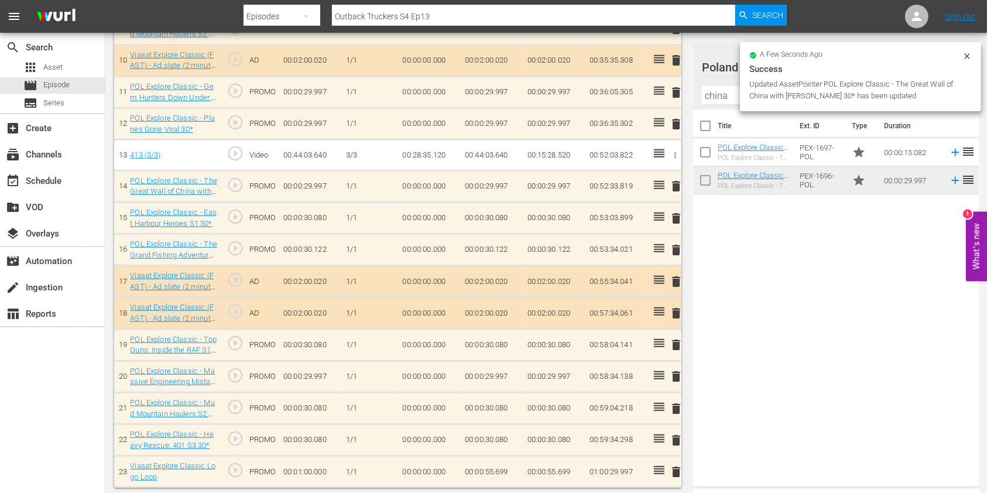
click at [675, 374] on span "delete" at bounding box center [676, 376] width 14 height 14
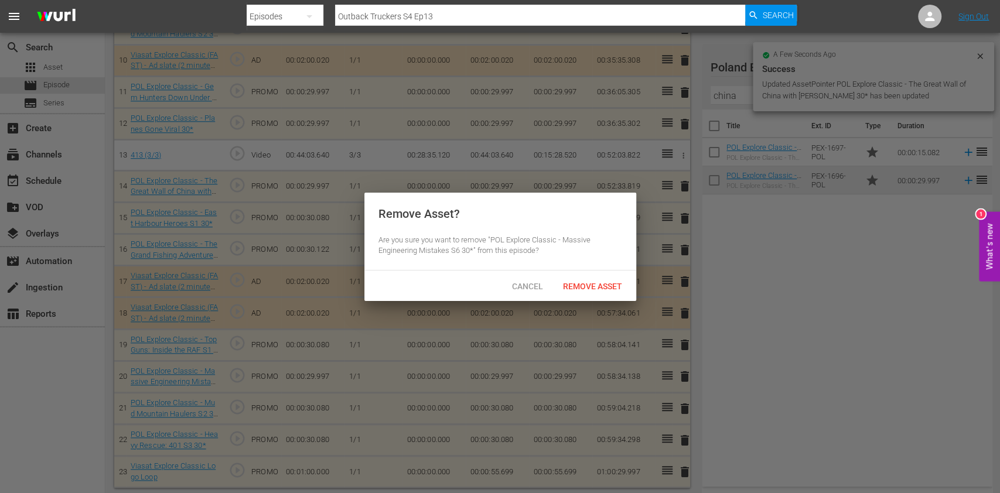
click at [593, 295] on div "Remove Asset" at bounding box center [592, 286] width 78 height 22
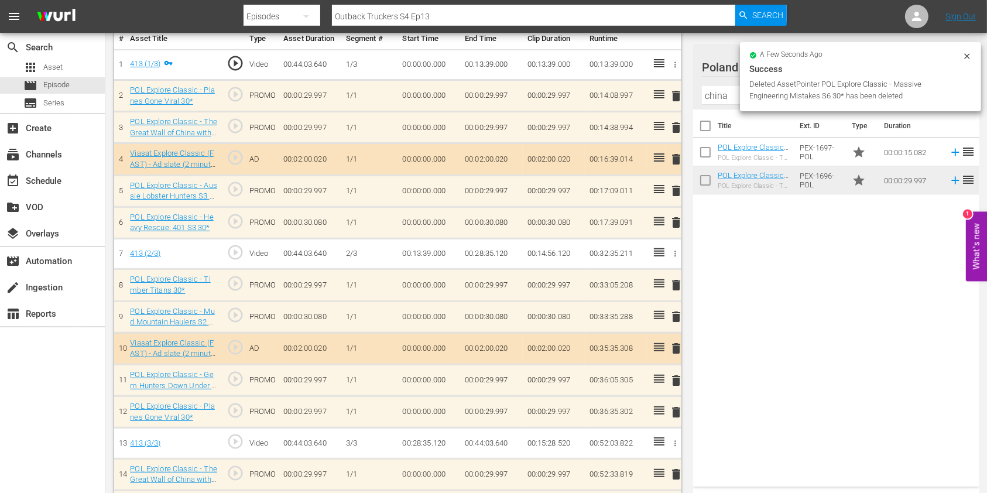
scroll to position [332, 0]
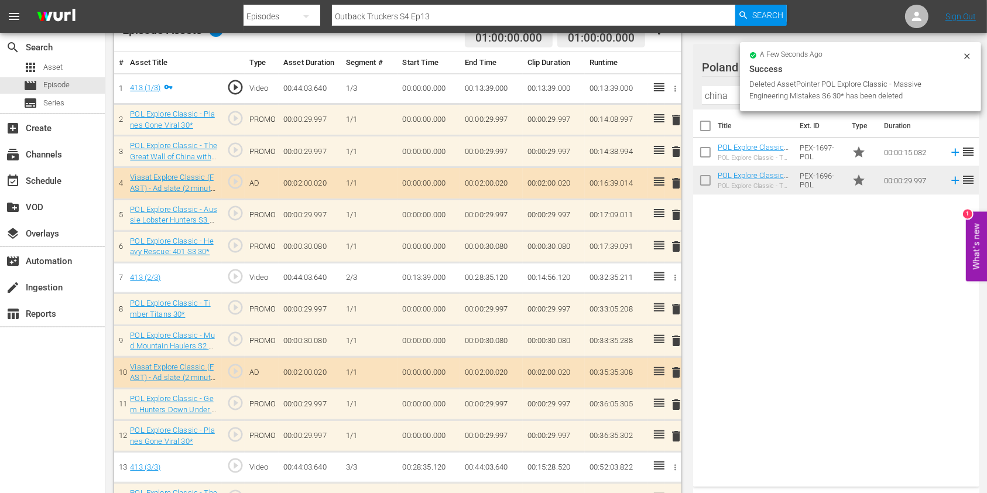
click at [678, 246] on span "delete" at bounding box center [676, 247] width 14 height 14
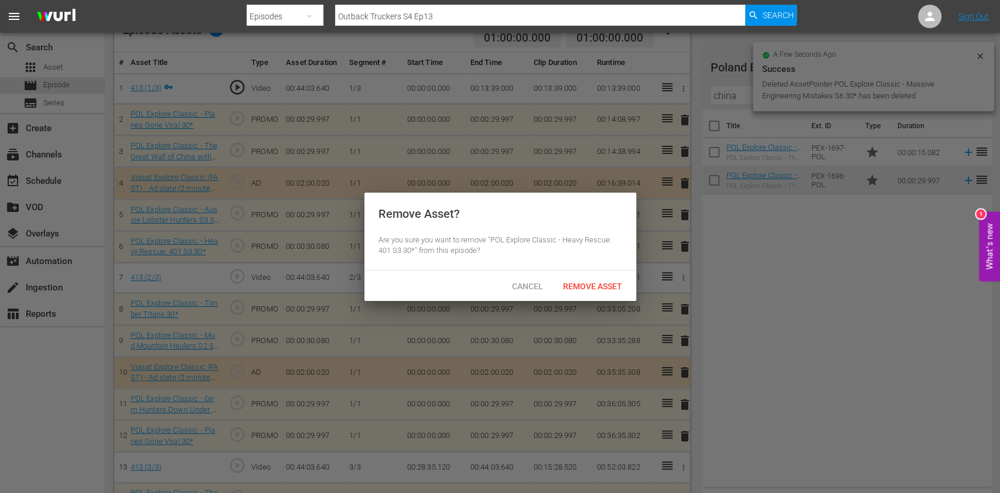
click at [577, 286] on span "Remove Asset" at bounding box center [592, 286] width 78 height 9
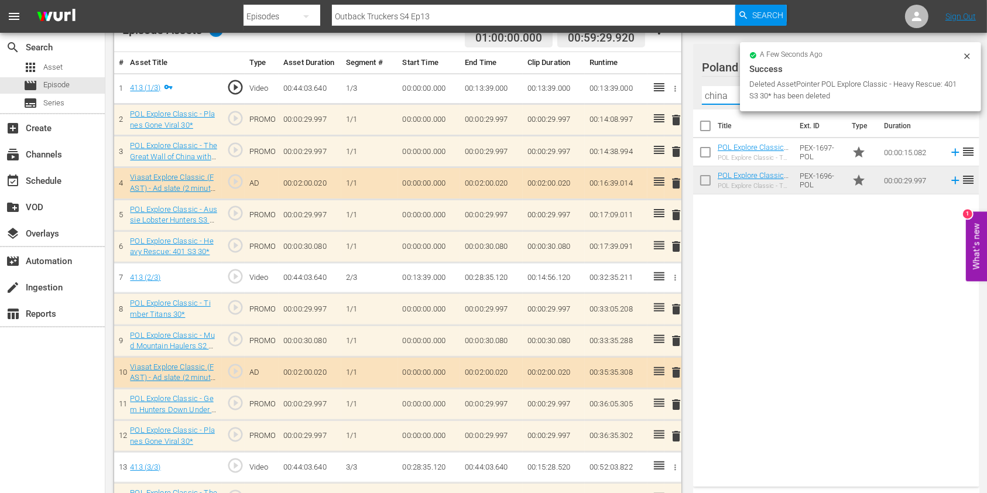
click at [707, 95] on input "china" at bounding box center [836, 95] width 269 height 19
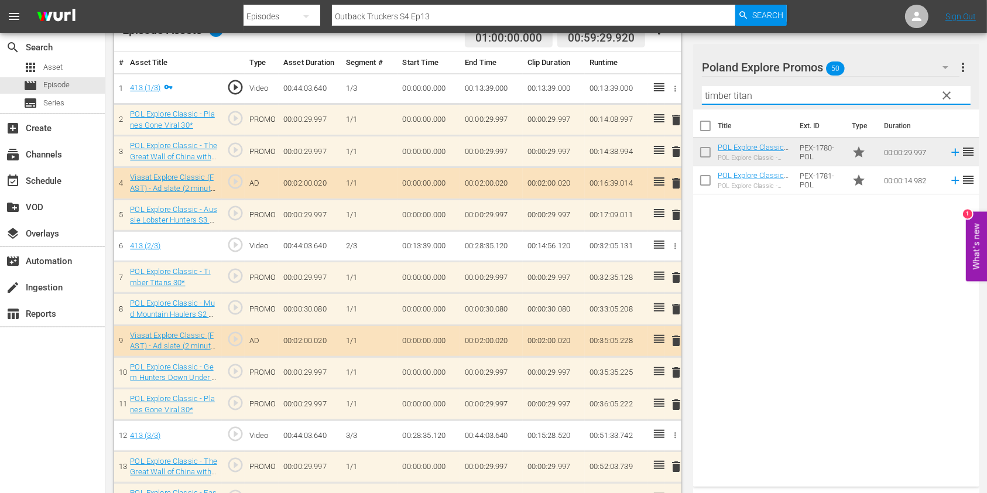
type input "timber titans"
drag, startPoint x: 736, startPoint y: 94, endPoint x: 635, endPoint y: 99, distance: 101.4
click at [635, 99] on div "Video Player is loading. Play Video Play Mute Current Time 00:00:00.000 / Durat…" at bounding box center [546, 251] width 864 height 970
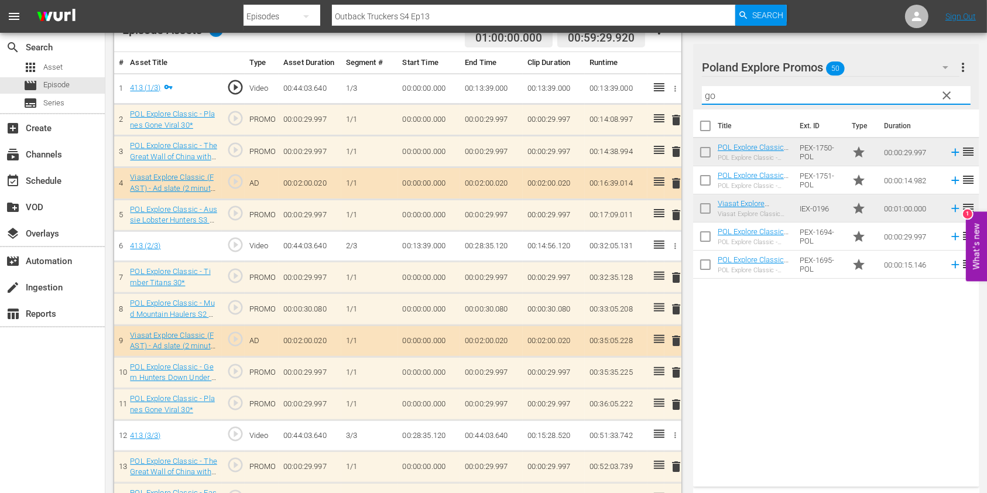
type input "g"
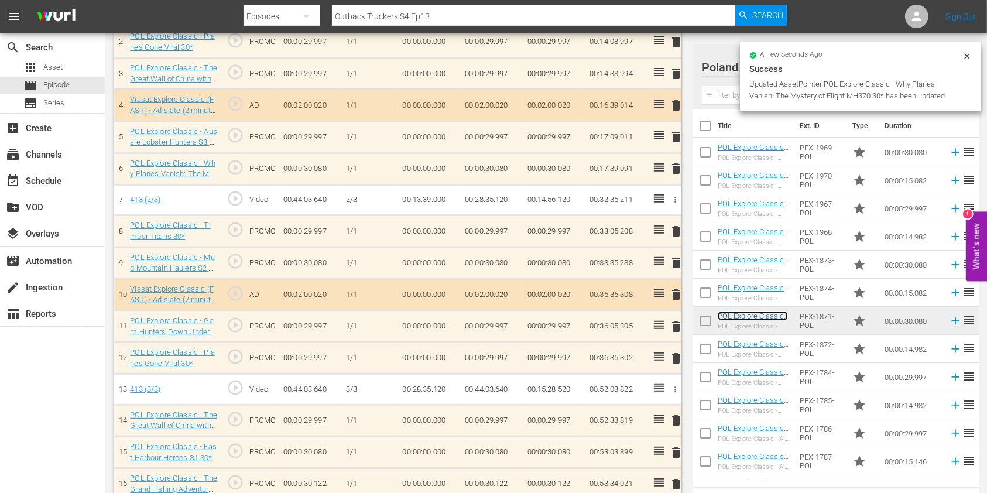
scroll to position [408, 0]
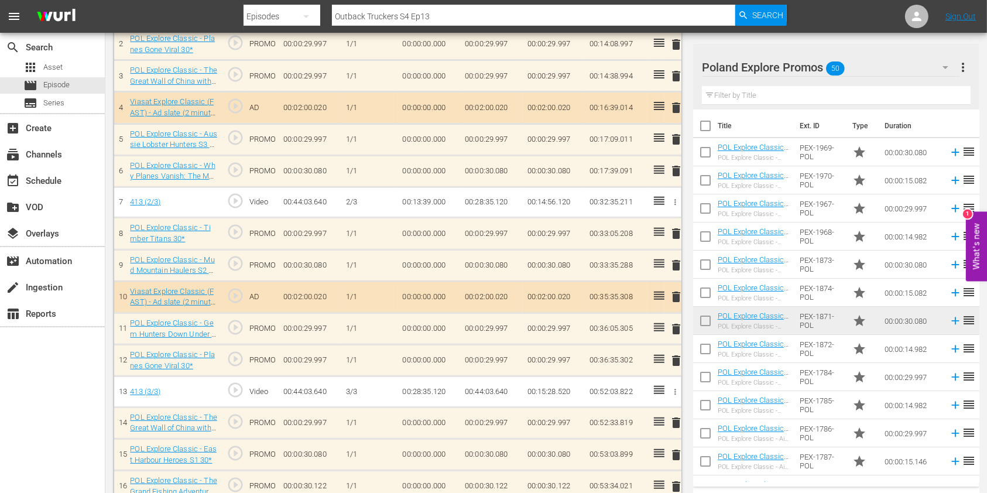
click at [679, 167] on span "delete" at bounding box center [676, 171] width 14 height 14
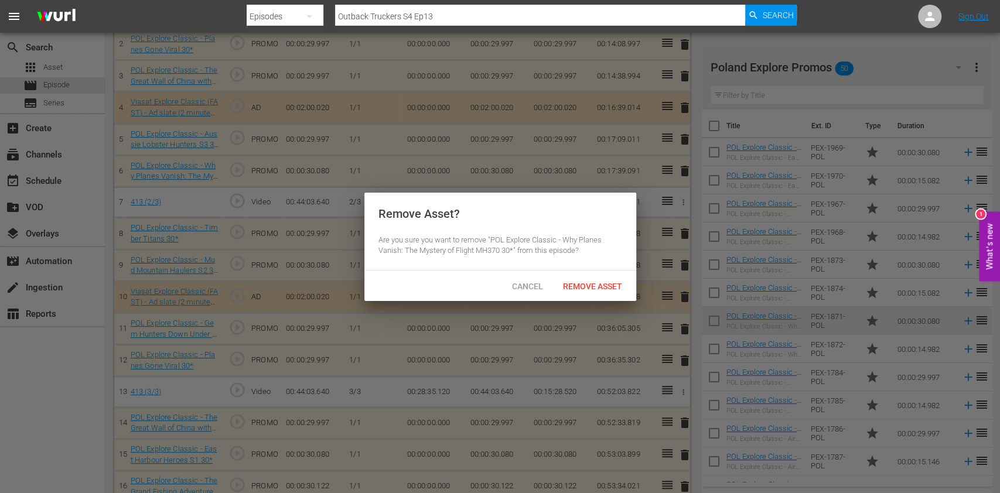
click at [586, 290] on div "Remove Asset" at bounding box center [592, 286] width 78 height 22
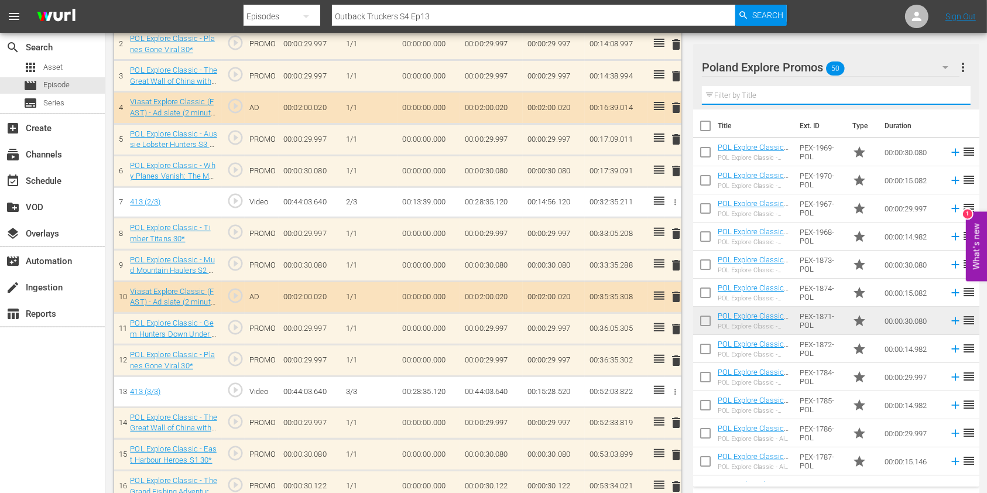
click at [735, 93] on input "text" at bounding box center [836, 95] width 269 height 19
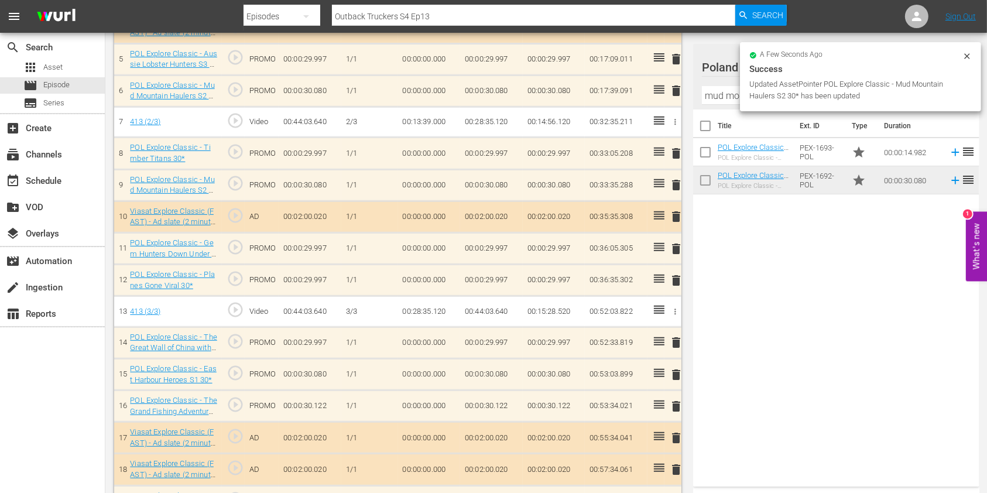
scroll to position [485, 0]
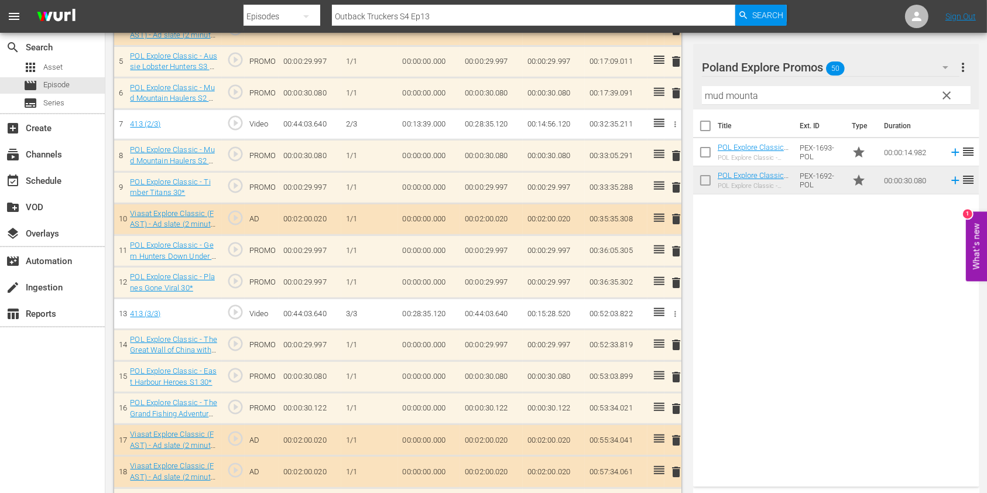
click at [714, 90] on input "mud mounta" at bounding box center [836, 95] width 269 height 19
type input "china"
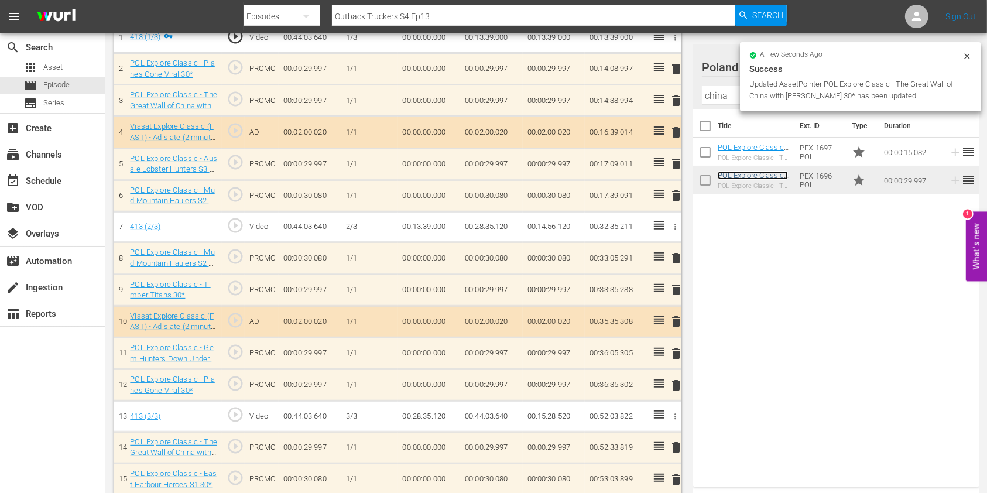
scroll to position [410, 0]
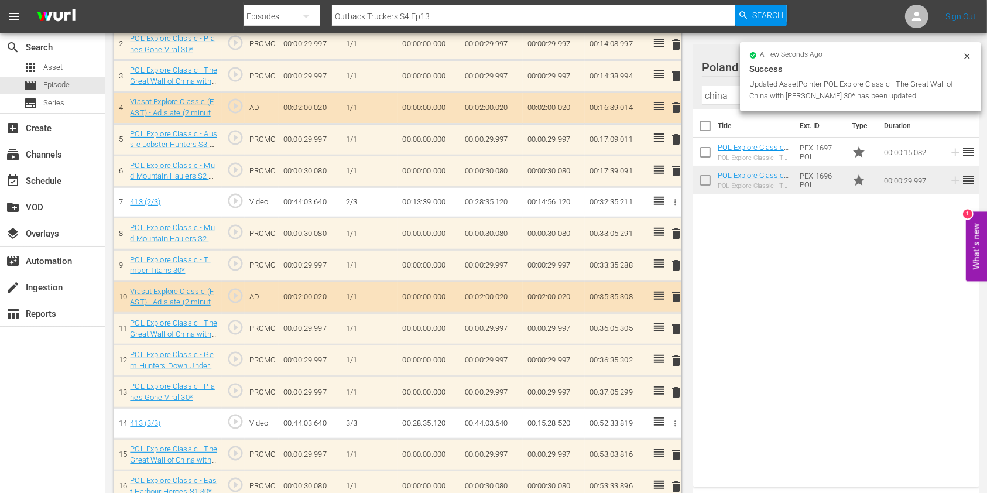
click at [676, 357] on span "delete" at bounding box center [676, 361] width 14 height 14
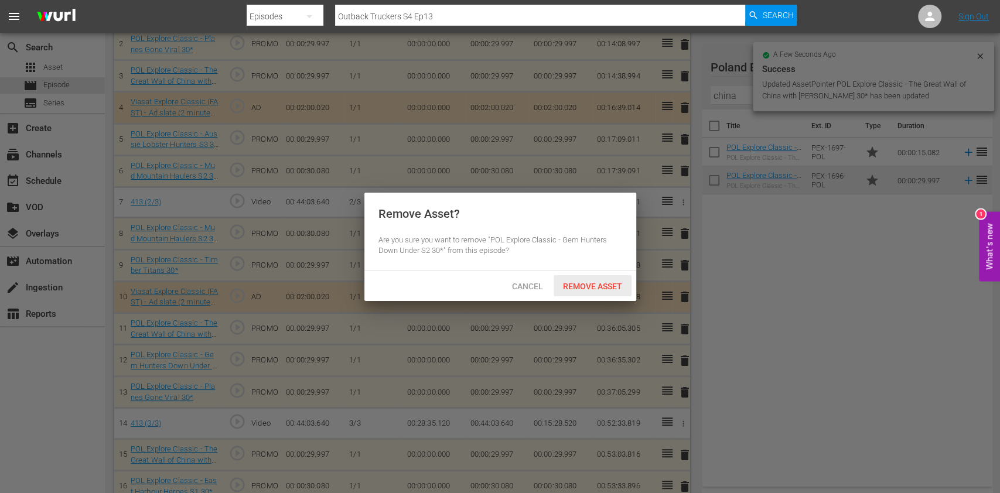
click at [588, 284] on span "Remove Asset" at bounding box center [592, 286] width 78 height 9
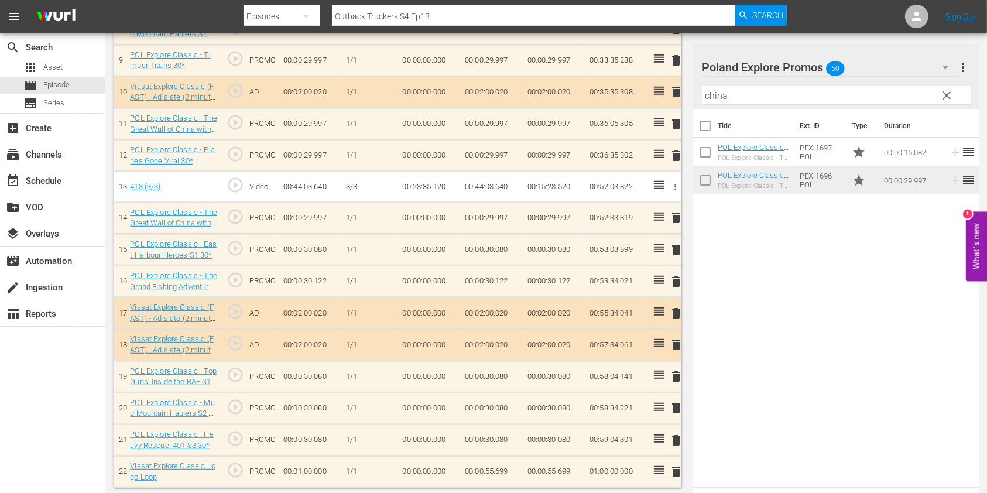
scroll to position [613, 0]
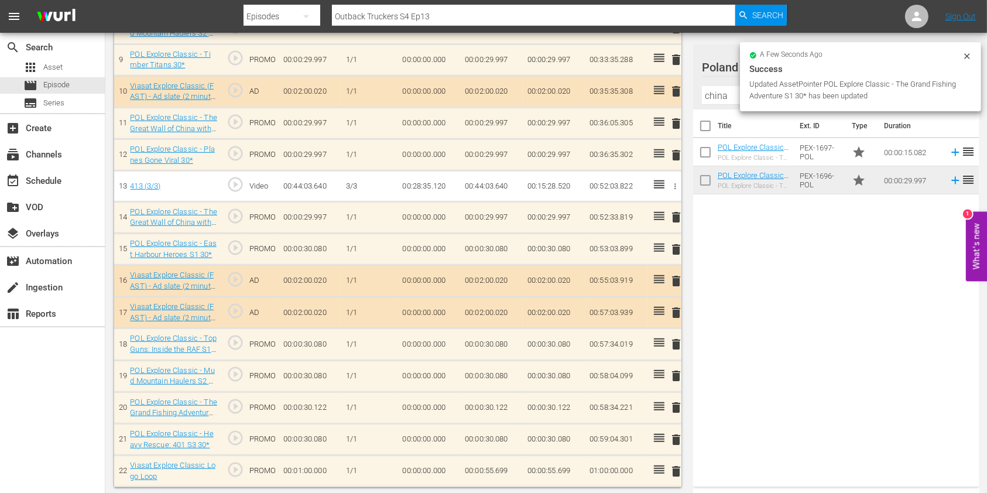
click at [965, 58] on icon at bounding box center [966, 55] width 5 height 5
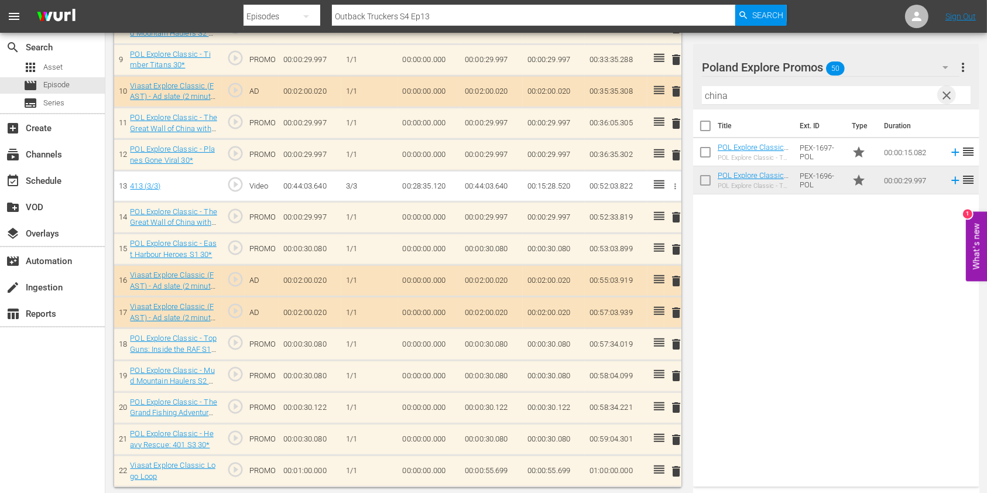
click at [946, 96] on span "clear" at bounding box center [947, 95] width 14 height 14
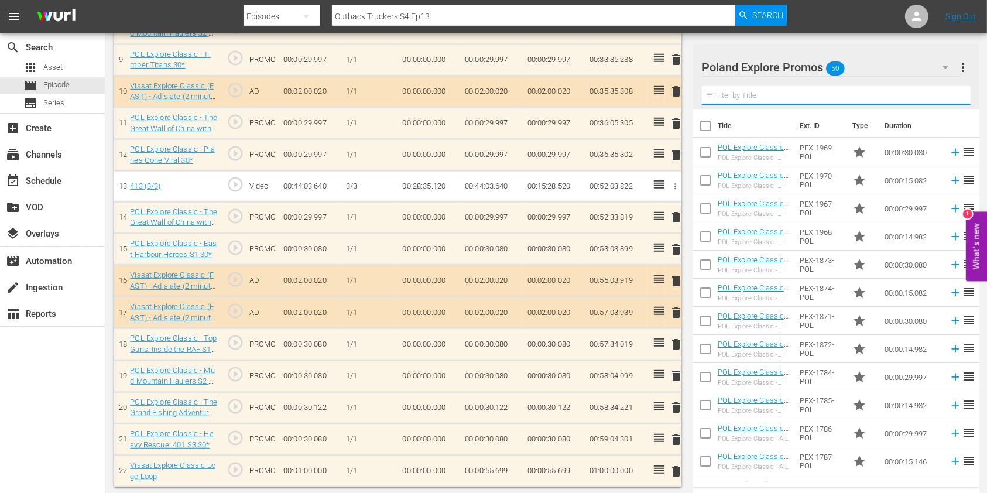
click at [875, 92] on input "text" at bounding box center [836, 95] width 269 height 19
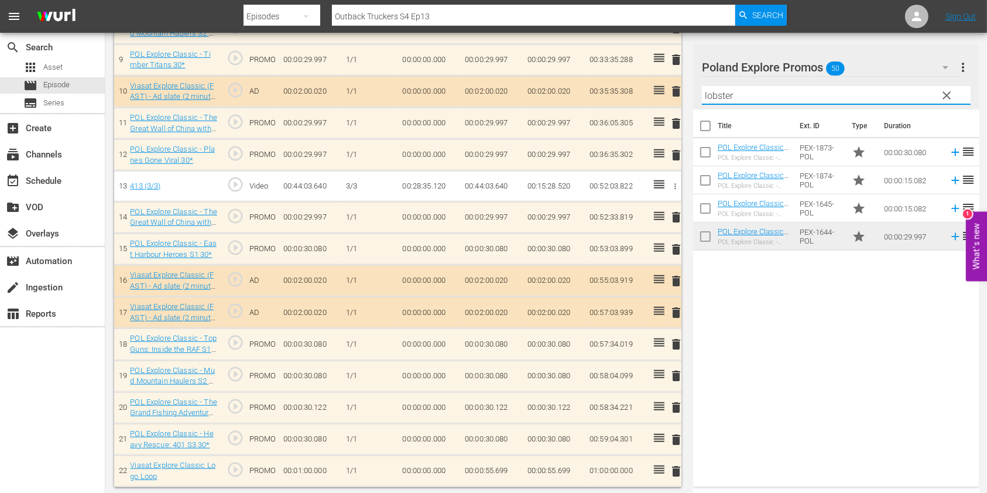
type input "lobster"
click at [815, 320] on div "Title Ext. ID Type Duration POL Explore Classic - Aussie Lobster Hunters S5 30*…" at bounding box center [836, 296] width 286 height 372
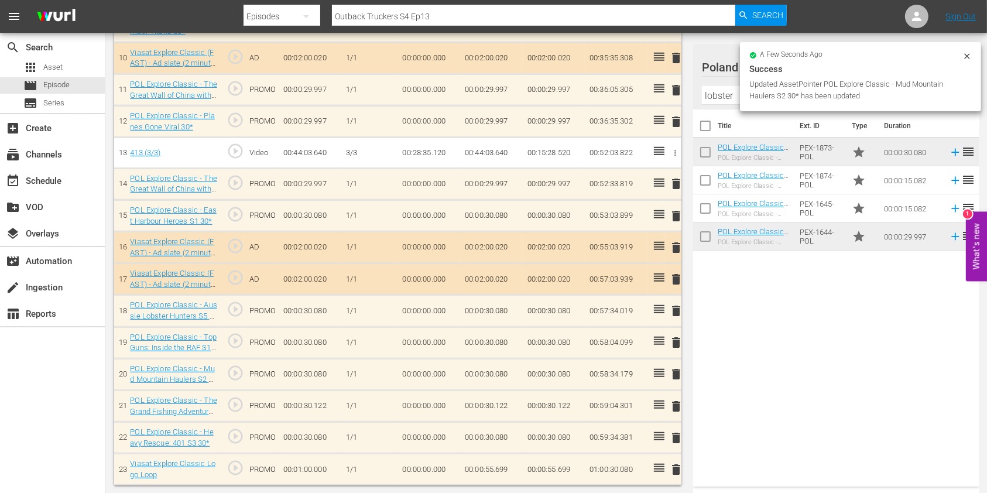
scroll to position [644, 0]
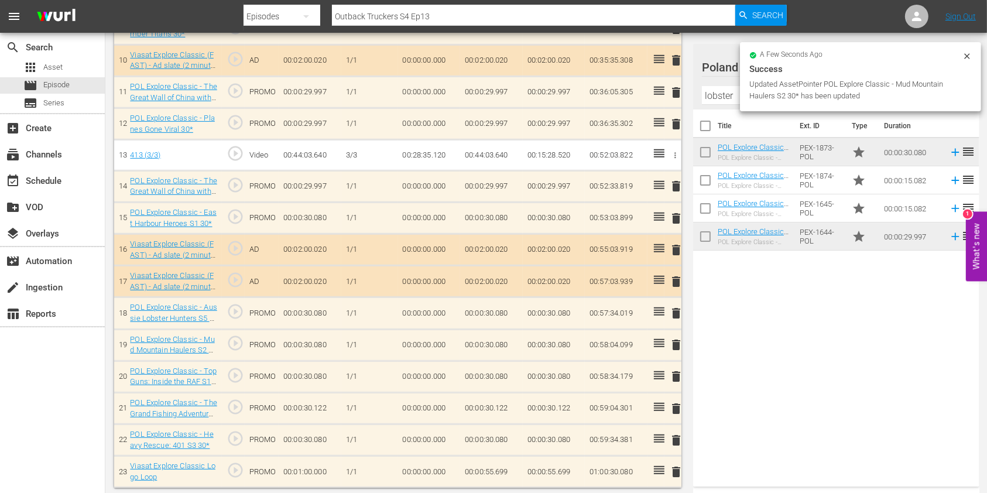
click at [676, 439] on span "delete" at bounding box center [676, 440] width 14 height 14
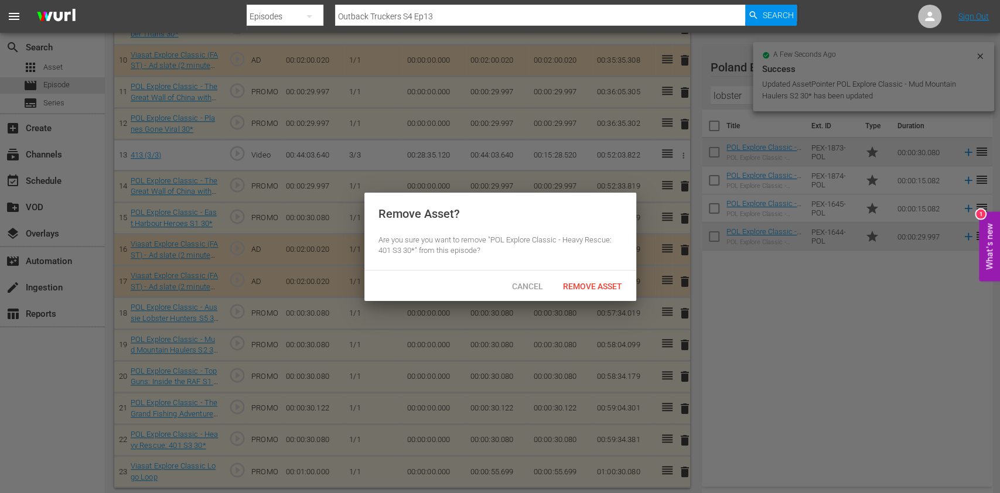
click at [576, 292] on div "Remove Asset" at bounding box center [592, 286] width 78 height 22
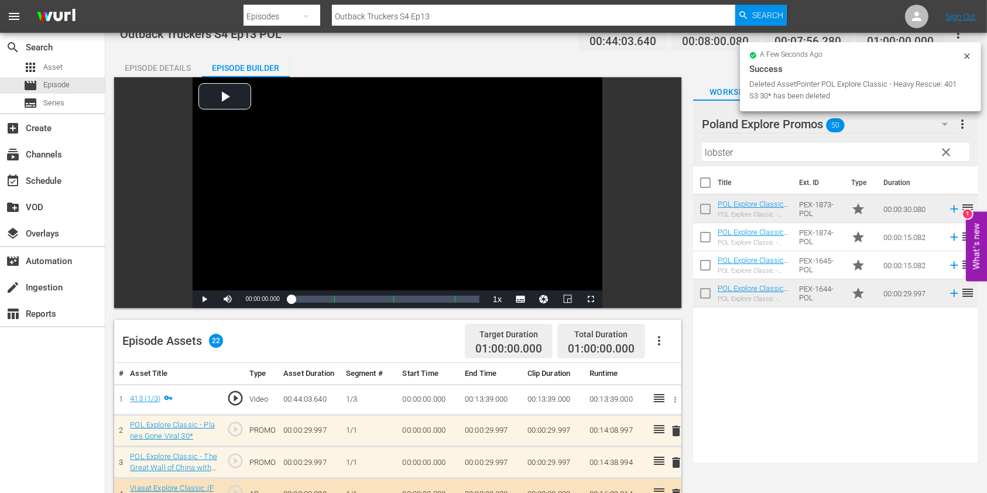
scroll to position [0, 0]
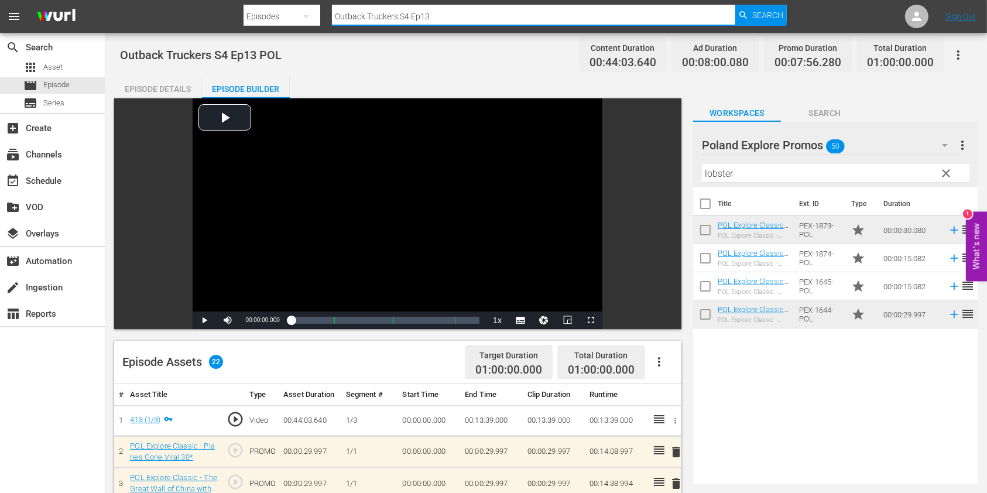
drag, startPoint x: 445, startPoint y: 25, endPoint x: 241, endPoint y: 21, distance: 204.4
click at [251, 22] on div "Search By Episodes Search ID, Title, Description, Keywords, or Category Outback…" at bounding box center [515, 16] width 543 height 28
paste input "Planes Gone Viral S1 ep6"
type input "Planes Gone Viral S1 ep6"
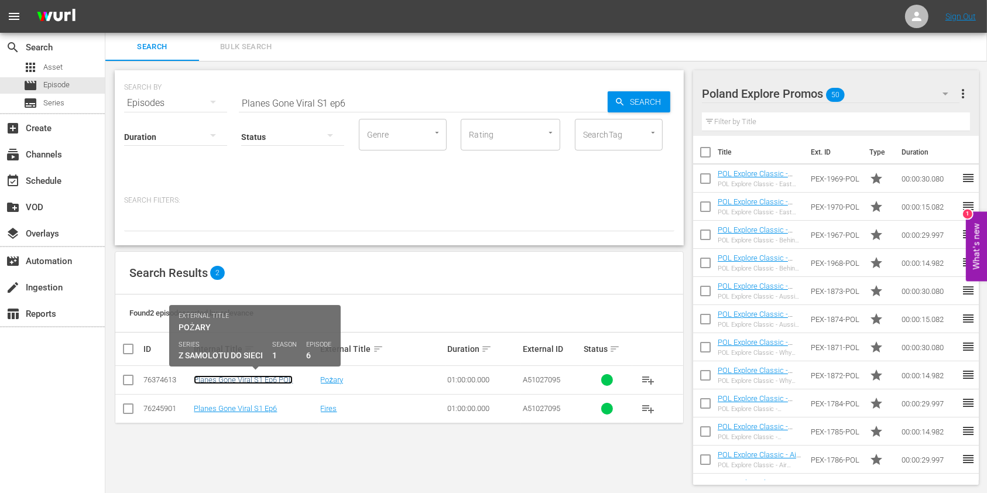
click at [271, 377] on link "Planes Gone Viral S1 Ep6 POL" at bounding box center [243, 379] width 99 height 9
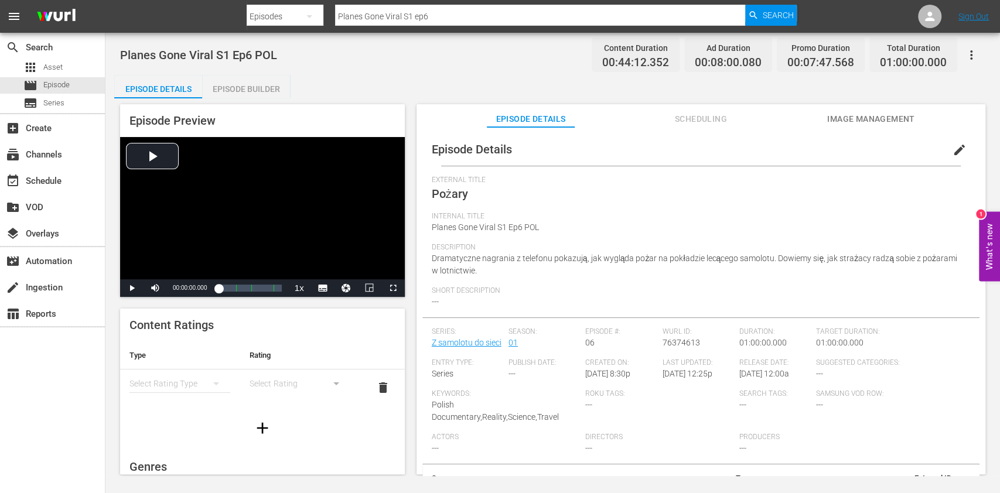
click at [268, 72] on div "Planes Gone Viral S1 Ep6 POL Content Duration 00:44:12.352 Ad Duration 00:08:00…" at bounding box center [552, 254] width 894 height 443
click at [268, 77] on div "Episode Builder" at bounding box center [246, 89] width 88 height 28
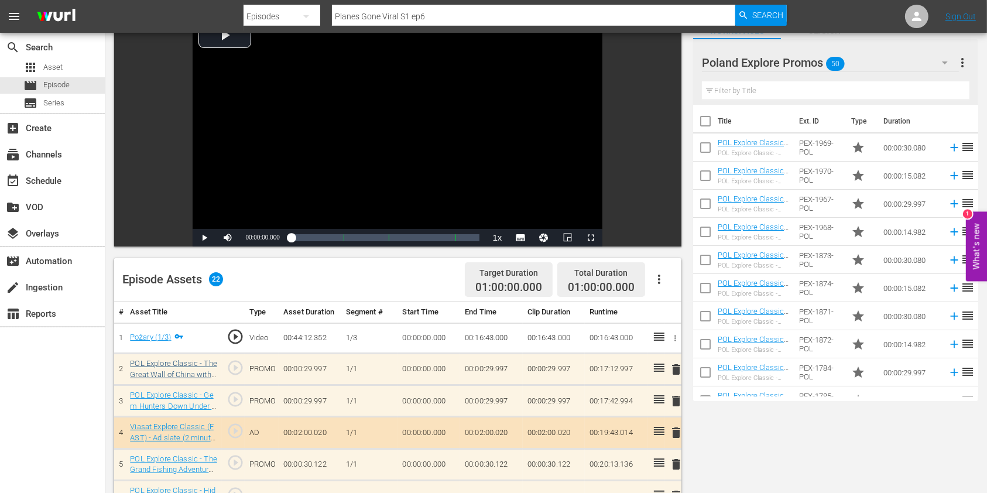
scroll to position [156, 0]
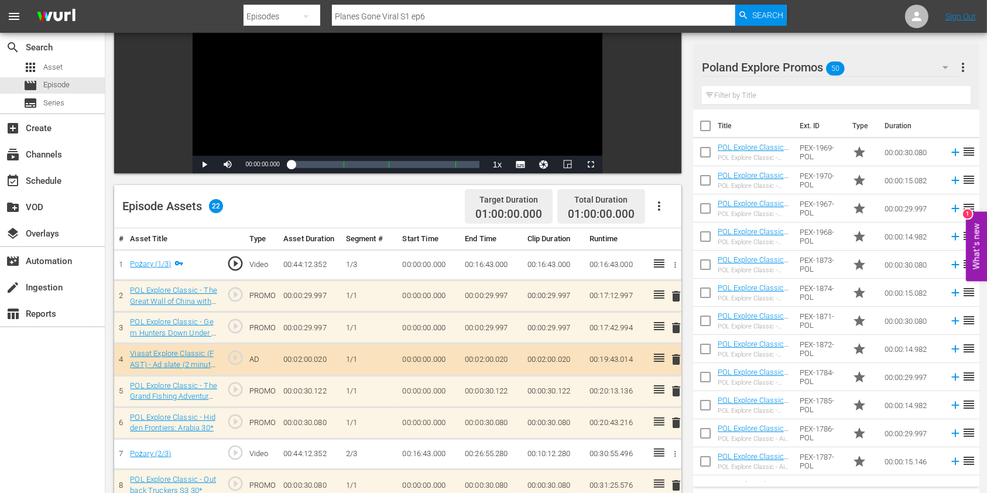
click at [747, 91] on input "text" at bounding box center [836, 95] width 269 height 19
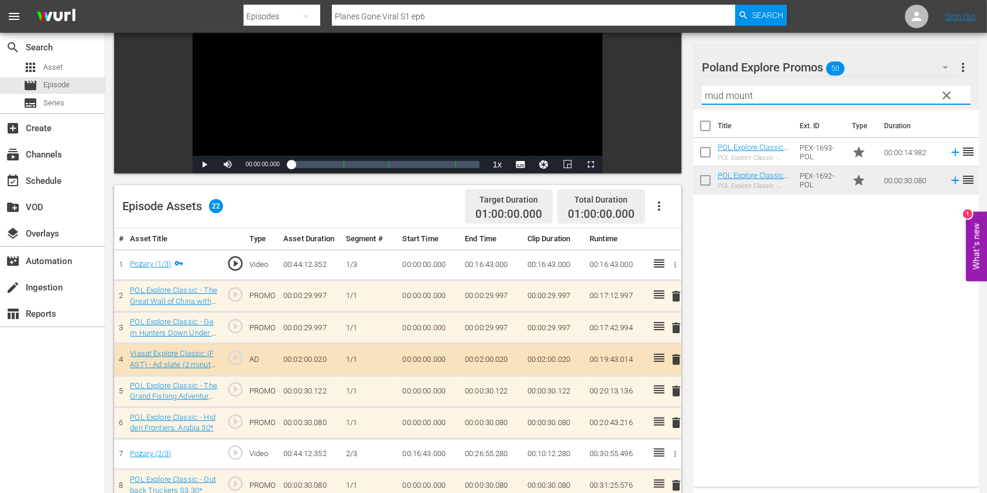
click at [747, 91] on input "mud mount" at bounding box center [836, 95] width 269 height 19
type input "g"
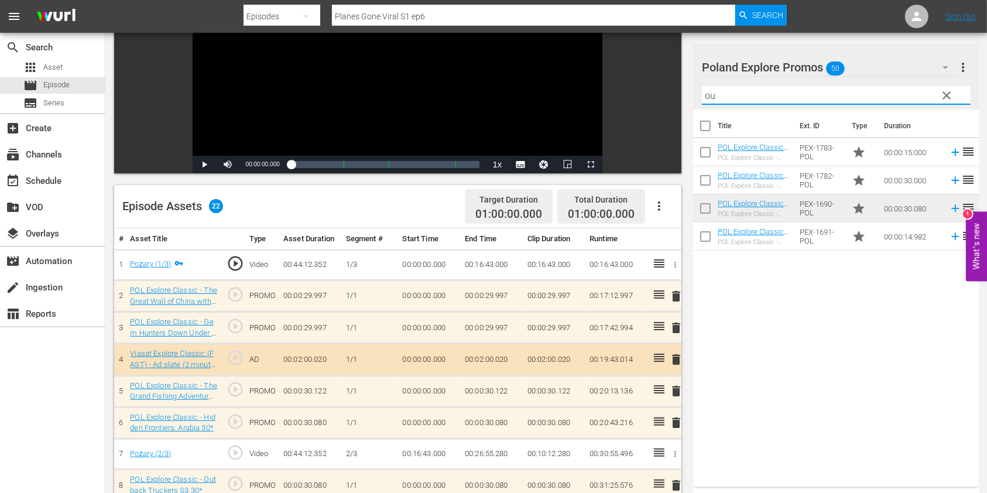
type input "o"
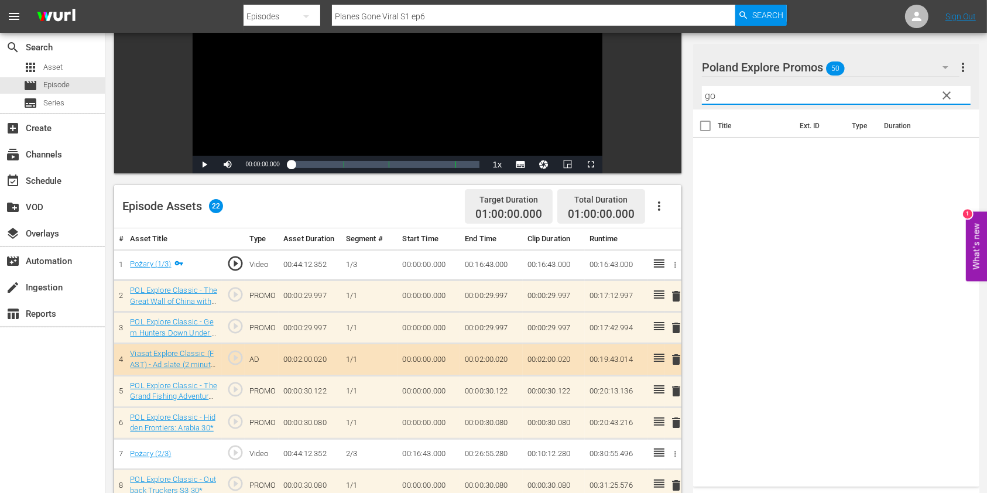
type input "g"
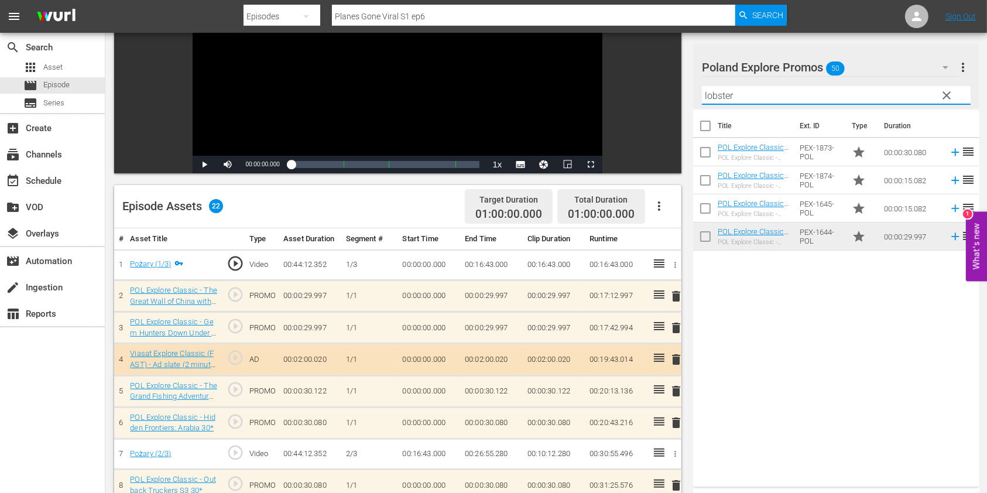
click at [776, 340] on div "Title Ext. ID Type Duration POL Explore Classic - Aussie Lobster Hunters S5 30*…" at bounding box center [836, 296] width 286 height 372
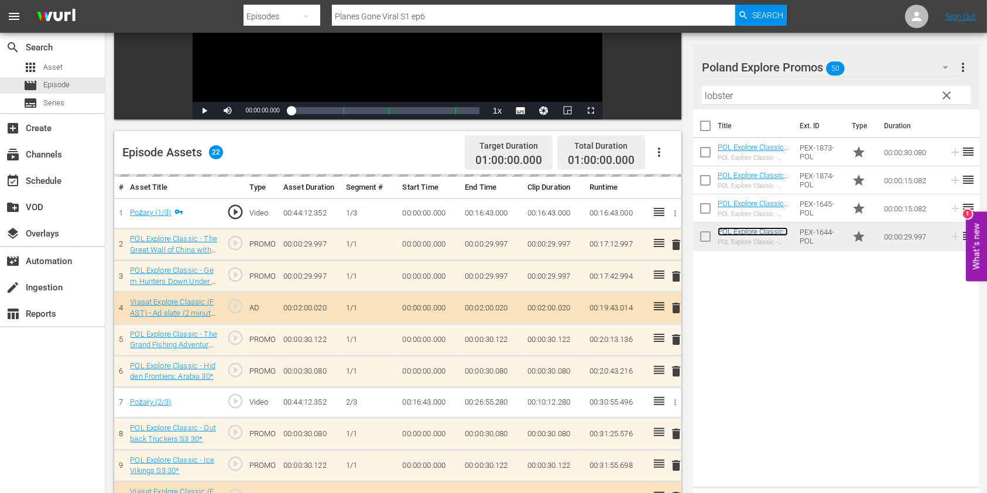
scroll to position [234, 0]
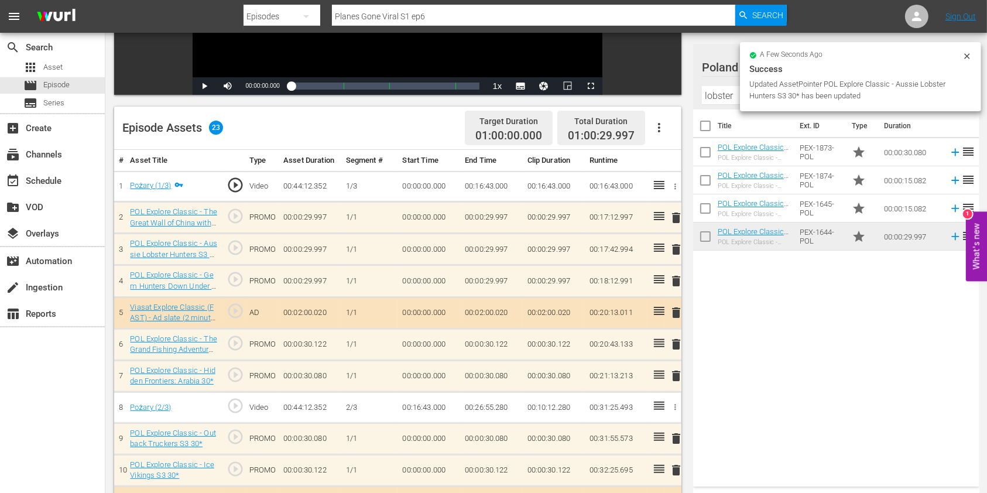
click at [676, 280] on span "delete" at bounding box center [676, 281] width 14 height 14
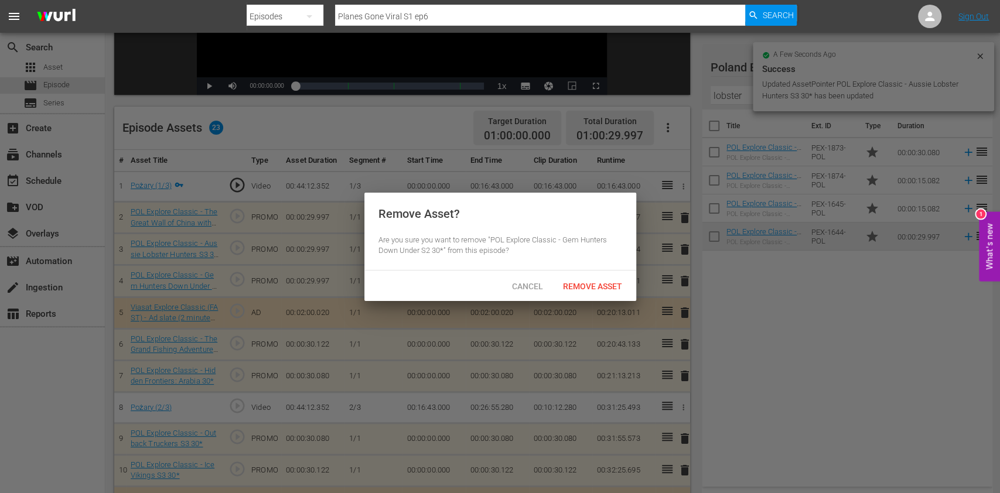
click at [616, 288] on span "Remove Asset" at bounding box center [592, 286] width 78 height 9
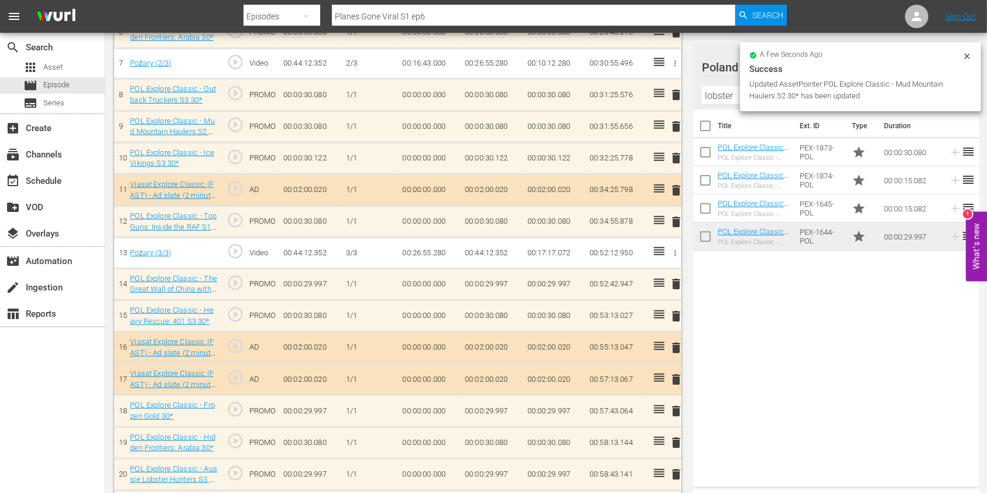
scroll to position [547, 0]
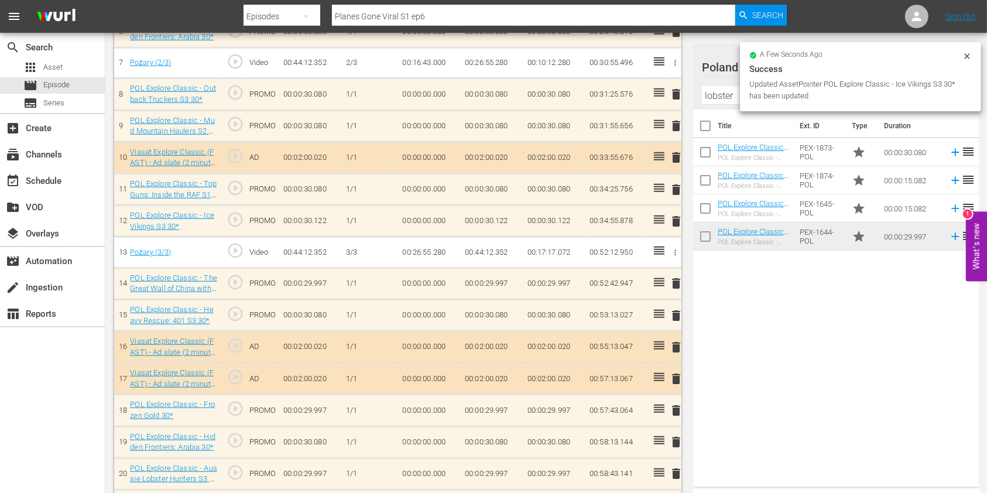
click at [957, 57] on div "a few seconds ago" at bounding box center [856, 56] width 213 height 8
click at [963, 56] on icon at bounding box center [967, 56] width 9 height 9
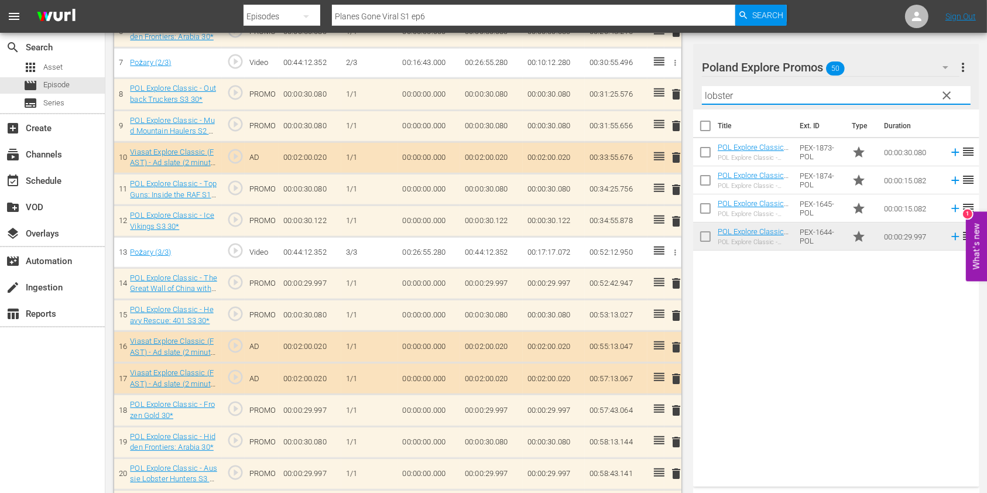
drag, startPoint x: 829, startPoint y: 91, endPoint x: 646, endPoint y: 96, distance: 183.3
click at [646, 96] on div "Video Player is loading. Play Video Play Mute Current Time 00:00:00.000 / Durat…" at bounding box center [546, 52] width 864 height 1002
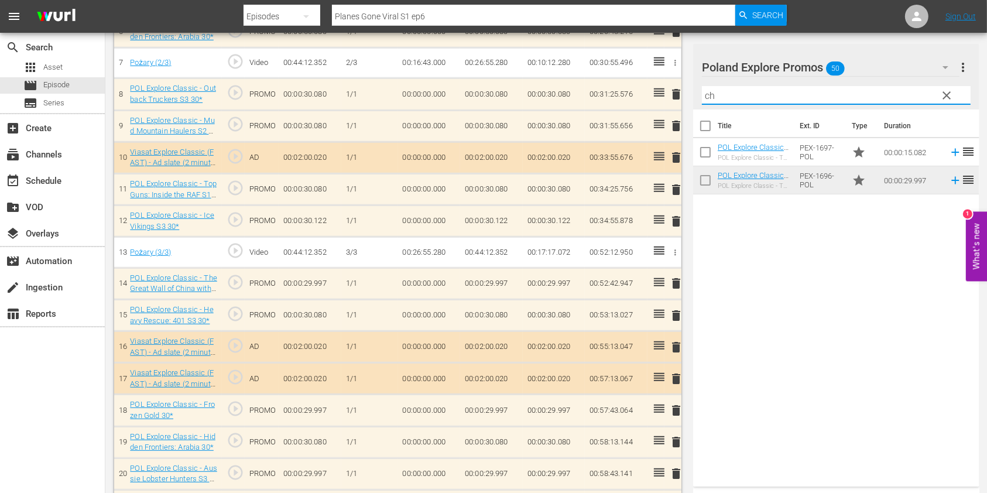
type input "c"
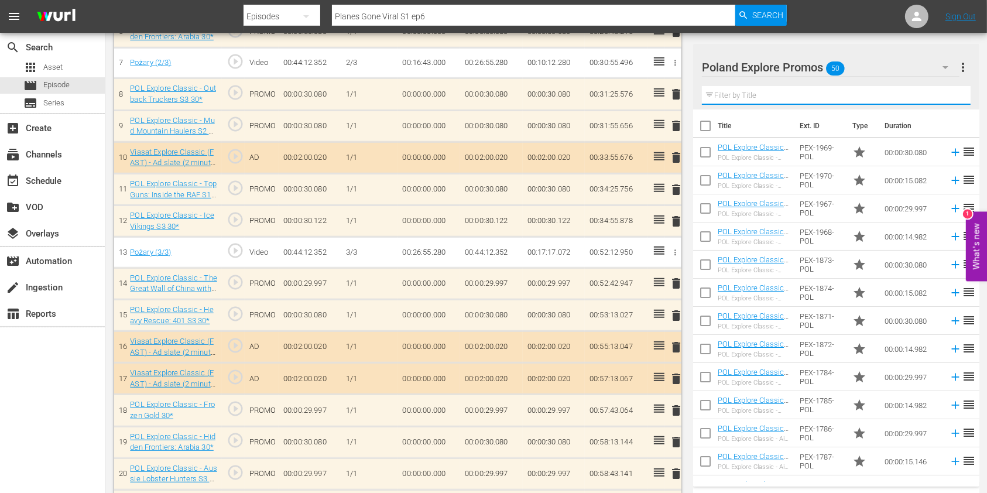
scroll to position [613, 0]
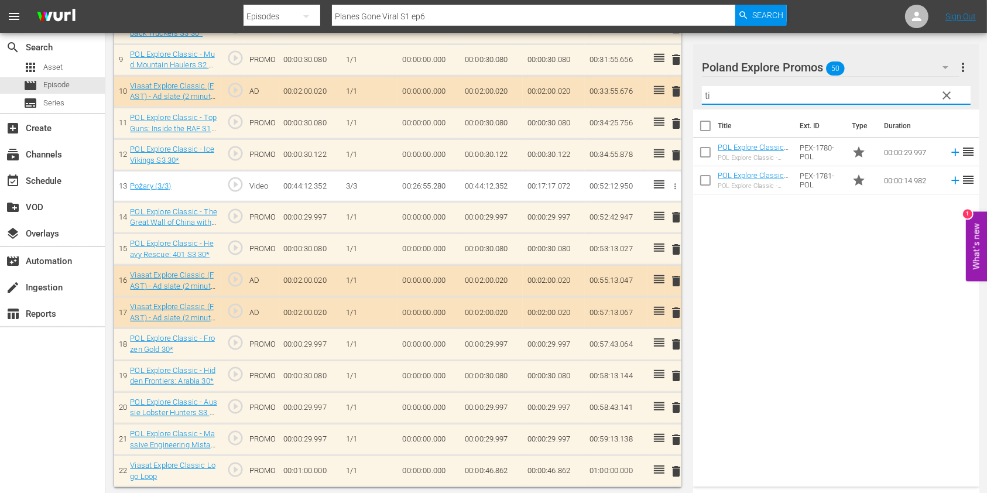
type input "t"
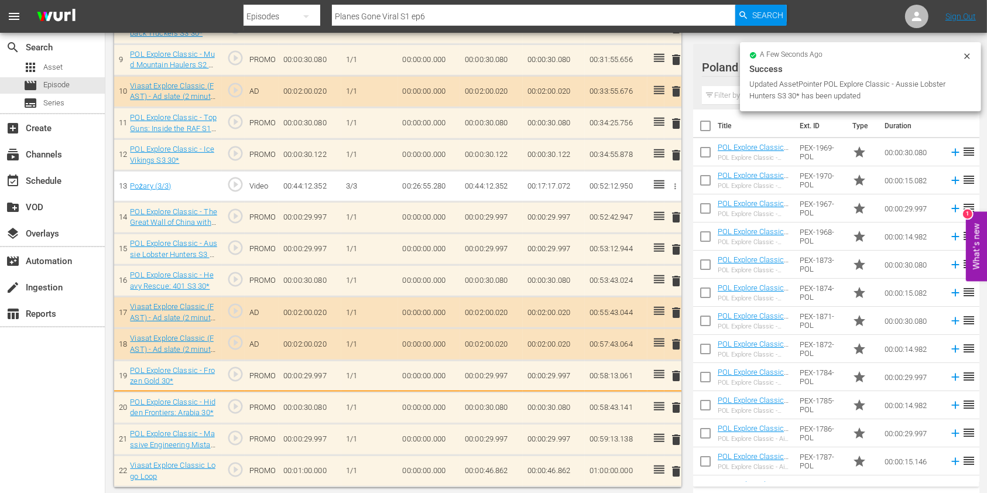
scroll to position [615, 0]
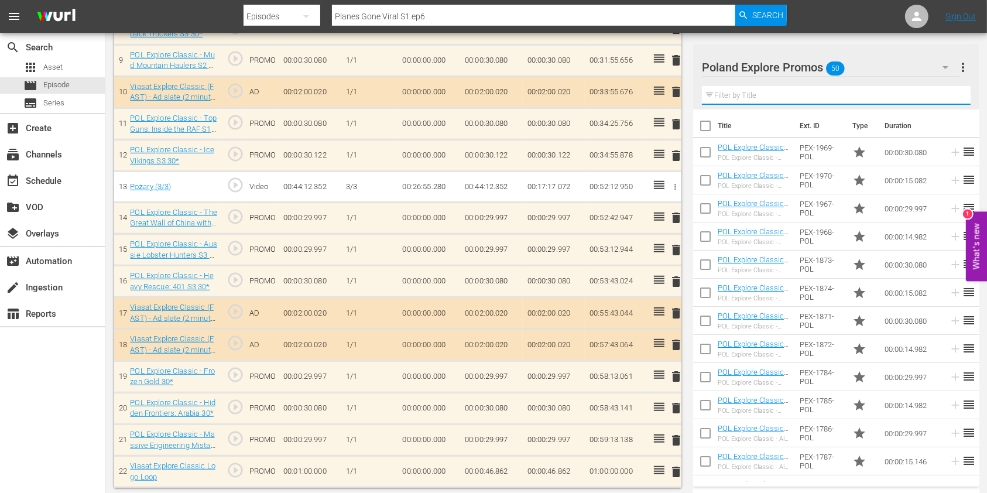
click at [746, 93] on input "text" at bounding box center [836, 95] width 269 height 19
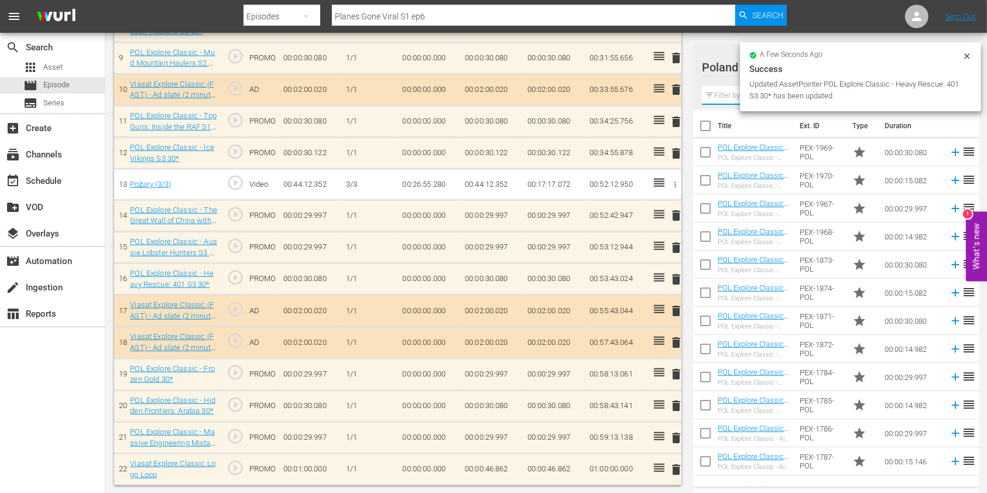
scroll to position [613, 0]
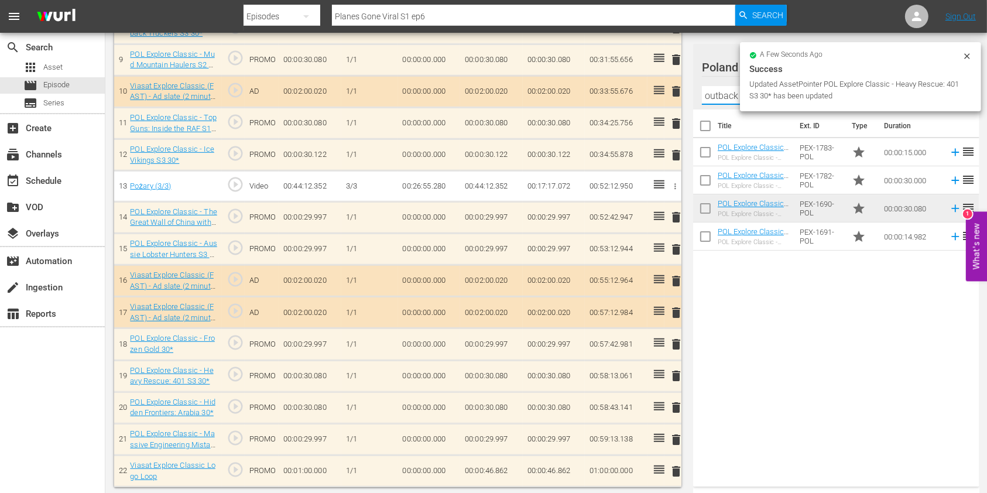
type input "outback truckers"
click at [773, 293] on div "Title Ext. ID Type Duration POL Explore Classic - Outback Truckers S6 15* POL E…" at bounding box center [836, 296] width 286 height 372
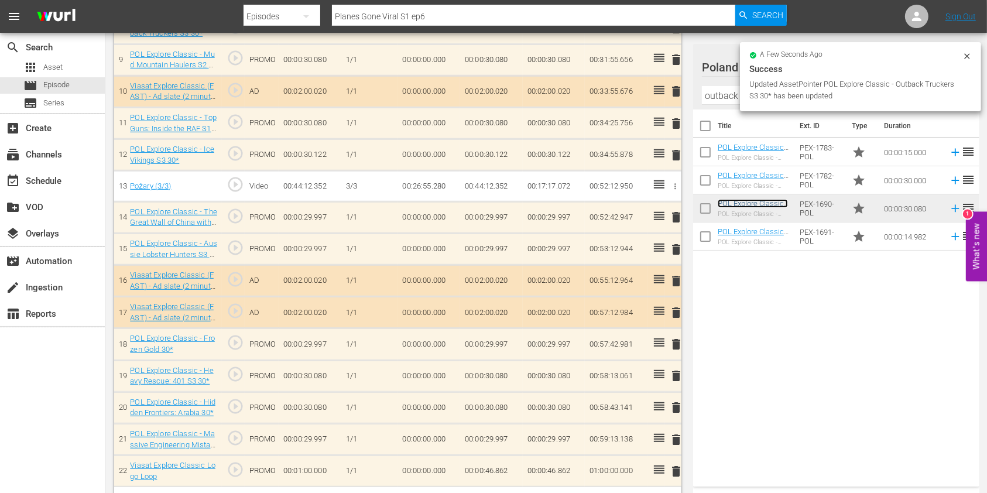
scroll to position [641, 0]
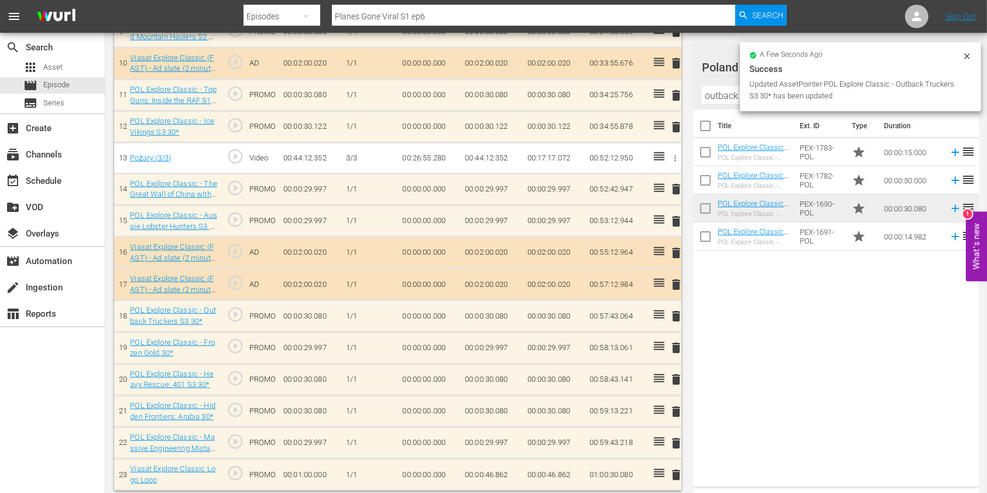
click at [675, 382] on span "delete" at bounding box center [676, 379] width 14 height 14
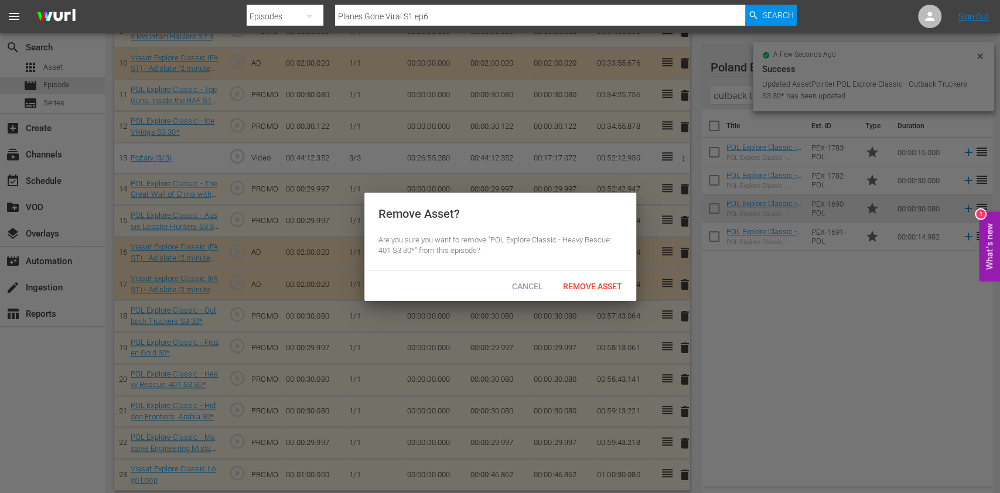
click at [582, 288] on span "Remove Asset" at bounding box center [592, 286] width 78 height 9
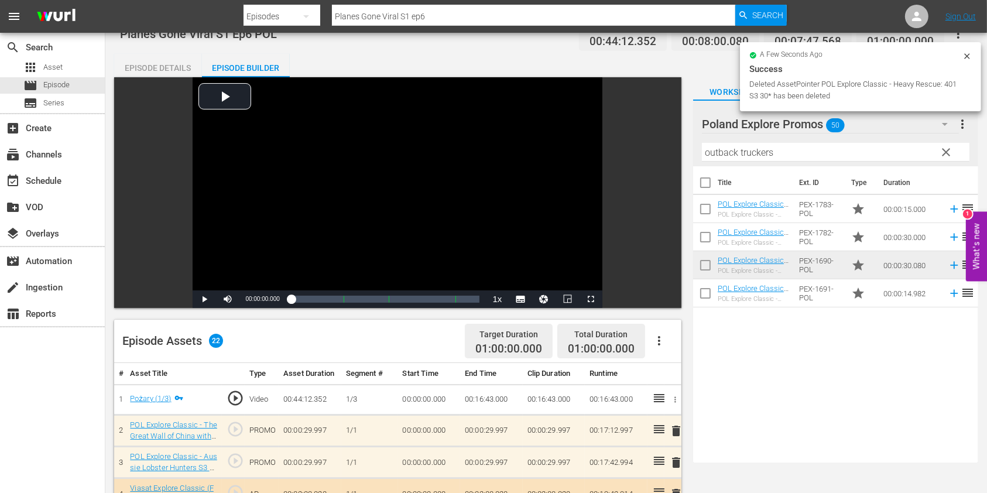
scroll to position [0, 0]
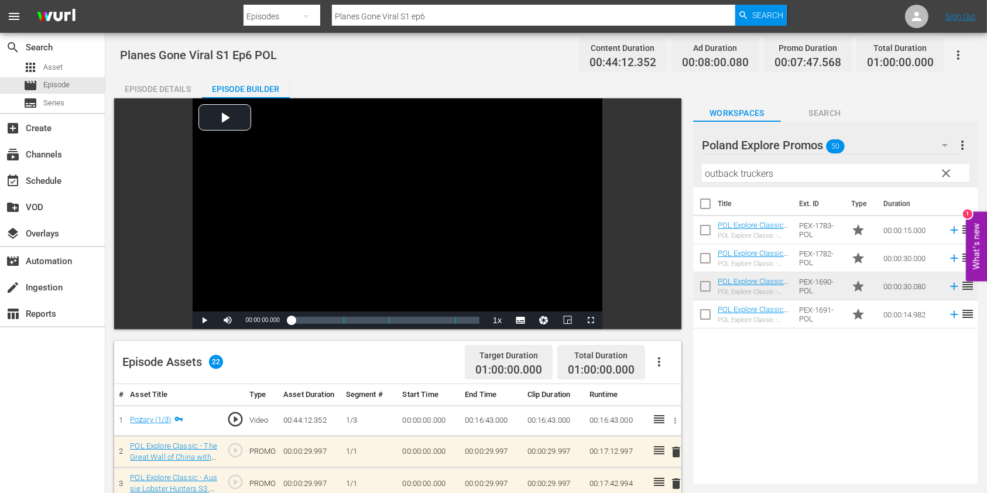
click at [471, 13] on input "Planes Gone Viral S1 ep6" at bounding box center [533, 16] width 403 height 28
type input "Planes Gone Viral S1 ep7"
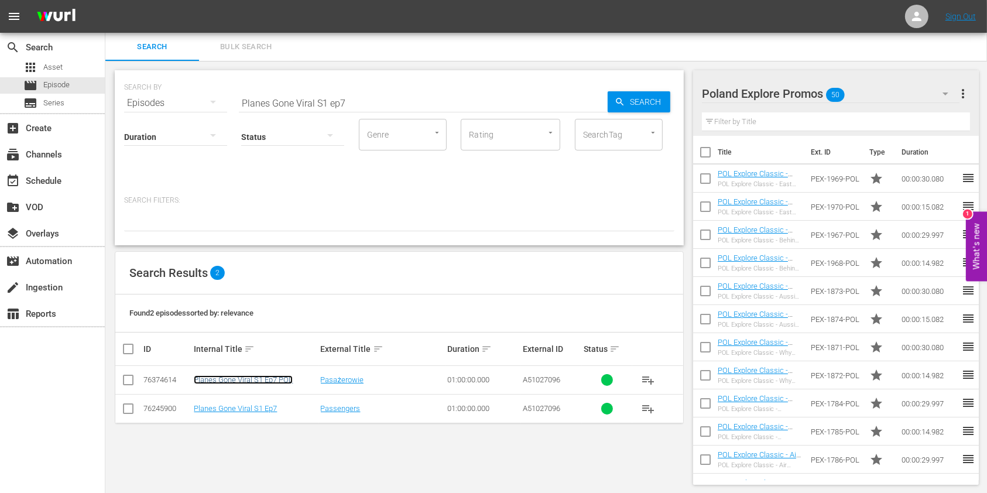
click at [263, 376] on link "Planes Gone Viral S1 Ep7 POL" at bounding box center [243, 379] width 99 height 9
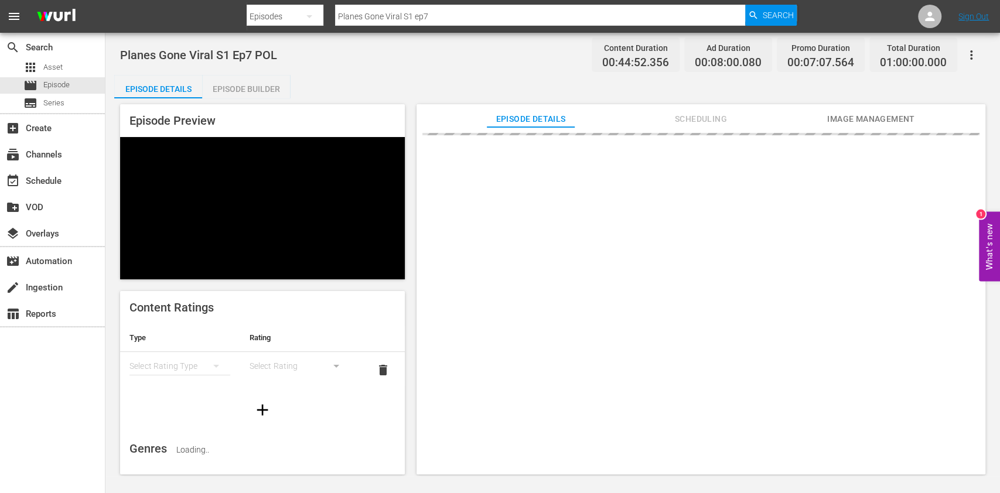
click at [226, 91] on div "Episode Builder" at bounding box center [246, 89] width 88 height 28
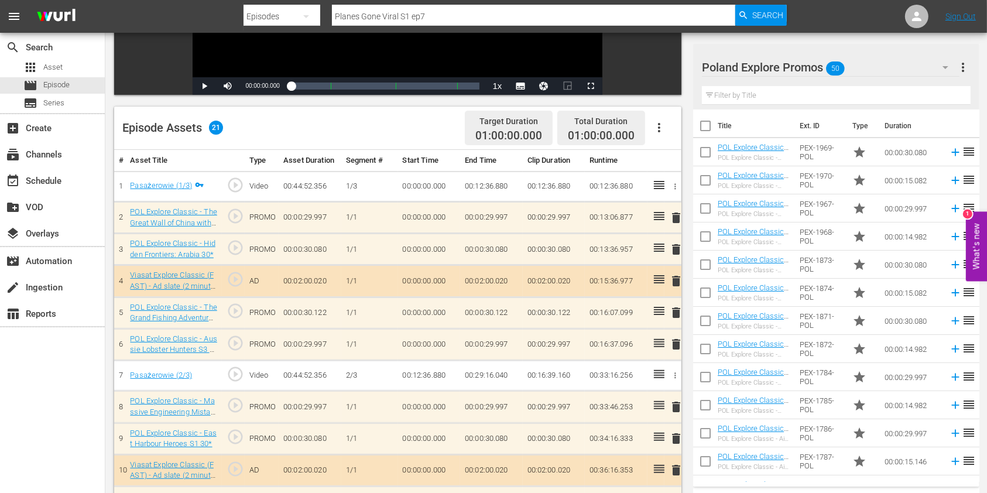
scroll to position [312, 0]
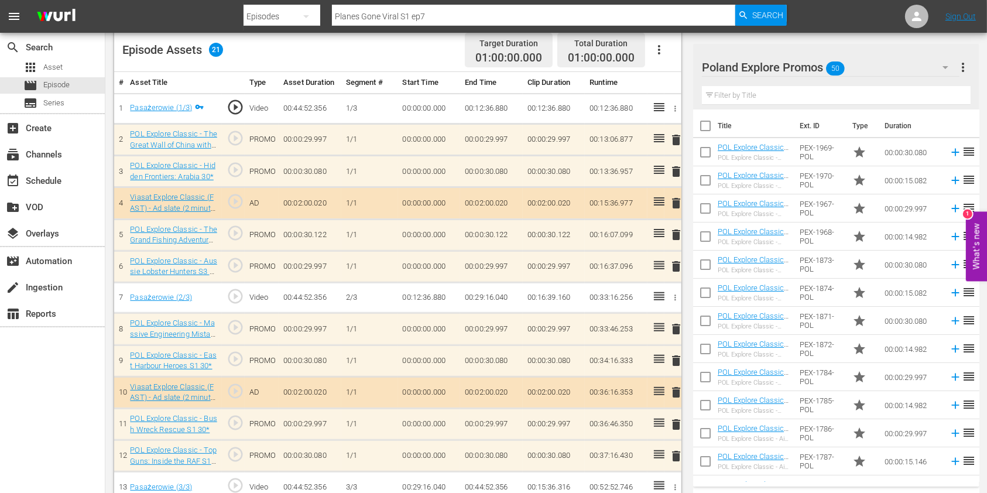
click at [735, 91] on input "text" at bounding box center [836, 95] width 269 height 19
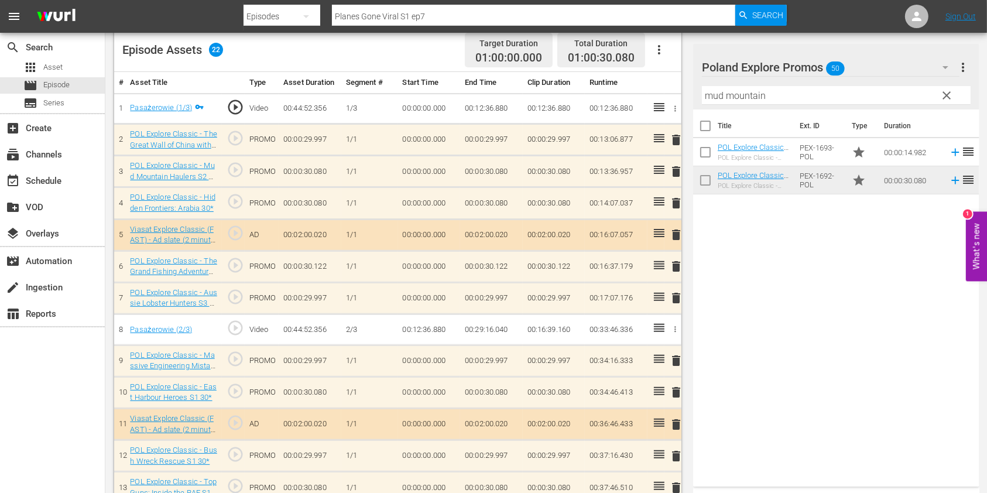
click at [678, 196] on span "delete" at bounding box center [676, 203] width 14 height 14
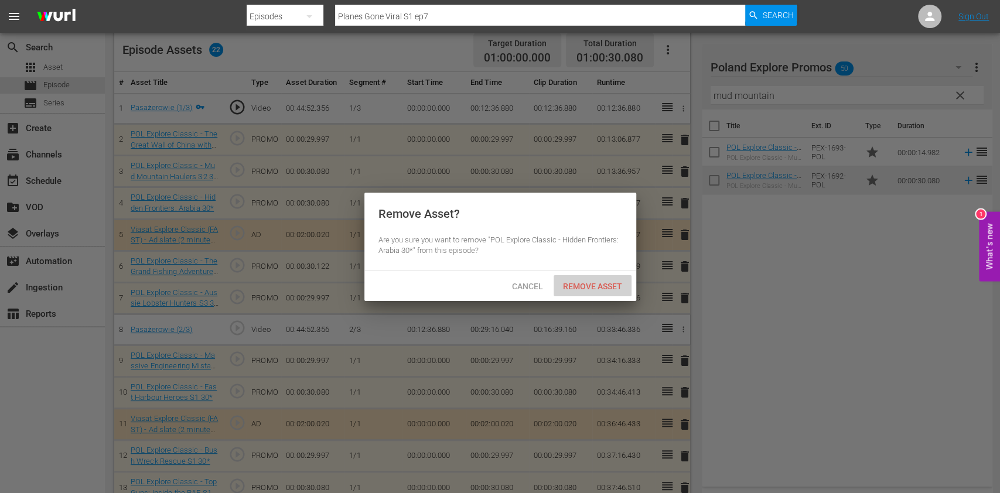
click at [600, 278] on div "Remove Asset" at bounding box center [592, 286] width 78 height 22
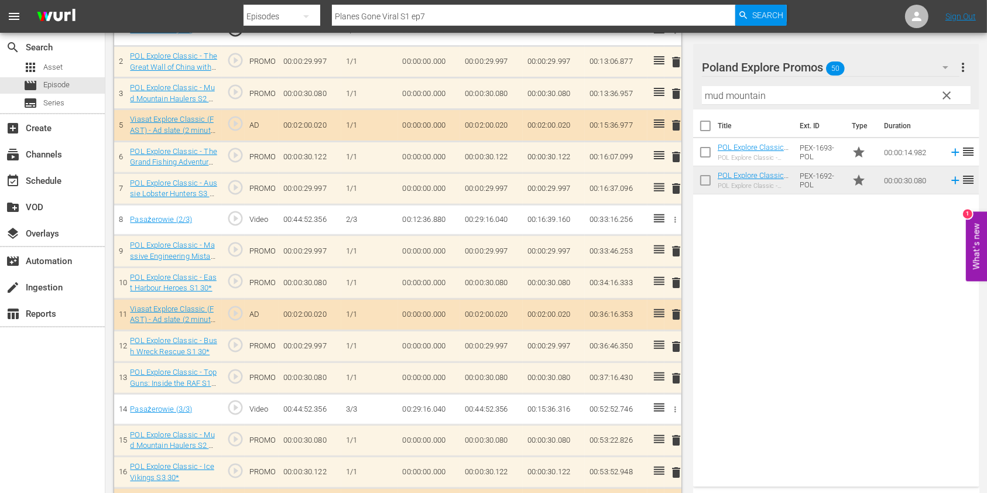
scroll to position [468, 0]
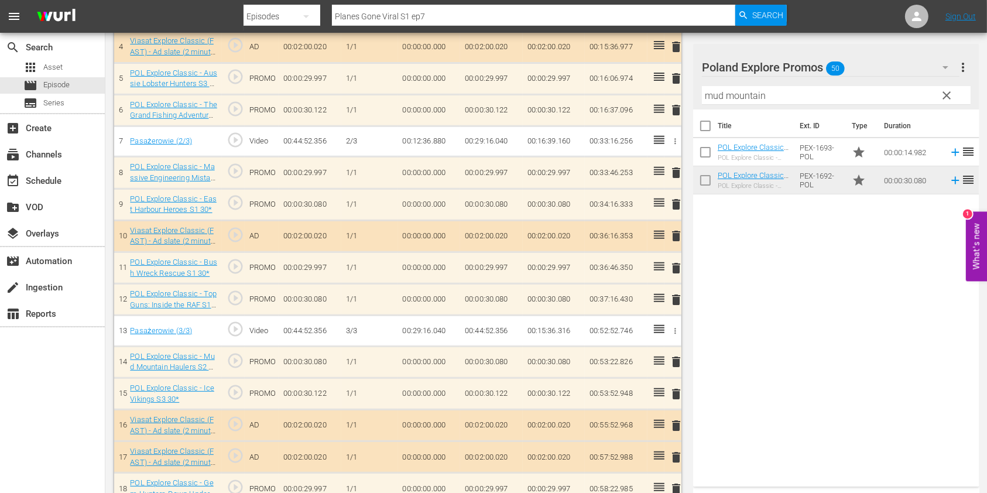
click at [679, 199] on span "delete" at bounding box center [676, 204] width 14 height 14
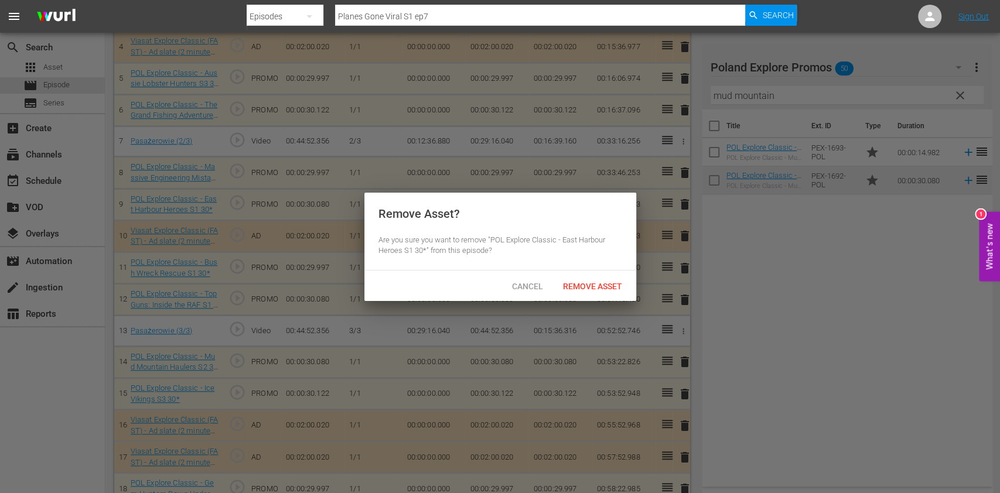
click at [596, 282] on span "Remove Asset" at bounding box center [592, 286] width 78 height 9
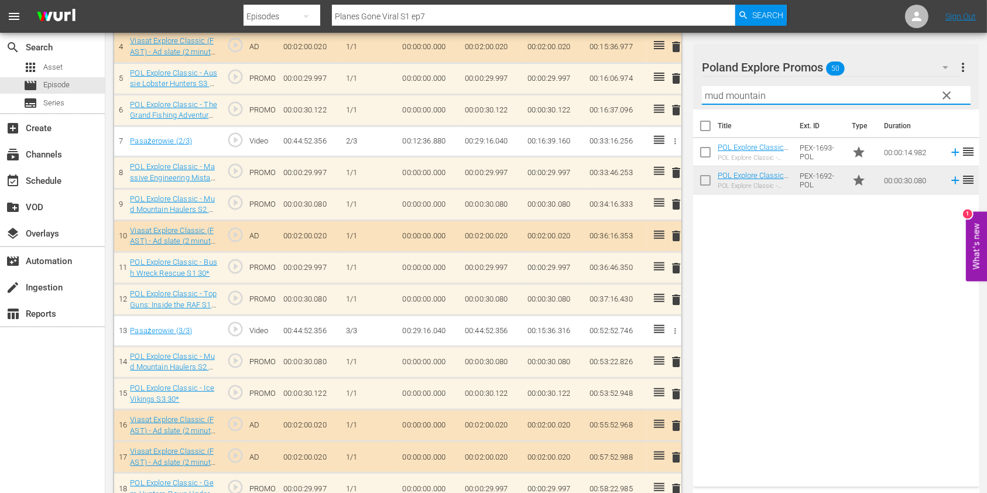
drag, startPoint x: 801, startPoint y: 93, endPoint x: 633, endPoint y: 95, distance: 168.1
click at [633, 95] on div "Video Player is loading. Play Video Play Mute Current Time 00:00:00.000 / Durat…" at bounding box center [546, 115] width 864 height 970
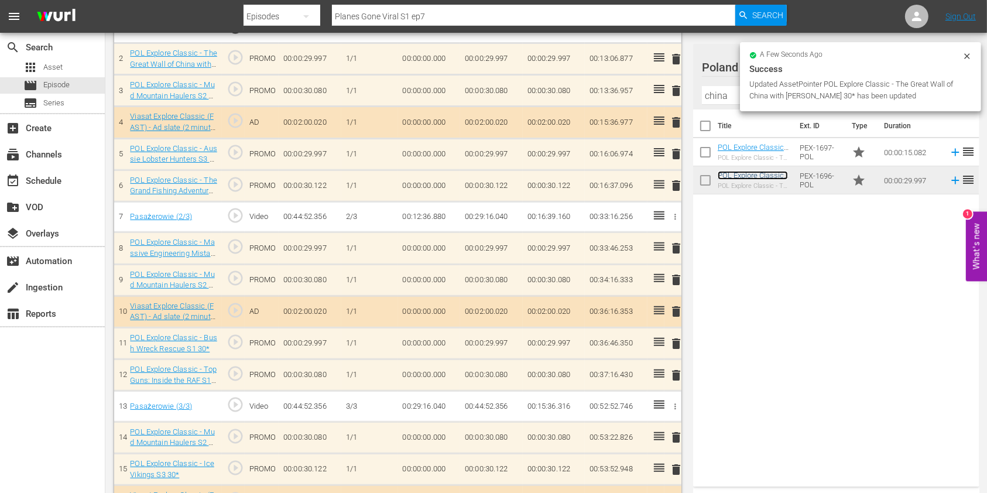
scroll to position [390, 0]
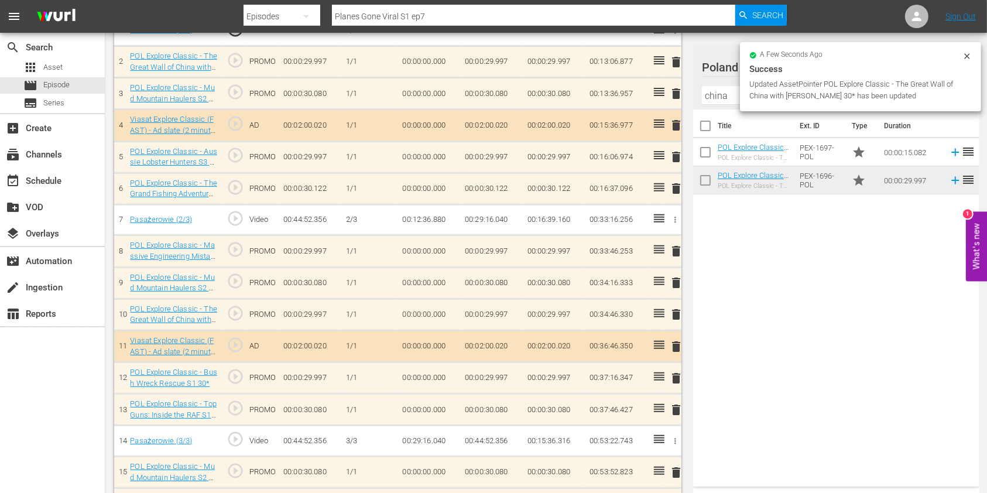
click at [677, 251] on span "delete" at bounding box center [676, 251] width 14 height 14
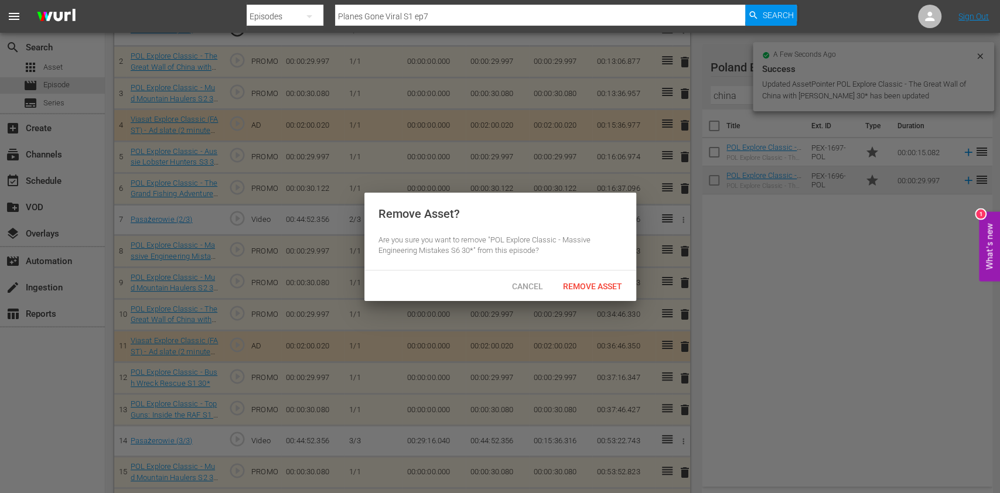
click at [601, 273] on div "Cancel Remove Asset" at bounding box center [500, 286] width 272 height 30
click at [600, 284] on span "Remove Asset" at bounding box center [592, 286] width 78 height 9
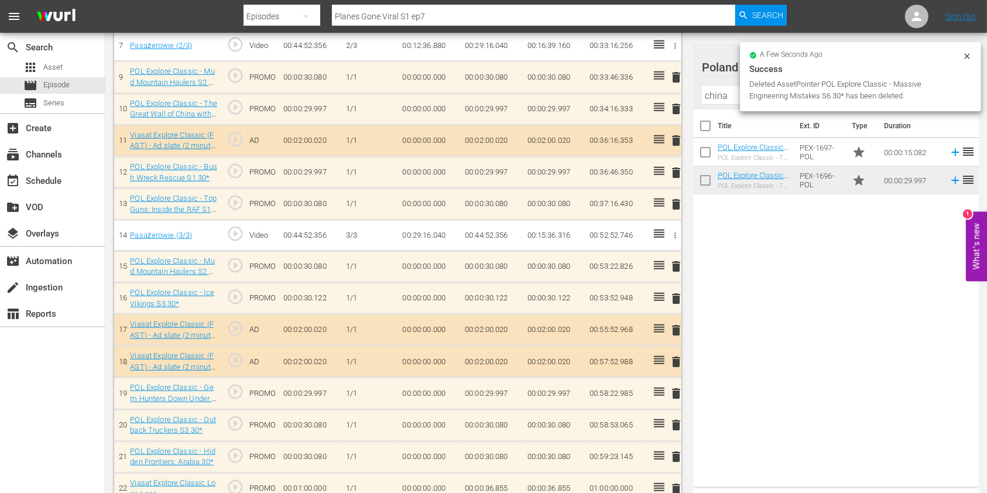
scroll to position [581, 0]
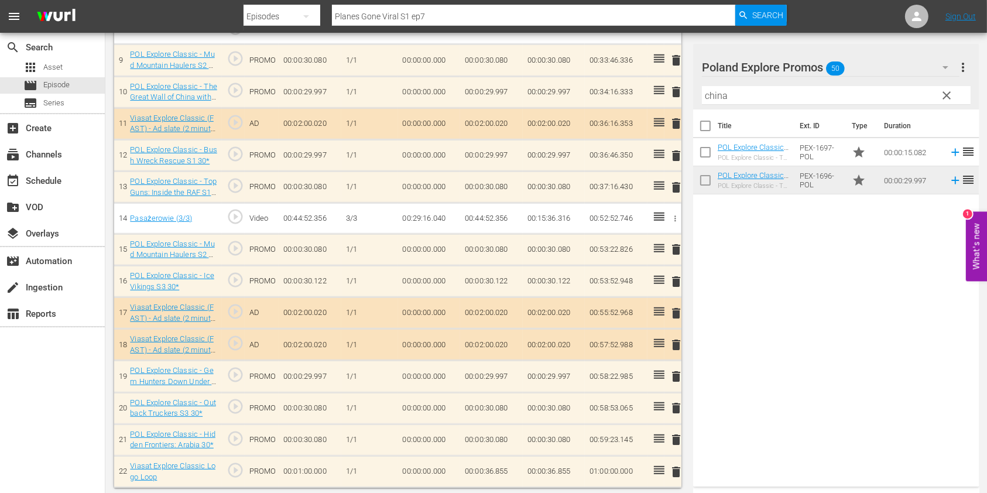
click at [718, 91] on input "china" at bounding box center [836, 95] width 269 height 19
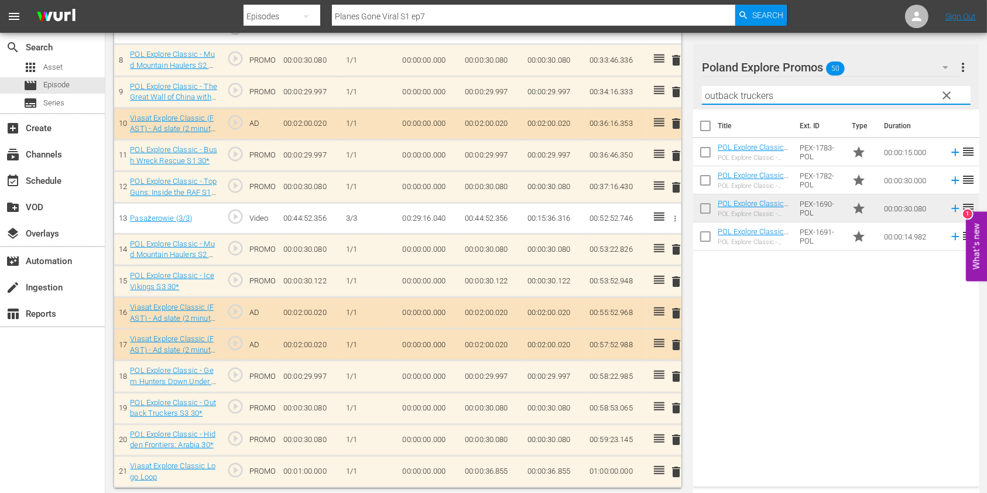
type input "outback truckers"
click at [782, 309] on div "Title Ext. ID Type Duration POL Explore Classic - Outback Truckers S6 15* POL E…" at bounding box center [836, 296] width 286 height 372
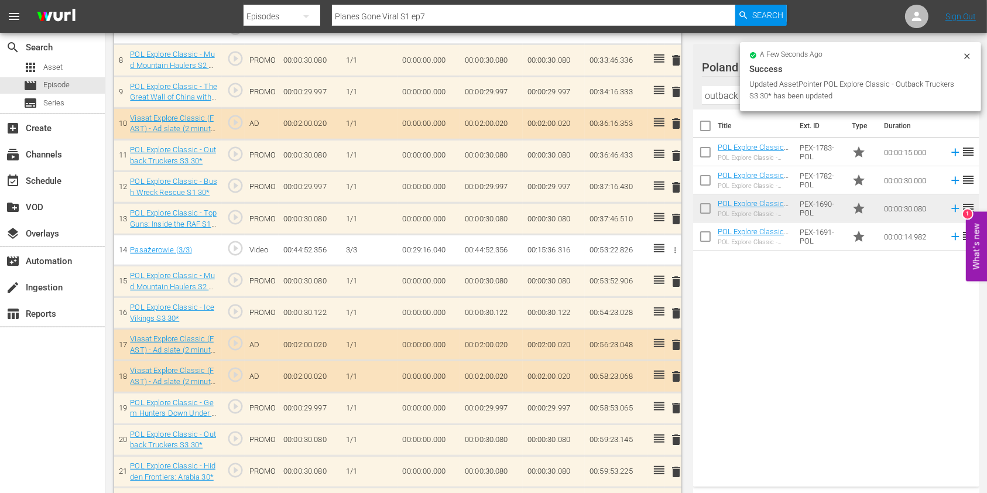
click at [678, 214] on span "delete" at bounding box center [676, 219] width 14 height 14
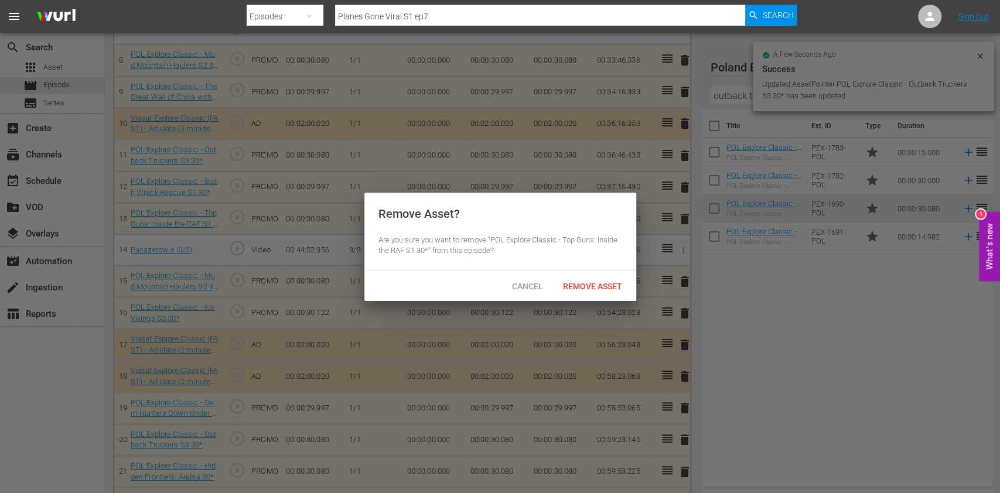
click at [595, 279] on div "Remove Asset" at bounding box center [592, 286] width 78 height 22
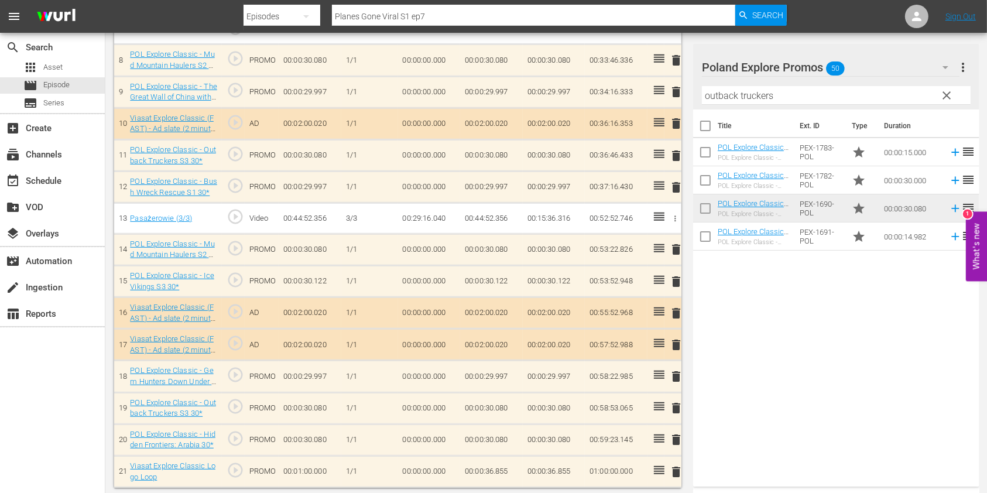
click at [719, 94] on input "outback truckers" at bounding box center [836, 95] width 269 height 19
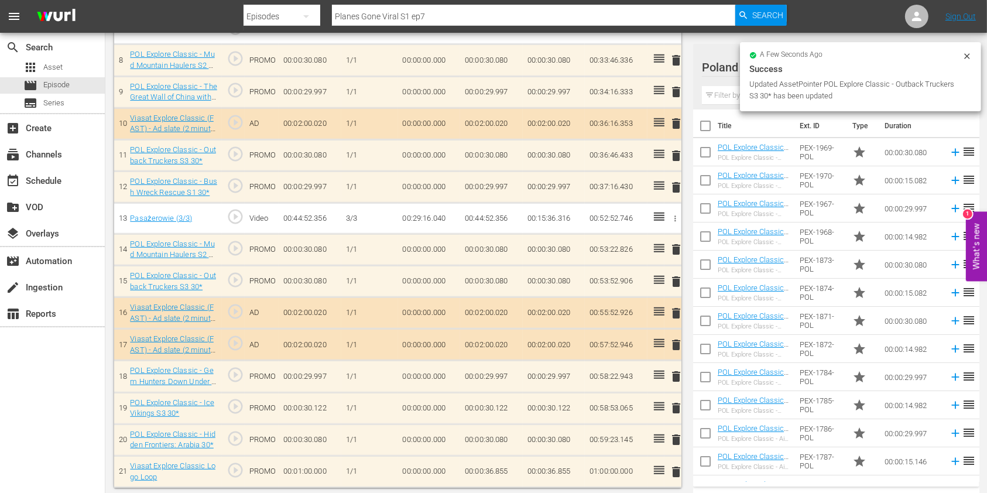
click at [716, 101] on input "text" at bounding box center [836, 95] width 269 height 19
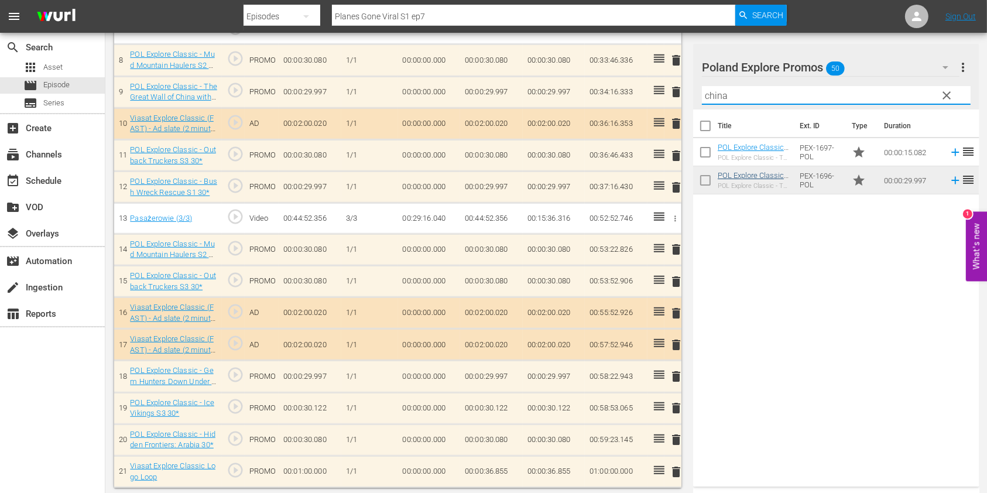
type input "china"
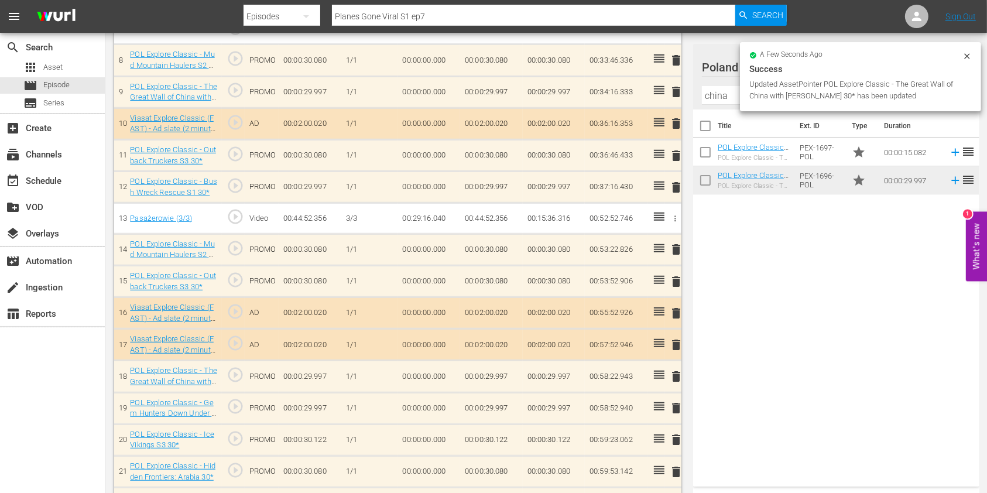
click at [675, 403] on span "delete" at bounding box center [676, 408] width 14 height 14
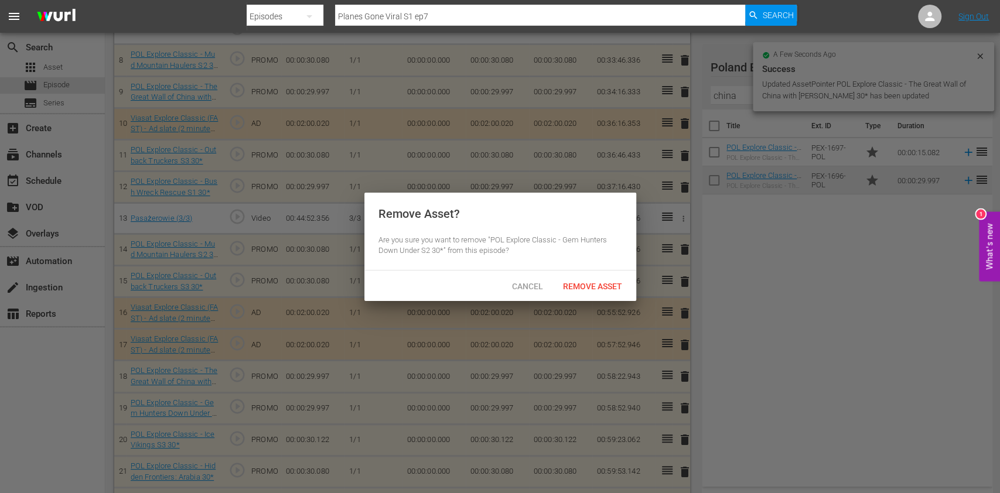
click at [592, 285] on span "Remove Asset" at bounding box center [592, 286] width 78 height 9
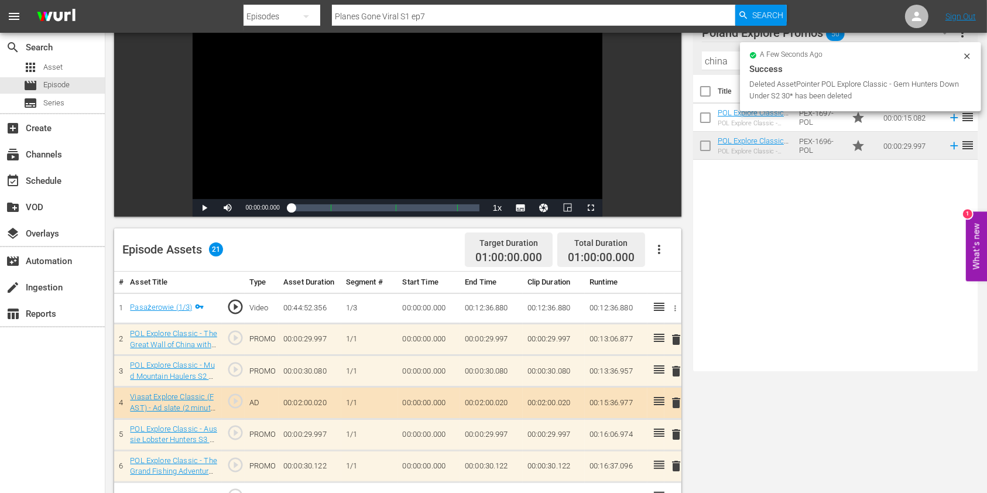
scroll to position [0, 0]
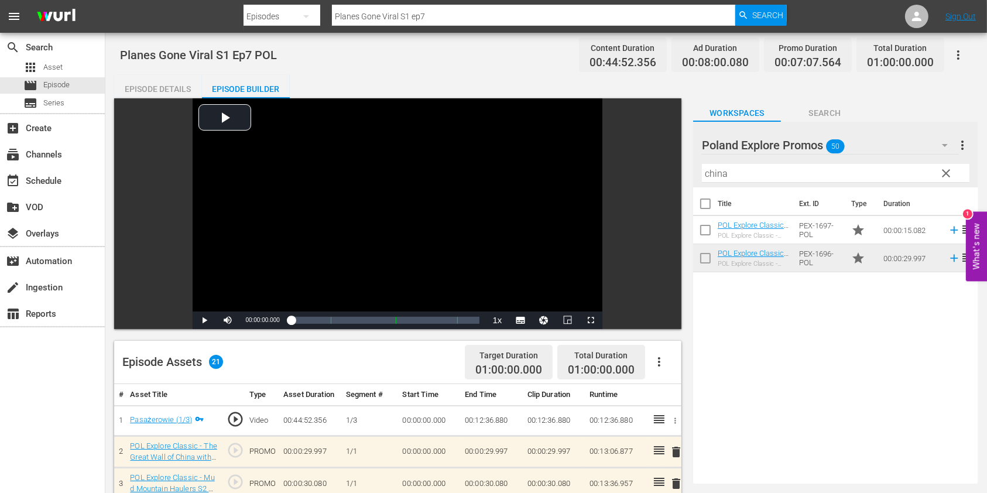
click at [534, 16] on input "Planes Gone Viral S1 ep7" at bounding box center [533, 16] width 403 height 28
type input "Planes Gone Viral S1 ep8"
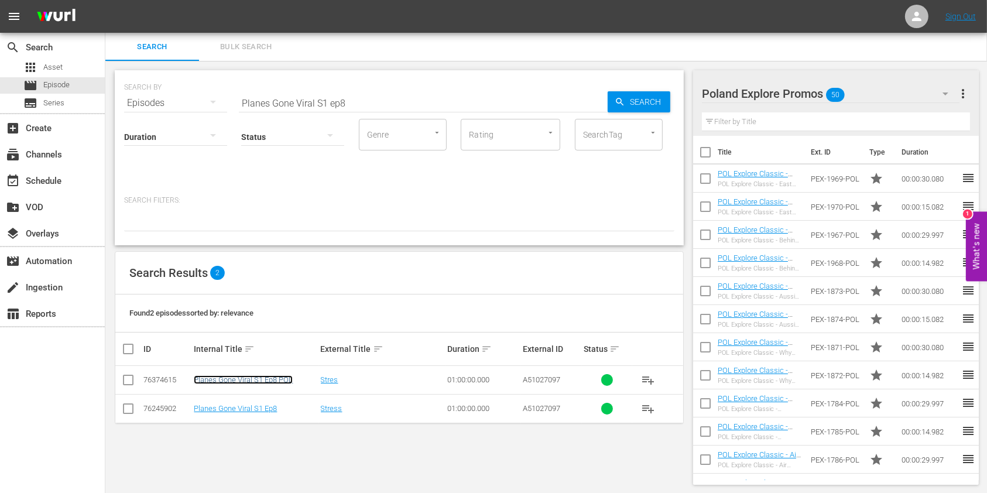
click at [272, 378] on link "Planes Gone Viral S1 Ep8 POL" at bounding box center [243, 379] width 99 height 9
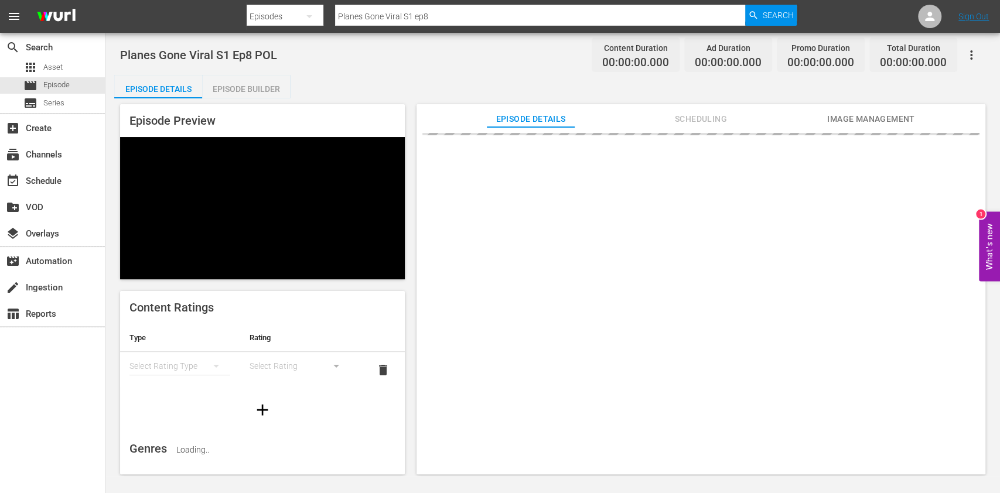
click at [260, 90] on div "Episode Builder" at bounding box center [246, 89] width 88 height 28
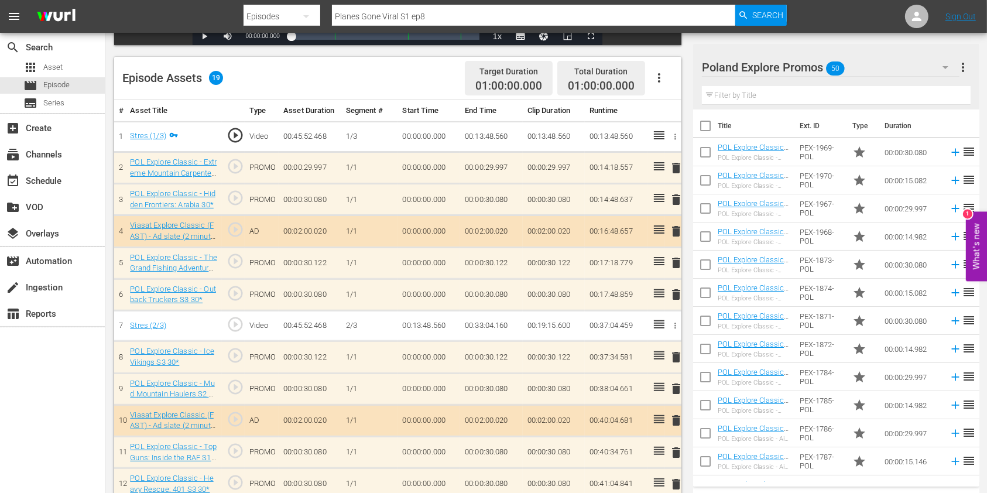
scroll to position [312, 0]
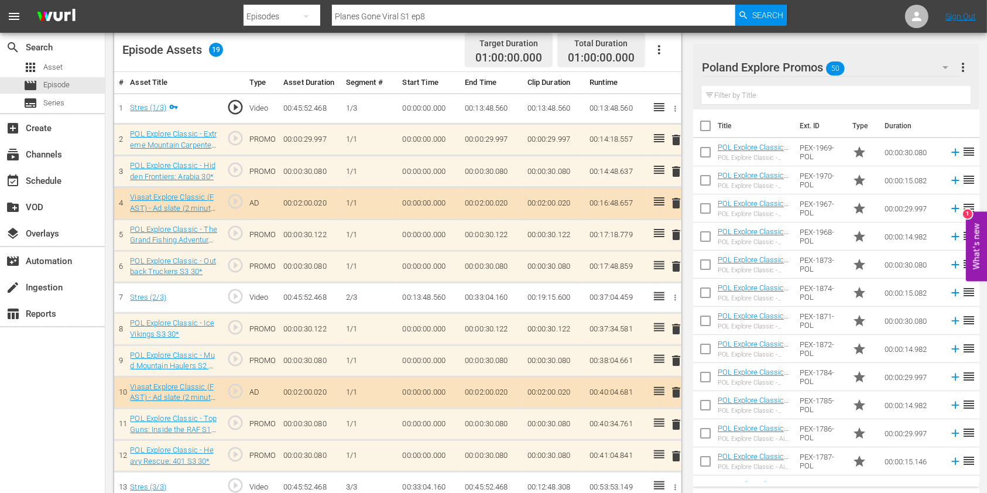
click at [771, 94] on input "text" at bounding box center [836, 95] width 269 height 19
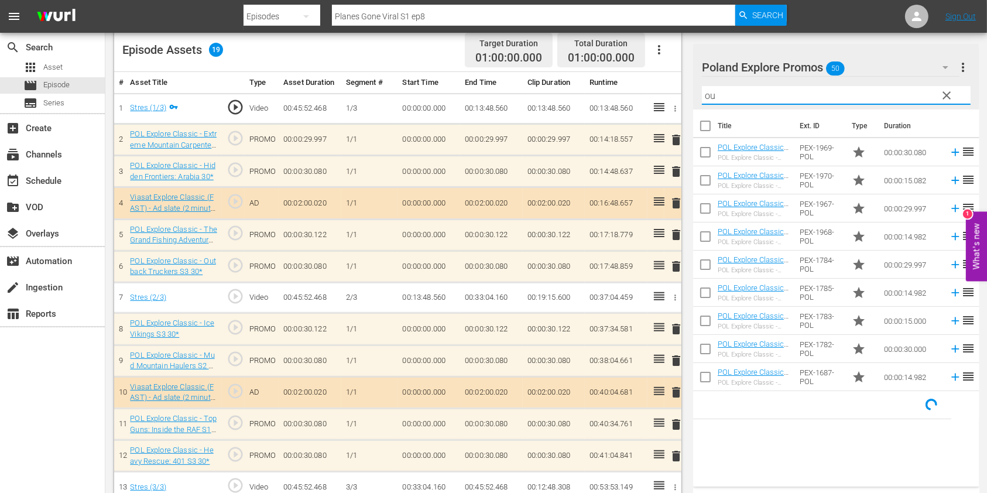
type input "o"
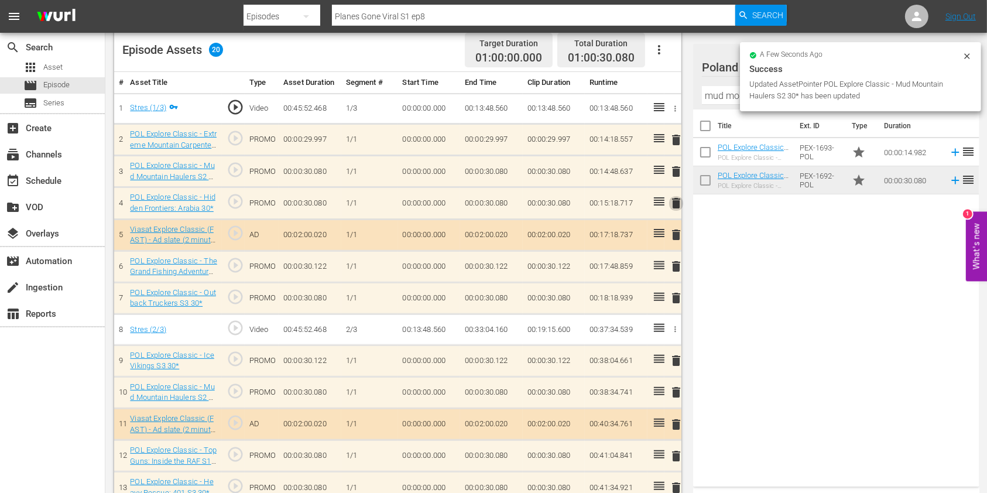
click at [676, 205] on span "delete" at bounding box center [676, 203] width 14 height 14
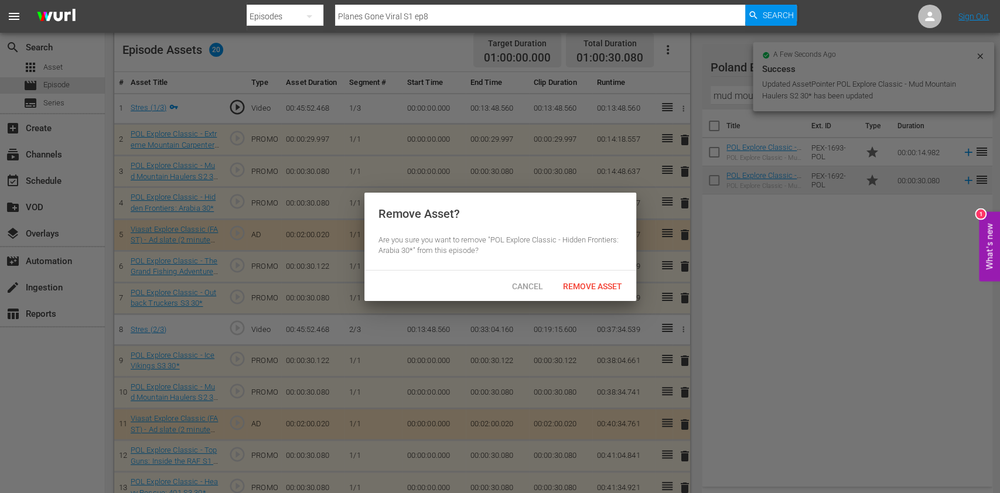
click at [609, 283] on span "Remove Asset" at bounding box center [592, 286] width 78 height 9
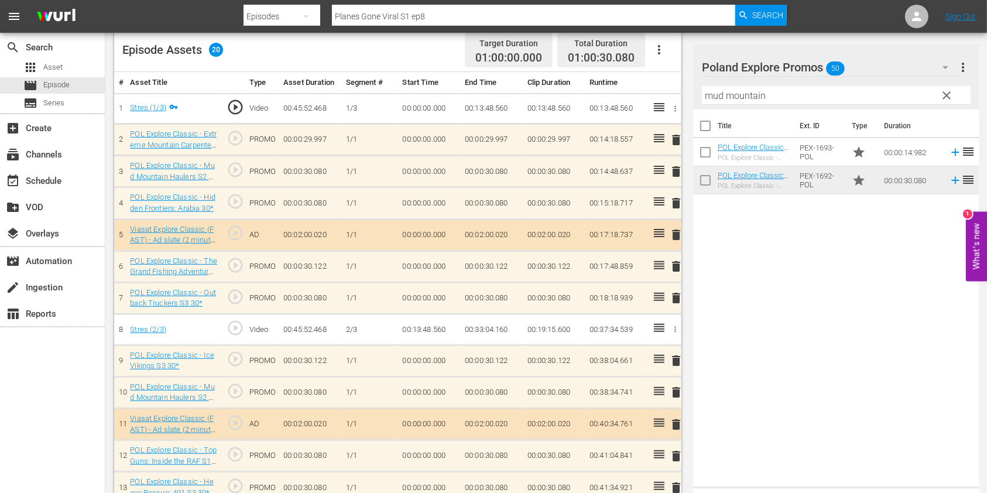
click at [724, 96] on input "mud mountain" at bounding box center [836, 95] width 269 height 19
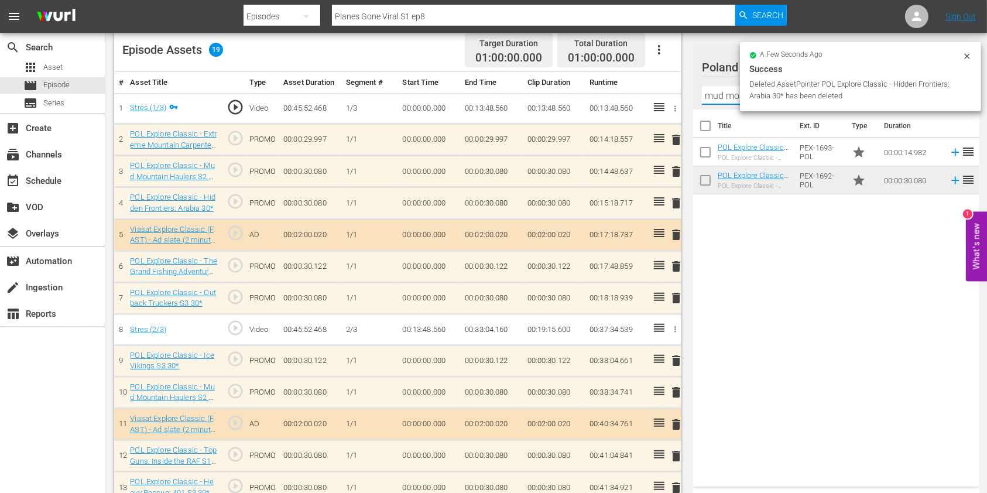
click at [724, 96] on input "mud mountain" at bounding box center [836, 95] width 269 height 19
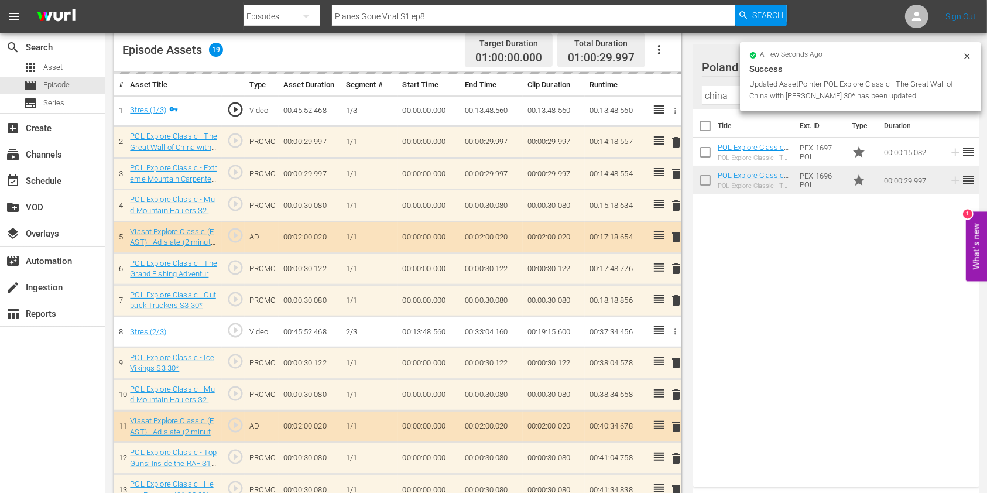
click at [676, 176] on span "delete" at bounding box center [676, 174] width 14 height 14
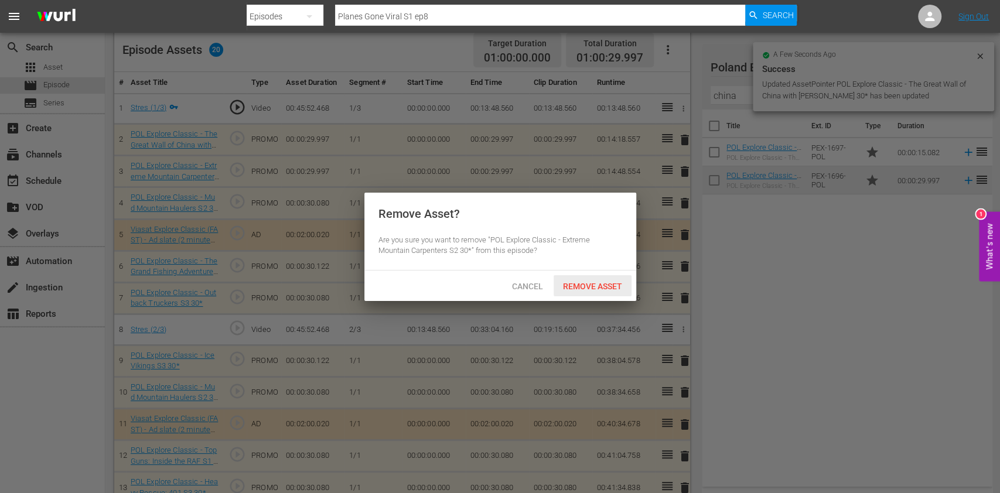
click at [584, 282] on span "Remove Asset" at bounding box center [592, 286] width 78 height 9
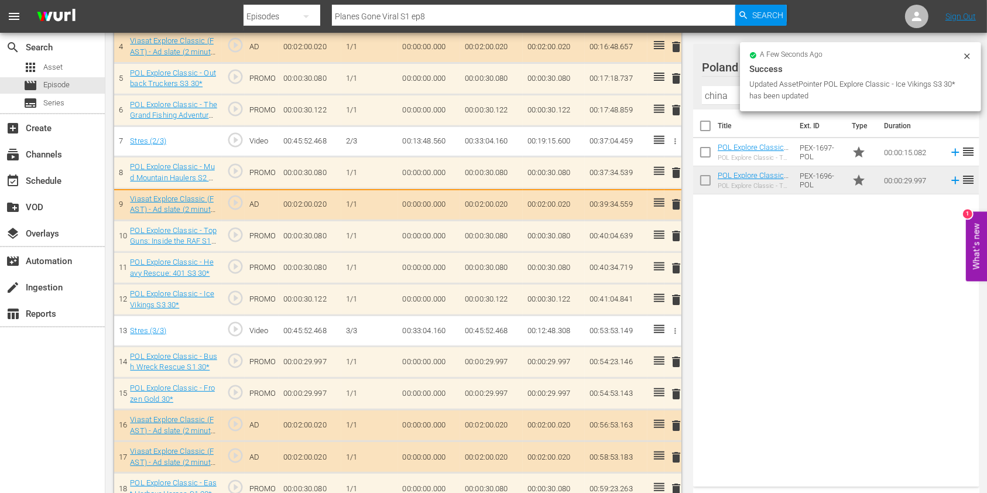
scroll to position [471, 0]
click at [708, 96] on input "china" at bounding box center [836, 95] width 269 height 19
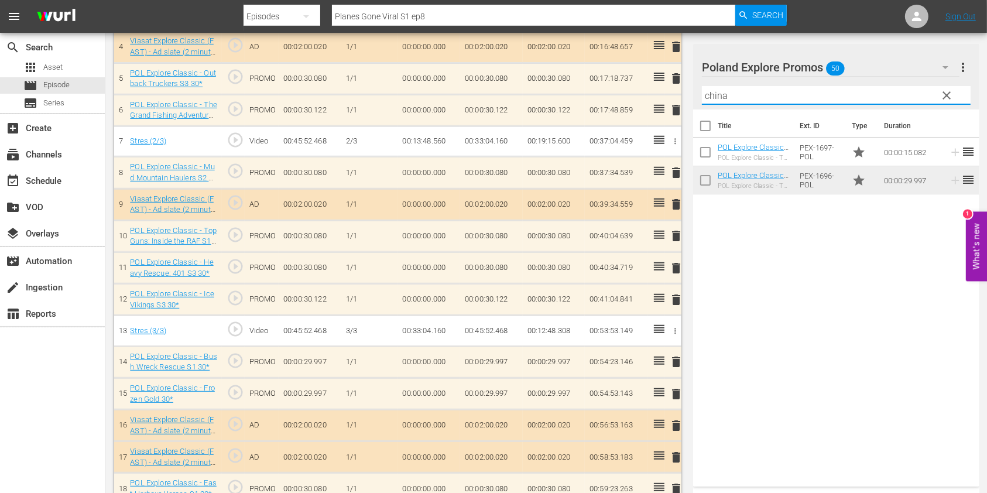
click at [708, 96] on input "china" at bounding box center [836, 95] width 269 height 19
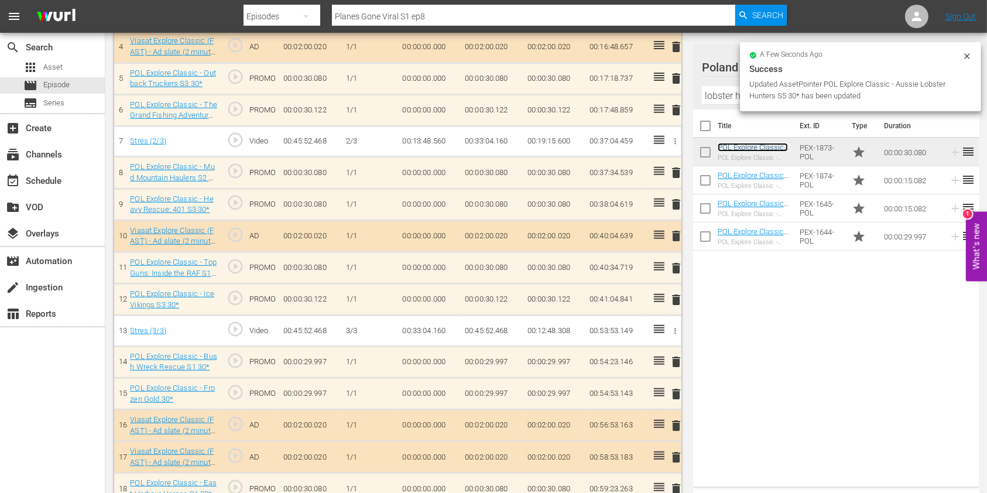
scroll to position [468, 0]
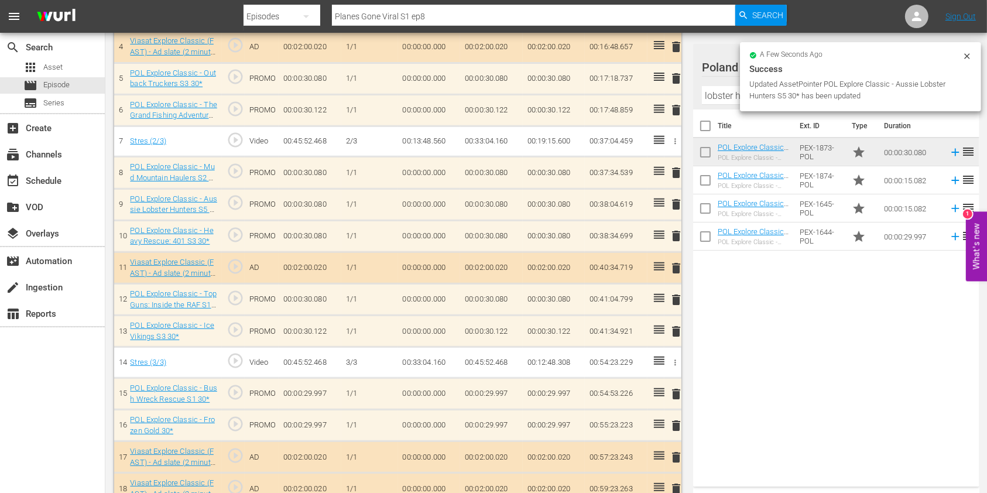
click at [679, 238] on span "delete" at bounding box center [676, 236] width 14 height 14
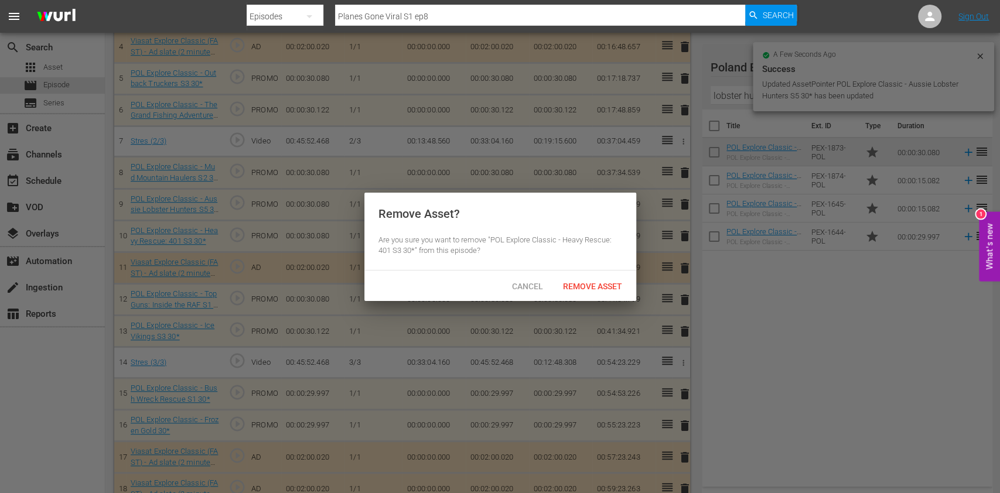
click at [580, 288] on span "Remove Asset" at bounding box center [592, 286] width 78 height 9
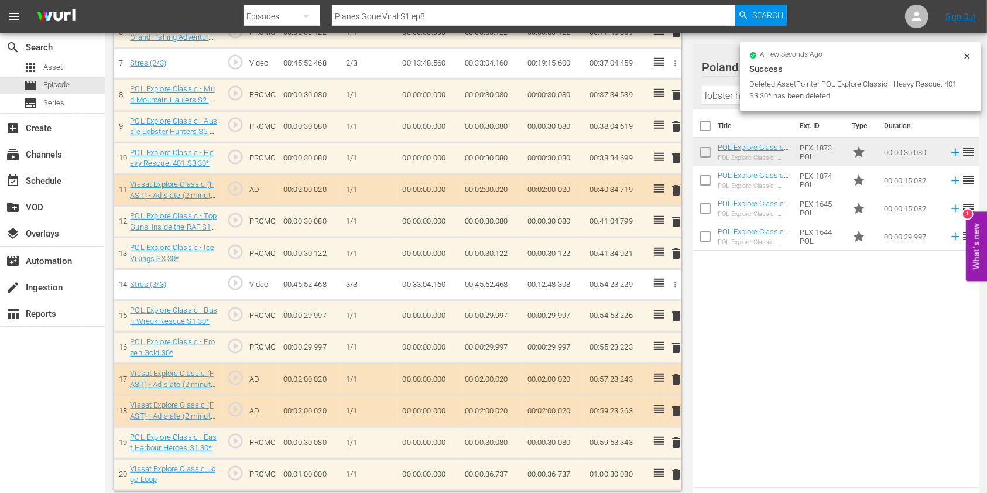
scroll to position [518, 0]
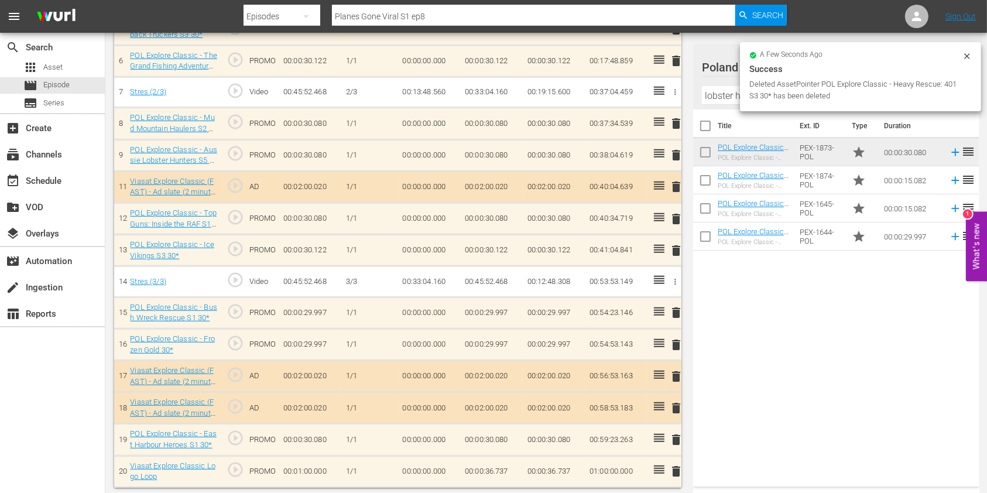
click at [719, 100] on input "lobster hunters" at bounding box center [836, 95] width 269 height 19
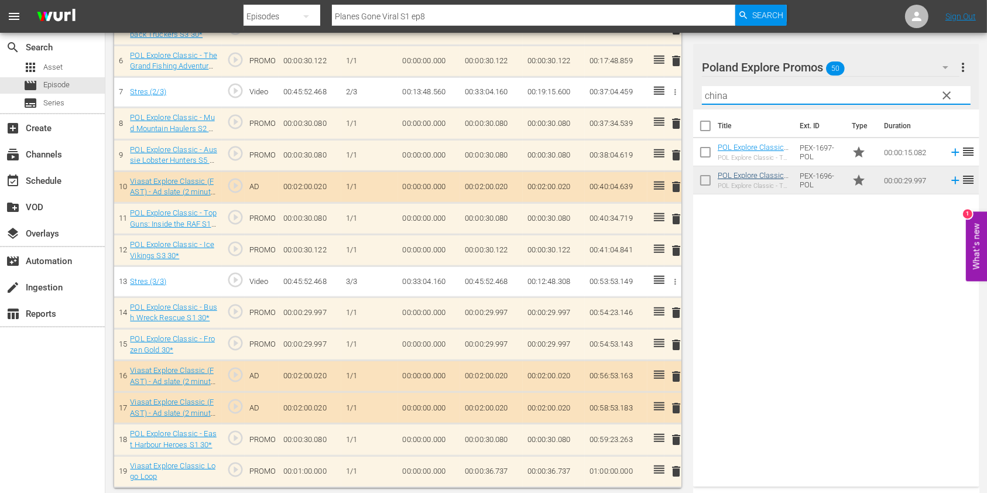
type input "china"
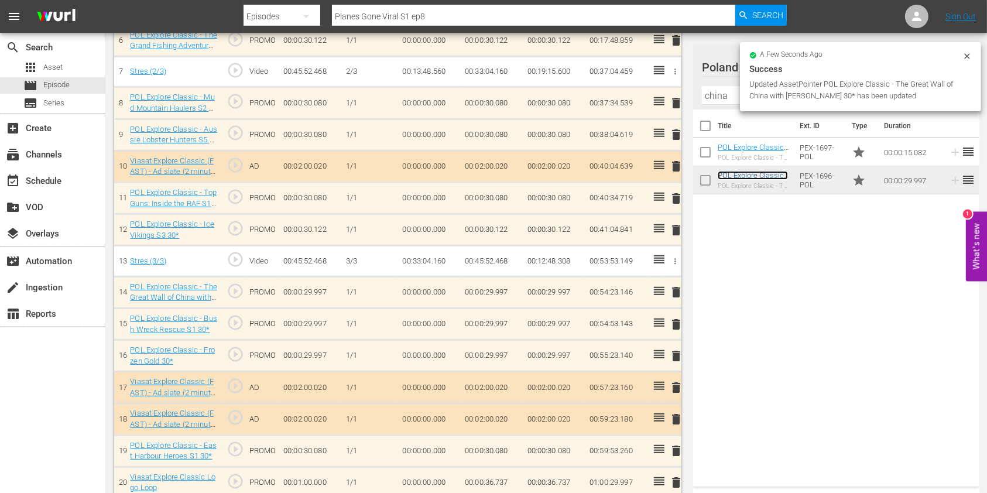
scroll to position [549, 0]
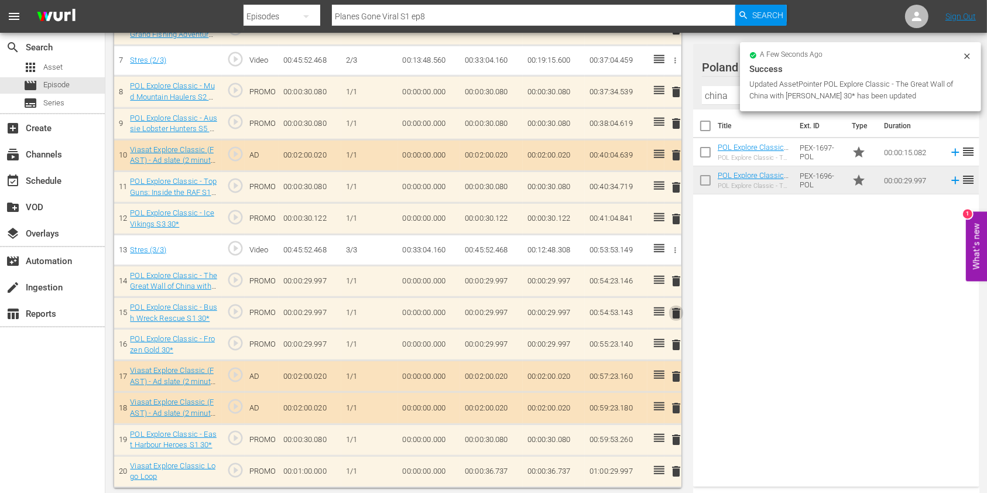
click at [675, 307] on span "delete" at bounding box center [676, 313] width 14 height 14
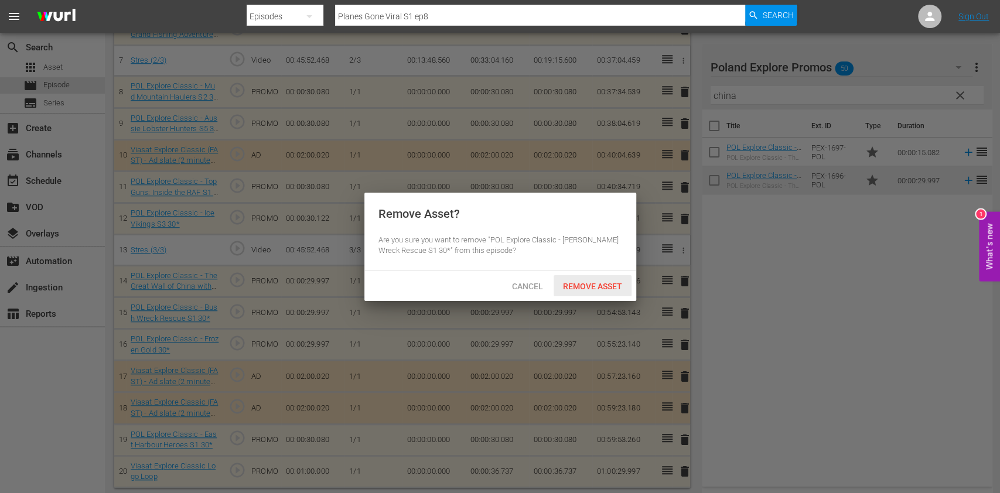
click at [567, 279] on div "Remove Asset" at bounding box center [592, 286] width 78 height 22
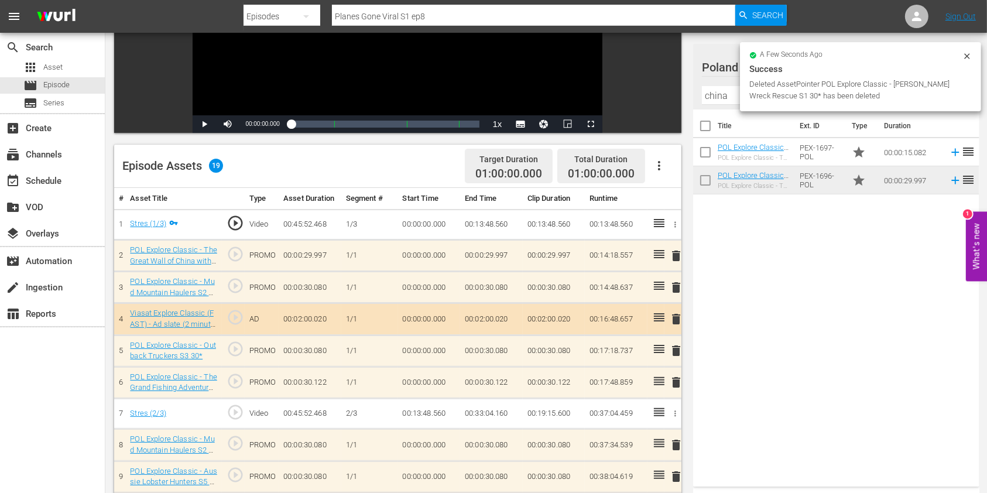
scroll to position [0, 0]
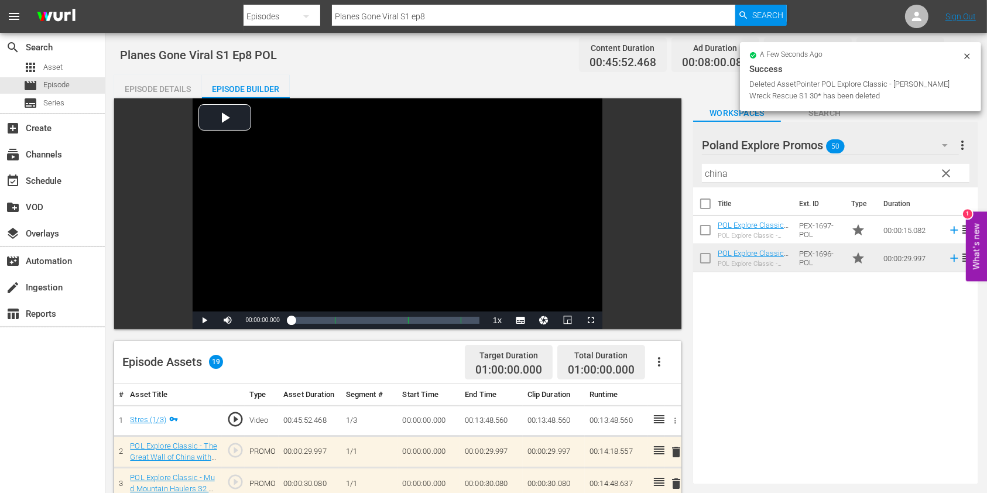
click at [451, 13] on input "Planes Gone Viral S1 ep8" at bounding box center [533, 16] width 403 height 28
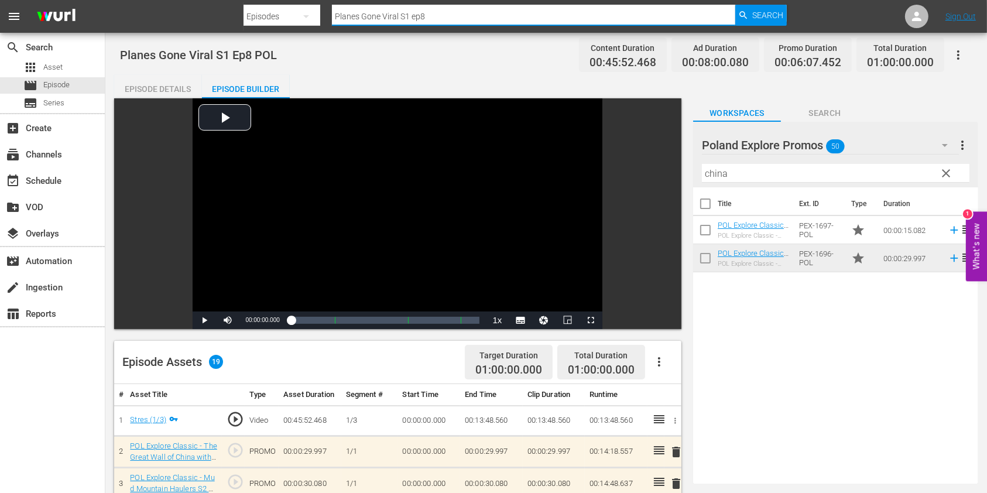
click at [483, 19] on input "Planes Gone Viral S1 ep8" at bounding box center [533, 16] width 403 height 28
type input "Planes Gone Viral S1 ep"
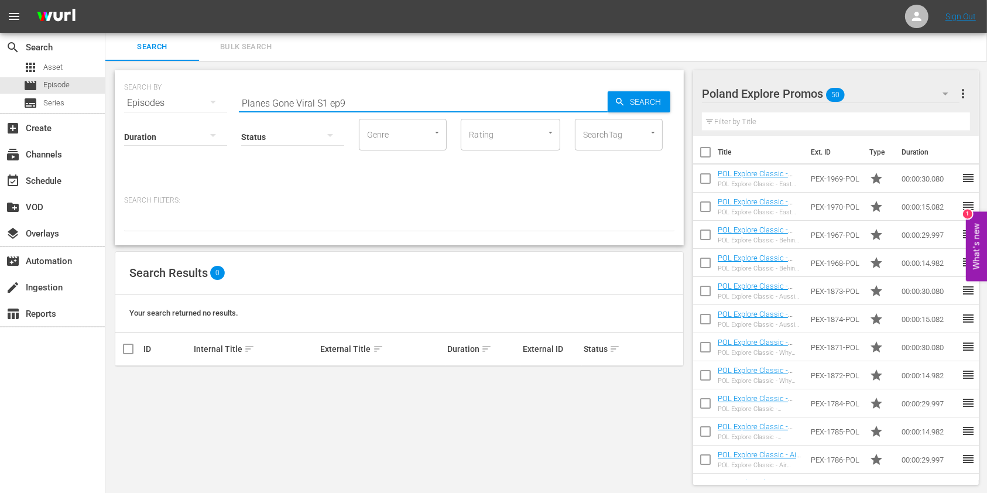
drag, startPoint x: 395, startPoint y: 108, endPoint x: 243, endPoint y: 101, distance: 152.4
click at [213, 111] on div "SEARCH BY Search By Episodes Search ID, Title, Description, Keywords, or Catego…" at bounding box center [399, 157] width 569 height 175
paste input "Massive Engineering Mistakes S4E1"
click at [432, 104] on input "Massive Engineering Mistakes S4E2" at bounding box center [423, 103] width 369 height 28
type input "Massive Engineering Mistakes S4 ep1"
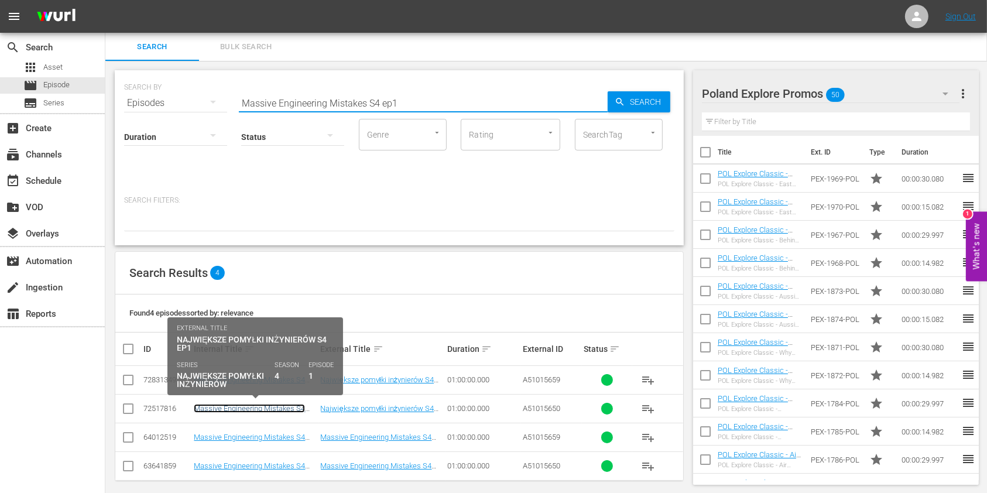
click at [288, 410] on link "Massive Engineering Mistakes S4 Ep1 POL" at bounding box center [249, 413] width 111 height 18
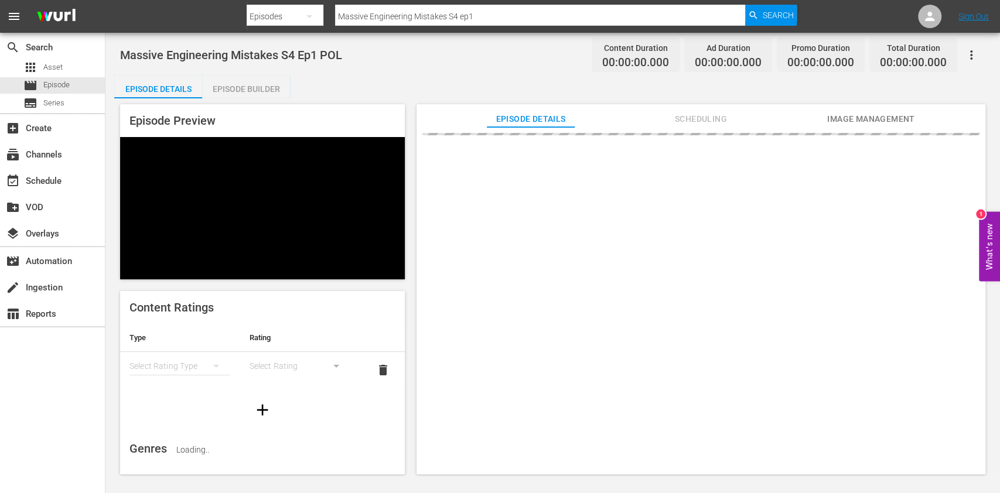
click at [267, 80] on div "Episode Builder" at bounding box center [246, 89] width 88 height 28
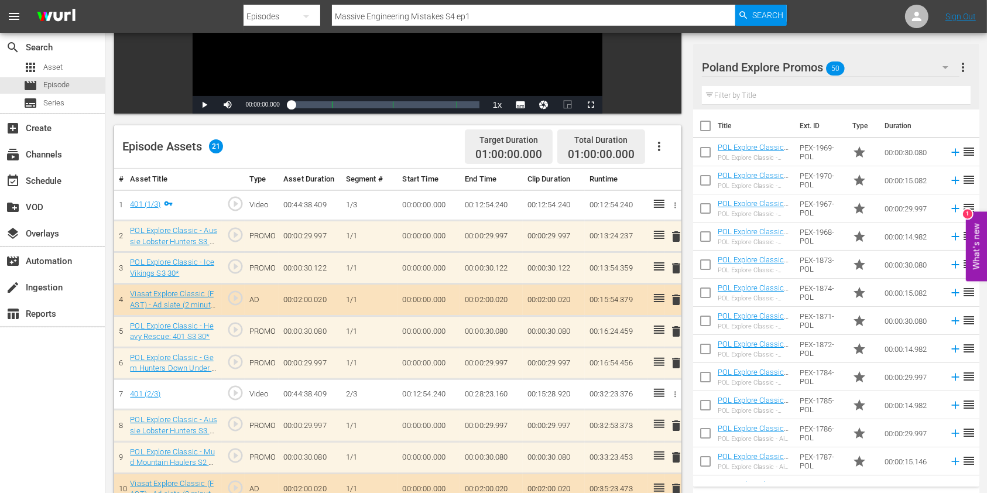
scroll to position [240, 0]
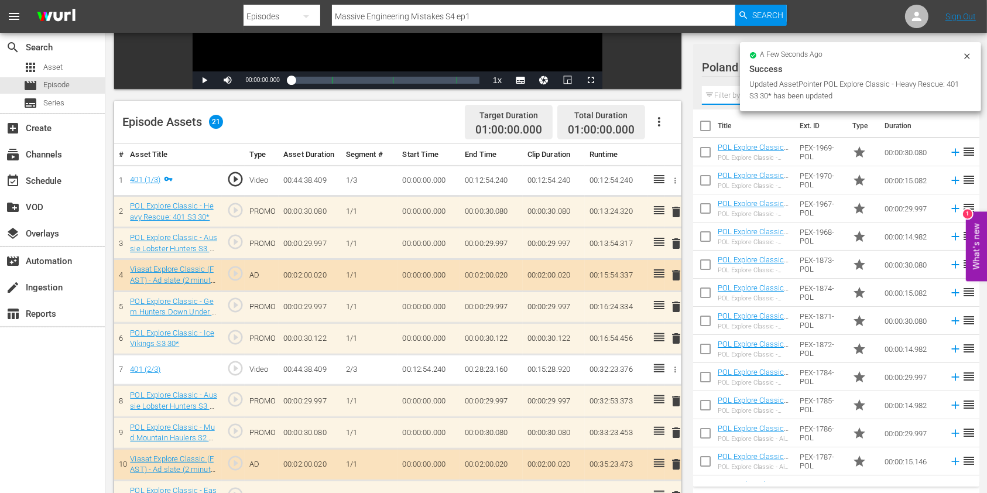
click at [732, 100] on input "text" at bounding box center [836, 95] width 269 height 19
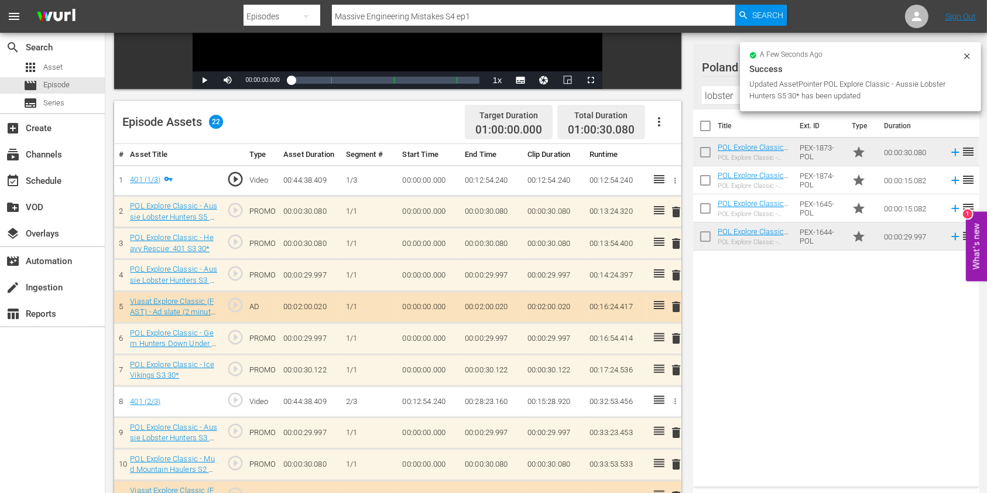
click at [670, 210] on span "delete" at bounding box center [676, 212] width 14 height 14
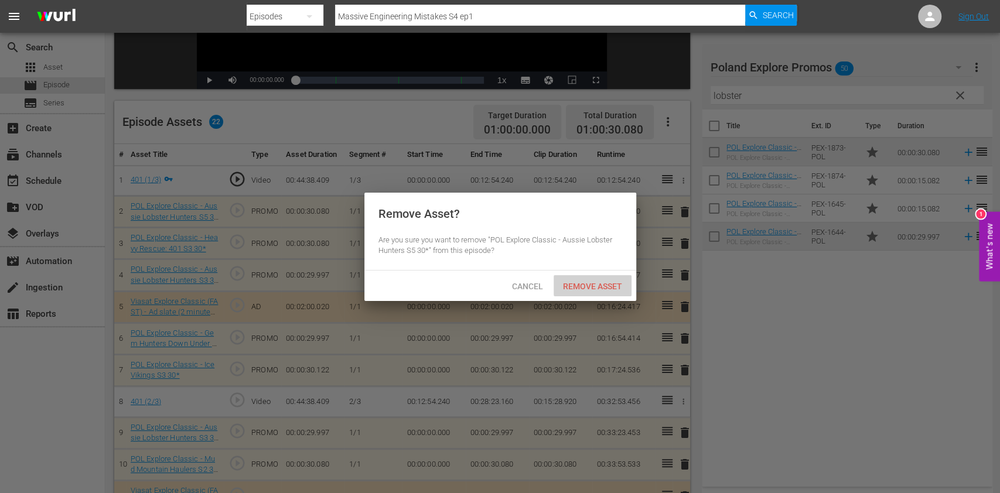
click at [602, 292] on div "Remove Asset" at bounding box center [592, 286] width 78 height 22
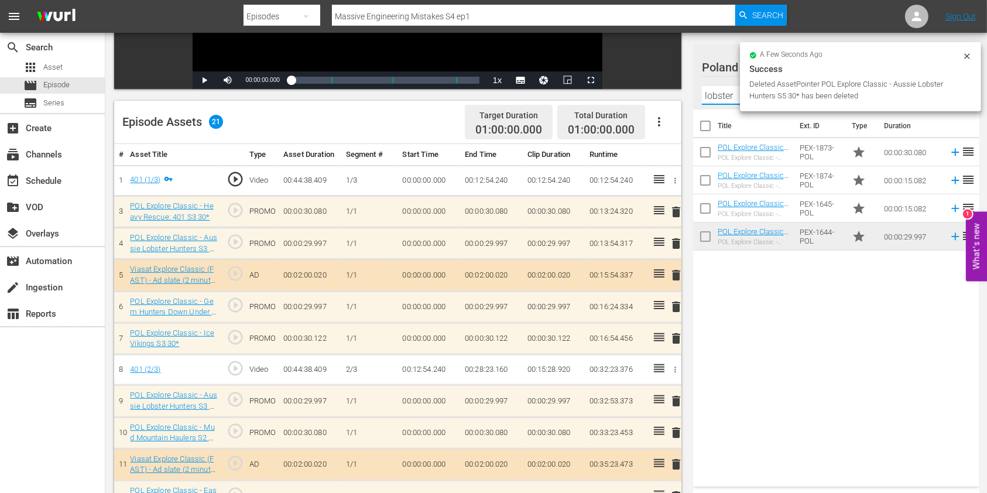
click at [717, 90] on input "lobster" at bounding box center [836, 95] width 269 height 19
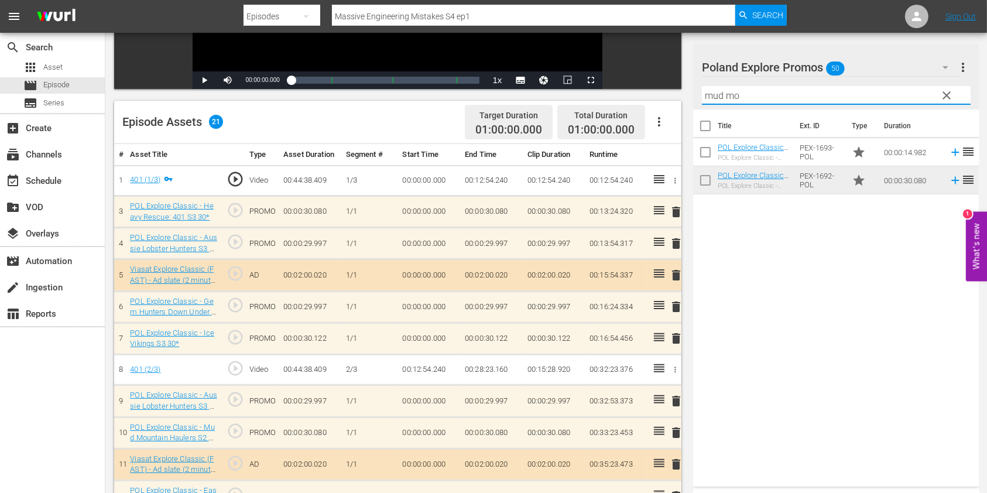
click at [745, 240] on div "Title Ext. ID Type Duration POL Explore Classic - Mud Mountain Haulers S2 15* P…" at bounding box center [836, 296] width 286 height 372
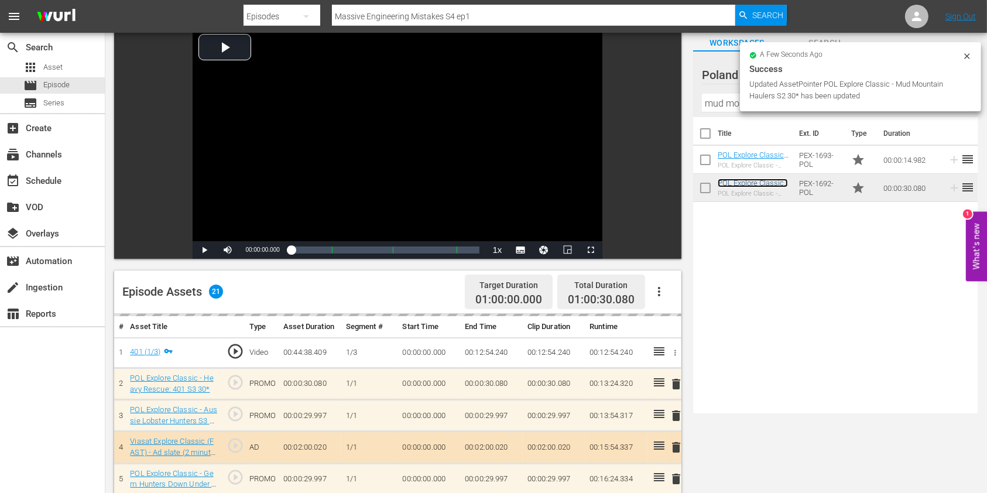
scroll to position [156, 0]
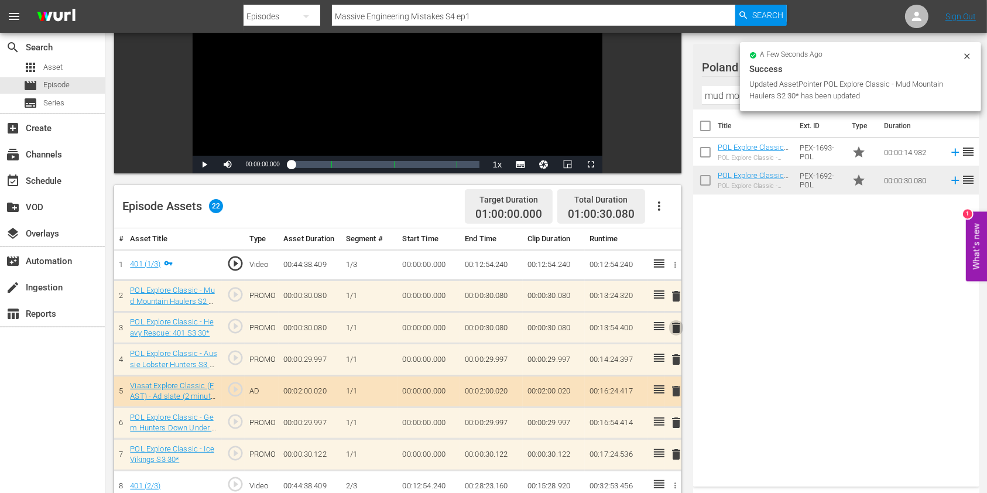
click at [675, 329] on span "delete" at bounding box center [676, 328] width 14 height 14
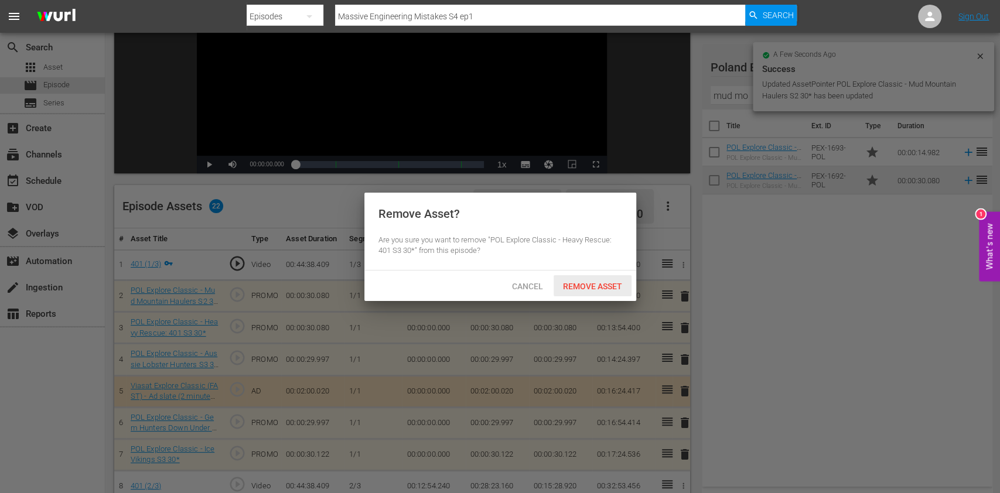
click at [568, 283] on span "Remove Asset" at bounding box center [592, 286] width 78 height 9
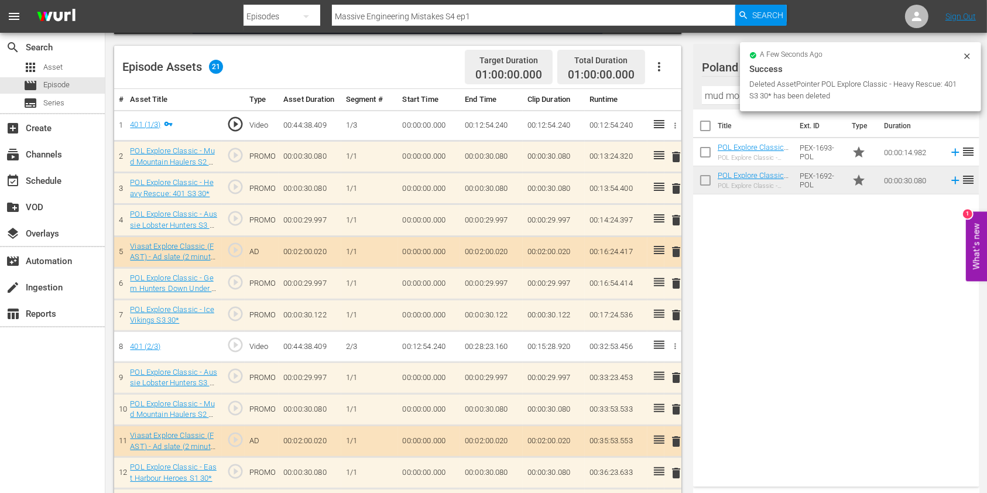
scroll to position [390, 0]
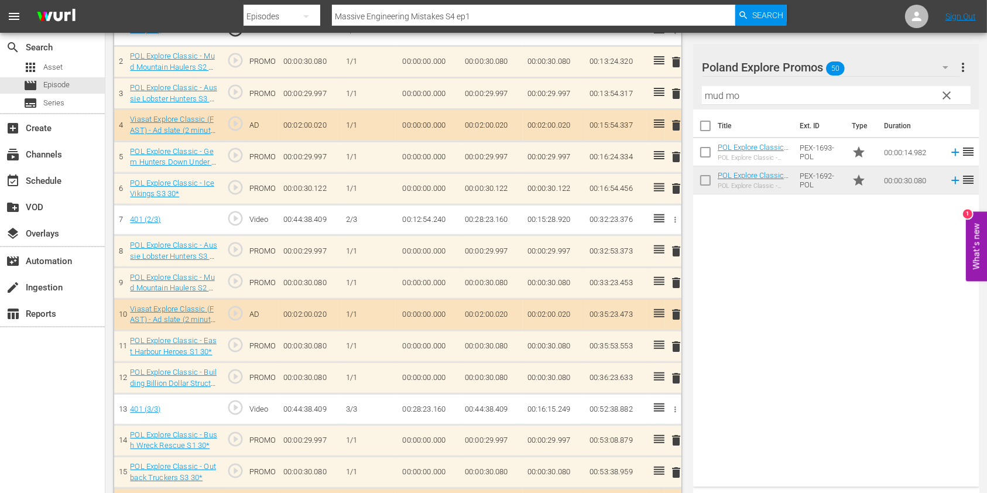
click at [705, 104] on hr at bounding box center [836, 104] width 269 height 1
click at [705, 103] on div "Filter by Title mud mo" at bounding box center [836, 95] width 269 height 28
click at [719, 96] on input "mud mo" at bounding box center [836, 95] width 269 height 19
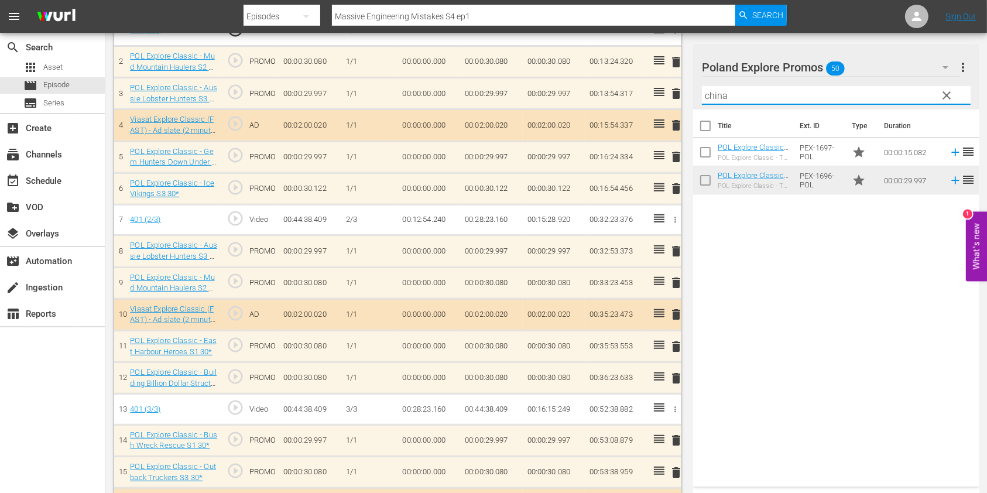
type input "china"
click at [740, 209] on div "Title Ext. ID Type Duration POL Explore Classic - The Great Wall of China with …" at bounding box center [836, 296] width 286 height 372
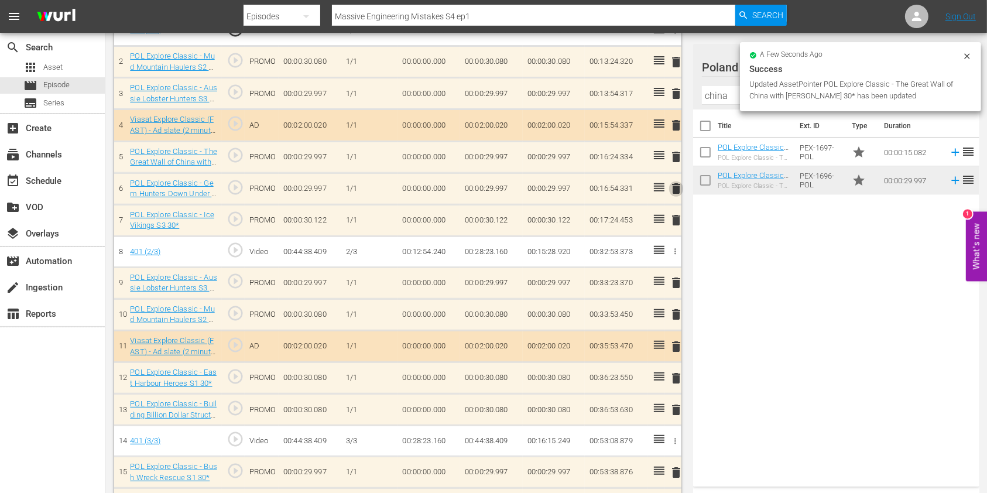
click at [675, 186] on span "delete" at bounding box center [676, 189] width 14 height 14
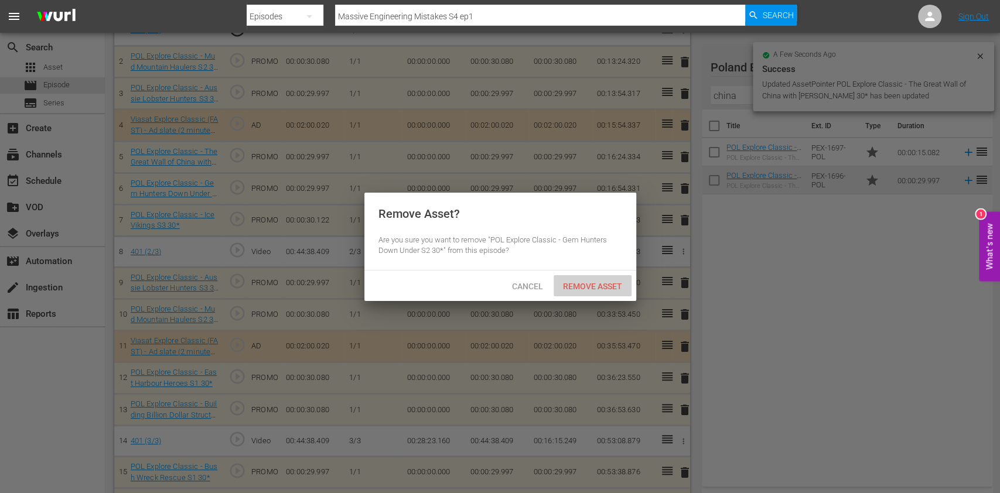
click at [600, 279] on div "Remove Asset" at bounding box center [592, 286] width 78 height 22
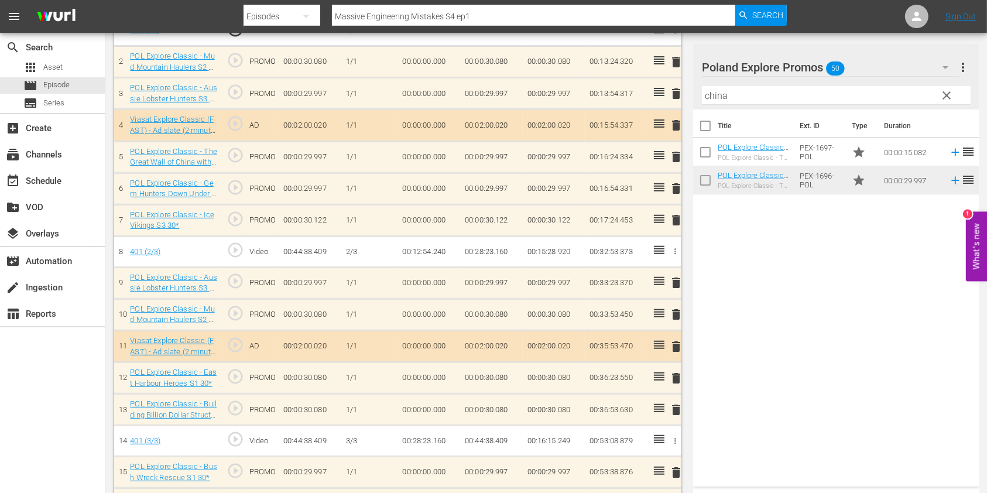
scroll to position [546, 0]
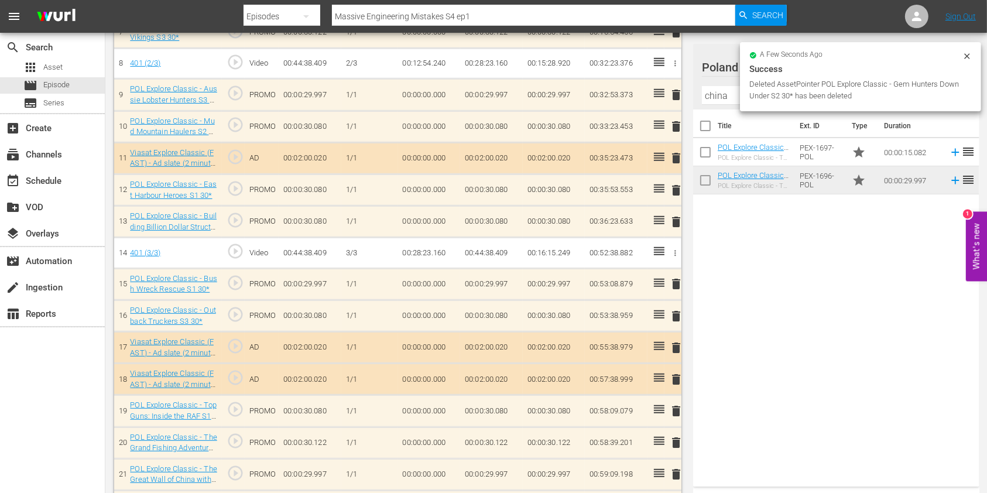
click at [681, 282] on span "delete" at bounding box center [676, 284] width 14 height 14
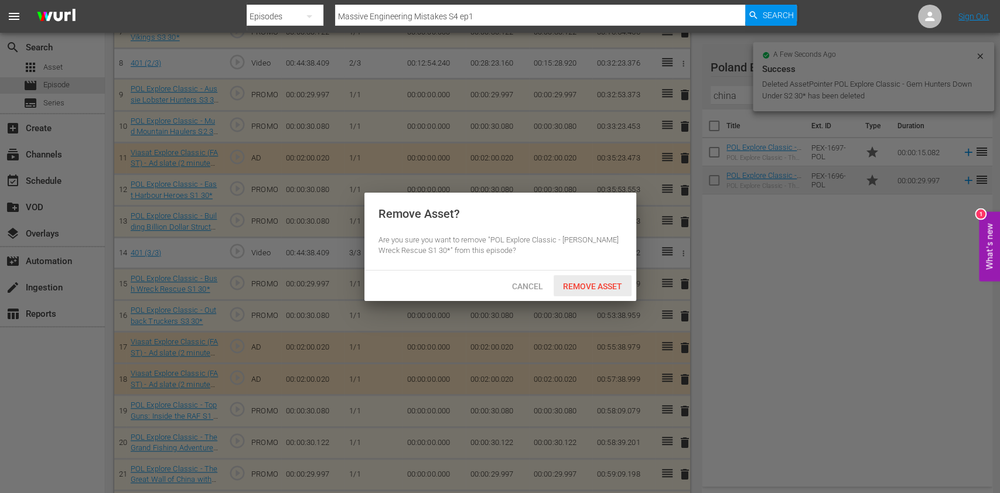
click at [599, 272] on div "Cancel Remove Asset" at bounding box center [500, 286] width 272 height 30
click at [601, 275] on div "Cancel Remove Asset" at bounding box center [500, 286] width 272 height 30
click at [591, 283] on span "Remove Asset" at bounding box center [592, 286] width 78 height 9
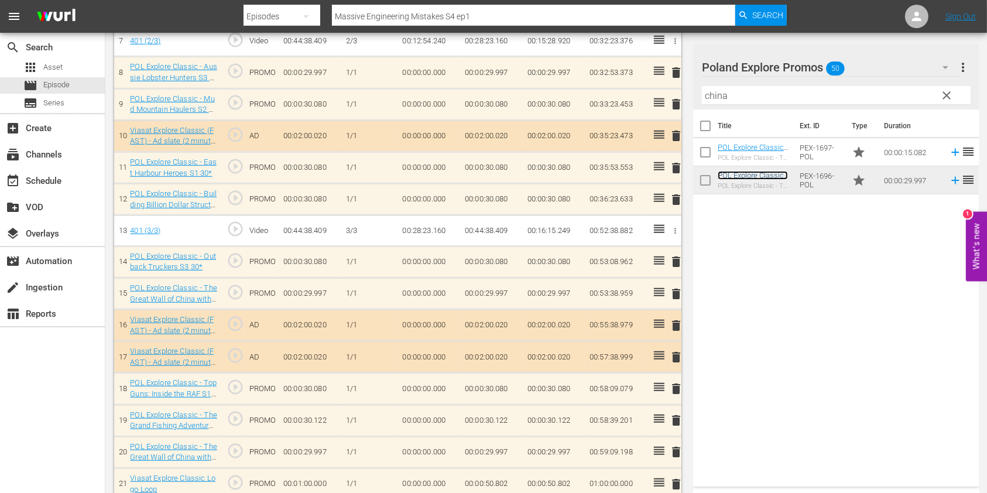
scroll to position [581, 0]
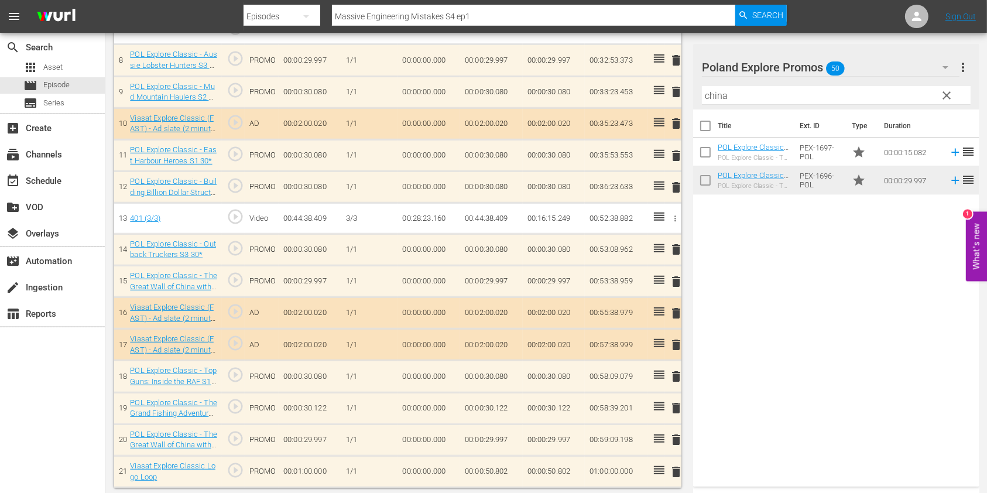
click at [672, 438] on span "delete" at bounding box center [676, 440] width 14 height 14
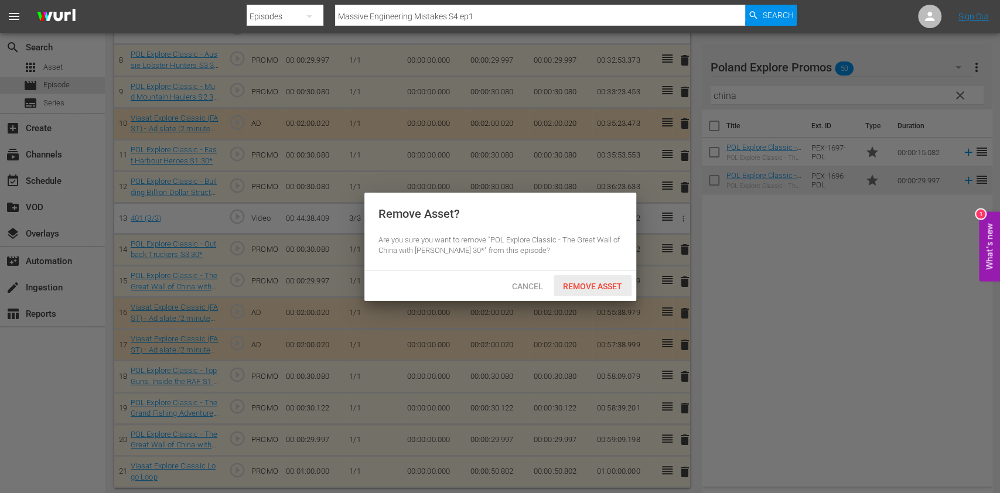
click at [597, 276] on div "Remove Asset" at bounding box center [592, 286] width 78 height 22
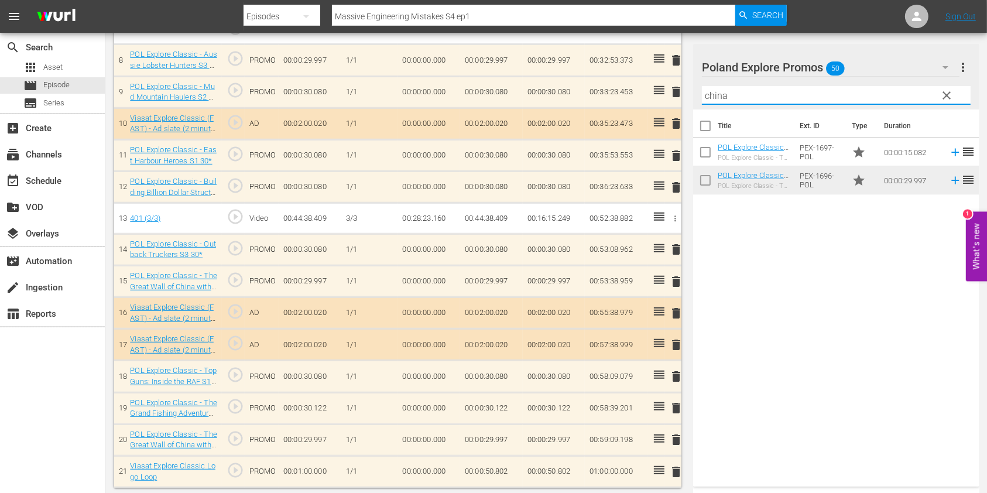
click at [713, 92] on input "china" at bounding box center [836, 95] width 269 height 19
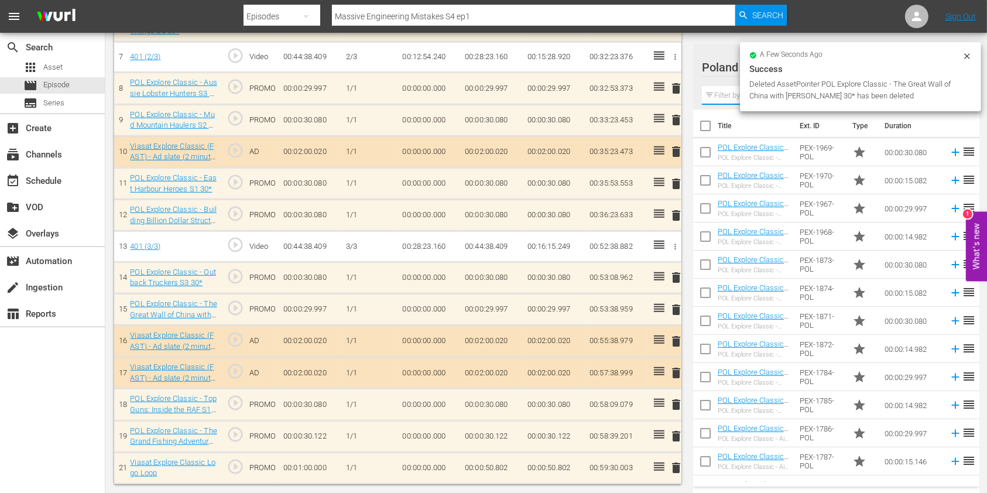
scroll to position [549, 0]
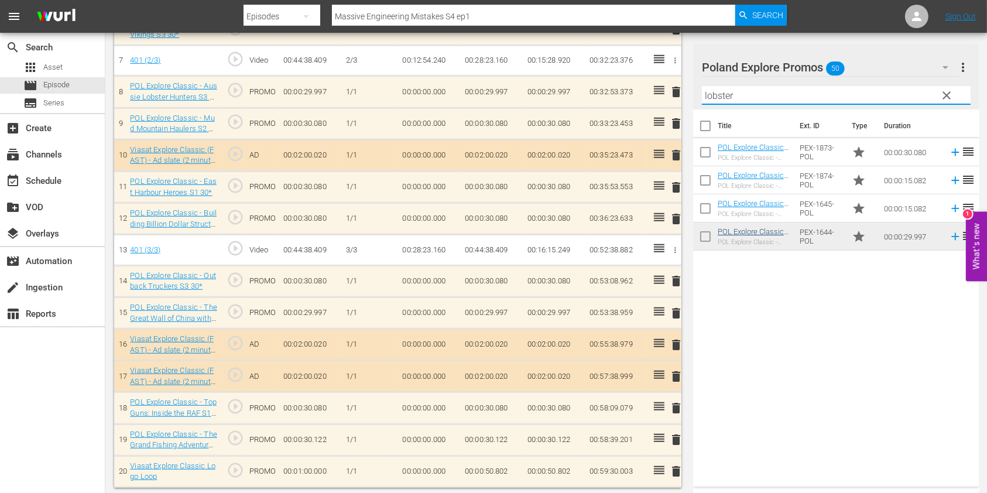
type input "lobster"
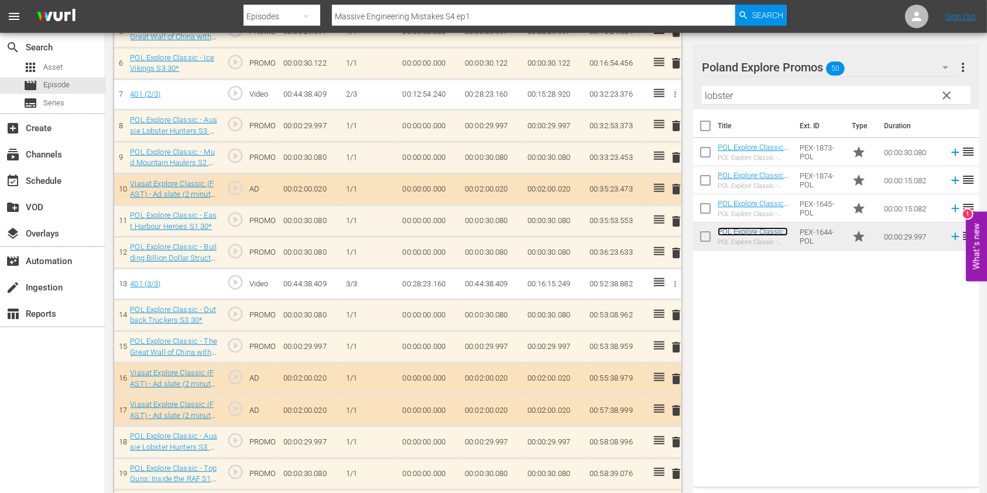
scroll to position [425, 0]
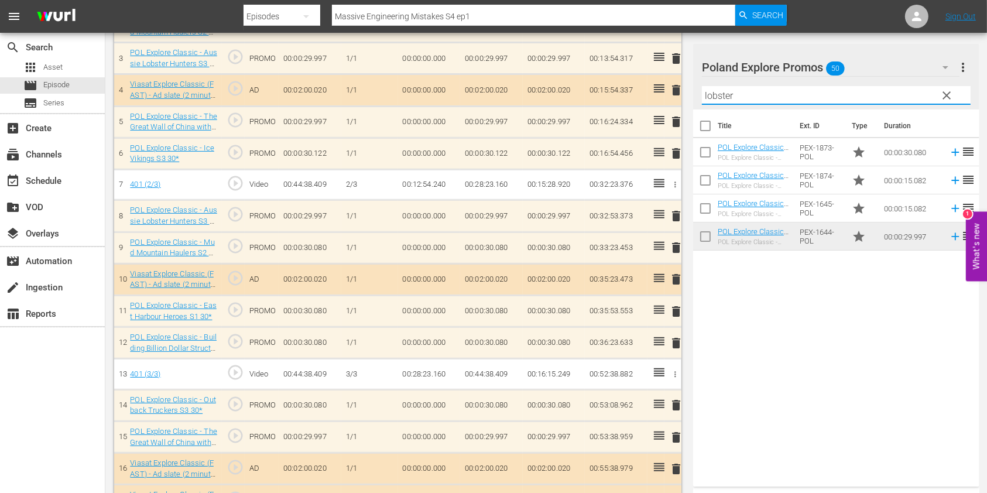
click at [717, 102] on input "lobster" at bounding box center [836, 95] width 269 height 19
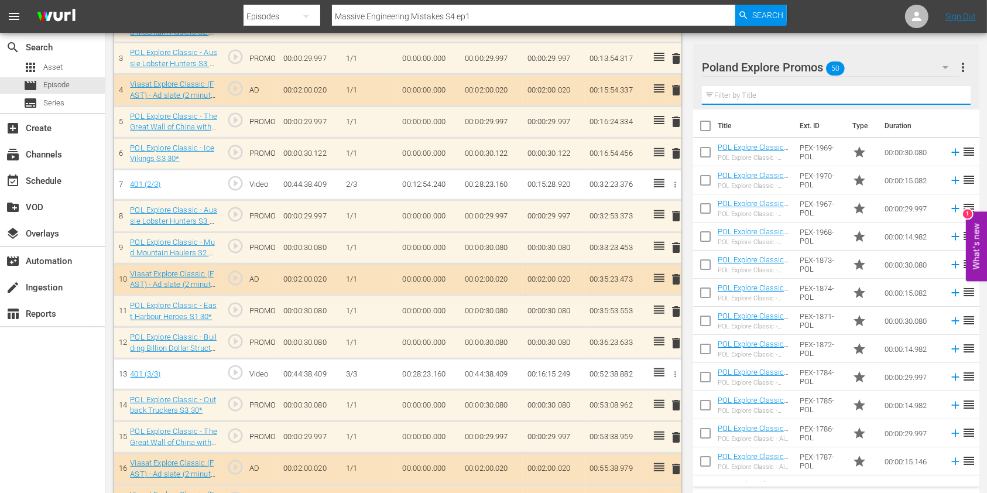
type input "m"
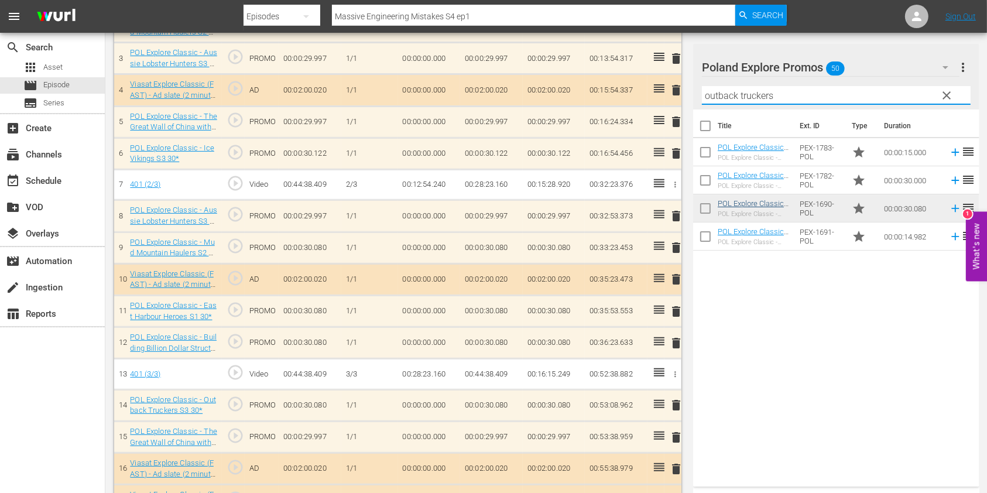
type input "outback truckers"
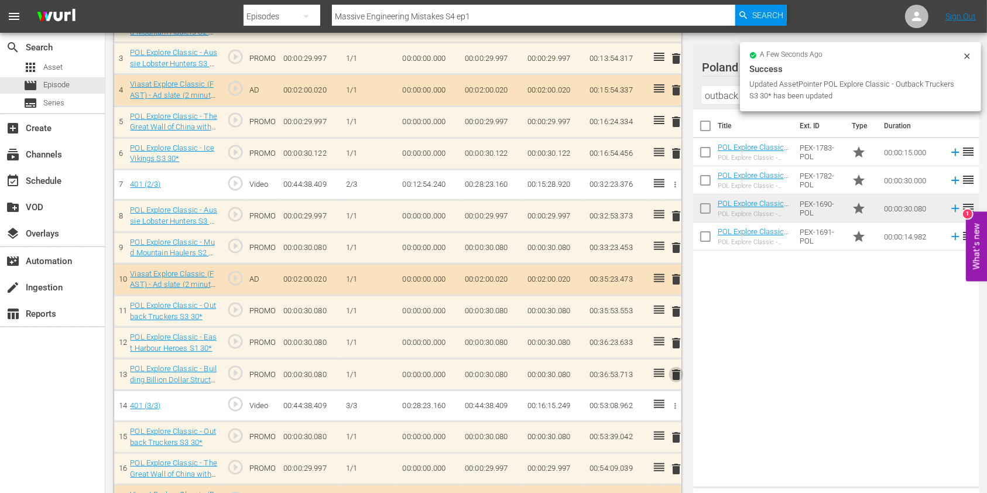
click at [675, 373] on span "delete" at bounding box center [676, 375] width 14 height 14
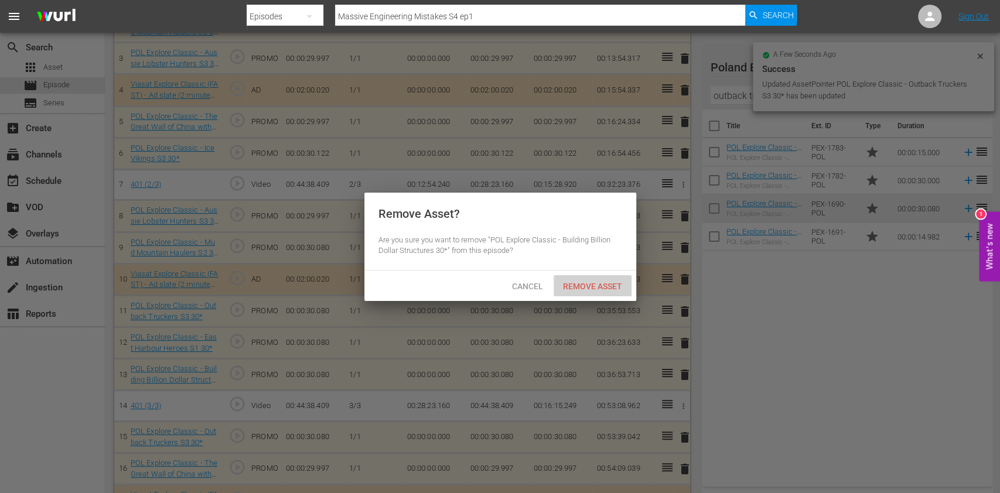
click at [598, 290] on span "Remove Asset" at bounding box center [592, 286] width 78 height 9
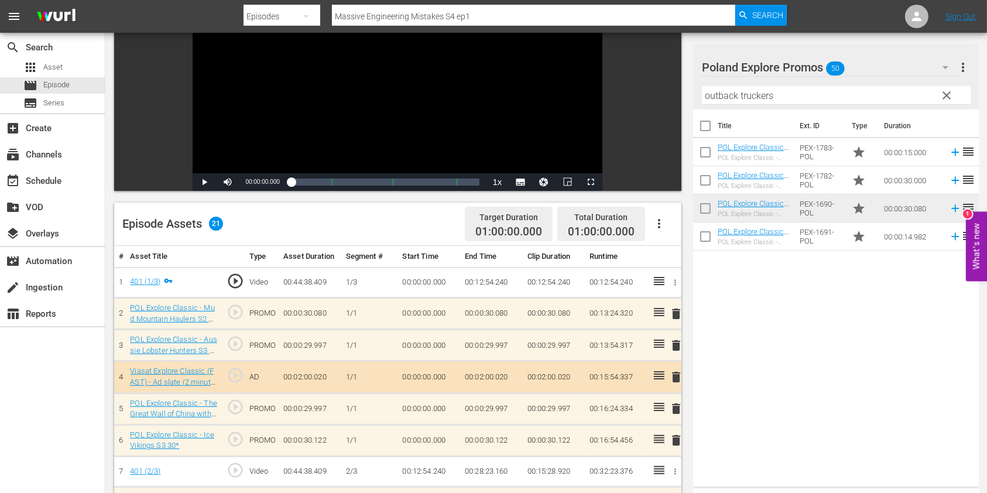
scroll to position [0, 0]
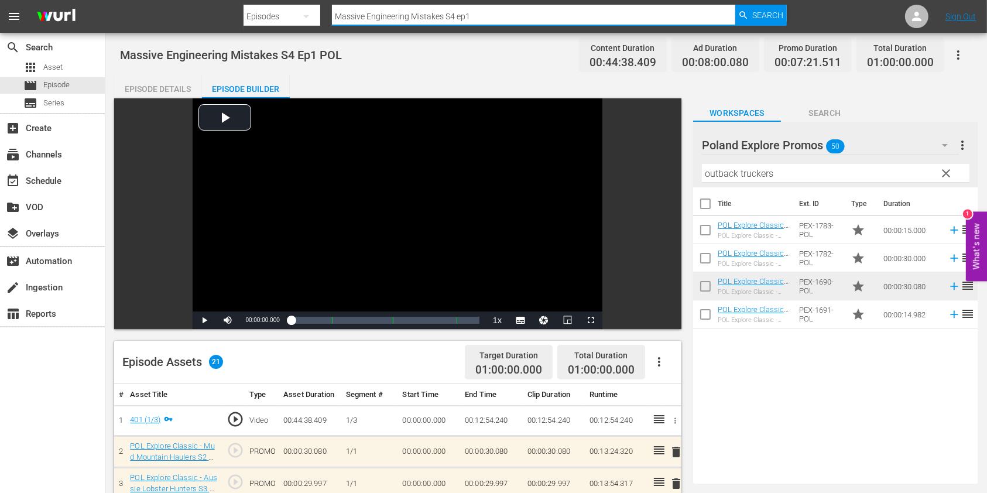
drag, startPoint x: 520, startPoint y: 15, endPoint x: 321, endPoint y: 1, distance: 199.6
click at [159, 4] on nav "menu Search By Episodes Search ID, Title, Description, Keywords, or Category Ma…" at bounding box center [493, 16] width 987 height 33
paste input "Aussie Gold Hunters S1E"
type input "Aussie Gold Hunters S1 ep1"
